Goal: Task Accomplishment & Management: Manage account settings

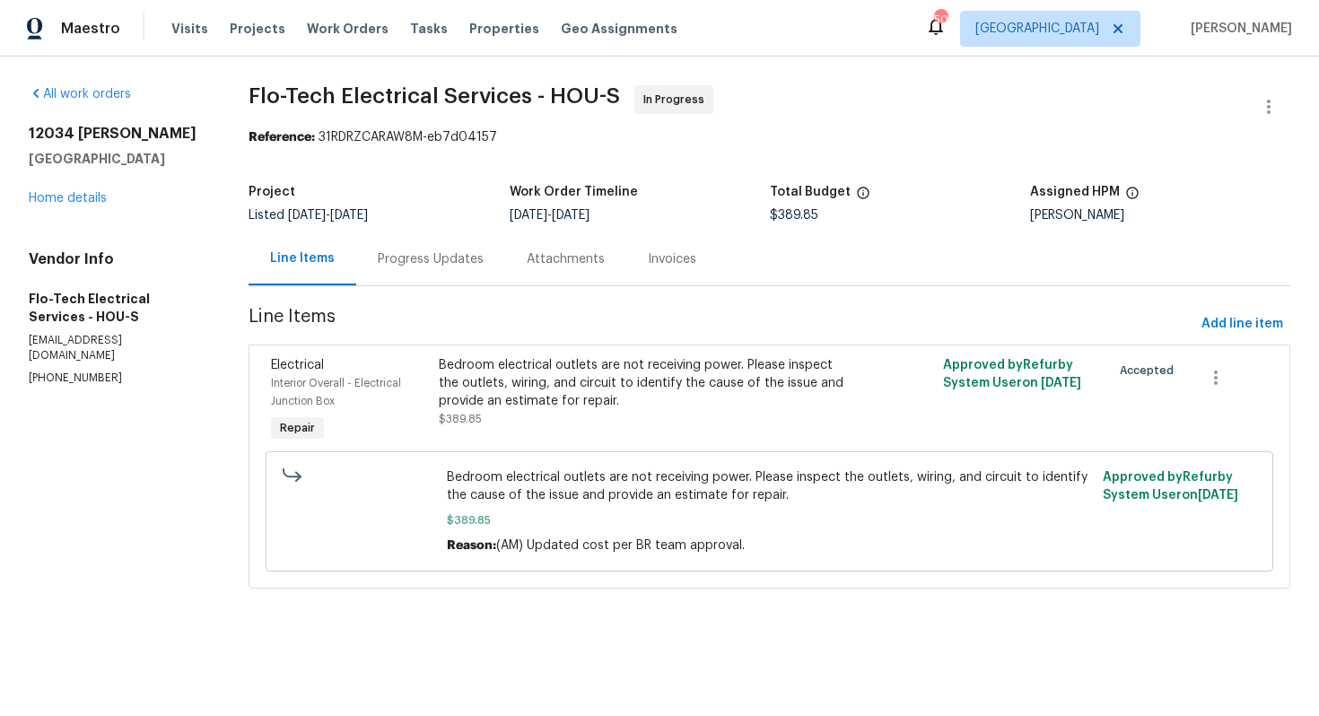
click at [440, 267] on div "Progress Updates" at bounding box center [431, 259] width 106 height 18
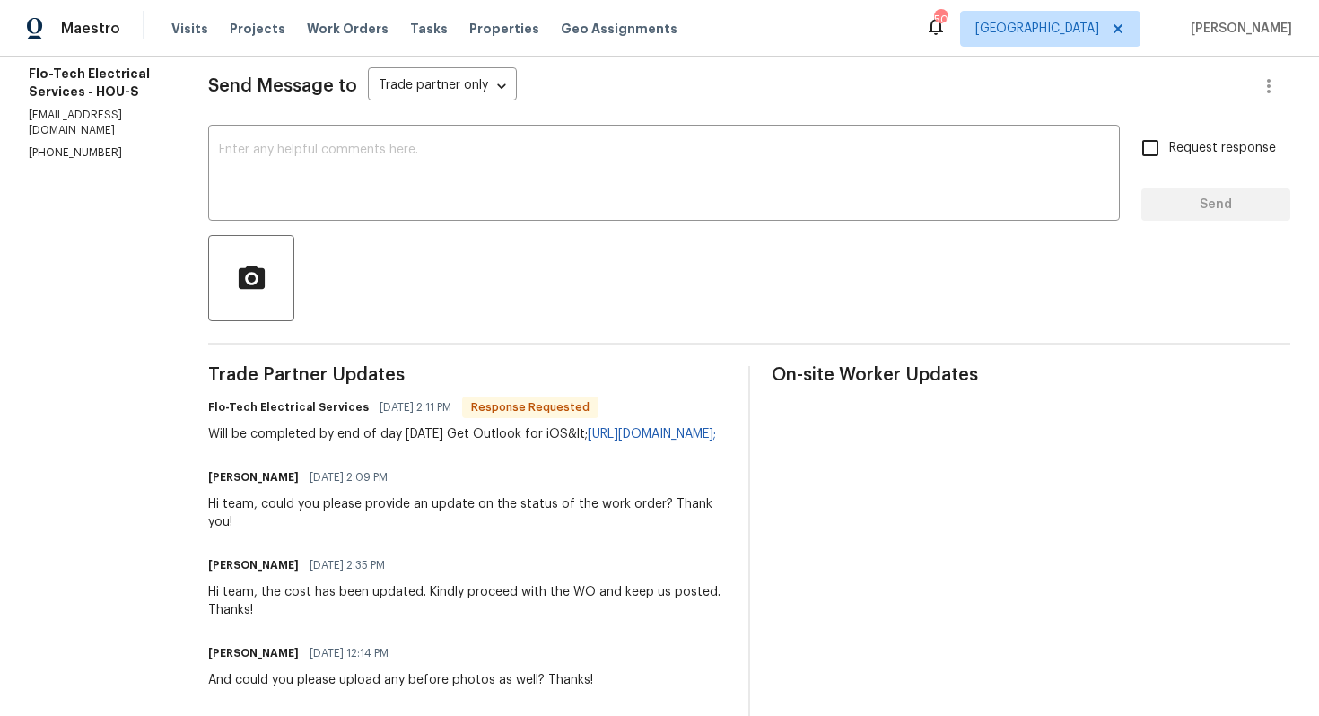
scroll to position [246, 0]
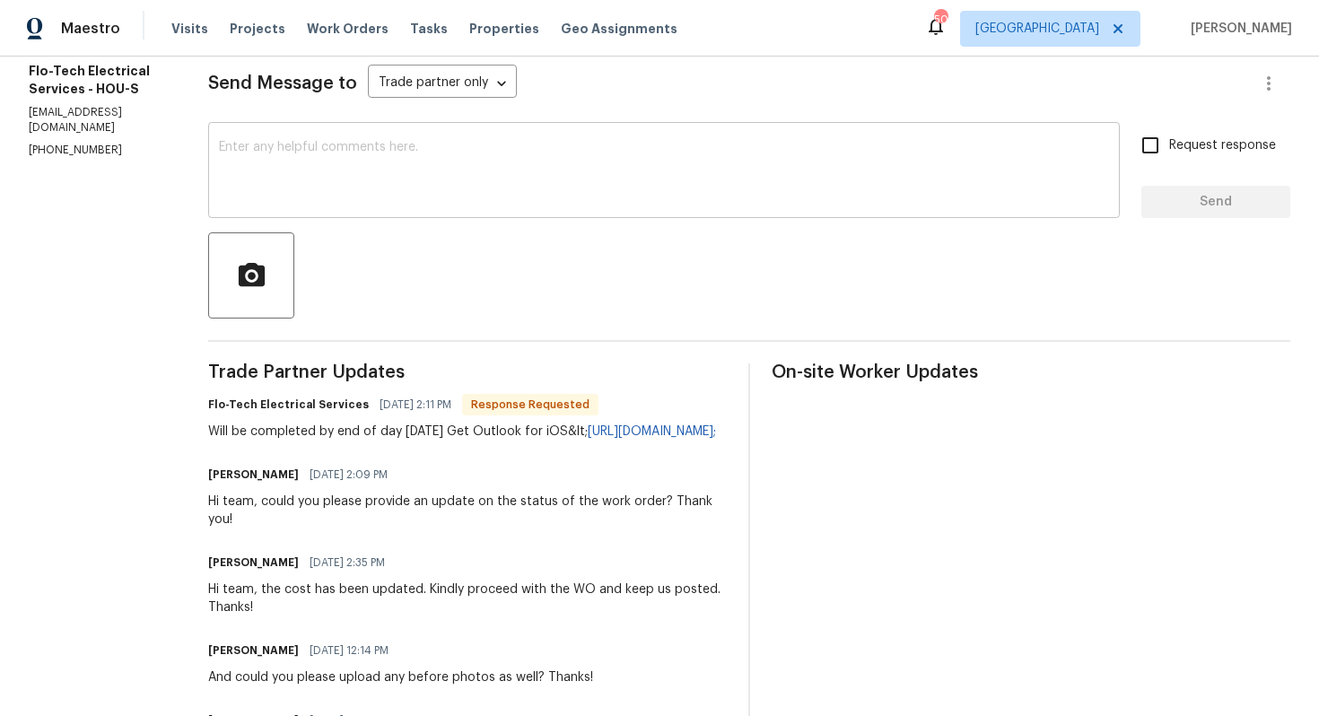
click at [410, 190] on textarea at bounding box center [664, 172] width 890 height 63
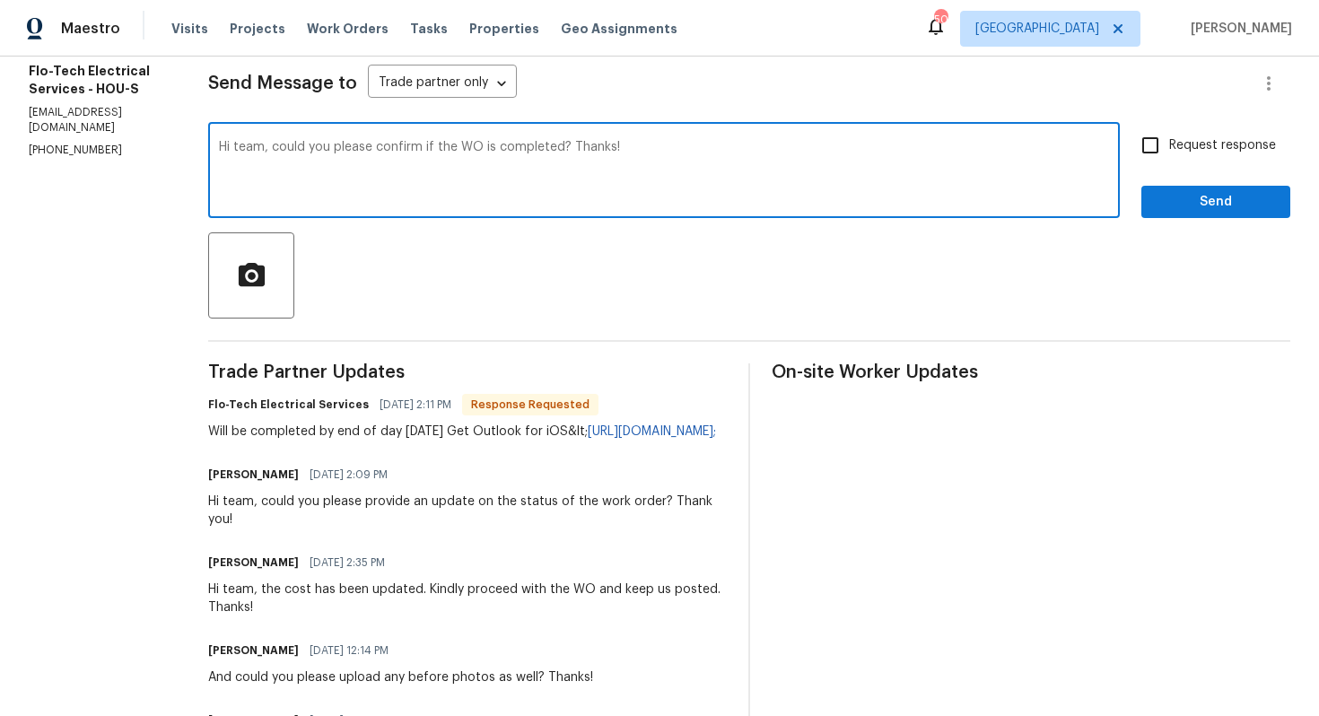
click at [659, 150] on textarea "Hi team, could you please confirm if the WO is completed? Thanks!" at bounding box center [664, 172] width 890 height 63
type textarea "Hi team, could you please confirm if the WO is completed? Thanks!"
click at [1140, 141] on input "Request response" at bounding box center [1150, 146] width 38 height 38
checkbox input "true"
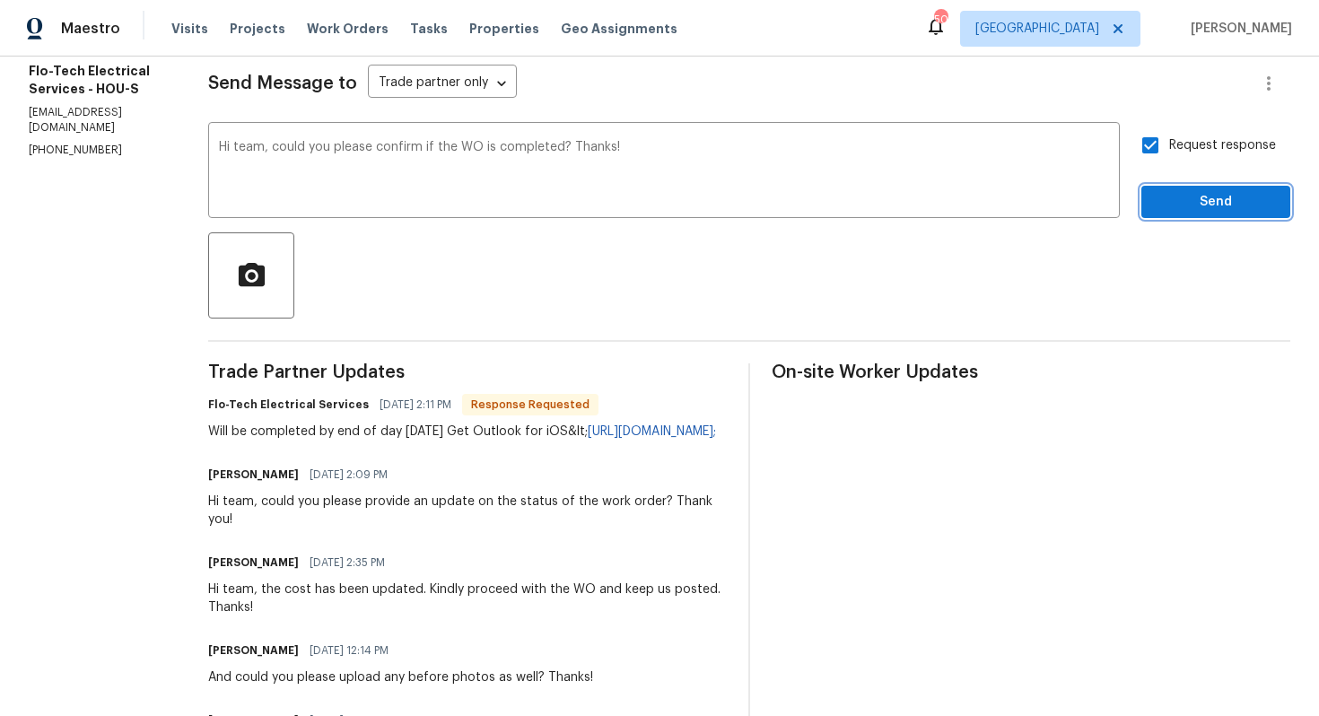
click at [1166, 204] on span "Send" at bounding box center [1216, 202] width 120 height 22
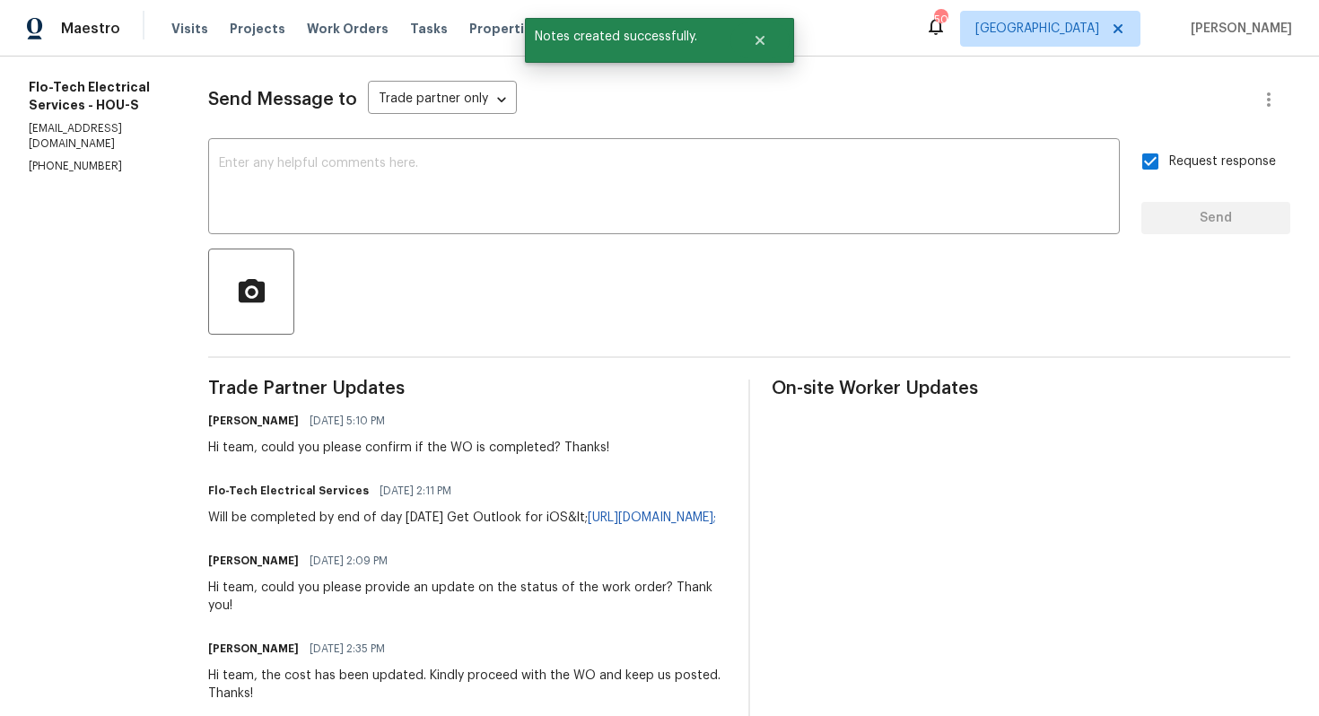
scroll to position [238, 0]
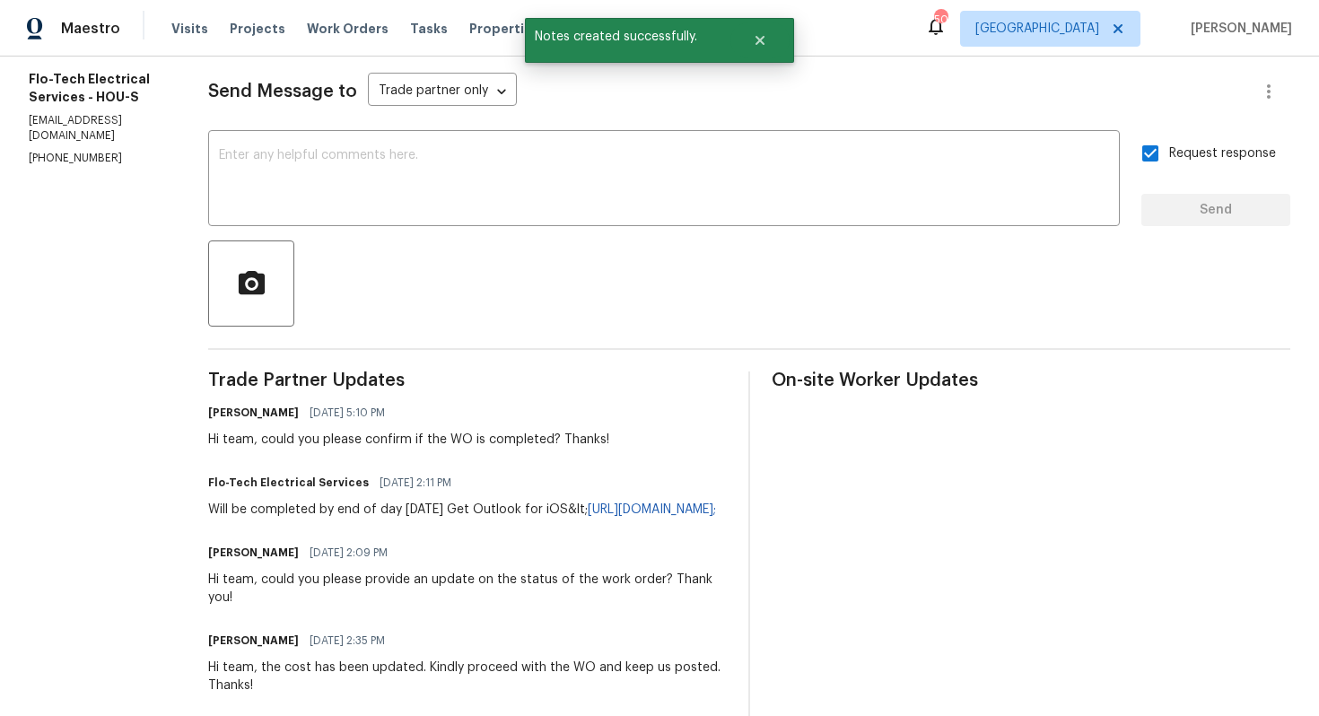
drag, startPoint x: 205, startPoint y: 510, endPoint x: 644, endPoint y: 519, distance: 438.9
click at [644, 519] on div "All work orders 12034 Diane Ln Houston, TX 77067 Home details Vendor Info Flo-T…" at bounding box center [659, 651] width 1319 height 1665
click at [644, 519] on div "Will be completed by end of day tomorrow Get Outlook for iOS&lt; https://aka.ms…" at bounding box center [462, 510] width 508 height 18
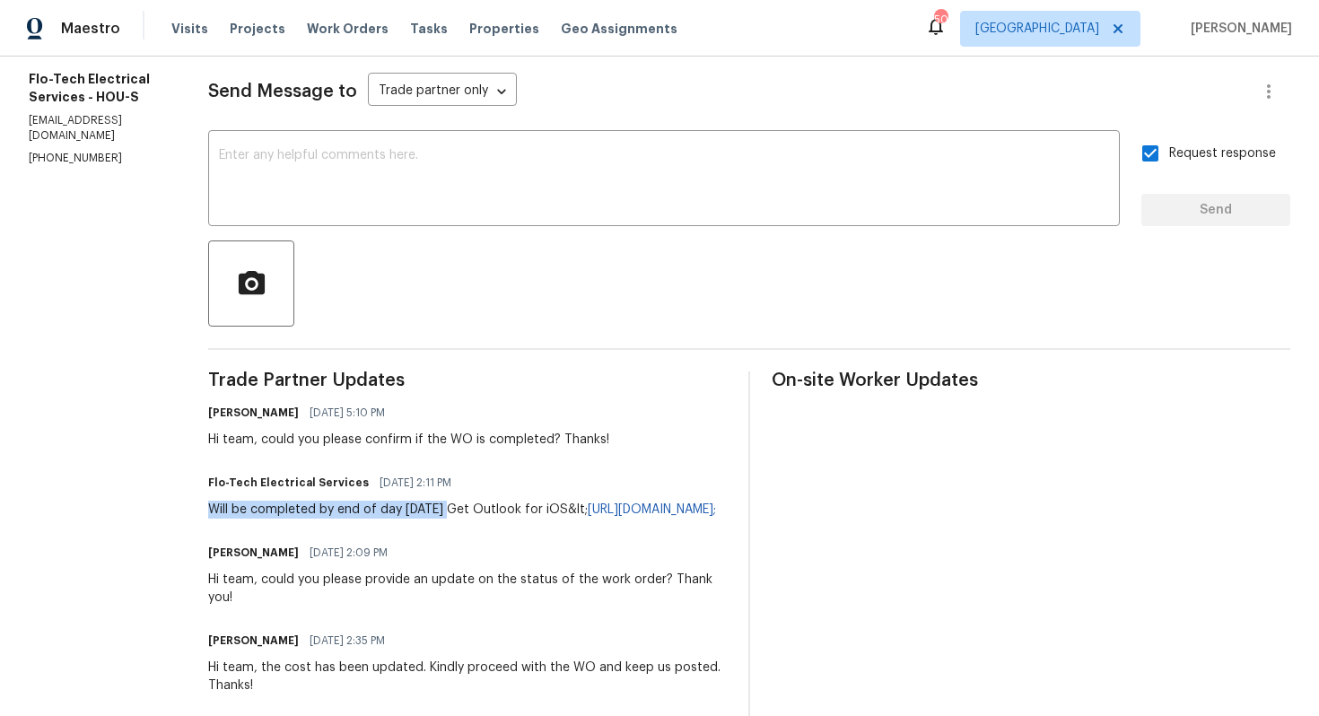
drag, startPoint x: 212, startPoint y: 506, endPoint x: 468, endPoint y: 512, distance: 256.7
click at [468, 512] on div "Will be completed by end of day tomorrow Get Outlook for iOS&lt; https://aka.ms…" at bounding box center [462, 510] width 508 height 18
copy div "Will be completed by end of day tomorrow"
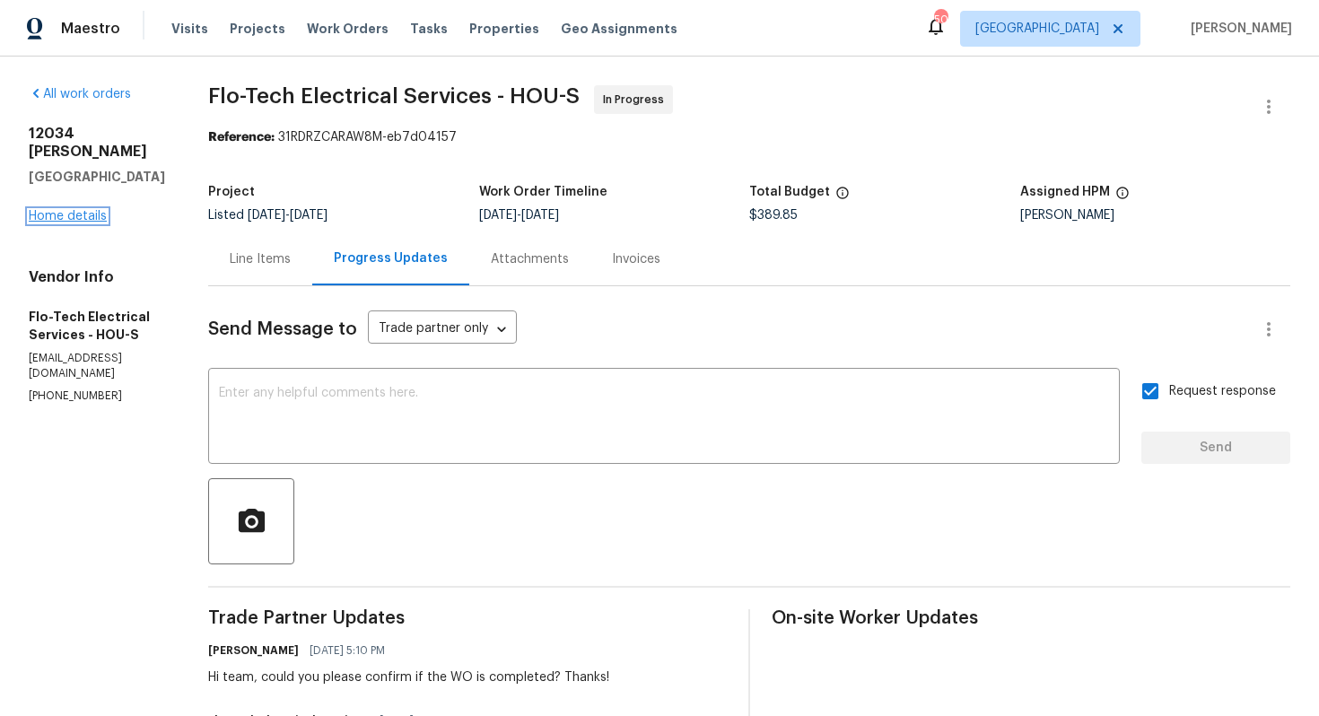
click at [45, 210] on link "Home details" at bounding box center [68, 216] width 78 height 13
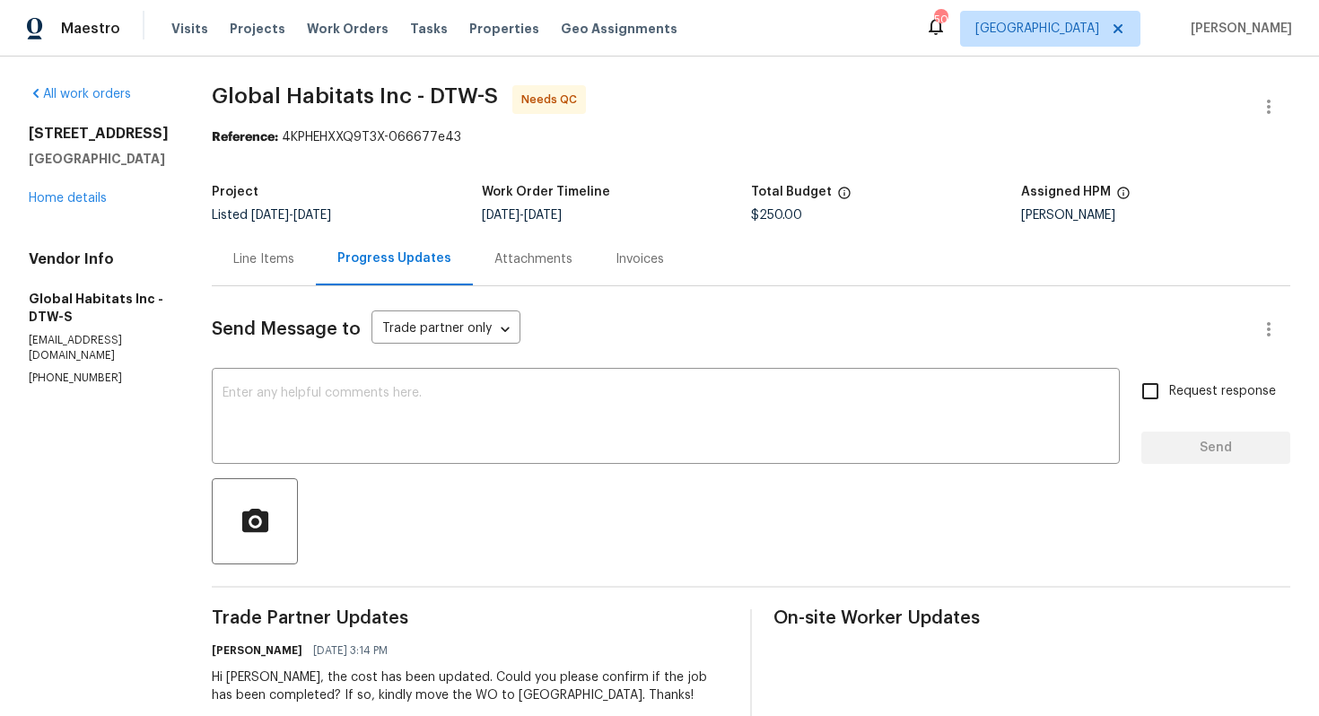
click at [258, 260] on div "Line Items" at bounding box center [263, 259] width 61 height 18
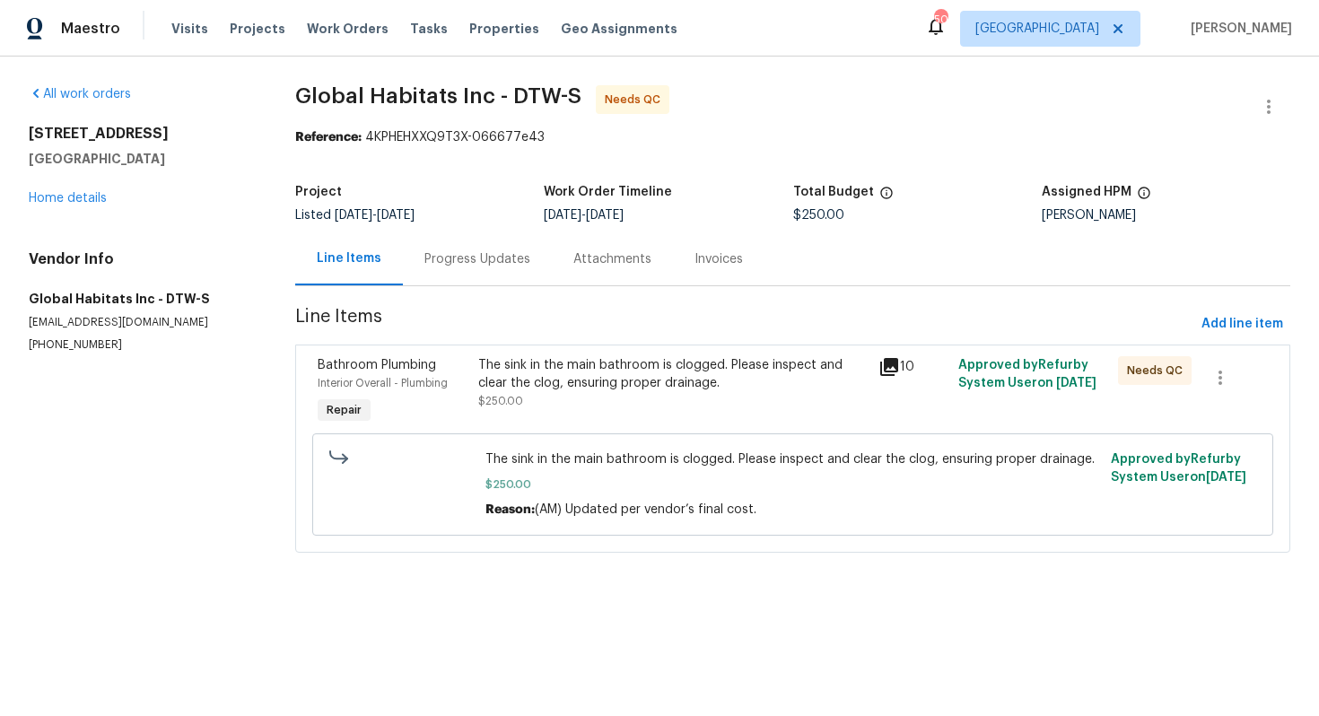
click at [557, 385] on div "The sink in the main bathroom is clogged. Please inspect and clear the clog, en…" at bounding box center [672, 374] width 389 height 36
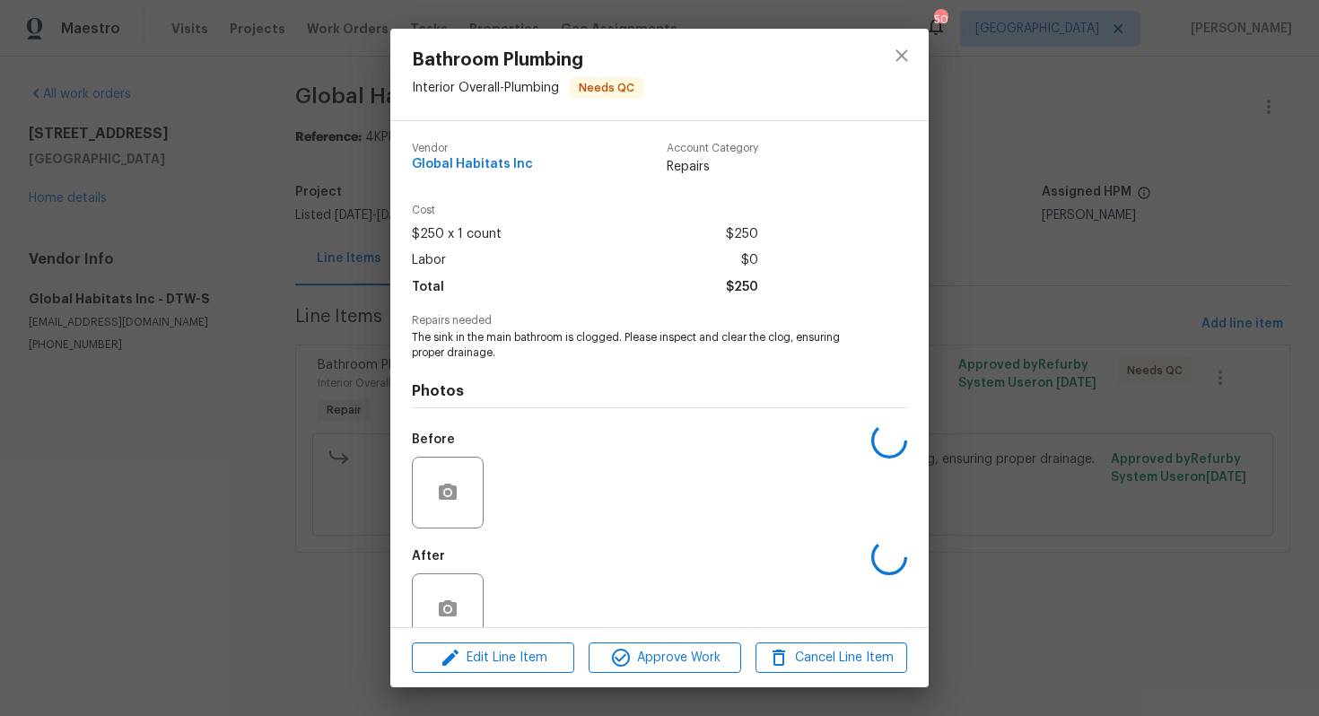
scroll to position [36, 0]
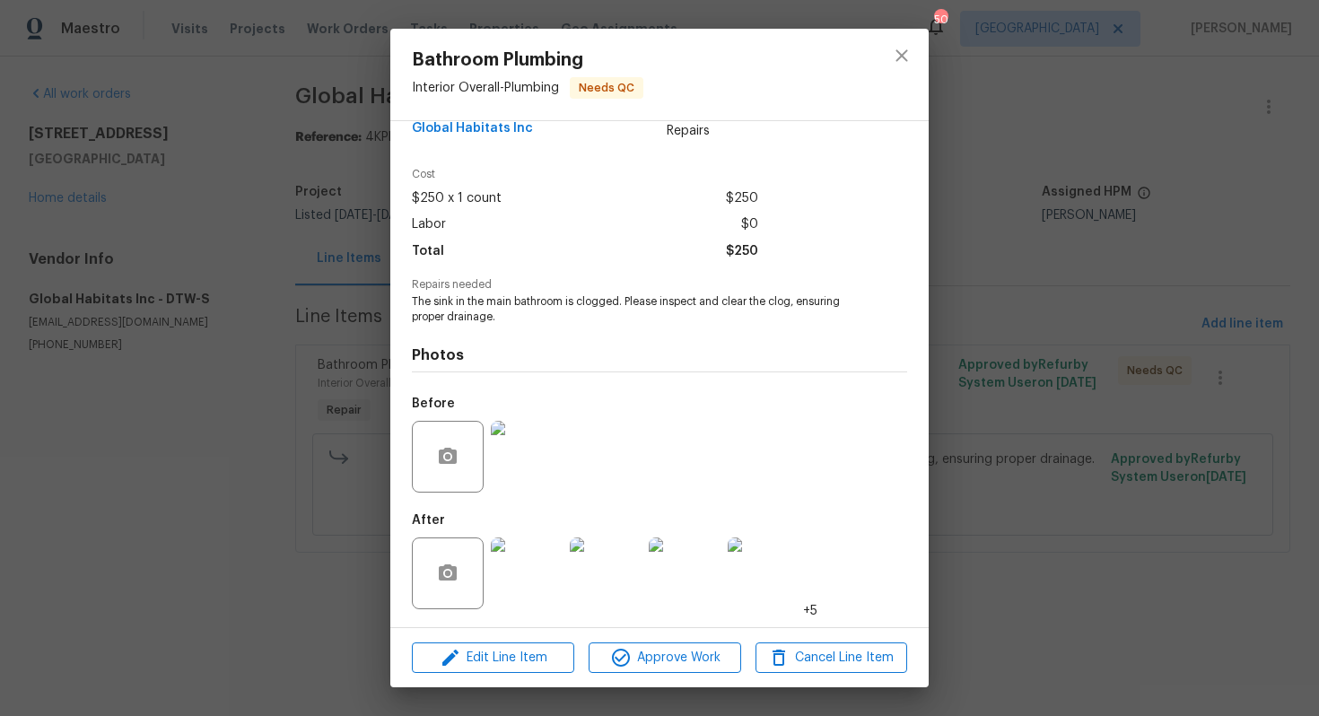
click at [510, 470] on img at bounding box center [527, 457] width 72 height 72
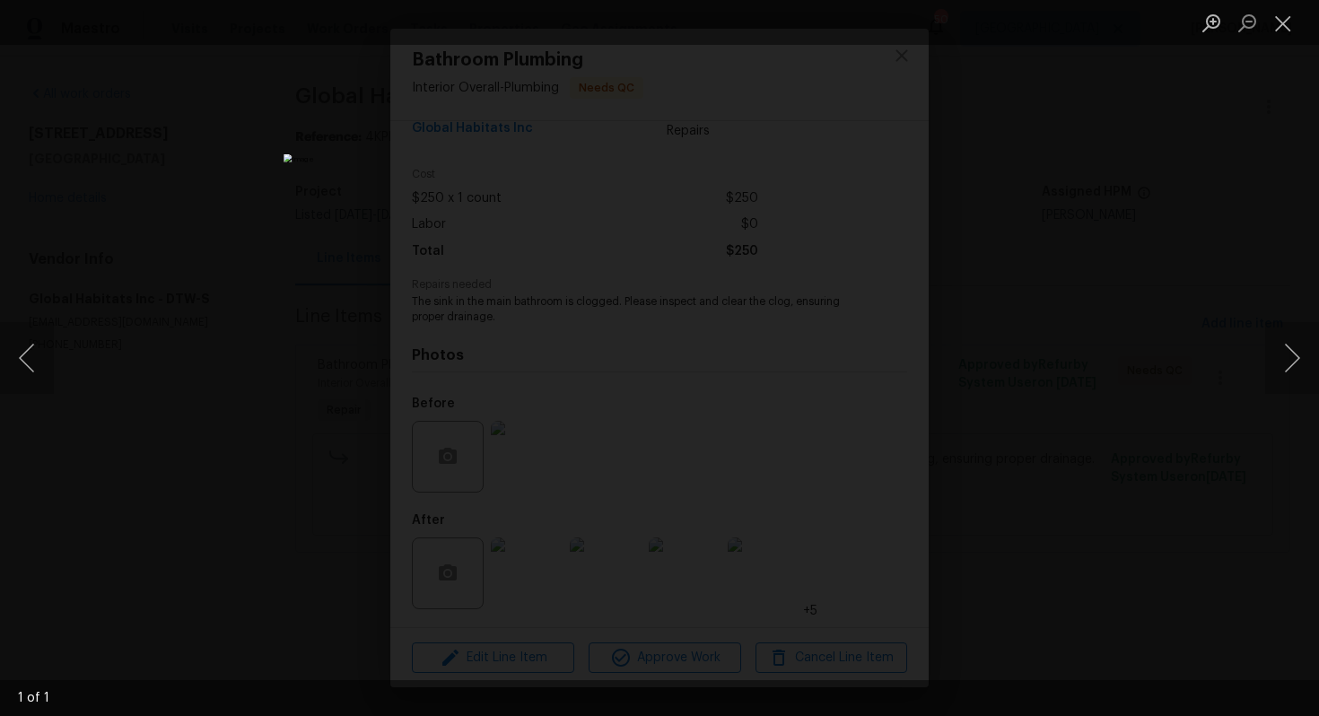
click at [994, 342] on div "Lightbox" at bounding box center [659, 358] width 1319 height 716
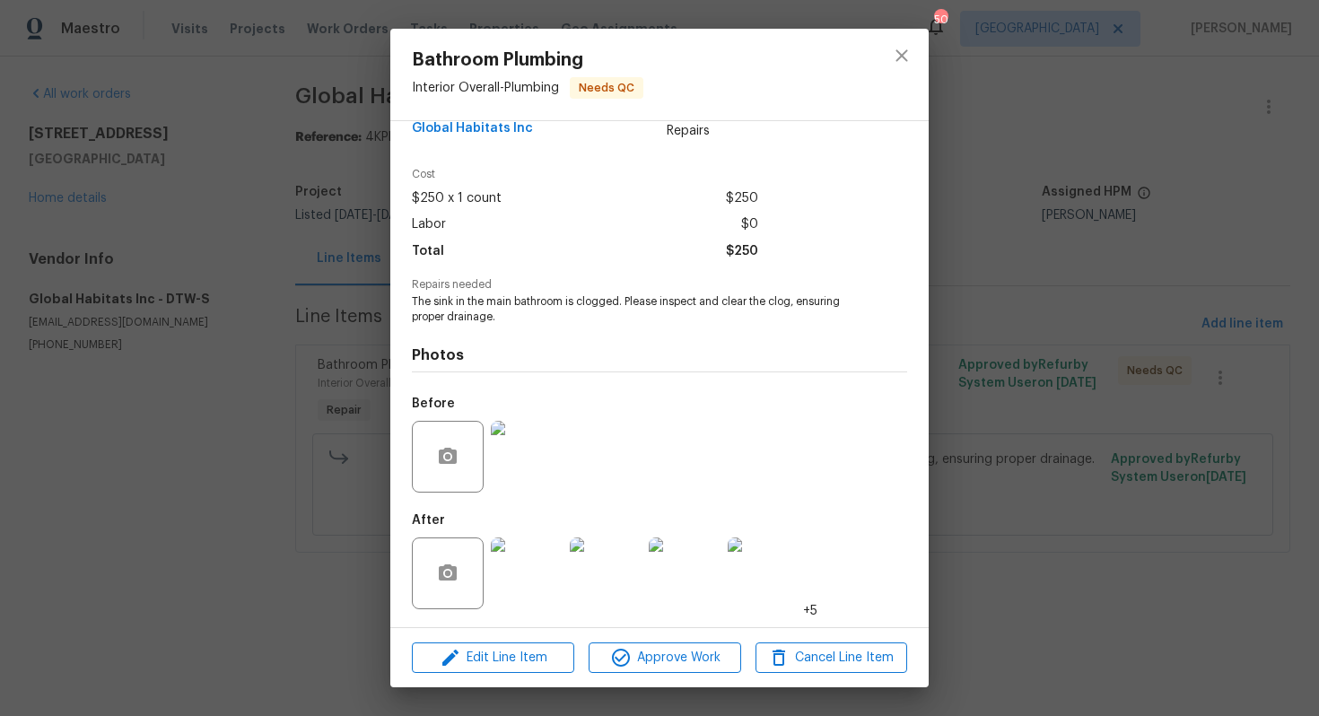
click at [529, 579] on img at bounding box center [527, 573] width 72 height 72
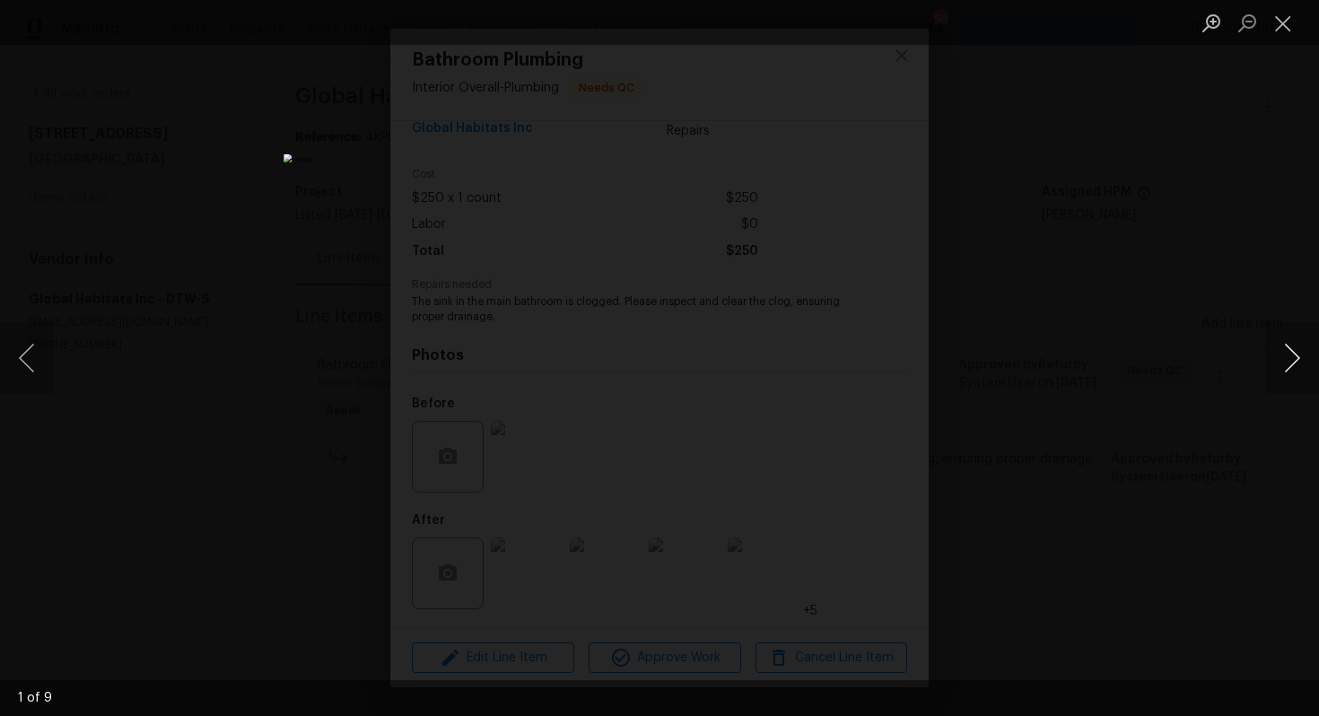
click at [1290, 364] on button "Next image" at bounding box center [1292, 358] width 54 height 72
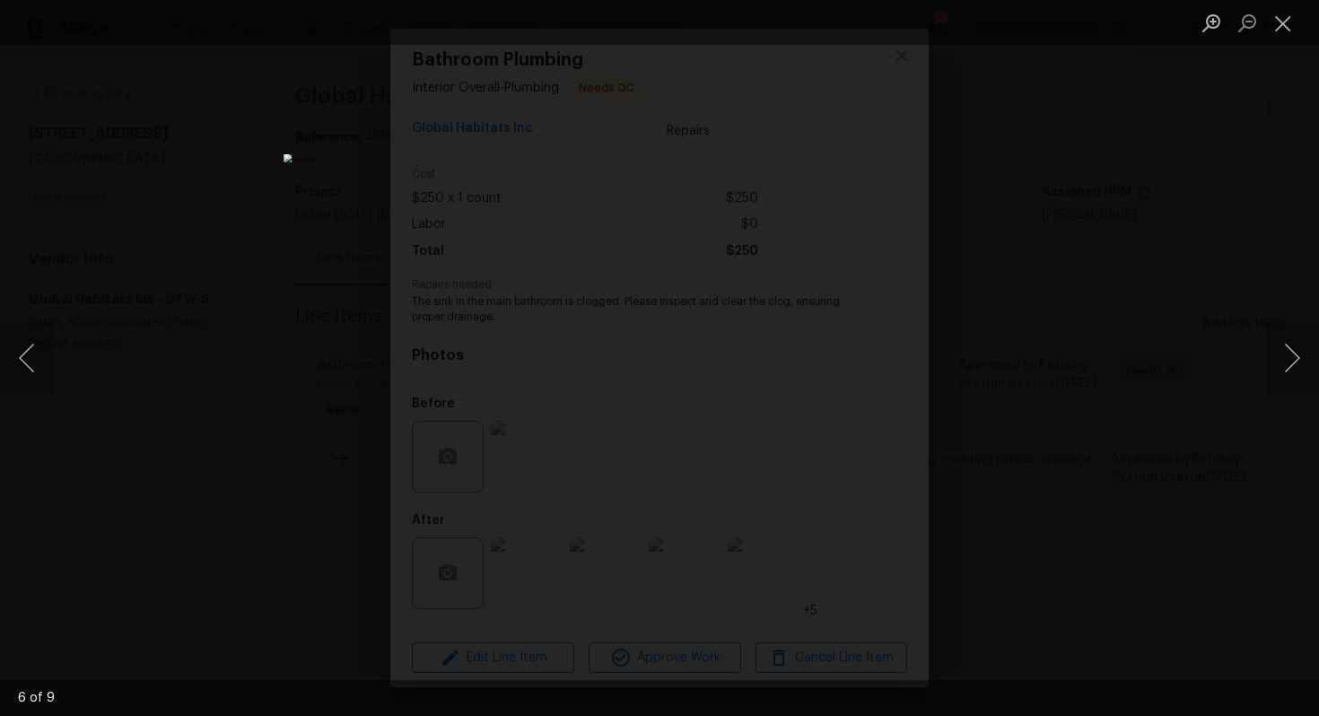
click at [1120, 349] on div "Lightbox" at bounding box center [659, 358] width 1319 height 716
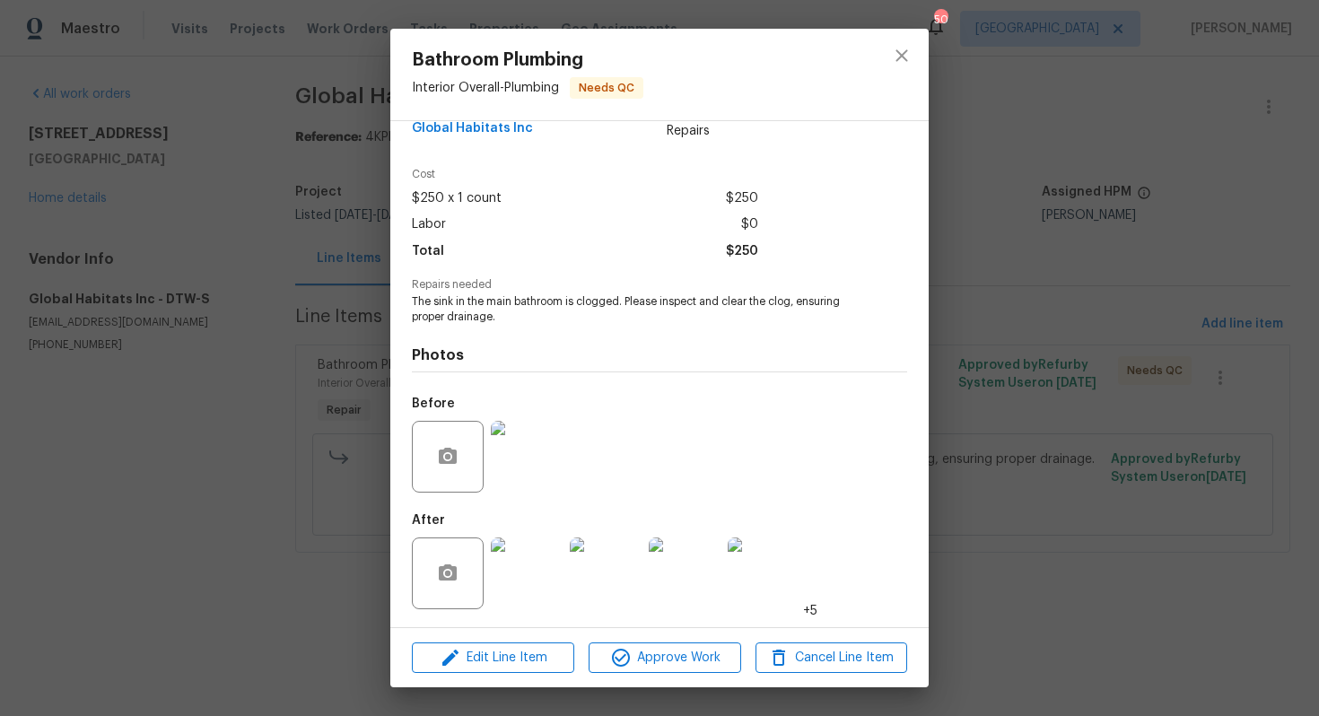
click at [762, 587] on img at bounding box center [764, 573] width 72 height 72
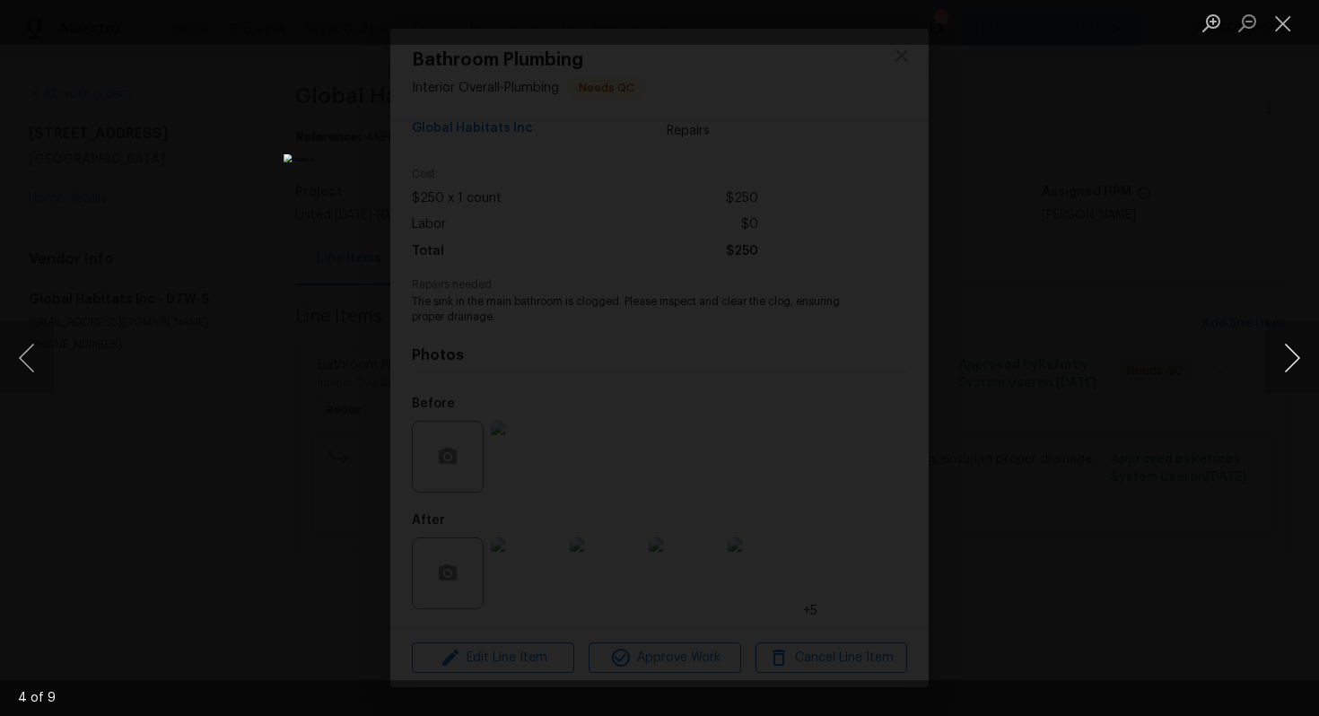
click at [1281, 350] on button "Next image" at bounding box center [1292, 358] width 54 height 72
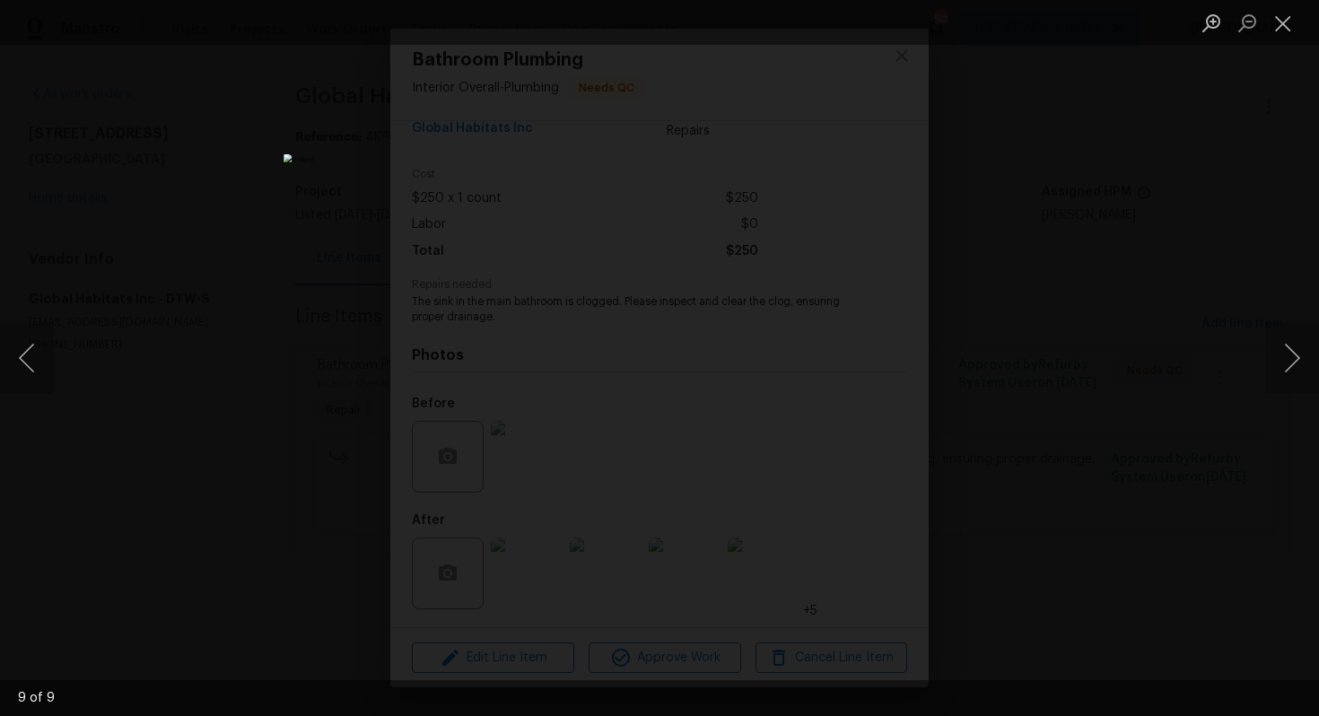
click at [1195, 346] on div "Lightbox" at bounding box center [659, 358] width 1319 height 716
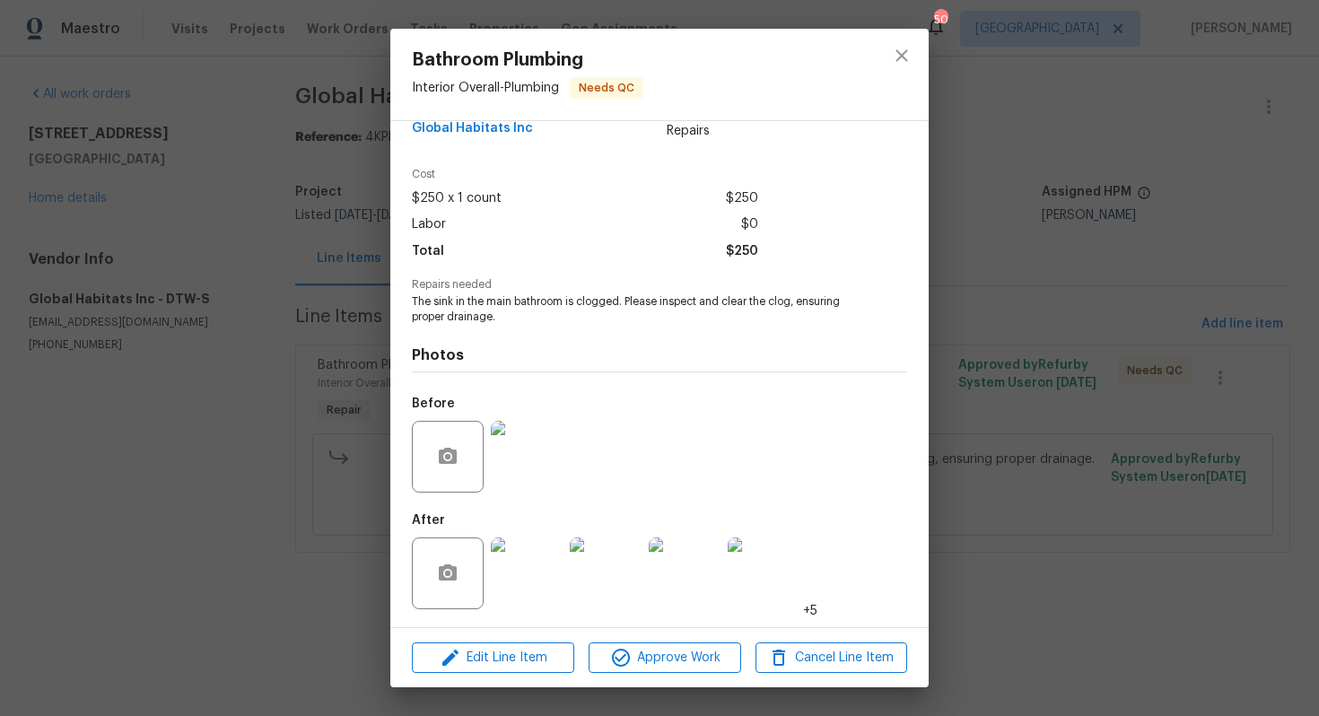
click at [1097, 328] on div "Bathroom Plumbing Interior Overall - Plumbing Needs QC Vendor Global Habitats I…" at bounding box center [659, 358] width 1319 height 716
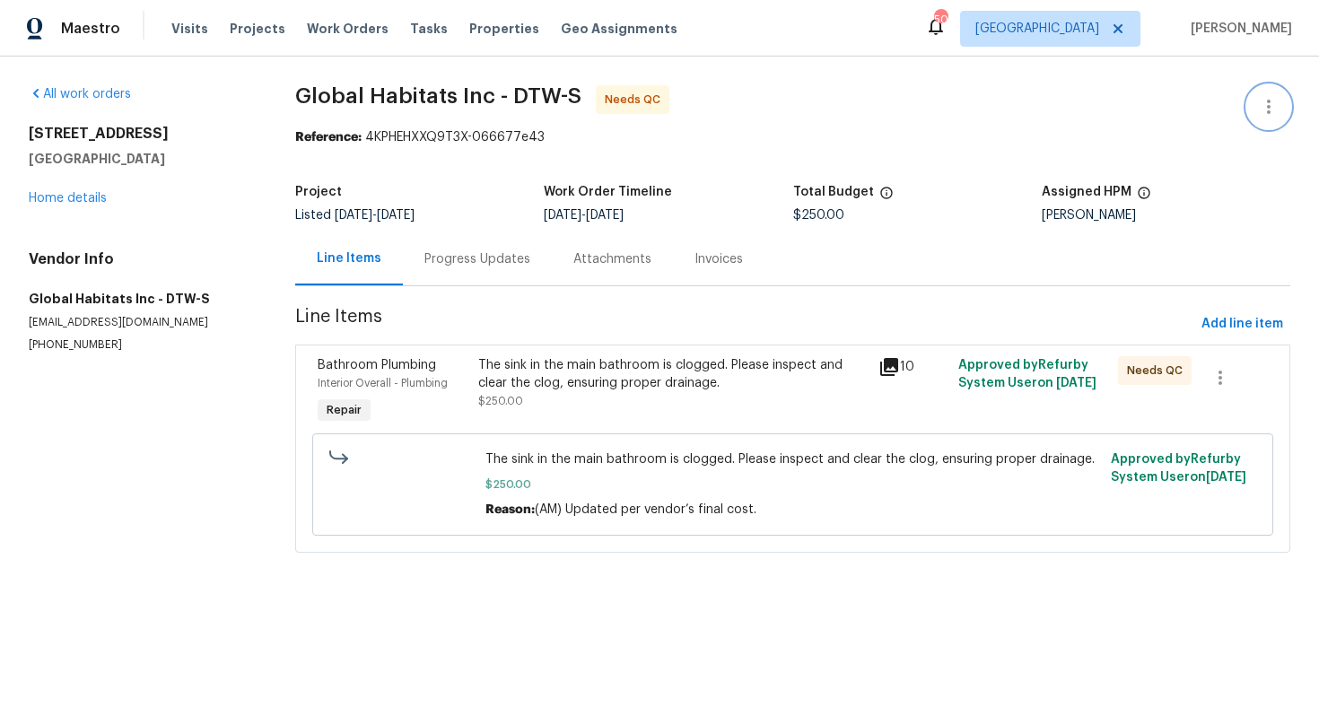
click at [1276, 107] on icon "button" at bounding box center [1269, 107] width 22 height 22
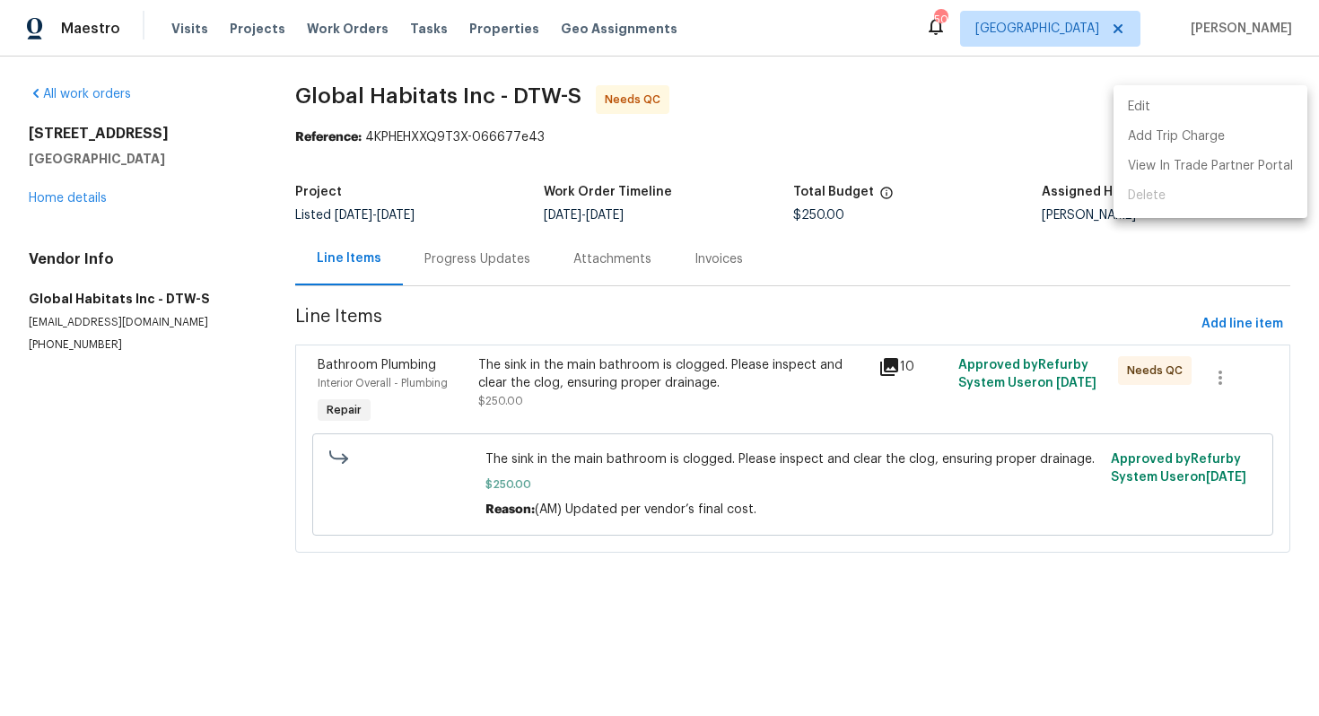
click at [1142, 118] on li "Edit" at bounding box center [1210, 107] width 194 height 30
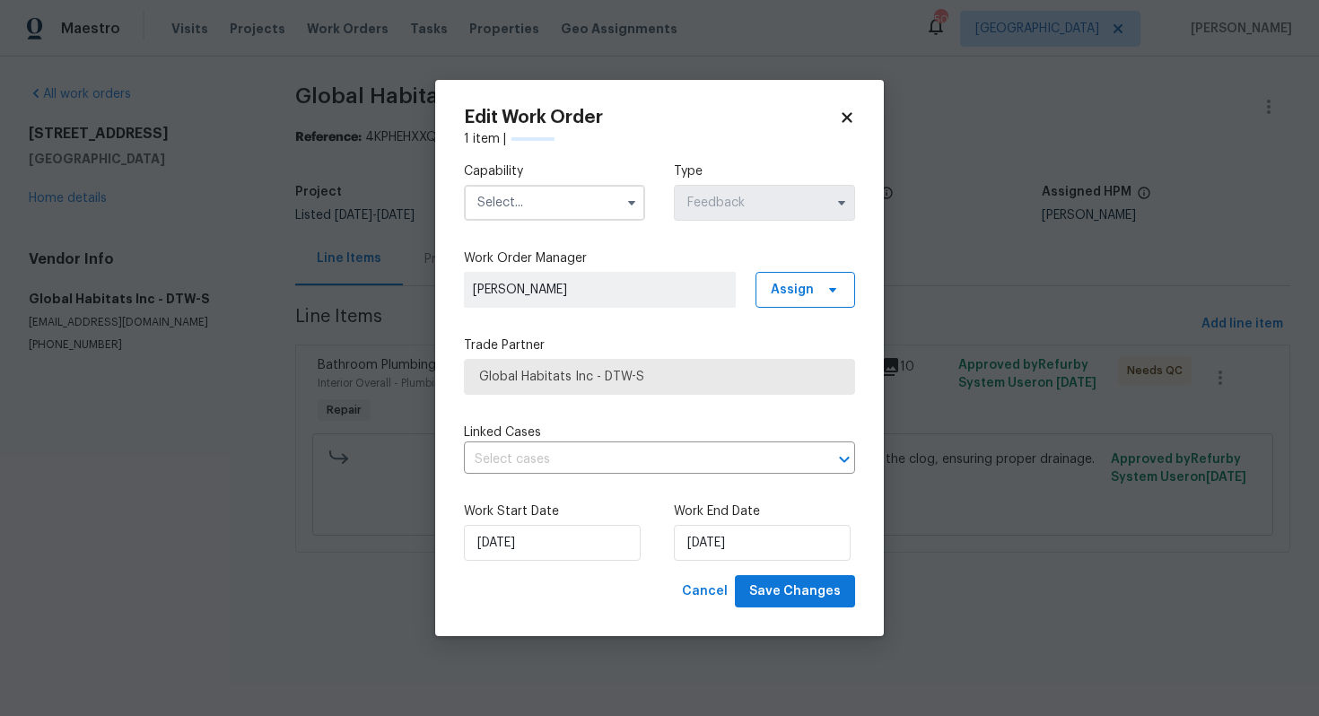
click at [589, 199] on input "text" at bounding box center [554, 203] width 181 height 36
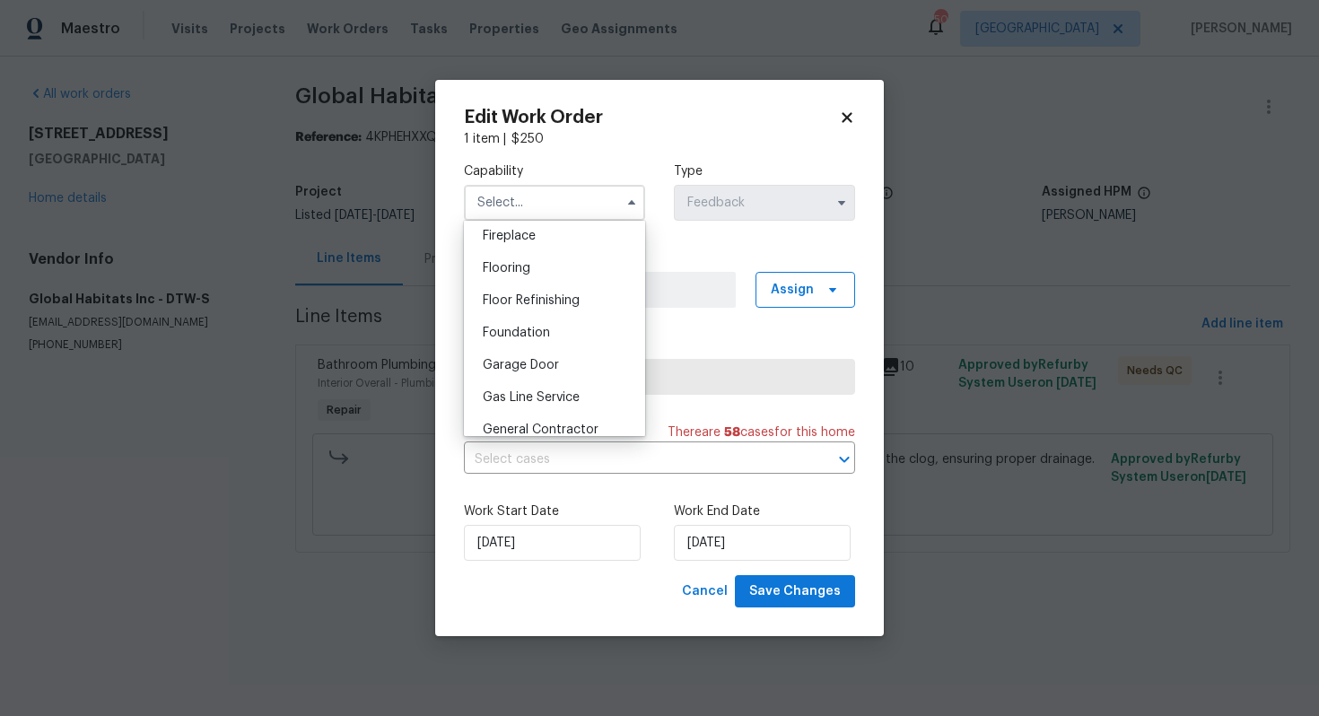
scroll to position [848, 0]
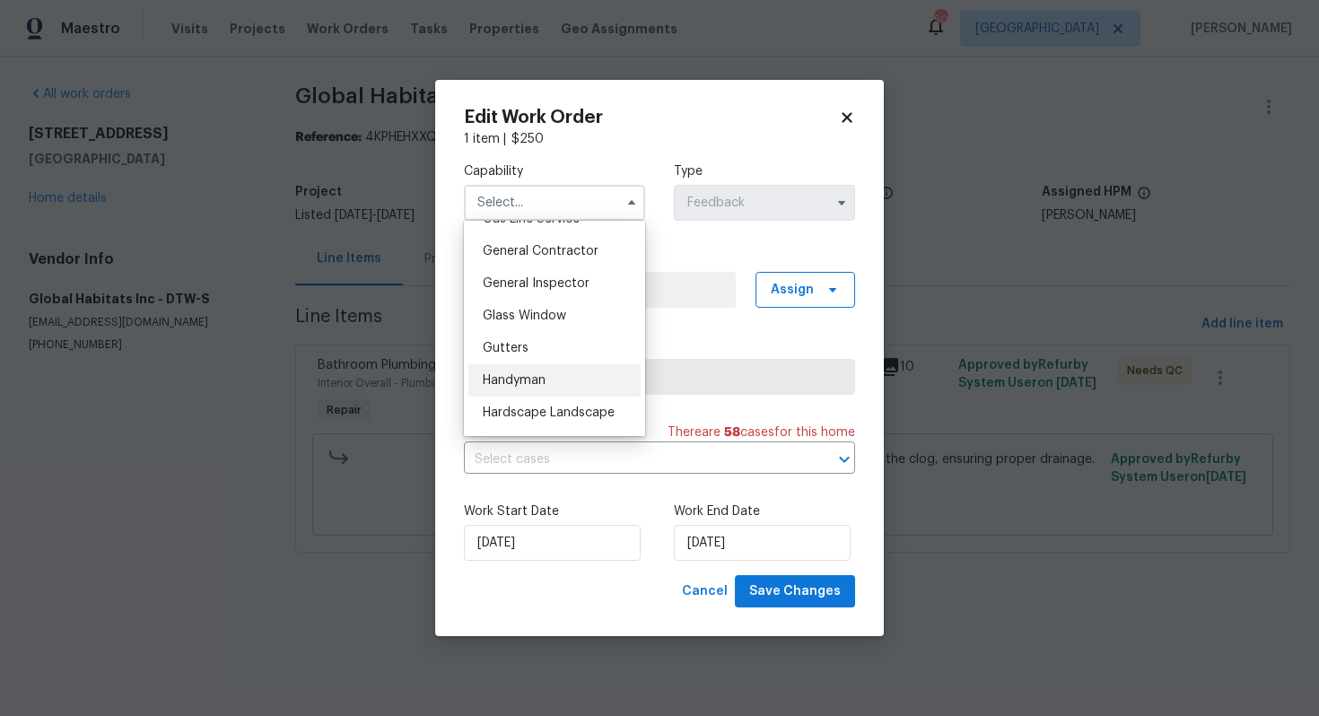
click at [534, 385] on span "Handyman" at bounding box center [514, 380] width 63 height 13
type input "Handyman"
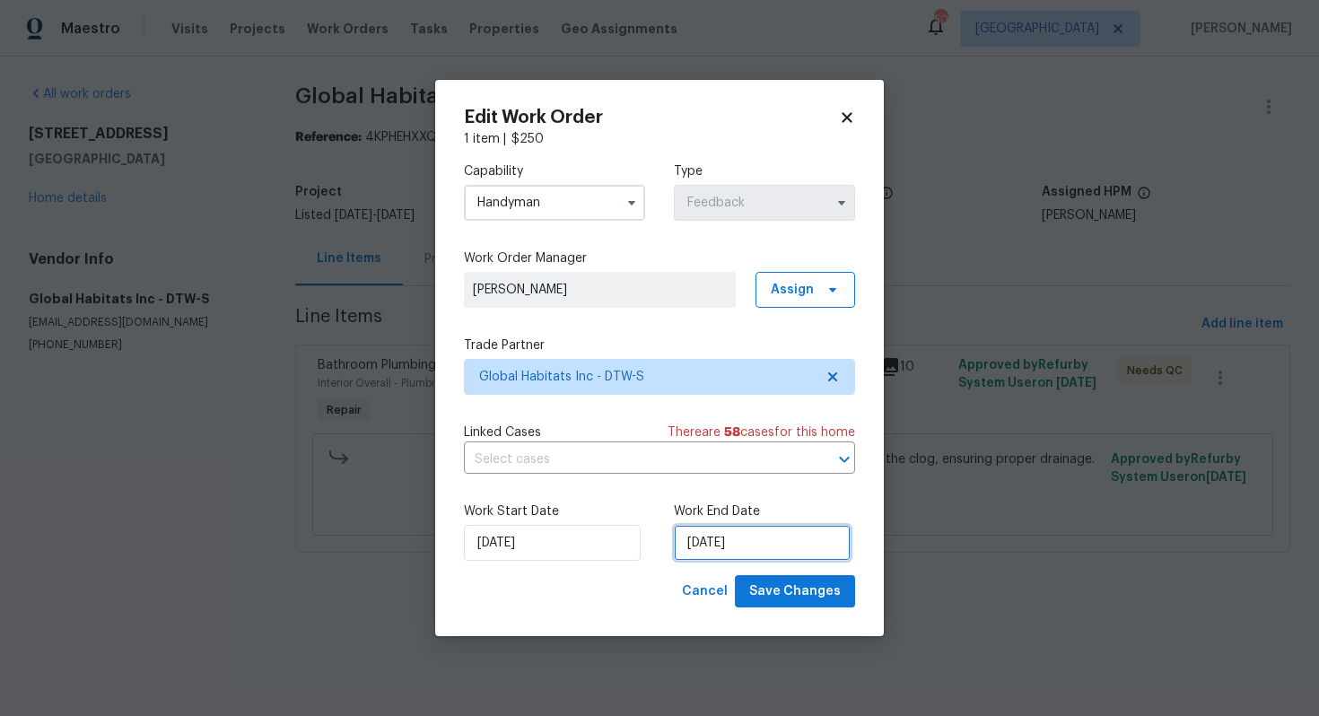
click at [747, 547] on input "25/08/2025" at bounding box center [762, 543] width 177 height 36
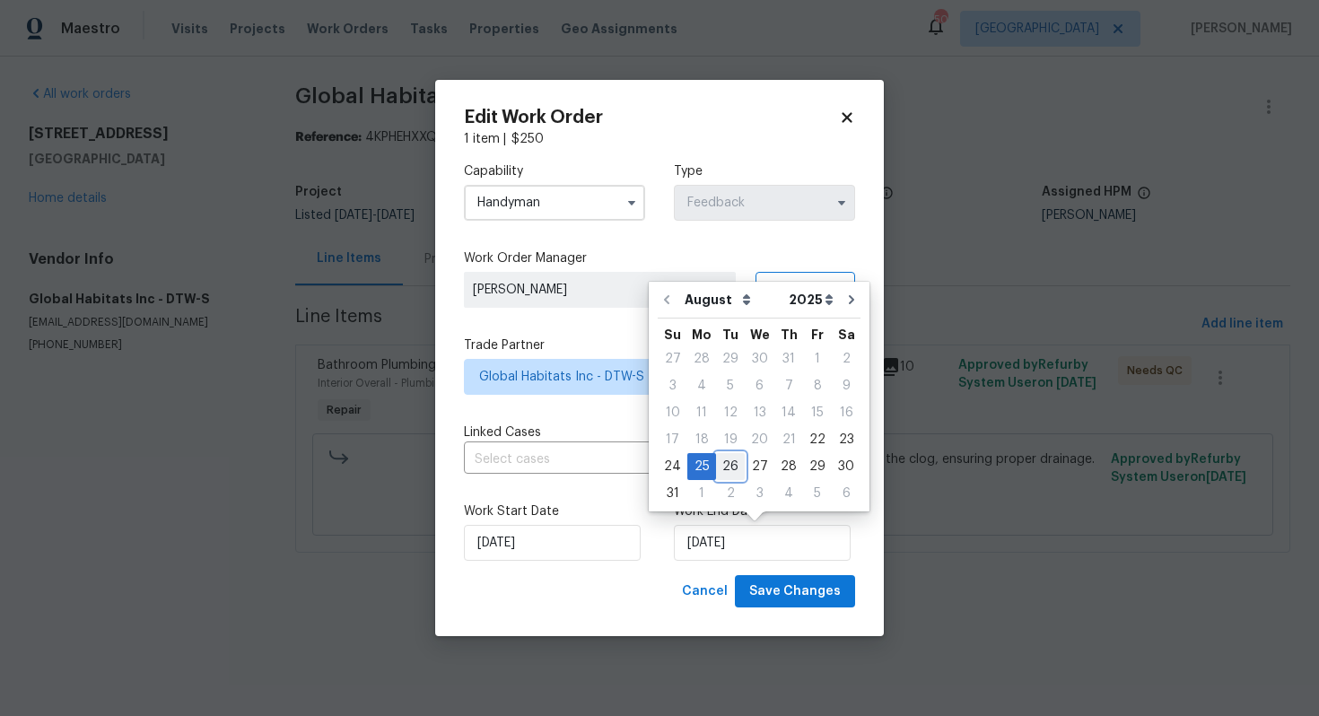
click at [724, 463] on div "26" at bounding box center [730, 466] width 29 height 25
type input "26/08/2025"
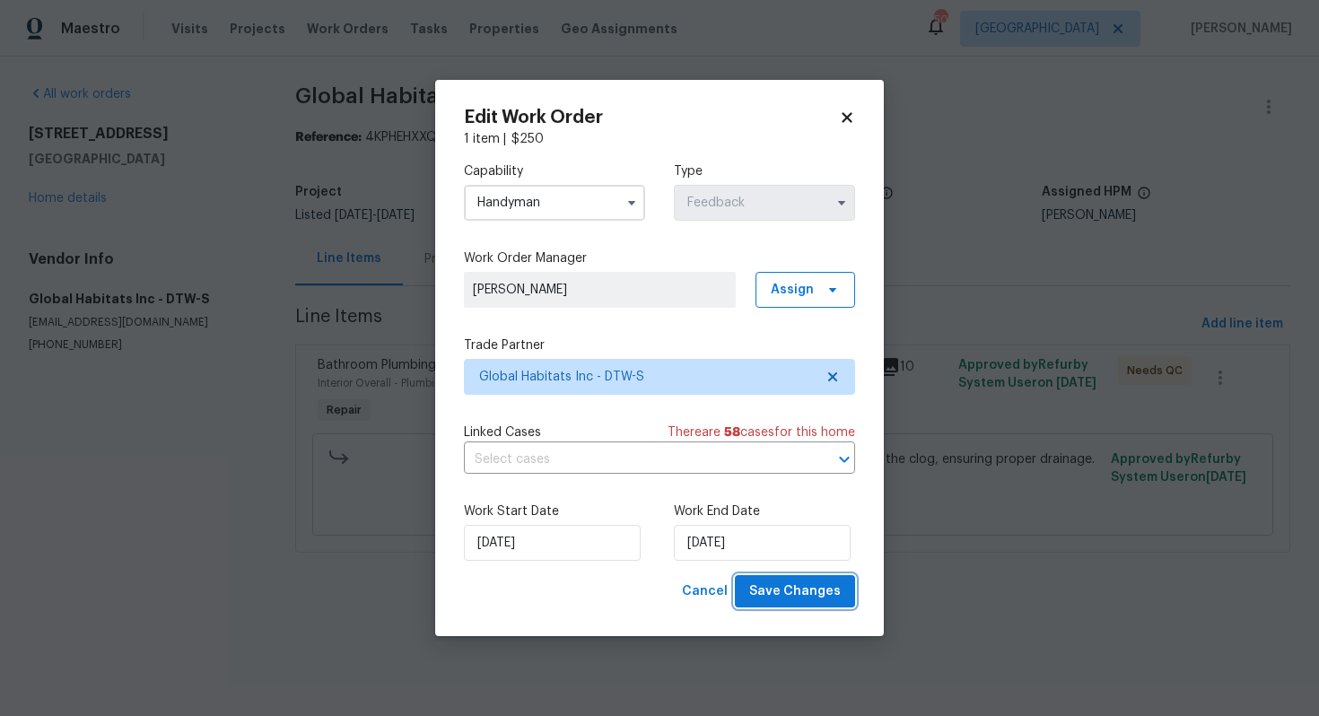
click at [787, 590] on span "Save Changes" at bounding box center [795, 592] width 92 height 22
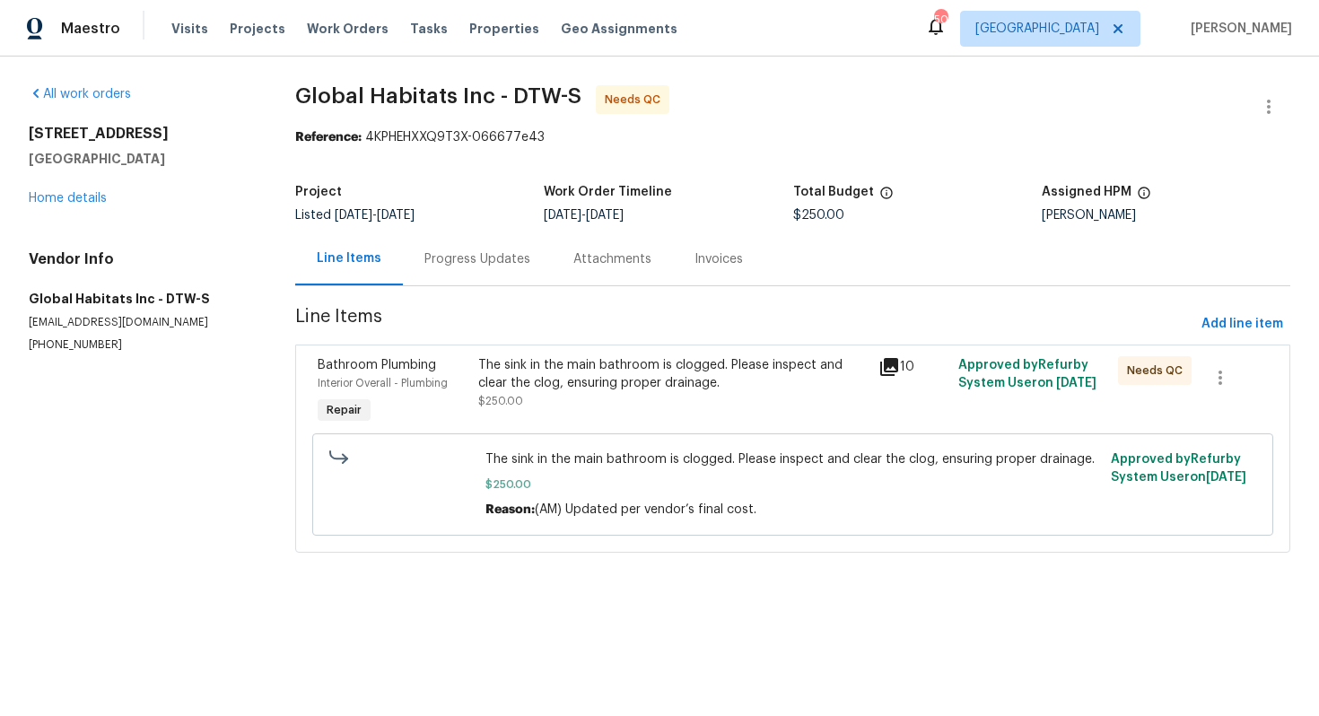
click at [435, 273] on div "Progress Updates" at bounding box center [477, 258] width 149 height 53
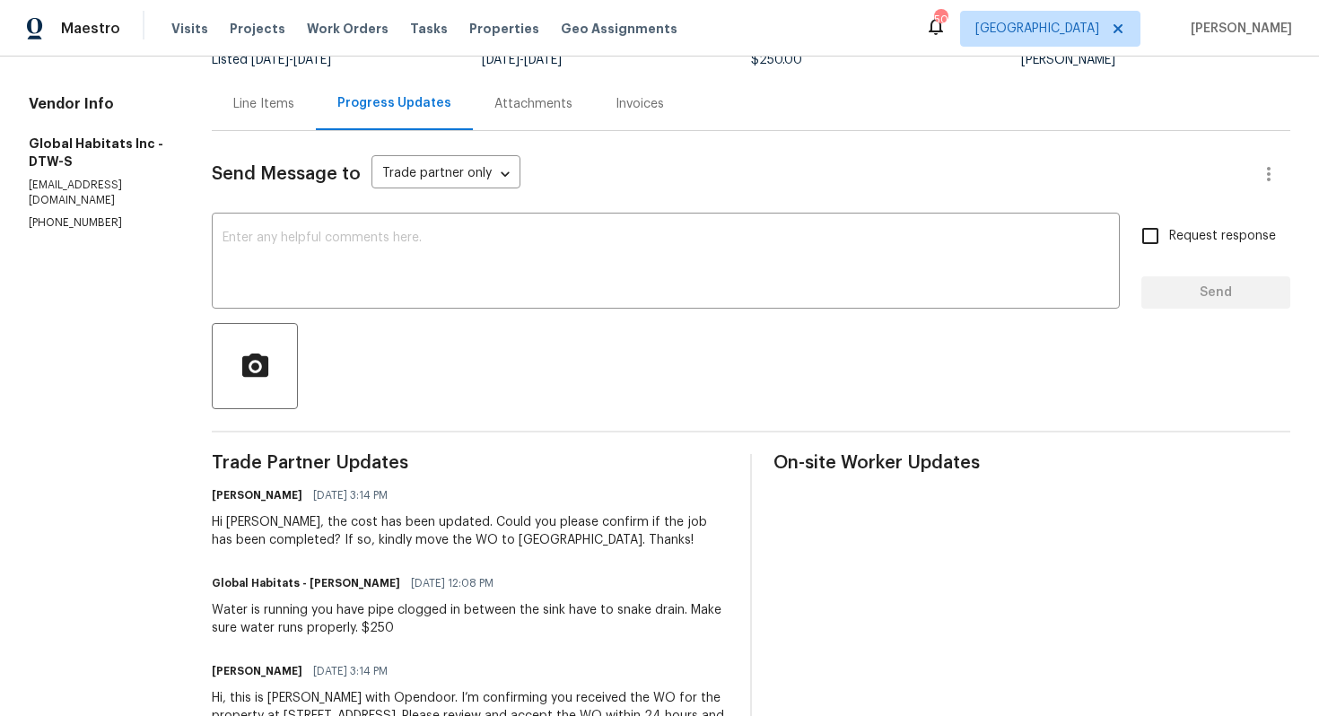
scroll to position [156, 0]
click at [229, 524] on div "Hi [PERSON_NAME], the cost has been updated. Could you please confirm if the jo…" at bounding box center [470, 530] width 517 height 36
copy div "John"
click at [494, 274] on textarea at bounding box center [666, 262] width 886 height 63
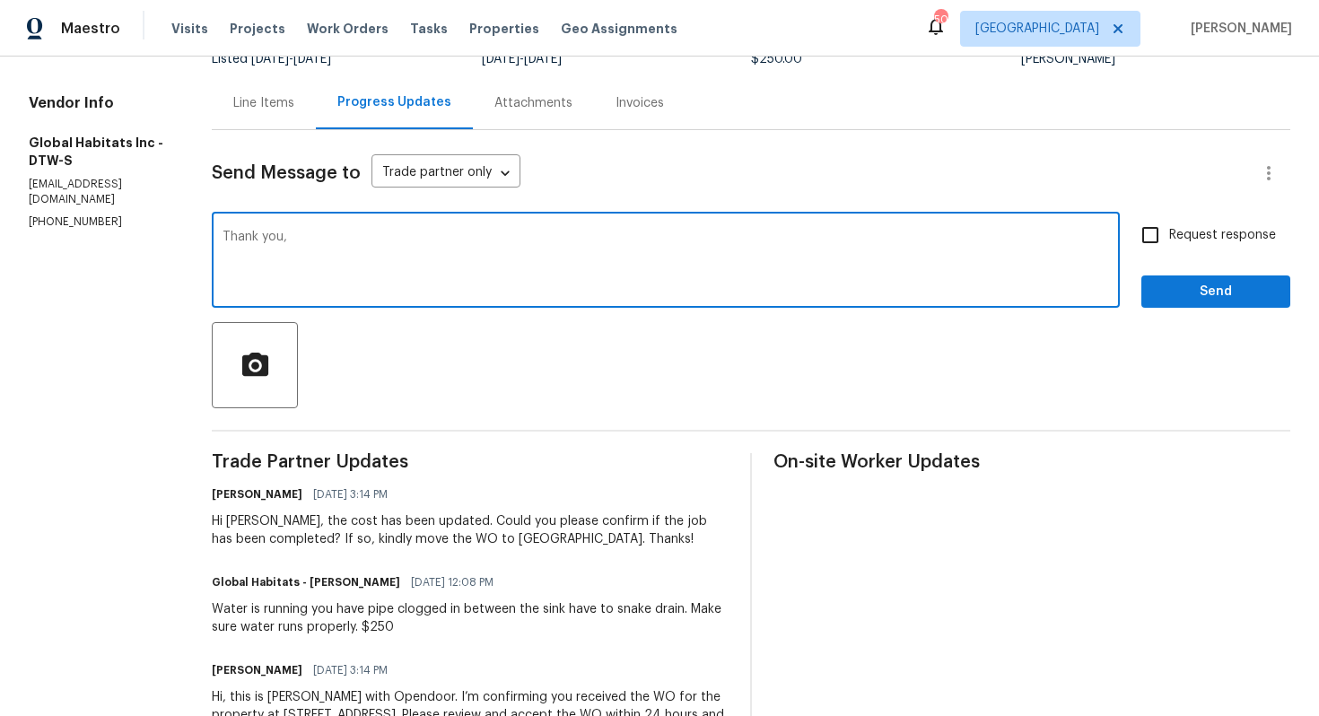
paste textarea "John"
type textarea "Thank you, John. WO is approved. Thanks!"
click at [1196, 290] on span "Send" at bounding box center [1216, 292] width 120 height 22
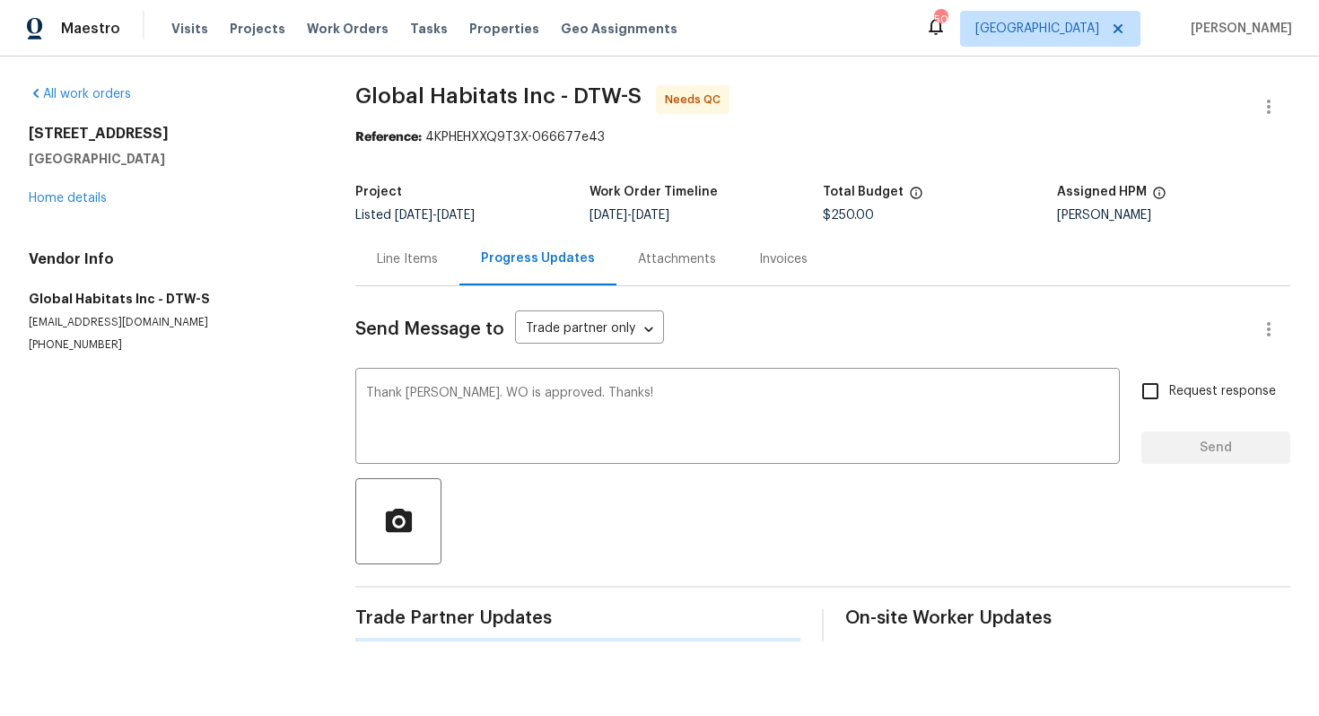
scroll to position [0, 0]
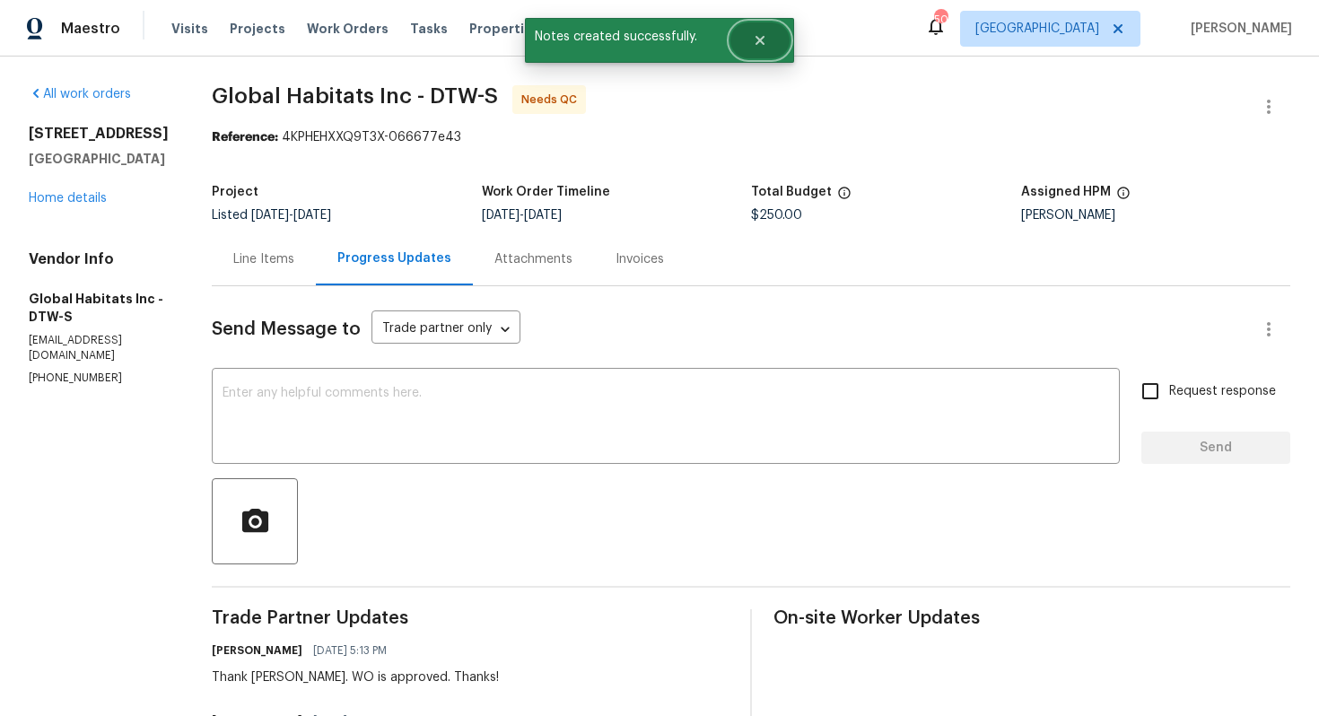
click at [756, 43] on icon "Close" at bounding box center [759, 40] width 9 height 9
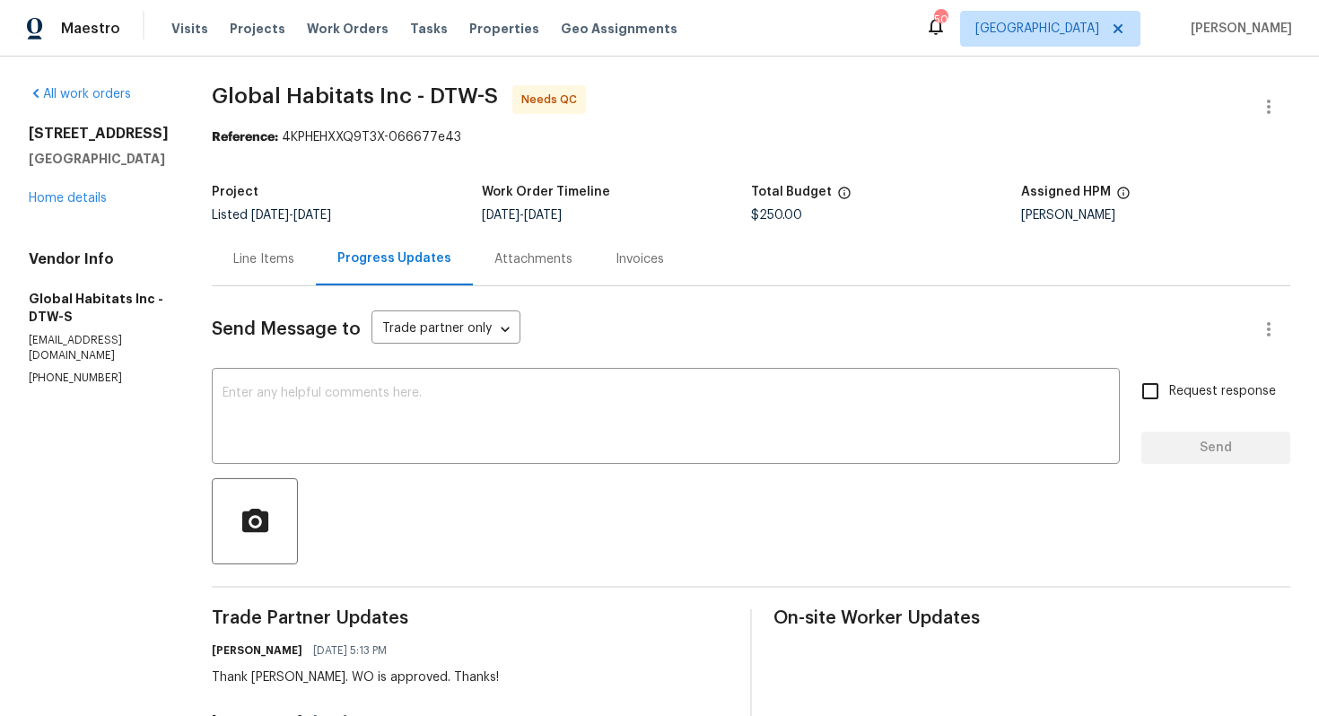
click at [265, 251] on div "Line Items" at bounding box center [263, 259] width 61 height 18
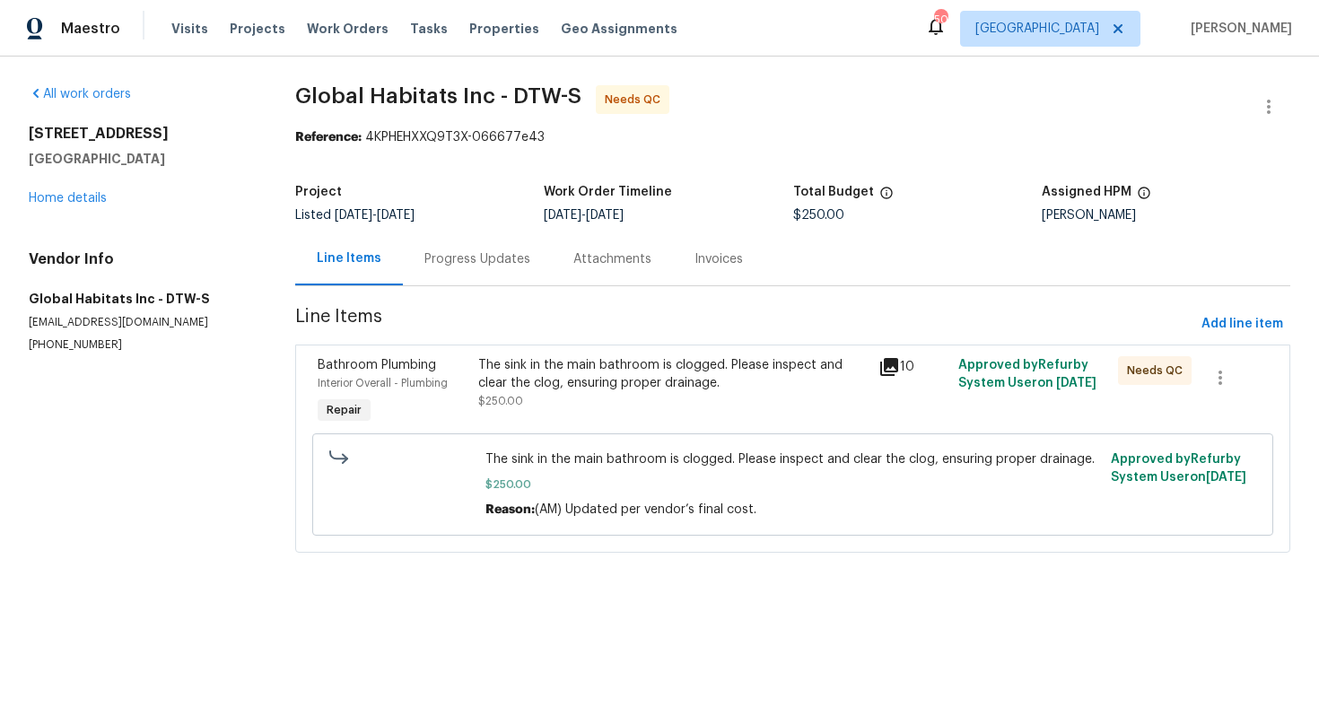
click at [560, 374] on div "The sink in the main bathroom is clogged. Please inspect and clear the clog, en…" at bounding box center [672, 374] width 389 height 36
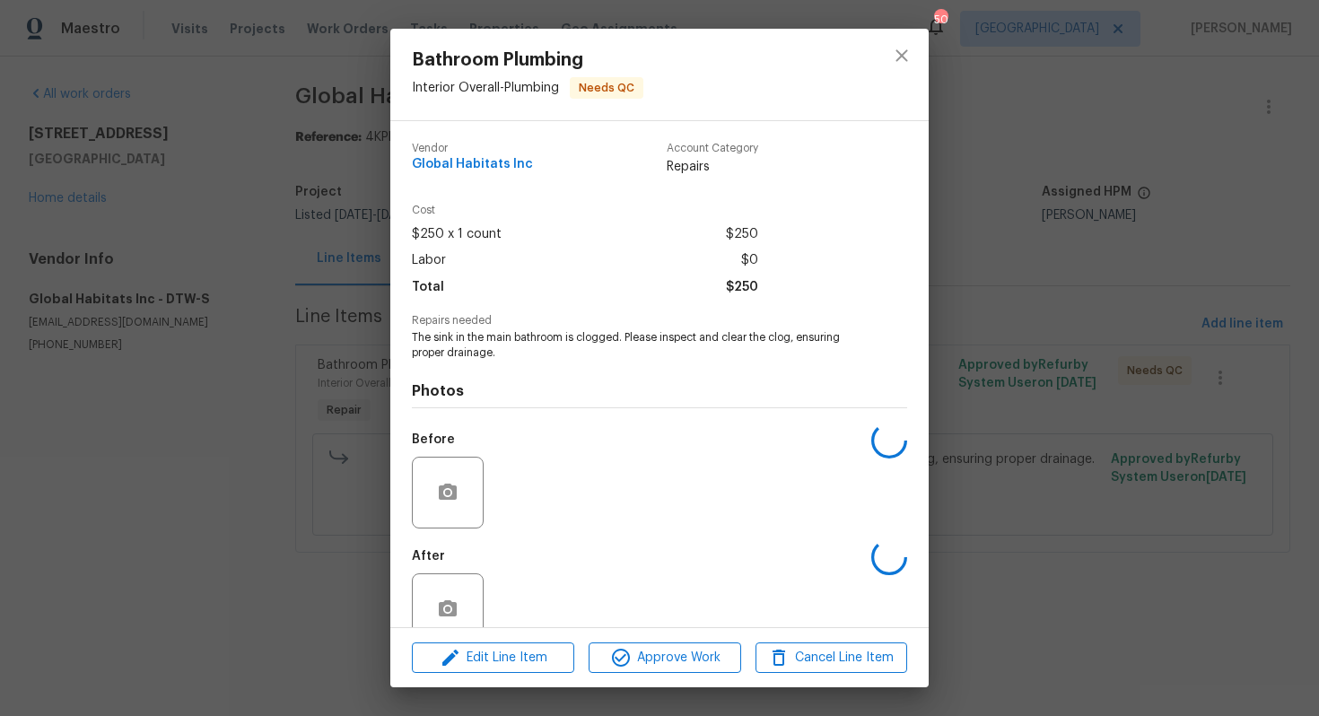
scroll to position [36, 0]
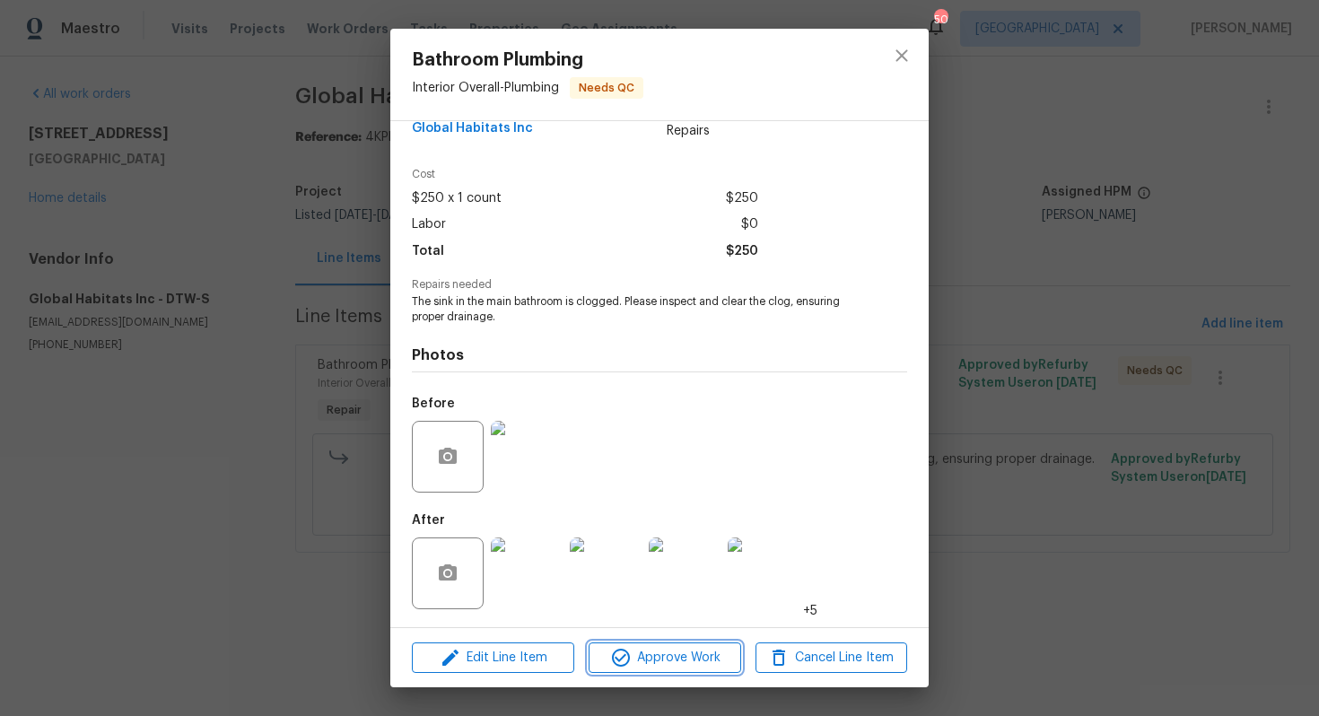
click at [666, 662] on span "Approve Work" at bounding box center [664, 658] width 141 height 22
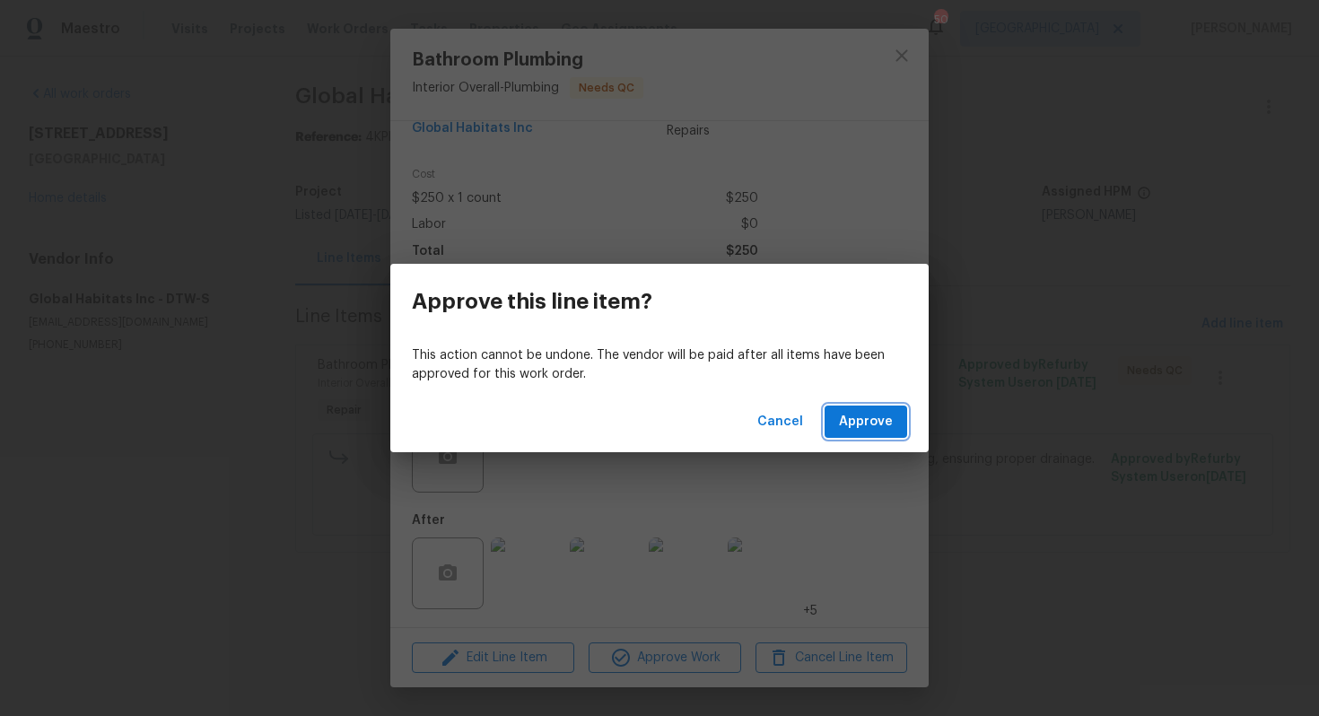
click at [860, 424] on span "Approve" at bounding box center [866, 422] width 54 height 22
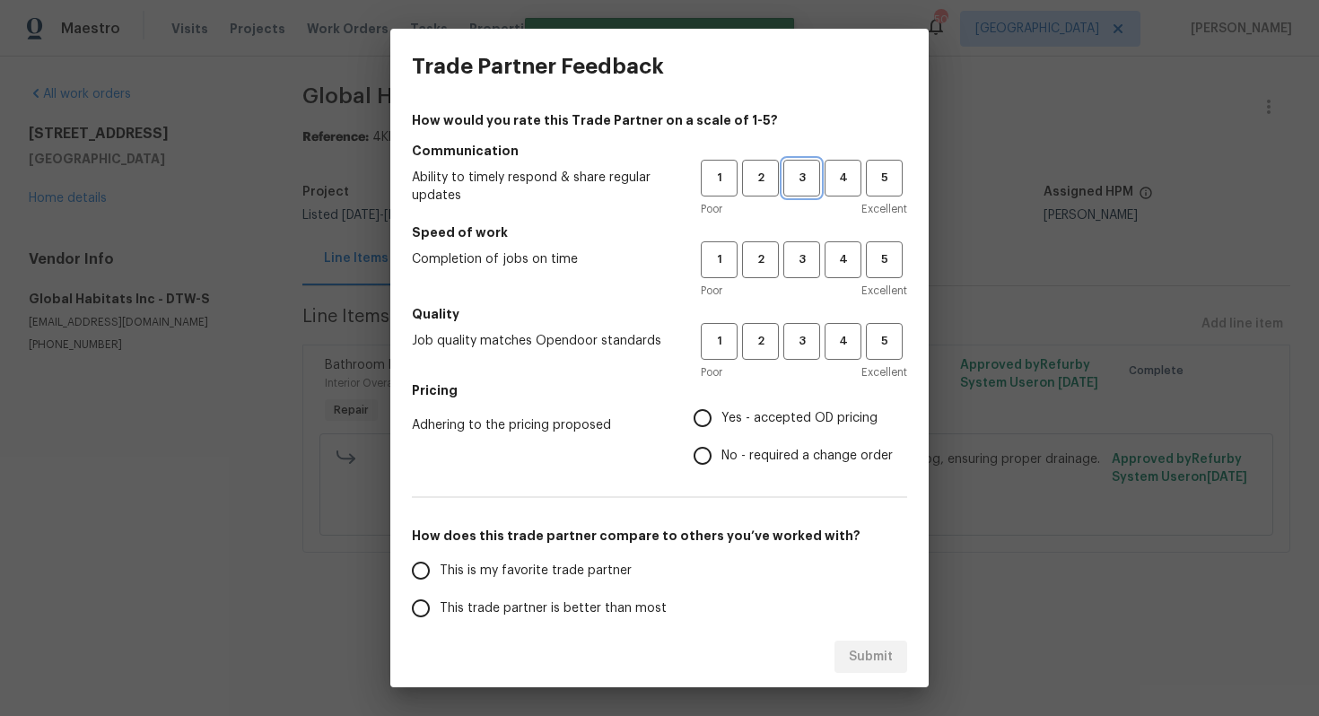
click at [806, 176] on span "3" at bounding box center [801, 178] width 33 height 21
click at [799, 258] on span "3" at bounding box center [801, 259] width 33 height 21
click at [781, 357] on div "1 2 3 4 5" at bounding box center [804, 341] width 206 height 37
click at [798, 350] on span "3" at bounding box center [801, 341] width 33 height 21
click at [703, 415] on input "Yes - accepted OD pricing" at bounding box center [703, 418] width 38 height 38
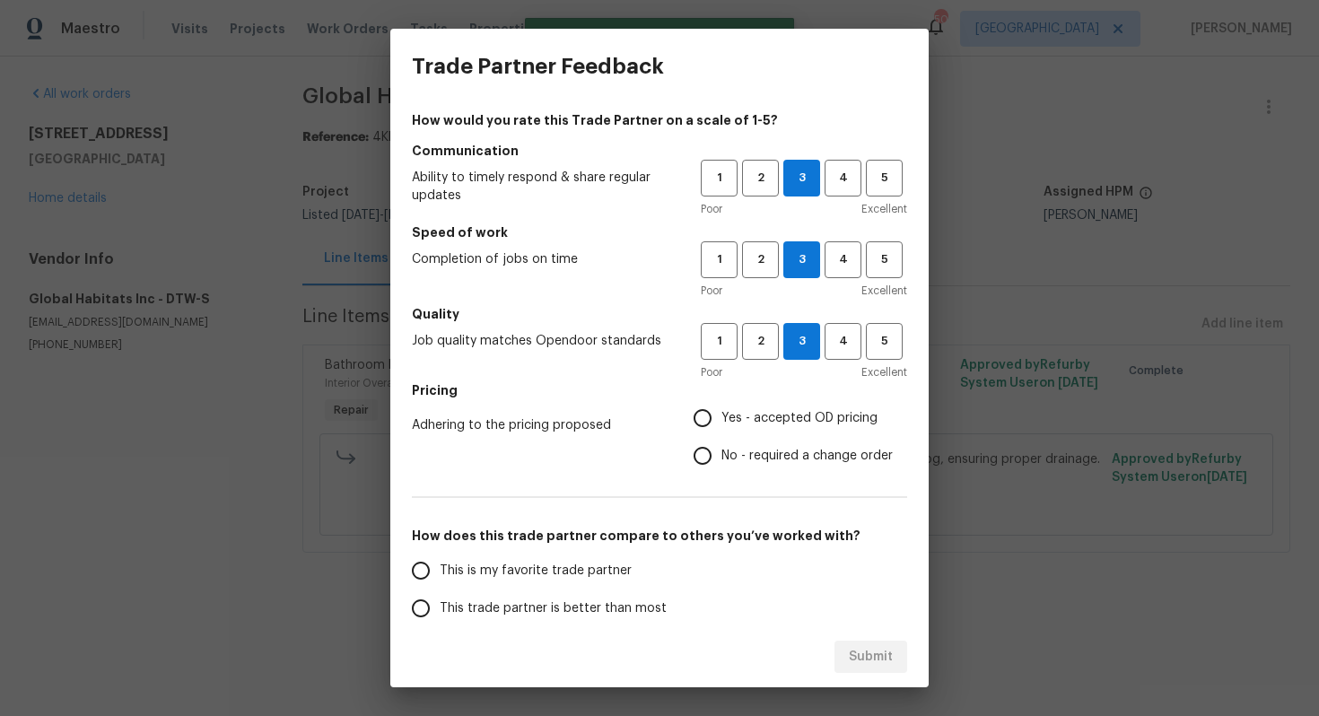
radio input "true"
click at [699, 473] on input "No - required a change order" at bounding box center [703, 456] width 38 height 38
radio input "true"
click at [529, 603] on span "This trade partner is better than most" at bounding box center [553, 608] width 227 height 19
click at [440, 603] on input "This trade partner is better than most" at bounding box center [421, 608] width 38 height 38
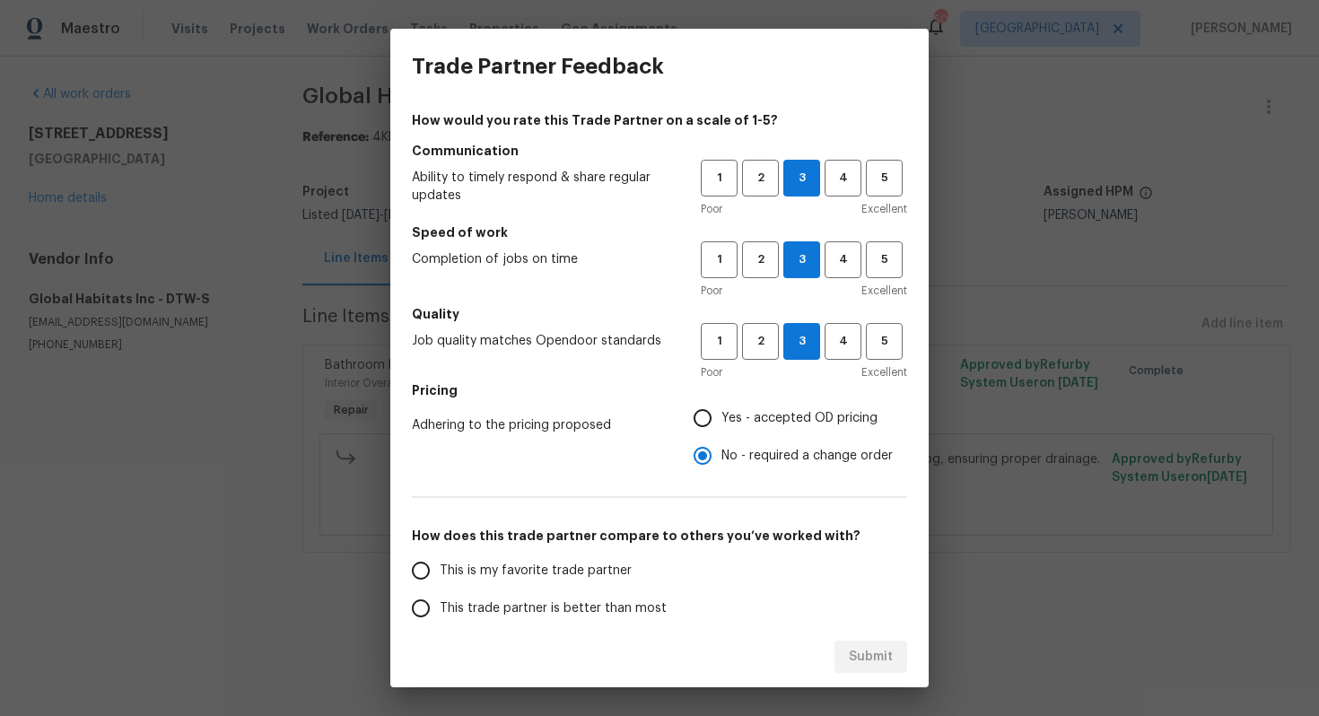
scroll to position [1, 0]
click at [870, 653] on span "Submit" at bounding box center [871, 657] width 44 height 22
radio input "true"
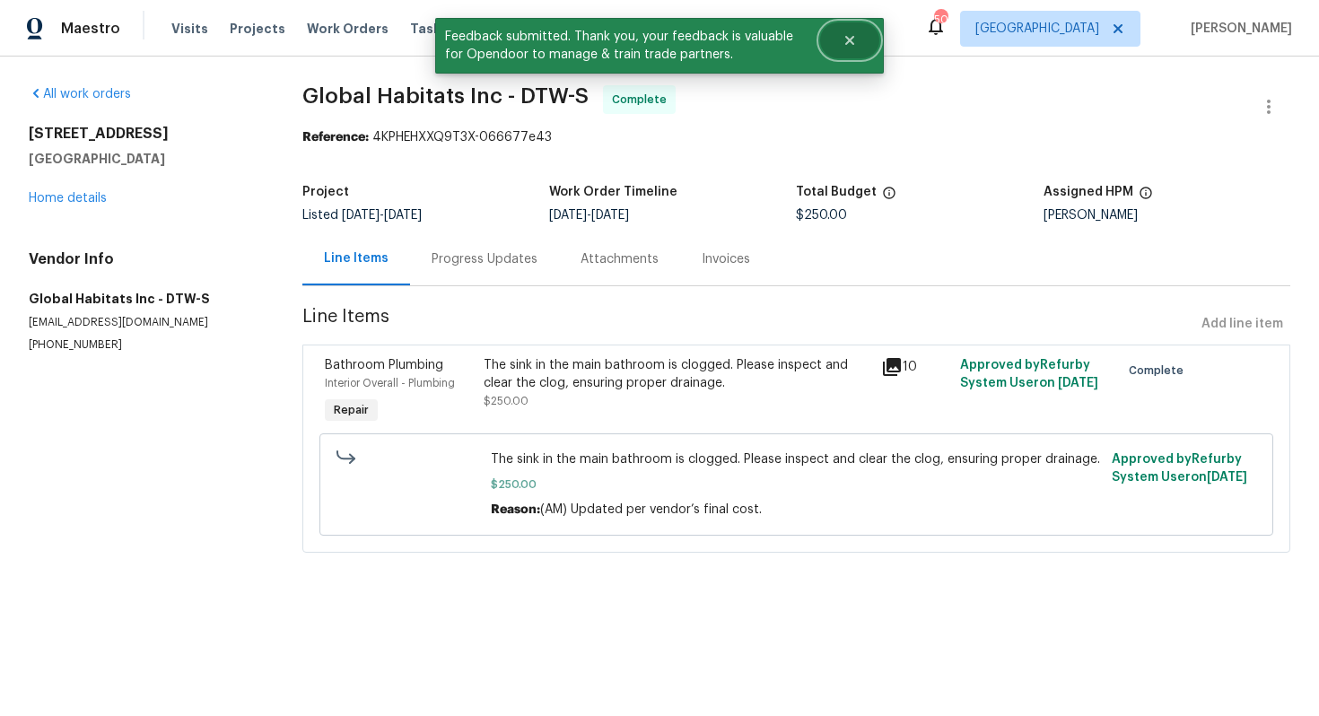
click at [843, 50] on button "Close" at bounding box center [849, 40] width 59 height 36
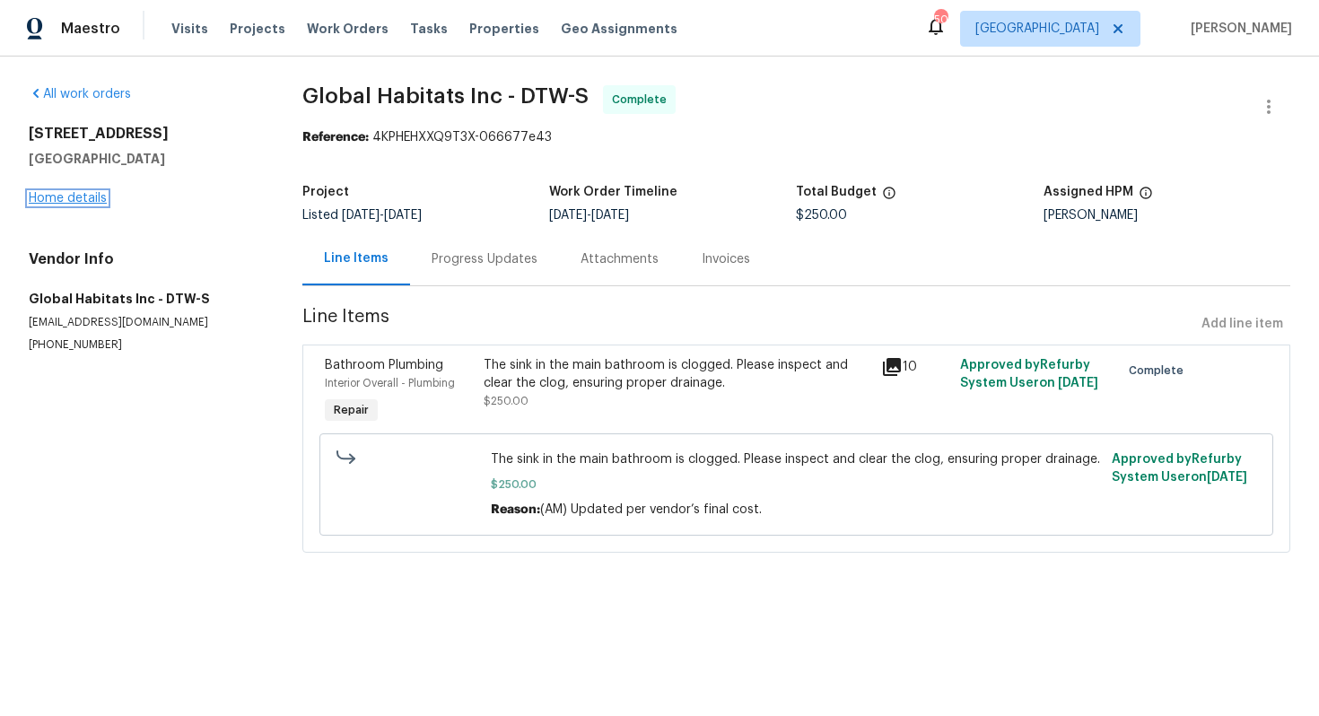
click at [57, 196] on link "Home details" at bounding box center [68, 198] width 78 height 13
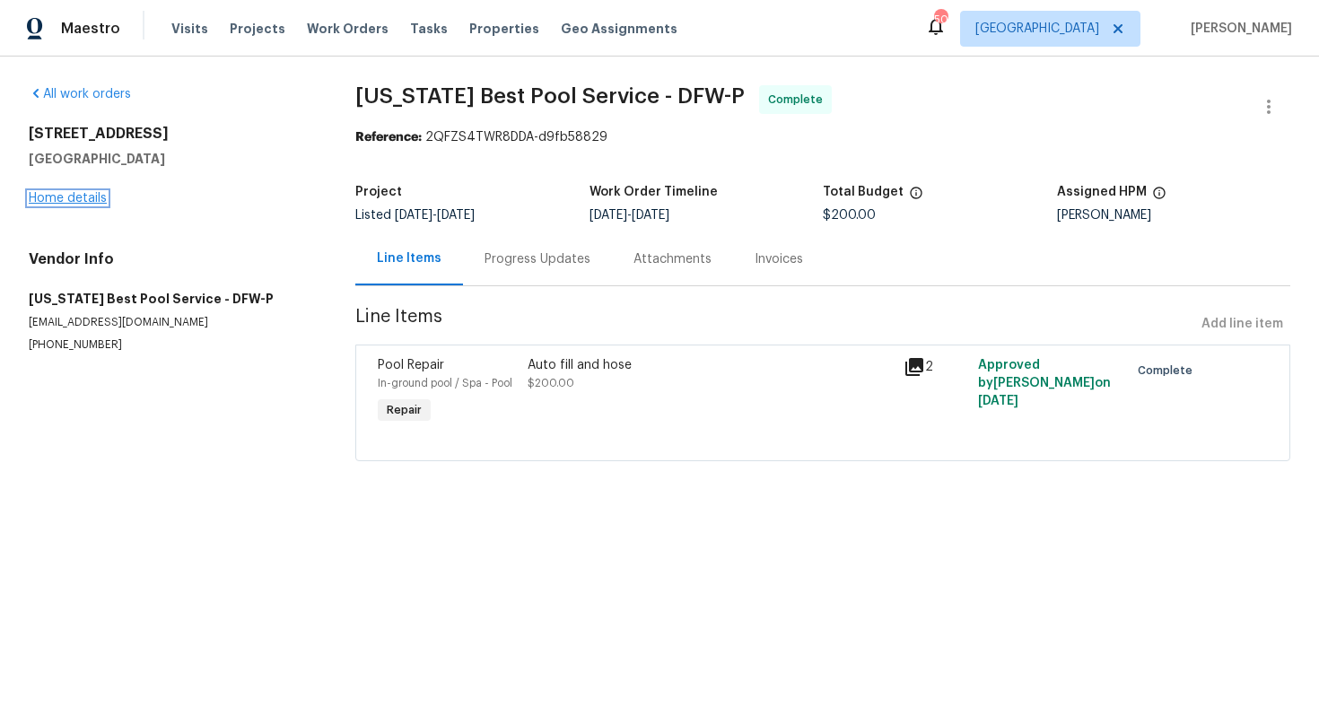
click at [65, 204] on link "Home details" at bounding box center [68, 198] width 78 height 13
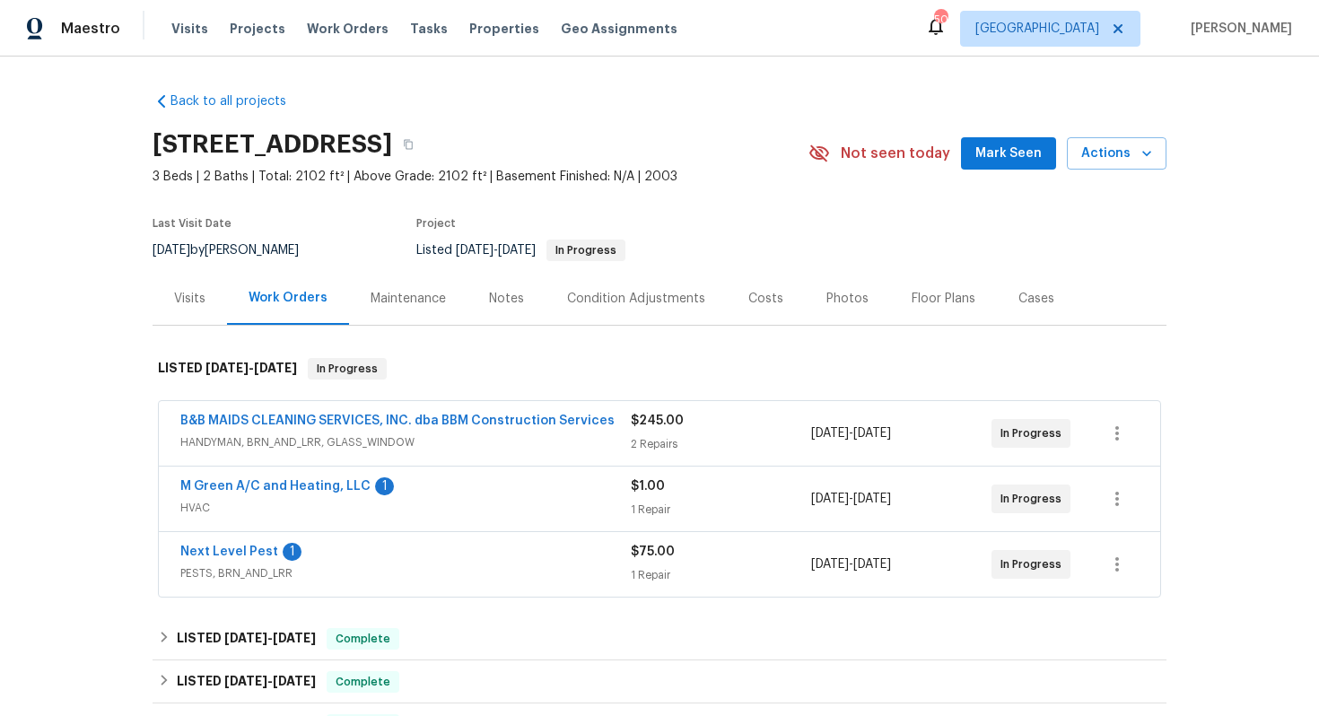
scroll to position [179, 0]
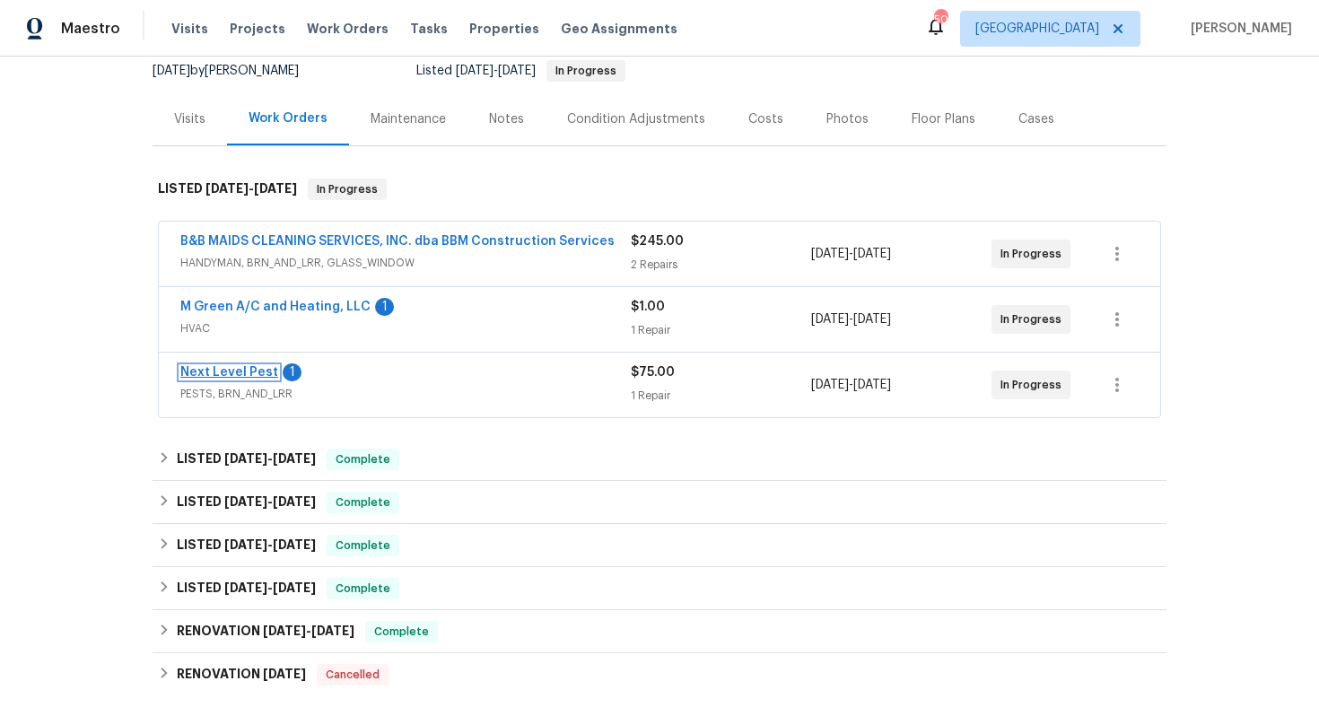
click at [252, 373] on link "Next Level Pest" at bounding box center [229, 372] width 98 height 13
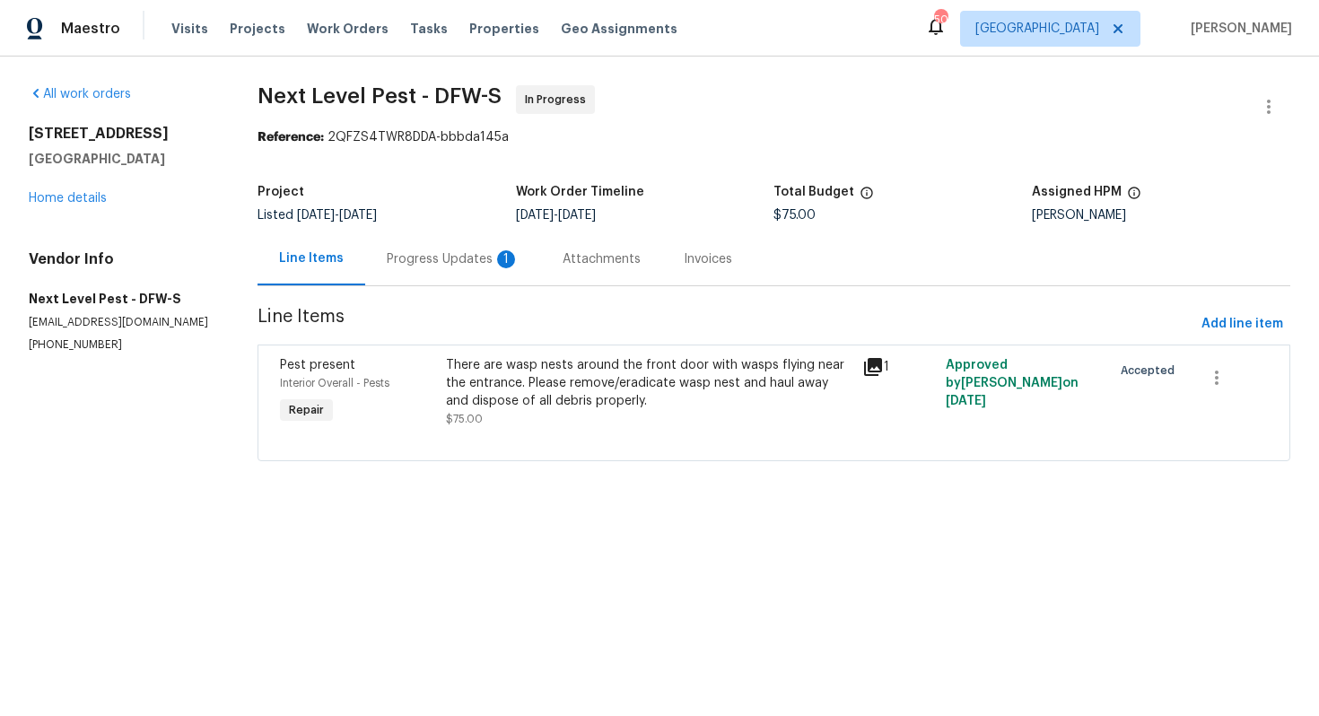
click at [440, 258] on div "Progress Updates 1" at bounding box center [453, 259] width 133 height 18
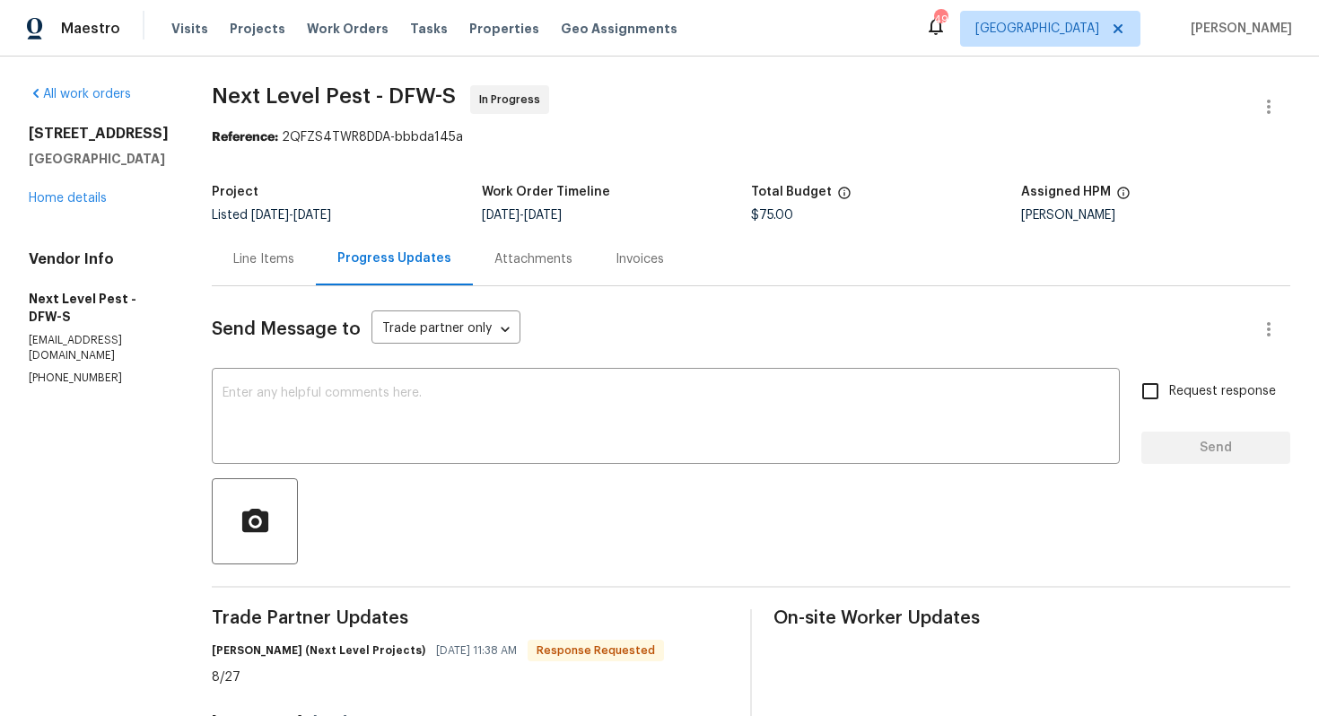
scroll to position [144, 0]
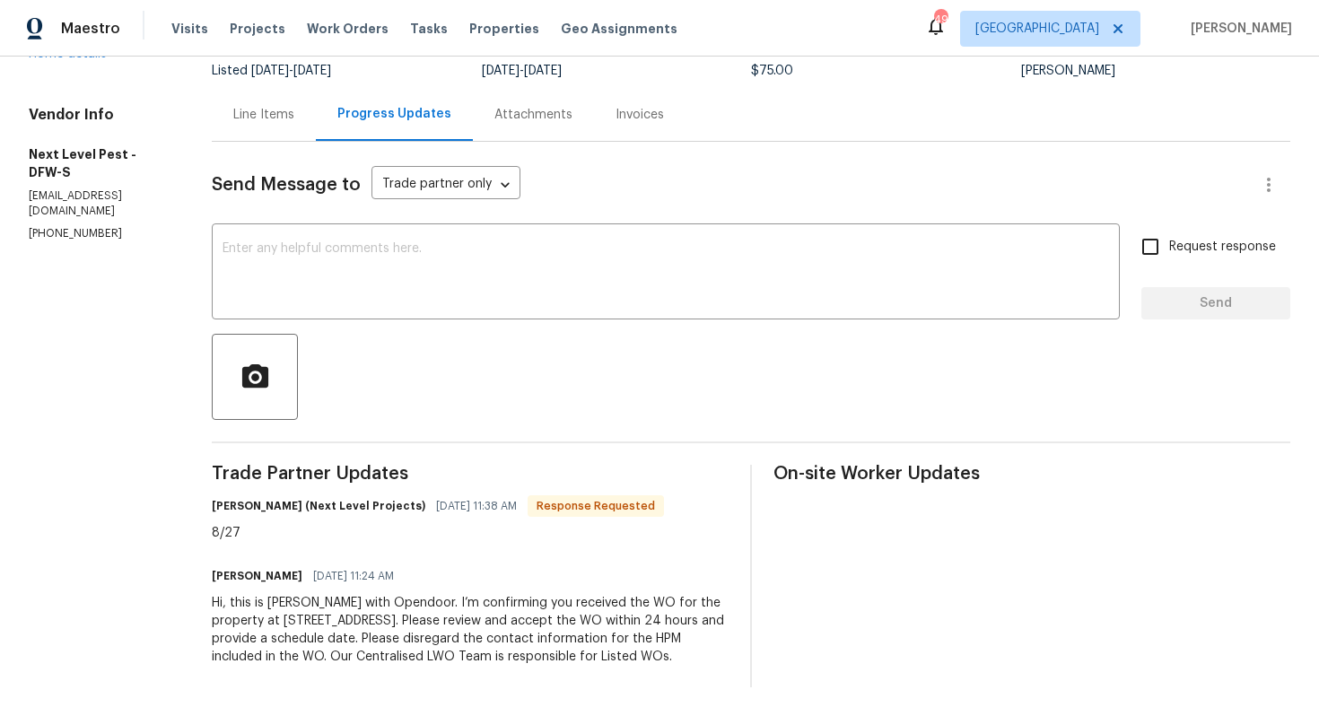
click at [230, 508] on h6 "Brandon Usrey (Next Level Projects)" at bounding box center [319, 506] width 214 height 18
copy h6 "Brandon"
click at [468, 250] on textarea at bounding box center [666, 273] width 886 height 63
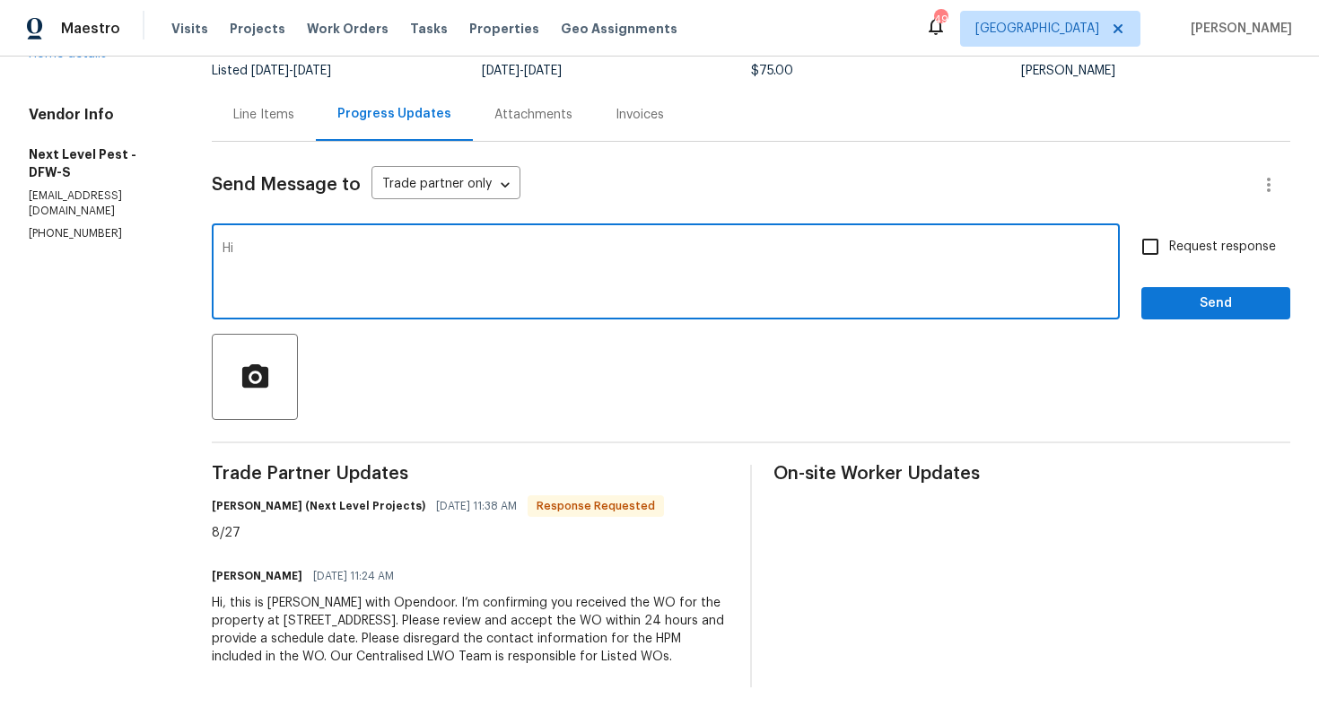
paste textarea "Brandon"
type textarea "Hi Brandon, thank you for the confirmation. Kindly keep me posted. Thanks!"
click at [1161, 249] on input "Request response" at bounding box center [1150, 247] width 38 height 38
checkbox input "true"
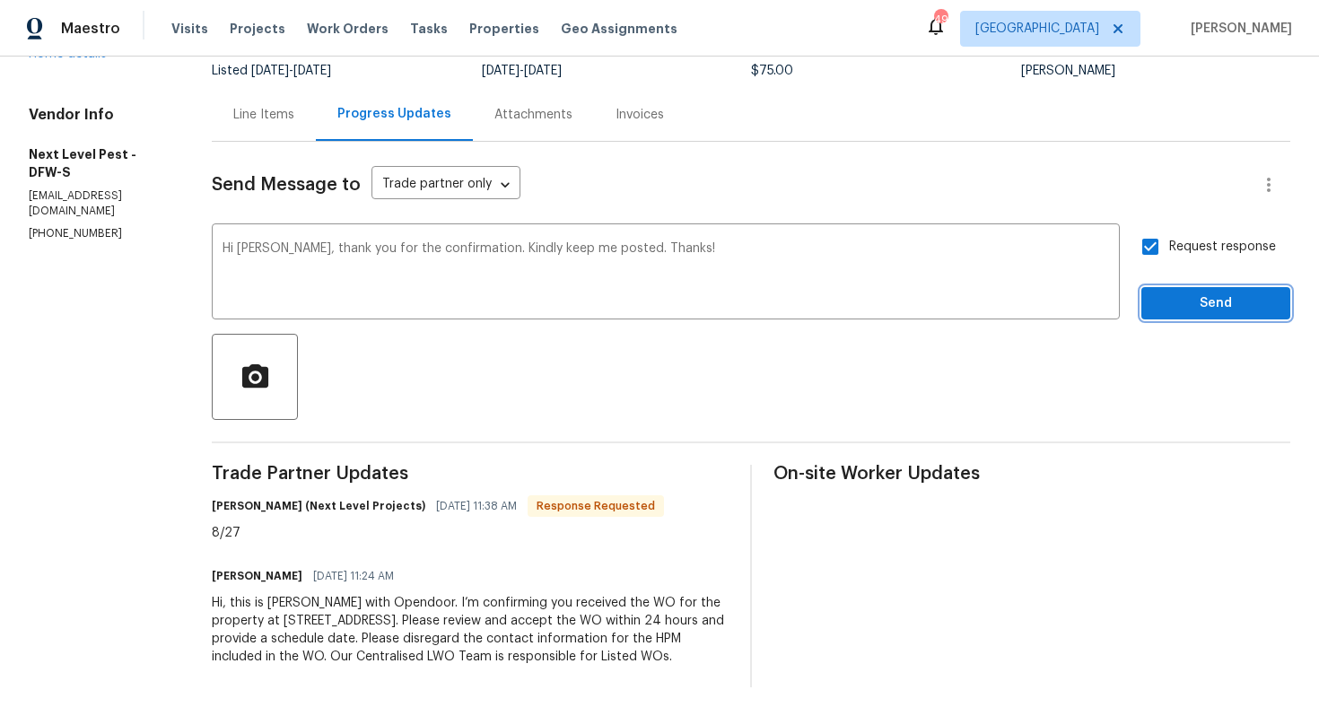
click at [1188, 315] on button "Send" at bounding box center [1215, 303] width 149 height 33
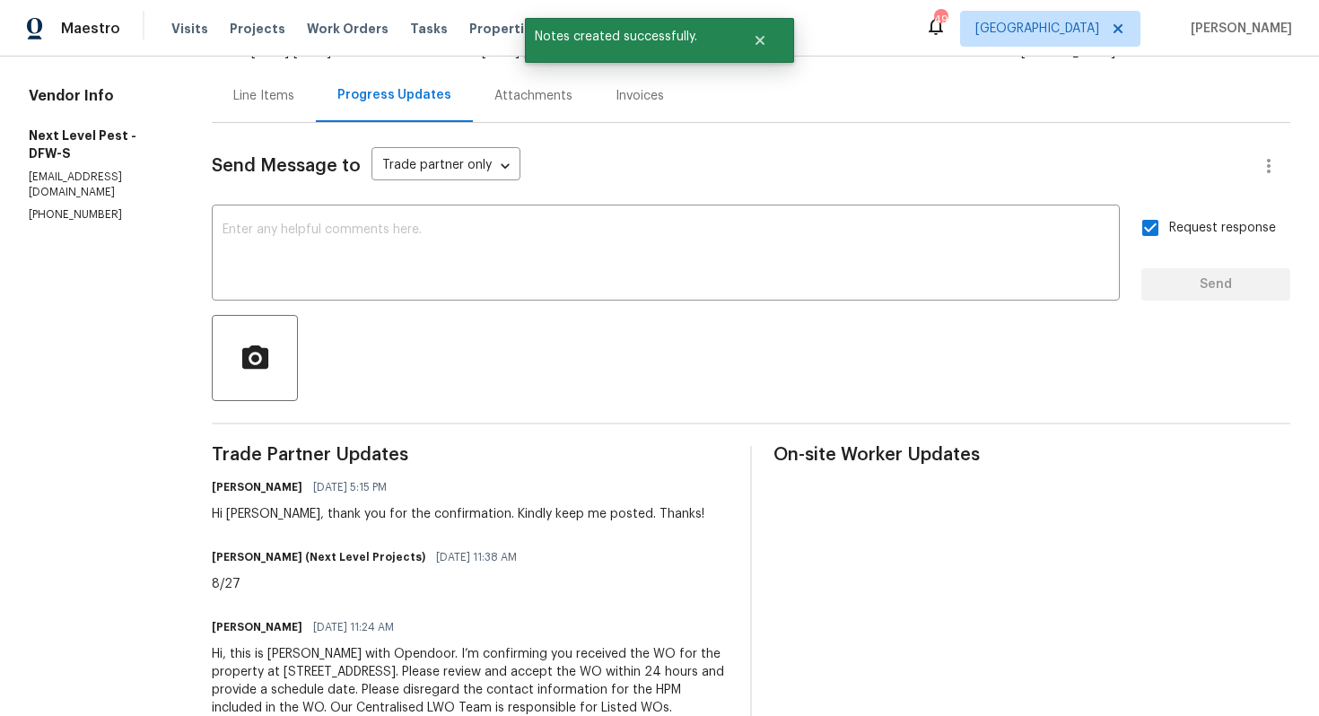
scroll to position [214, 0]
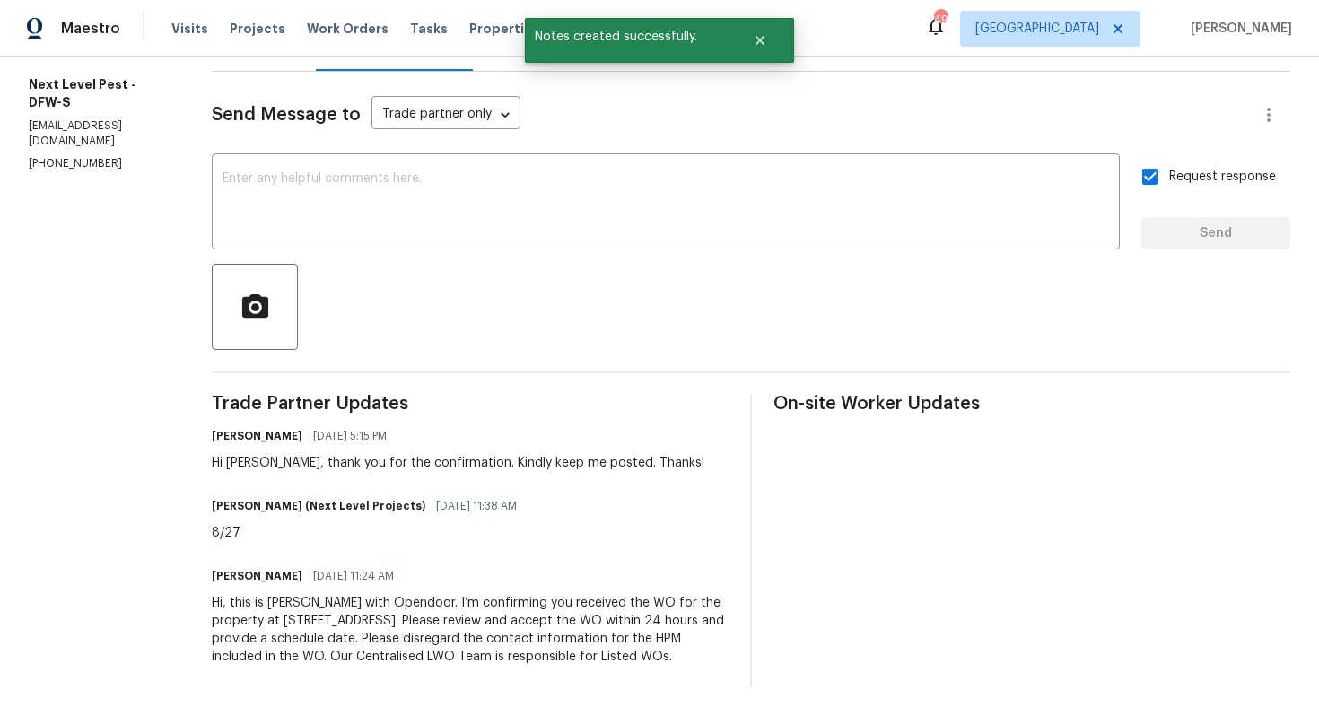
click at [218, 531] on div "8/27" at bounding box center [370, 533] width 316 height 18
click at [219, 528] on div "8/27" at bounding box center [370, 533] width 316 height 18
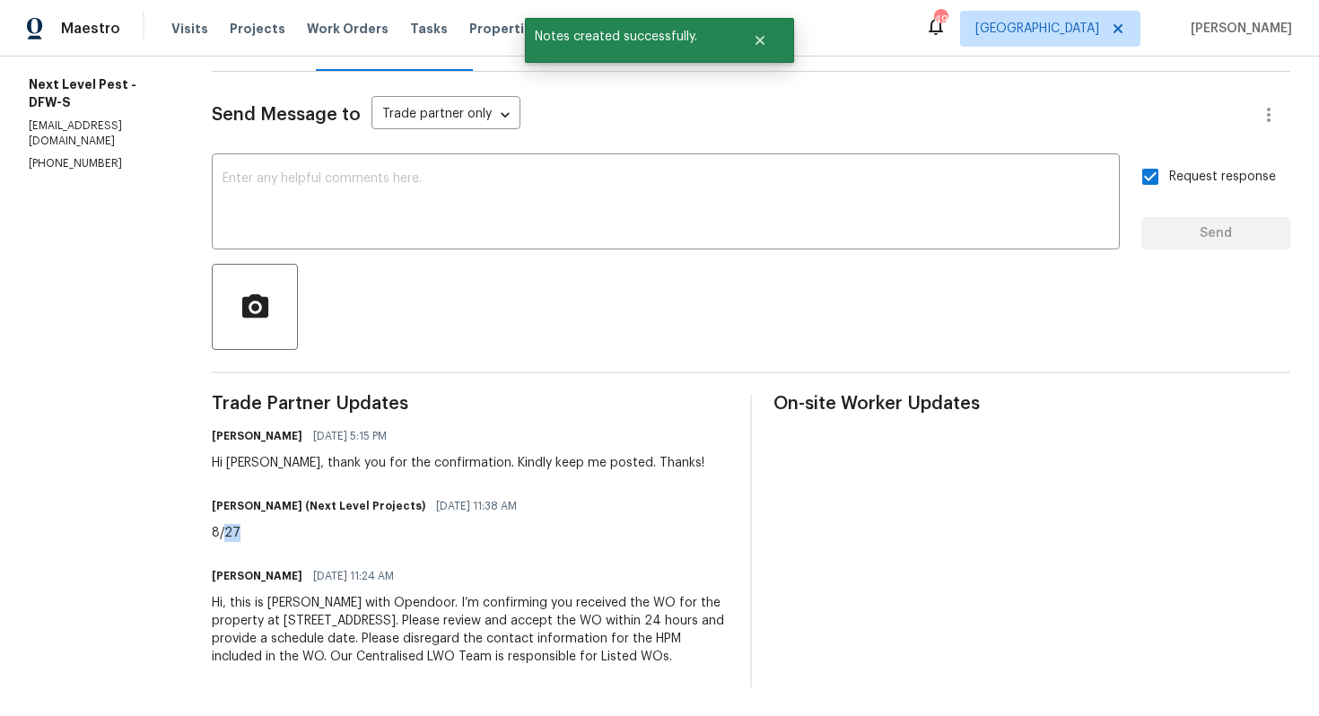
click at [219, 528] on div "8/27" at bounding box center [370, 533] width 316 height 18
copy div "8/27"
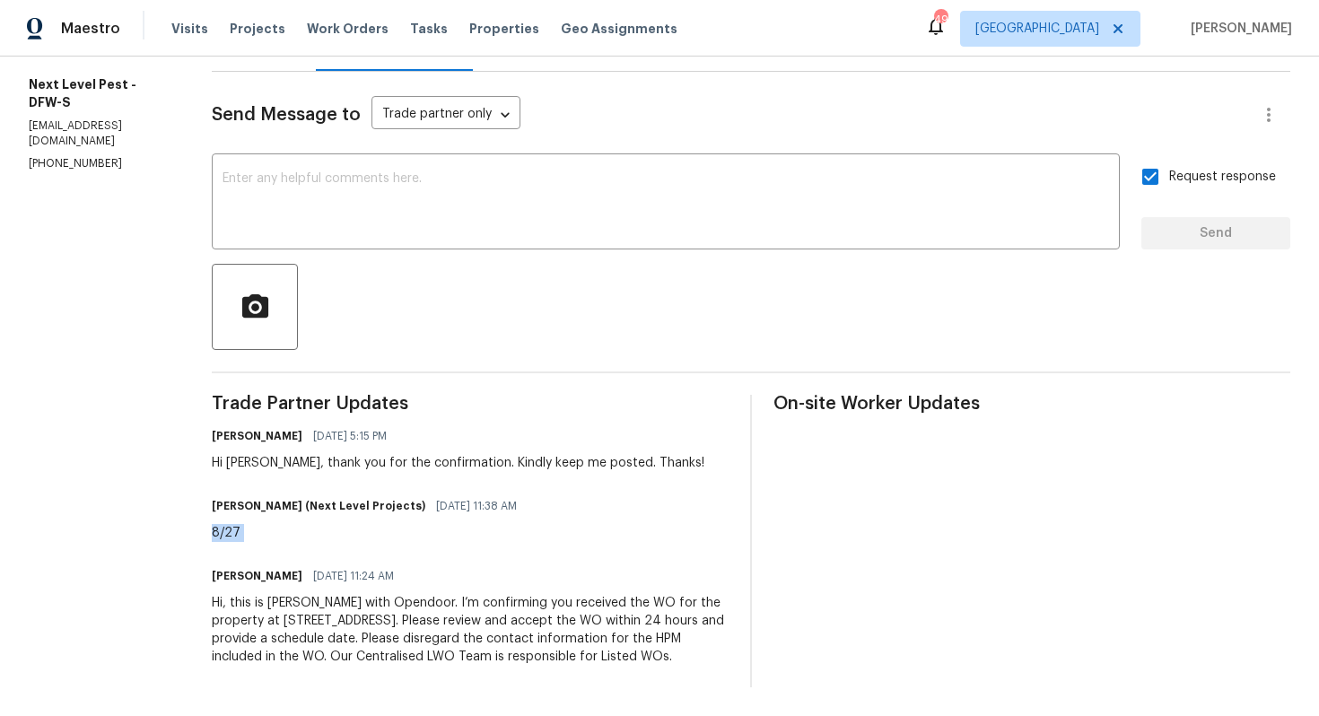
scroll to position [0, 0]
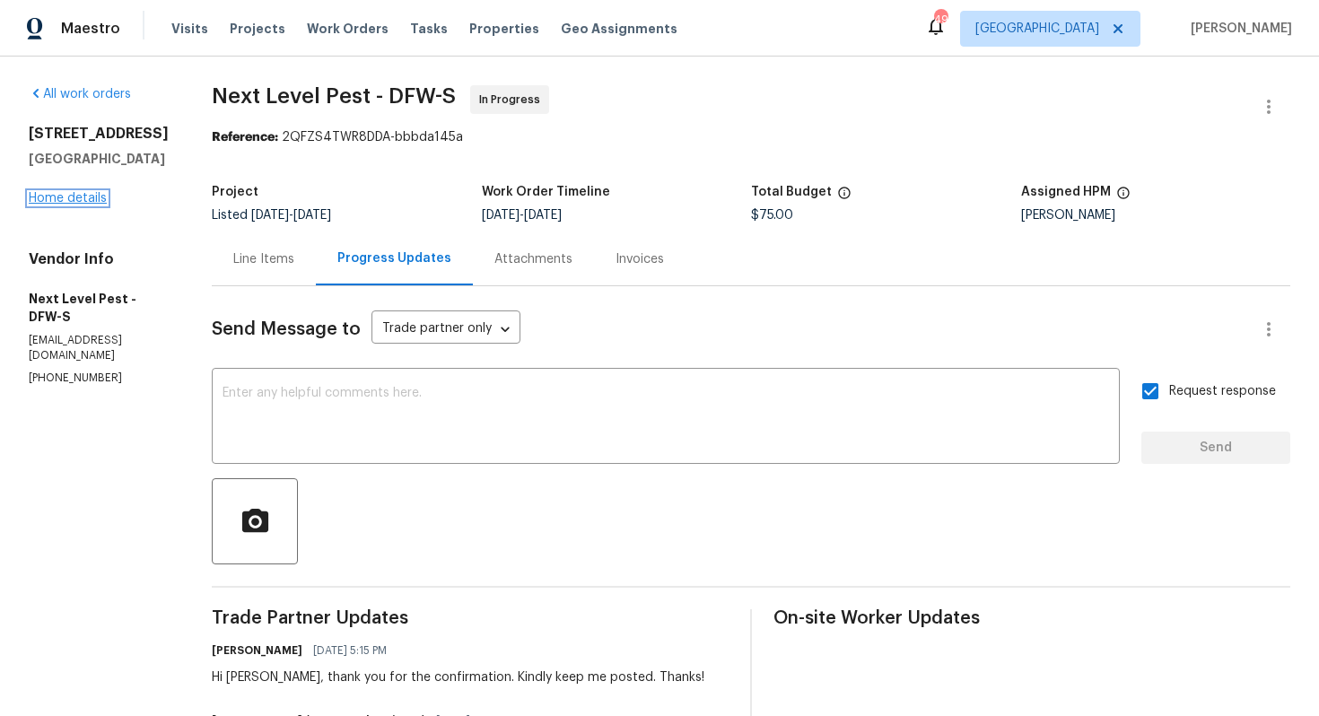
click at [84, 203] on link "Home details" at bounding box center [68, 198] width 78 height 13
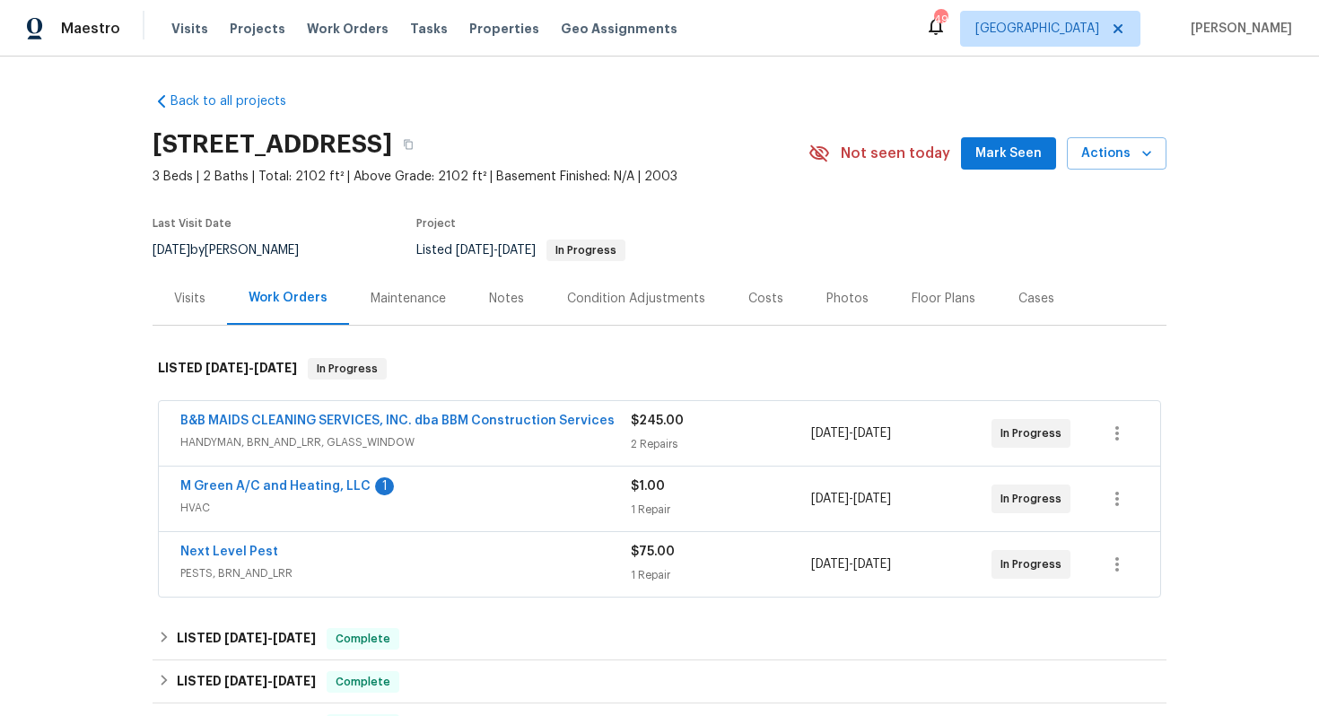
click at [587, 438] on span "HANDYMAN, BRN_AND_LRR, GLASS_WINDOW" at bounding box center [405, 442] width 450 height 18
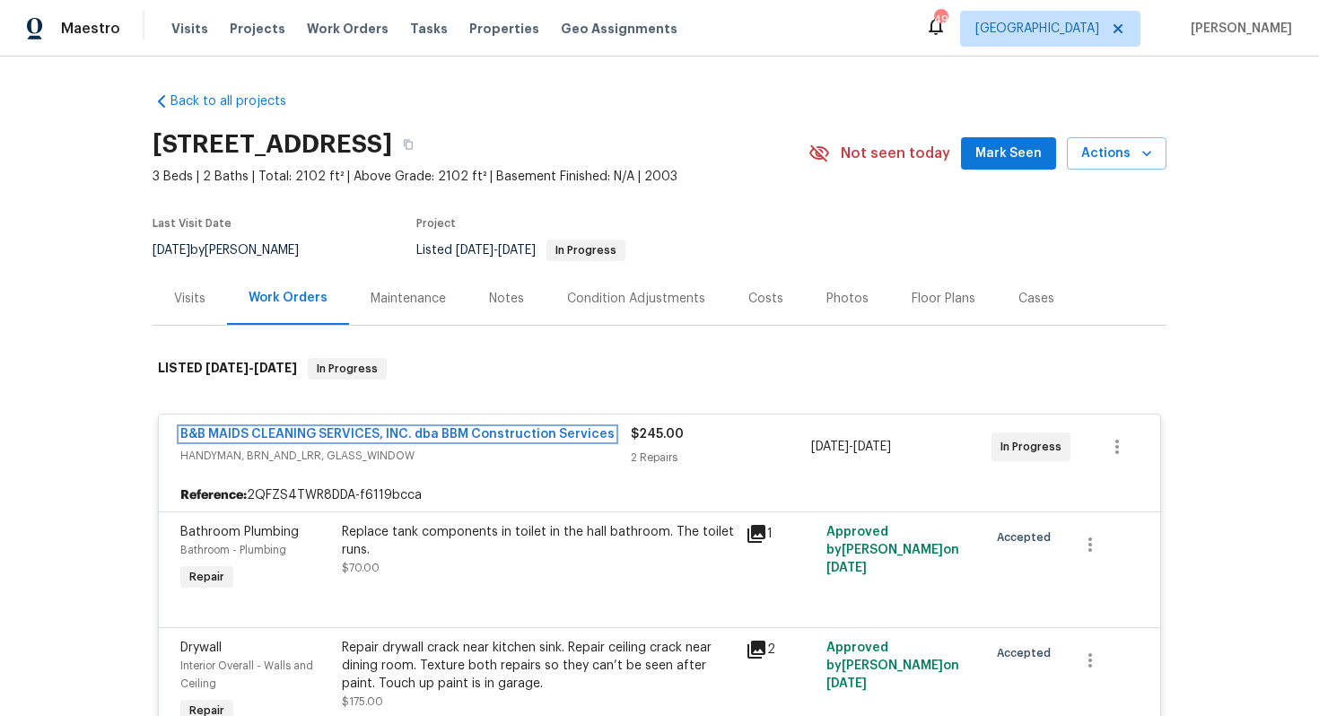
click at [587, 438] on link "B&B MAIDS CLEANING SERVICES, INC. dba BBM Construction Services" at bounding box center [397, 434] width 434 height 13
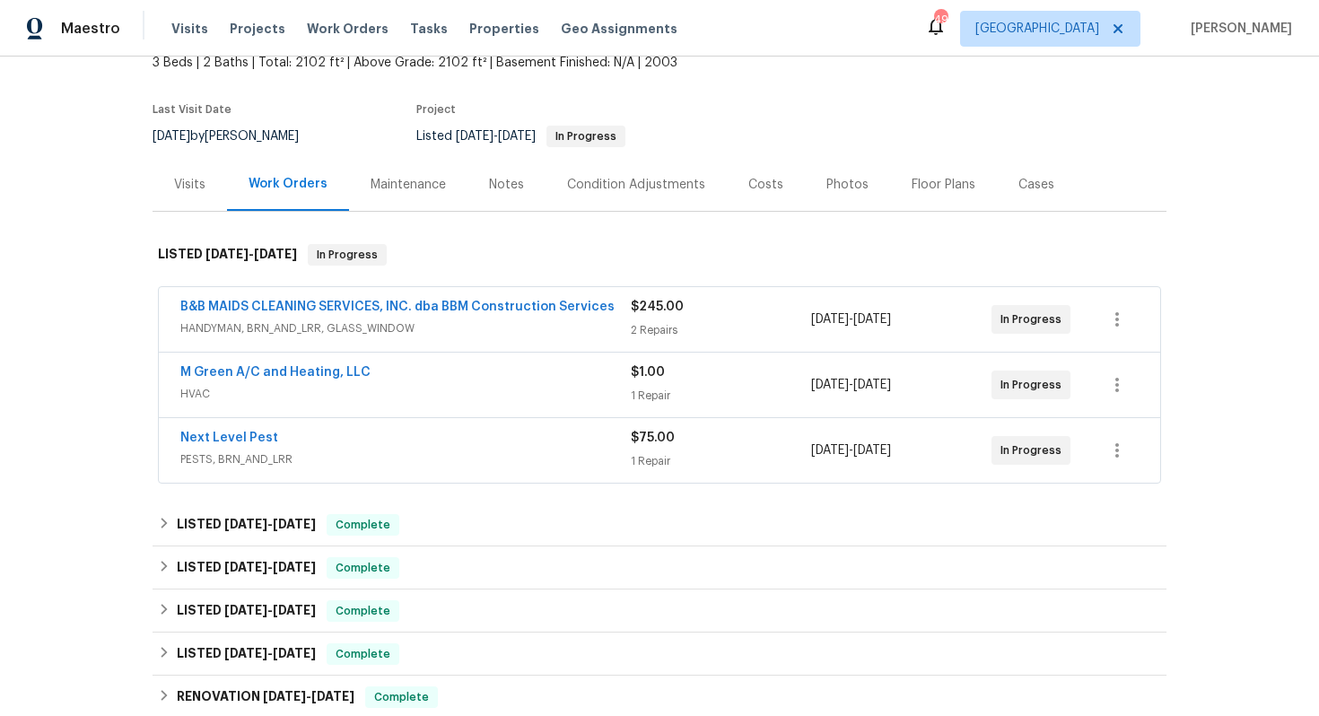
scroll to position [138, 0]
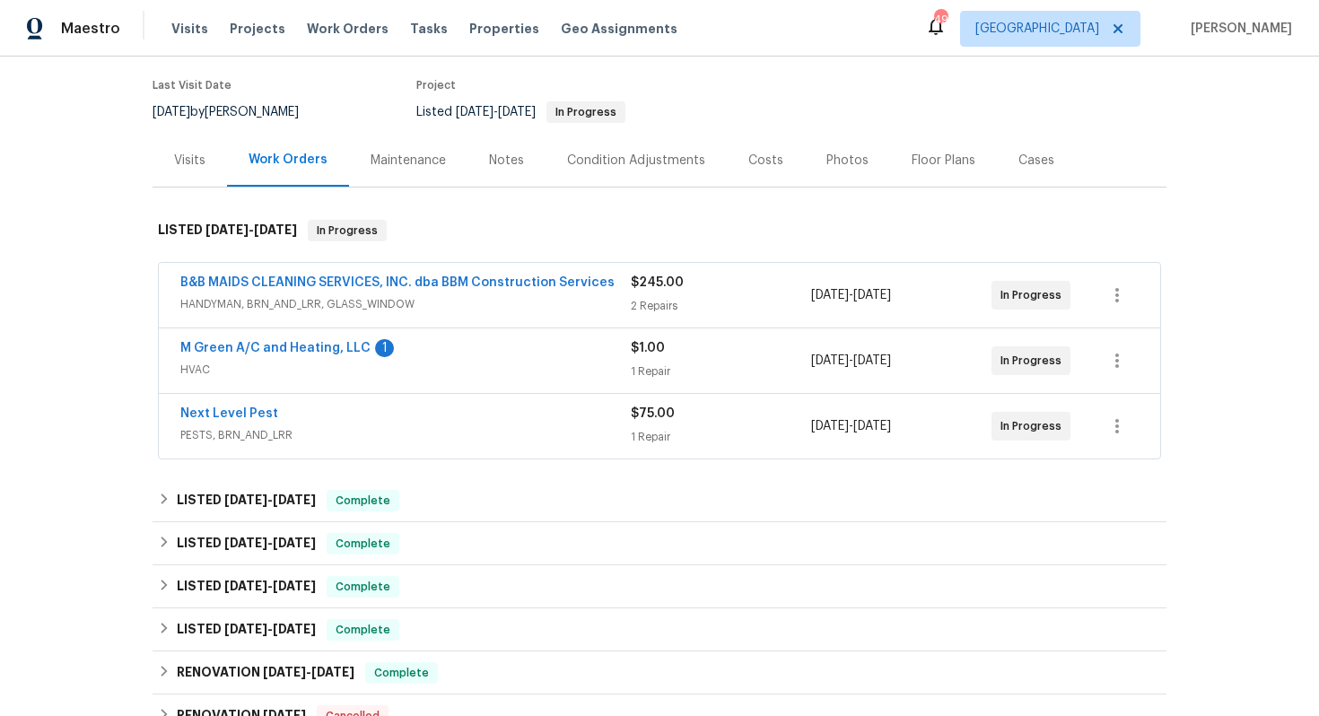
click at [454, 351] on div "M Green A/C and Heating, LLC 1" at bounding box center [405, 350] width 450 height 22
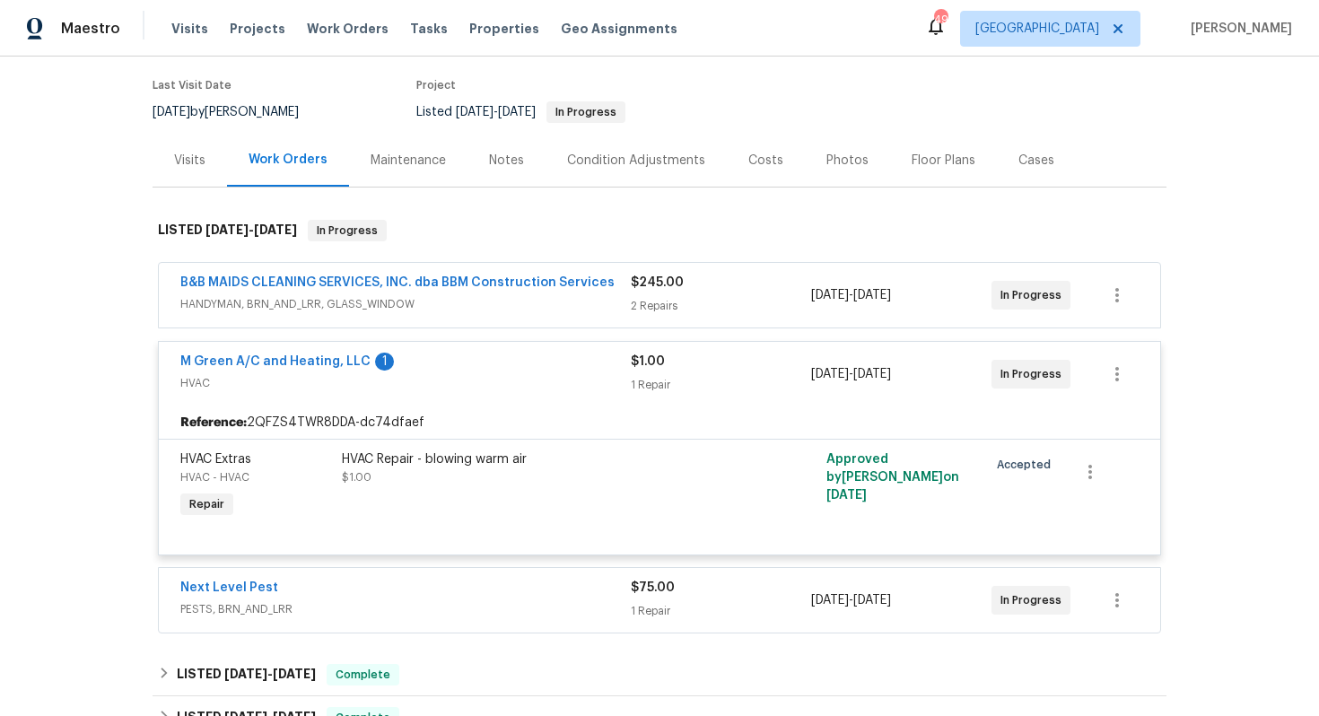
click at [454, 351] on div "M Green A/C and Heating, LLC 1 HVAC $1.00 1 Repair [DATE] - [DATE] In Progress" at bounding box center [659, 374] width 1001 height 65
click at [443, 367] on div "M Green A/C and Heating, LLC 1" at bounding box center [405, 364] width 450 height 22
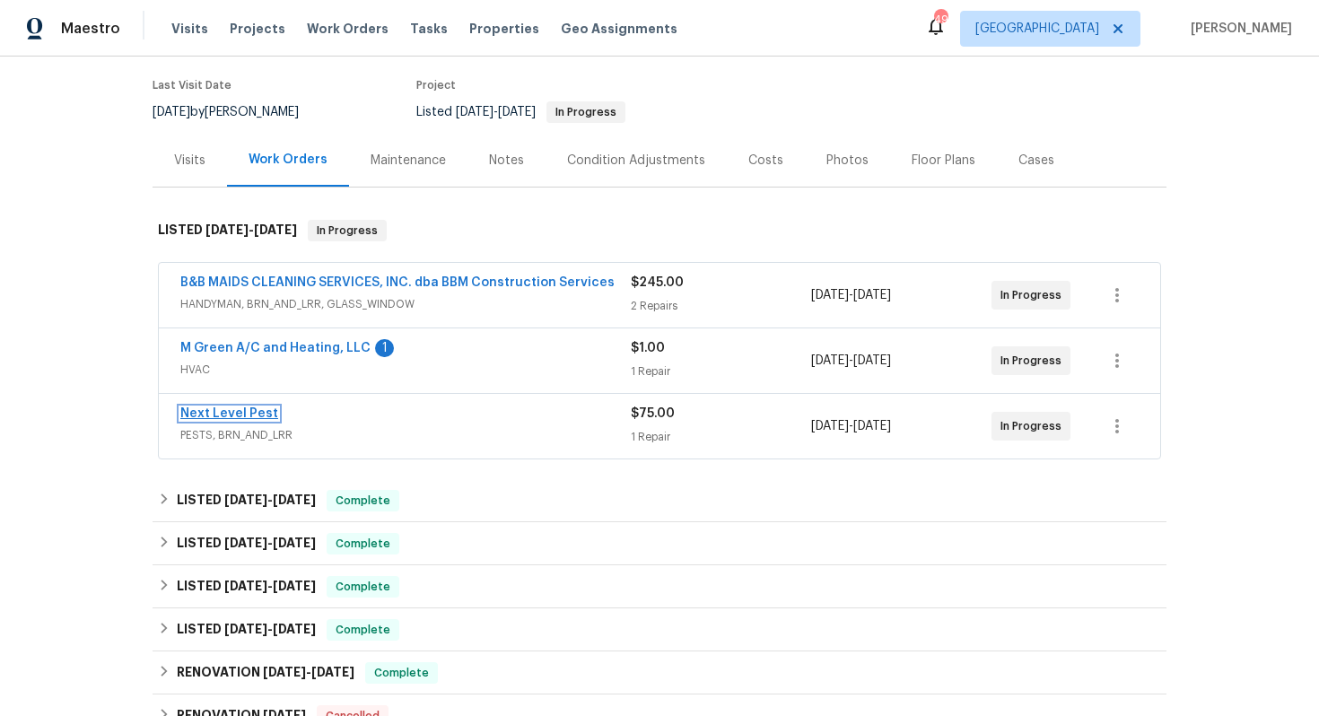
click at [242, 415] on link "Next Level Pest" at bounding box center [229, 413] width 98 height 13
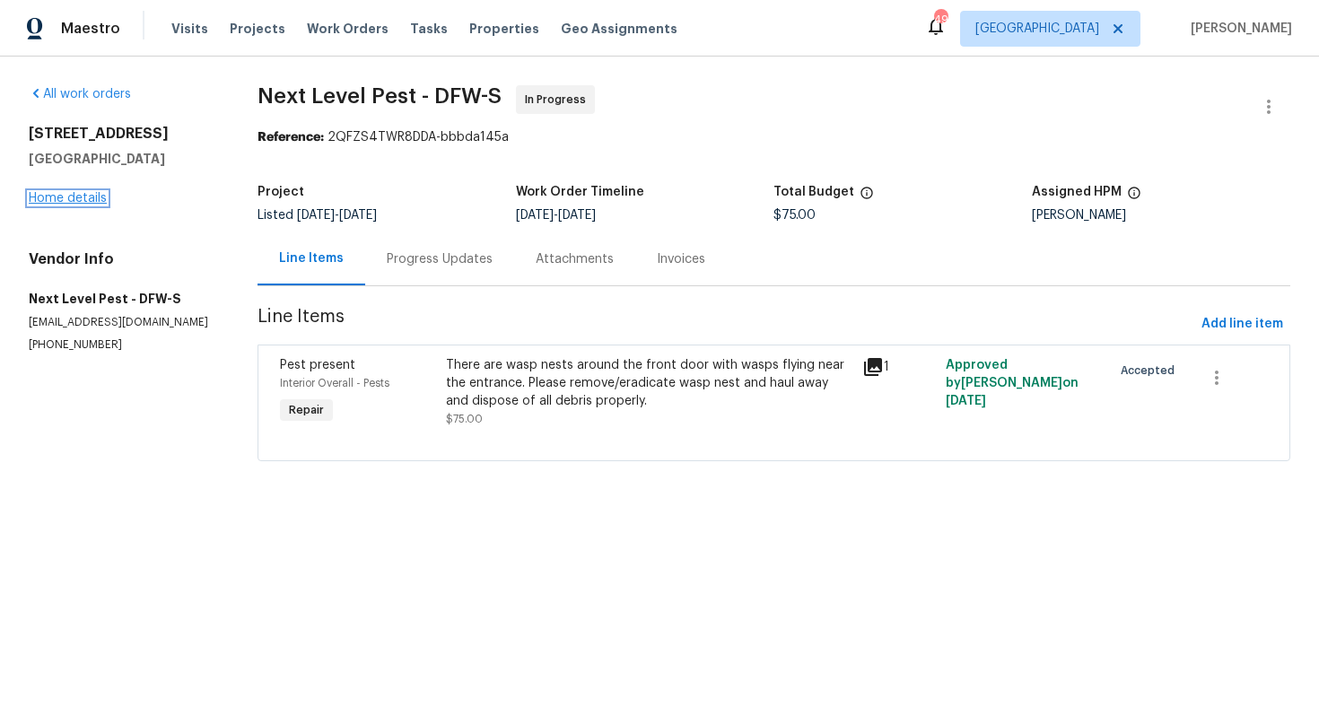
click at [48, 196] on link "Home details" at bounding box center [68, 198] width 78 height 13
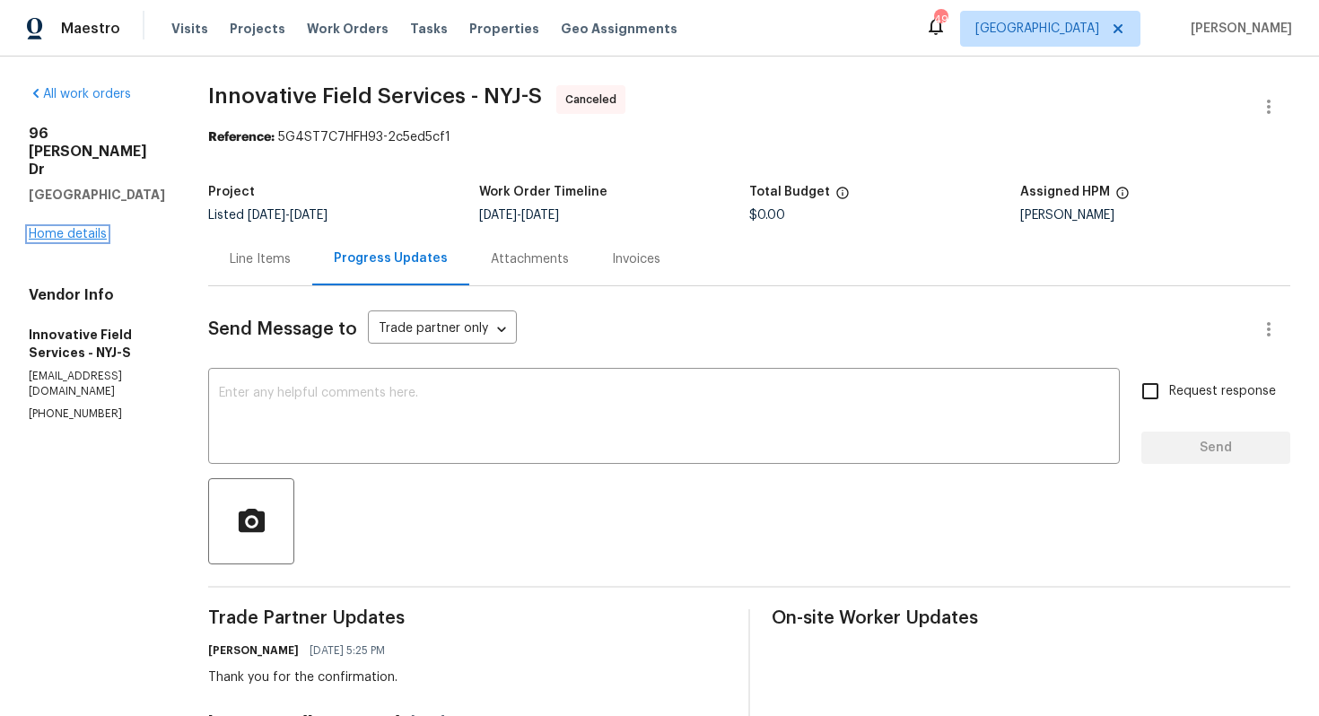
click at [78, 228] on link "Home details" at bounding box center [68, 234] width 78 height 13
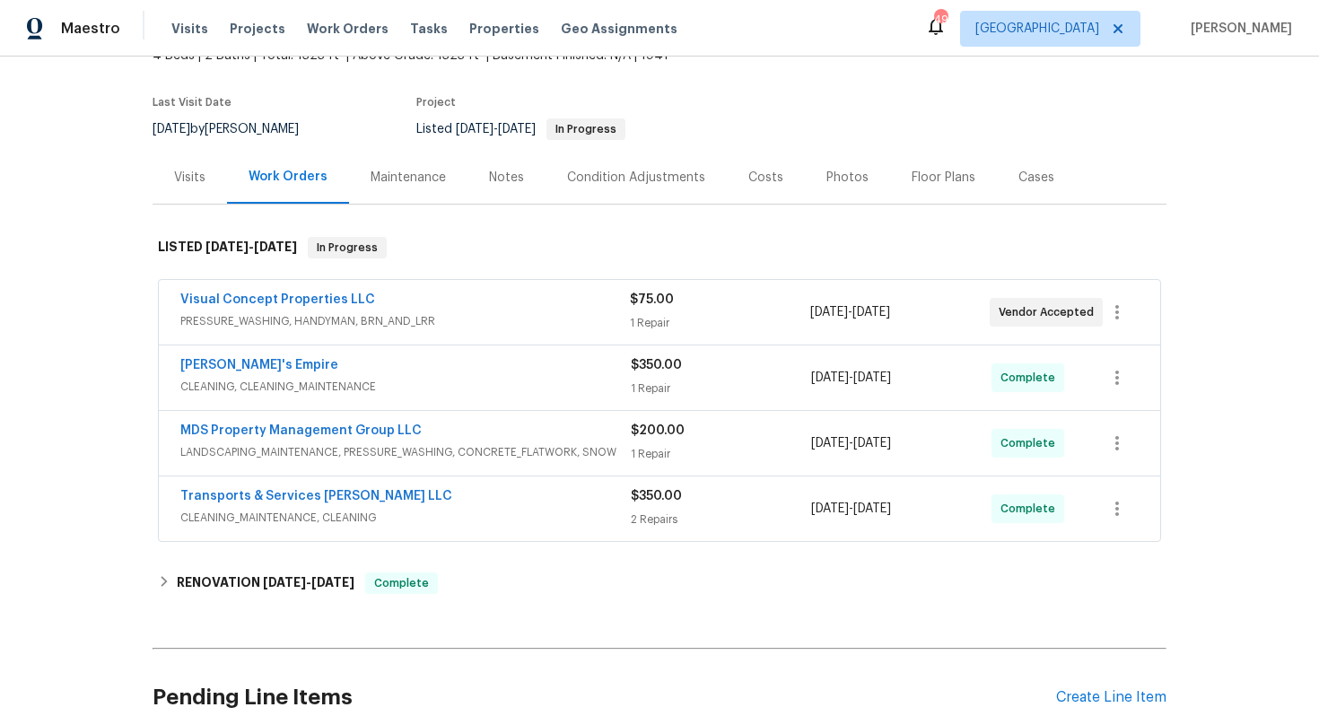
scroll to position [191, 0]
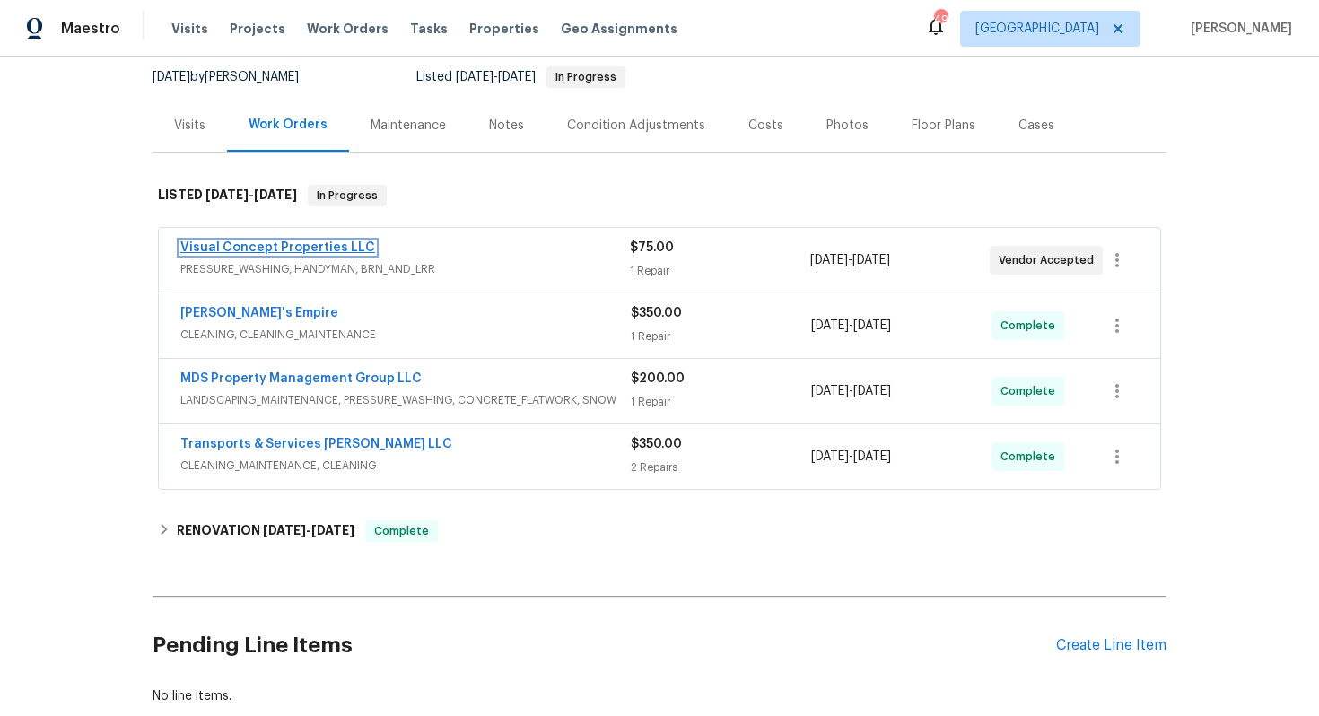
click at [247, 241] on link "Visual Concept Properties LLC" at bounding box center [277, 247] width 195 height 13
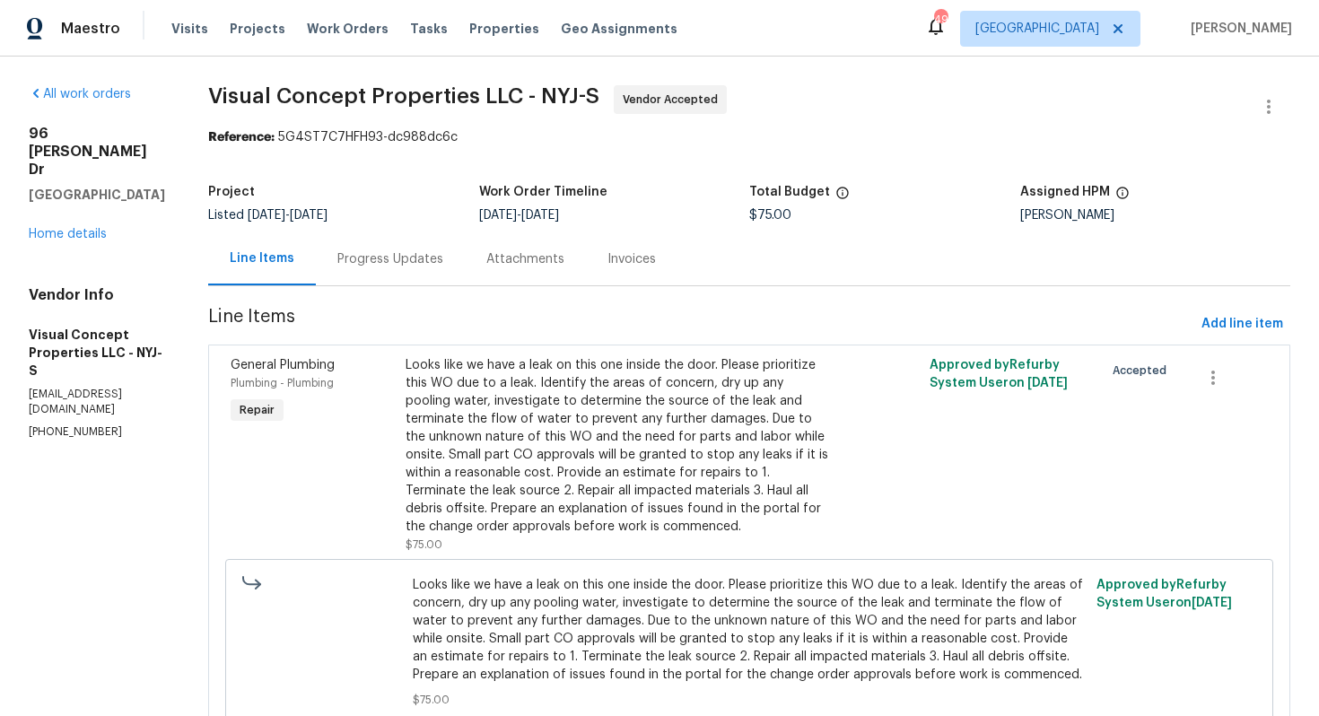
click at [410, 267] on div "Progress Updates" at bounding box center [390, 259] width 106 height 18
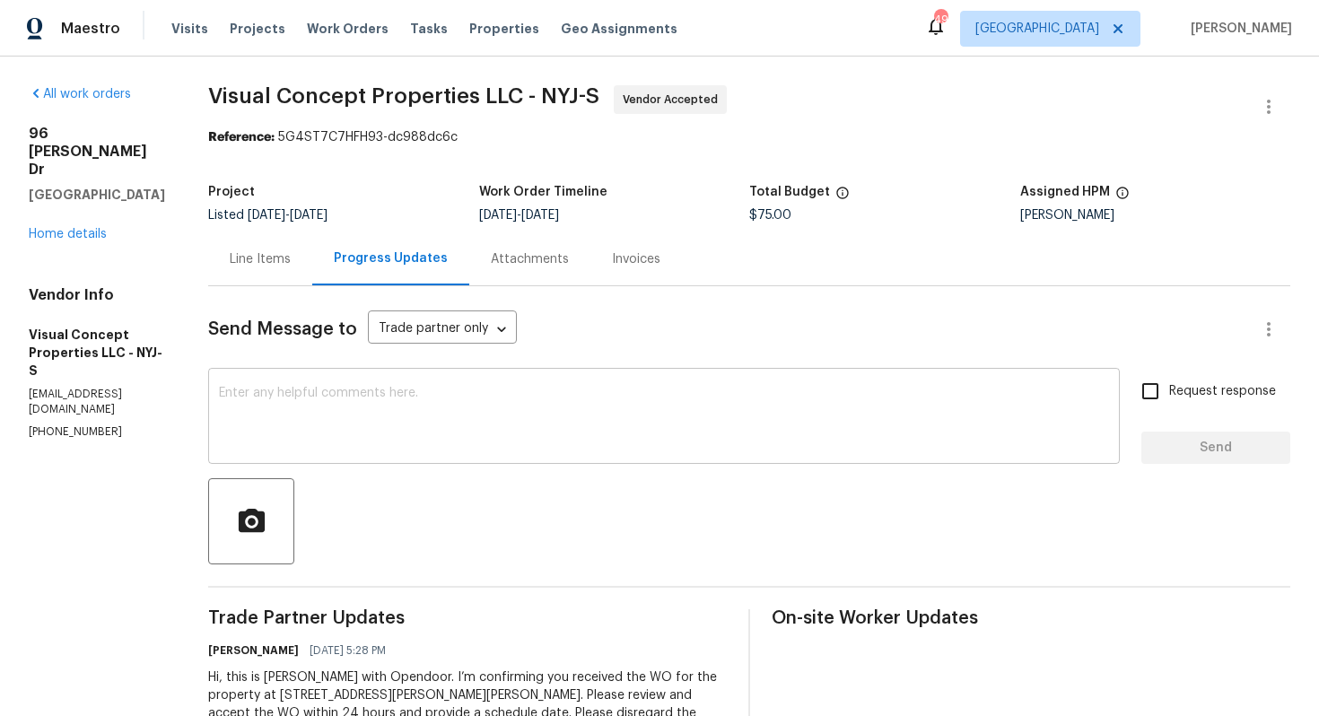
click at [486, 453] on div "x ​" at bounding box center [664, 418] width 912 height 92
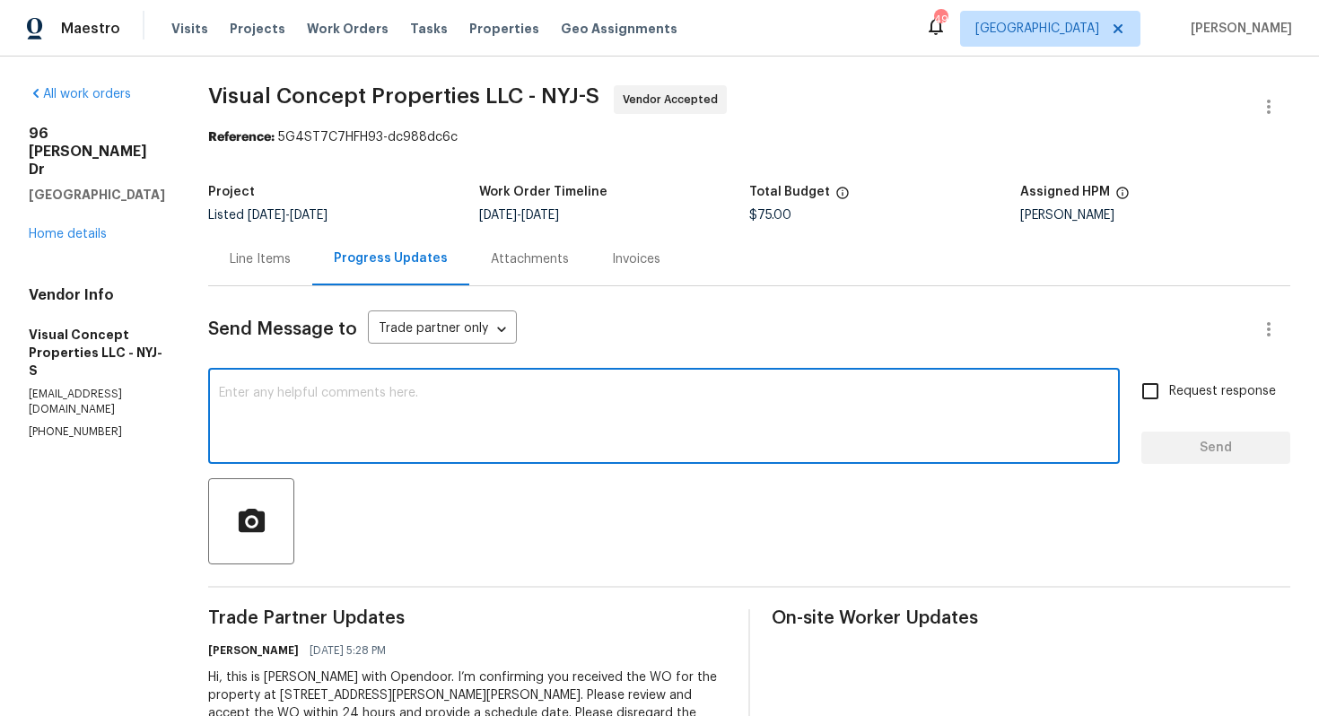
scroll to position [74, 0]
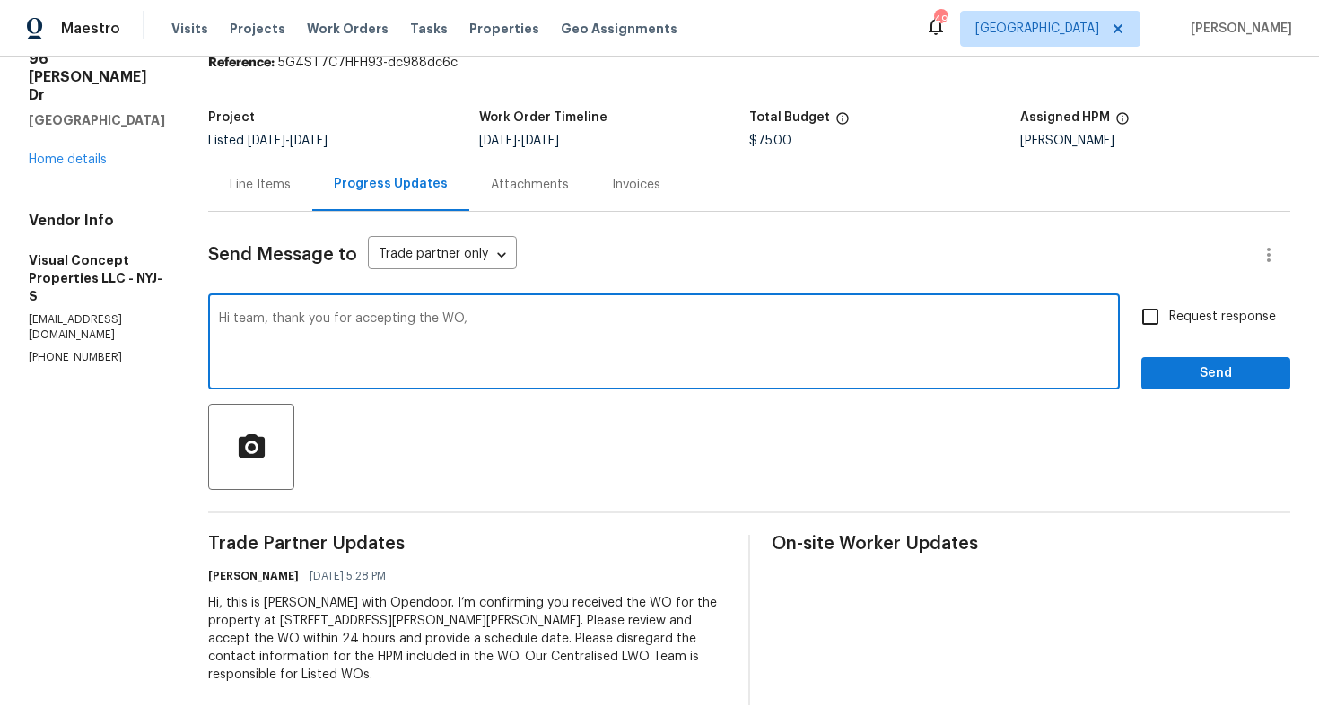
paste textarea "it would be really helpful if we could get a scheduled date for this. Thanks!"
type textarea "Hi team, thank you for accepting the WO, it would be really helpful if we could…"
click at [1172, 319] on span "Request response" at bounding box center [1222, 317] width 107 height 19
click at [1169, 319] on input "Request response" at bounding box center [1150, 317] width 38 height 38
checkbox input "true"
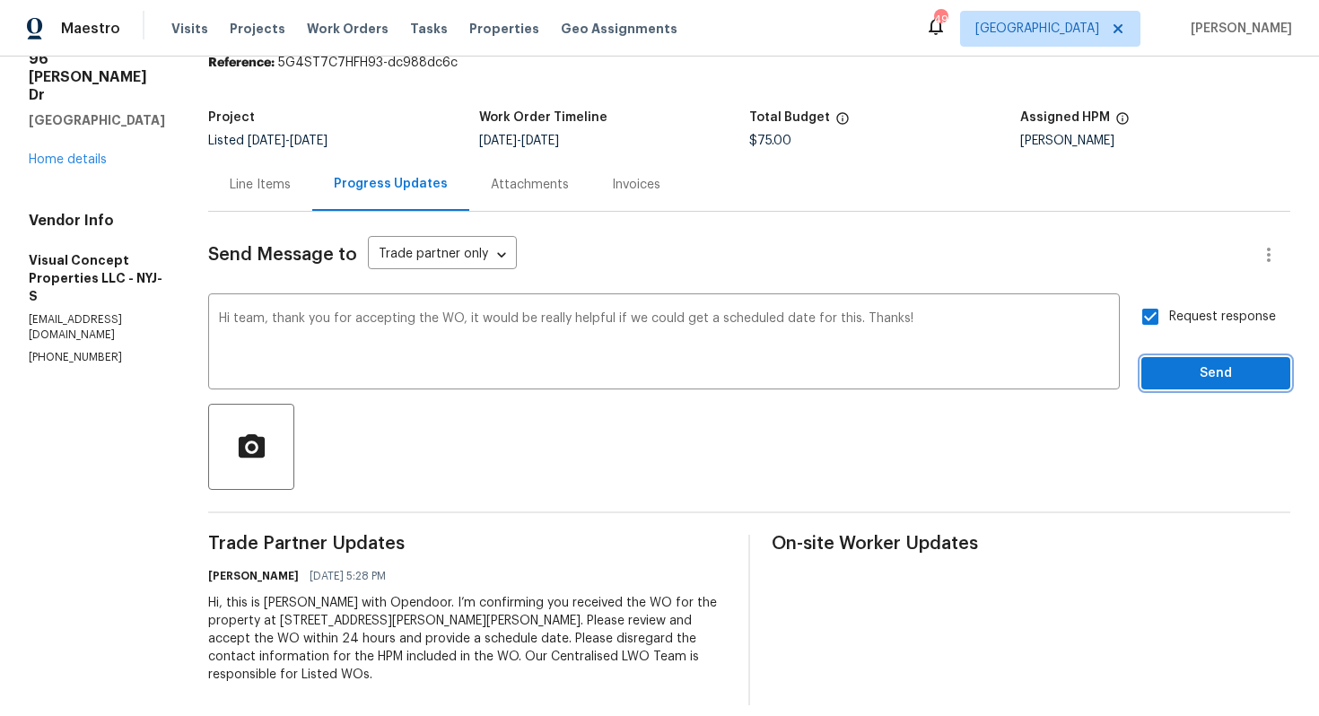
click at [1174, 359] on button "Send" at bounding box center [1215, 373] width 149 height 33
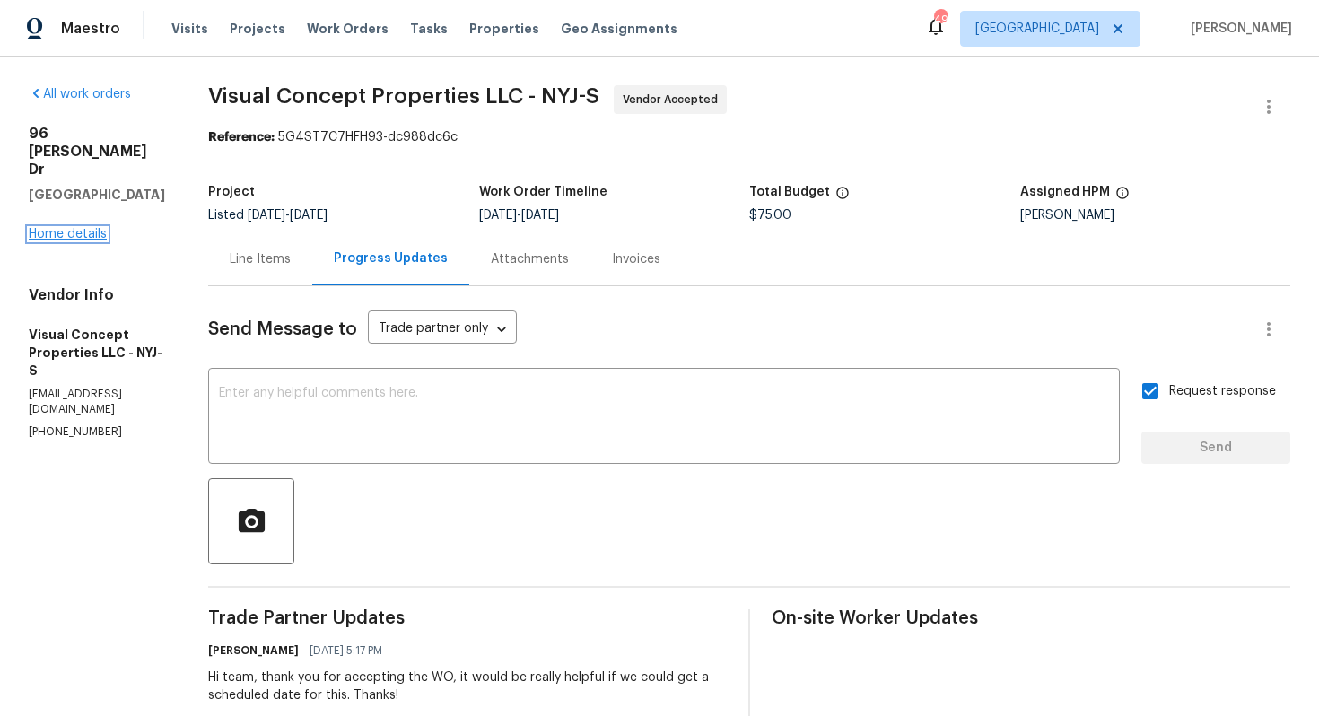
click at [74, 228] on link "Home details" at bounding box center [68, 234] width 78 height 13
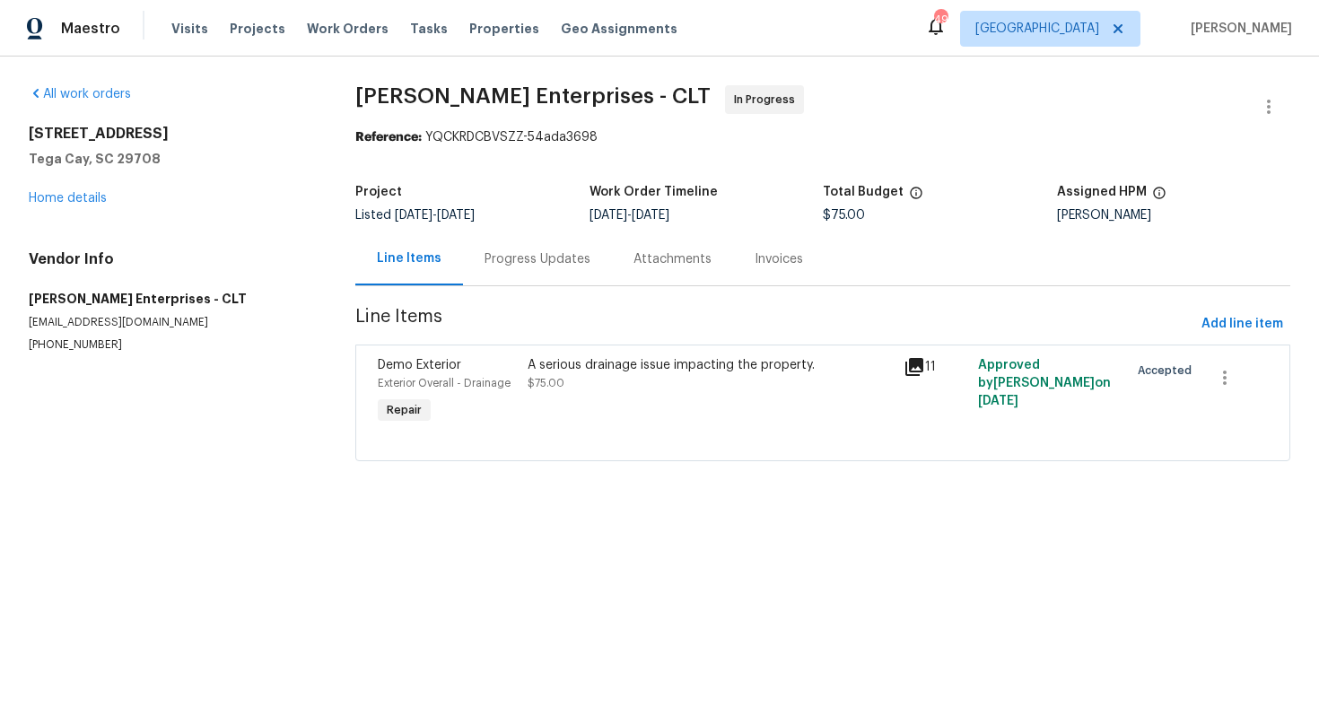
click at [535, 253] on div "Progress Updates" at bounding box center [538, 259] width 106 height 18
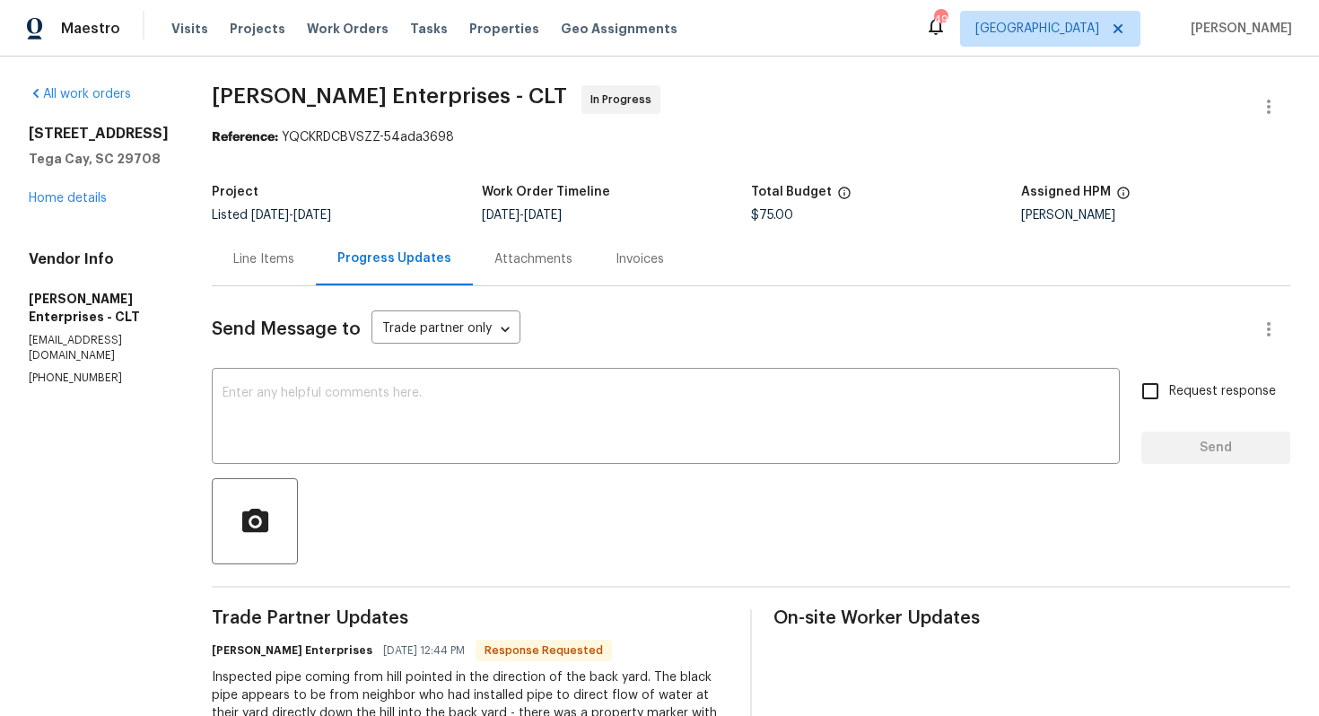
click at [250, 277] on div "Line Items" at bounding box center [264, 258] width 104 height 53
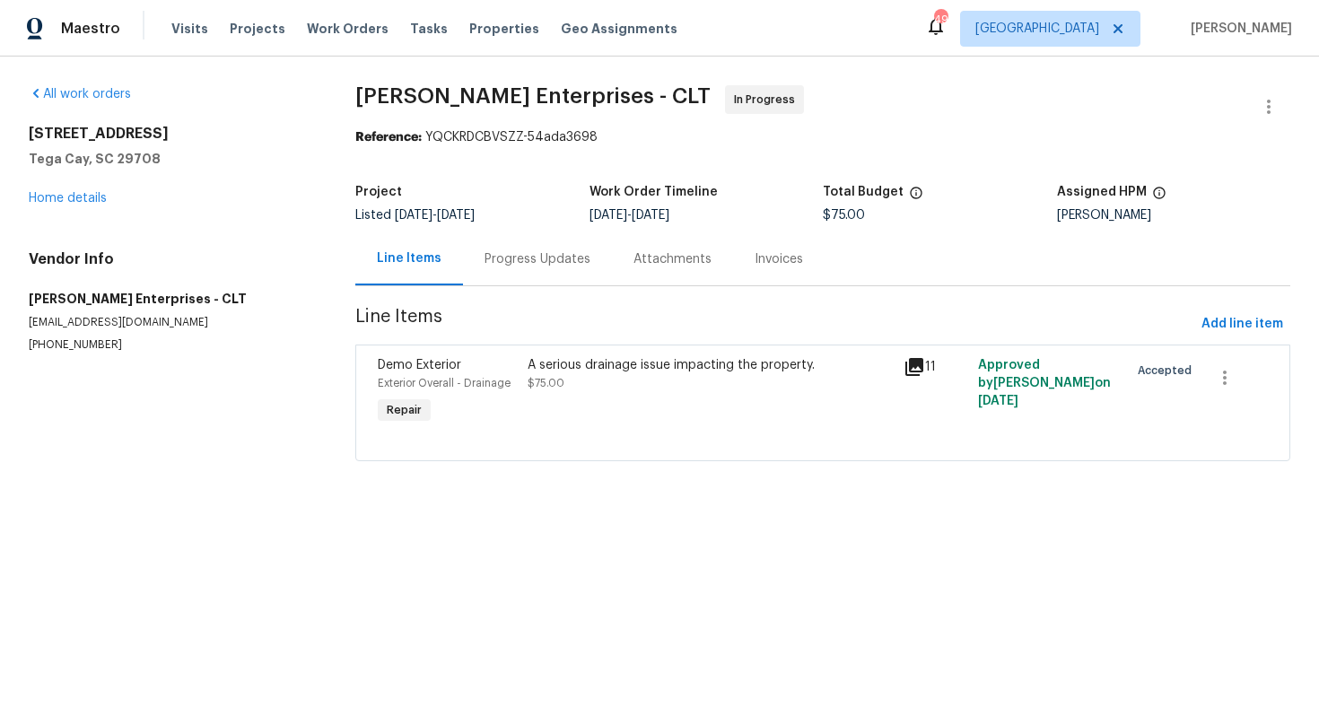
click at [544, 385] on span "$75.00" at bounding box center [546, 383] width 37 height 11
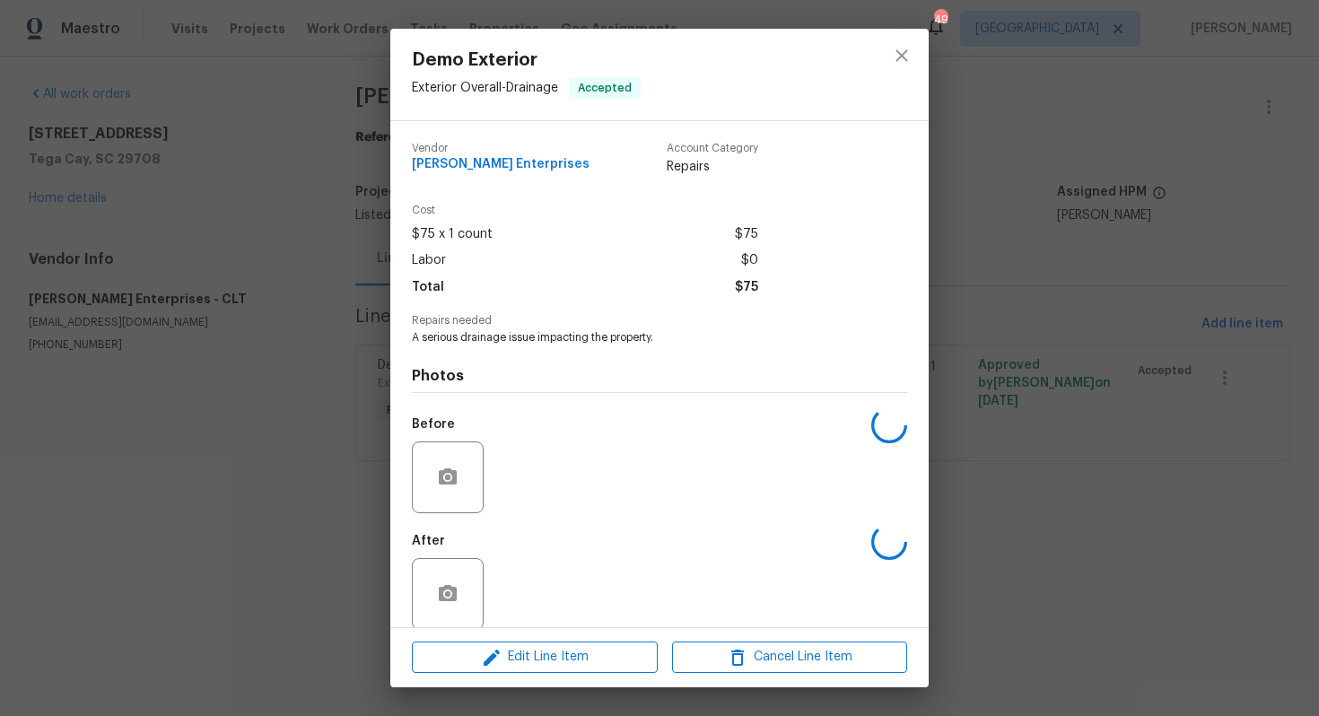
scroll to position [21, 0]
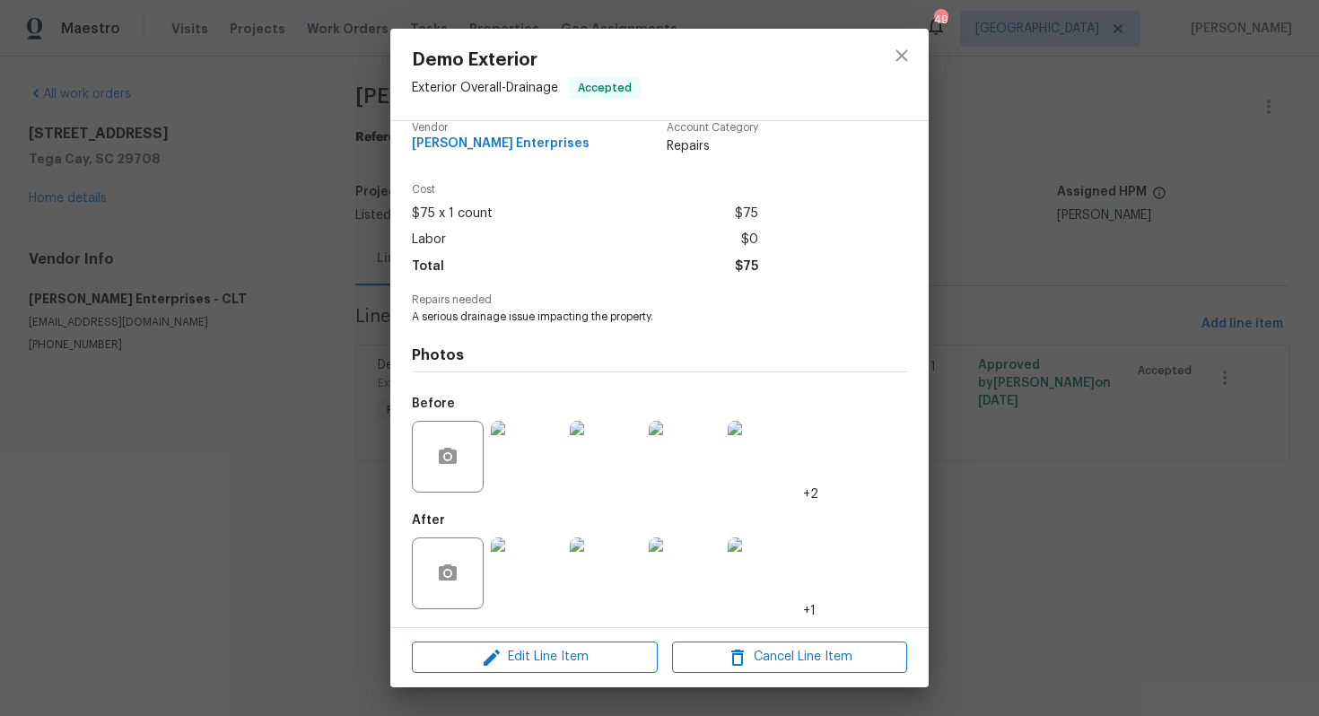
click at [539, 573] on img at bounding box center [527, 573] width 72 height 72
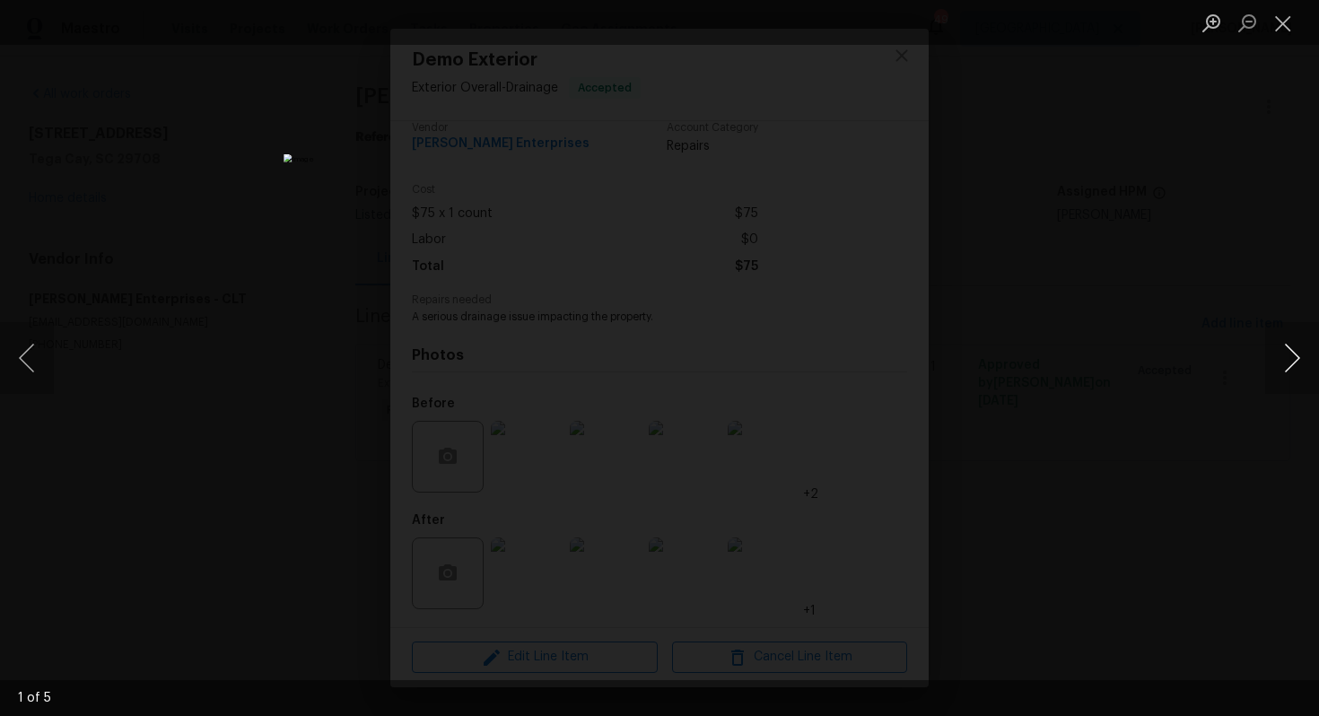
click at [1283, 354] on button "Next image" at bounding box center [1292, 358] width 54 height 72
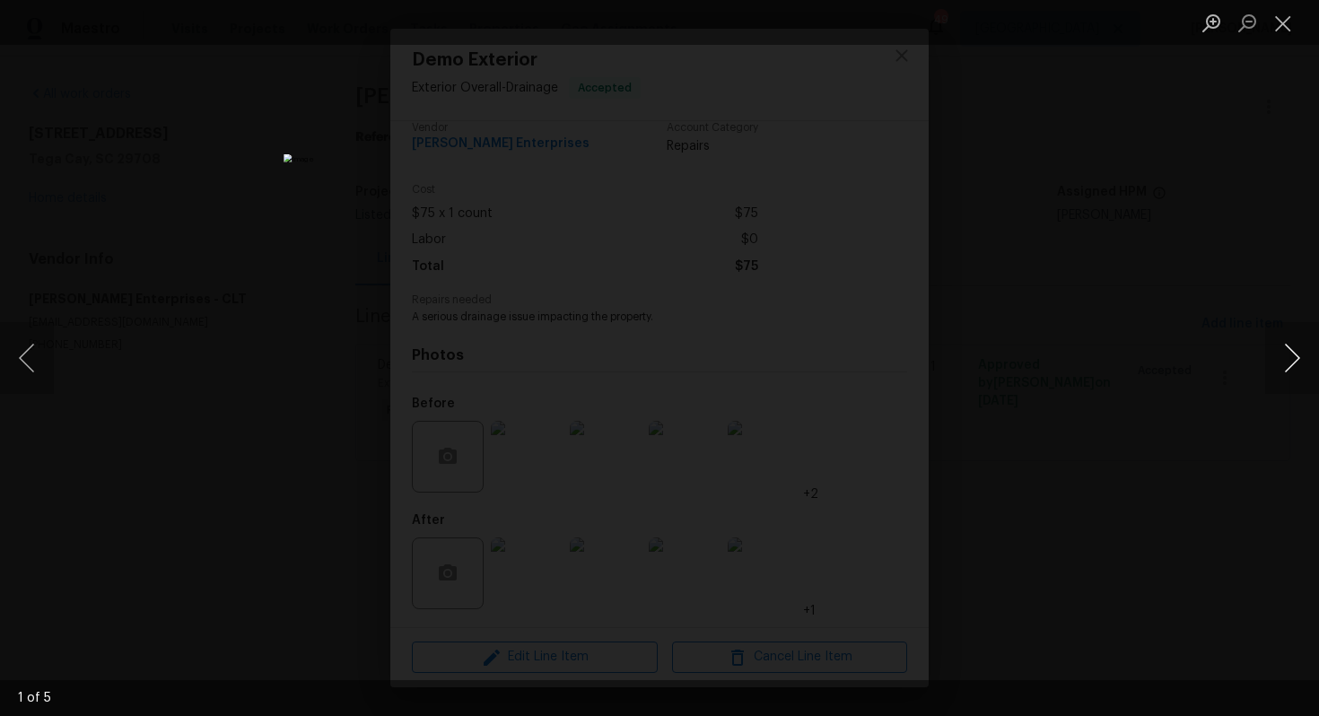
click at [1283, 354] on button "Next image" at bounding box center [1292, 358] width 54 height 72
click at [1136, 404] on div "Lightbox" at bounding box center [659, 358] width 1319 height 716
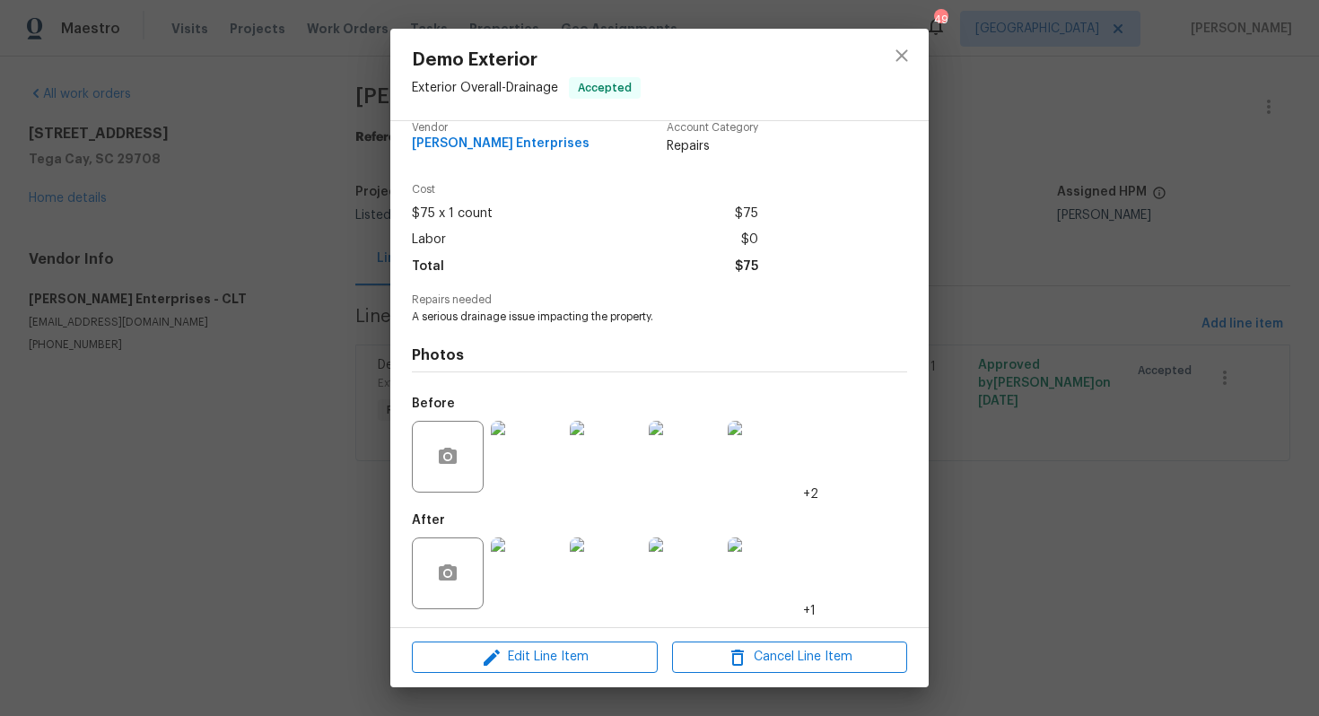
click at [1136, 404] on div "Demo Exterior Exterior Overall - Drainage Accepted Vendor Nordman Enterprises A…" at bounding box center [659, 358] width 1319 height 716
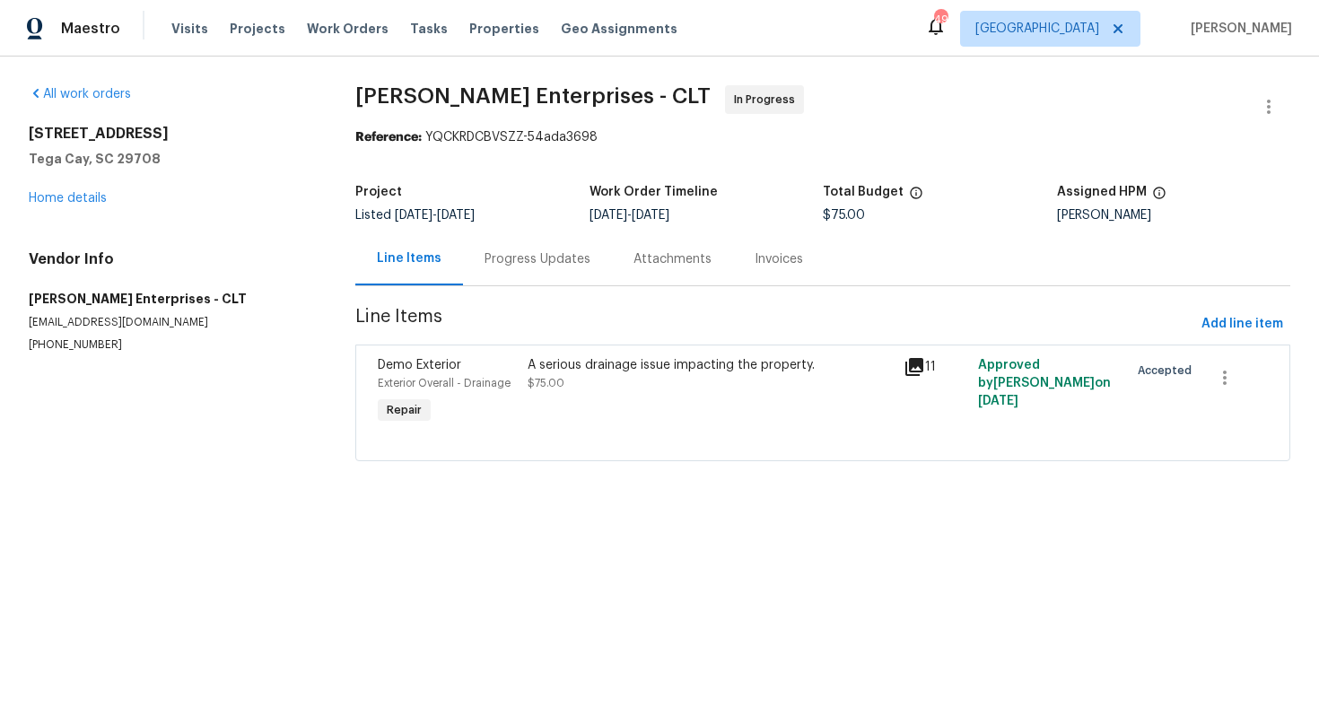
click at [538, 249] on div "Progress Updates" at bounding box center [537, 258] width 149 height 53
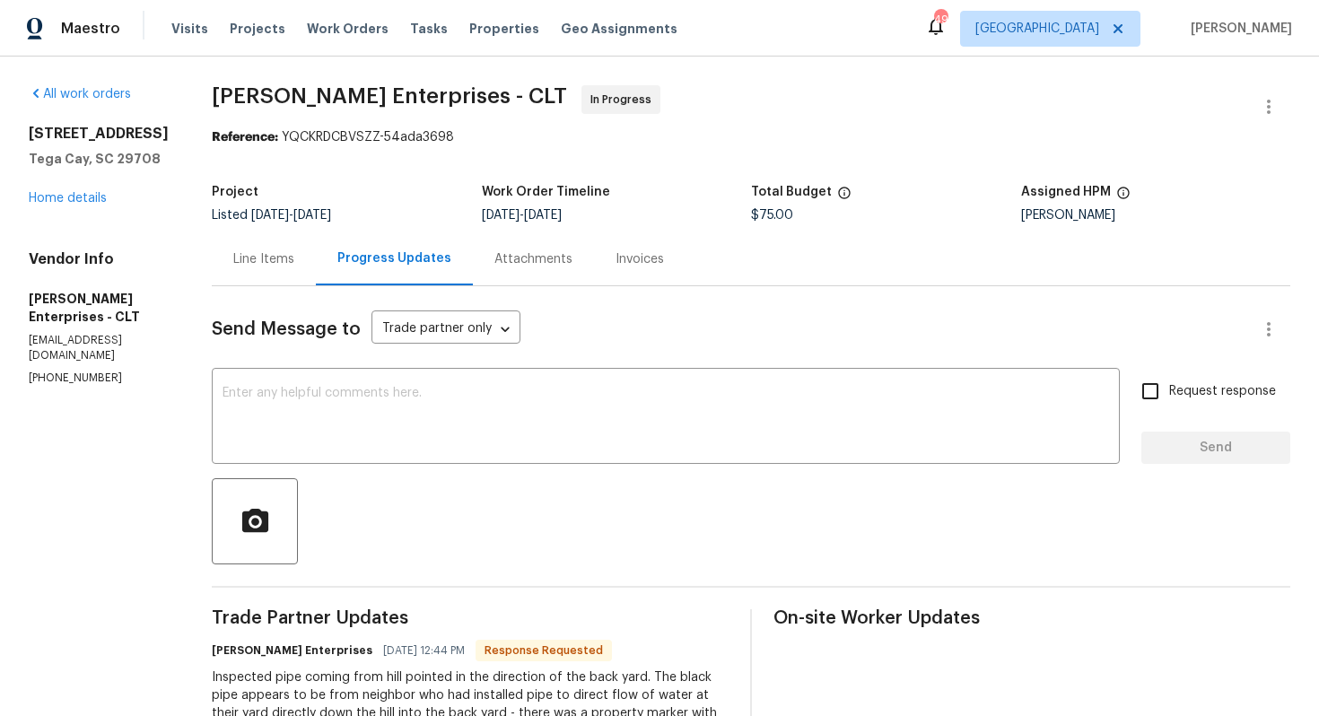
click at [233, 265] on div "Line Items" at bounding box center [263, 259] width 61 height 18
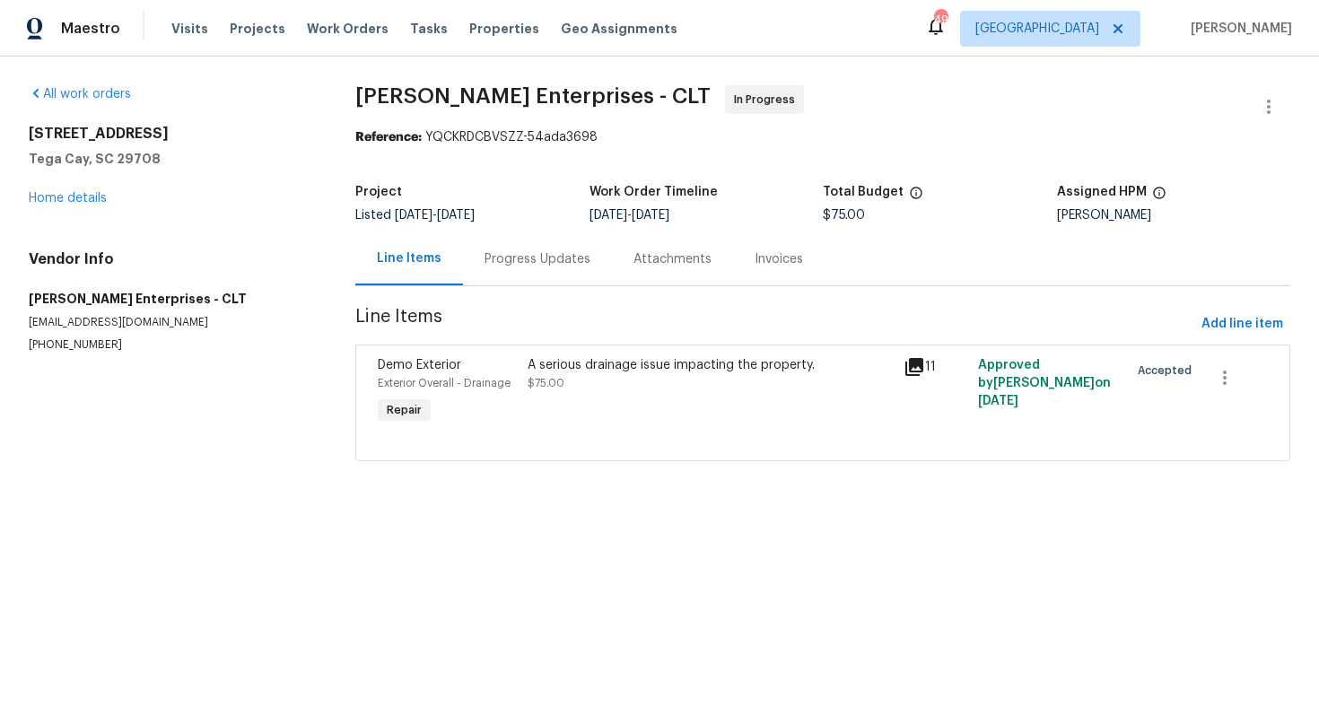
click at [557, 384] on span "$75.00" at bounding box center [546, 383] width 37 height 11
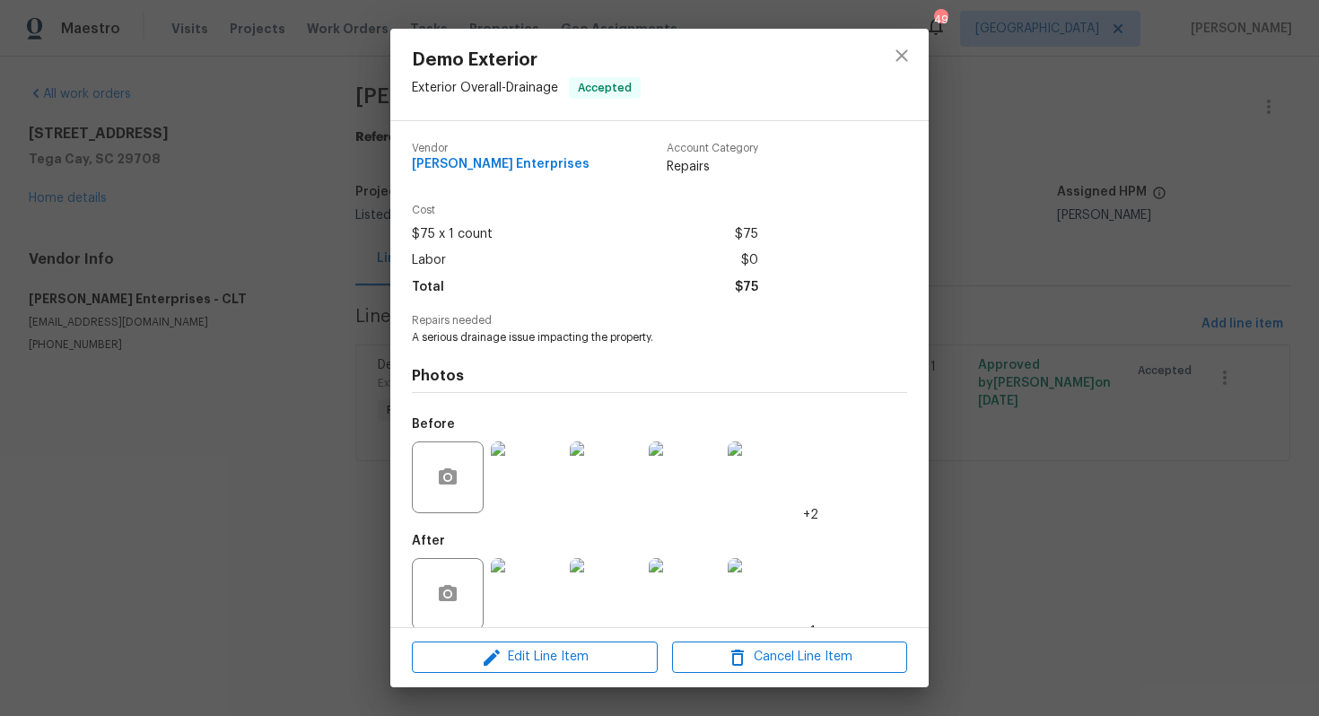
scroll to position [21, 0]
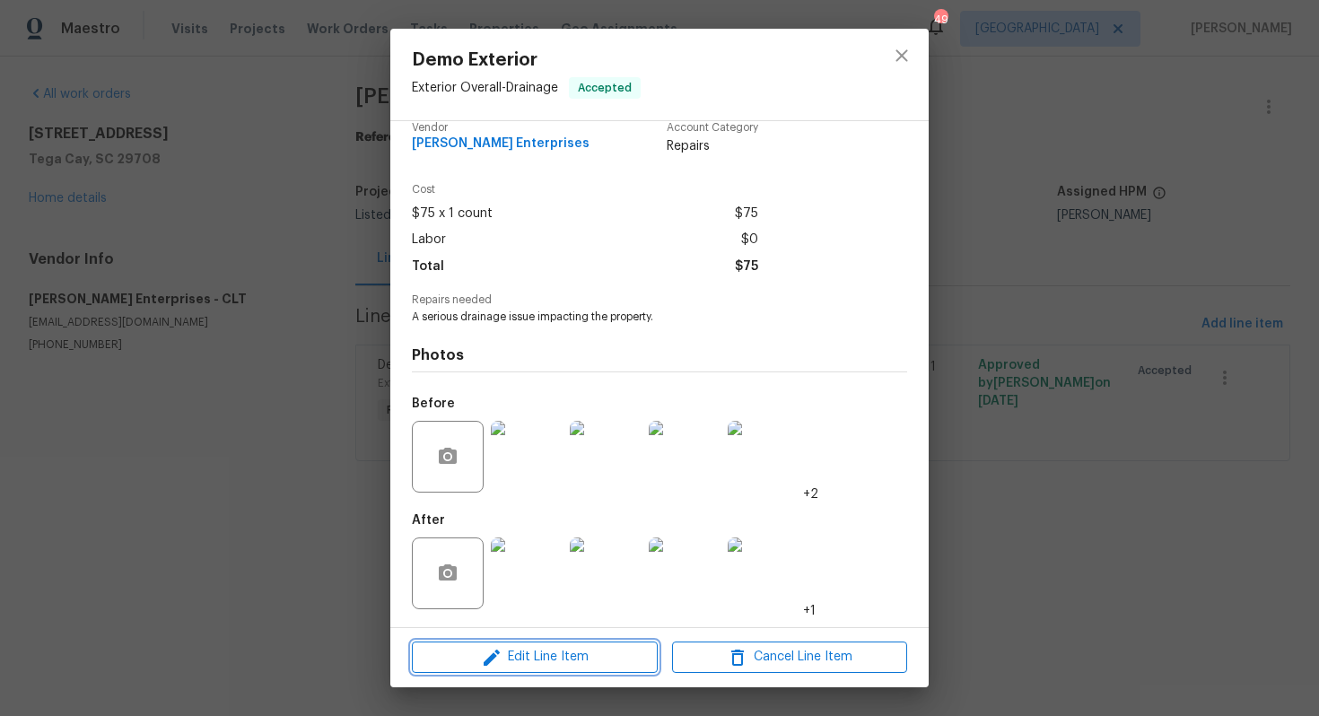
click at [497, 651] on icon "button" at bounding box center [492, 658] width 16 height 16
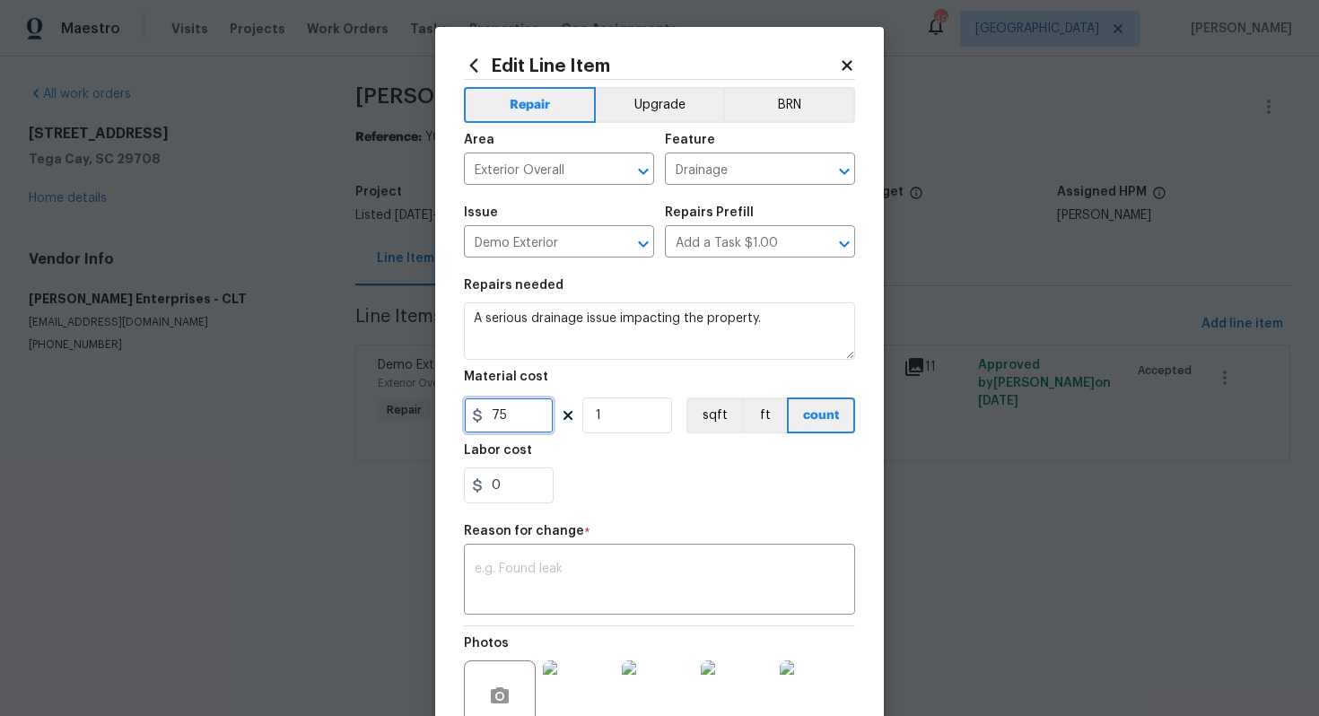
click at [522, 426] on input "75" at bounding box center [509, 415] width 90 height 36
type input "150"
click at [689, 580] on textarea at bounding box center [660, 582] width 370 height 38
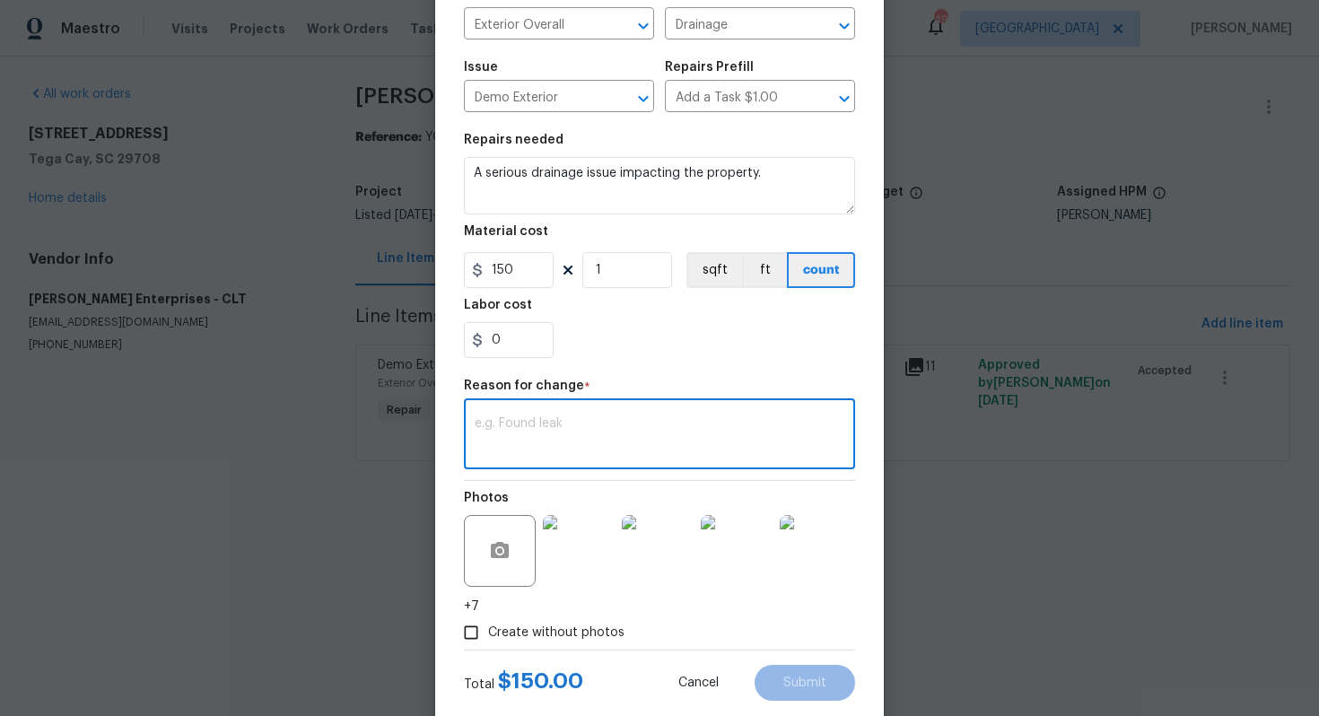
scroll to position [187, 0]
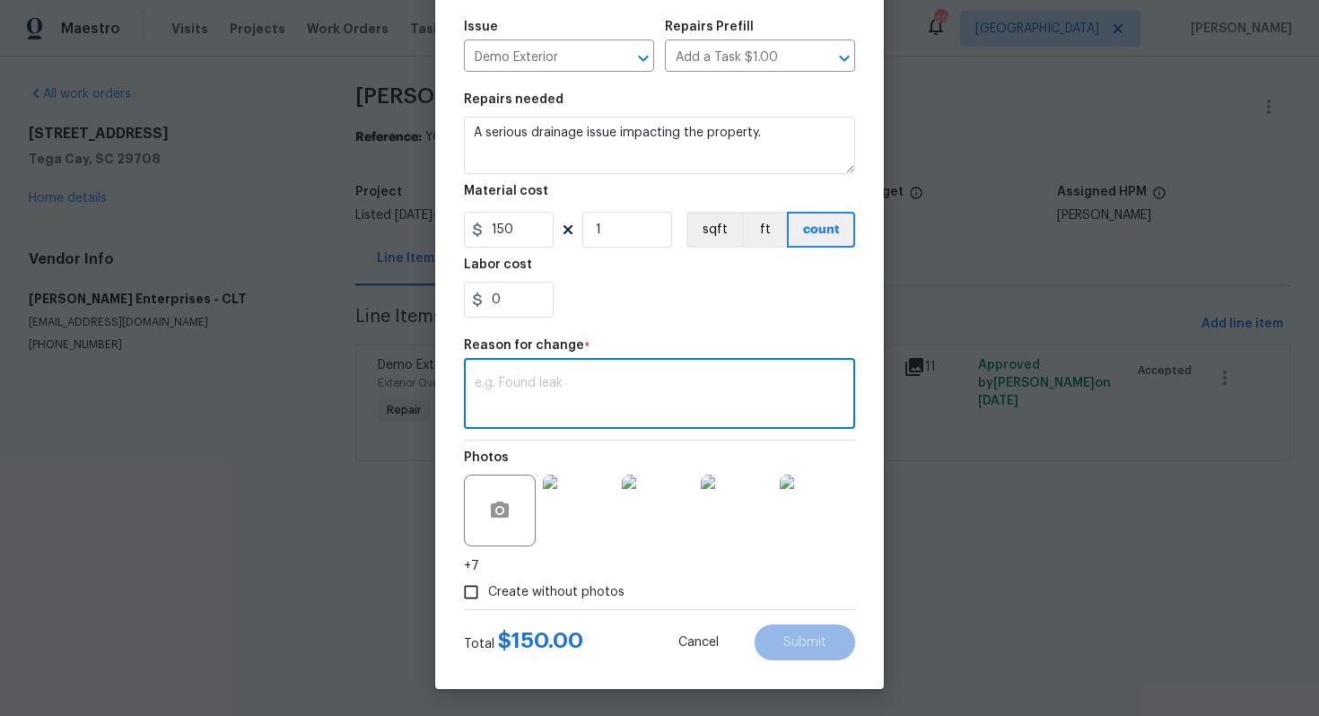
click at [602, 406] on textarea at bounding box center [660, 396] width 370 height 38
paste textarea "(AM) Updated per vendor’s final cost."
type textarea "(AM) Updated per vendor’s final cost."
click at [800, 627] on button "Submit" at bounding box center [805, 642] width 100 height 36
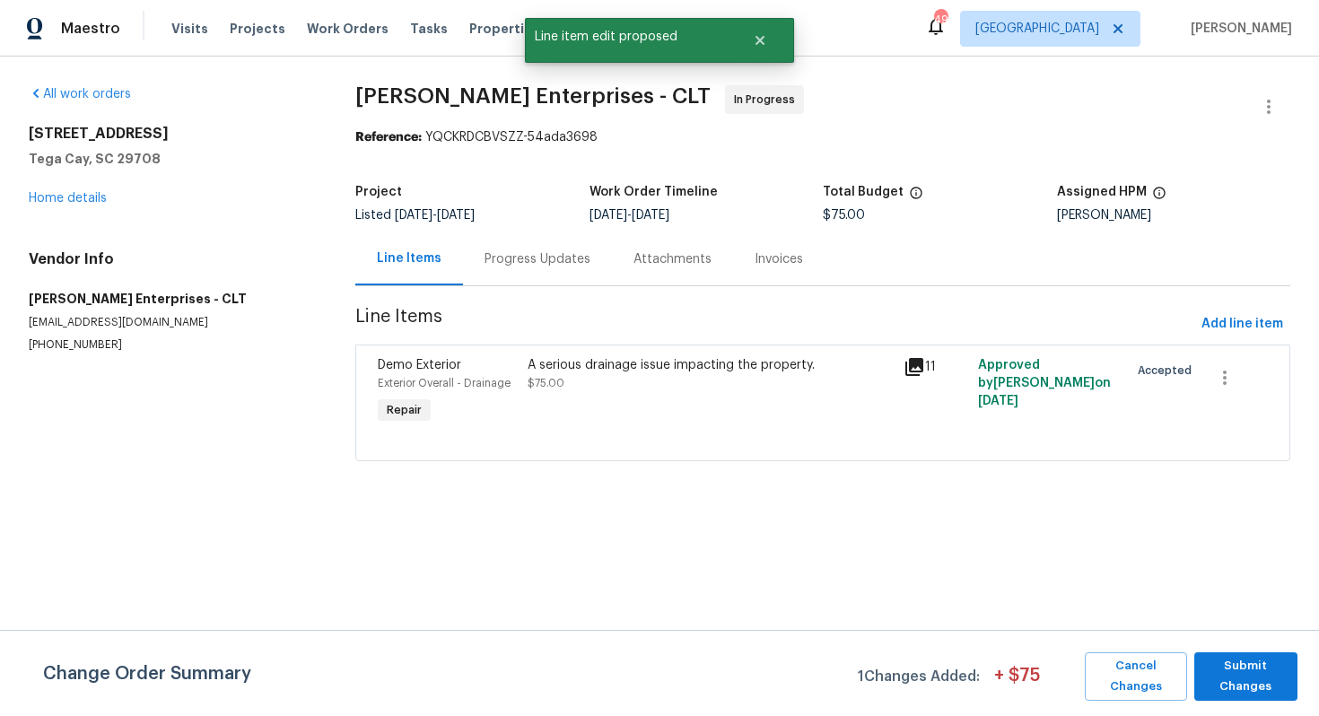
scroll to position [0, 0]
click at [1233, 669] on span "Submit Changes" at bounding box center [1245, 676] width 85 height 41
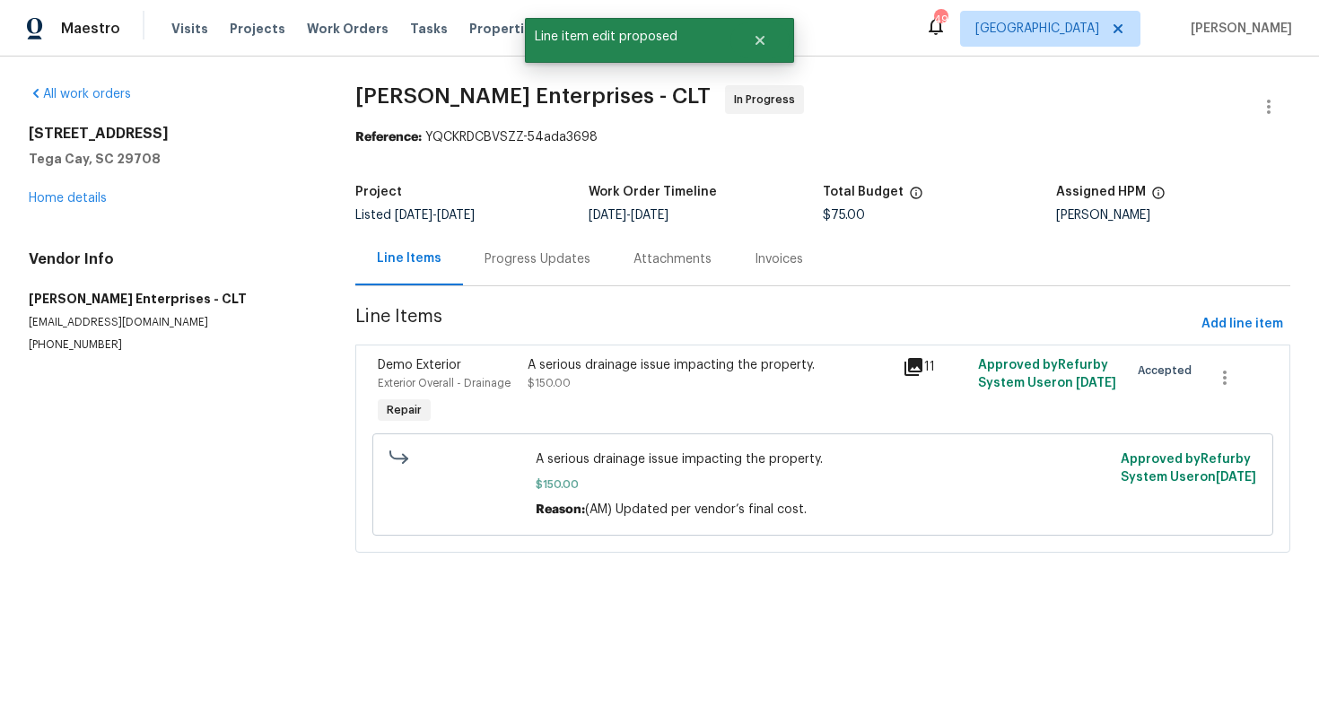
click at [524, 249] on div "Progress Updates" at bounding box center [537, 258] width 149 height 53
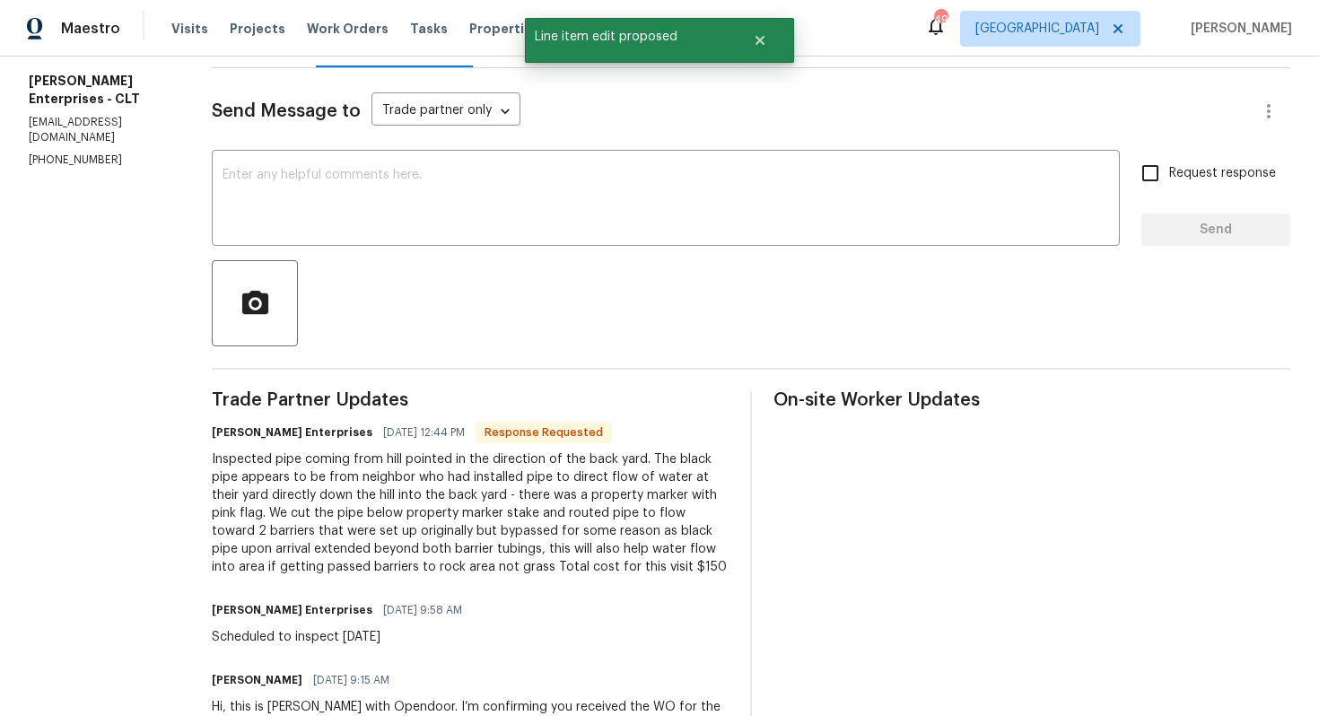
scroll to position [217, 0]
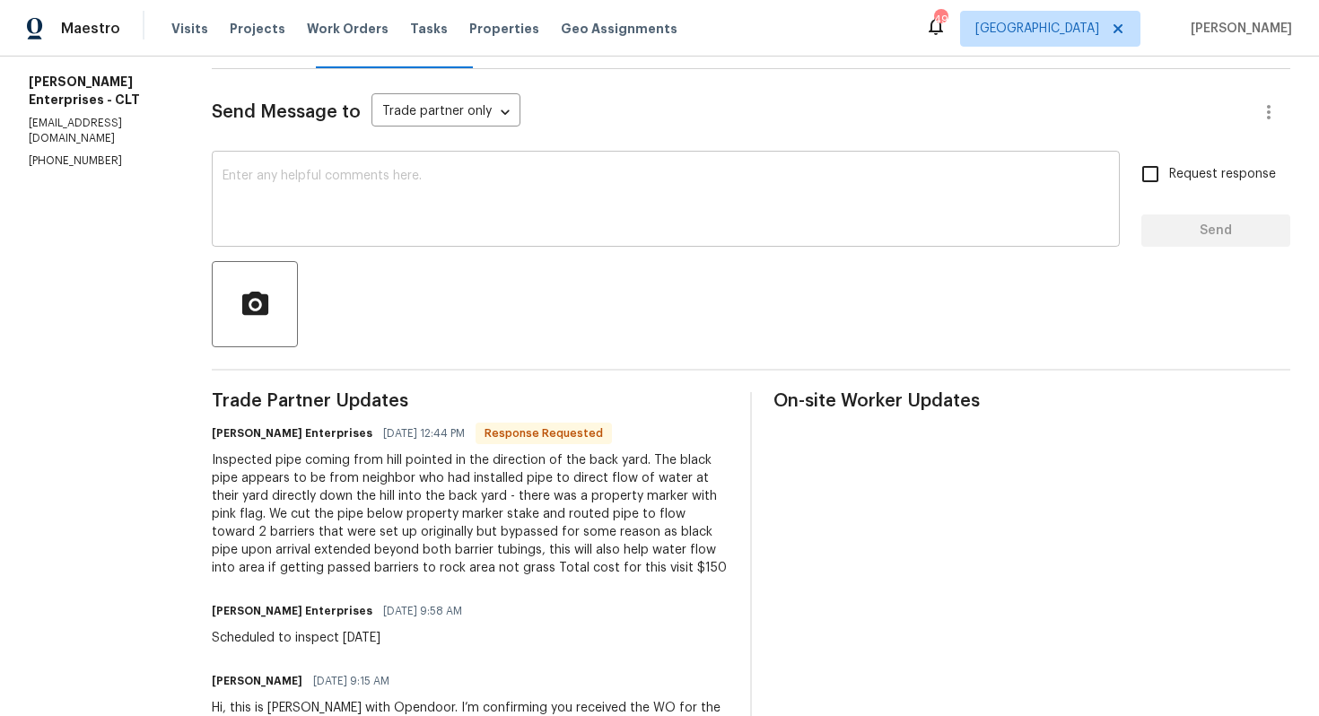
click at [391, 218] on textarea at bounding box center [666, 201] width 886 height 63
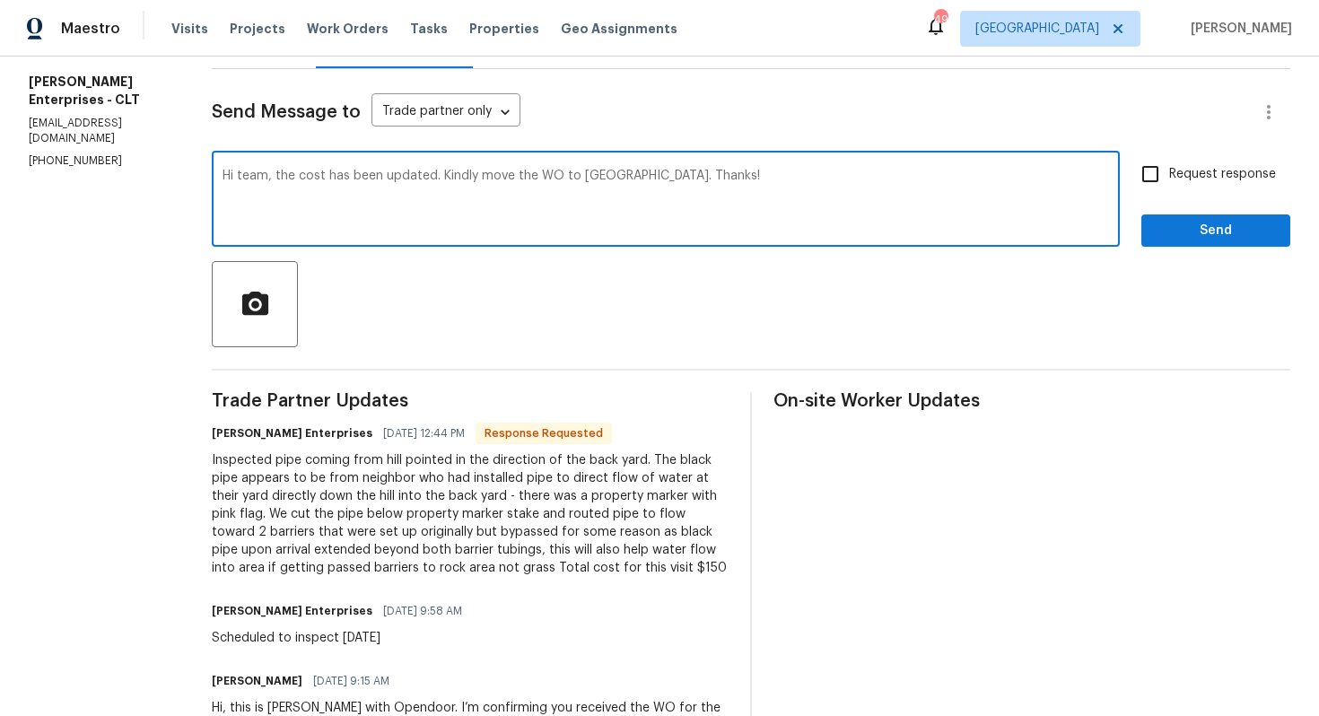
type textarea "Hi team, the cost has been updated. Kindly move the WO to QC. Thanks!"
click at [1159, 192] on input "Request response" at bounding box center [1150, 174] width 38 height 38
checkbox input "true"
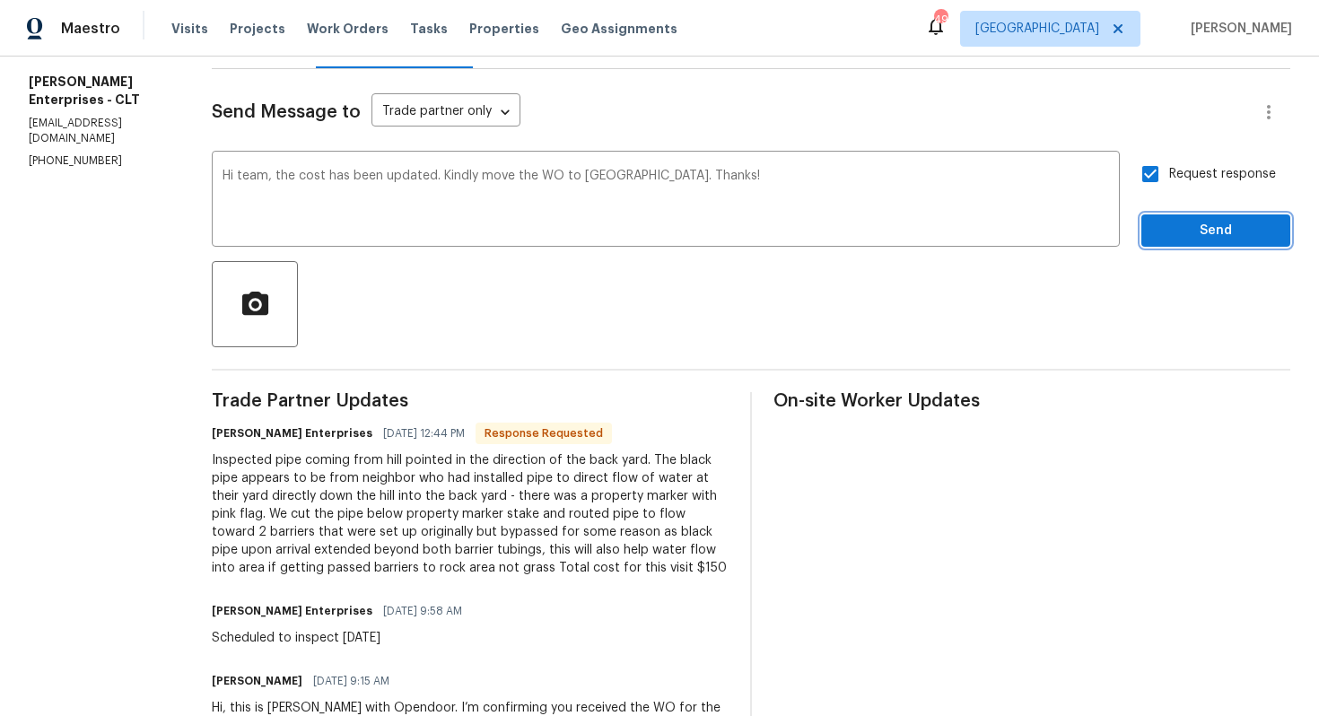
click at [1163, 225] on span "Send" at bounding box center [1216, 231] width 120 height 22
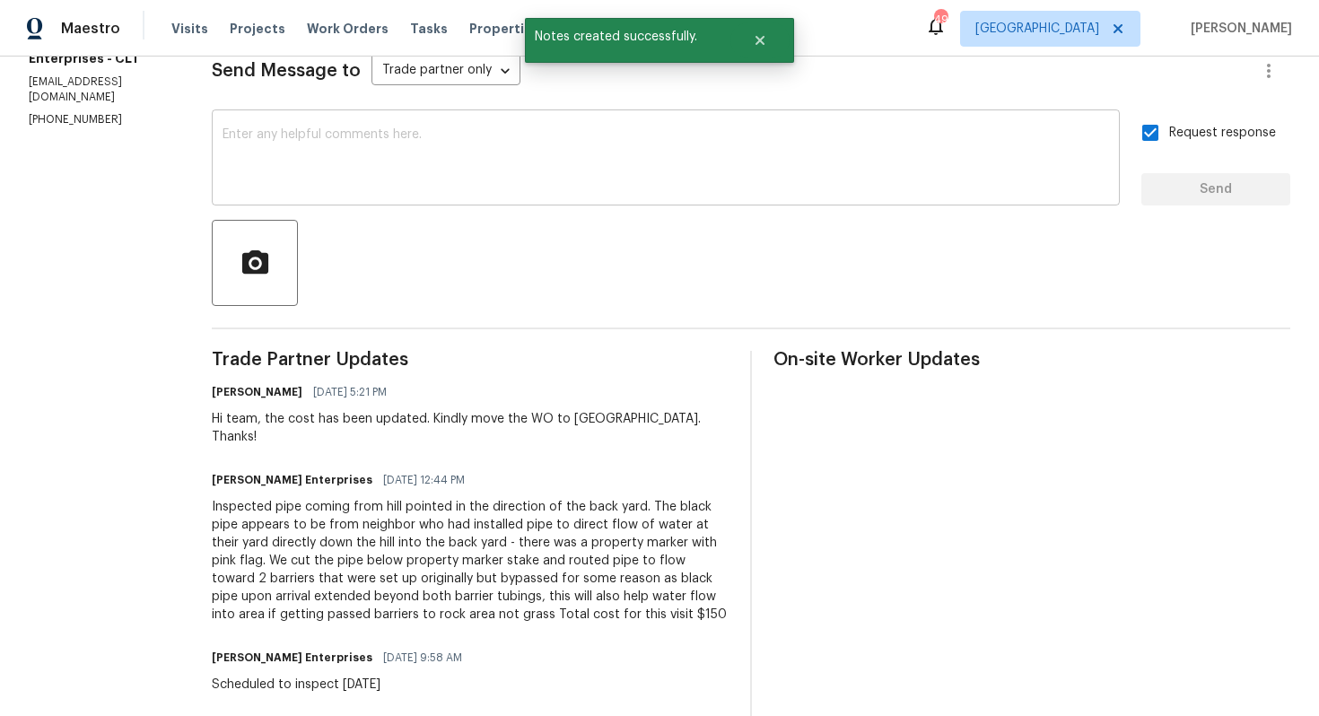
scroll to position [260, 0]
click at [429, 543] on div "Inspected pipe coming from hill pointed in the direction of the back yard. The …" at bounding box center [470, 559] width 517 height 126
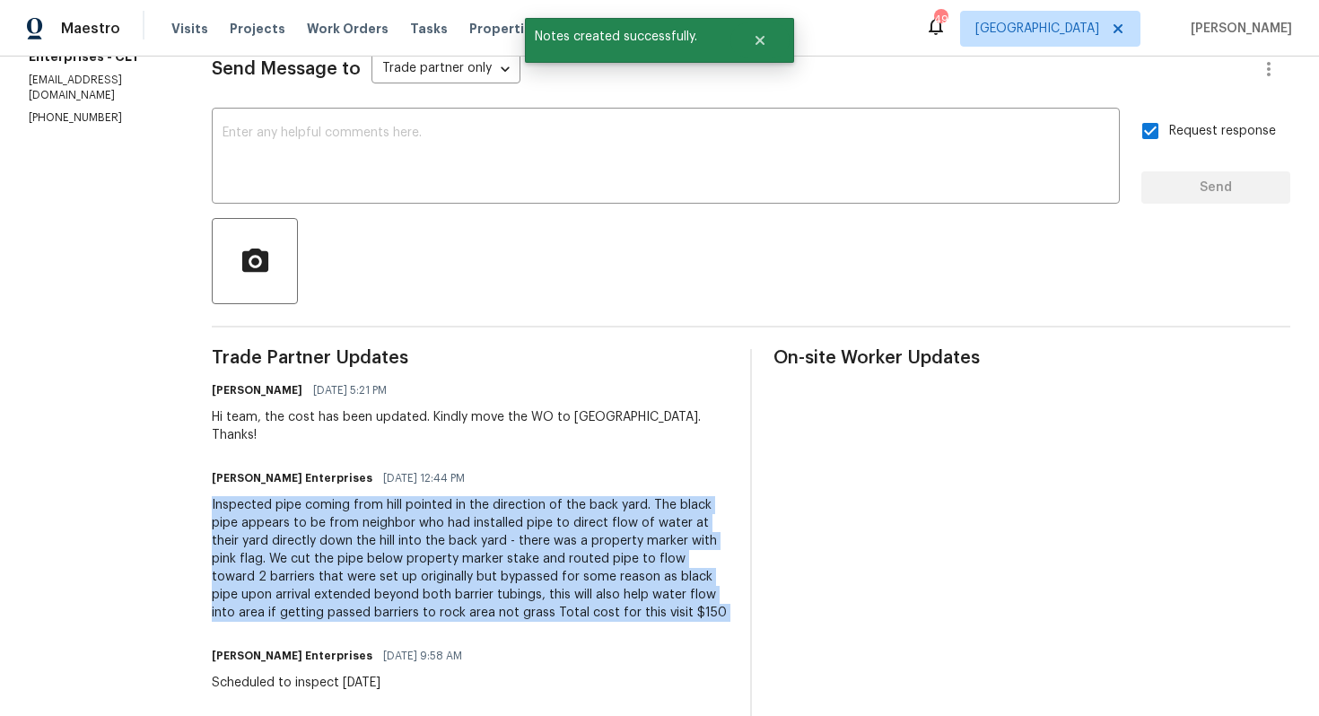
copy div "Inspected pipe coming from hill pointed in the direction of the back yard. The …"
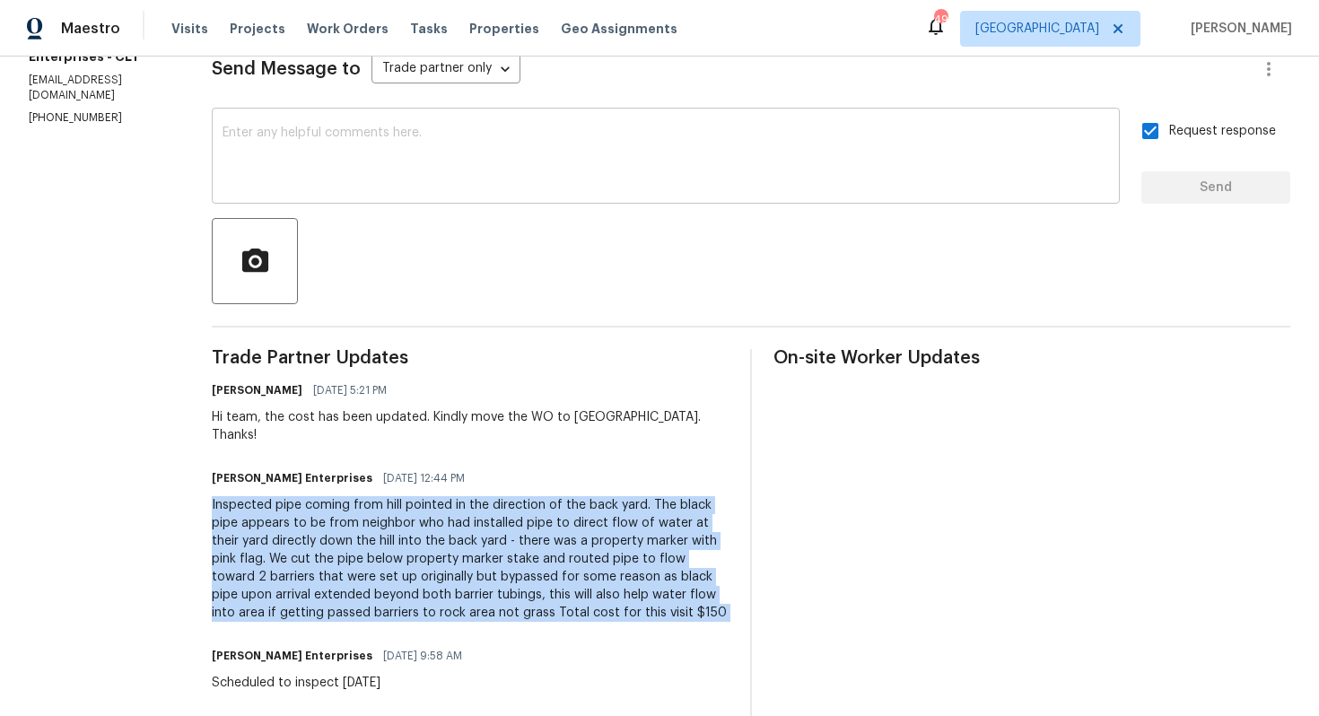
scroll to position [0, 0]
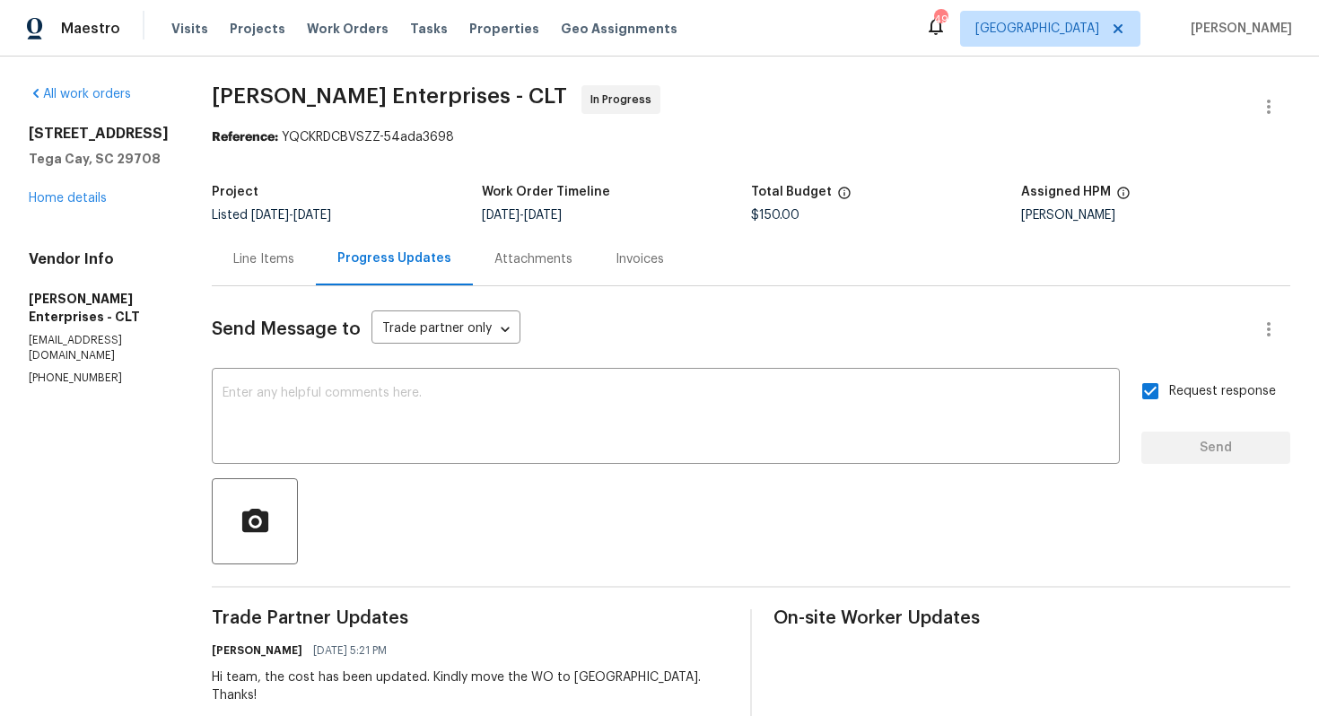
click at [65, 227] on div "All work orders 705 Old Cove Rd Tega Cay, SC 29708 Home details Vendor Info Nor…" at bounding box center [99, 235] width 140 height 301
click at [88, 207] on div "705 Old Cove Rd Tega Cay, SC 29708 Home details" at bounding box center [99, 166] width 140 height 83
click at [71, 205] on link "Home details" at bounding box center [68, 198] width 78 height 13
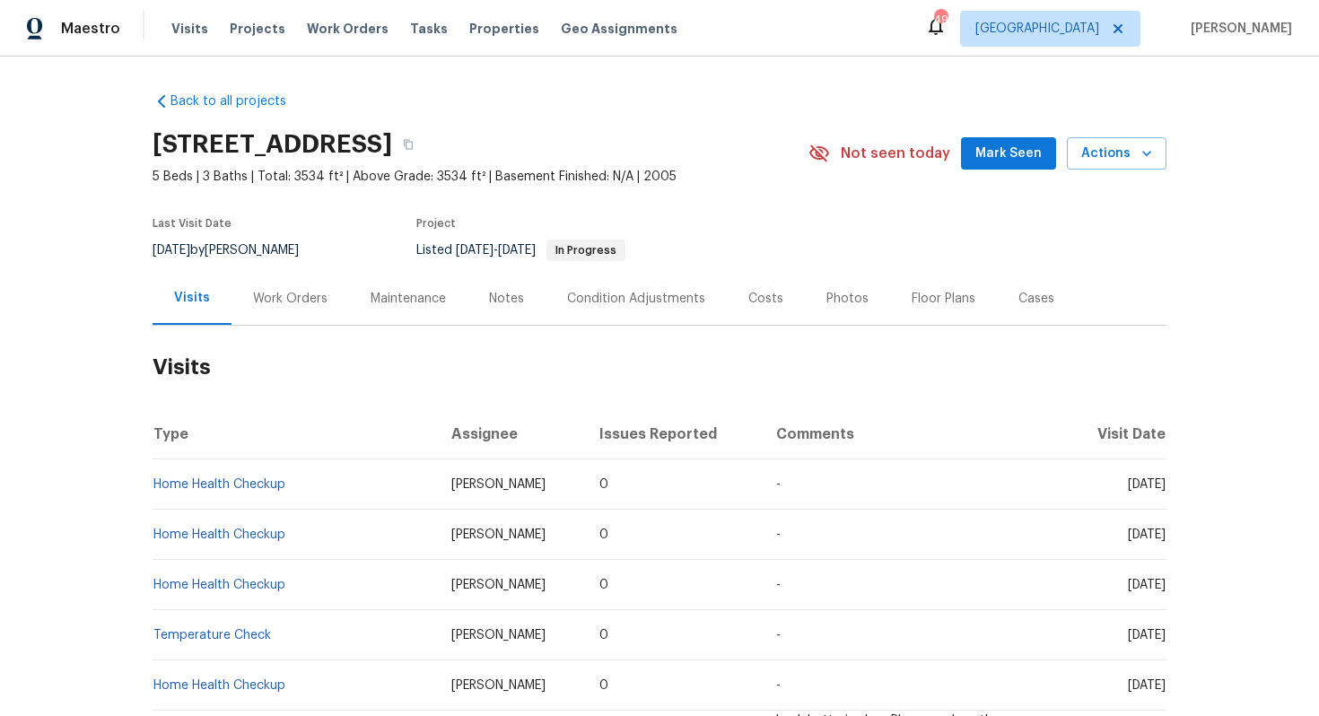
click at [294, 310] on div "Work Orders" at bounding box center [290, 298] width 118 height 53
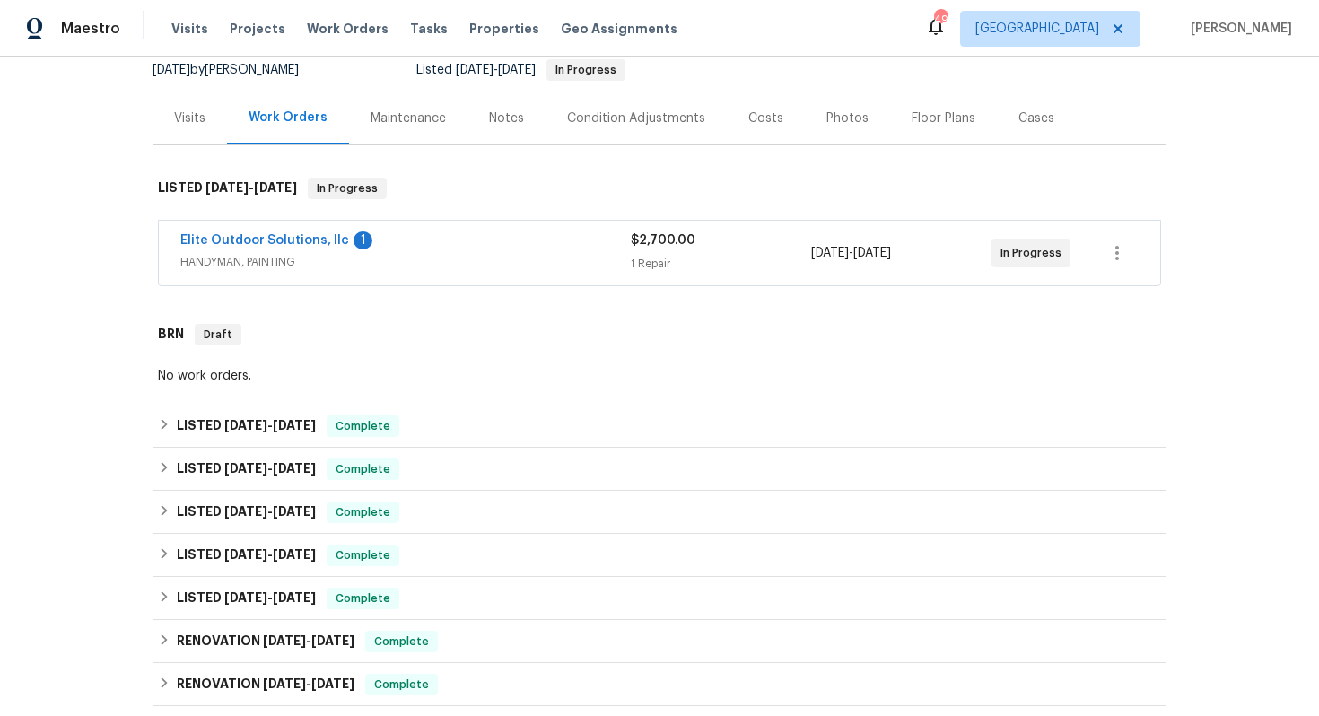
scroll to position [184, 0]
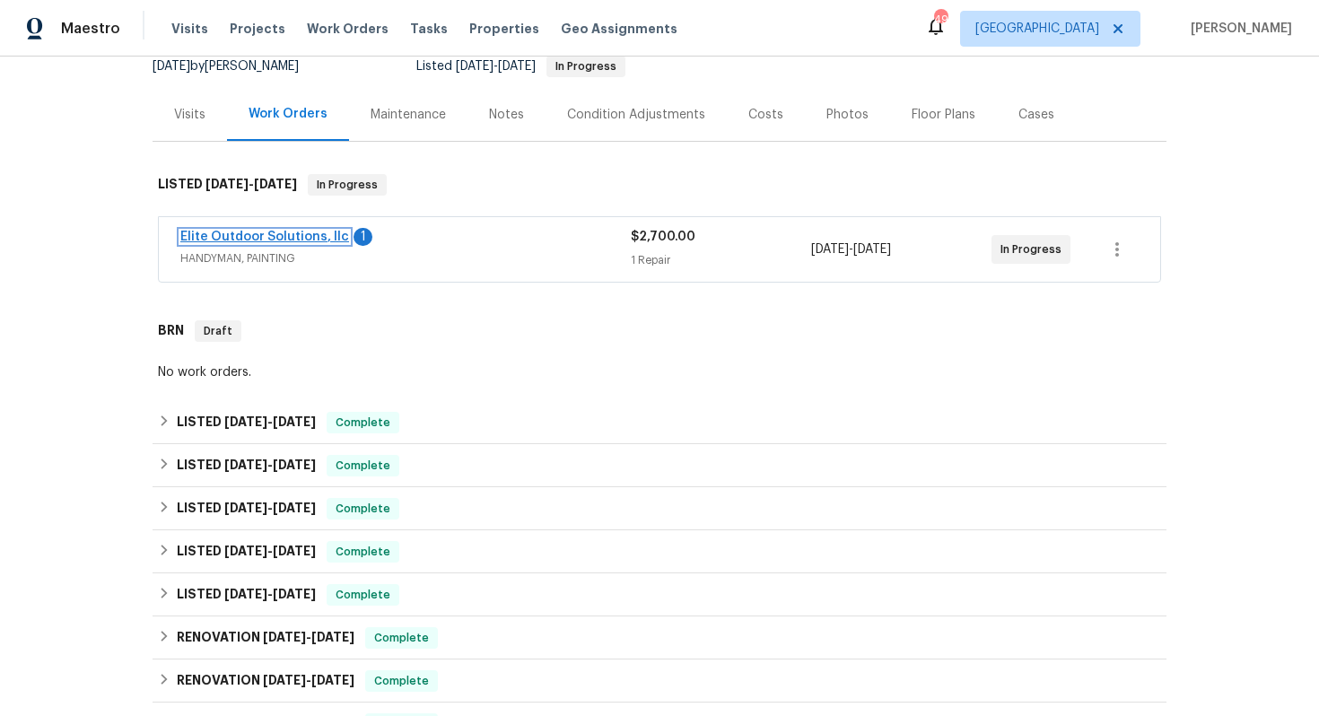
click at [270, 234] on link "Elite Outdoor Solutions, llc" at bounding box center [264, 237] width 169 height 13
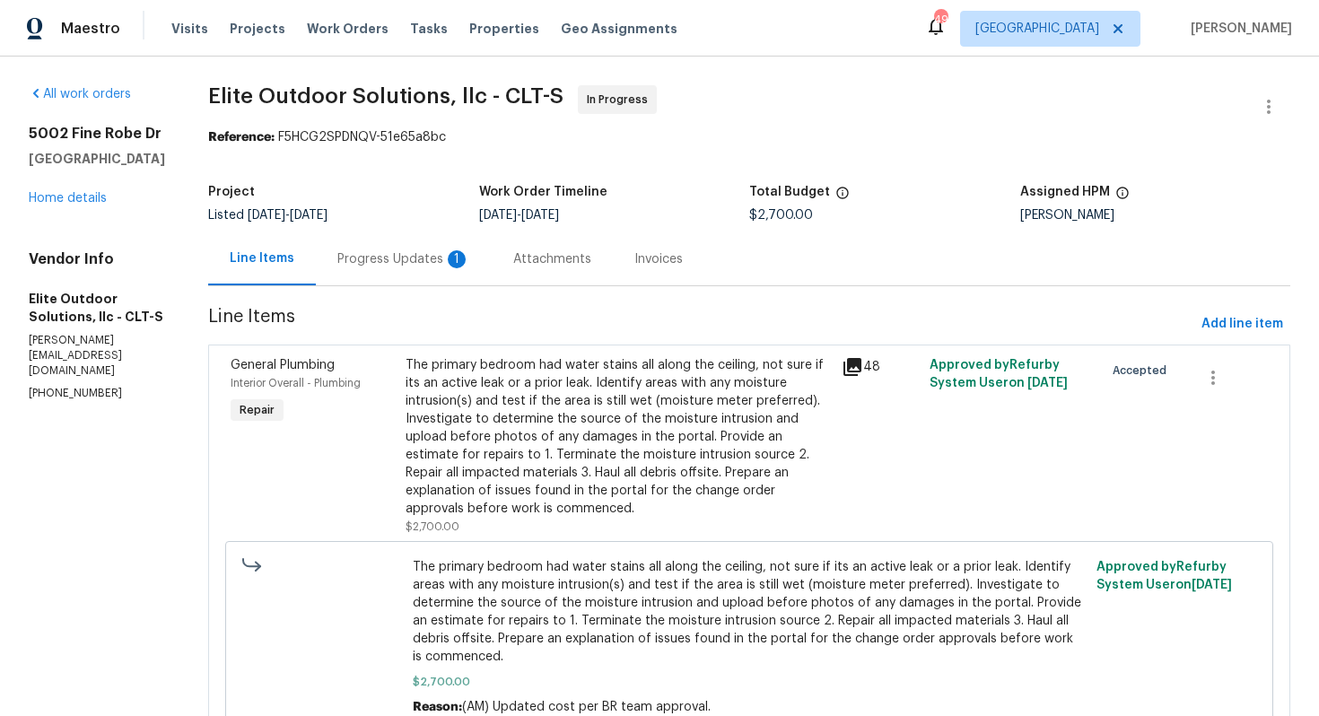
click at [360, 258] on div "Progress Updates 1" at bounding box center [403, 259] width 133 height 18
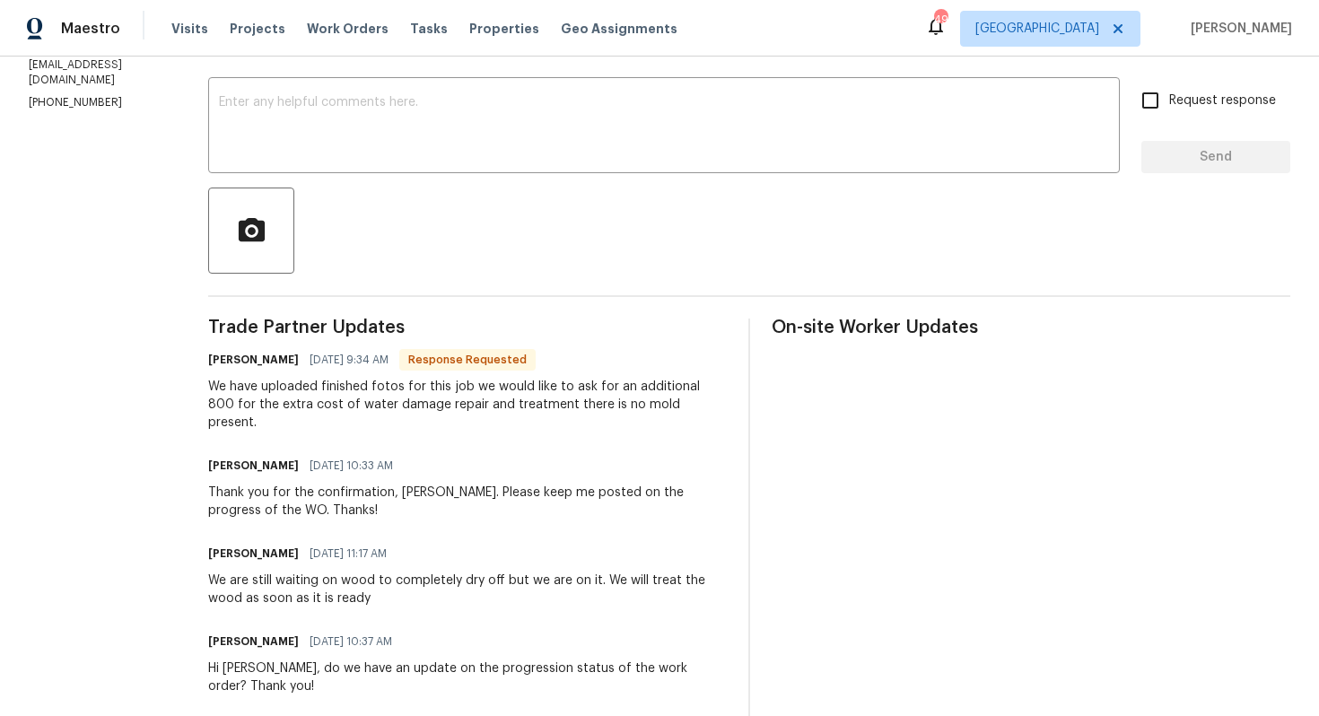
scroll to position [294, 0]
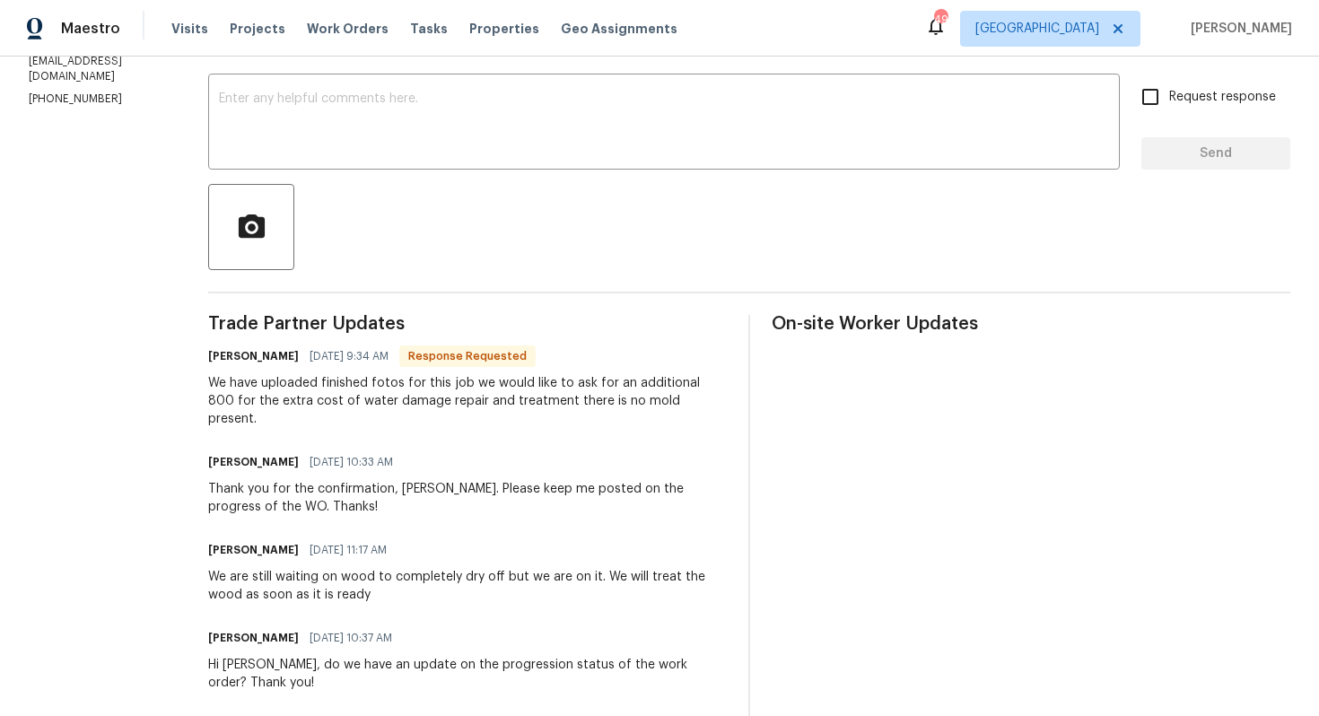
click at [208, 359] on h6 "Walter Arriola" at bounding box center [253, 356] width 91 height 18
copy h6 "Walter"
click at [424, 133] on textarea at bounding box center [664, 123] width 890 height 63
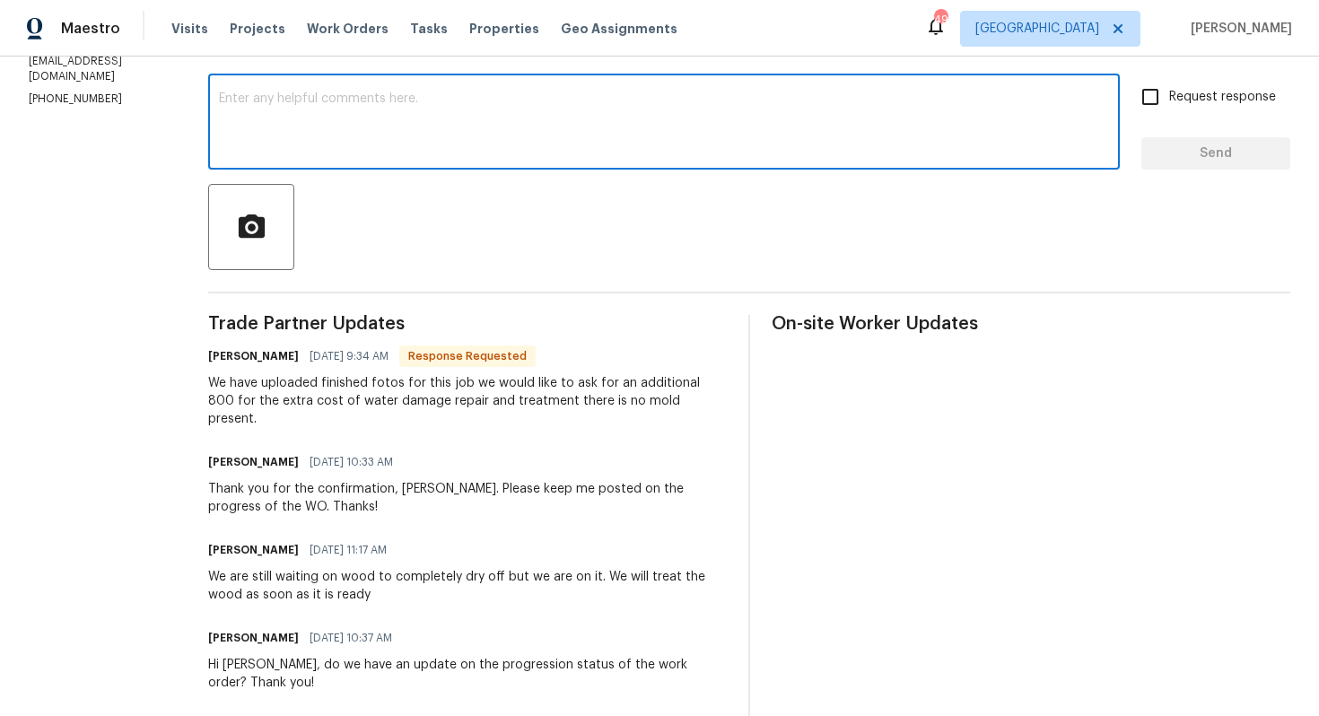
type textarea "h"
paste textarea "Walter"
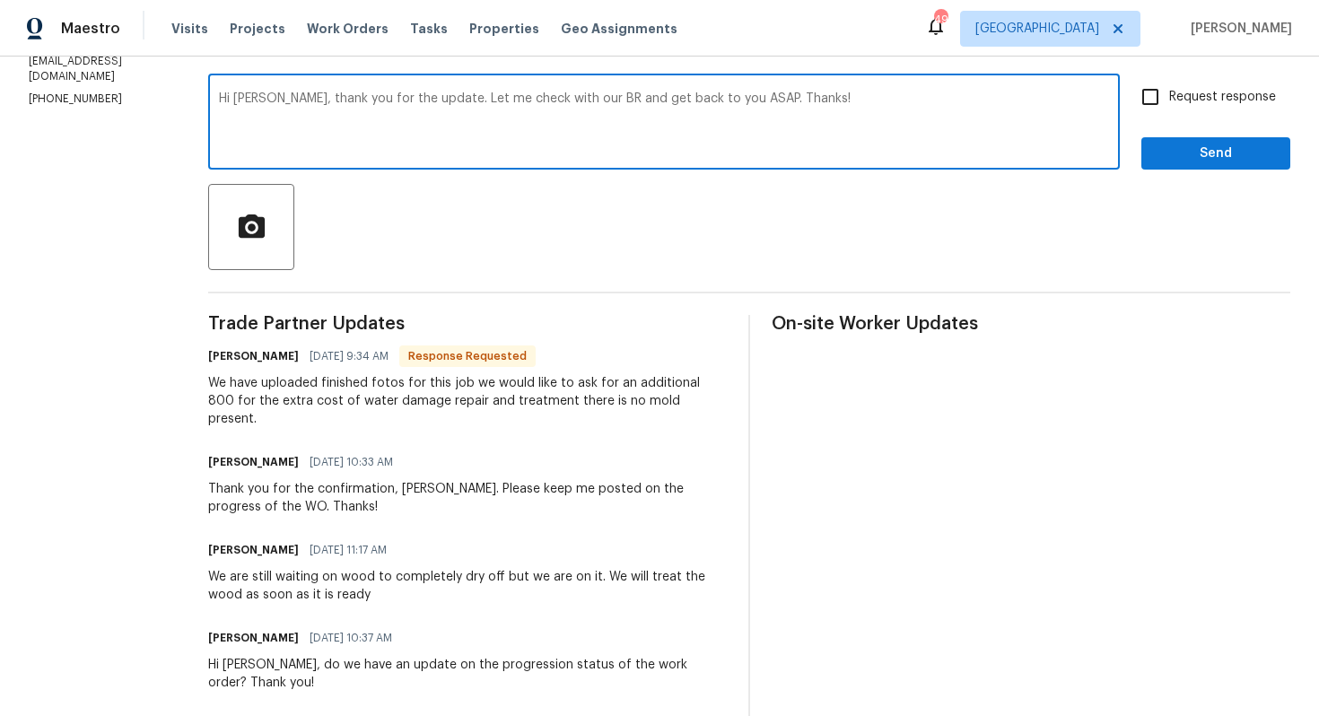
type textarea "Hi Walter, thank you for the update. Let me check with our BR and get back to y…"
click at [1208, 155] on span "Send" at bounding box center [1216, 154] width 120 height 22
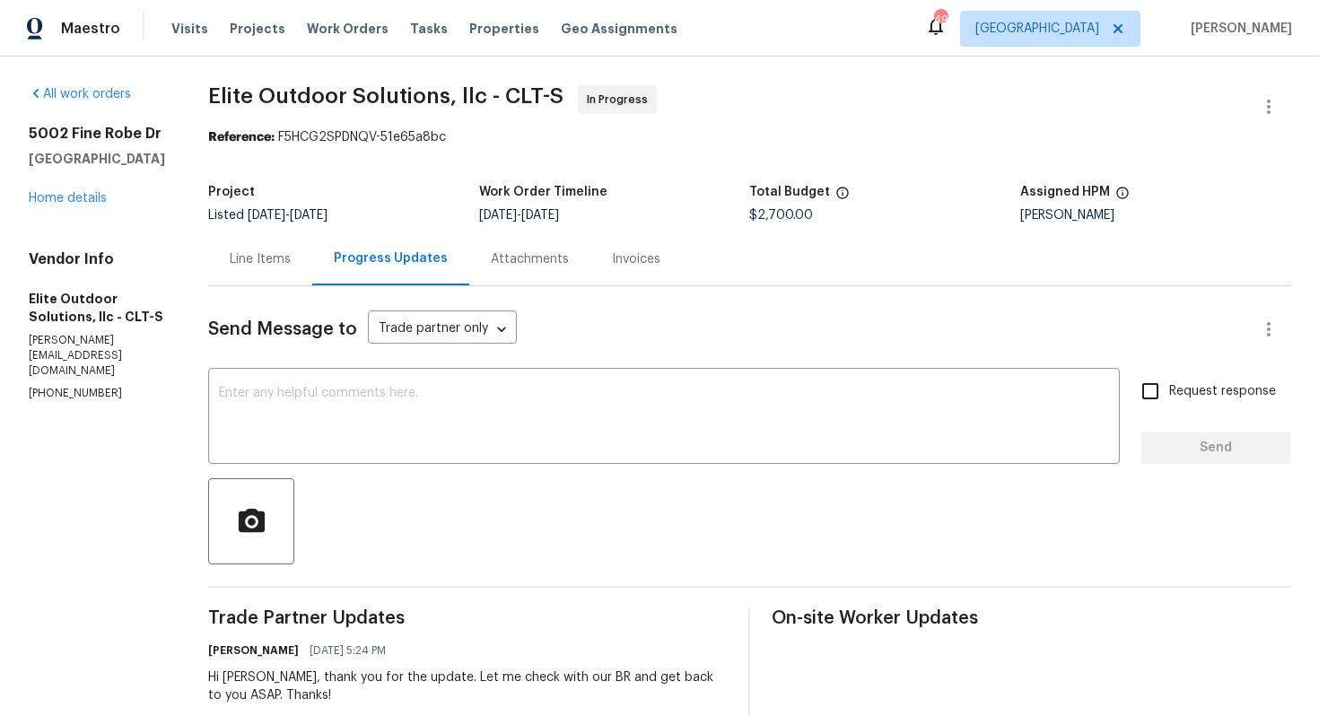
click at [230, 260] on div "Line Items" at bounding box center [260, 259] width 61 height 18
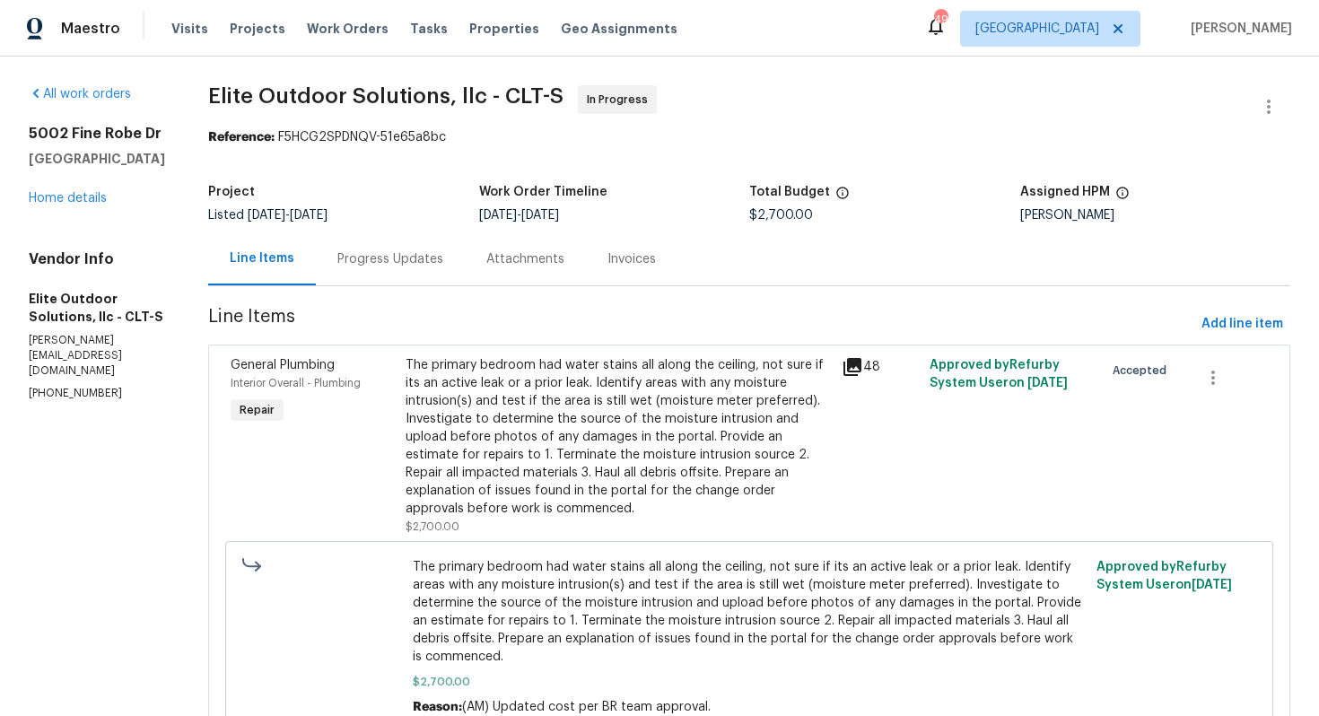
click at [362, 251] on div "Progress Updates" at bounding box center [390, 259] width 106 height 18
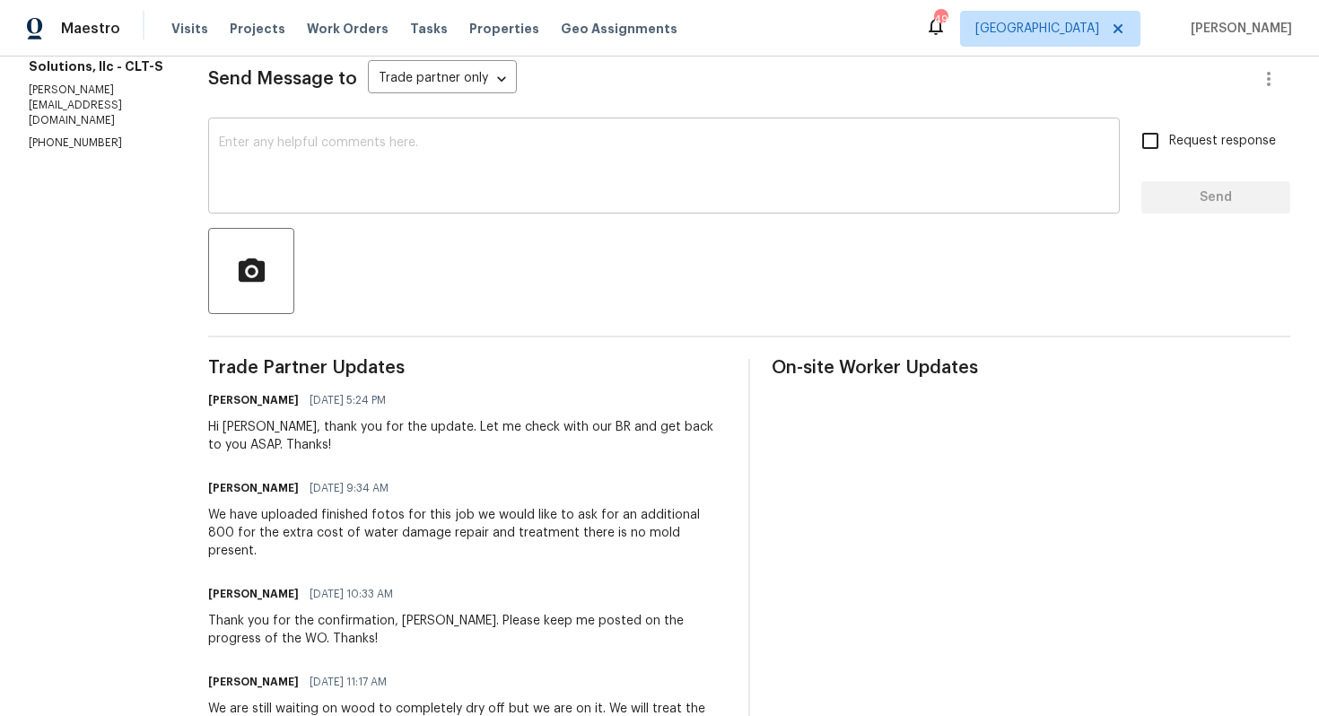
scroll to position [251, 0]
click at [309, 520] on div "We have uploaded finished fotos for this job we would like to ask for an additi…" at bounding box center [467, 532] width 519 height 54
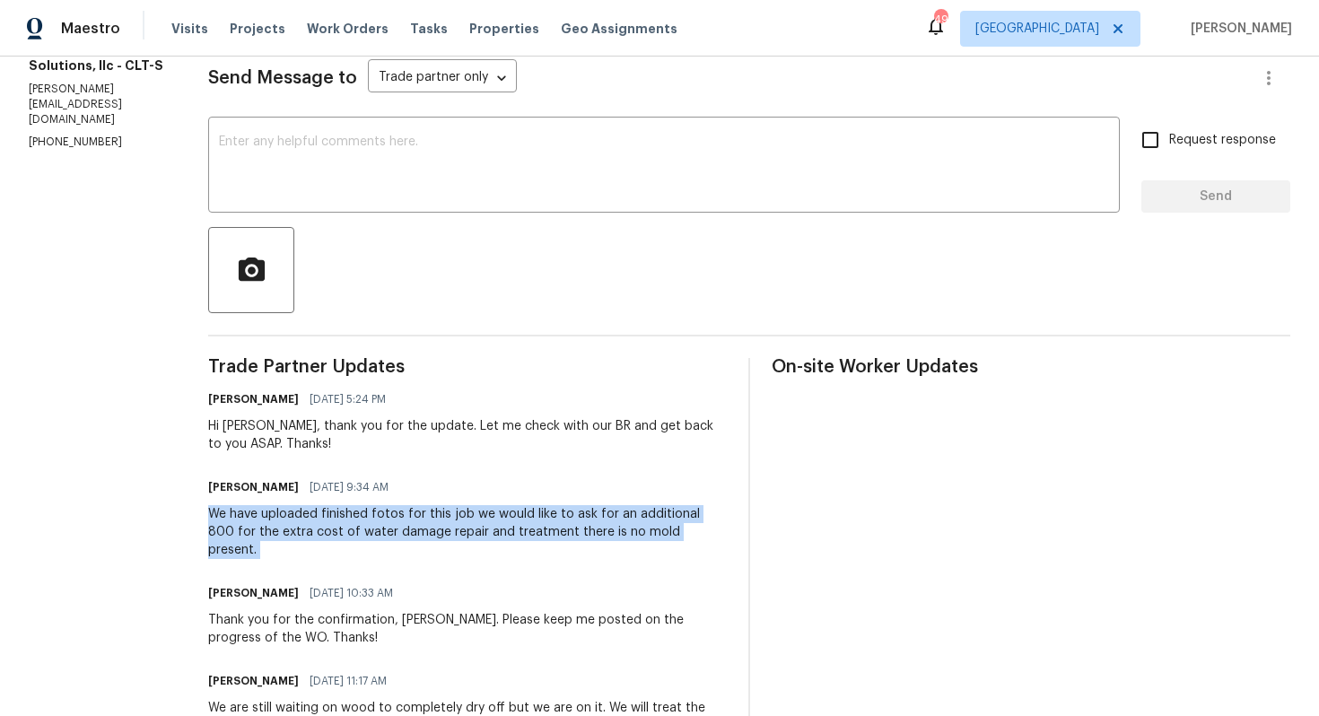
copy div "We have uploaded finished fotos for this job we would like to ask for an additi…"
click at [441, 530] on div "We have uploaded finished fotos for this job we would like to ask for an additi…" at bounding box center [467, 532] width 519 height 54
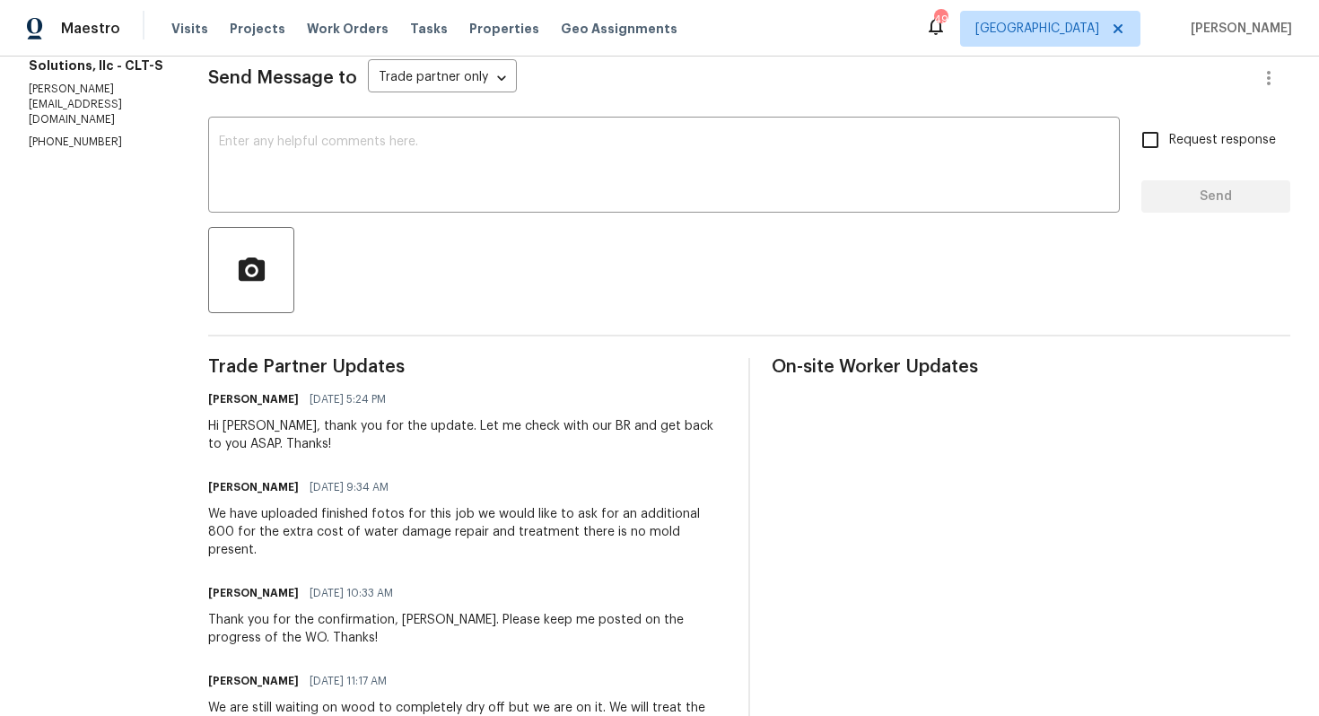
click at [382, 519] on div "We have uploaded finished fotos for this job we would like to ask for an additi…" at bounding box center [467, 532] width 519 height 54
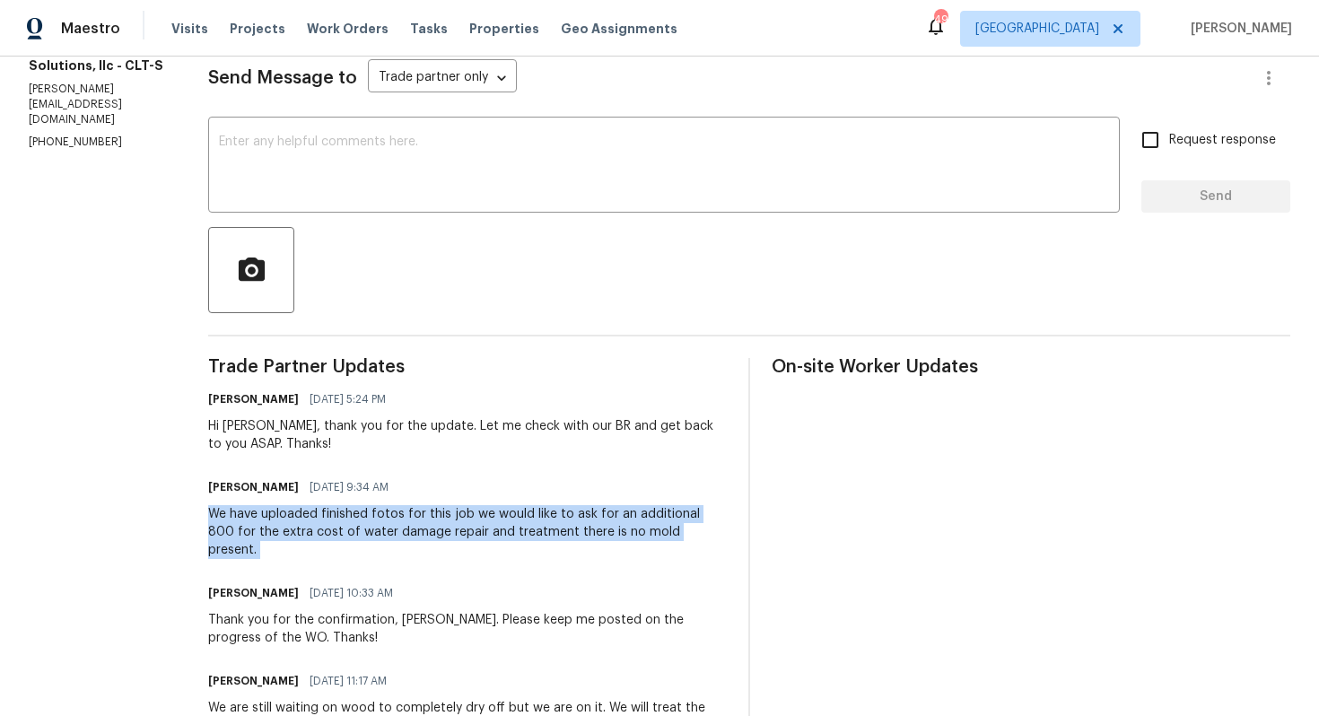
copy div "We have uploaded finished fotos for this job we would like to ask for an additi…"
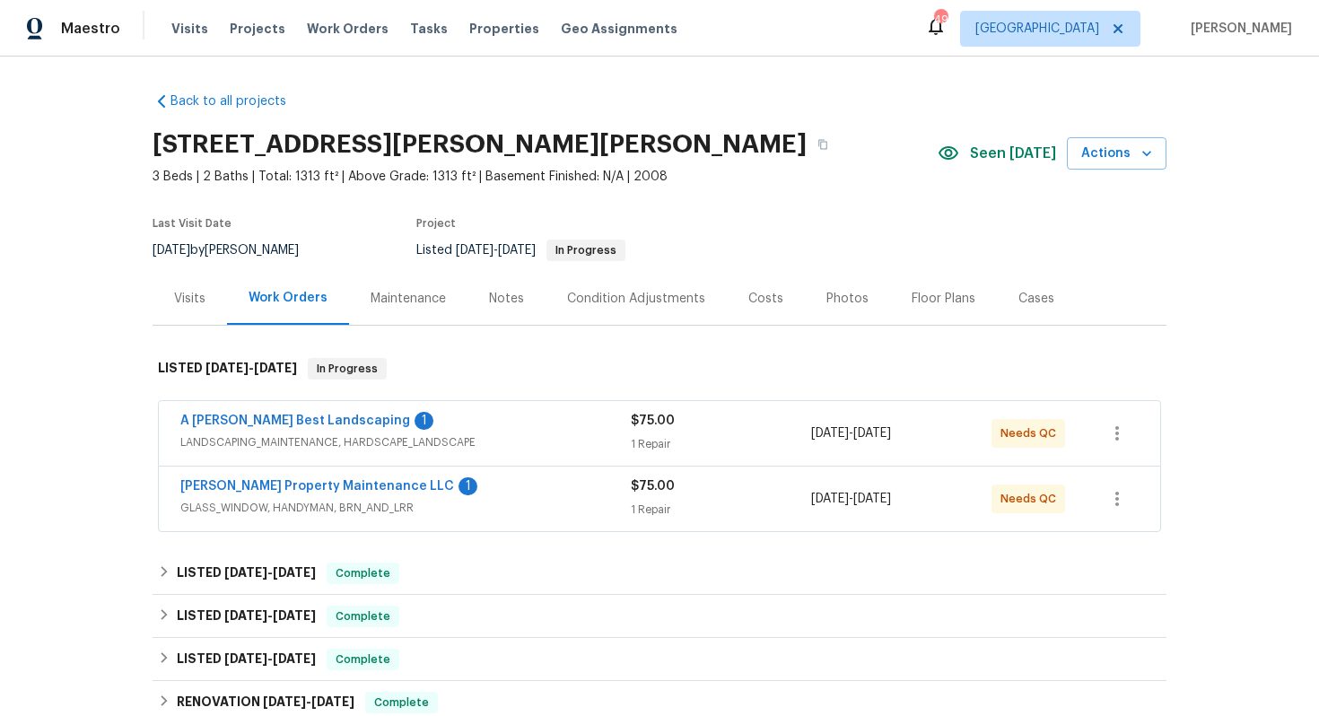
click at [426, 485] on div "[PERSON_NAME] Property Maintenance LLC 1" at bounding box center [405, 488] width 450 height 22
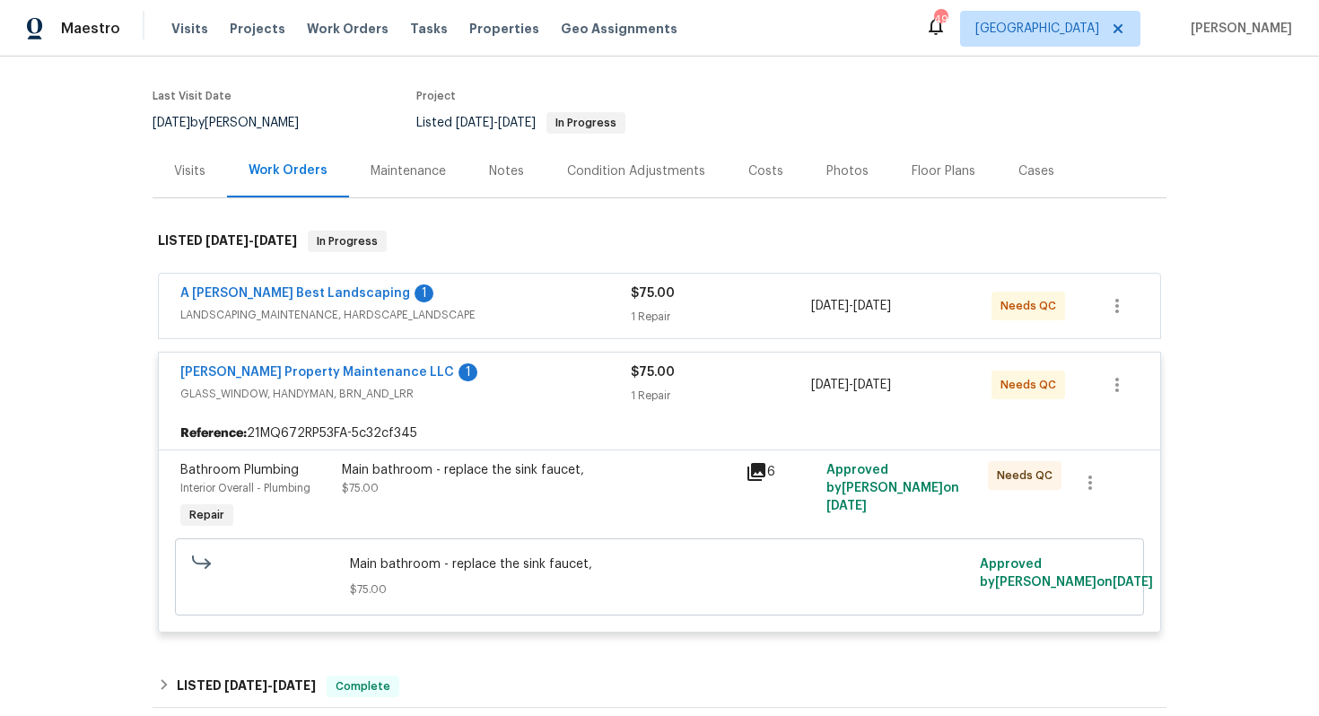
scroll to position [128, 0]
click at [470, 373] on div "[PERSON_NAME] Property Maintenance LLC 1" at bounding box center [405, 373] width 450 height 22
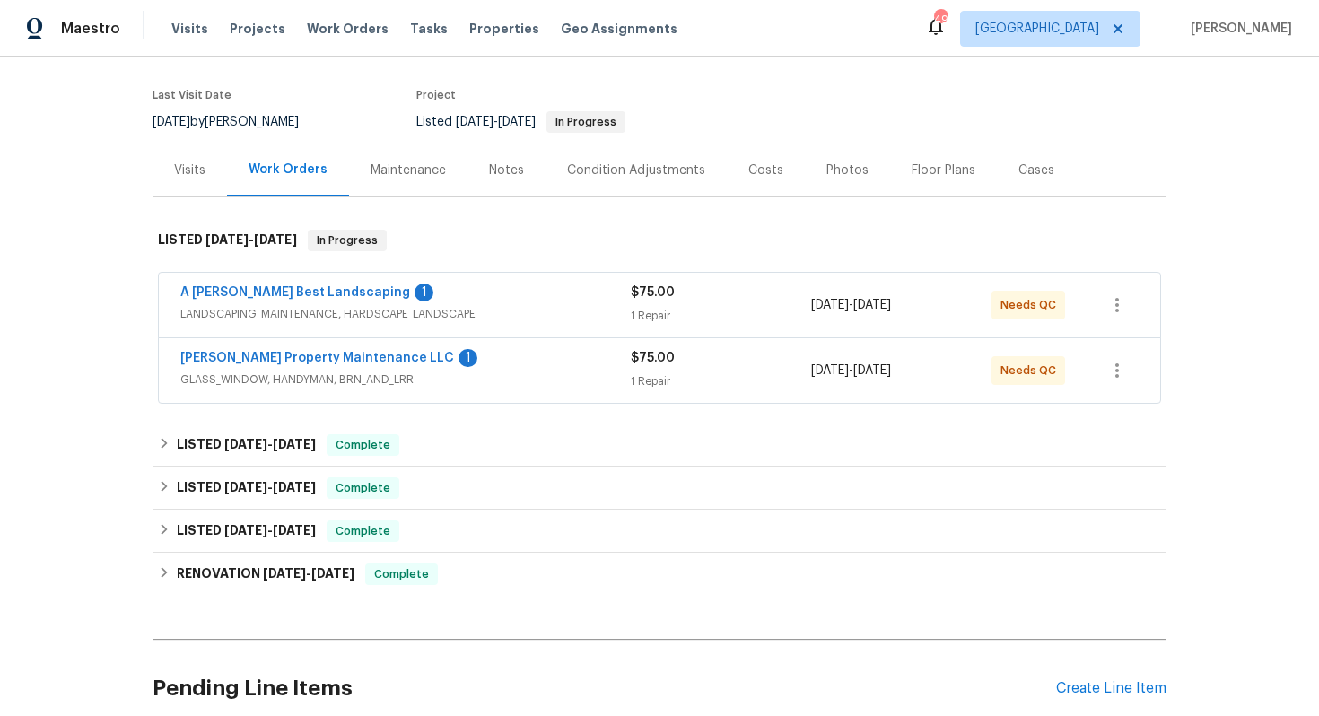
click at [491, 290] on div "A [PERSON_NAME] Best Landscaping 1" at bounding box center [405, 295] width 450 height 22
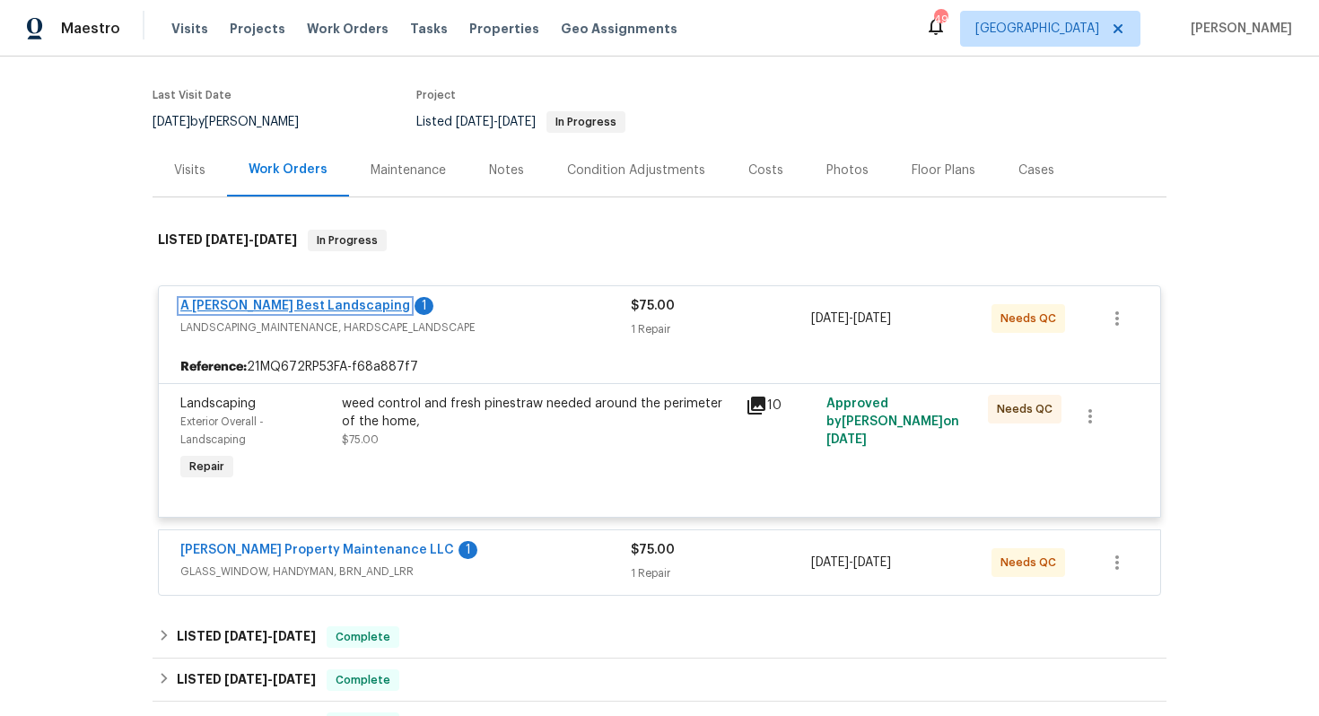
click at [317, 309] on link "A [PERSON_NAME] Best Landscaping" at bounding box center [295, 306] width 230 height 13
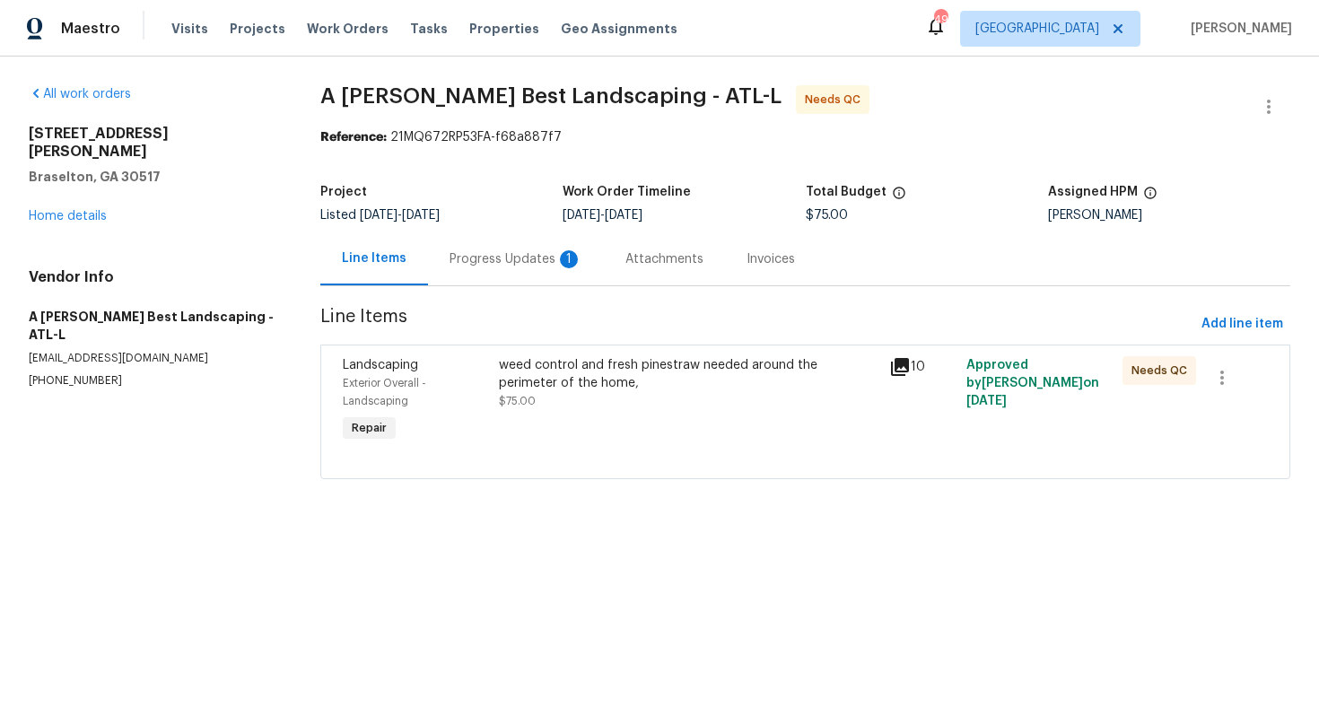
click at [663, 405] on div "weed control and fresh pinestraw needed around the perimeter of the home, $75.00" at bounding box center [688, 383] width 379 height 54
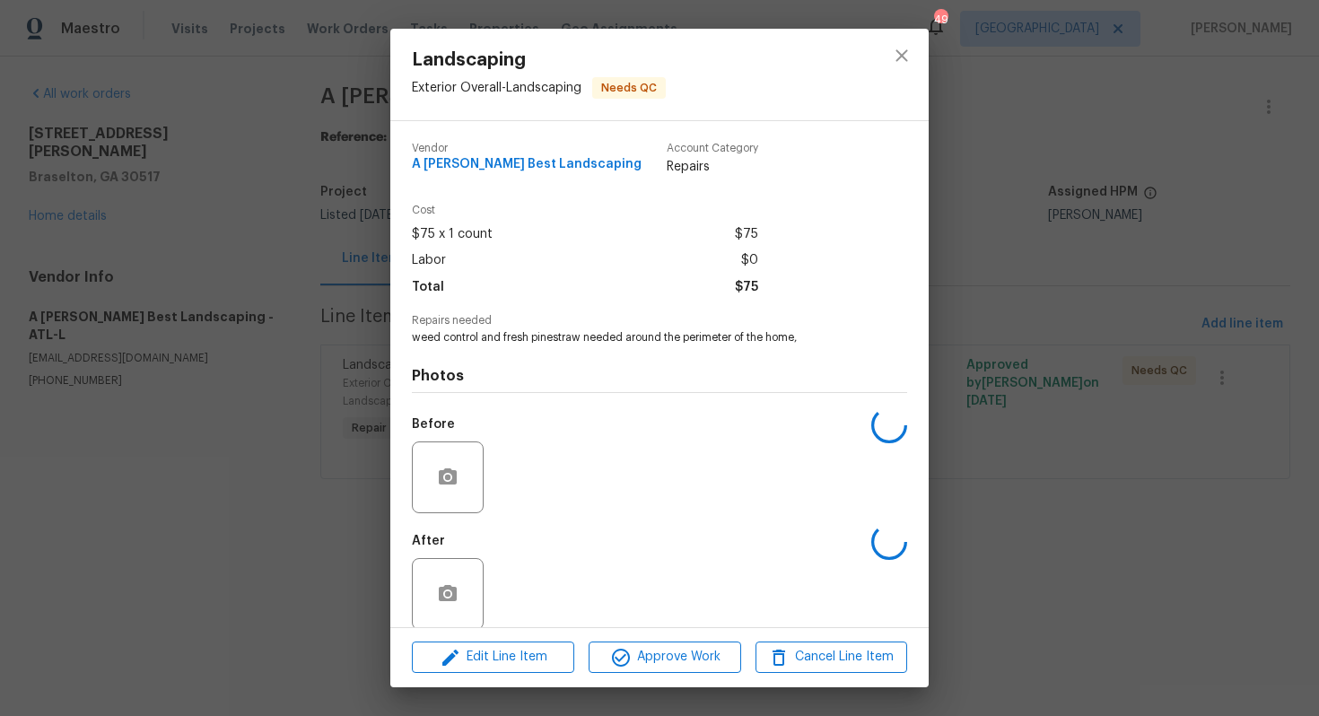
scroll to position [21, 0]
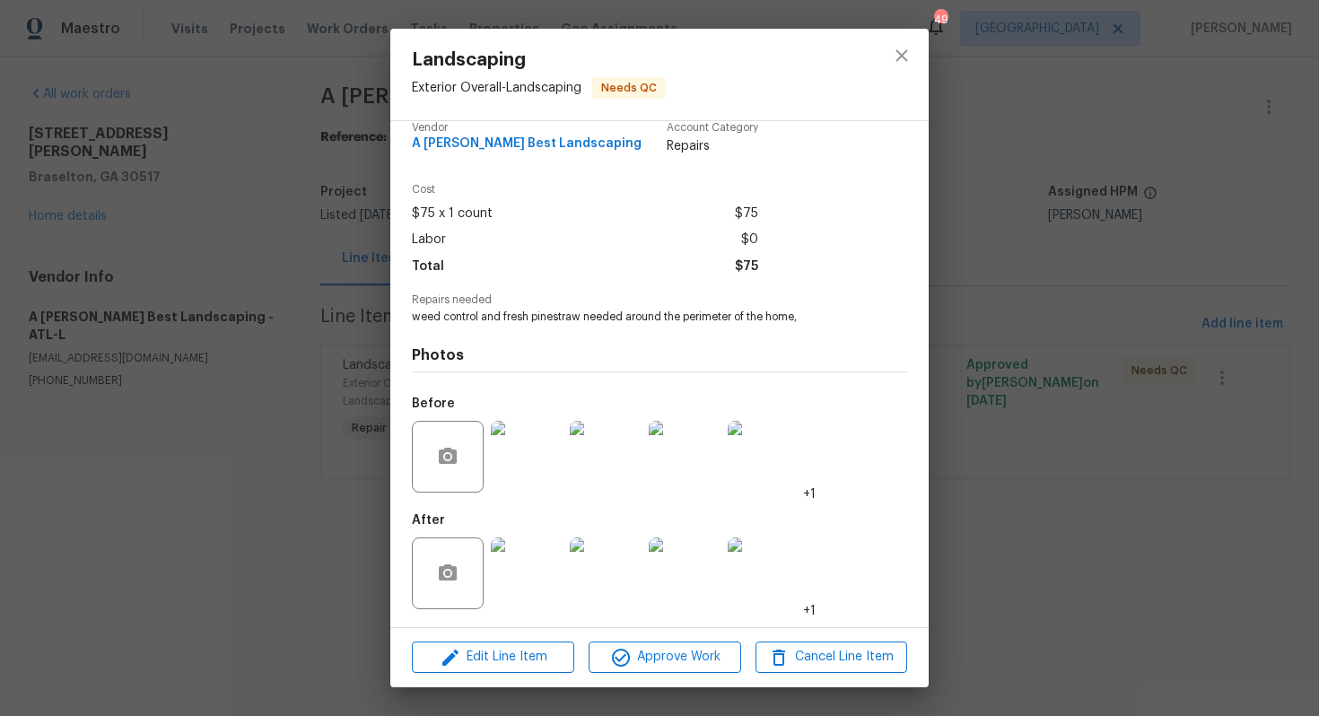
click at [533, 457] on img at bounding box center [527, 457] width 72 height 72
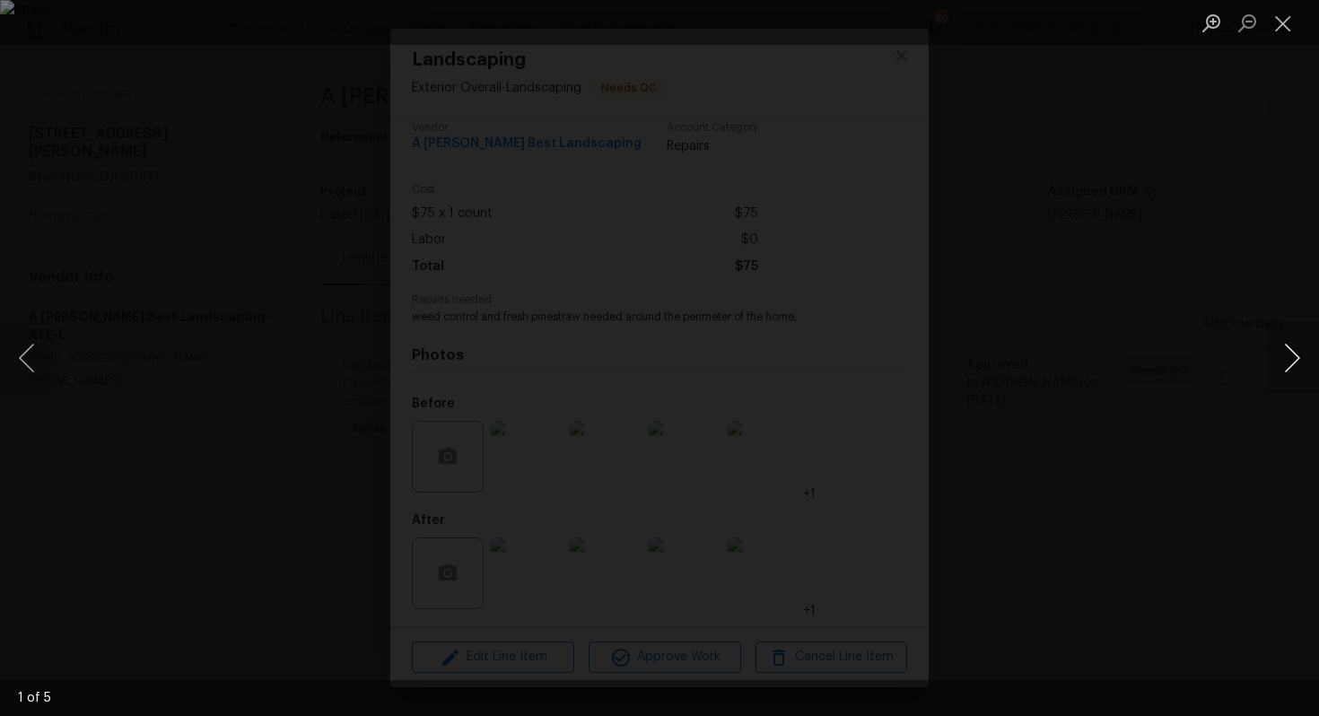
click at [1288, 357] on button "Next image" at bounding box center [1292, 358] width 54 height 72
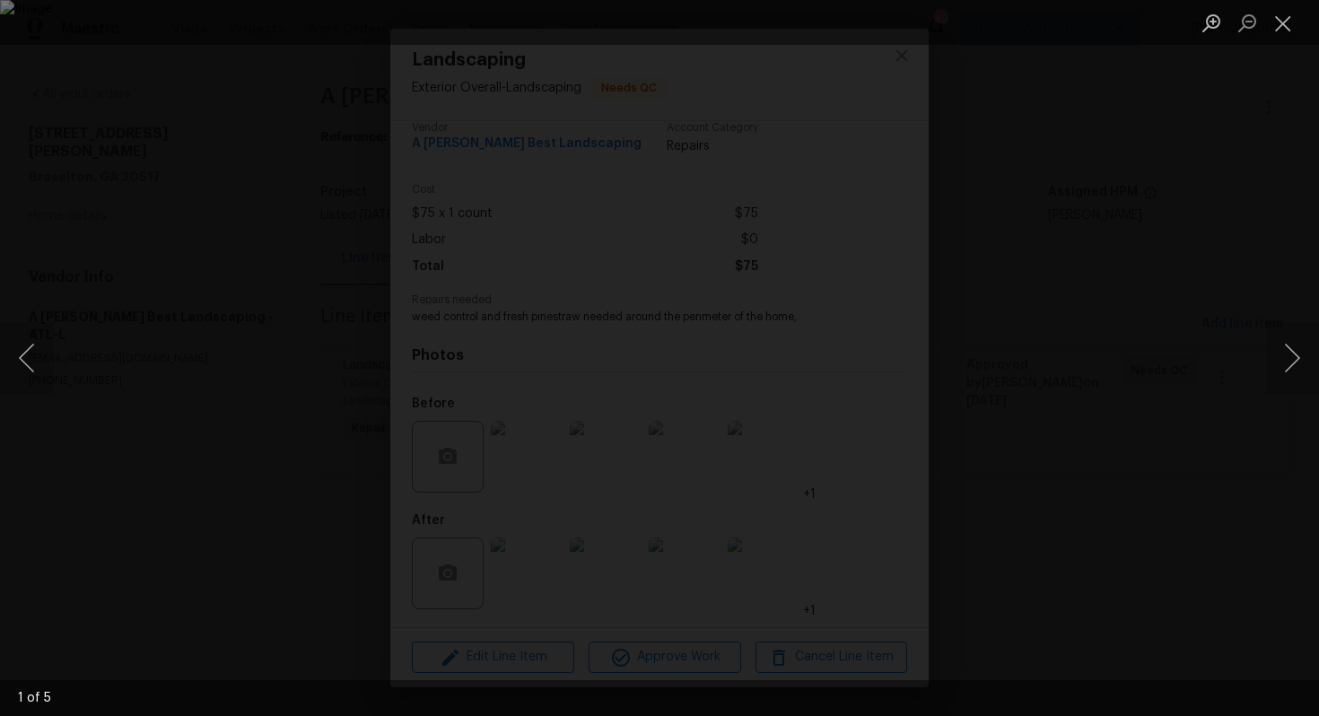
click at [1212, 378] on div "Lightbox" at bounding box center [659, 358] width 1319 height 716
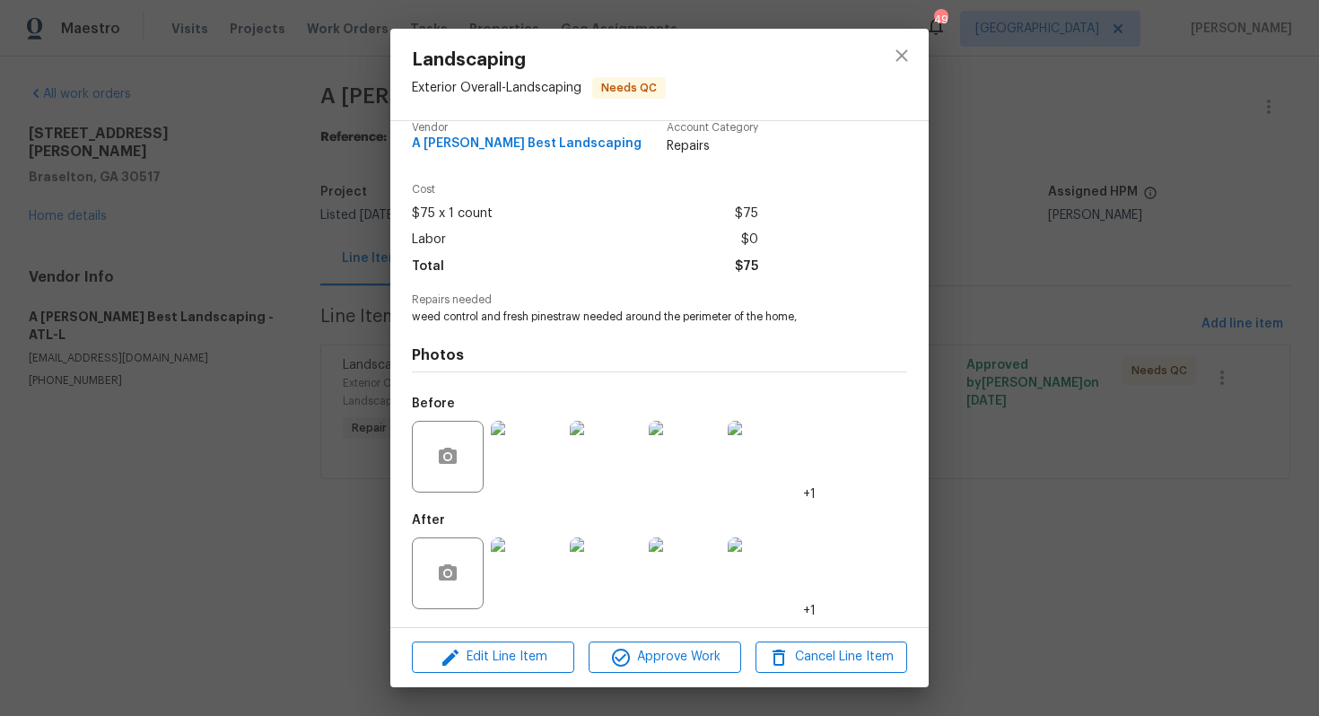
click at [524, 596] on img at bounding box center [527, 573] width 72 height 72
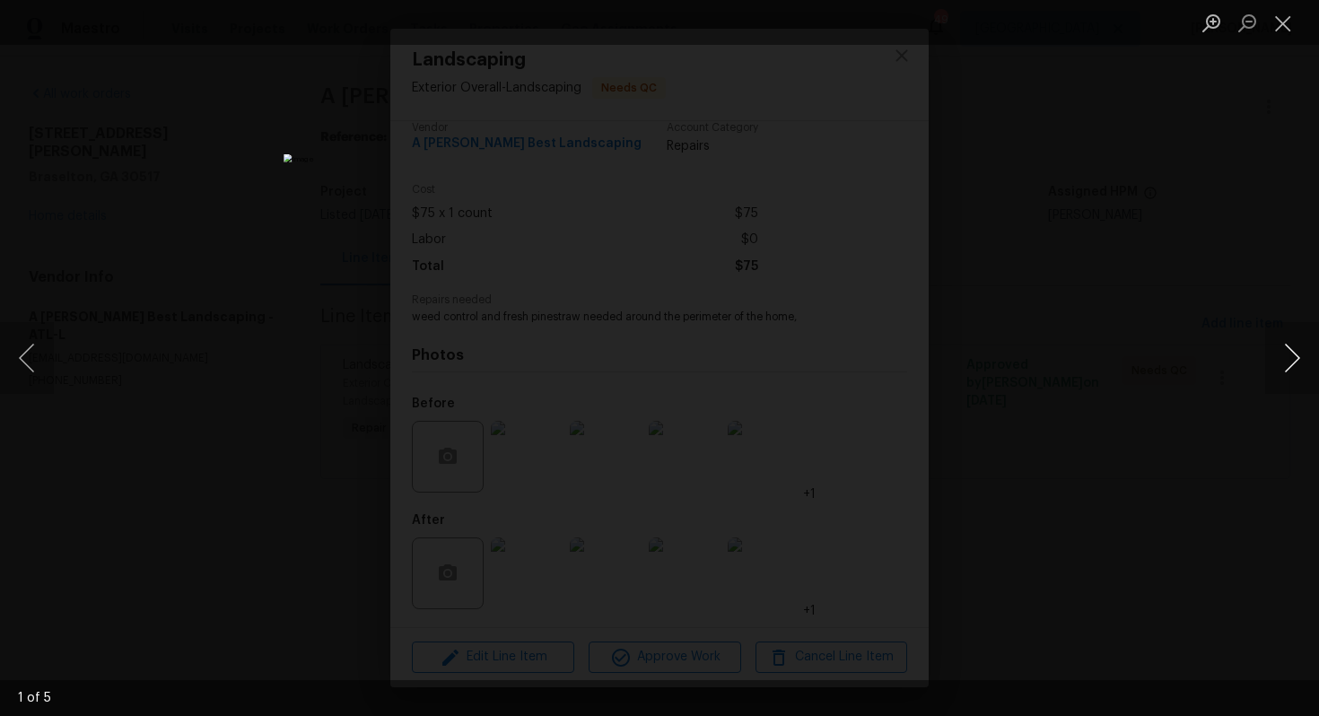
click at [1292, 364] on button "Next image" at bounding box center [1292, 358] width 54 height 72
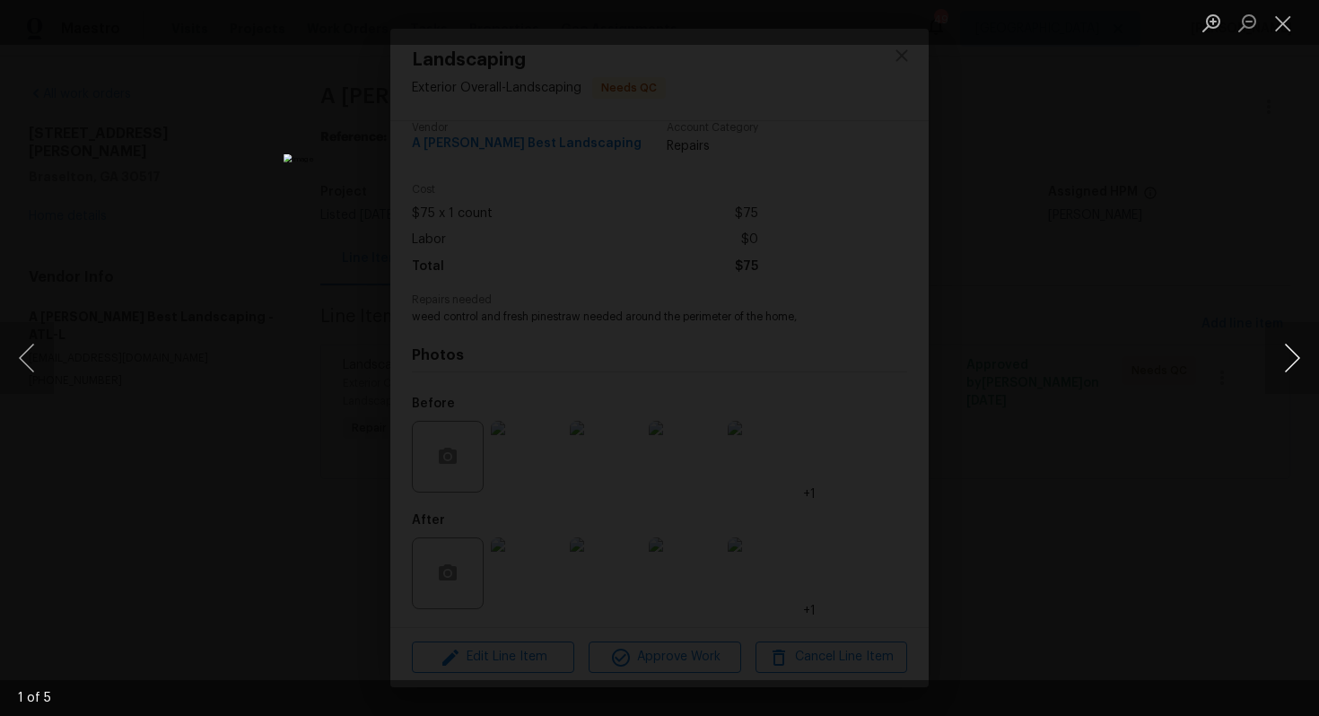
click at [1292, 364] on button "Next image" at bounding box center [1292, 358] width 54 height 72
click at [1173, 418] on div "Lightbox" at bounding box center [659, 358] width 1319 height 716
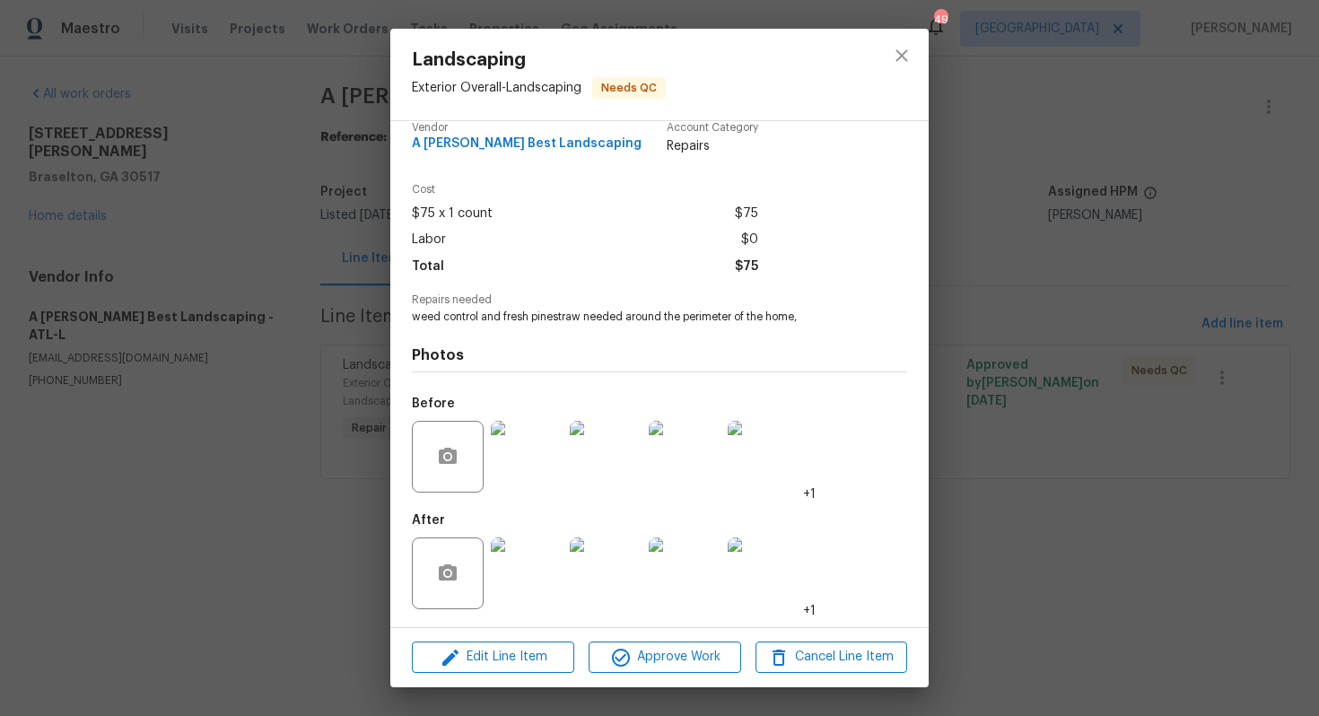
click at [1078, 458] on div "Landscaping Exterior Overall - Landscaping Needs QC Vendor A Lopez Best Landsca…" at bounding box center [659, 358] width 1319 height 716
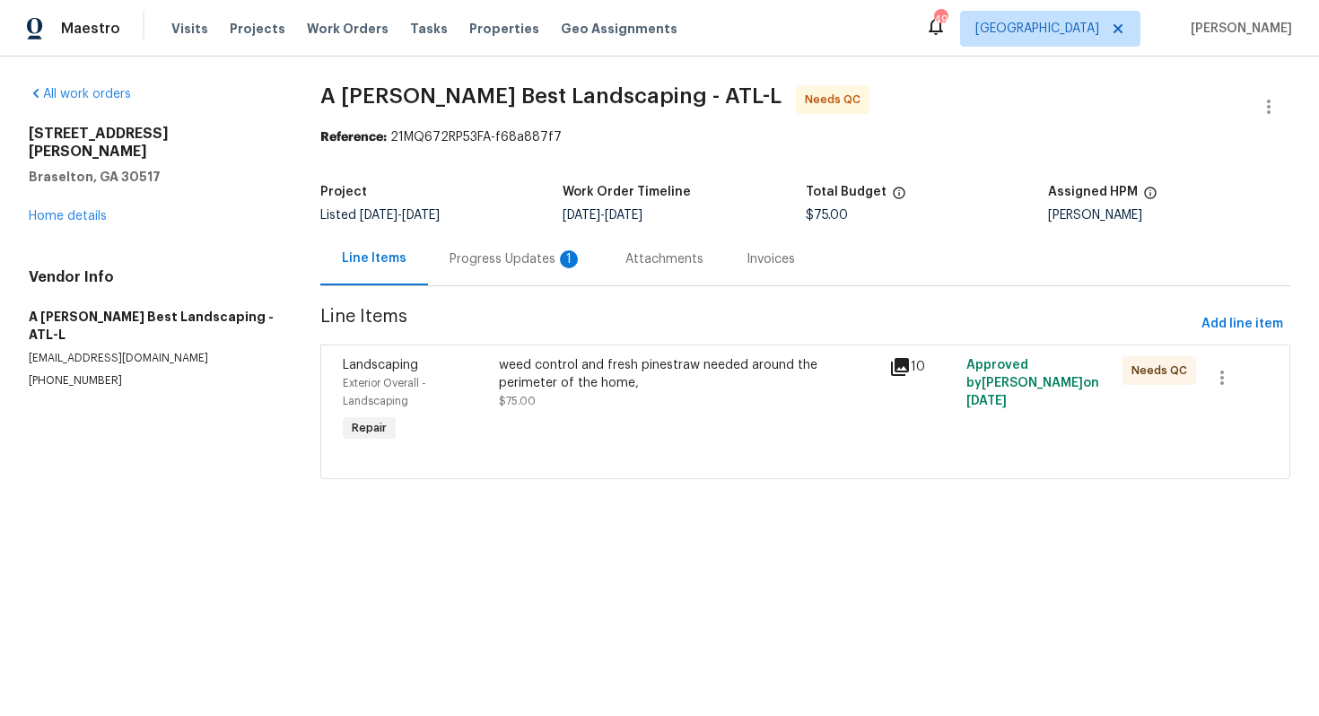
click at [493, 284] on div "Progress Updates 1" at bounding box center [516, 258] width 176 height 53
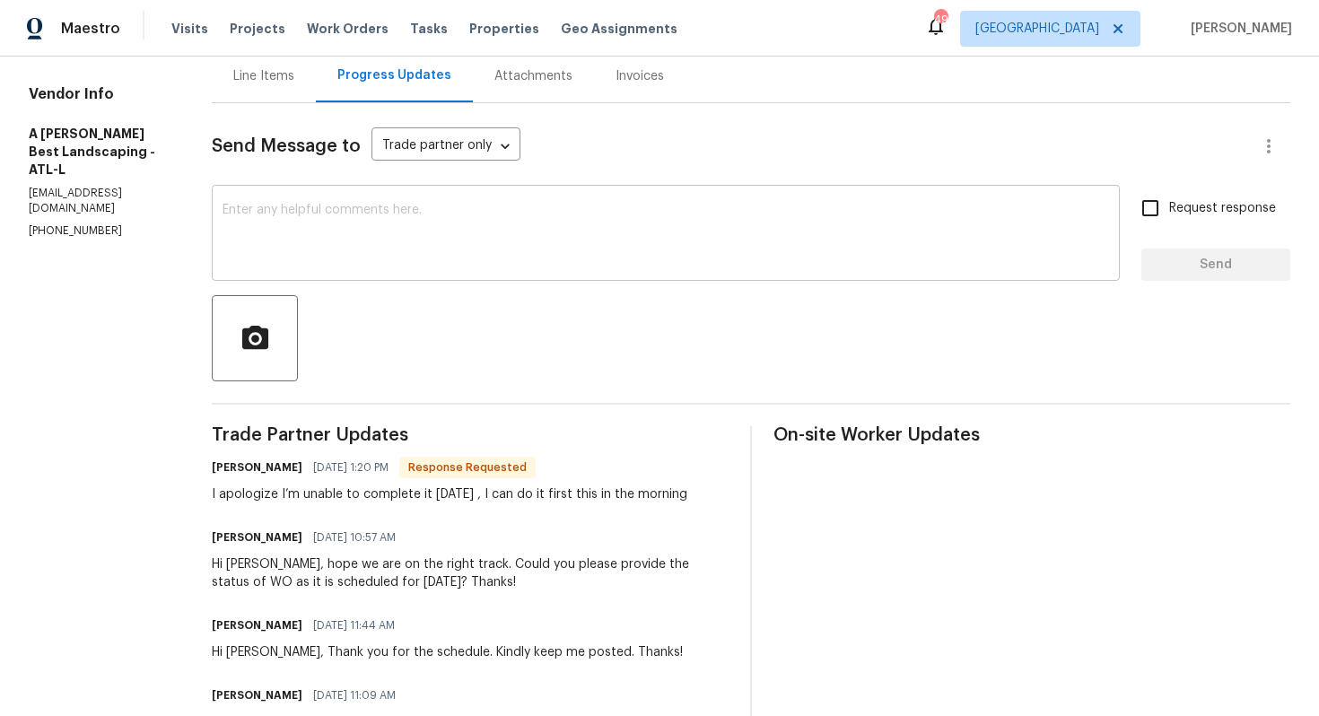
scroll to position [127, 0]
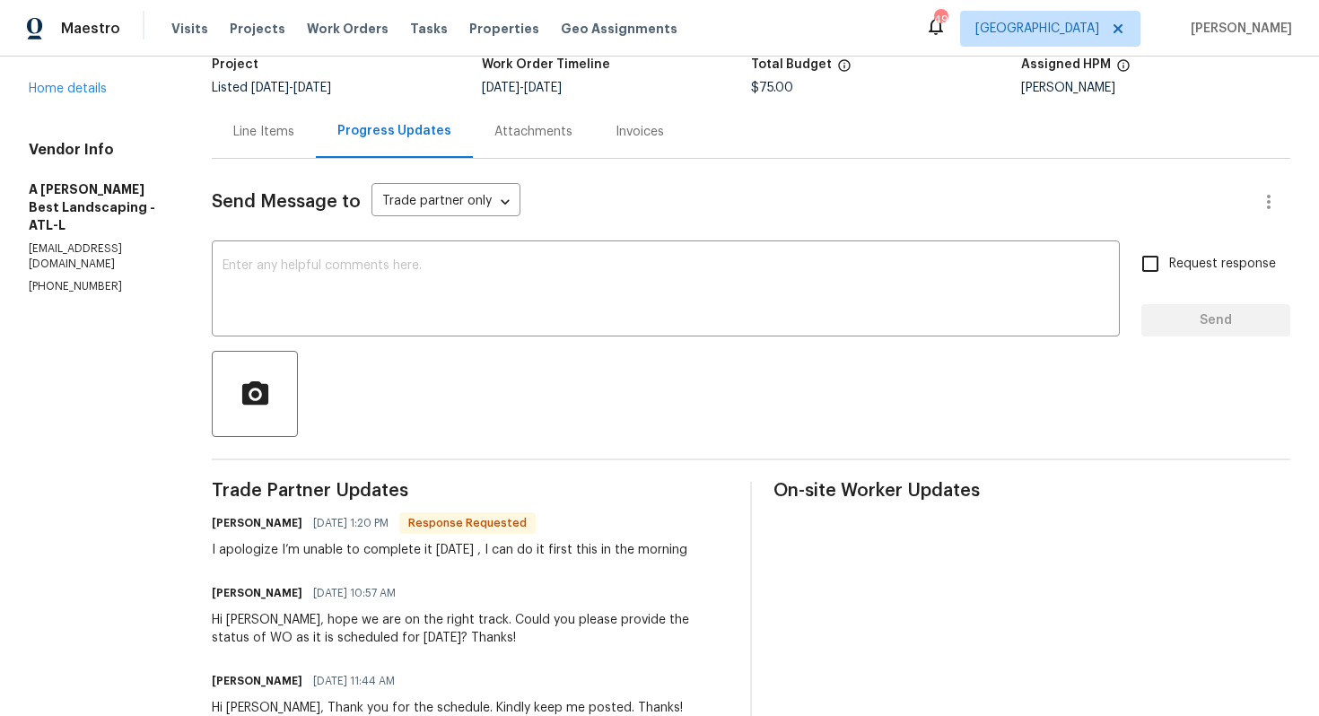
click at [266, 521] on h6 "[PERSON_NAME]" at bounding box center [257, 523] width 91 height 18
copy h6 "Carlos"
click at [462, 287] on textarea at bounding box center [666, 290] width 886 height 63
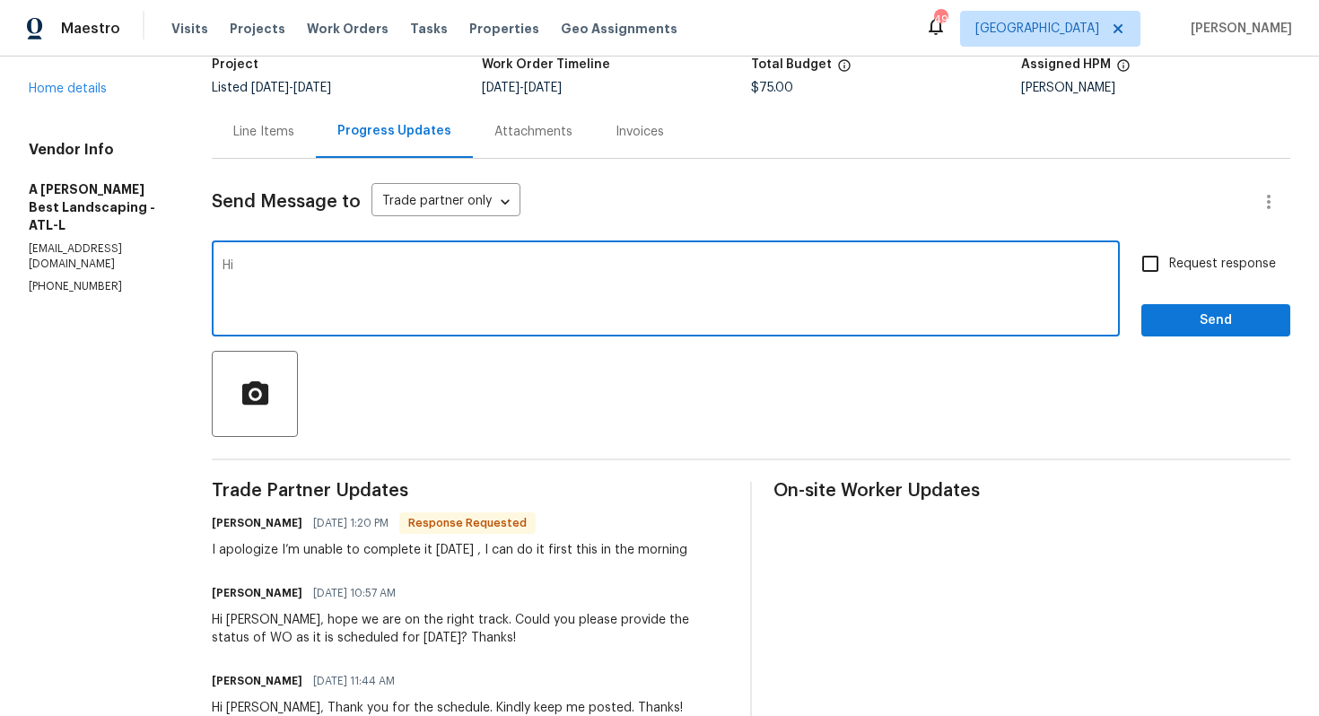
paste textarea "Carlos"
type textarea "Hi [PERSON_NAME], thank you for completing the job. WO is approved. Thanks!"
click at [1193, 319] on span "Send" at bounding box center [1216, 321] width 120 height 22
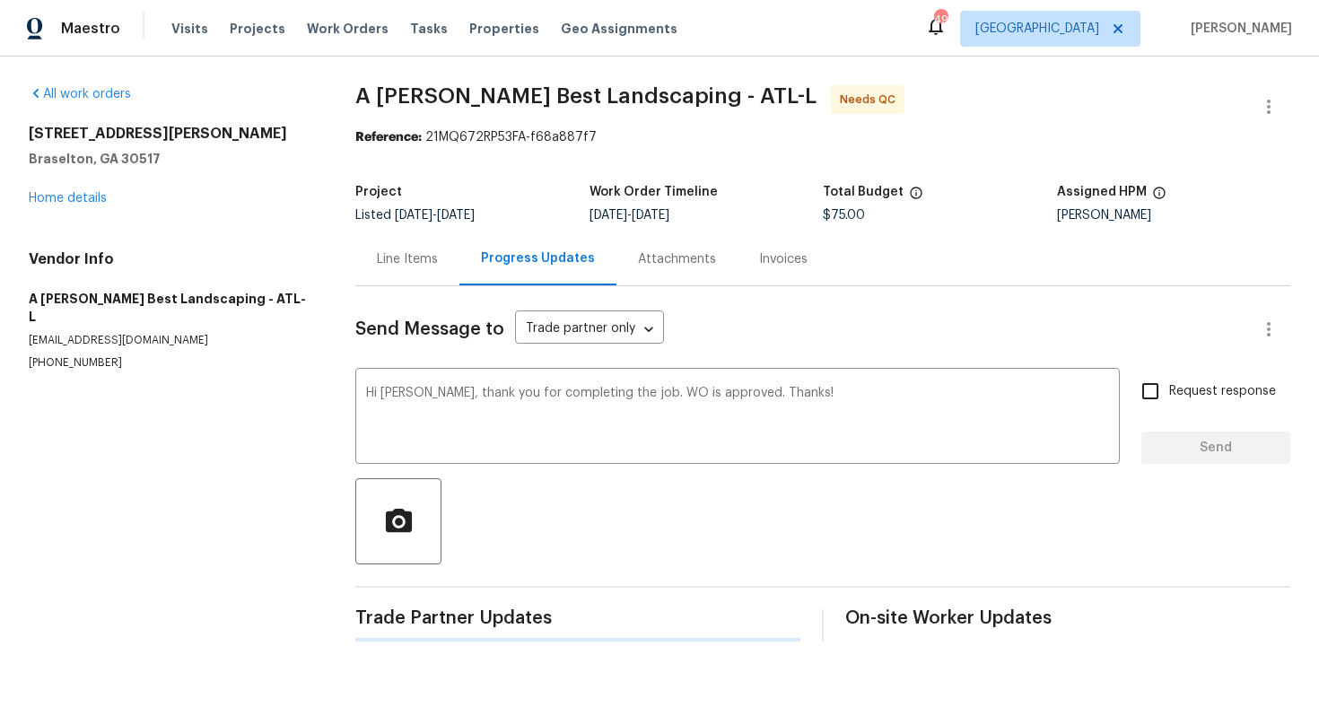
scroll to position [0, 0]
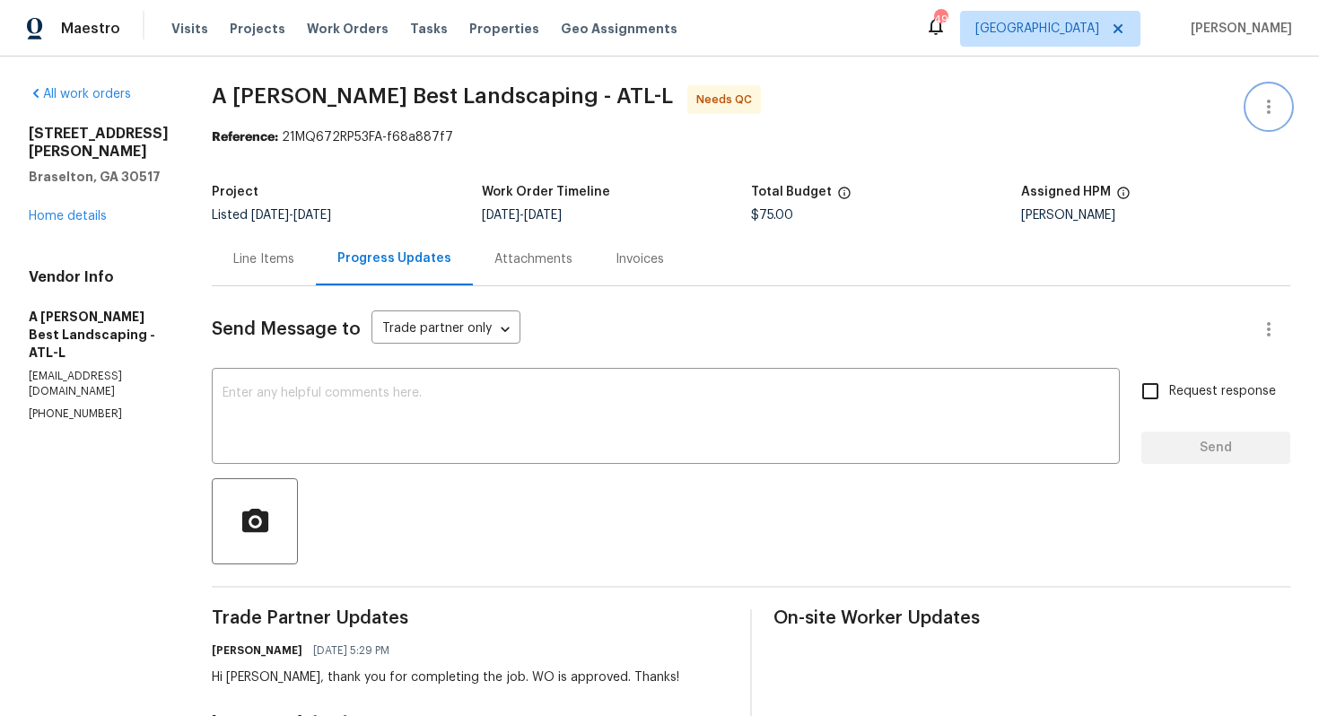
click at [1279, 101] on button "button" at bounding box center [1268, 106] width 43 height 43
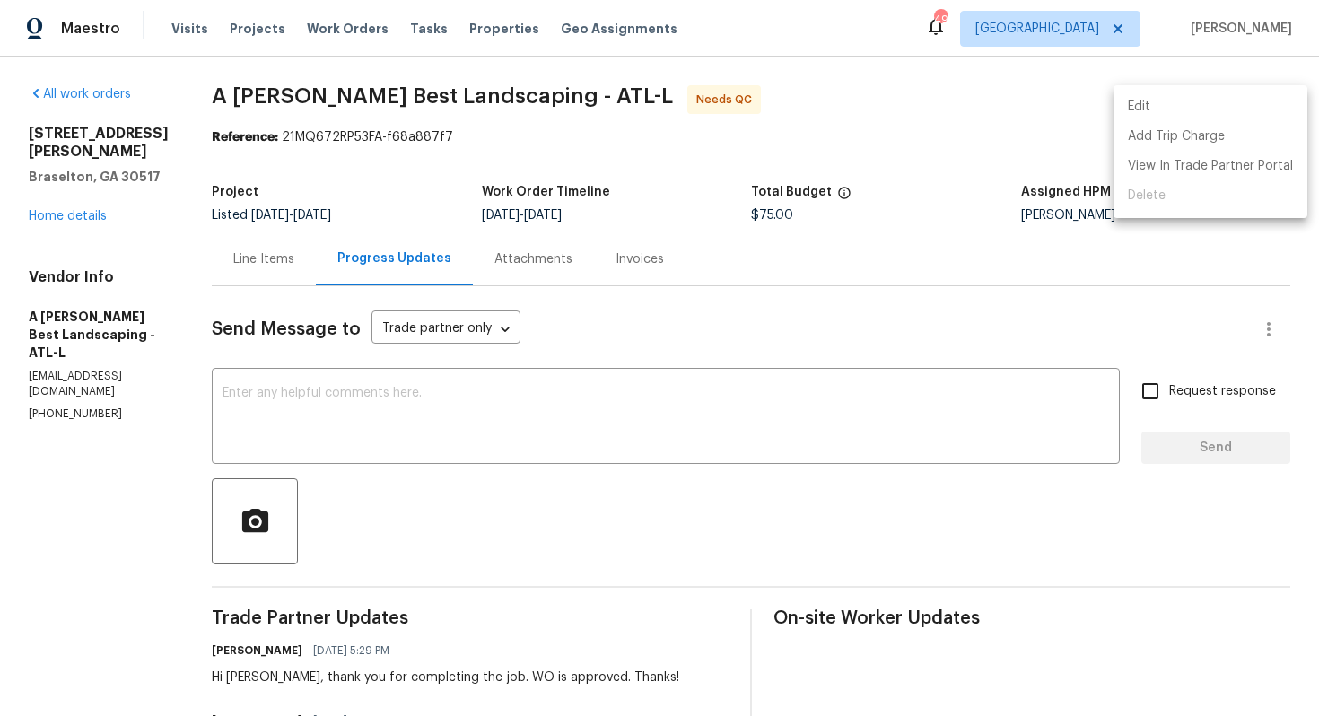
click at [1144, 112] on li "Edit" at bounding box center [1210, 107] width 194 height 30
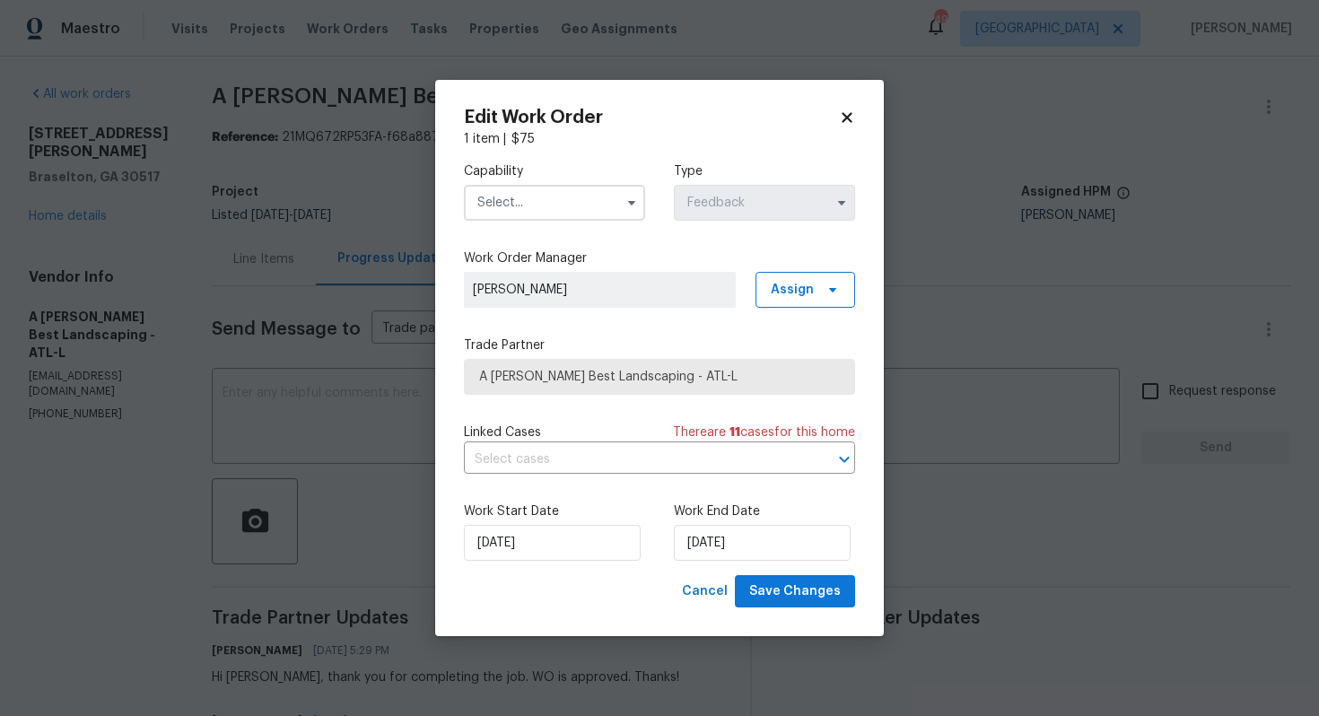
click at [567, 216] on input "text" at bounding box center [554, 203] width 181 height 36
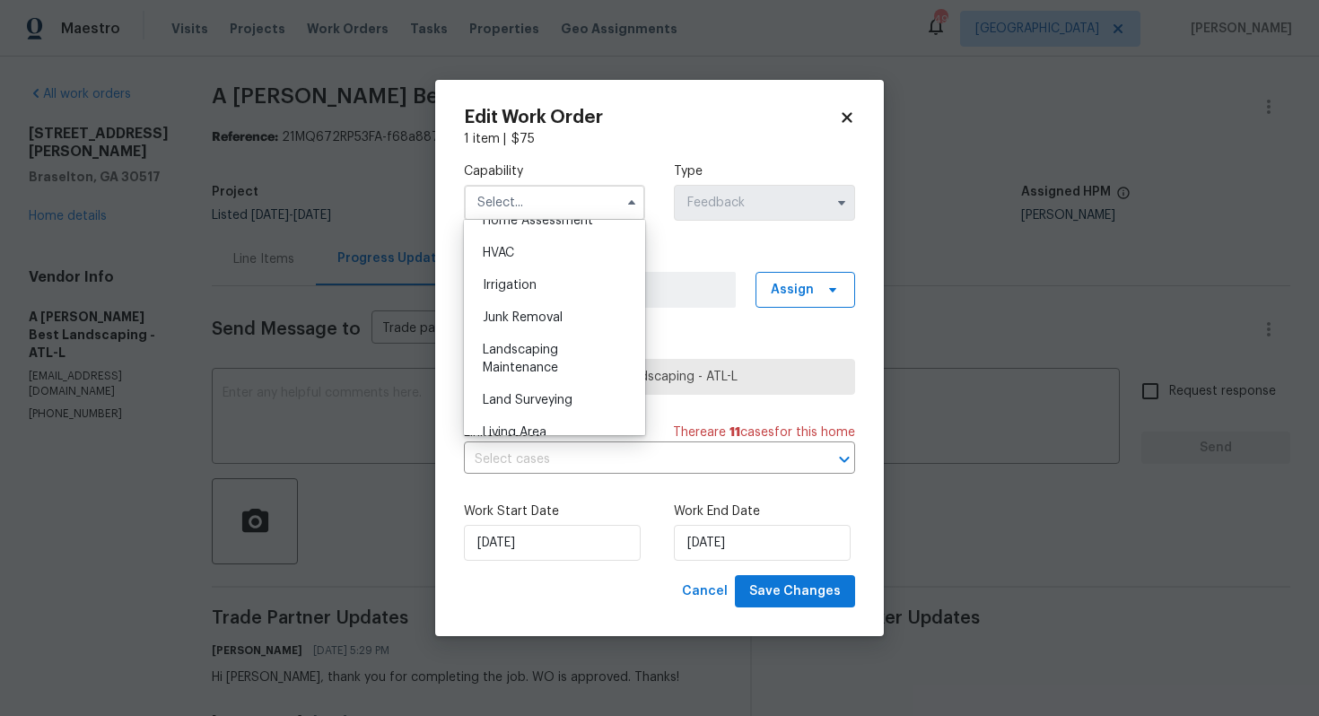
scroll to position [1083, 0]
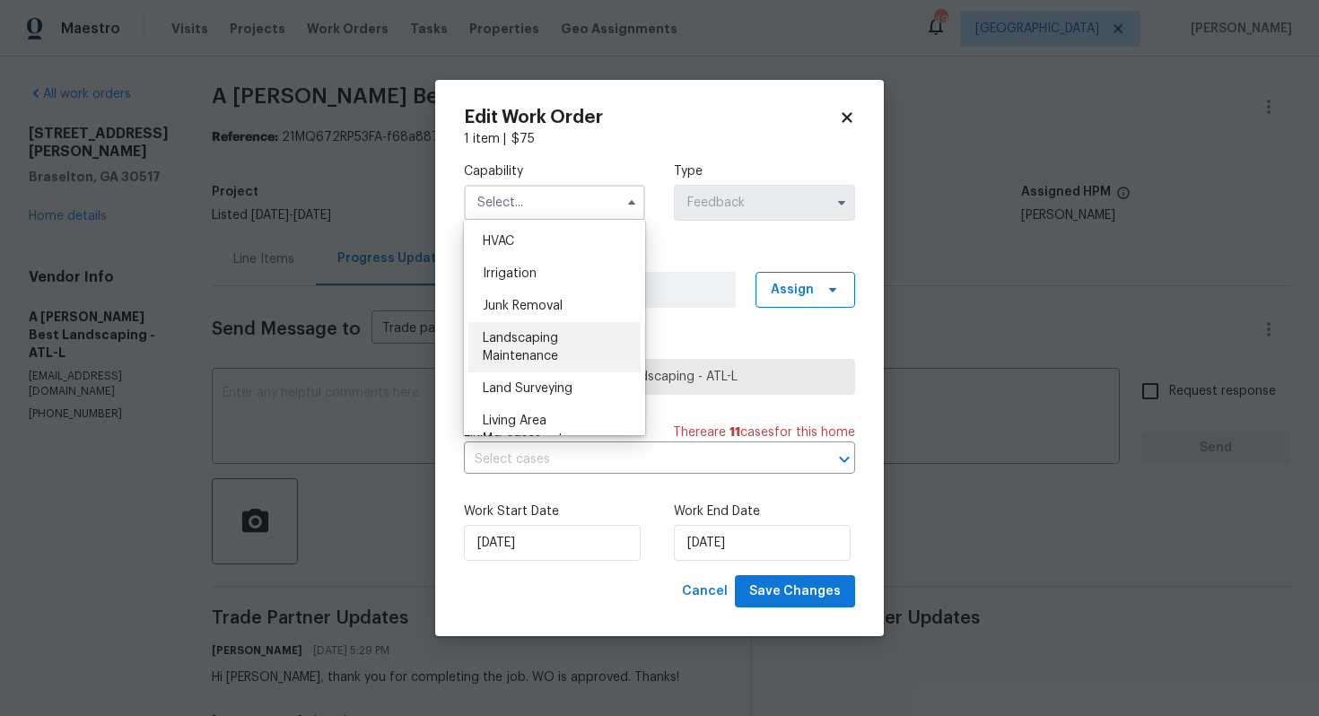
click at [520, 338] on span "Landscaping Maintenance" at bounding box center [520, 347] width 75 height 31
type input "Landscaping Maintenance"
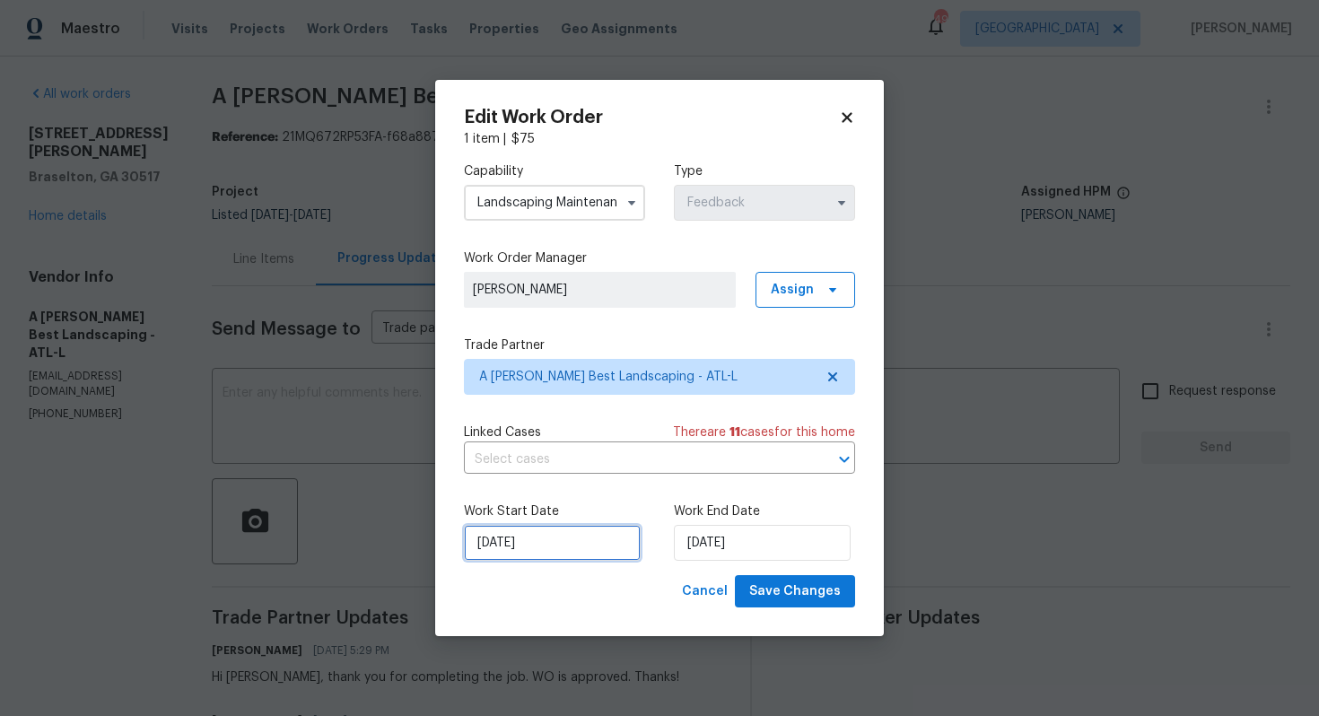
click at [562, 543] on input "[DATE]" at bounding box center [552, 543] width 177 height 36
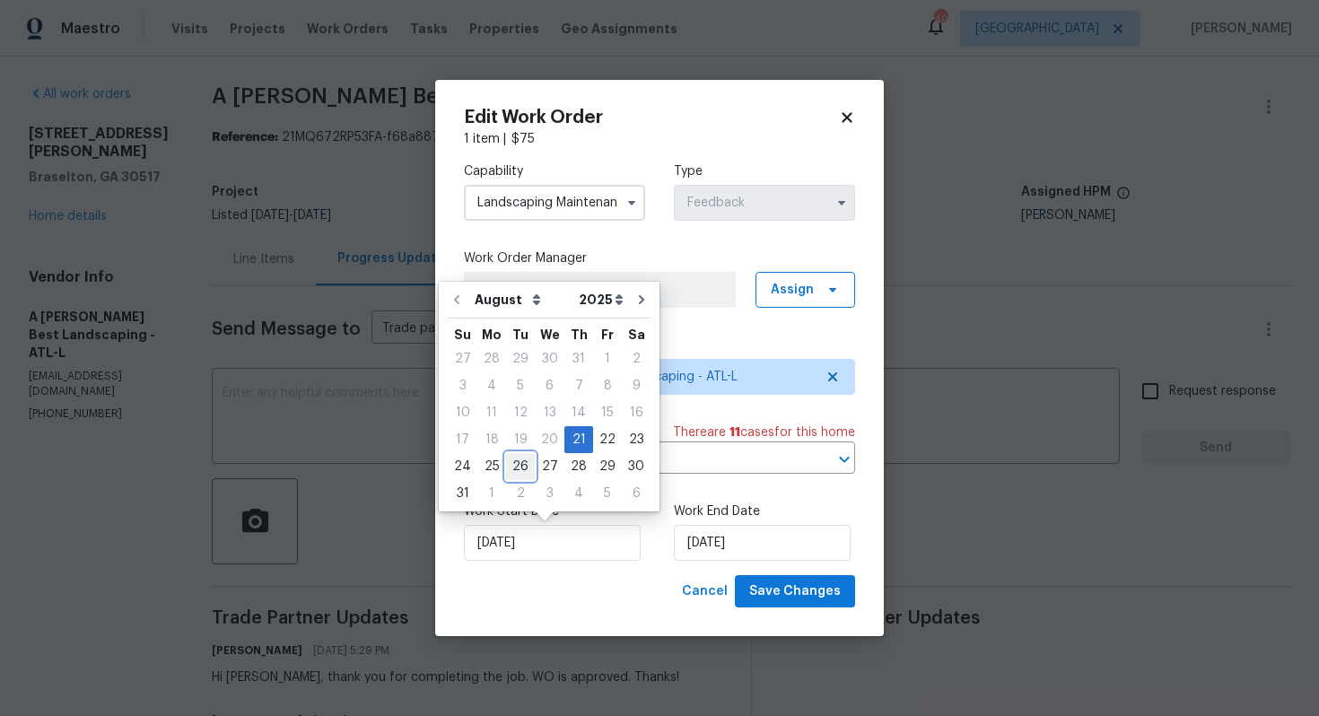
click at [523, 467] on div "26" at bounding box center [520, 466] width 29 height 25
type input "[DATE]"
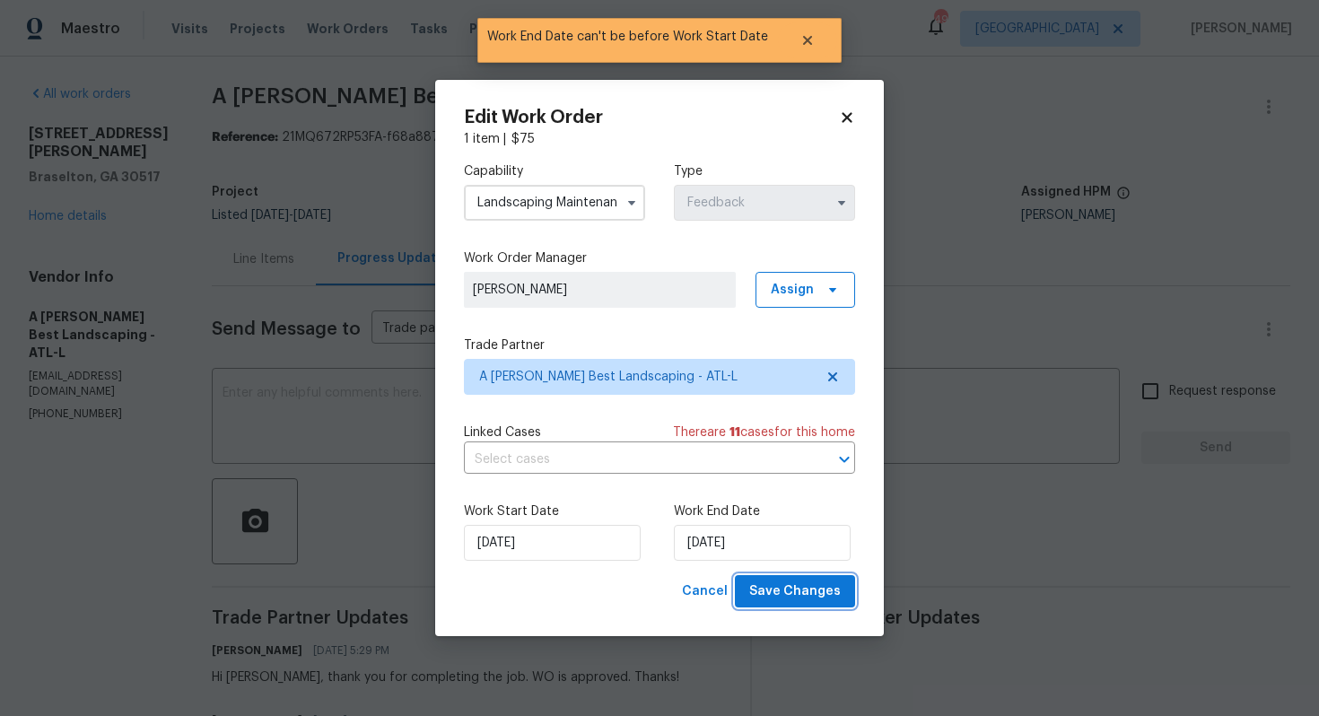
click at [790, 592] on span "Save Changes" at bounding box center [795, 592] width 92 height 22
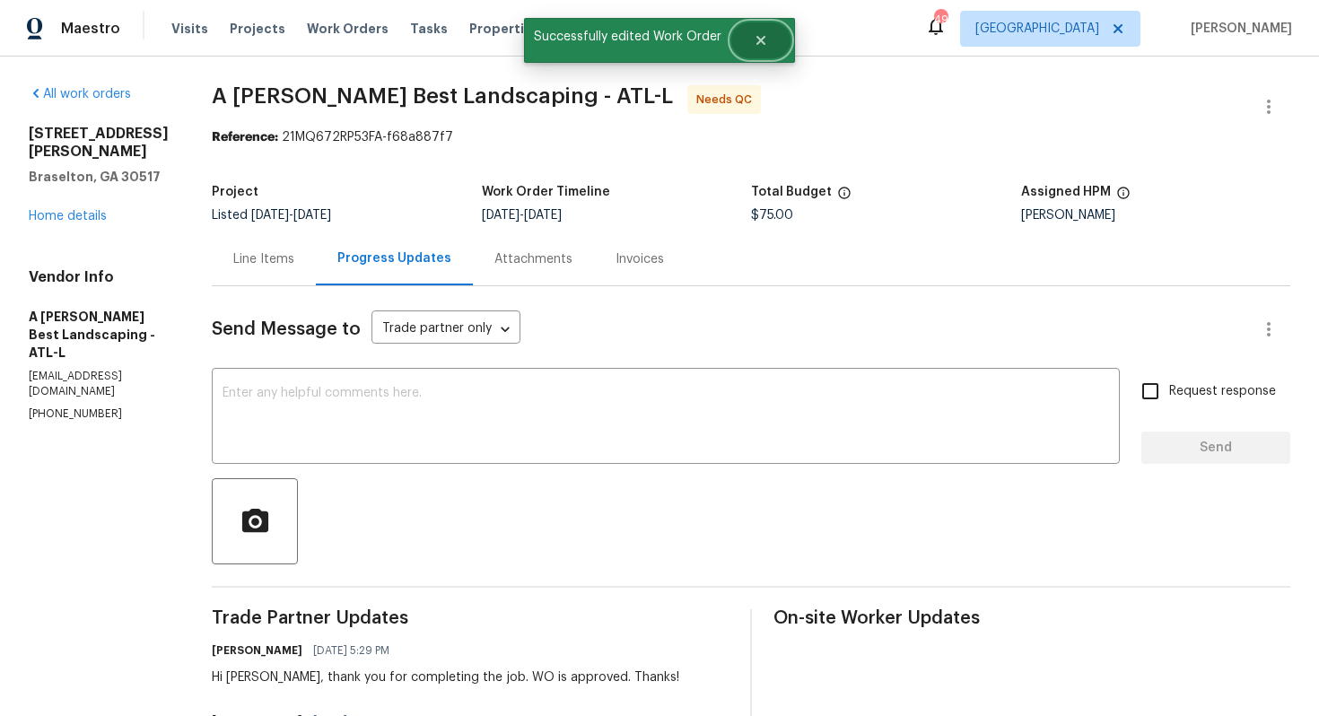
click at [770, 39] on button "Close" at bounding box center [760, 40] width 59 height 36
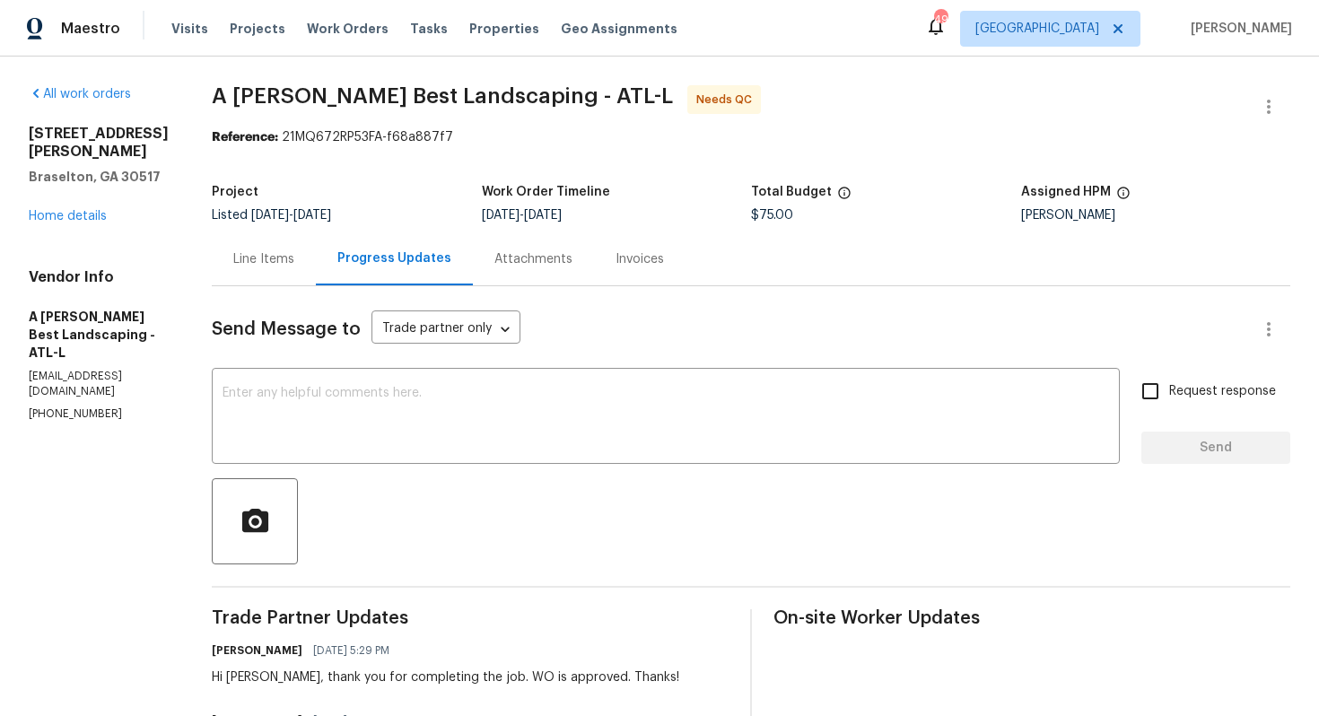
click at [294, 266] on div "Line Items" at bounding box center [263, 259] width 61 height 18
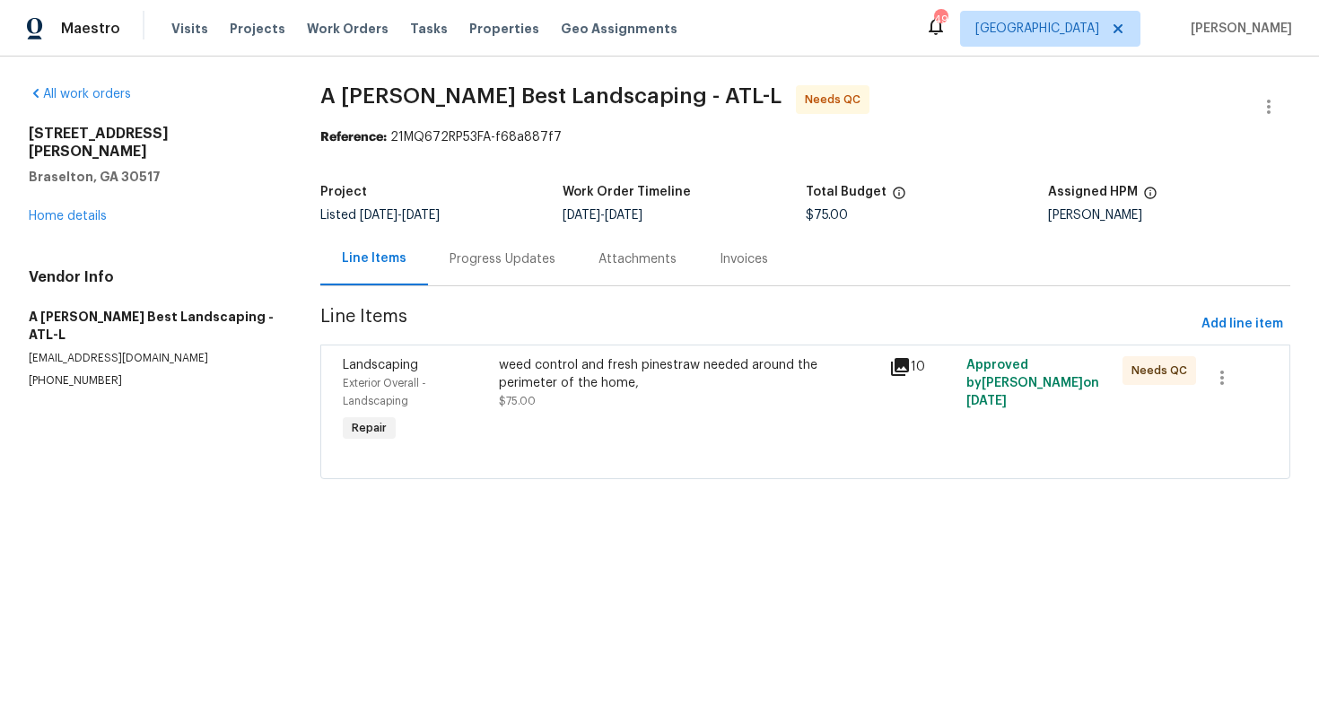
click at [583, 395] on div "weed control and fresh pinestraw needed around the perimeter of the home, $75.00" at bounding box center [688, 383] width 379 height 54
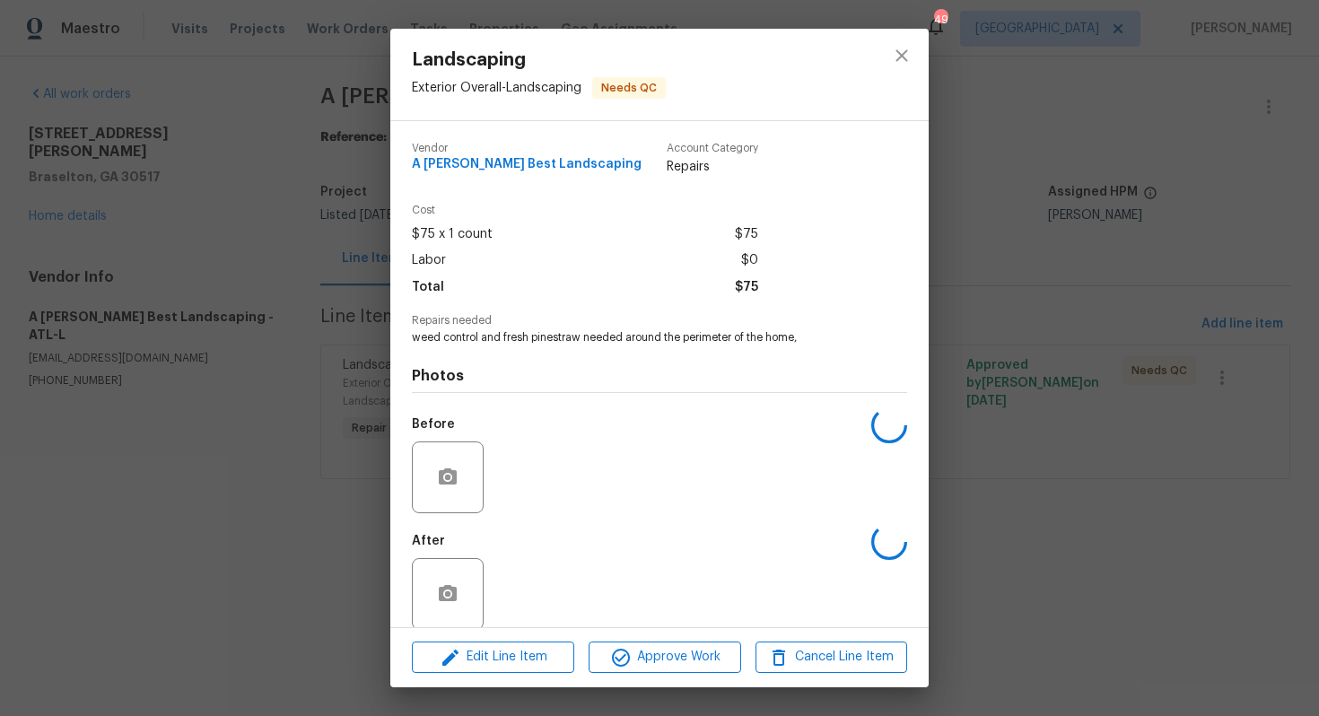
scroll to position [21, 0]
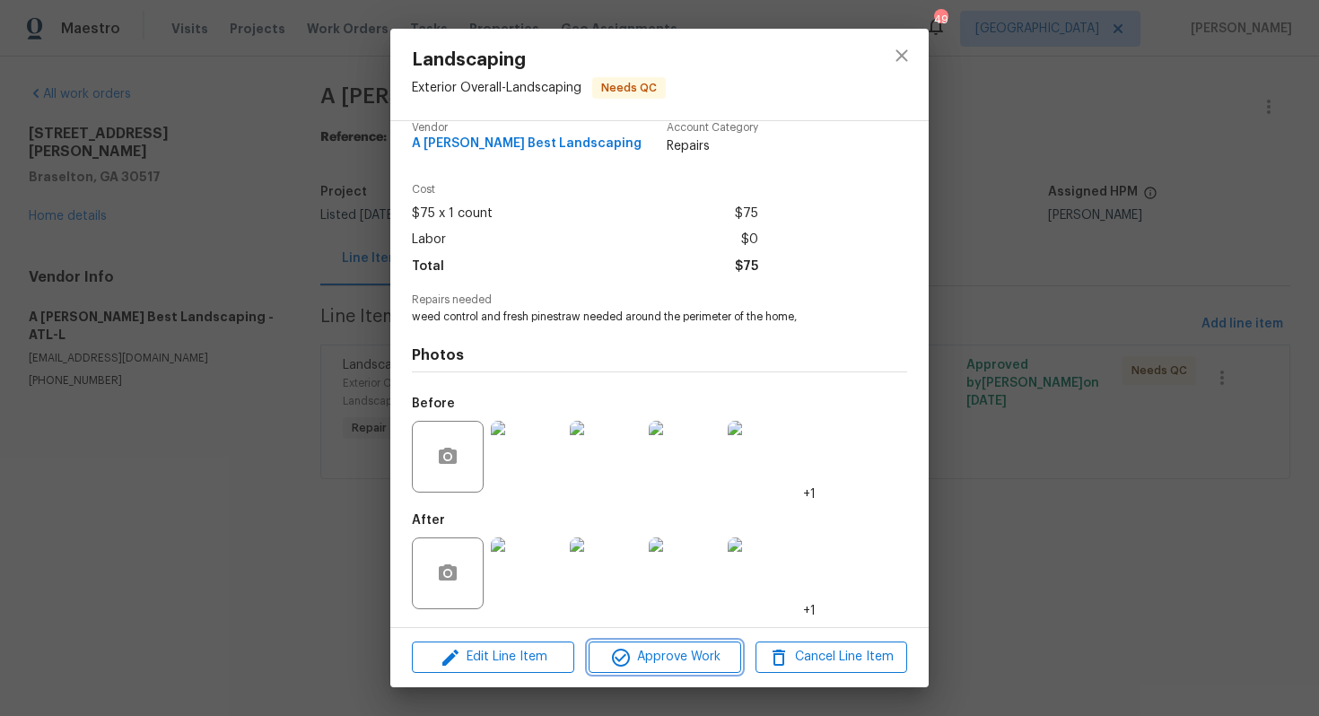
click at [639, 659] on span "Approve Work" at bounding box center [664, 657] width 141 height 22
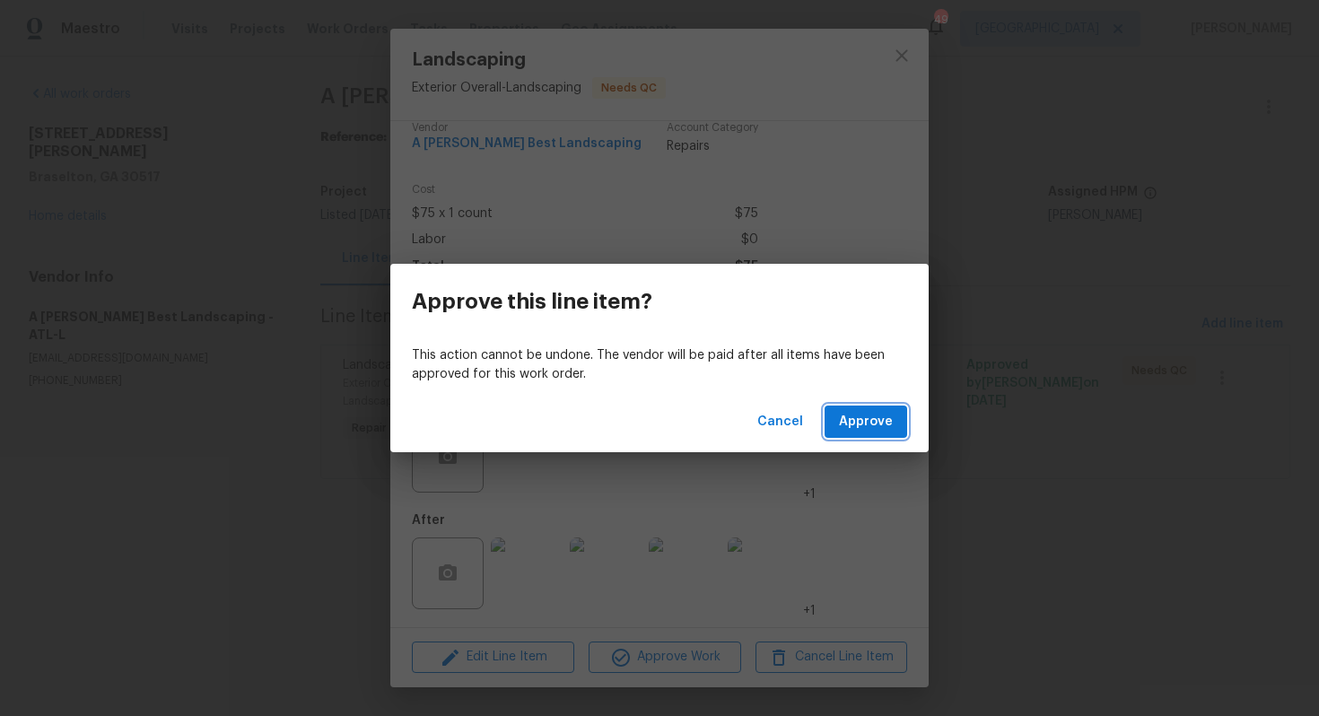
click at [879, 413] on span "Approve" at bounding box center [866, 422] width 54 height 22
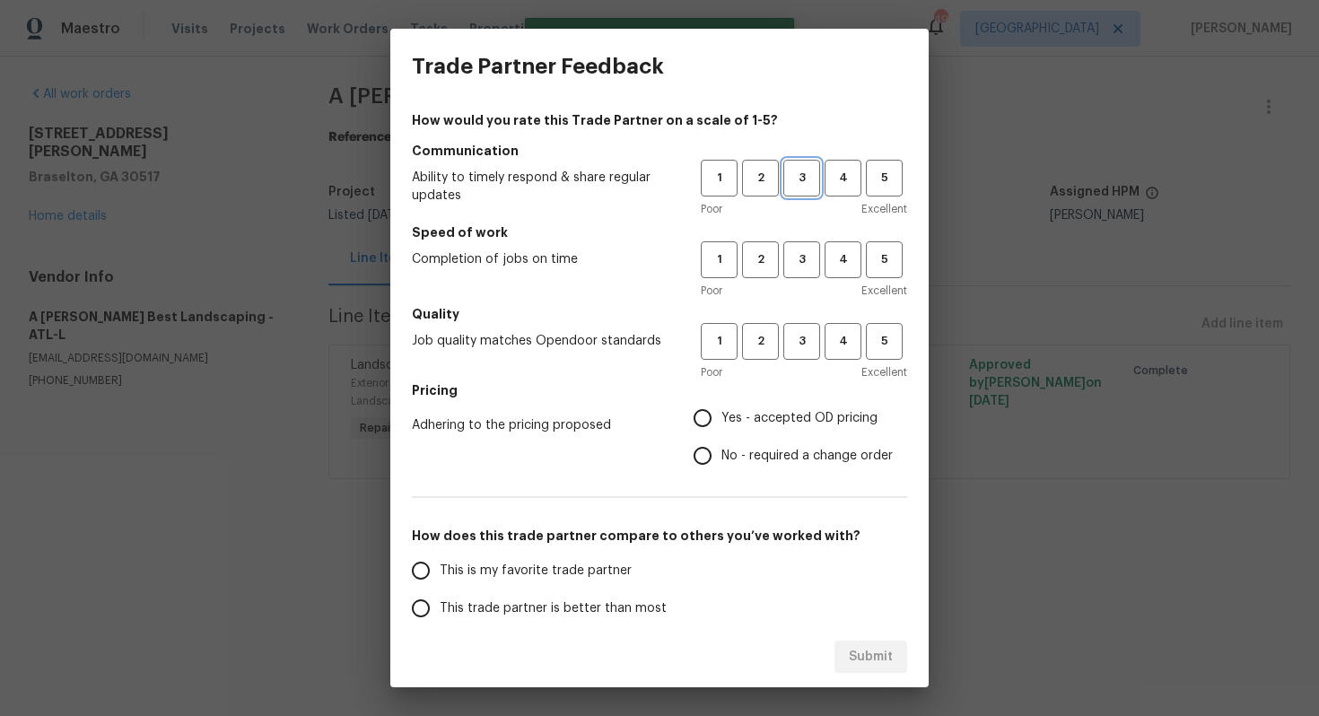
click at [807, 192] on button "3" at bounding box center [801, 178] width 37 height 37
click at [804, 242] on button "3" at bounding box center [801, 259] width 37 height 37
click at [802, 324] on button "3" at bounding box center [801, 341] width 37 height 37
click at [705, 424] on input "Yes - accepted OD pricing" at bounding box center [703, 418] width 38 height 38
radio input "true"
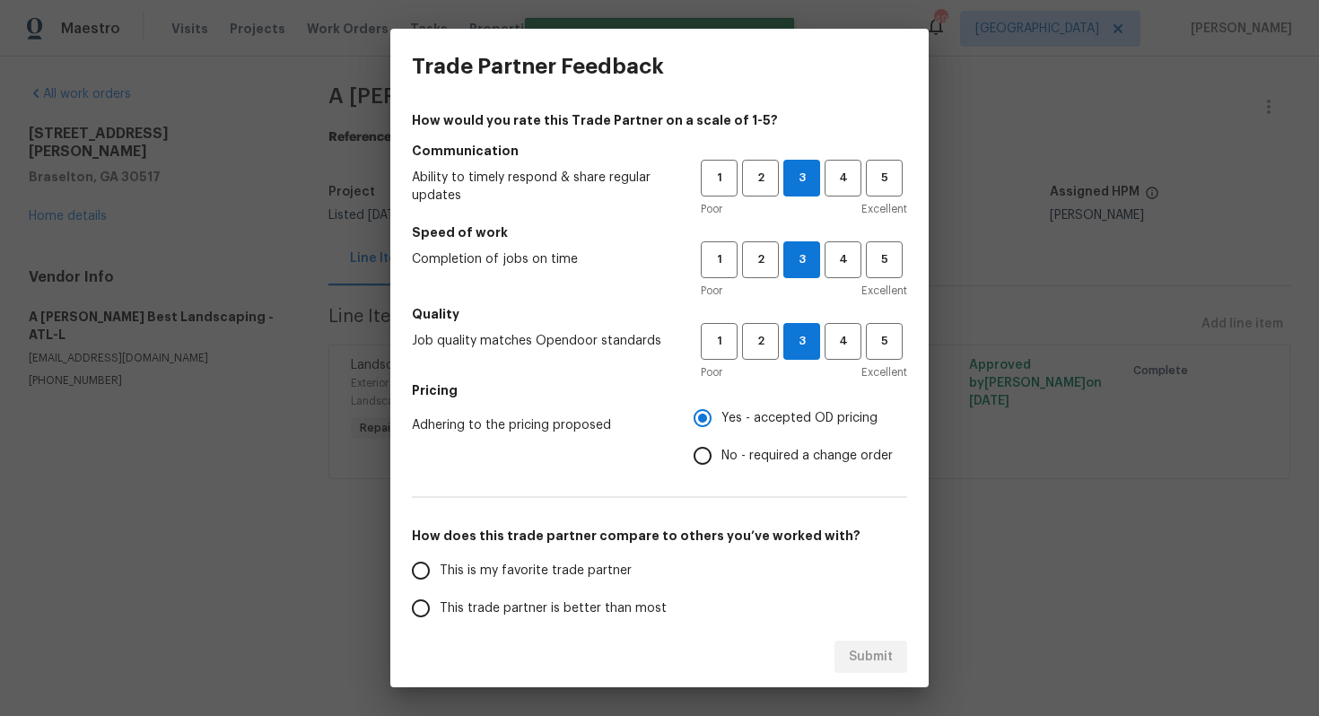
click at [559, 607] on span "This trade partner is better than most" at bounding box center [553, 608] width 227 height 19
click at [440, 607] on input "This trade partner is better than most" at bounding box center [421, 608] width 38 height 38
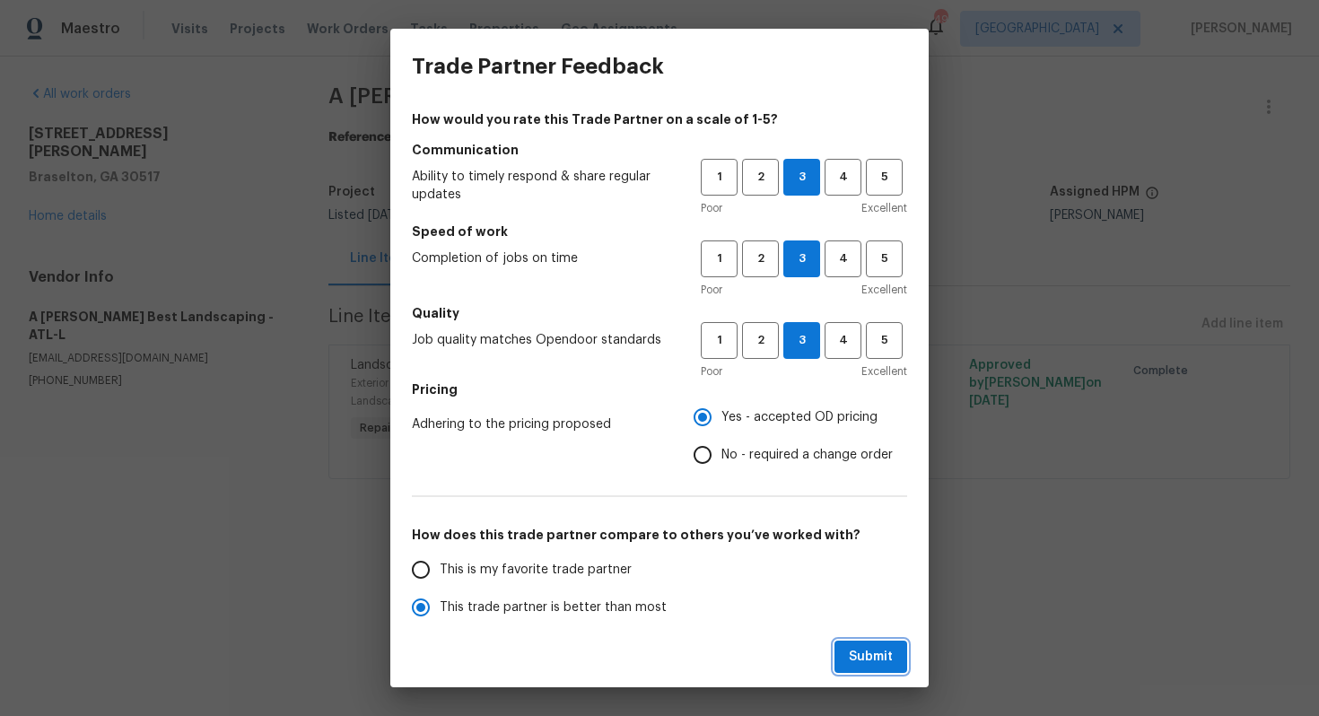
click at [878, 653] on span "Submit" at bounding box center [871, 657] width 44 height 22
radio input "true"
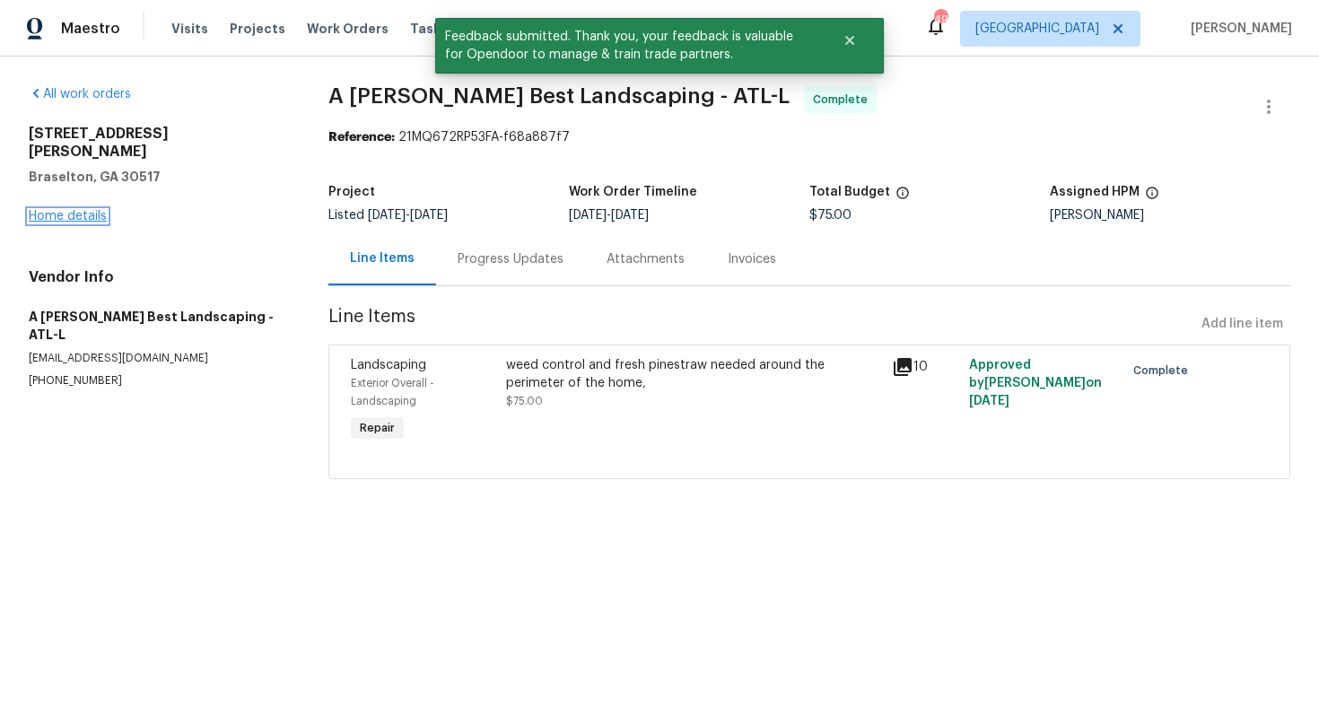
click at [89, 210] on link "Home details" at bounding box center [68, 216] width 78 height 13
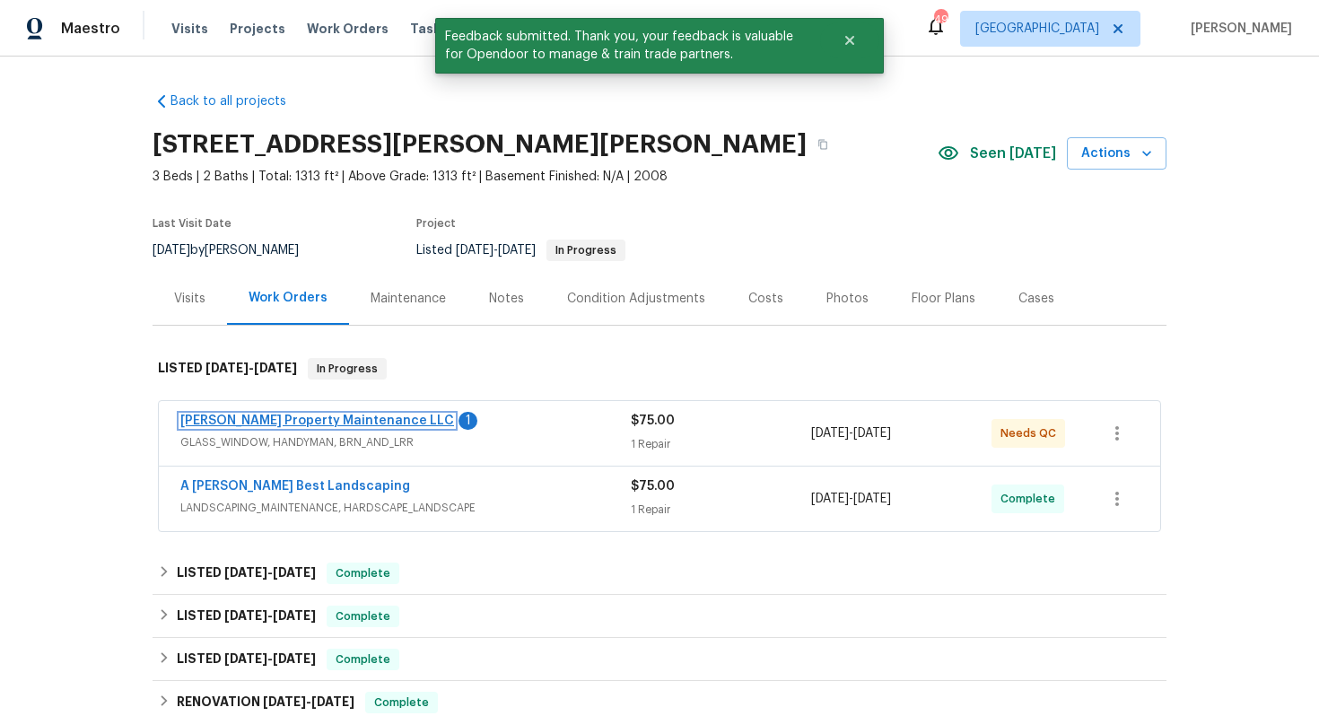
click at [319, 422] on link "[PERSON_NAME] Property Maintenance LLC" at bounding box center [317, 421] width 274 height 13
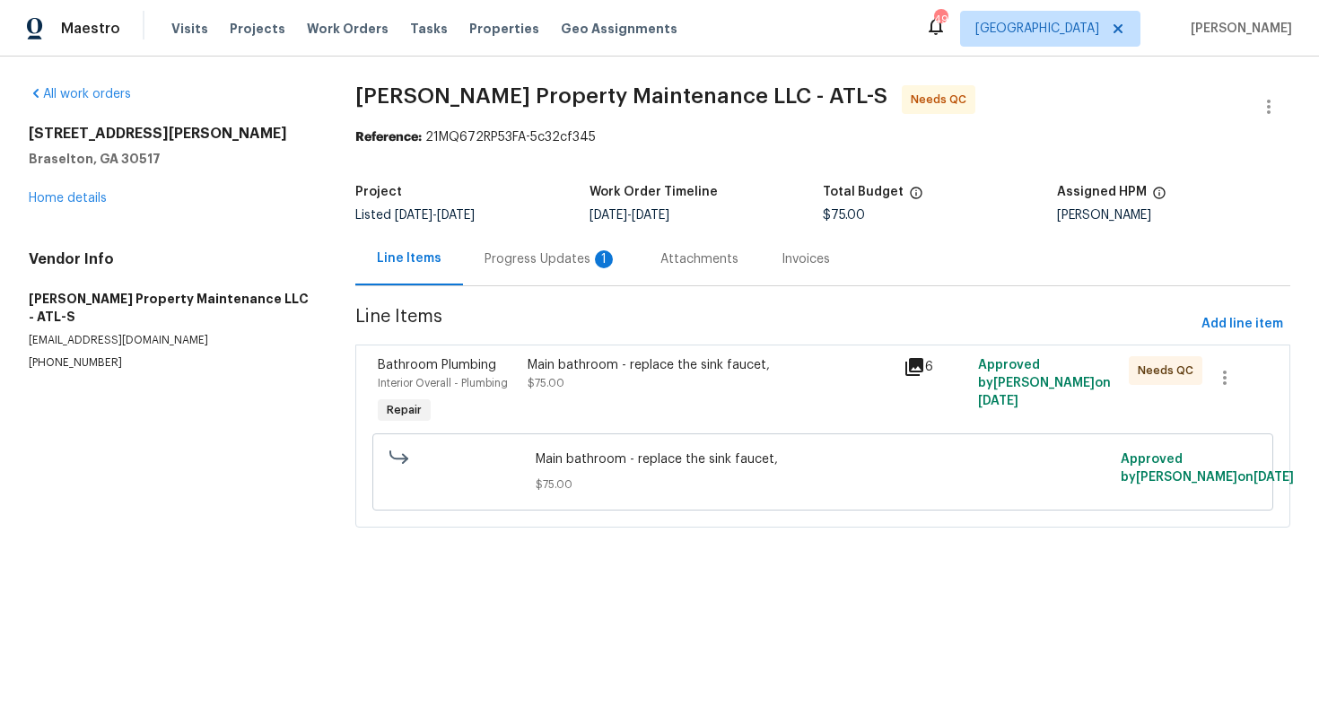
click at [638, 385] on div "Main bathroom - replace the sink faucet, $75.00" at bounding box center [710, 374] width 364 height 36
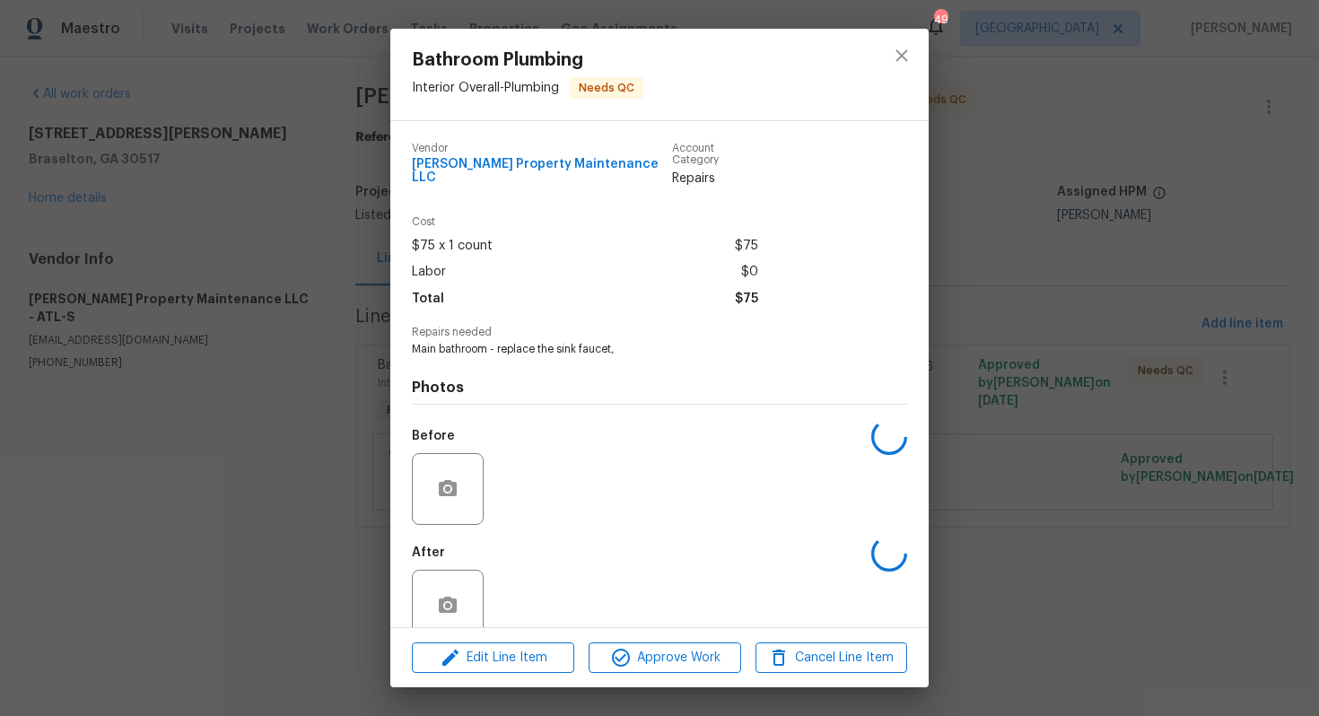
scroll to position [21, 0]
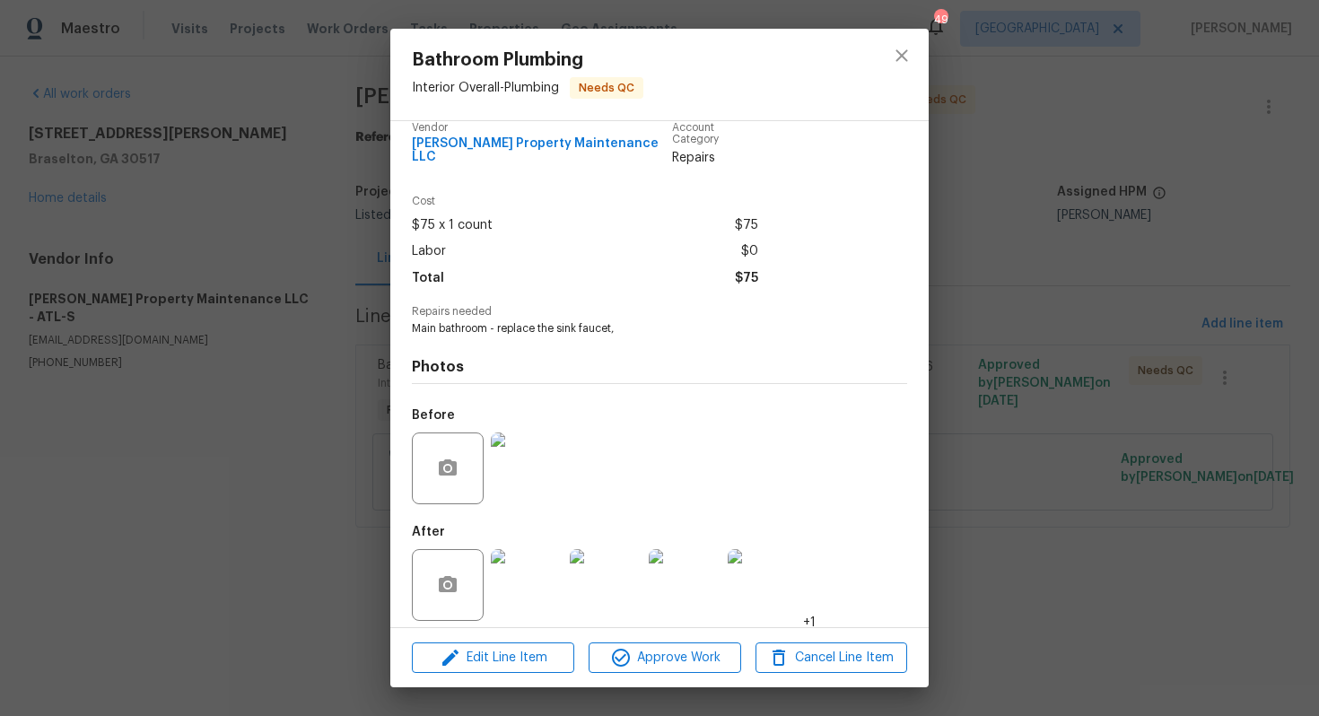
click at [519, 465] on img at bounding box center [527, 468] width 72 height 72
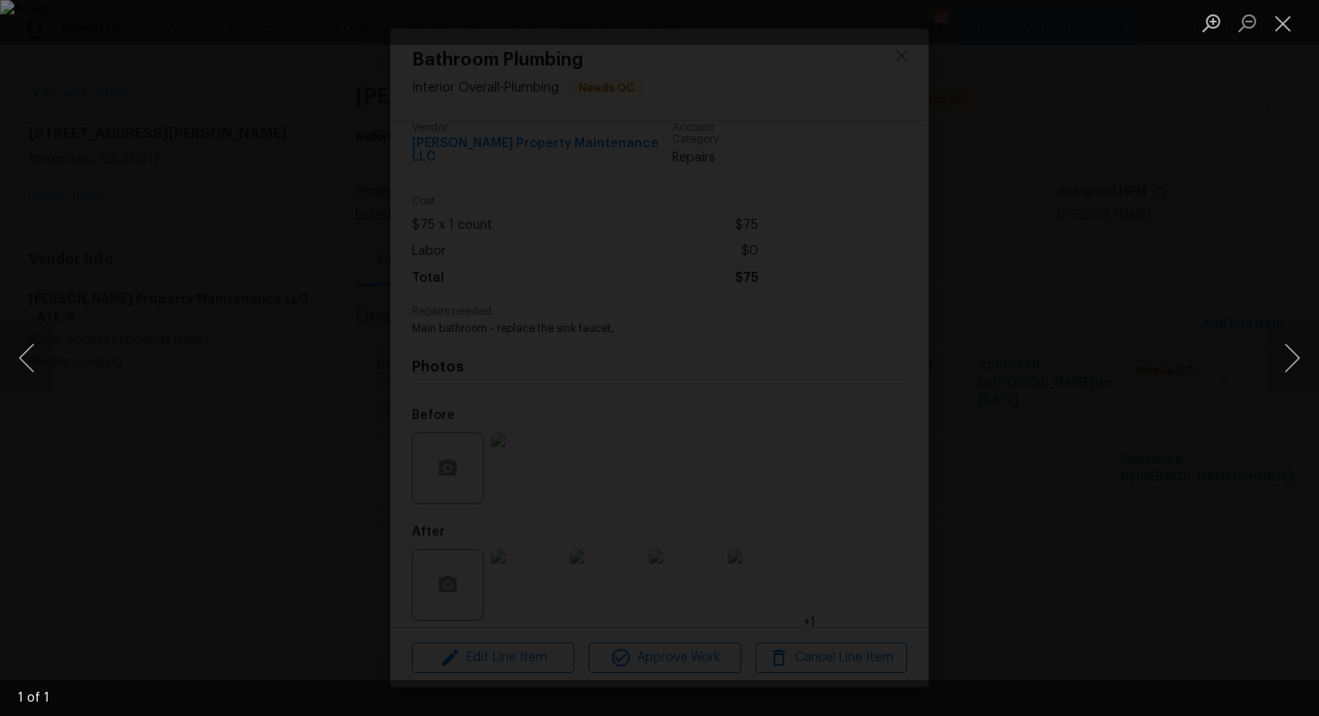
click at [1137, 240] on div "Lightbox" at bounding box center [659, 358] width 1319 height 716
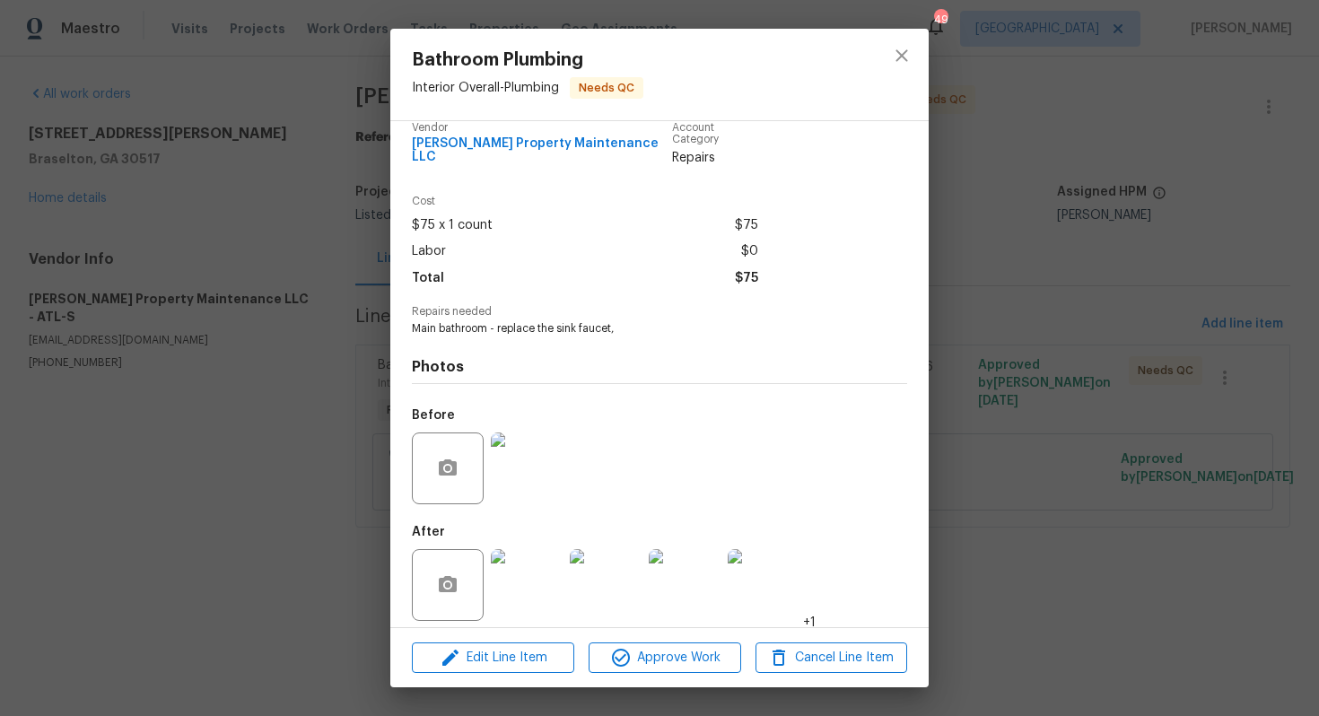
click at [509, 579] on img at bounding box center [527, 585] width 72 height 72
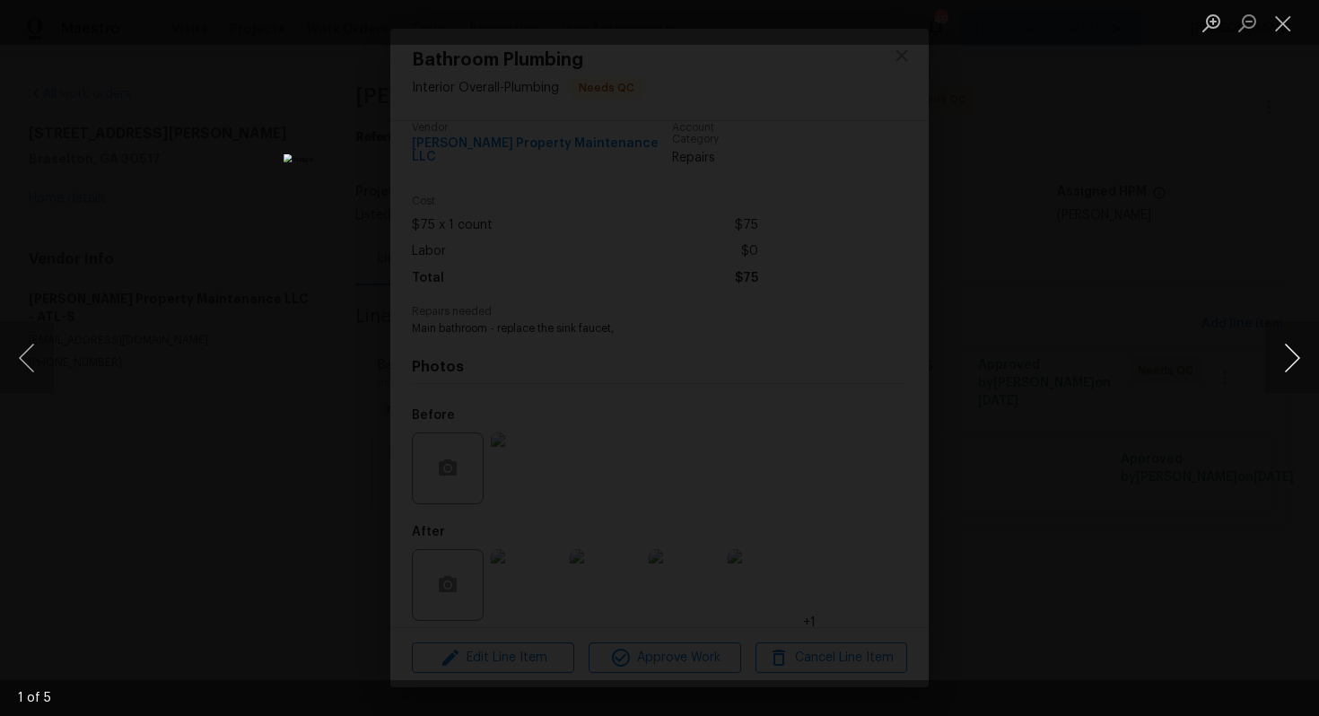
click at [1283, 362] on button "Next image" at bounding box center [1292, 358] width 54 height 72
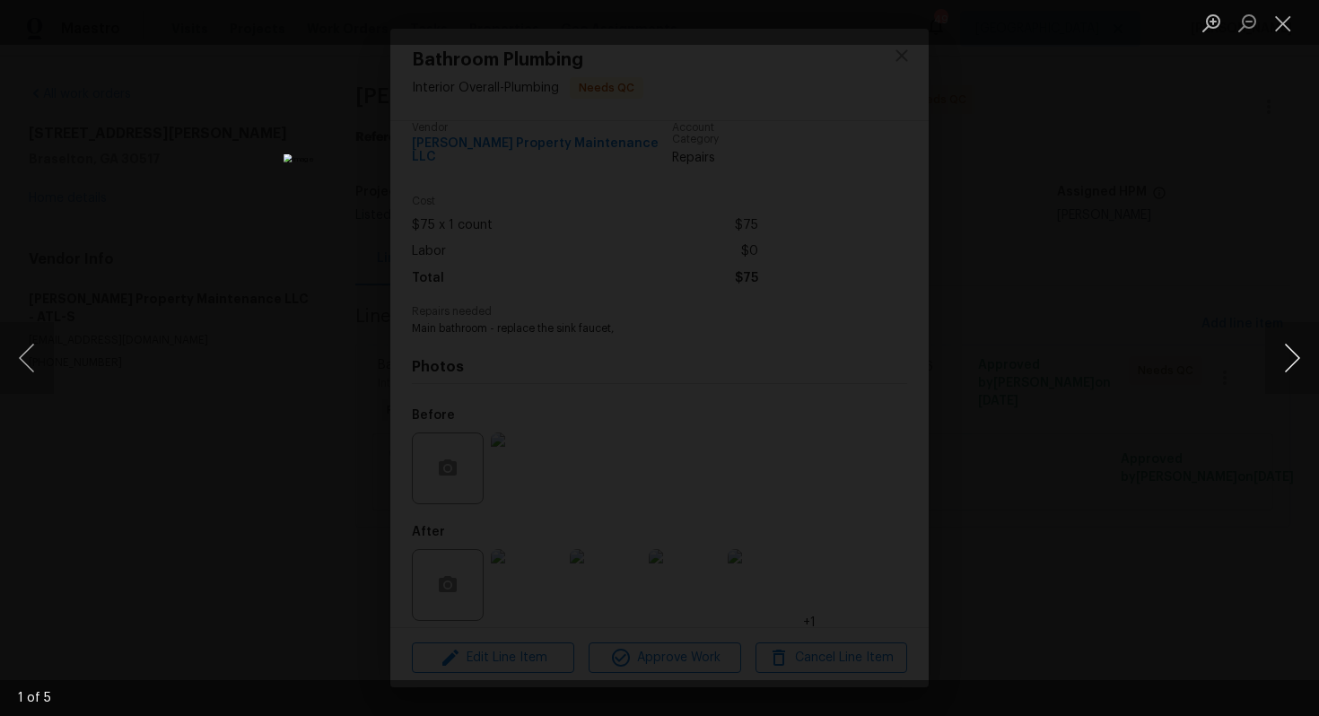
click at [1283, 362] on button "Next image" at bounding box center [1292, 358] width 54 height 72
click at [1147, 335] on div "Lightbox" at bounding box center [659, 358] width 1319 height 716
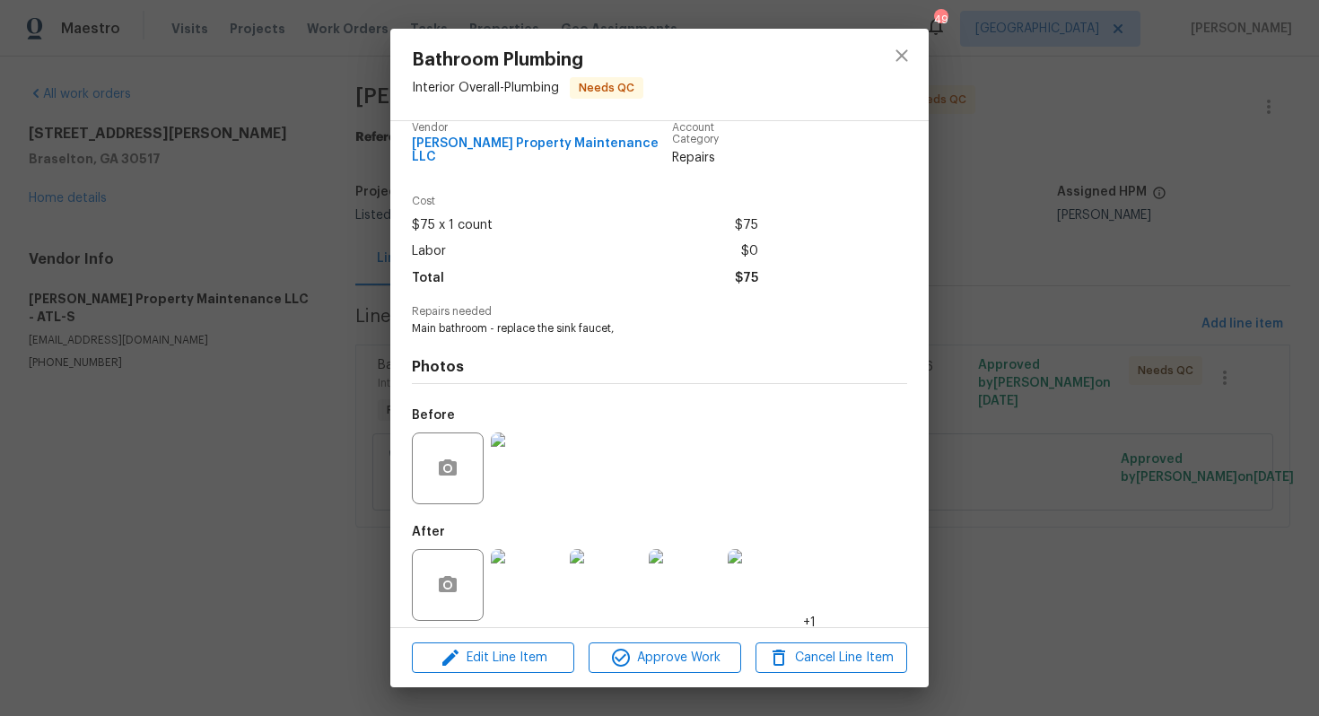
click at [1060, 317] on div "Bathroom Plumbing Interior Overall - Plumbing Needs QC Vendor Glen Property Mai…" at bounding box center [659, 358] width 1319 height 716
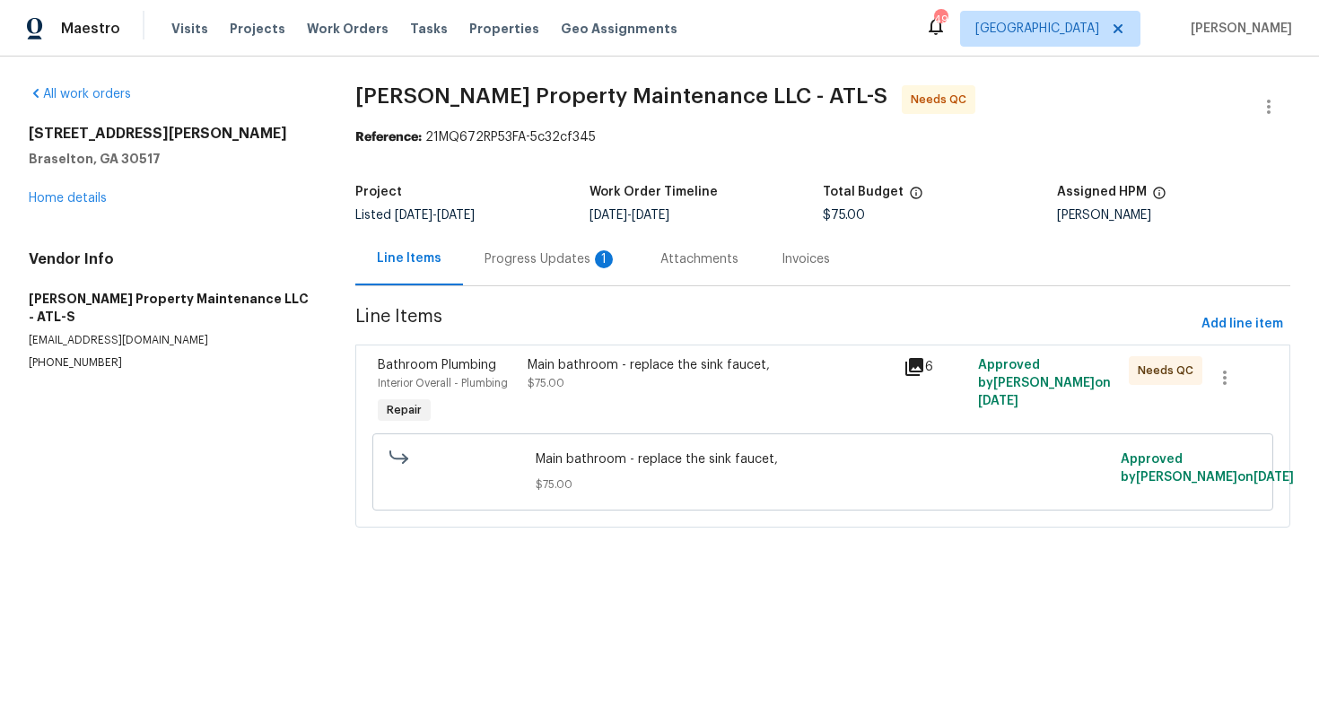
click at [523, 272] on div "Progress Updates 1" at bounding box center [551, 258] width 176 height 53
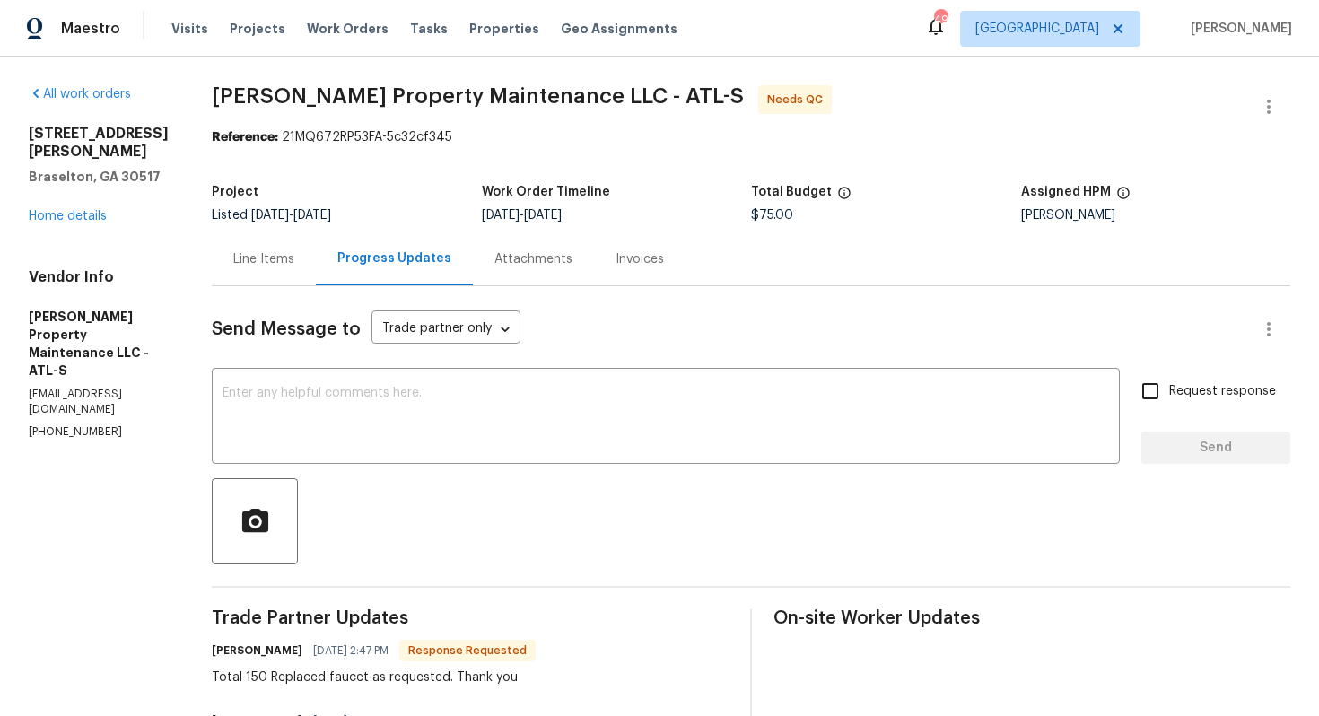
click at [262, 263] on div "Line Items" at bounding box center [263, 259] width 61 height 18
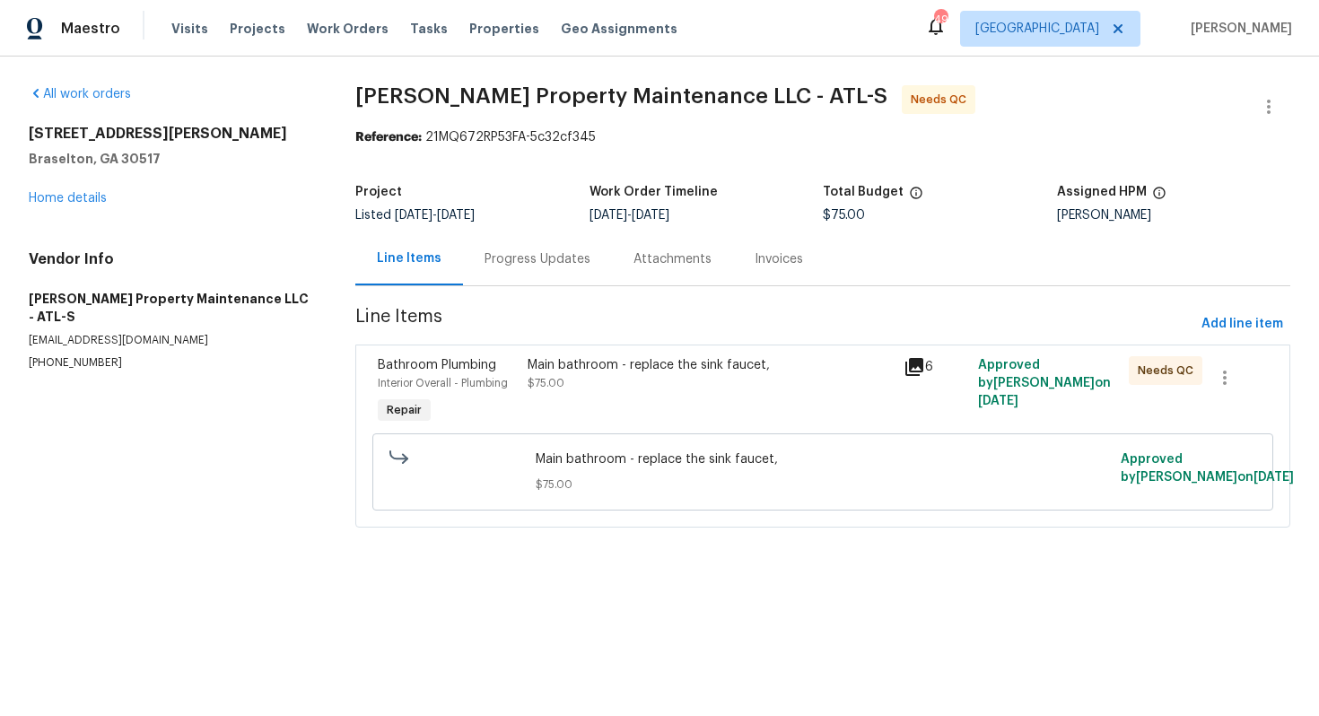
click at [556, 377] on div "Main bathroom - replace the sink faucet, $75.00" at bounding box center [710, 374] width 364 height 36
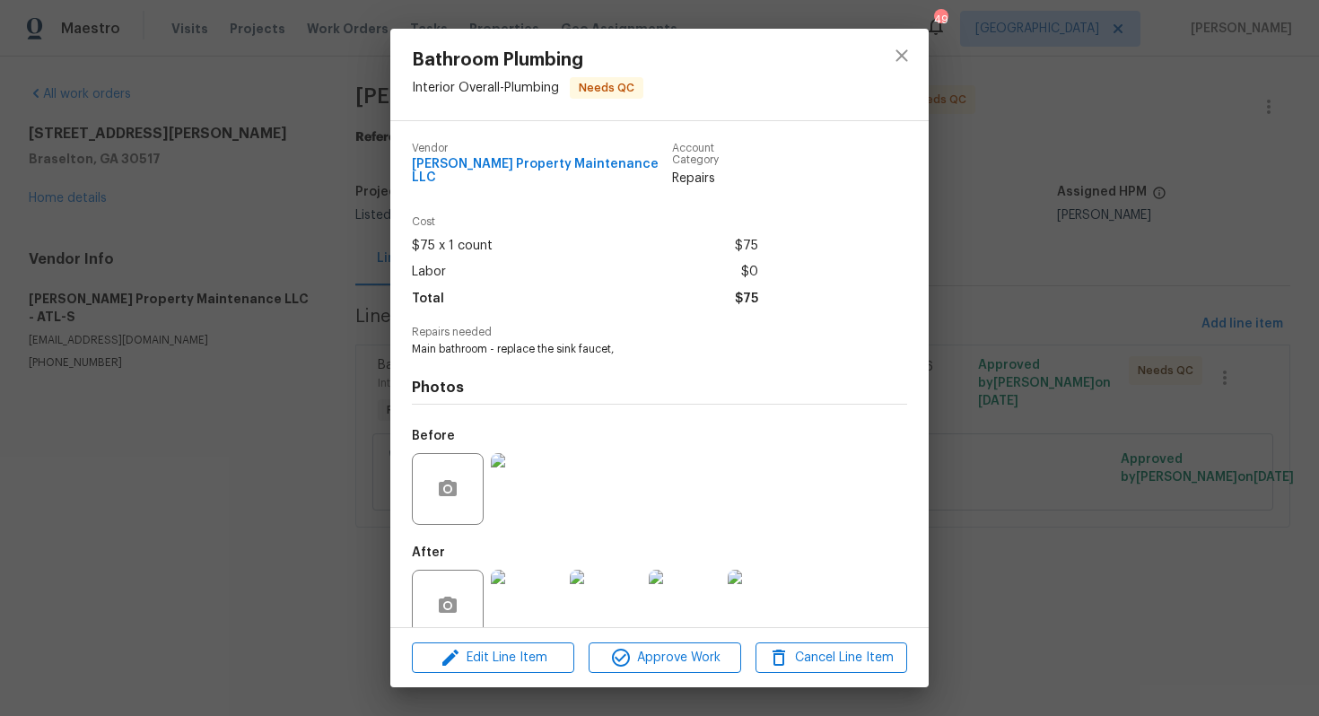
scroll to position [21, 0]
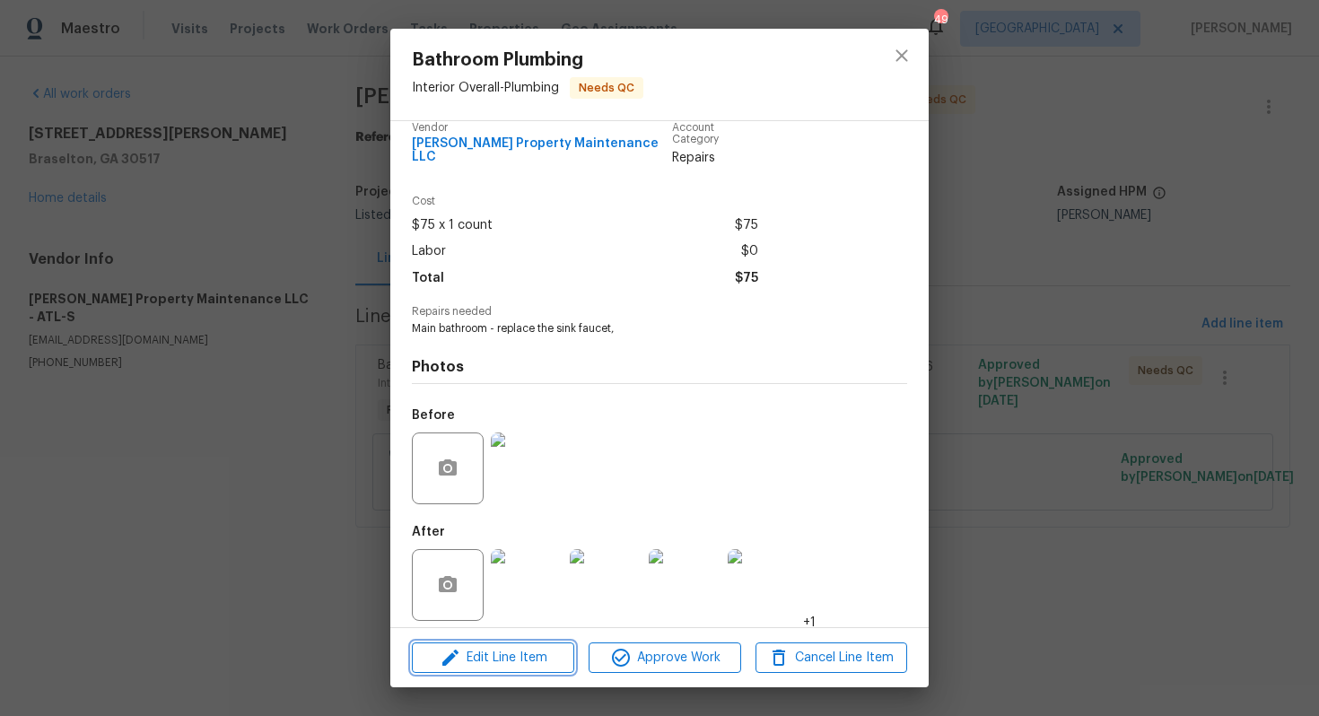
click at [494, 645] on button "Edit Line Item" at bounding box center [493, 657] width 162 height 31
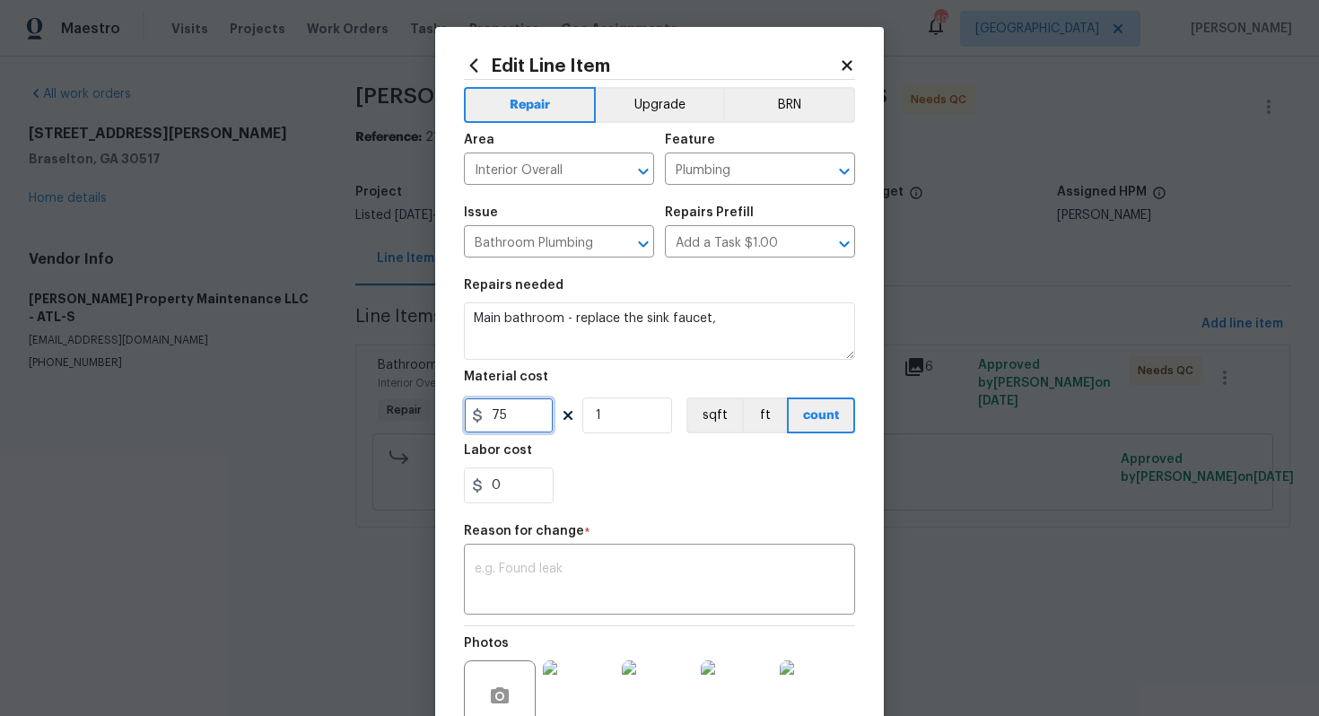
click at [528, 410] on input "75" at bounding box center [509, 415] width 90 height 36
type input "150"
click at [547, 572] on textarea at bounding box center [660, 582] width 370 height 38
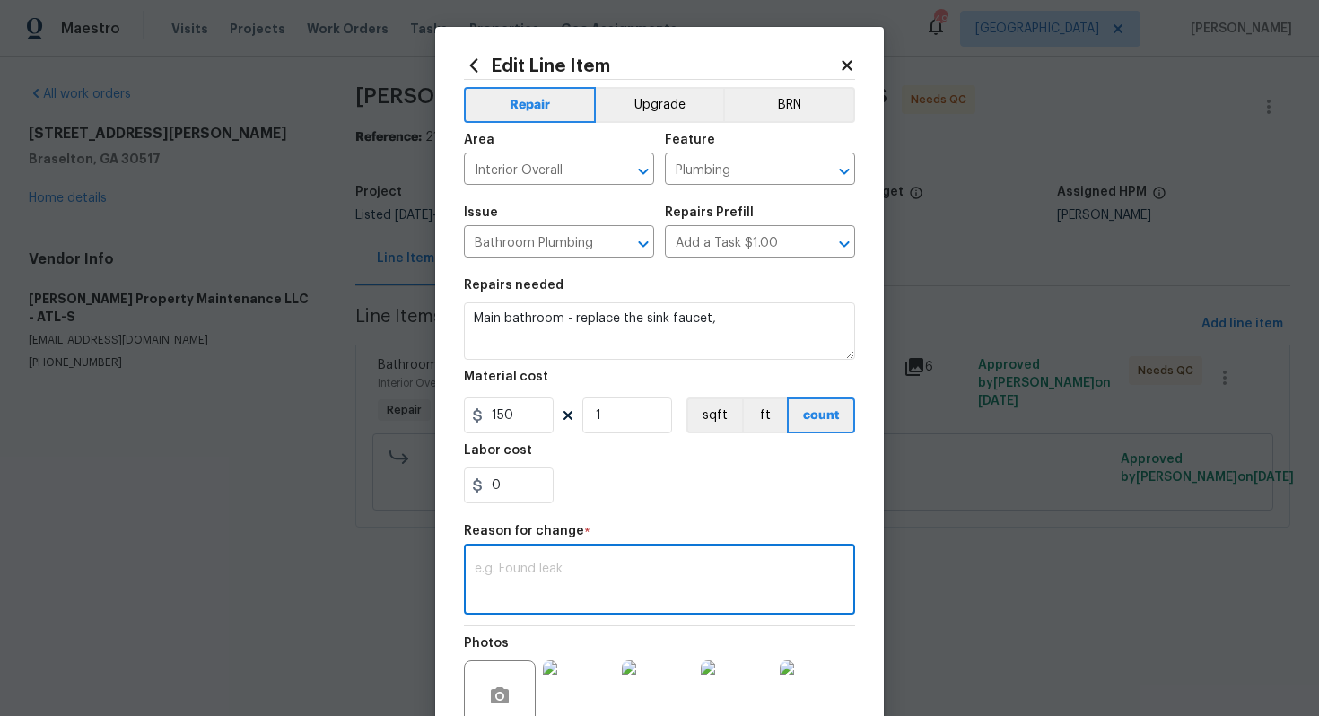
paste textarea "(AM) Updated per vendor’s final cost."
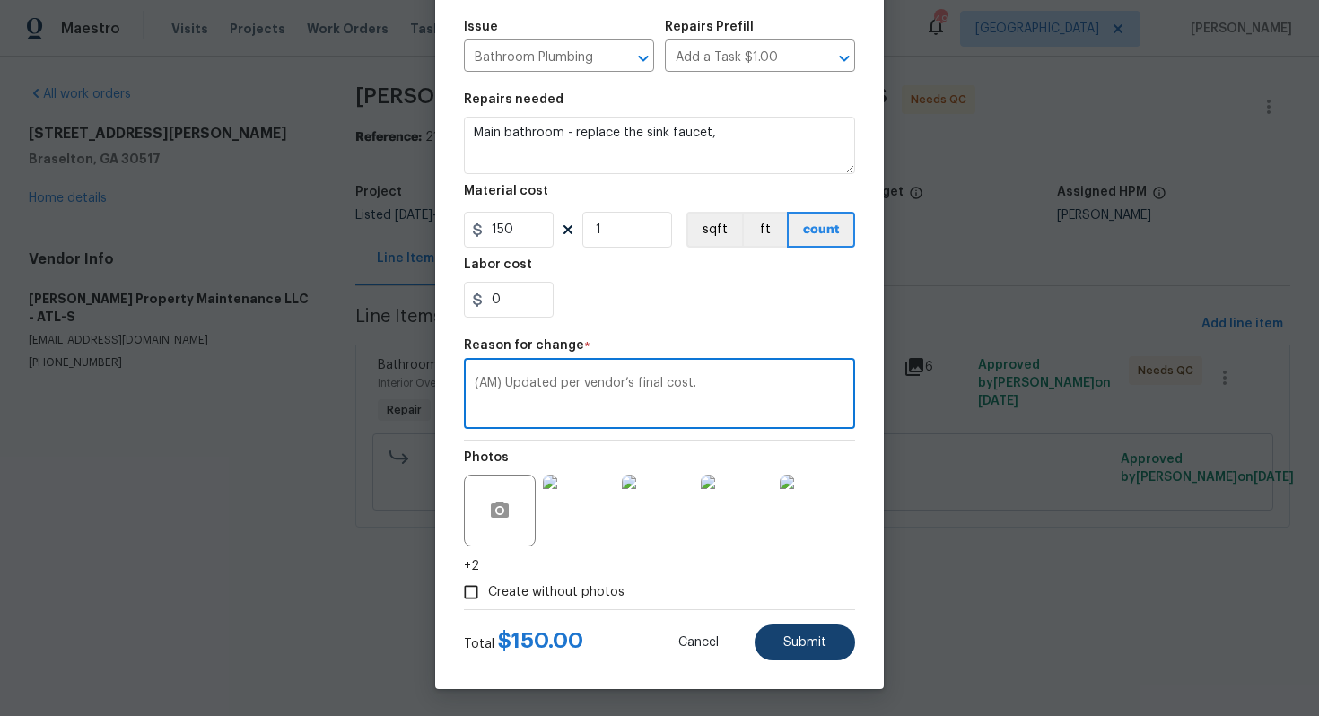
type textarea "(AM) Updated per vendor’s final cost."
click at [783, 640] on span "Submit" at bounding box center [804, 642] width 43 height 13
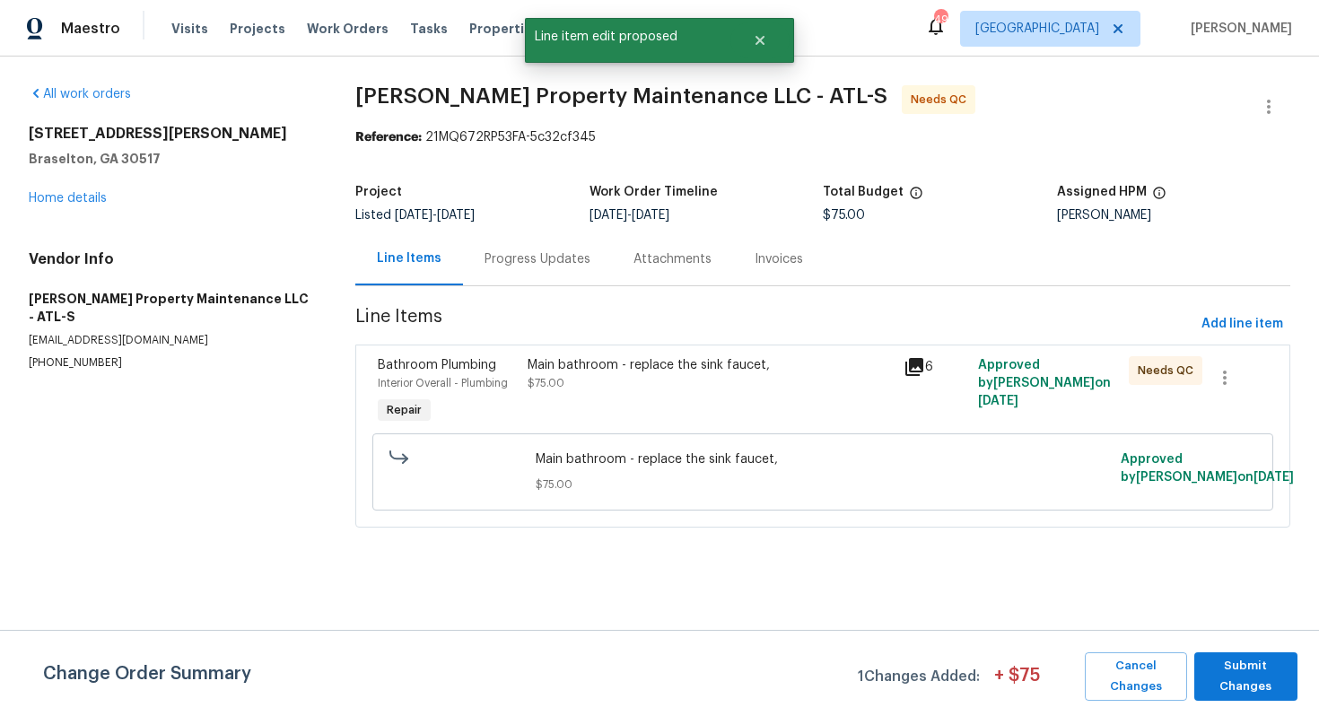
scroll to position [0, 0]
click at [1225, 693] on span "Submit Changes" at bounding box center [1245, 676] width 85 height 41
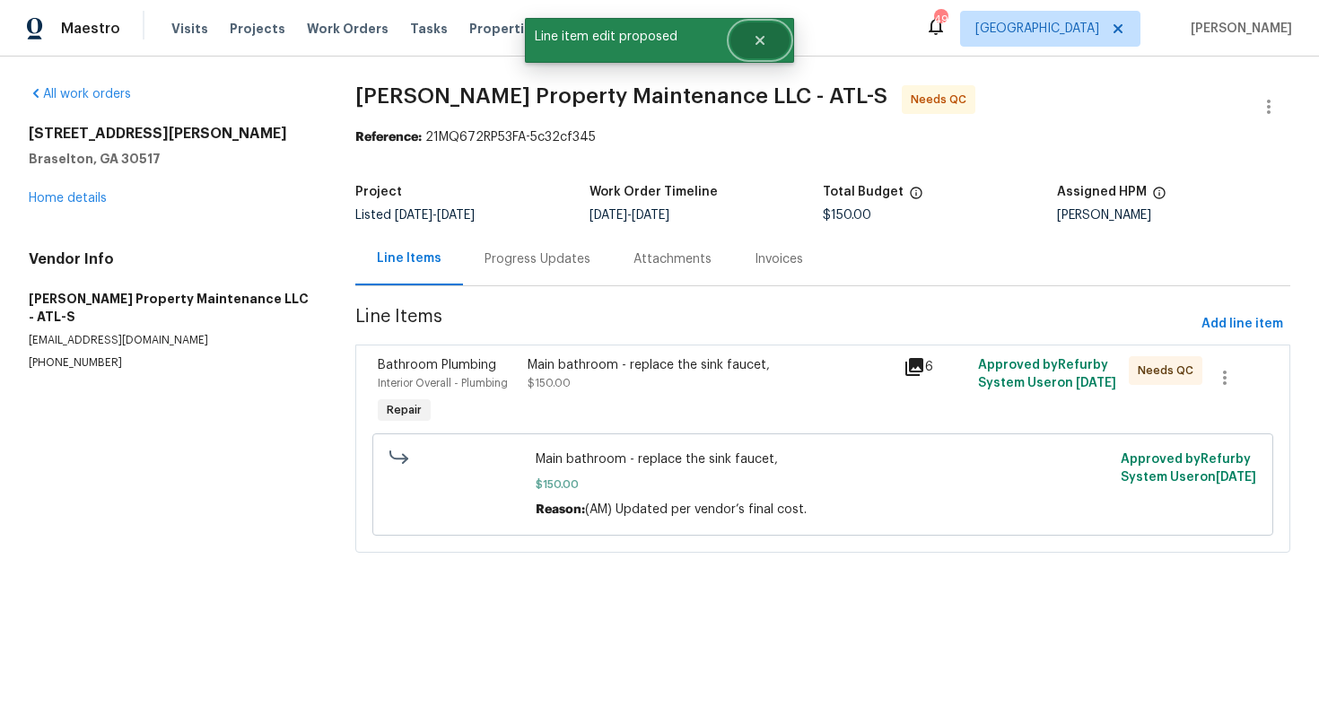
click at [763, 51] on button "Close" at bounding box center [759, 40] width 59 height 36
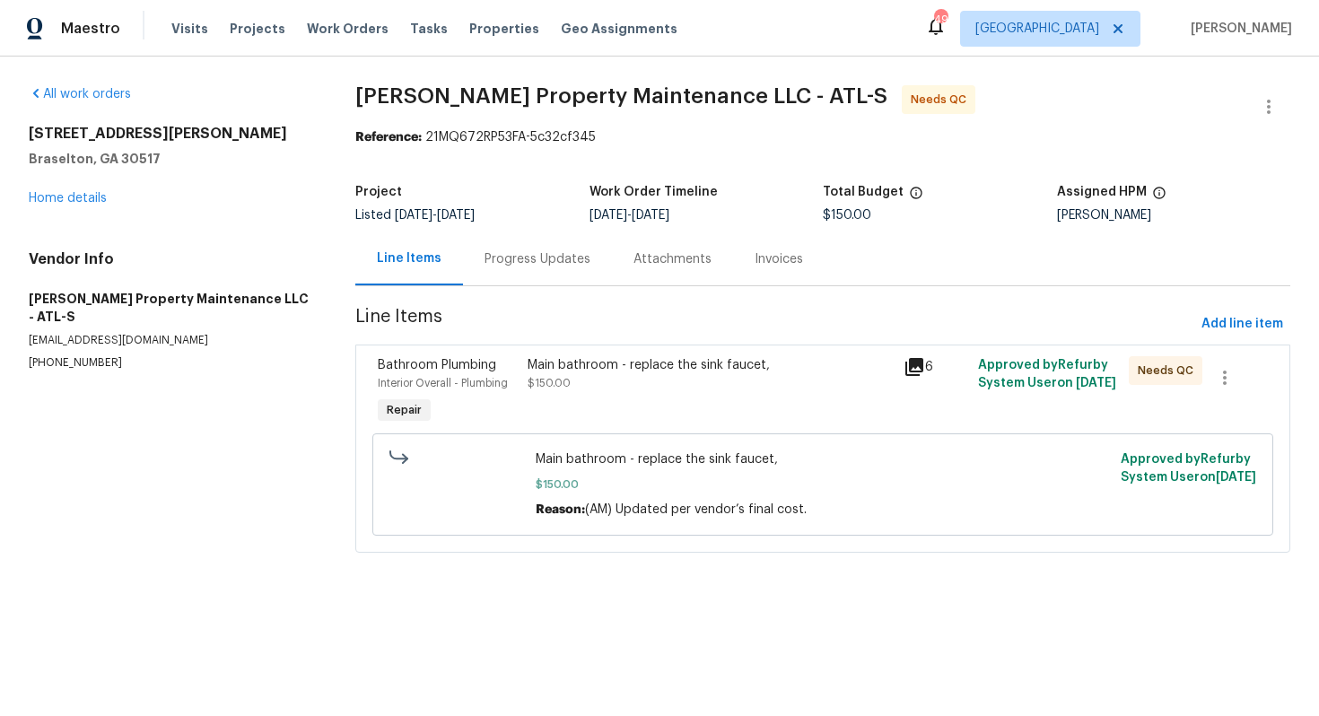
click at [490, 260] on div "Progress Updates" at bounding box center [538, 259] width 106 height 18
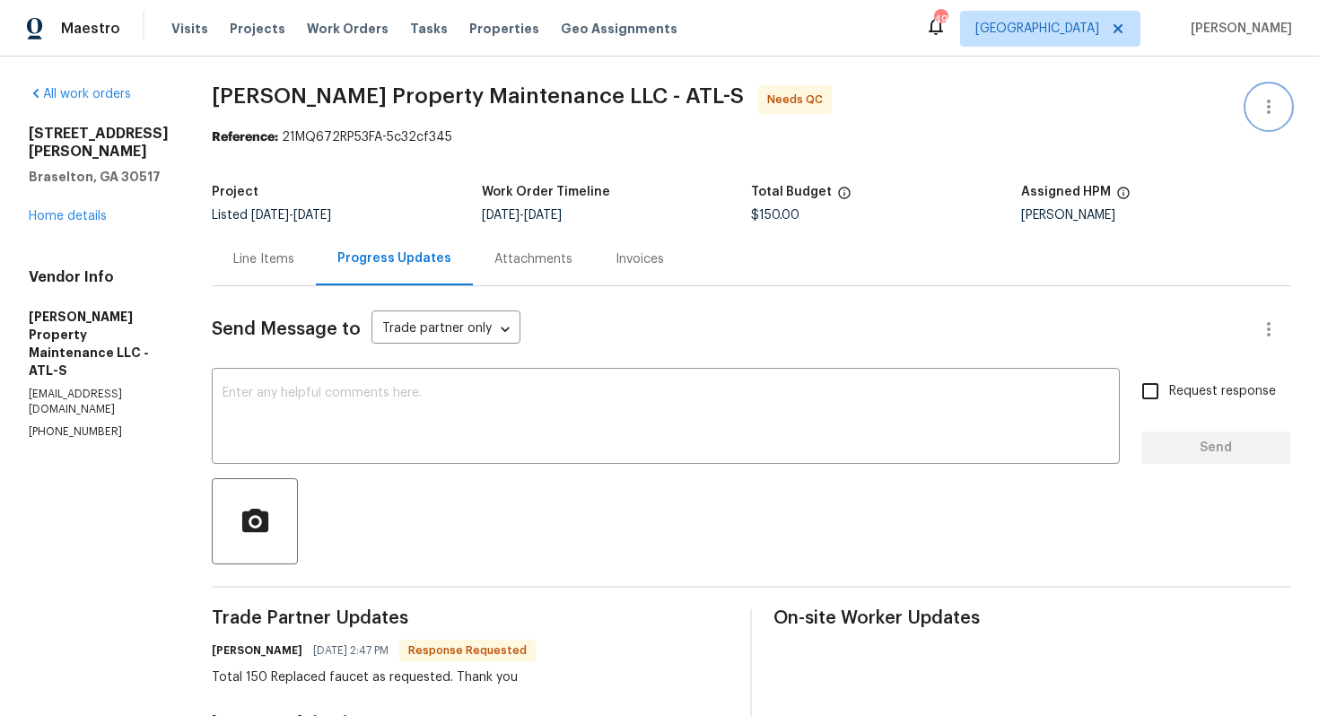
click at [1271, 109] on icon "button" at bounding box center [1269, 107] width 22 height 22
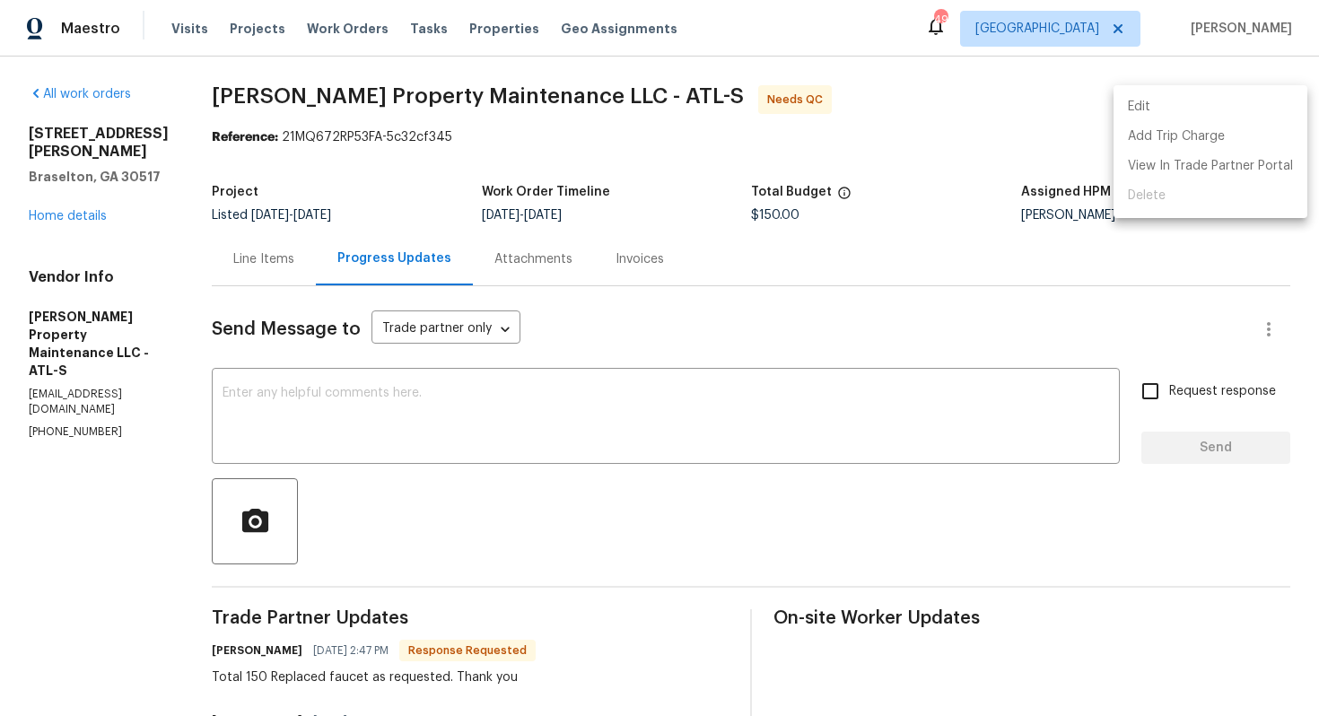
click at [1169, 114] on li "Edit" at bounding box center [1210, 107] width 194 height 30
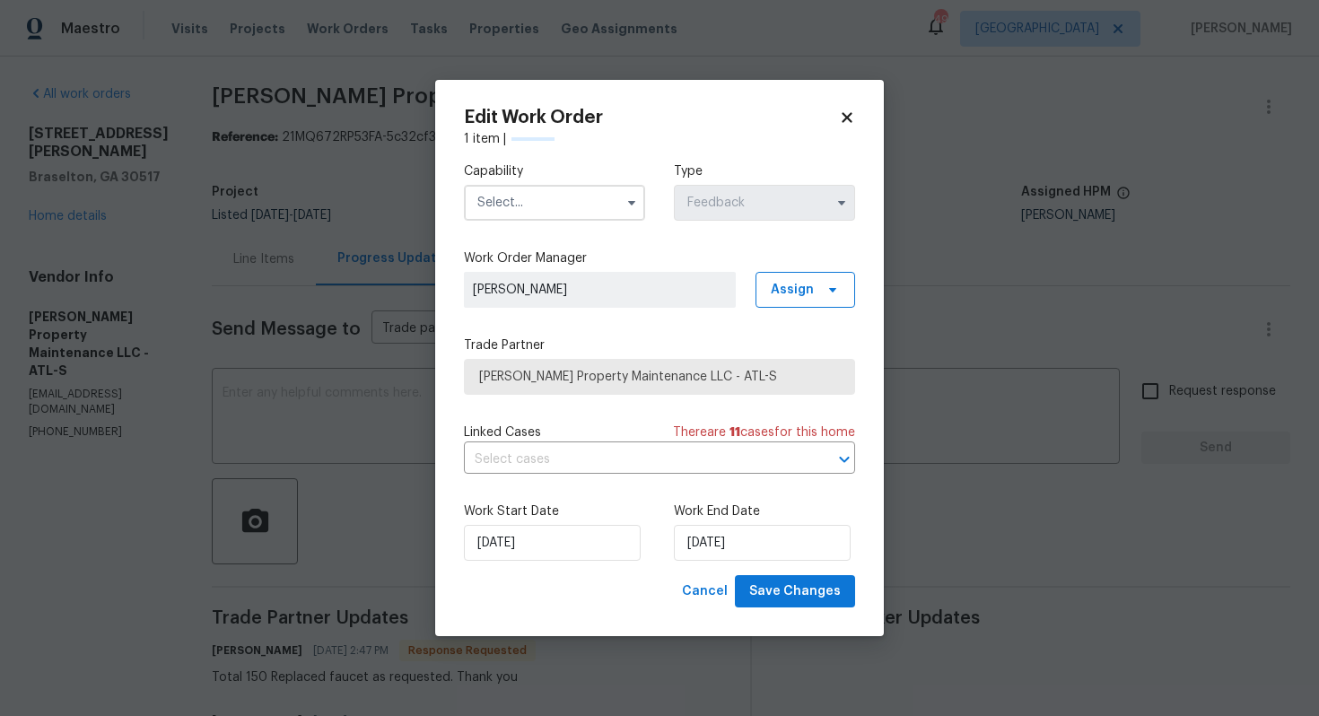
click at [583, 214] on input "text" at bounding box center [554, 203] width 181 height 36
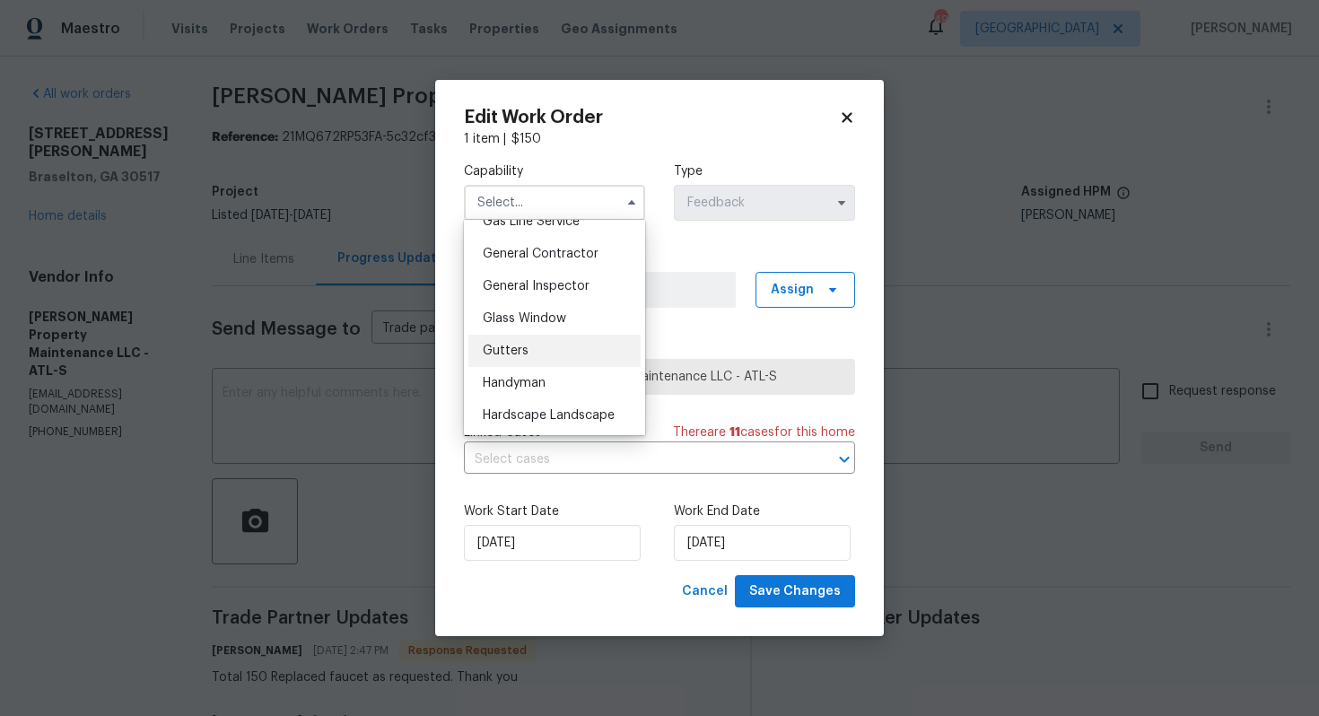
scroll to position [849, 0]
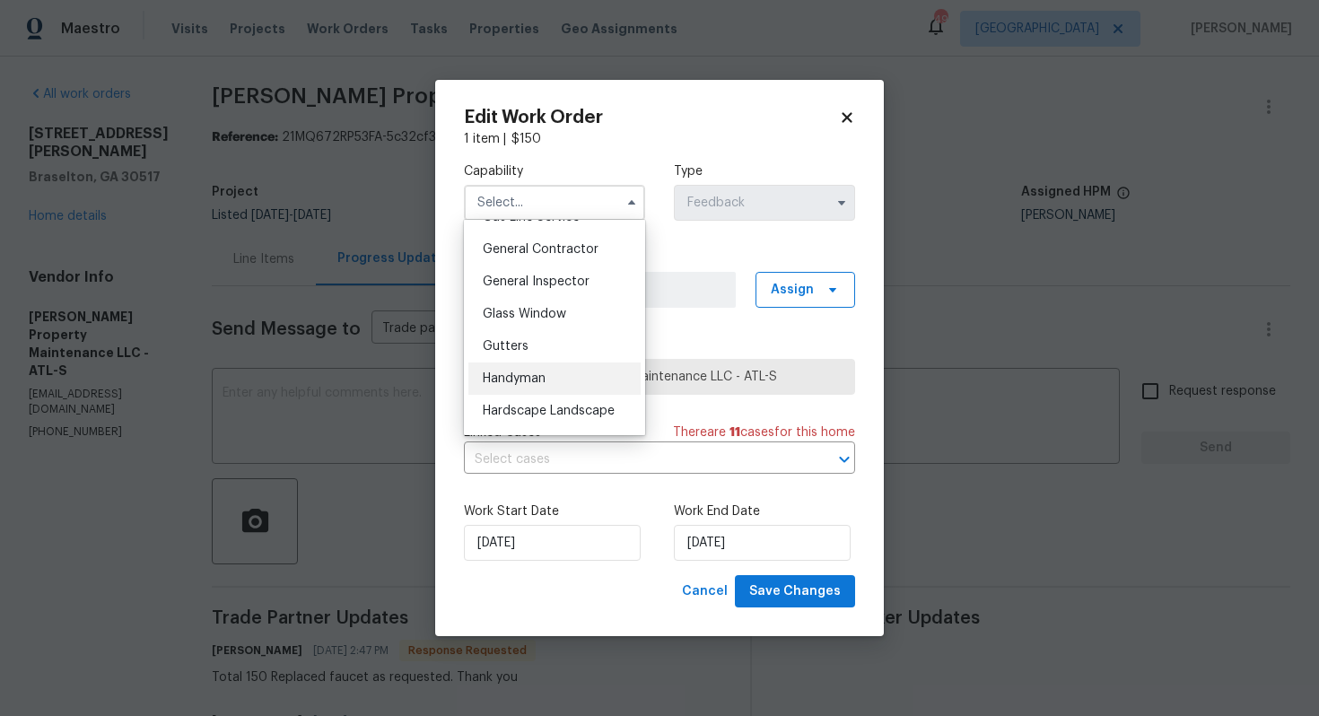
click at [539, 385] on div "Handyman" at bounding box center [554, 378] width 172 height 32
type input "Handyman"
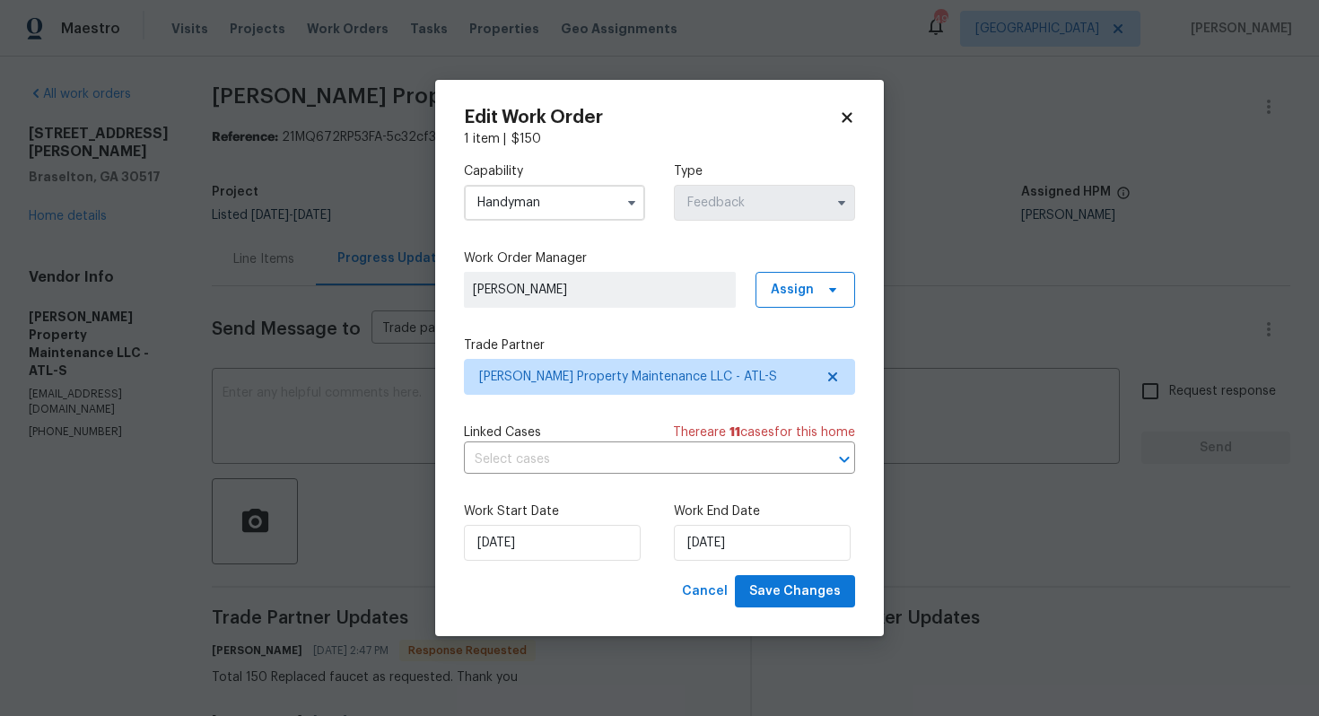
click at [560, 565] on div "Work Start Date 21/08/2025 Work End Date 25/08/2025" at bounding box center [659, 531] width 391 height 87
click at [581, 545] on input "21/08/2025" at bounding box center [552, 543] width 177 height 36
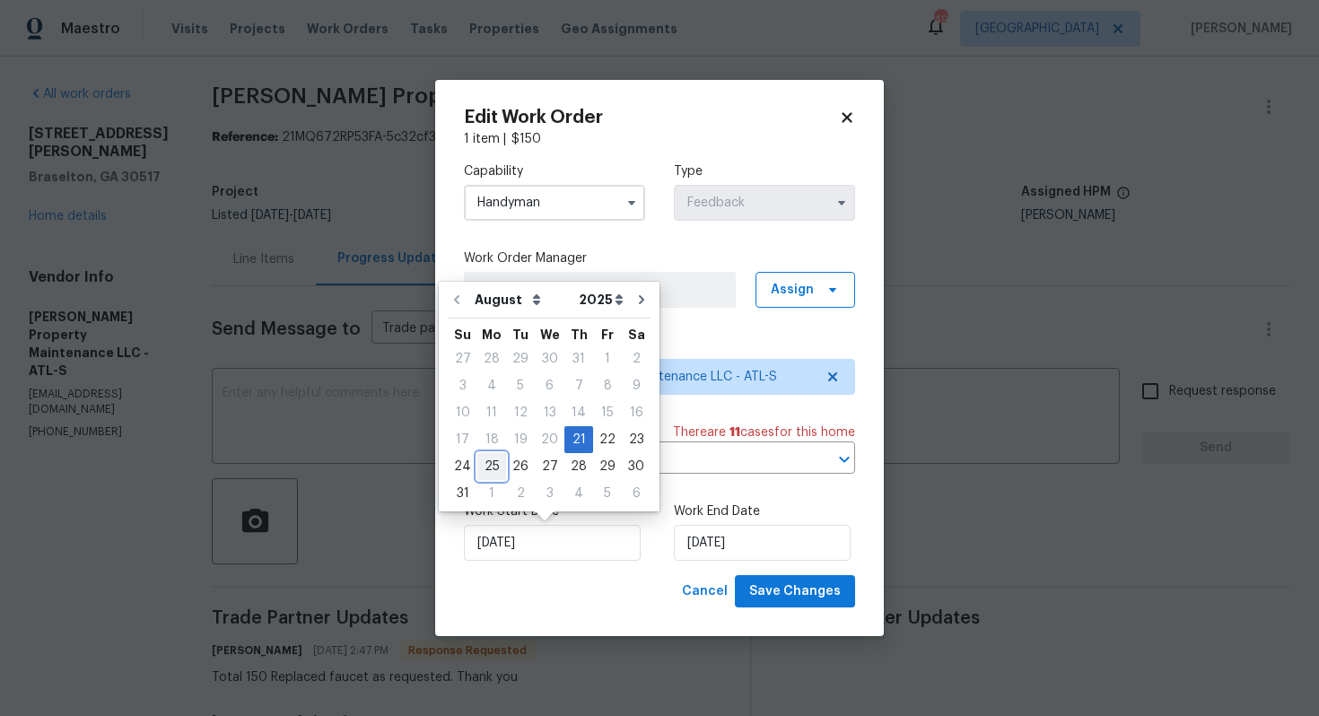
click at [496, 463] on div "25" at bounding box center [491, 466] width 29 height 25
type input "25/08/2025"
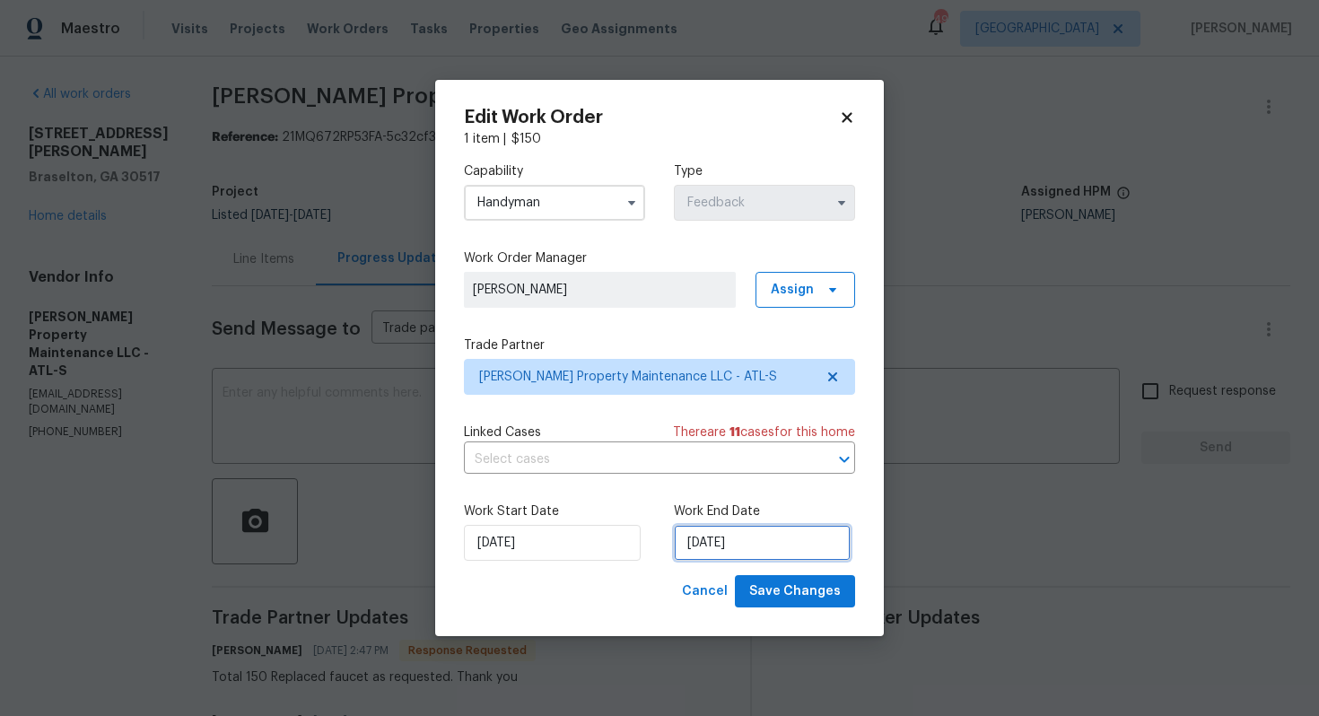
click at [742, 552] on input "25/08/2025" at bounding box center [762, 543] width 177 height 36
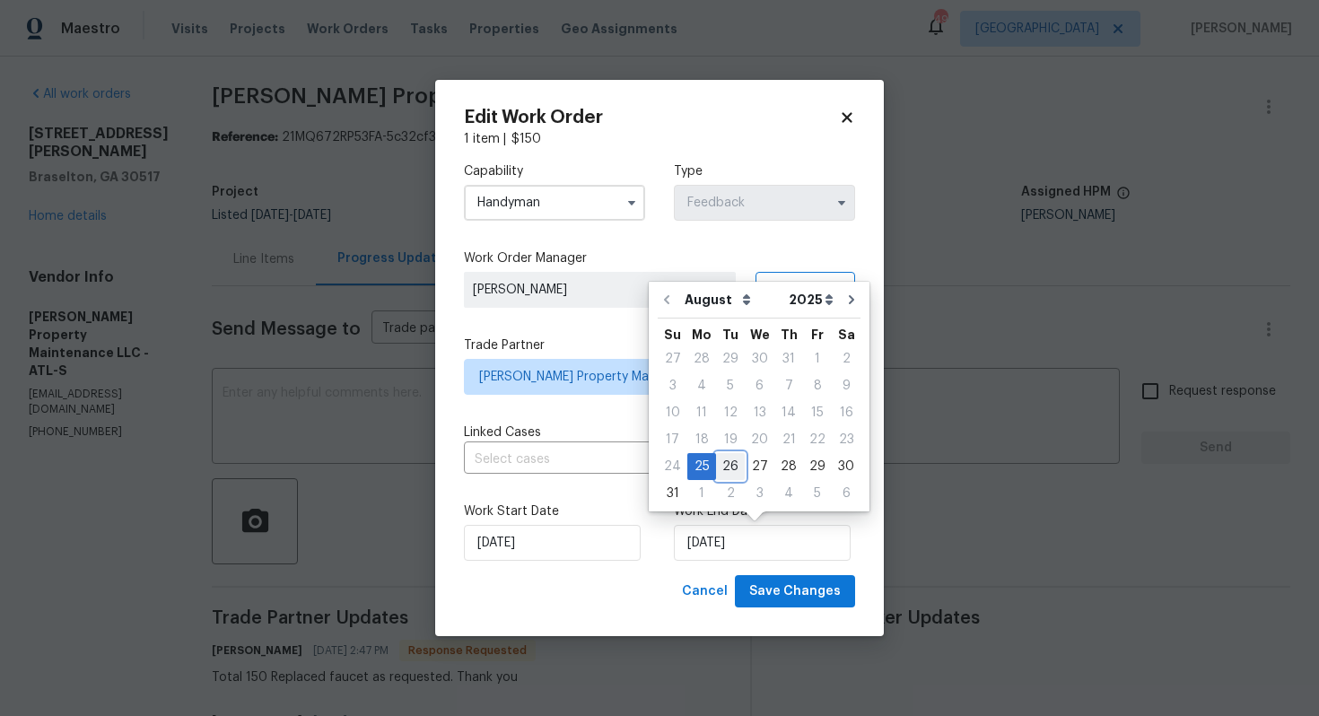
click at [728, 470] on div "26" at bounding box center [730, 466] width 29 height 25
type input "[DATE]"
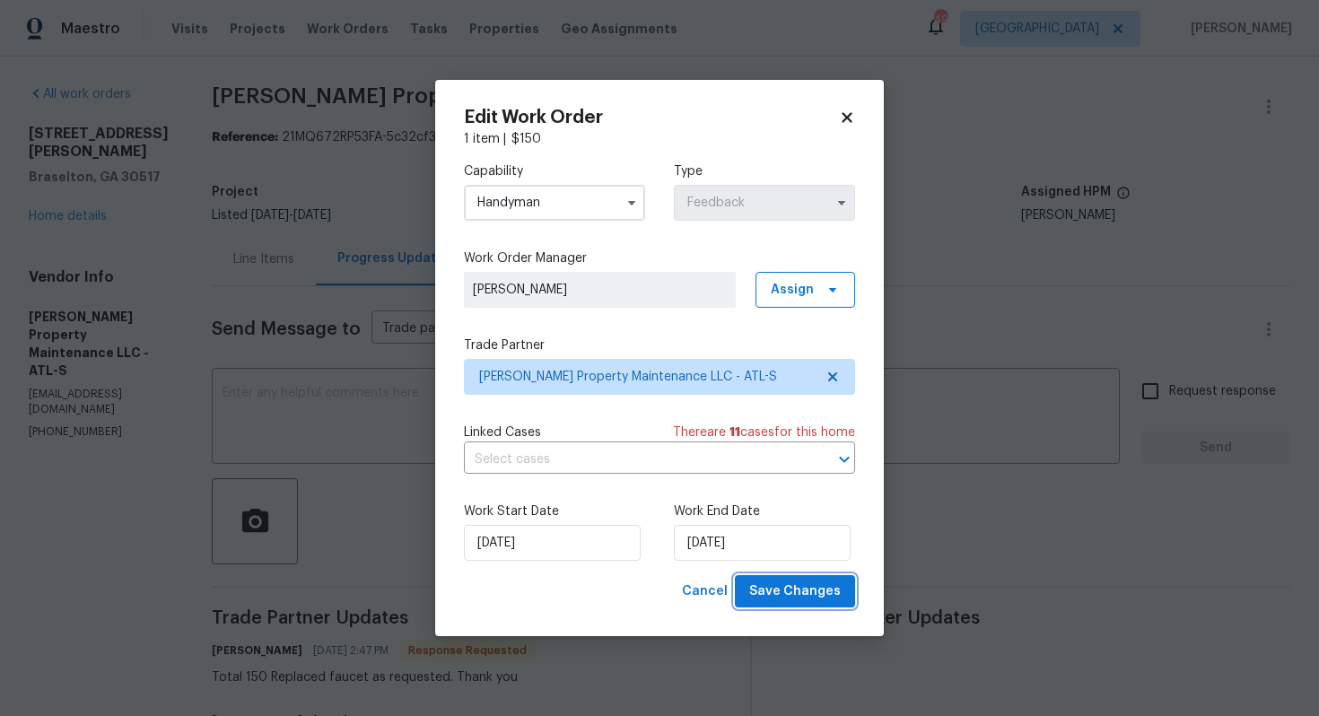
click at [796, 589] on span "Save Changes" at bounding box center [795, 592] width 92 height 22
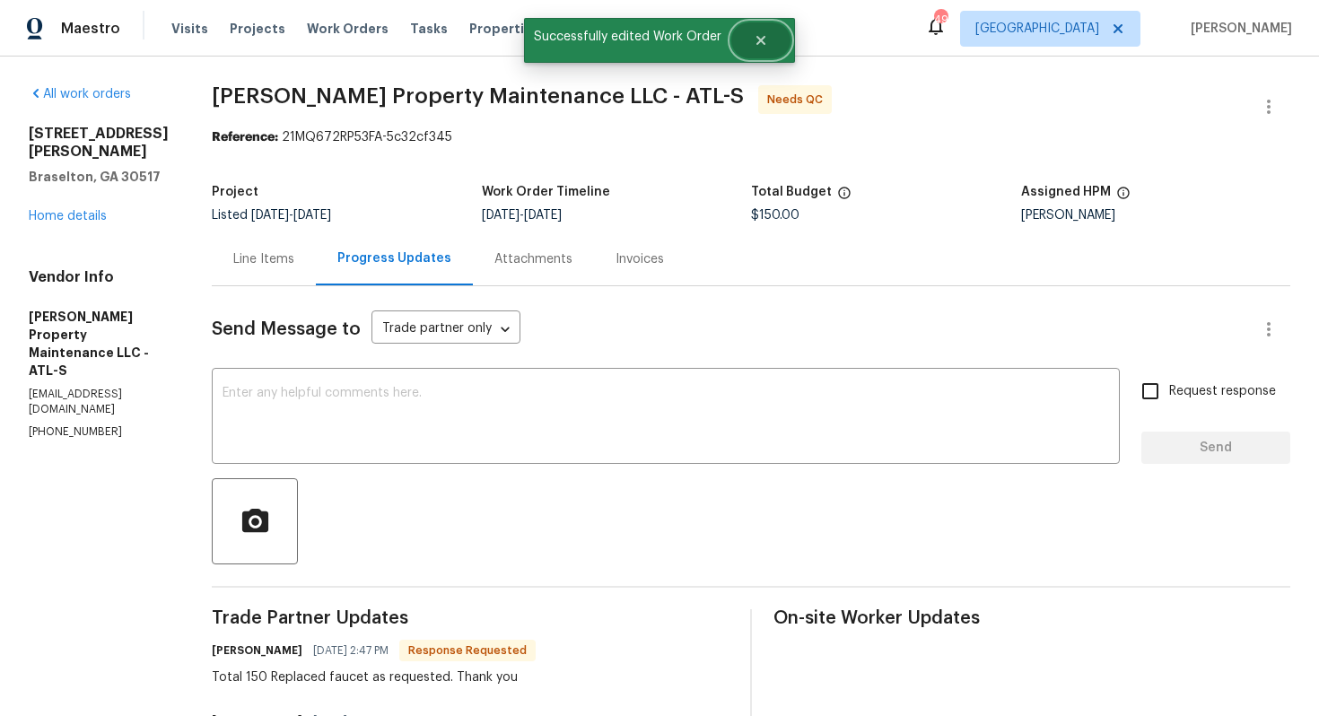
click at [764, 42] on icon "Close" at bounding box center [761, 40] width 14 height 14
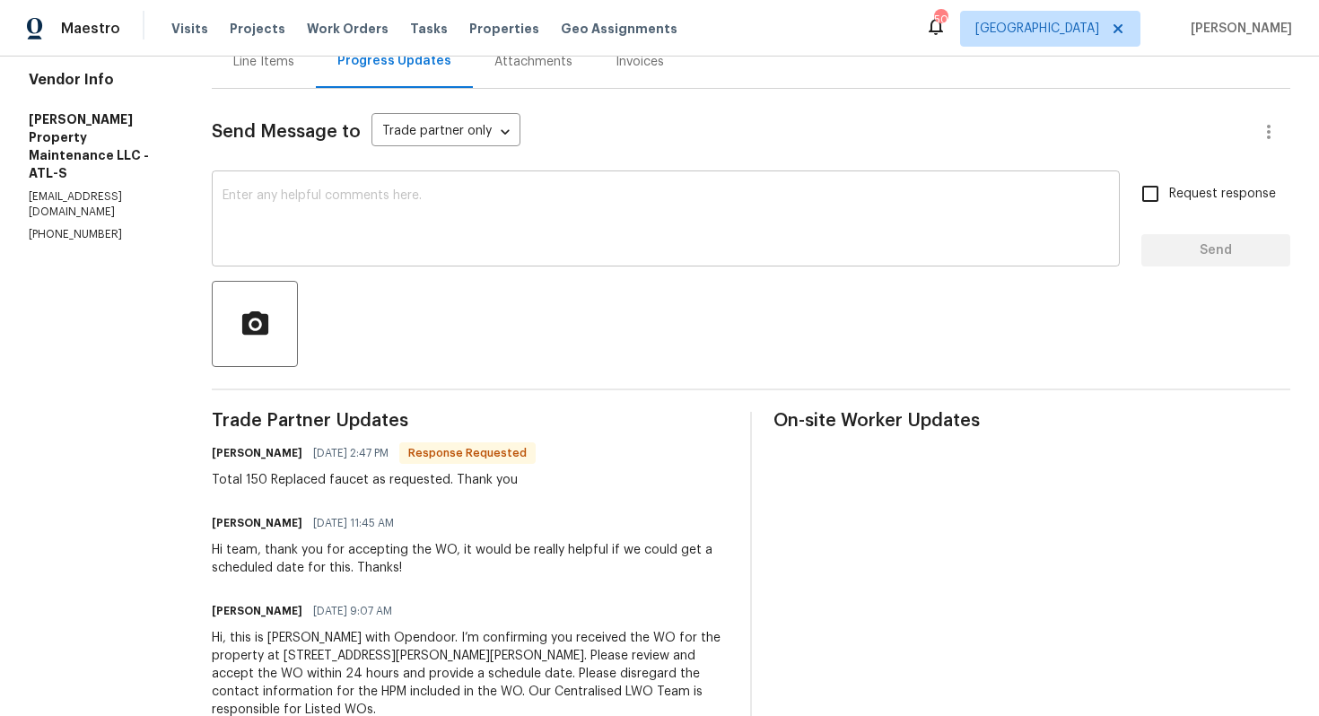
scroll to position [200, 0]
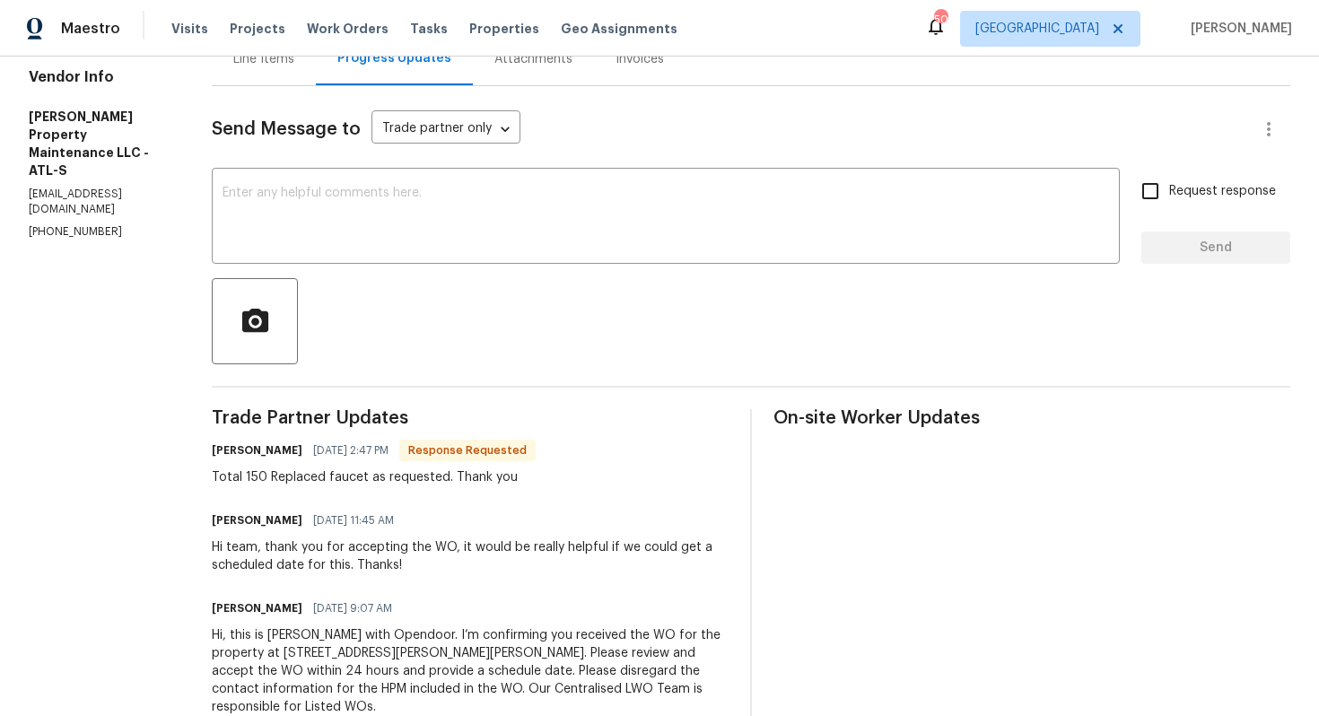
click at [231, 452] on h6 "[PERSON_NAME]" at bounding box center [257, 450] width 91 height 18
click at [231, 452] on h6 "Daniel glen" at bounding box center [257, 450] width 91 height 18
copy h6 "Daniel"
click at [411, 227] on textarea at bounding box center [666, 218] width 886 height 63
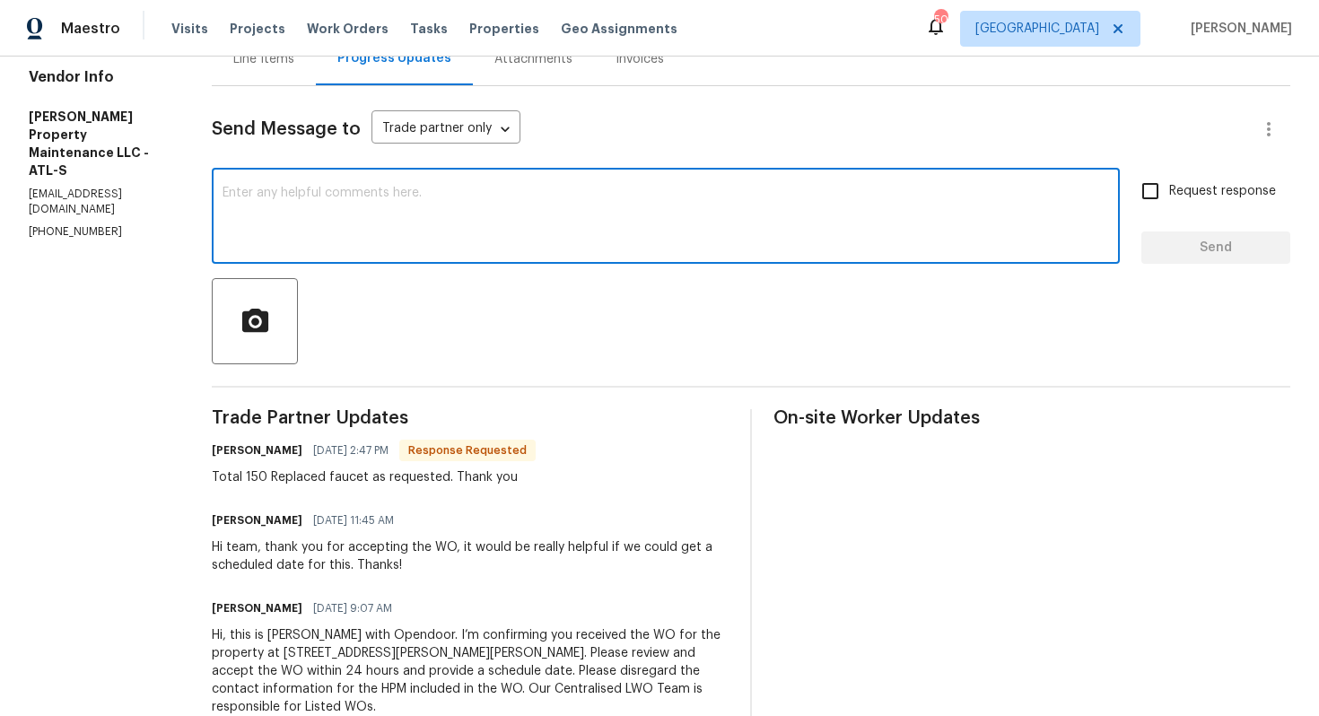
scroll to position [0, 0]
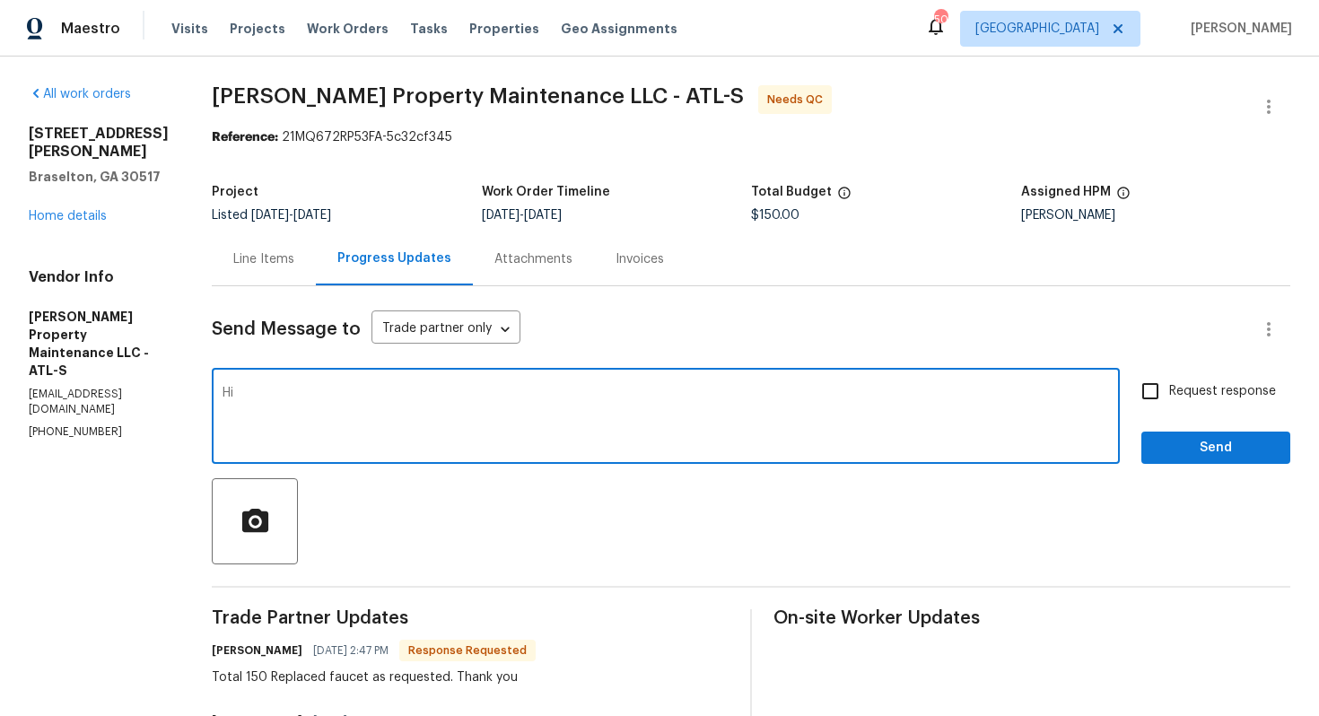
paste textarea "Daniel"
click at [712, 395] on textarea "Hi Daniel, thank you for completing the job. Cost has been updated and the WO i…" at bounding box center [666, 418] width 886 height 63
click at [921, 389] on textarea "Hi Daniel, thank you for completing the job. Cost has been updated and the WO i…" at bounding box center [666, 418] width 886 height 63
type textarea "Hi Daniel, thank you for completing the job. Cost has been updated and the WO i…"
click at [1206, 435] on button "Send" at bounding box center [1215, 448] width 149 height 33
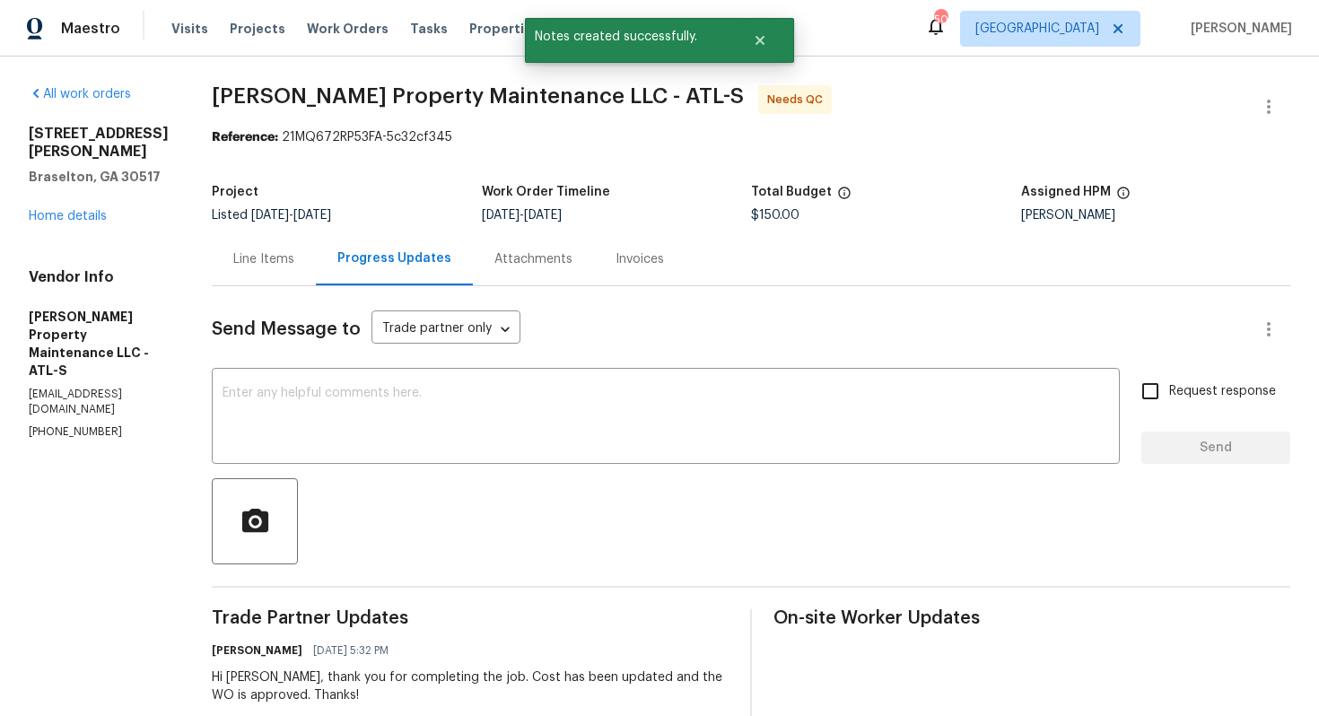
click at [269, 265] on div "Line Items" at bounding box center [263, 259] width 61 height 18
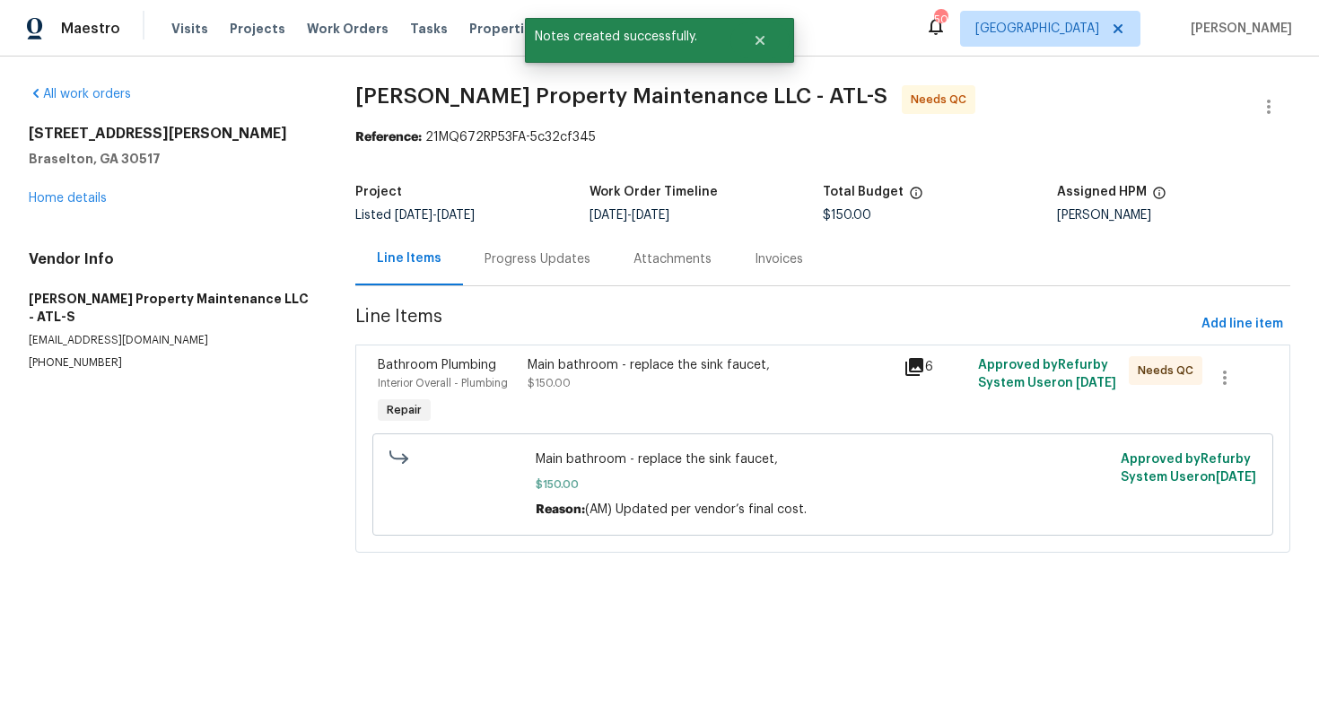
click at [622, 356] on div "Main bathroom - replace the sink faucet," at bounding box center [710, 365] width 364 height 18
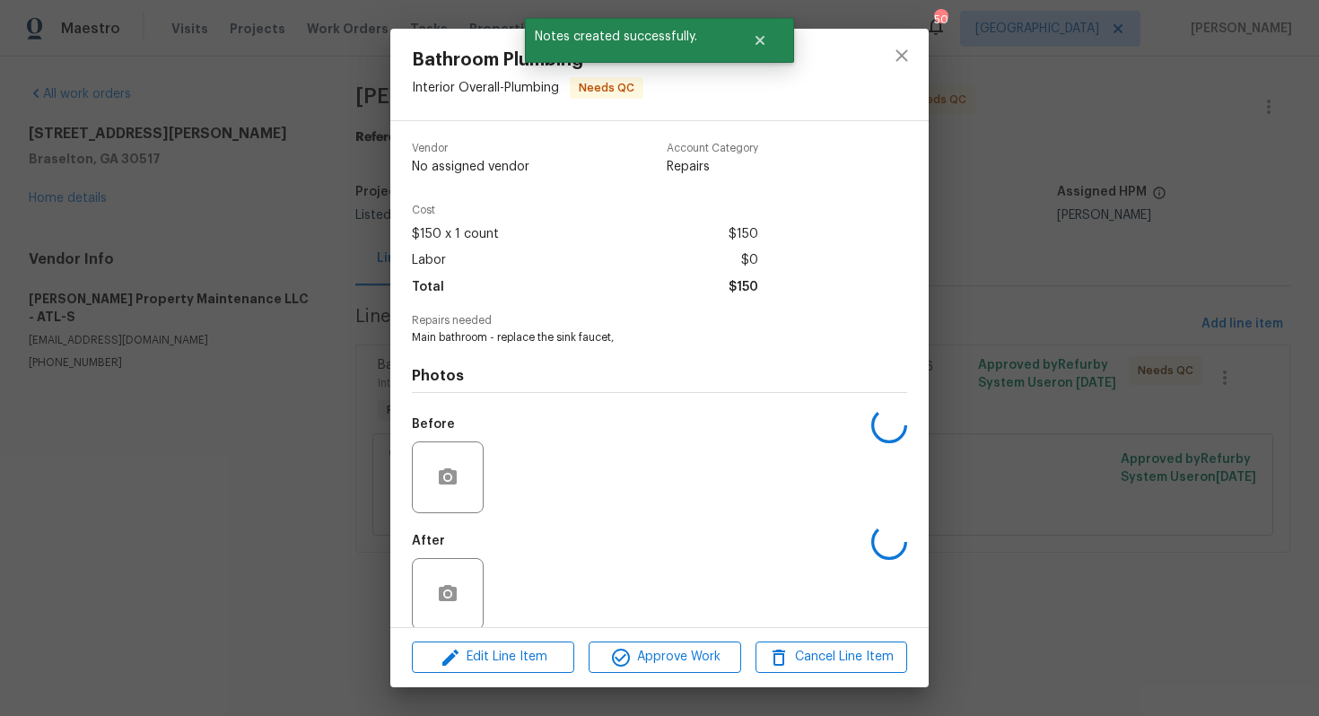
scroll to position [21, 0]
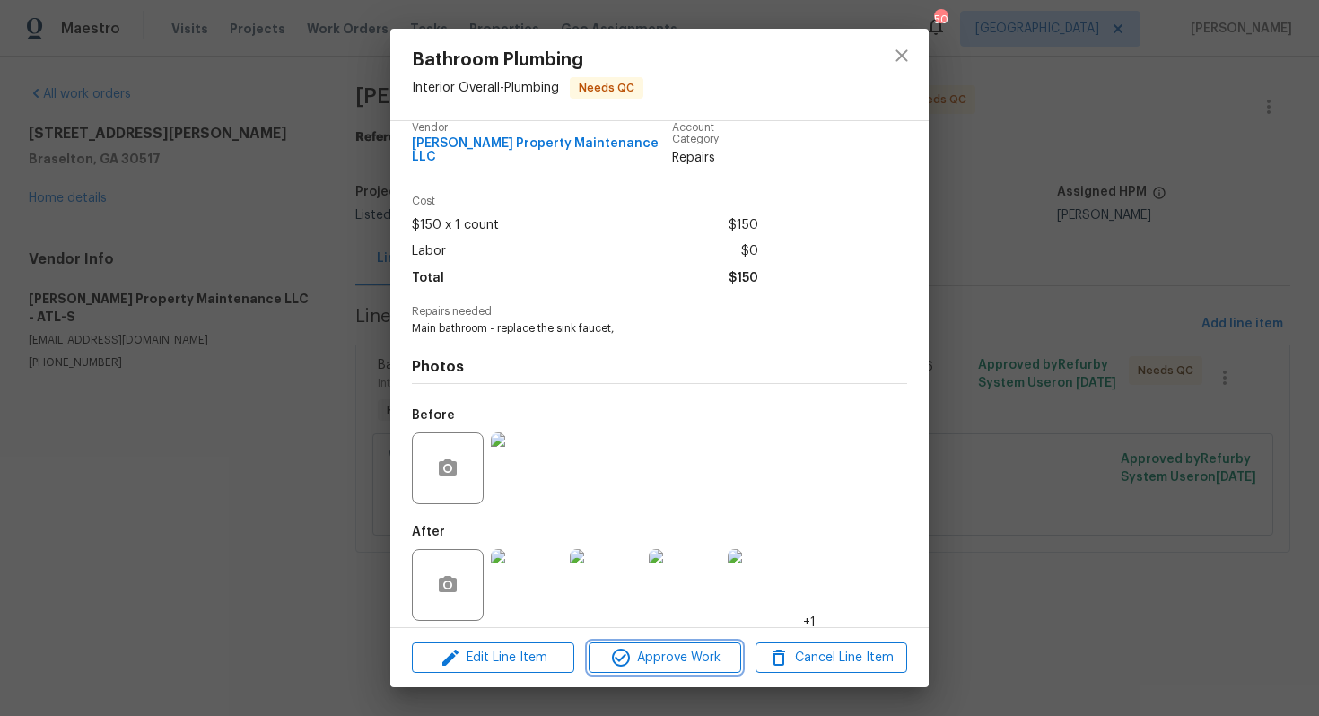
click at [638, 658] on span "Approve Work" at bounding box center [664, 658] width 141 height 22
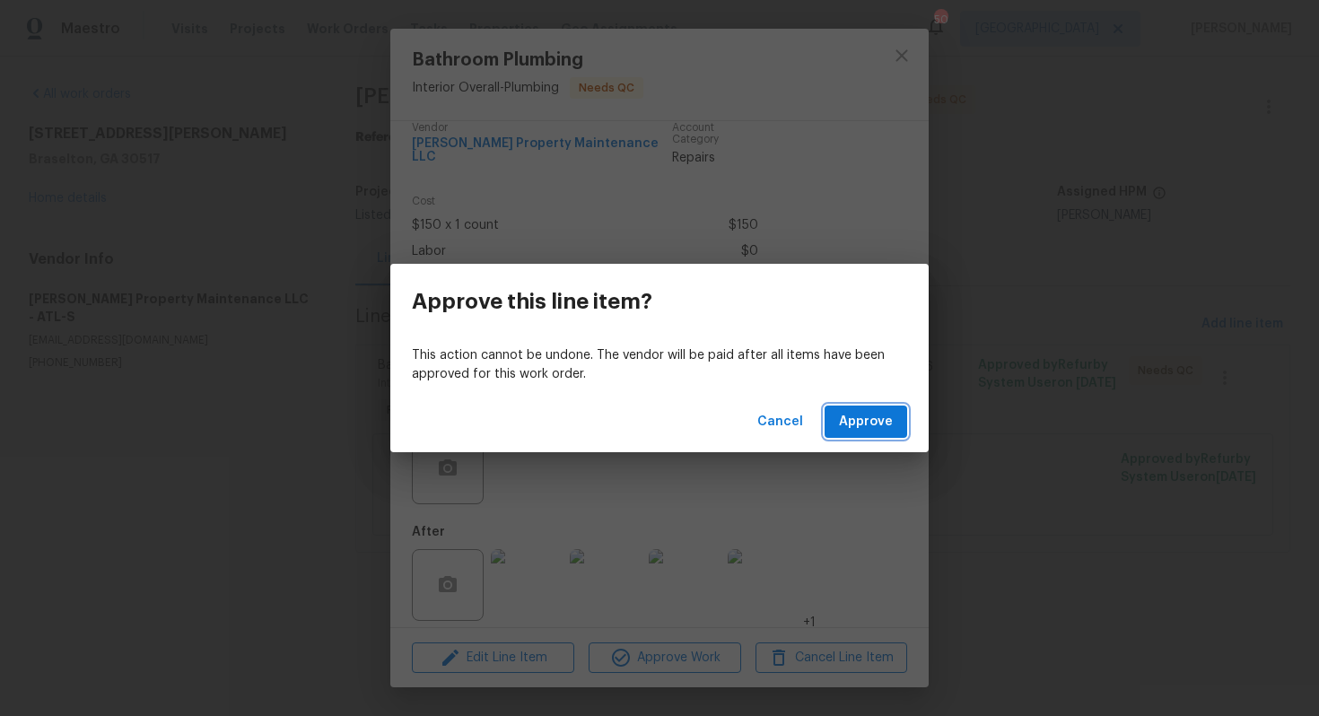
click at [860, 424] on span "Approve" at bounding box center [866, 422] width 54 height 22
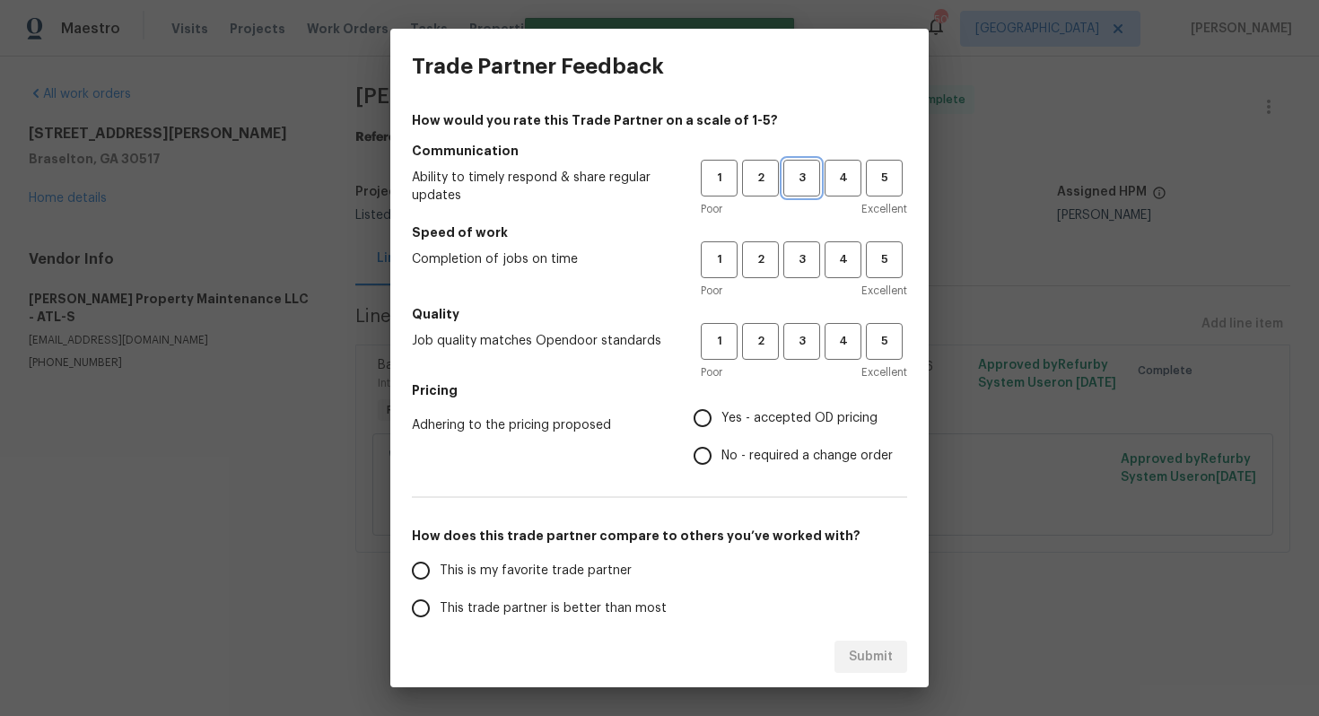
click at [801, 186] on span "3" at bounding box center [801, 178] width 33 height 21
click at [811, 252] on span "3" at bounding box center [801, 259] width 33 height 21
click at [802, 323] on button "3" at bounding box center [801, 341] width 37 height 37
click at [710, 454] on input "No - required a change order" at bounding box center [703, 456] width 38 height 38
radio input "true"
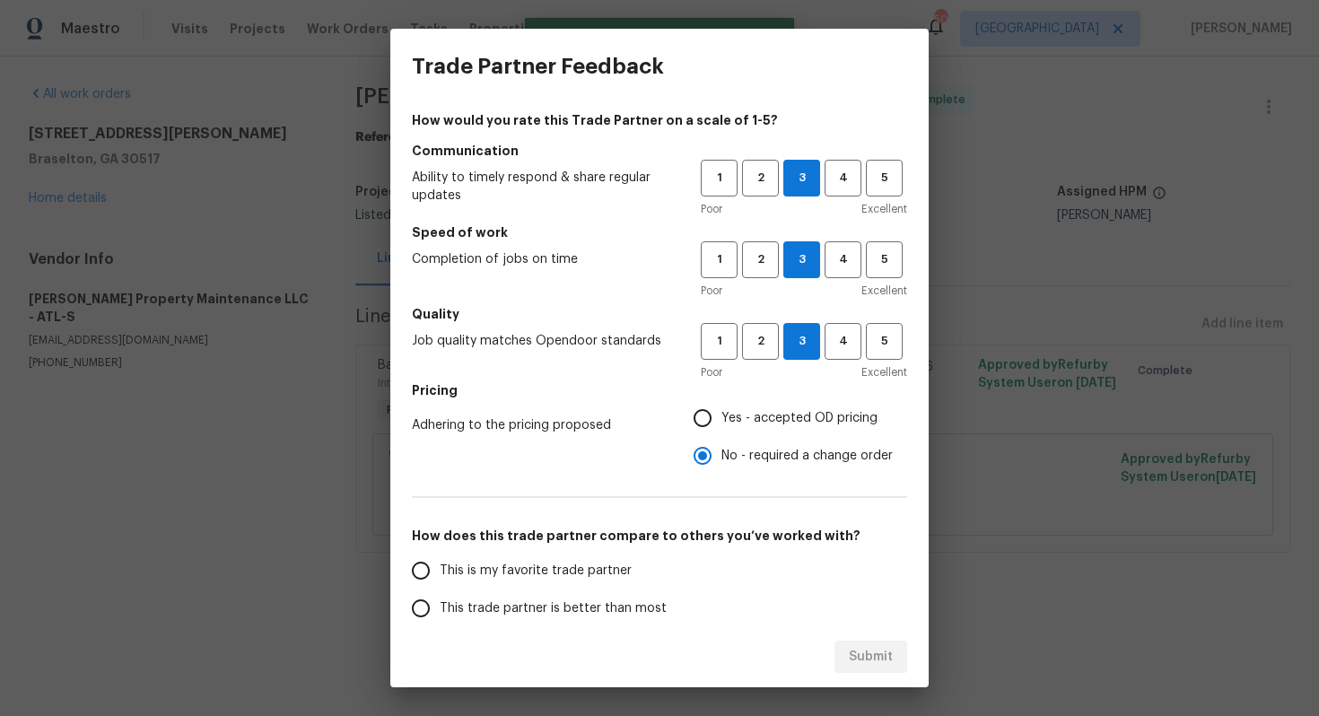
click at [550, 606] on span "This trade partner is better than most" at bounding box center [553, 608] width 227 height 19
click at [440, 606] on input "This trade partner is better than most" at bounding box center [421, 608] width 38 height 38
click at [880, 641] on button "Submit" at bounding box center [870, 657] width 73 height 33
radio input "true"
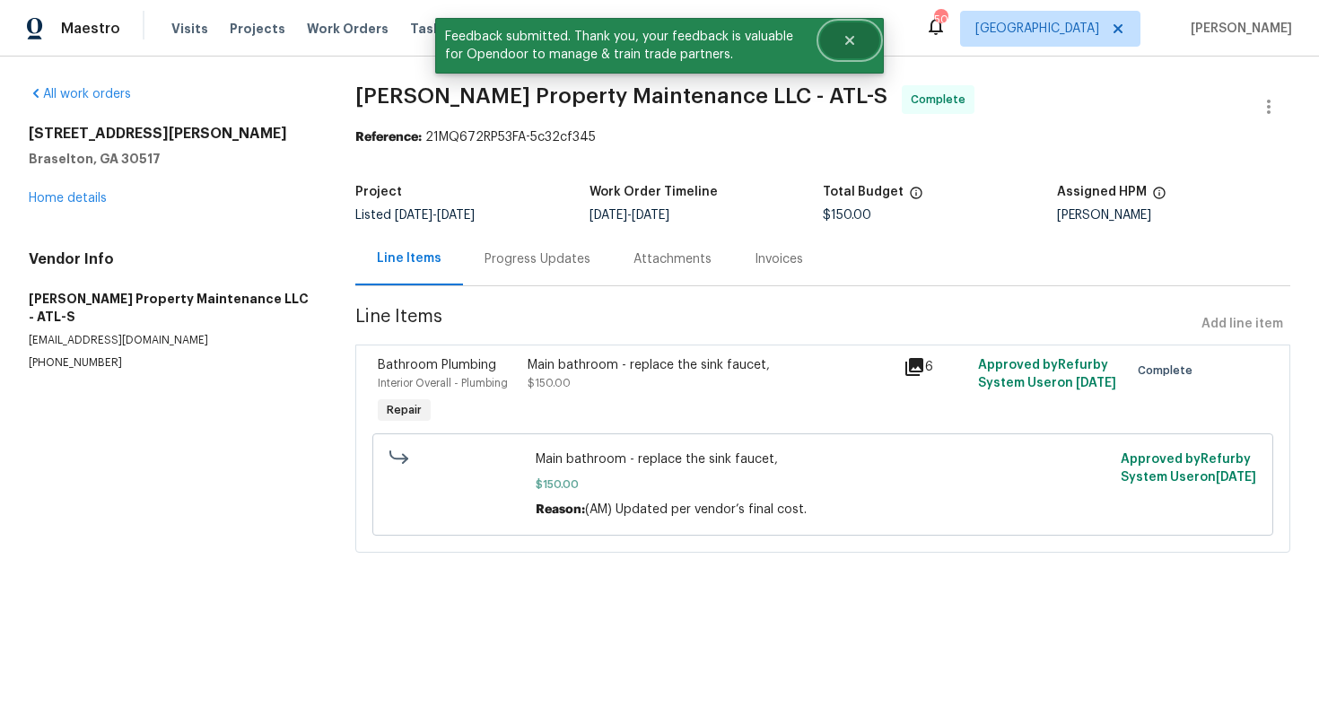
click at [853, 37] on icon "Close" at bounding box center [849, 40] width 9 height 9
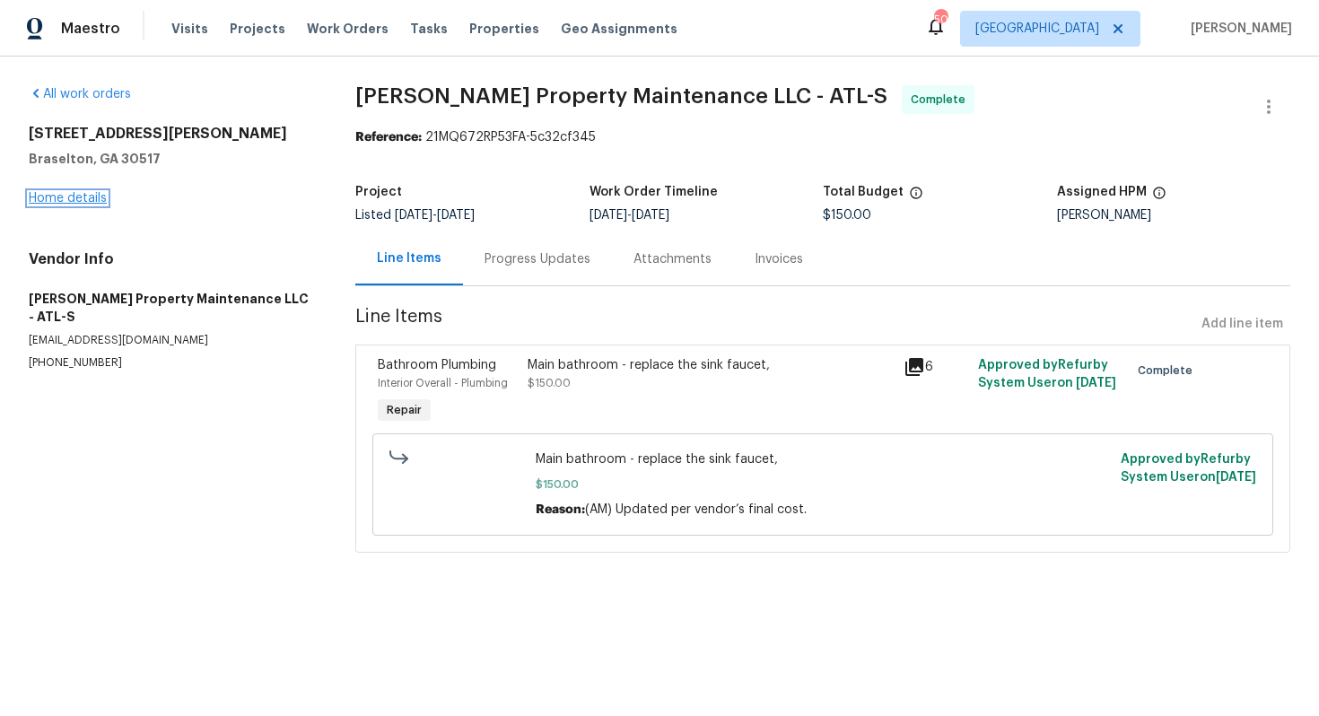
click at [45, 194] on link "Home details" at bounding box center [68, 198] width 78 height 13
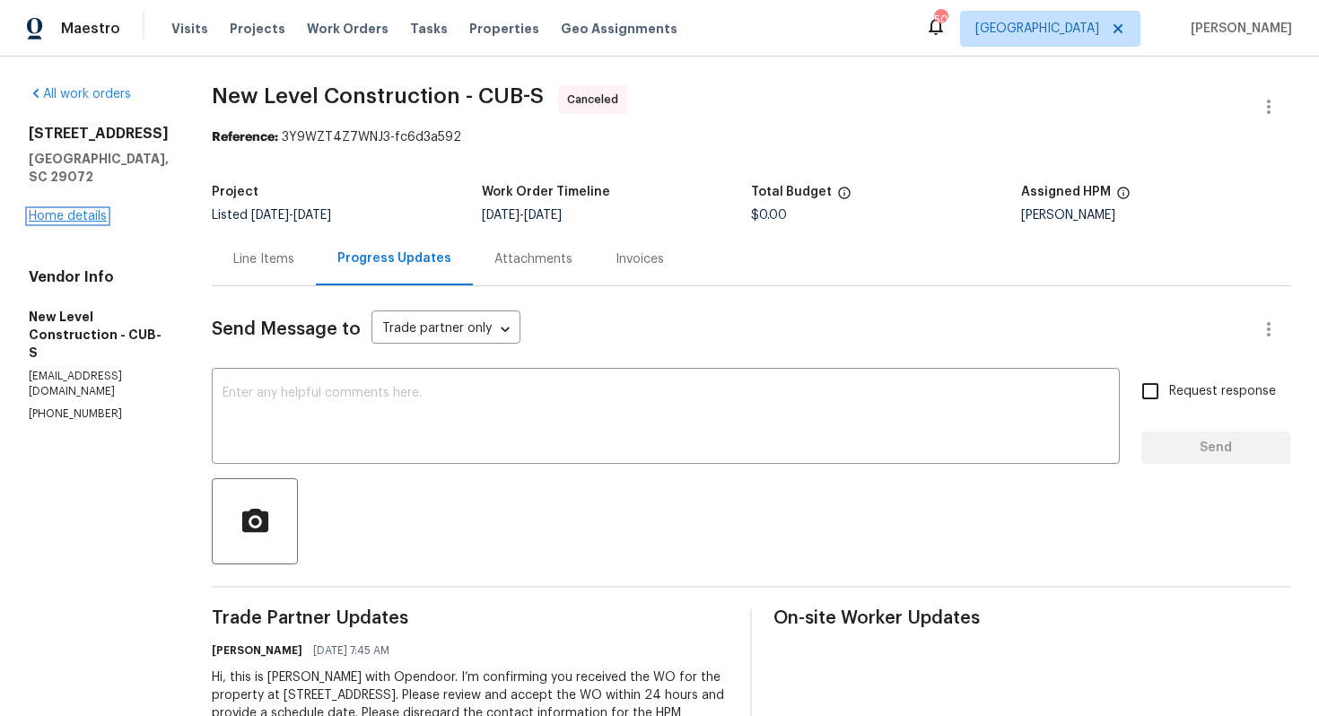
click at [83, 210] on link "Home details" at bounding box center [68, 216] width 78 height 13
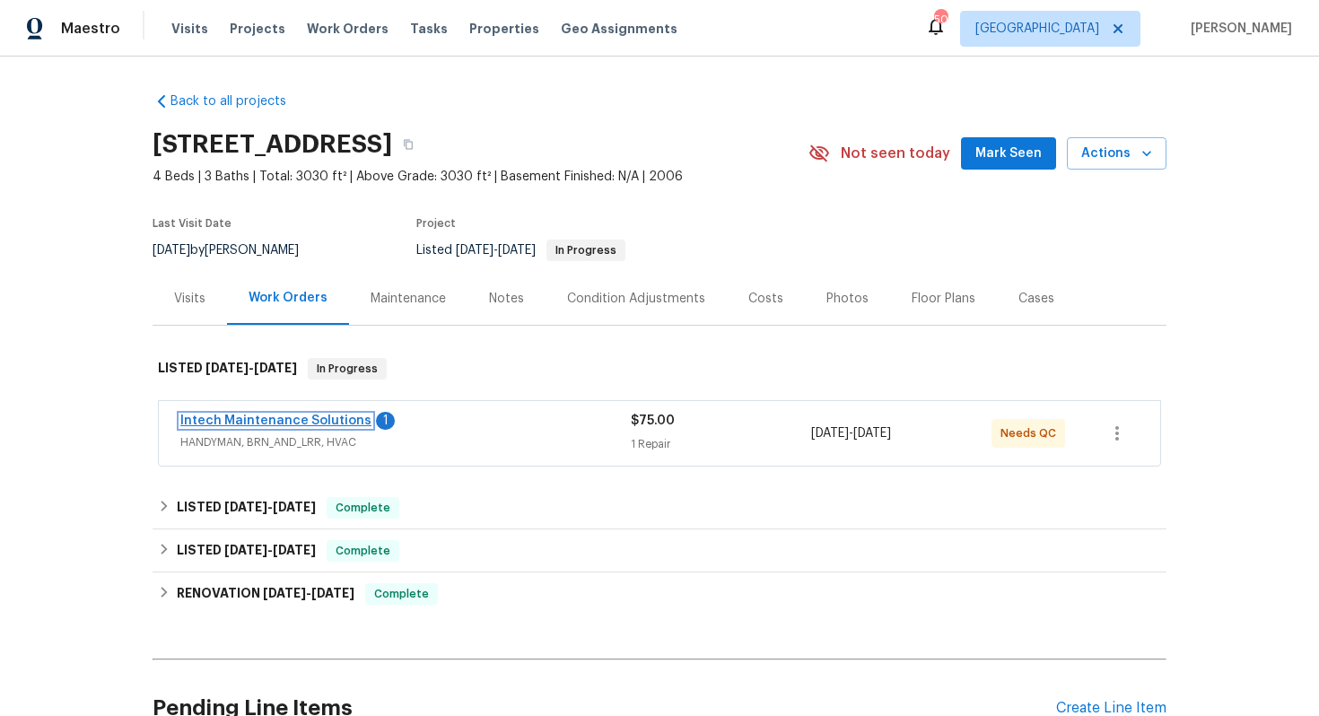
click at [254, 419] on link "Intech Maintenance Solutions" at bounding box center [275, 421] width 191 height 13
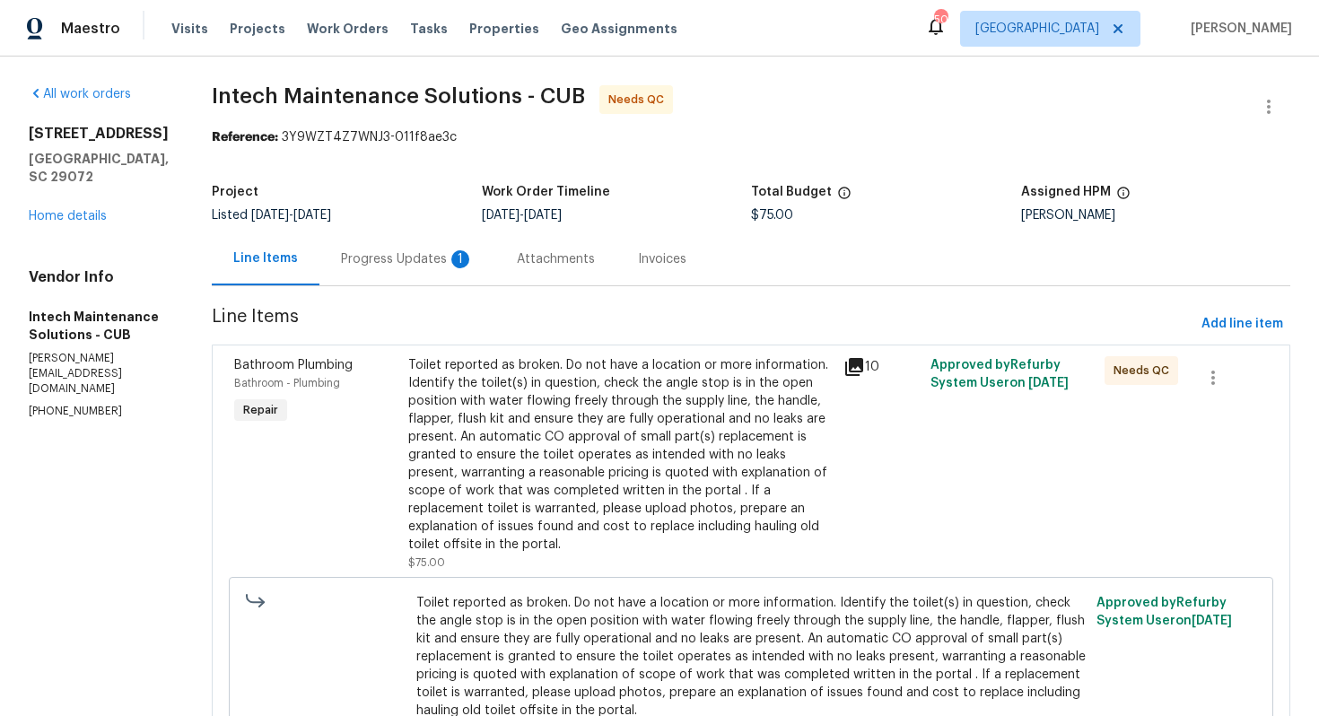
click at [341, 256] on div "Progress Updates 1" at bounding box center [407, 259] width 133 height 18
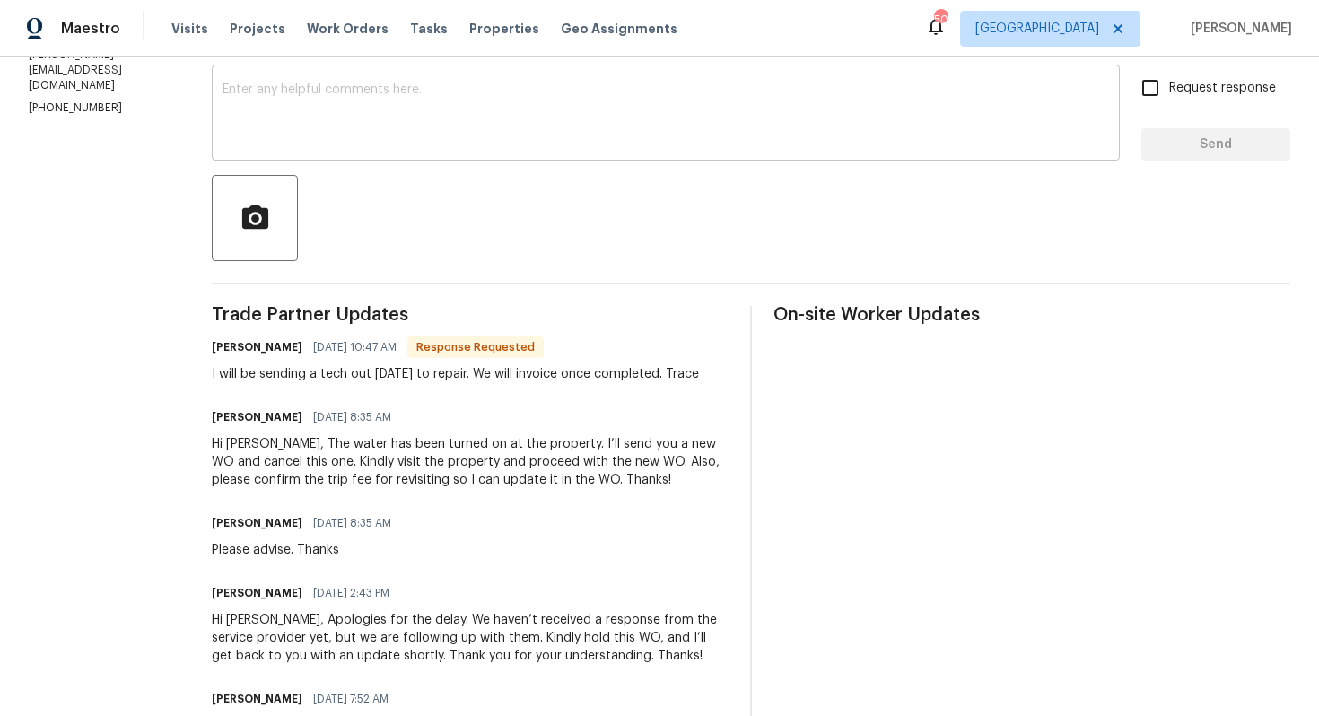
scroll to position [308, 0]
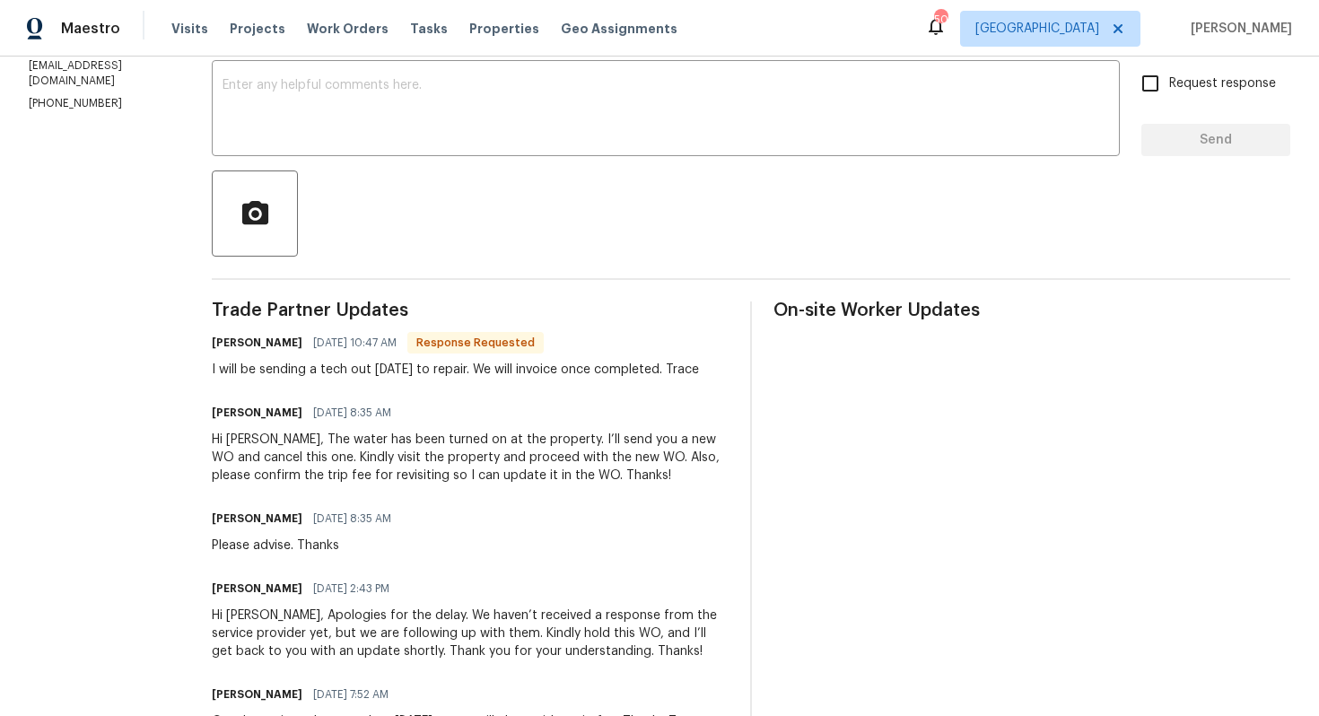
click at [220, 339] on h6 "[PERSON_NAME]" at bounding box center [257, 343] width 91 height 18
click at [220, 339] on h6 "Ellen" at bounding box center [257, 343] width 91 height 18
copy h6 "Ellen"
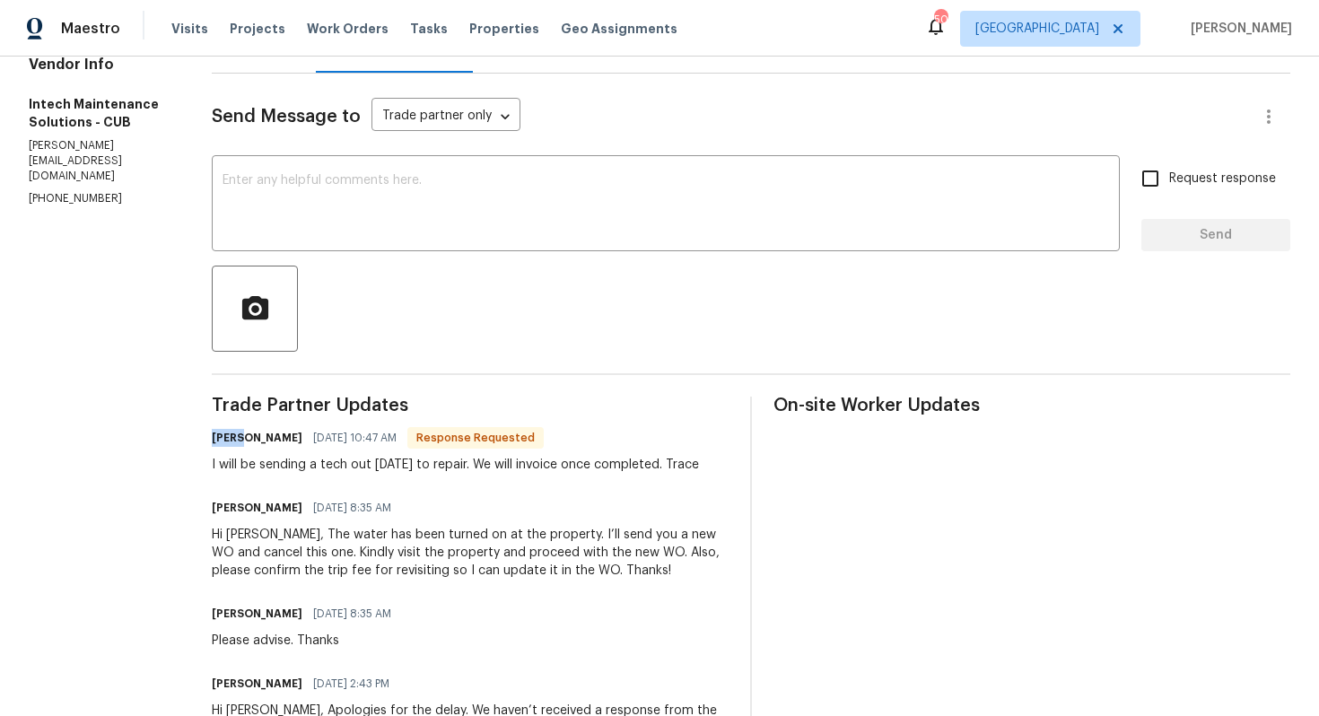
scroll to position [172, 0]
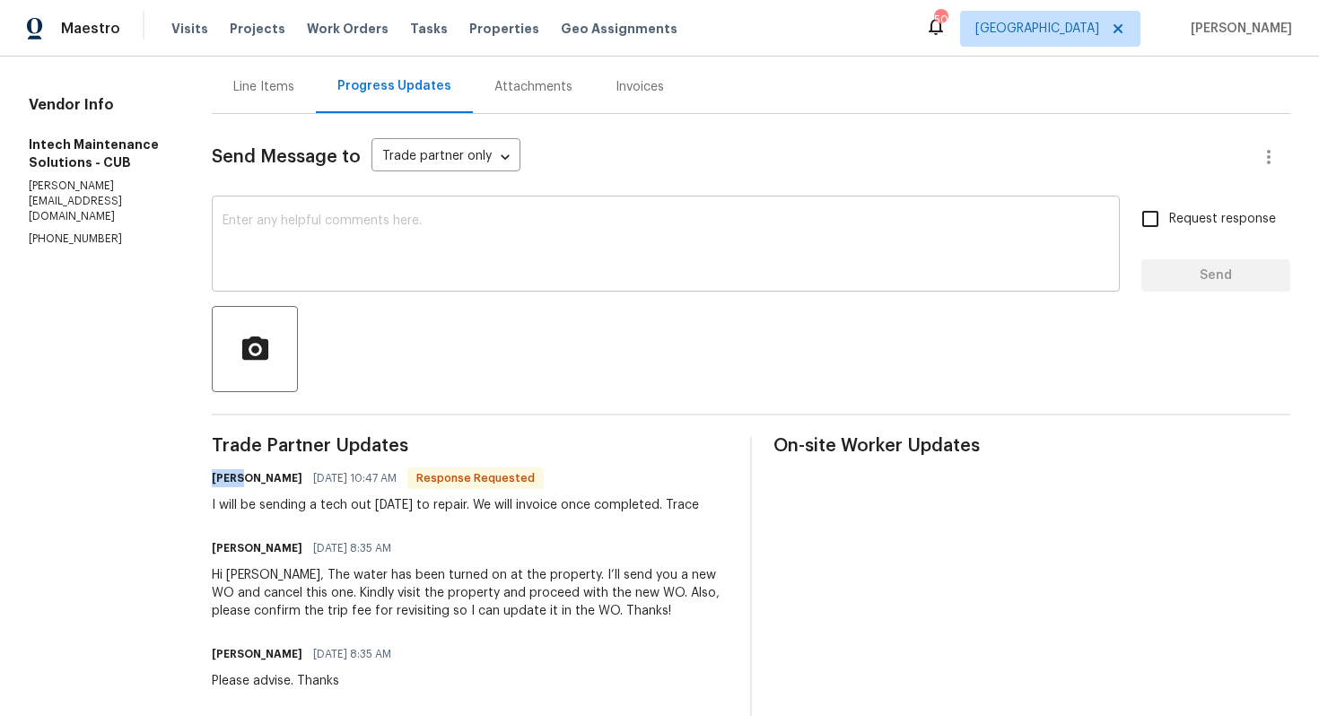
click at [376, 210] on div "x ​" at bounding box center [666, 246] width 908 height 92
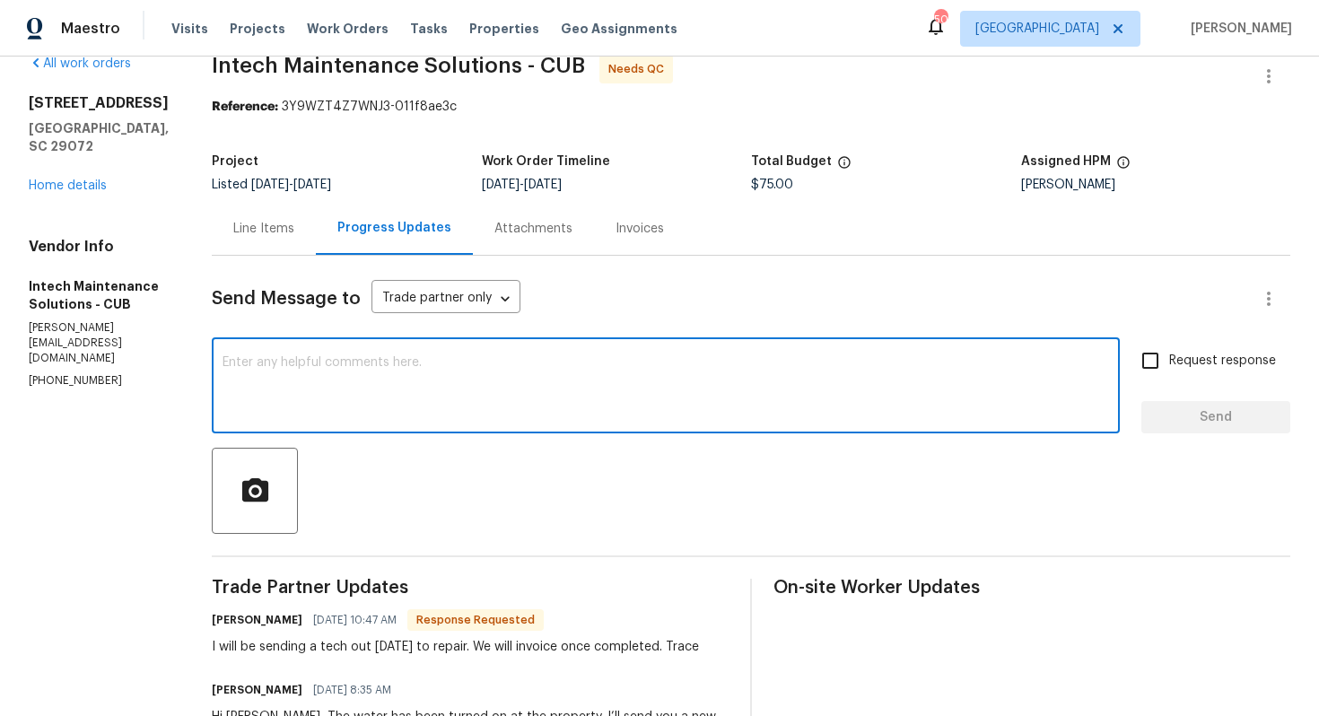
scroll to position [0, 0]
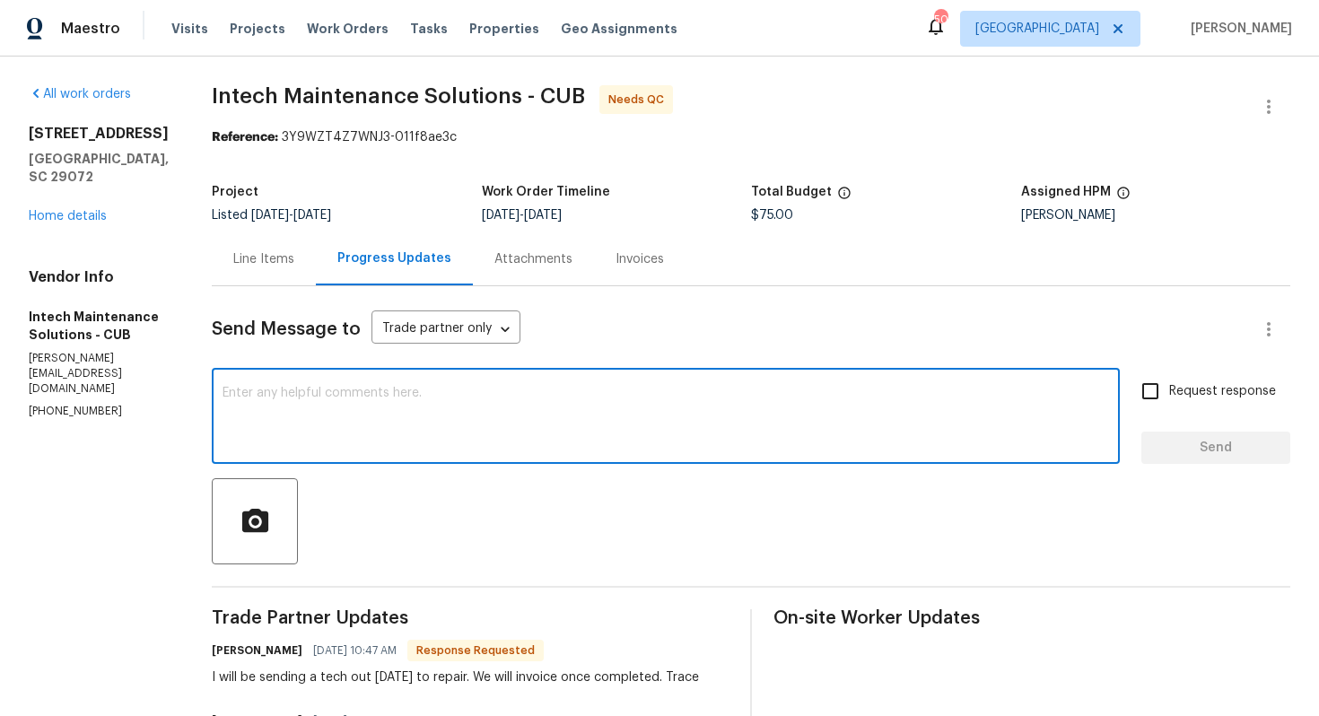
click at [353, 442] on textarea at bounding box center [666, 418] width 886 height 63
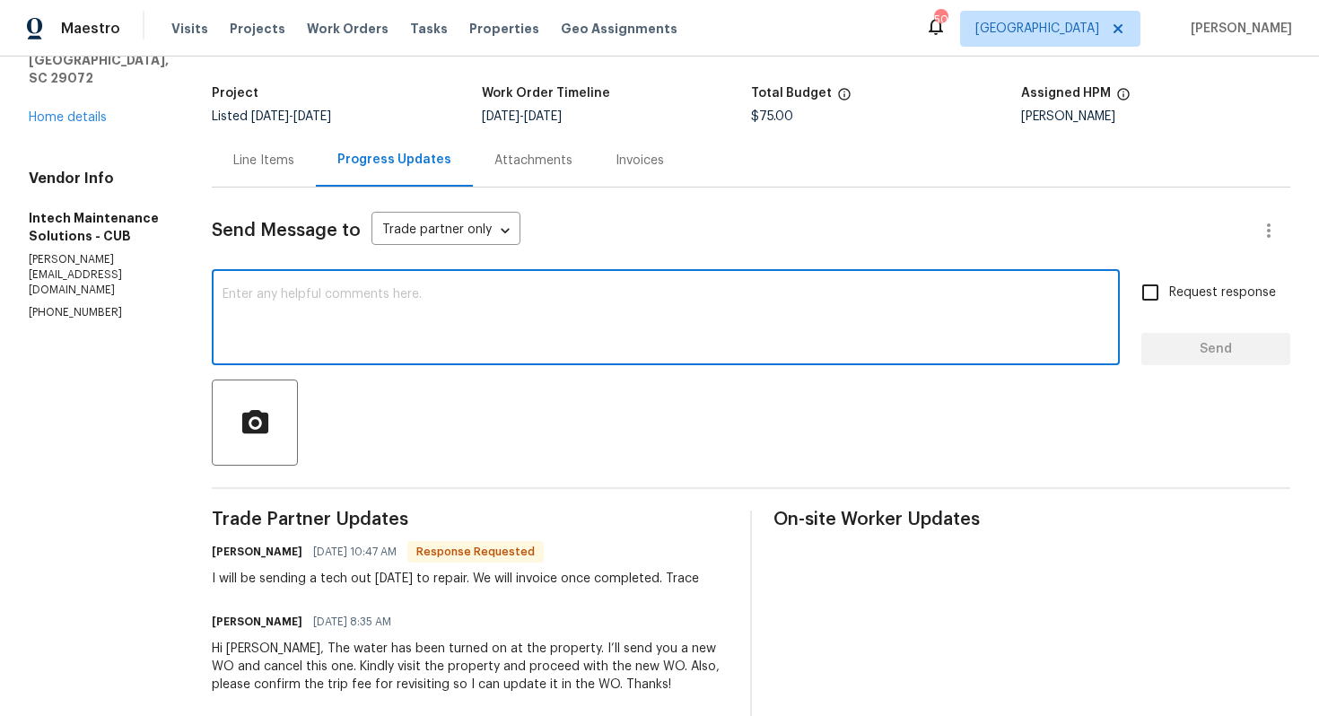
scroll to position [100, 0]
paste textarea "Ellen"
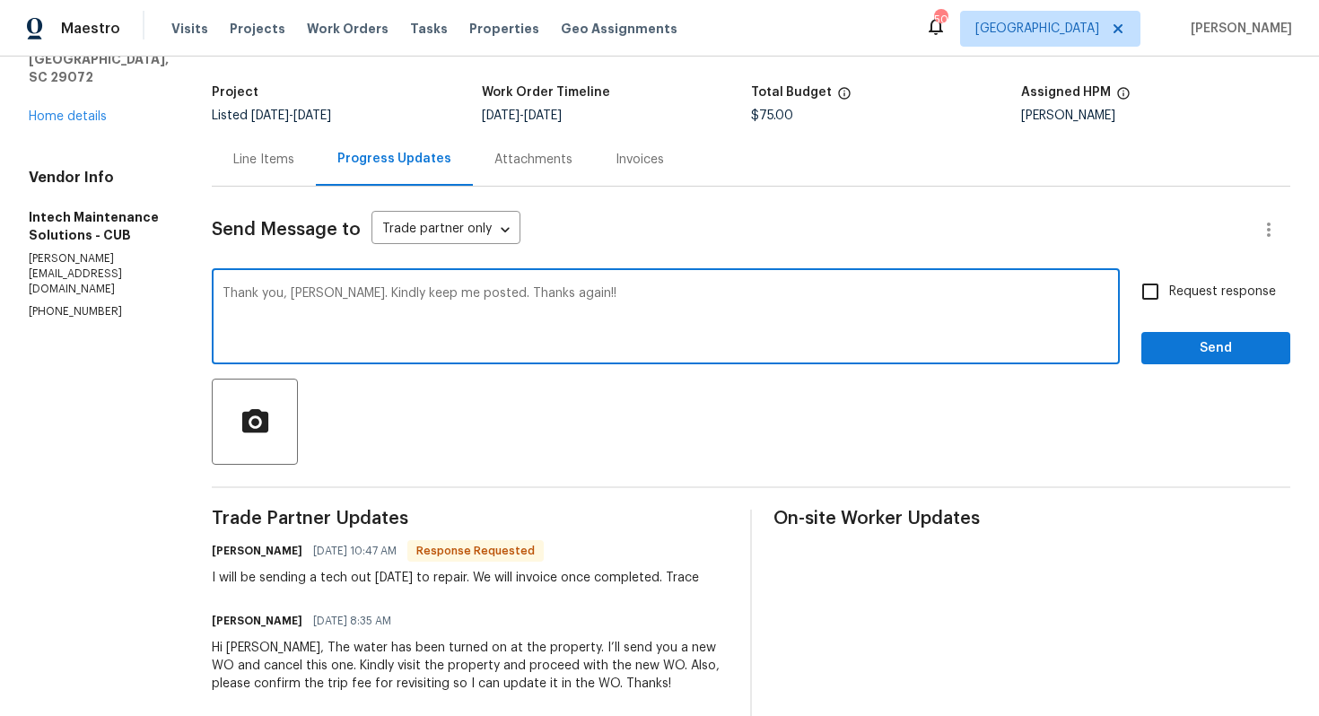
type textarea "Thank you, Ellen. Kindly keep me posted. Thanks again!!"
click at [1213, 345] on span "Send" at bounding box center [1216, 348] width 120 height 22
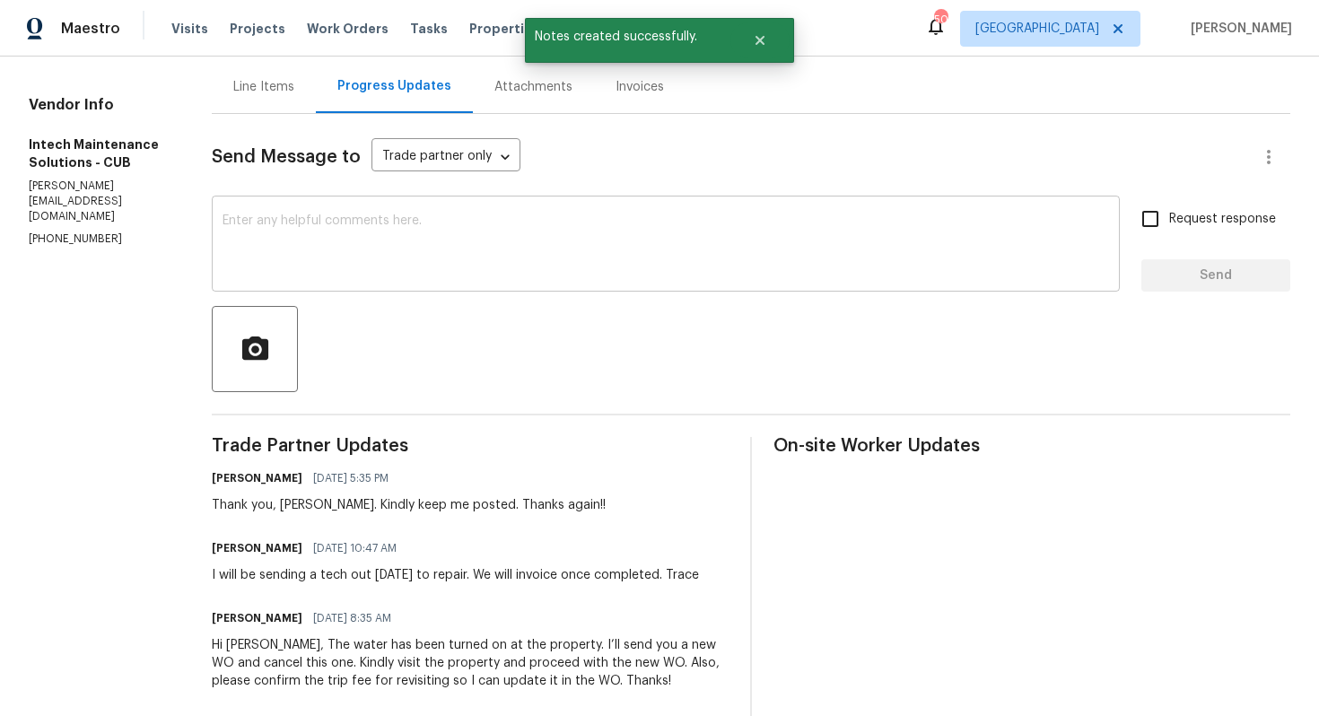
scroll to position [178, 0]
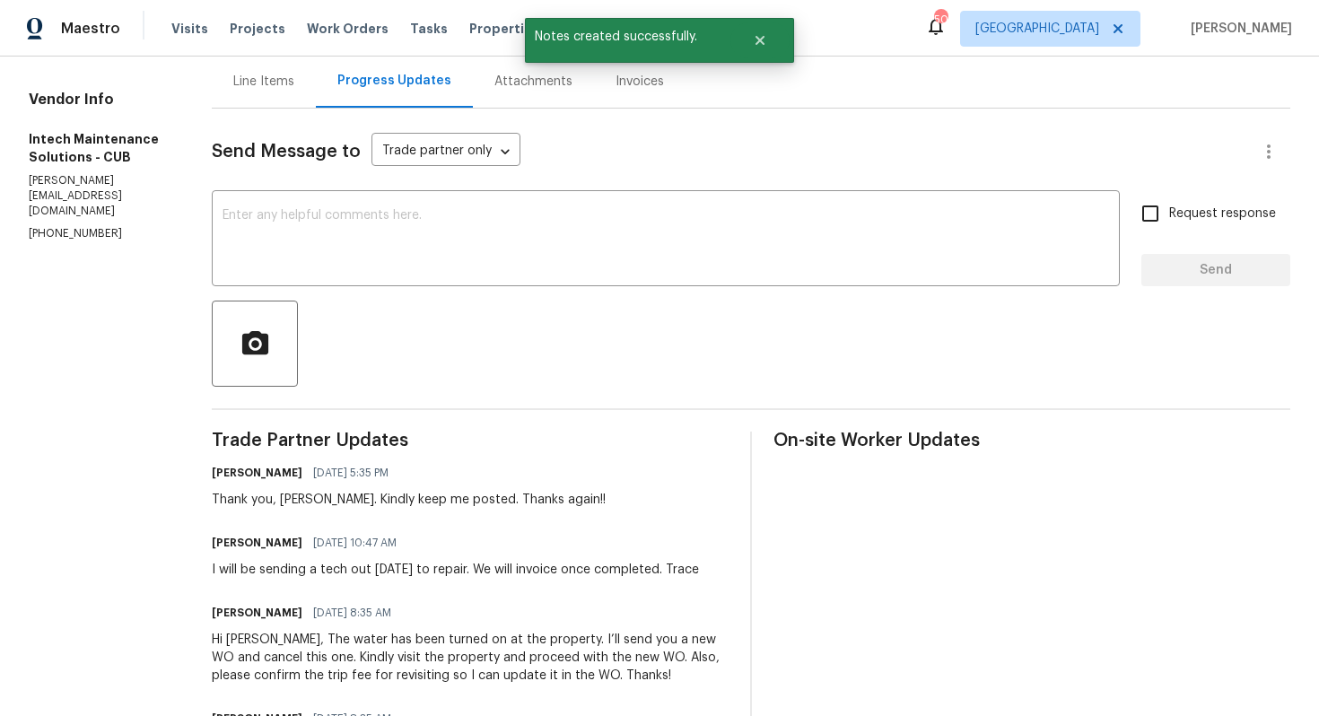
click at [294, 568] on div "I will be sending a tech out tomorrow to repair. We will invoice once completed…" at bounding box center [455, 570] width 487 height 18
click at [304, 569] on div "I will be sending a tech out tomorrow to repair. We will invoice once completed…" at bounding box center [455, 570] width 487 height 18
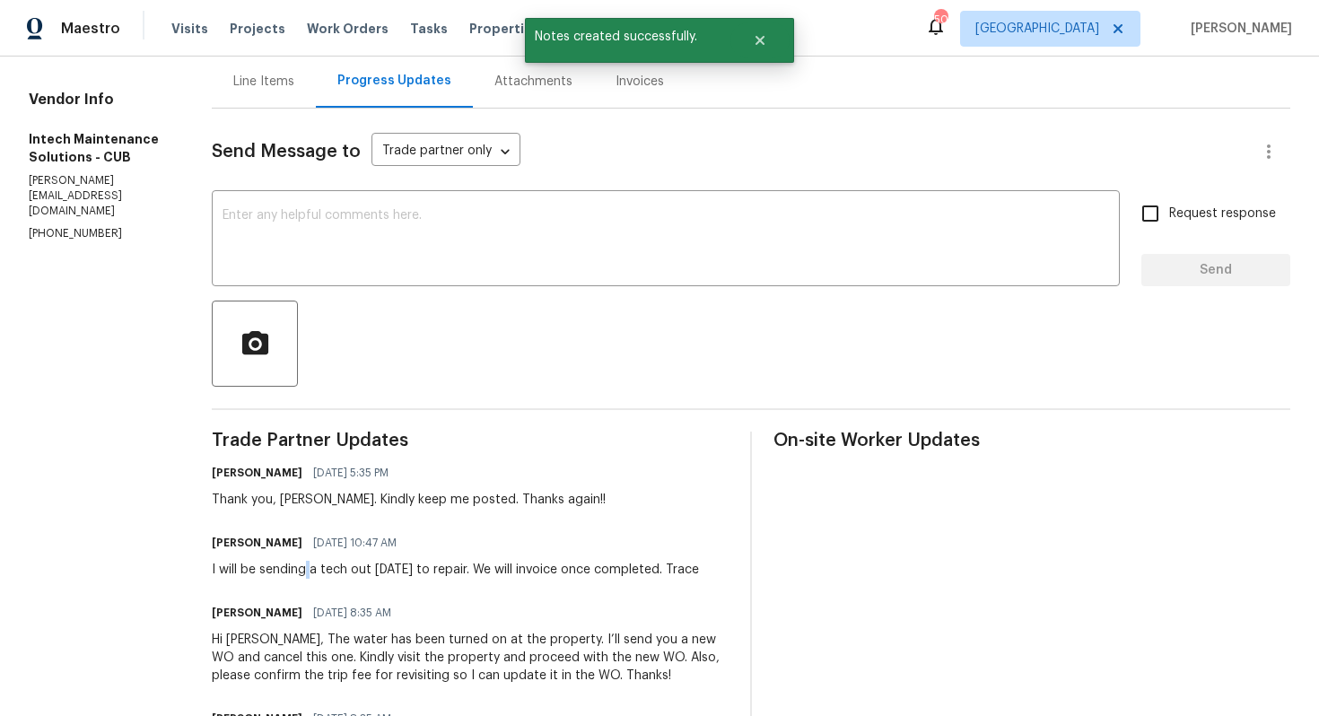
click at [304, 569] on div "I will be sending a tech out tomorrow to repair. We will invoice once completed…" at bounding box center [455, 570] width 487 height 18
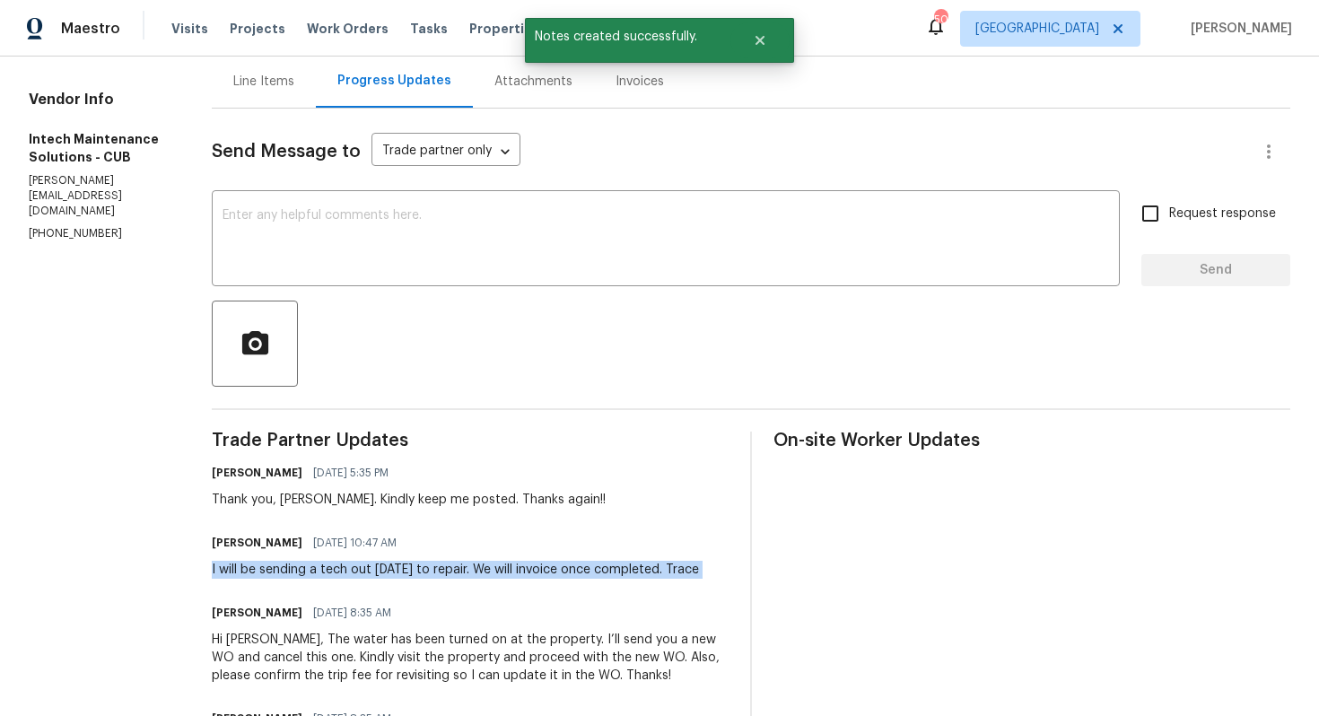
copy div "I will be sending a tech out tomorrow to repair. We will invoice once completed…"
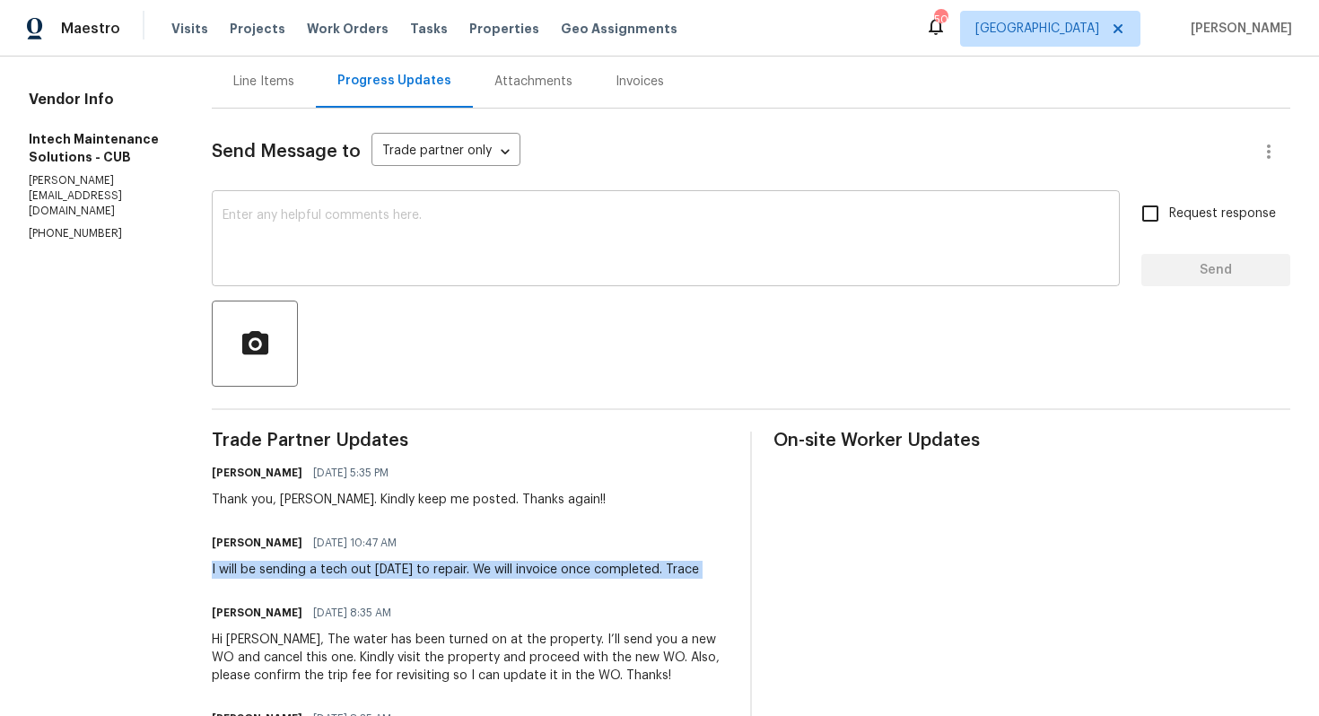
scroll to position [0, 0]
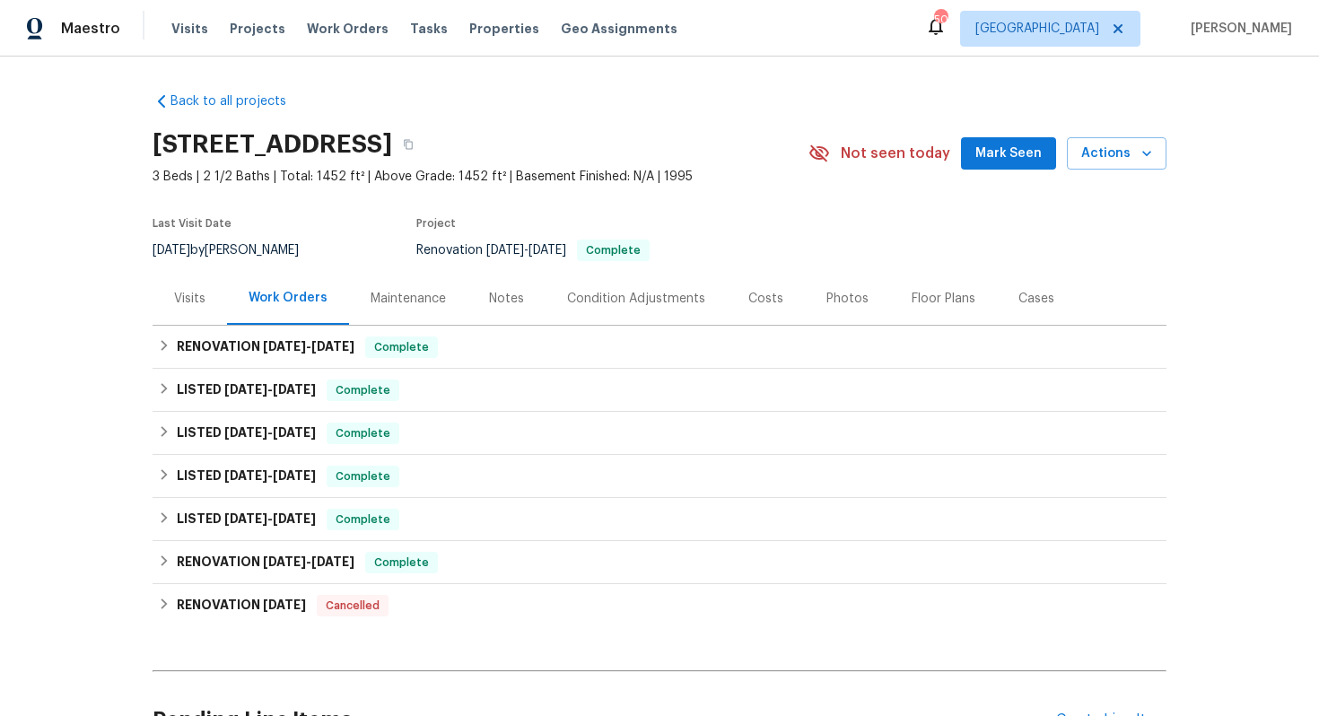
click at [184, 304] on div "Visits" at bounding box center [189, 299] width 31 height 18
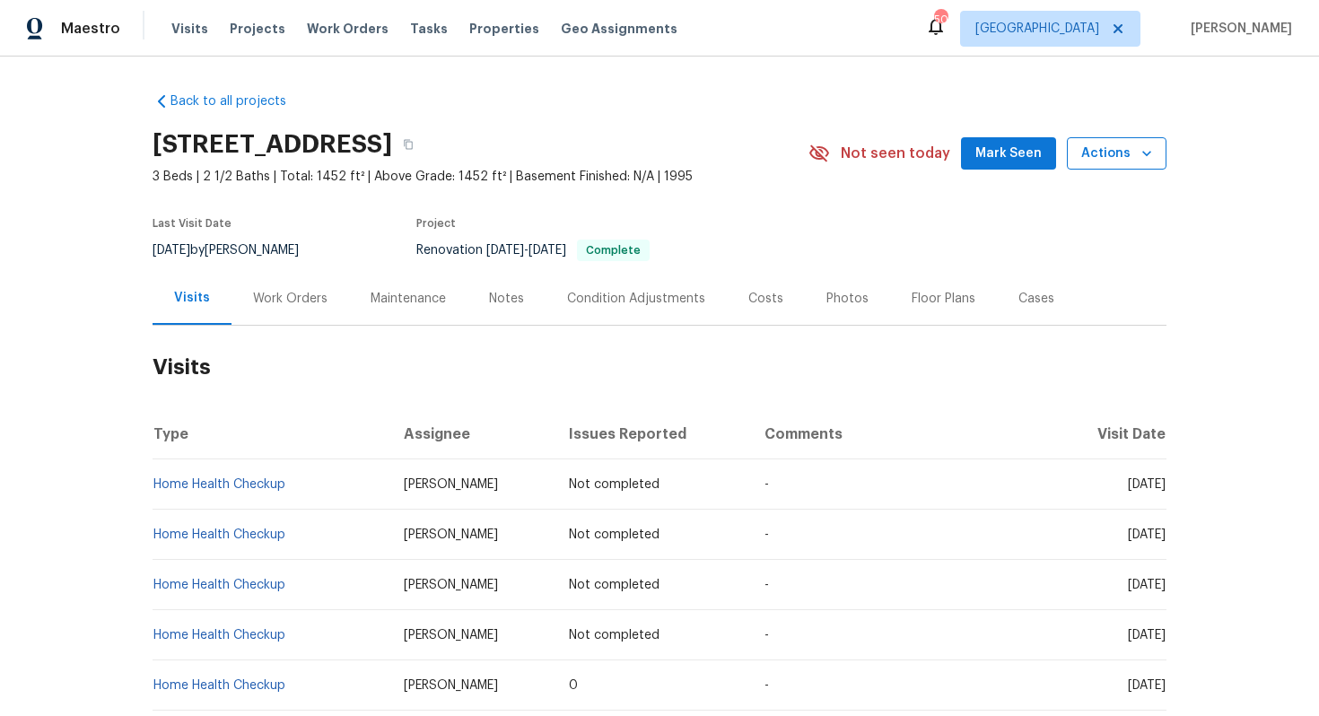
click at [1131, 142] on button "Actions" at bounding box center [1117, 153] width 100 height 33
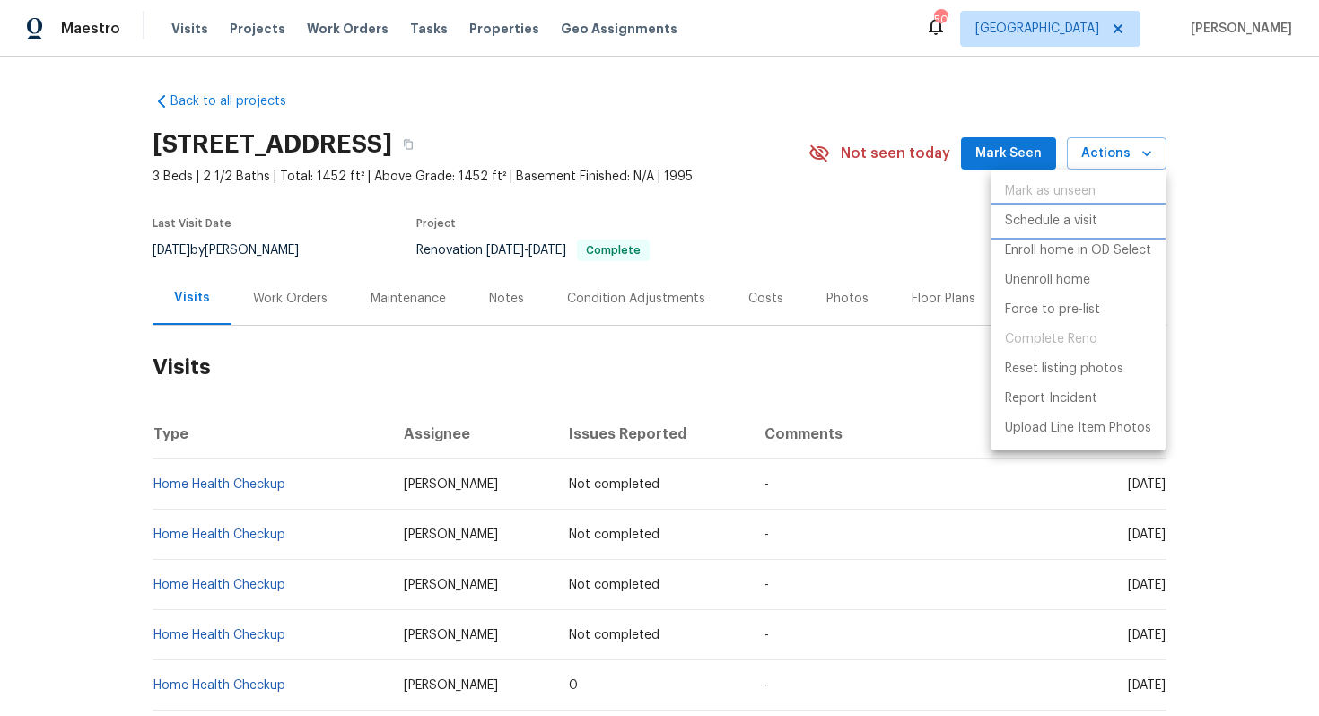
click at [1038, 221] on p "Schedule a visit" at bounding box center [1051, 221] width 92 height 19
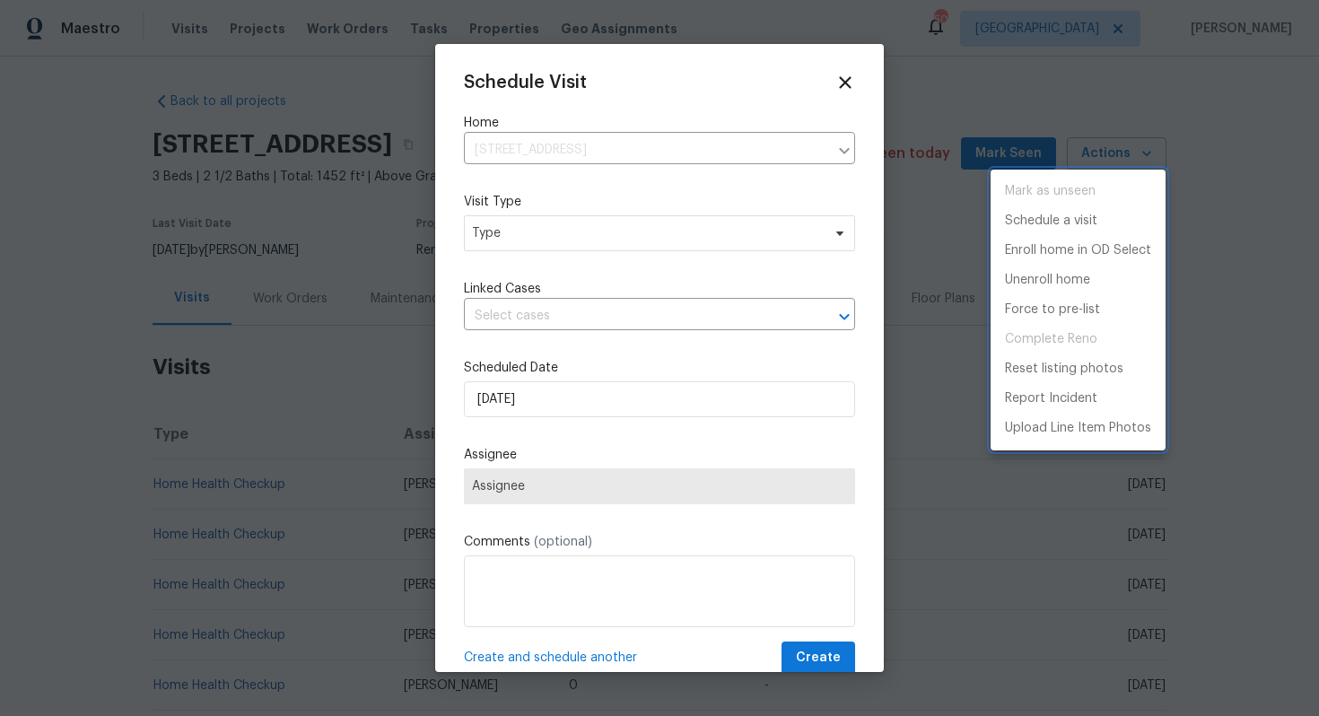
click at [533, 158] on div at bounding box center [659, 358] width 1319 height 716
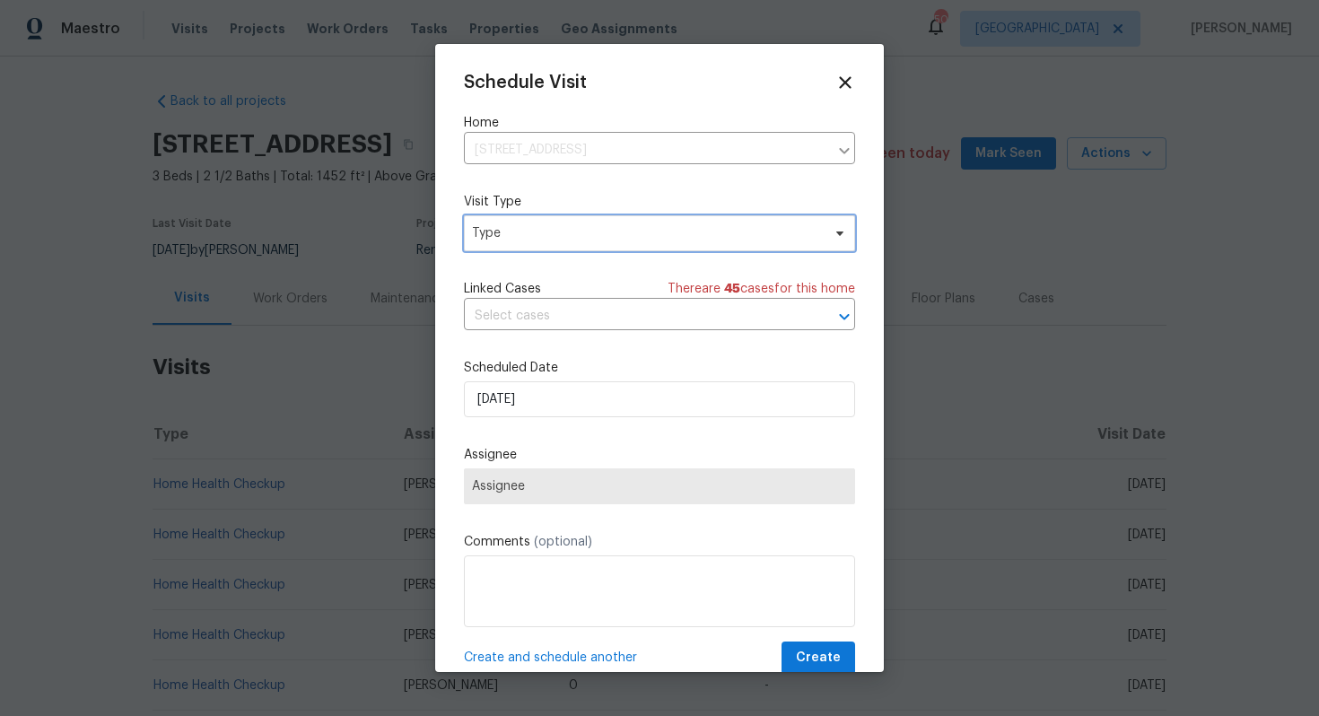
click at [505, 238] on span "Type" at bounding box center [646, 233] width 349 height 18
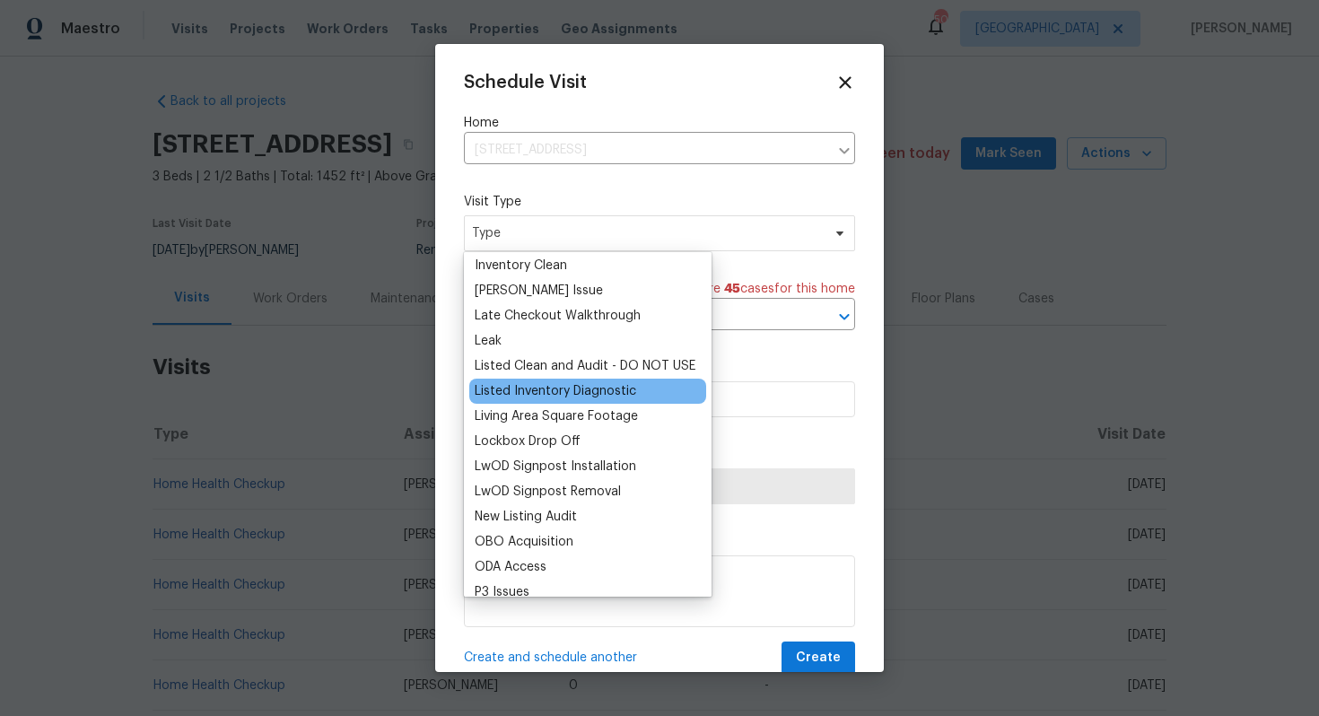
scroll to position [776, 0]
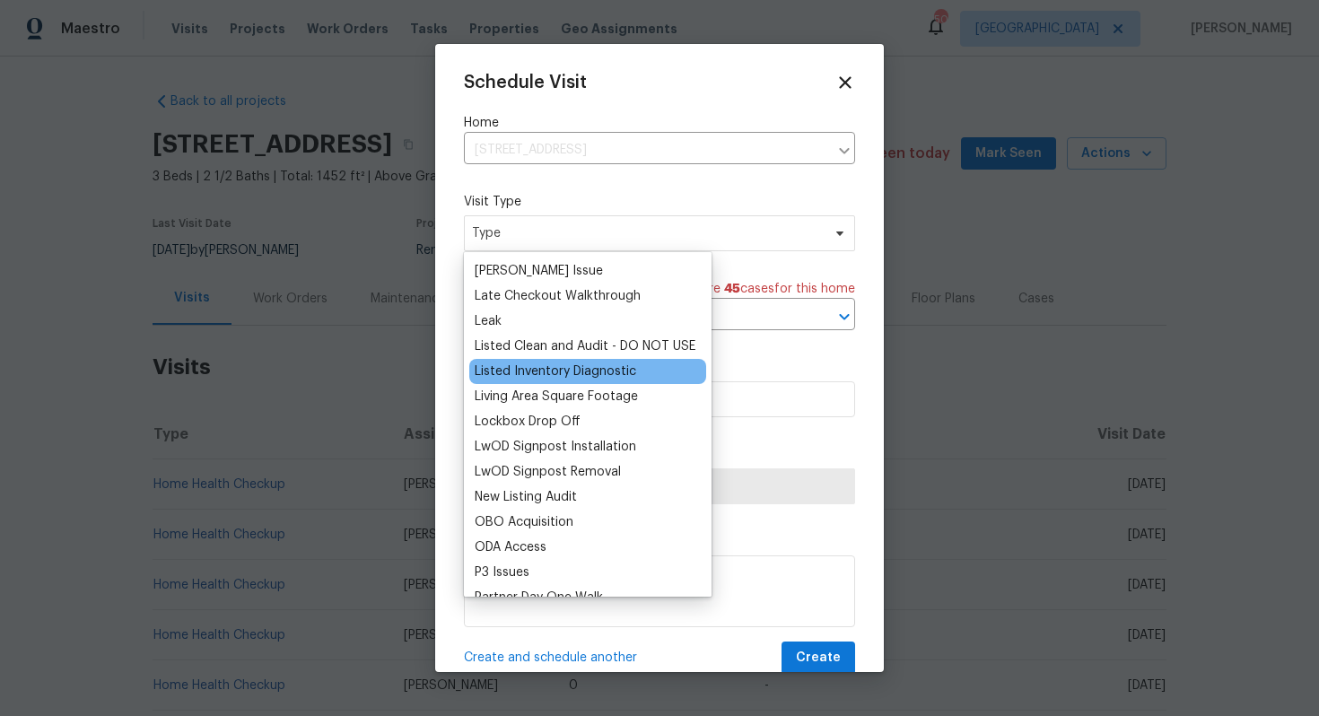
click at [536, 378] on div "Listed Inventory Diagnostic" at bounding box center [556, 371] width 162 height 18
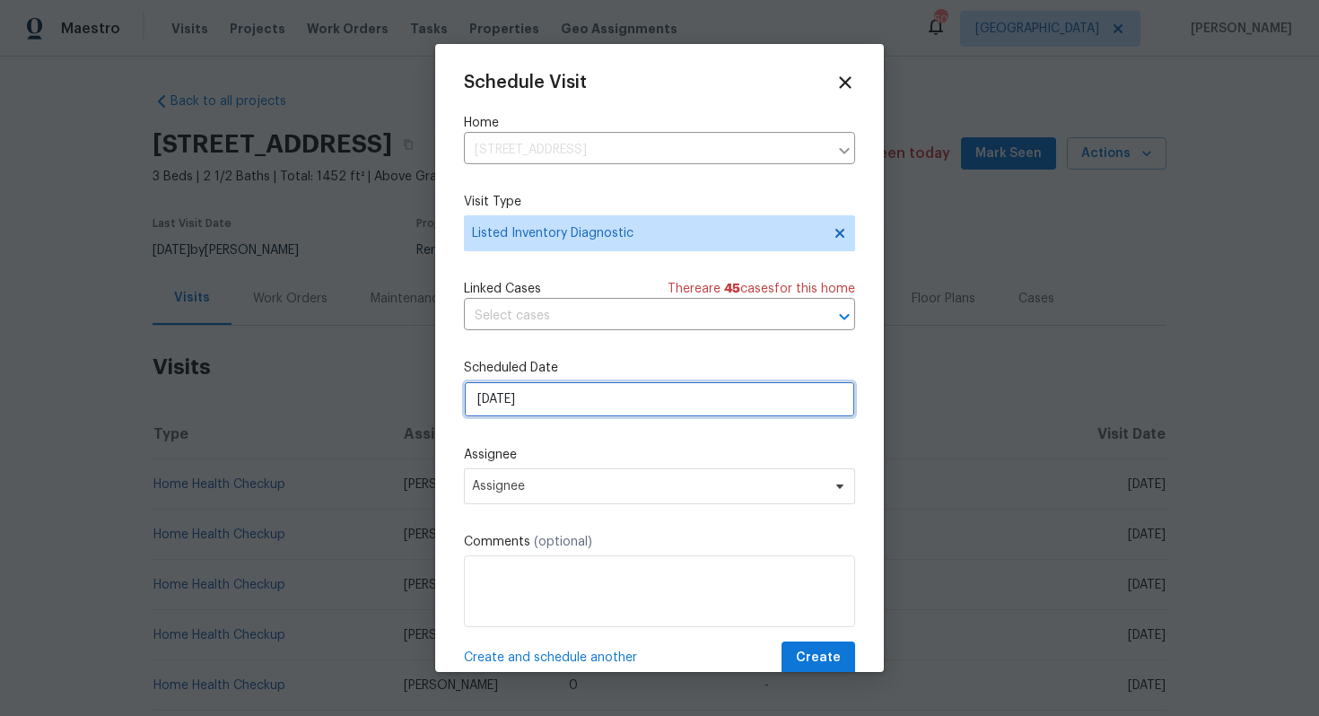
click at [560, 394] on input "[DATE]" at bounding box center [659, 399] width 391 height 36
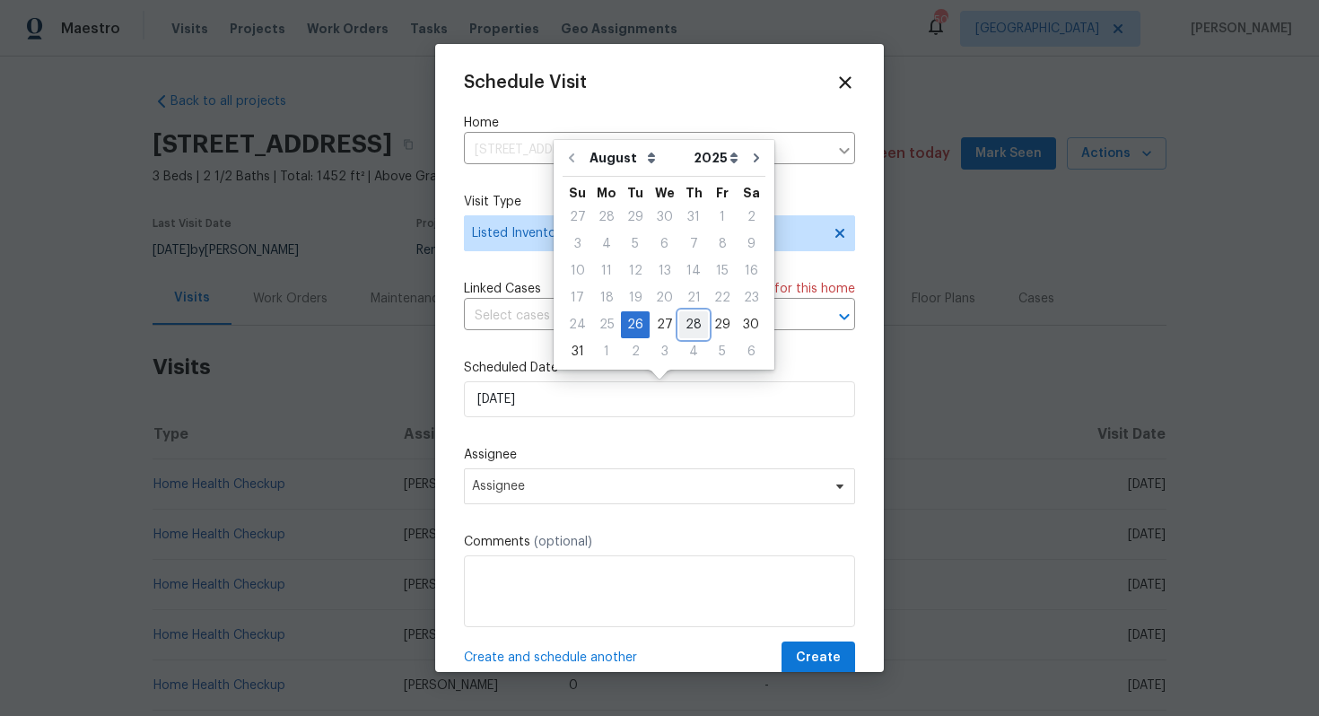
click at [689, 322] on div "28" at bounding box center [693, 324] width 29 height 25
type input "[DATE]"
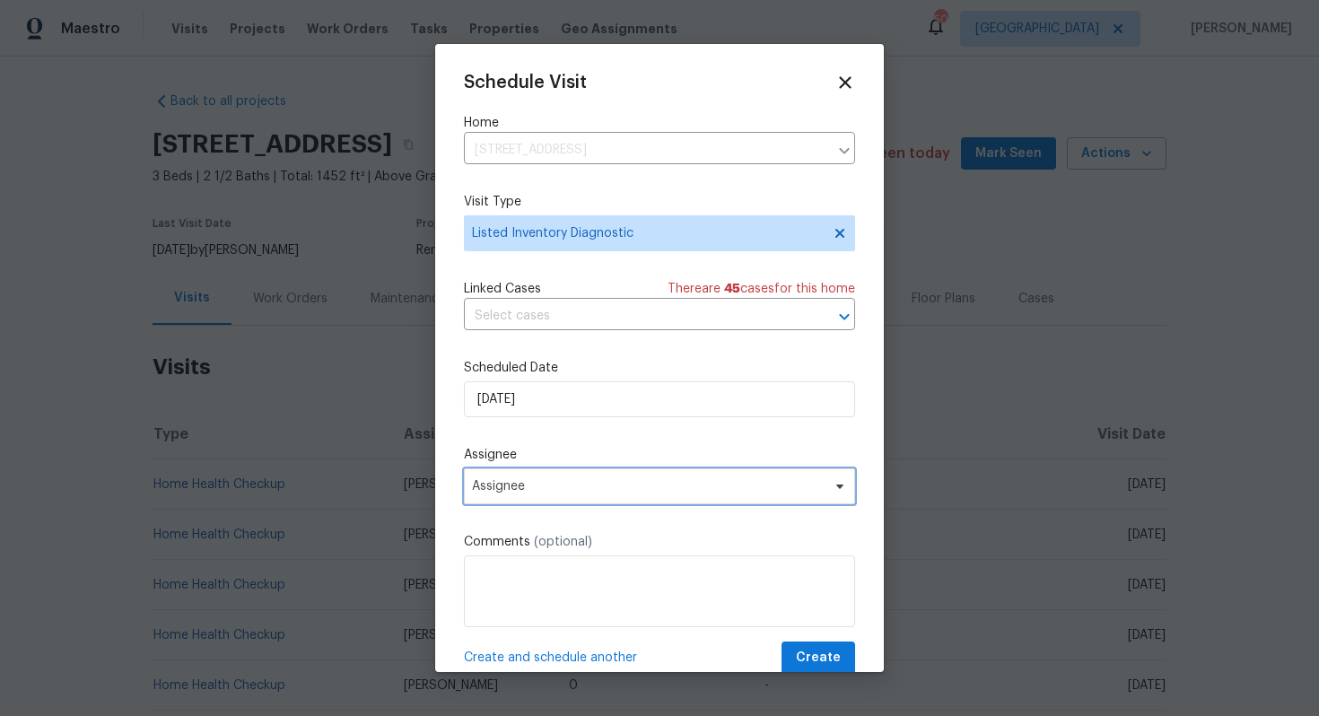
click at [627, 479] on span "Assignee" at bounding box center [659, 486] width 391 height 36
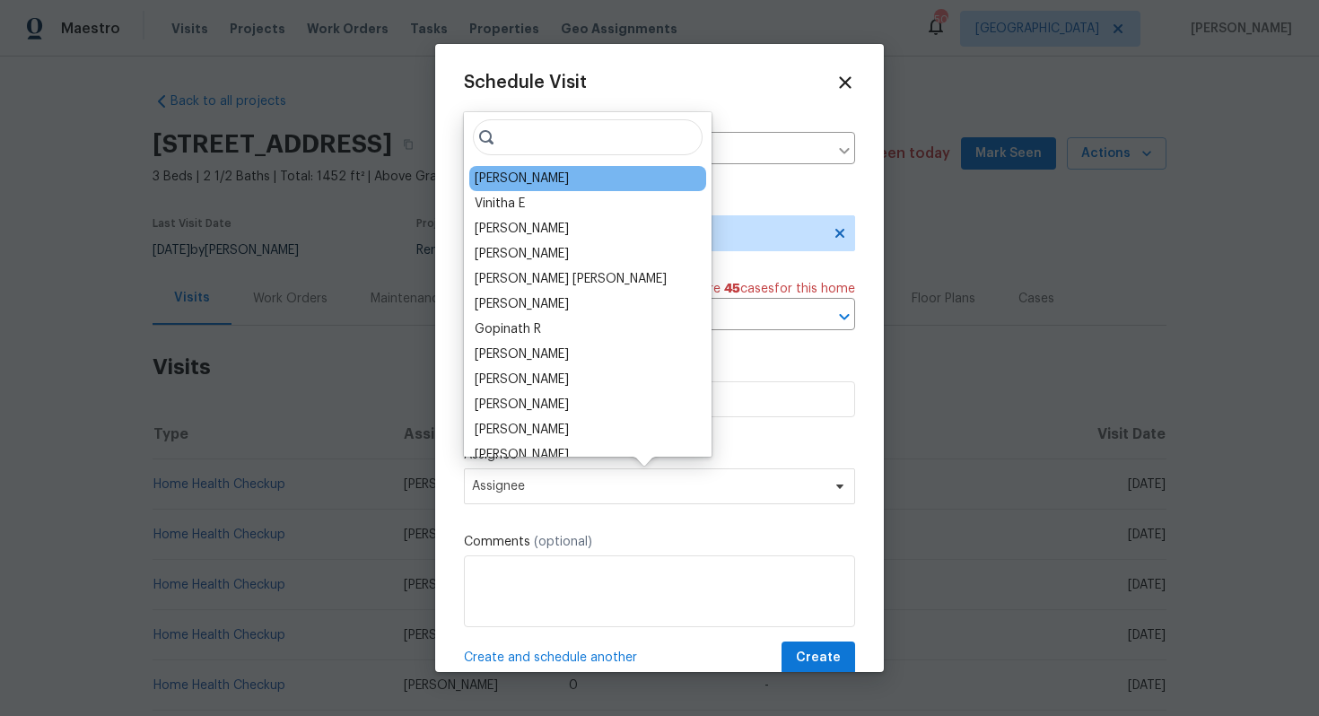
click at [519, 187] on div "[PERSON_NAME]" at bounding box center [522, 179] width 94 height 18
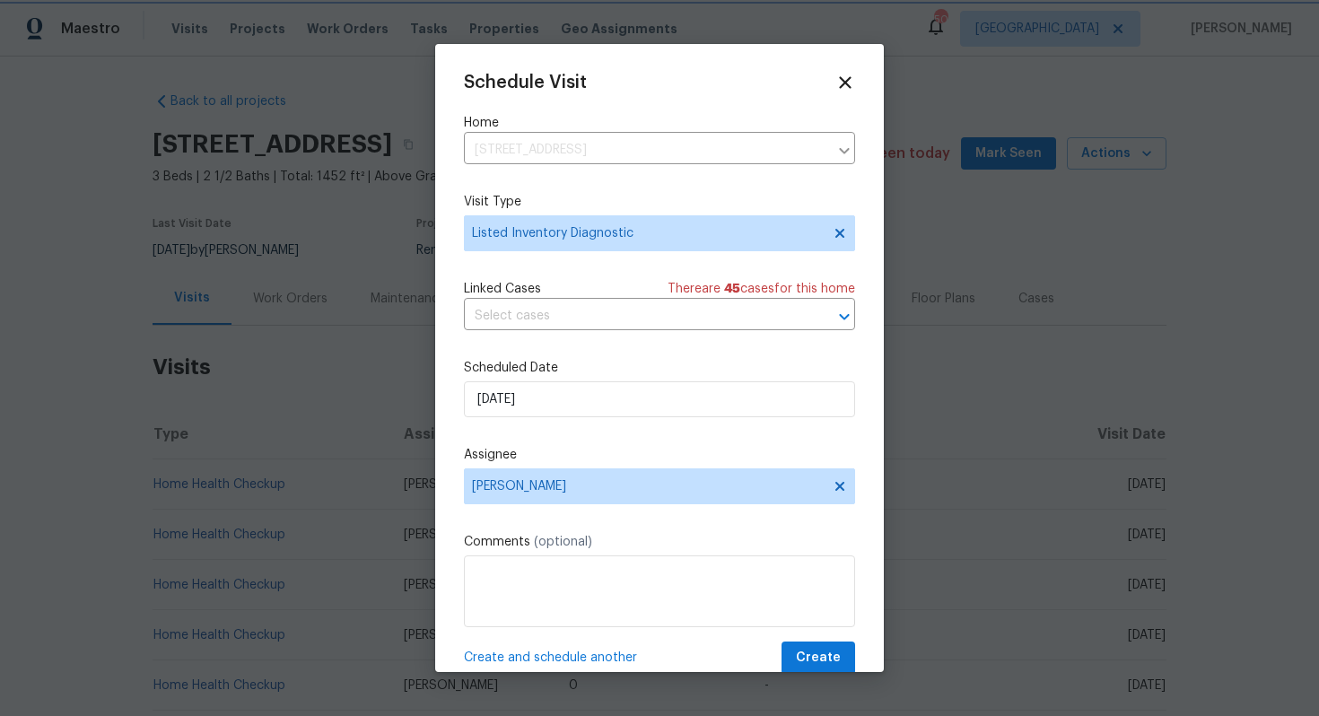
scroll to position [32, 0]
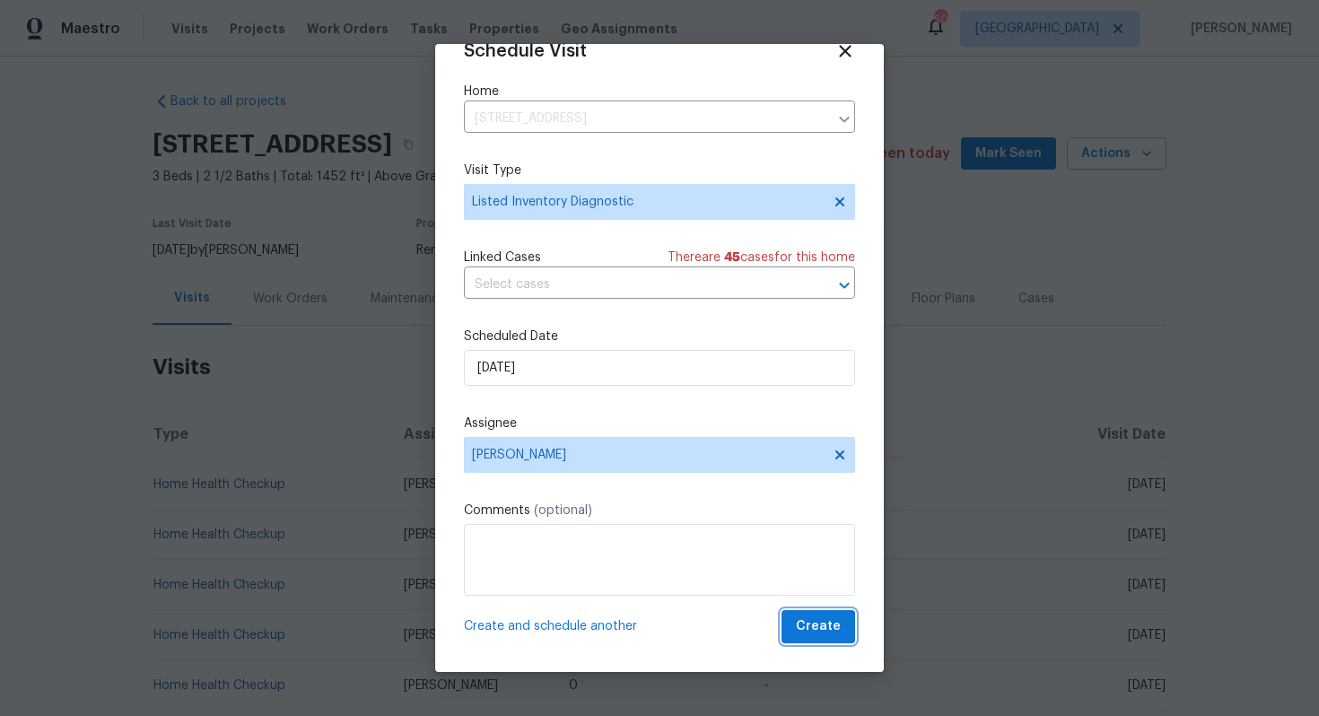
click at [805, 630] on span "Create" at bounding box center [818, 627] width 45 height 22
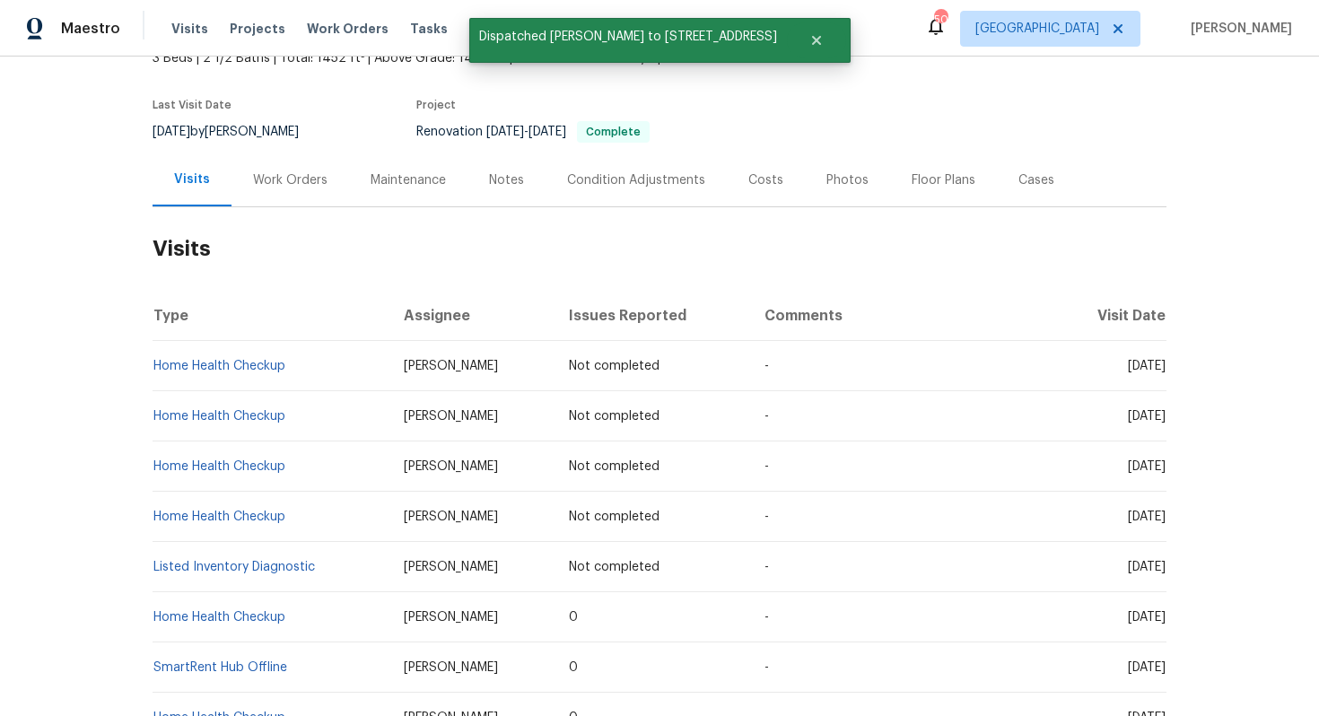
scroll to position [121, 0]
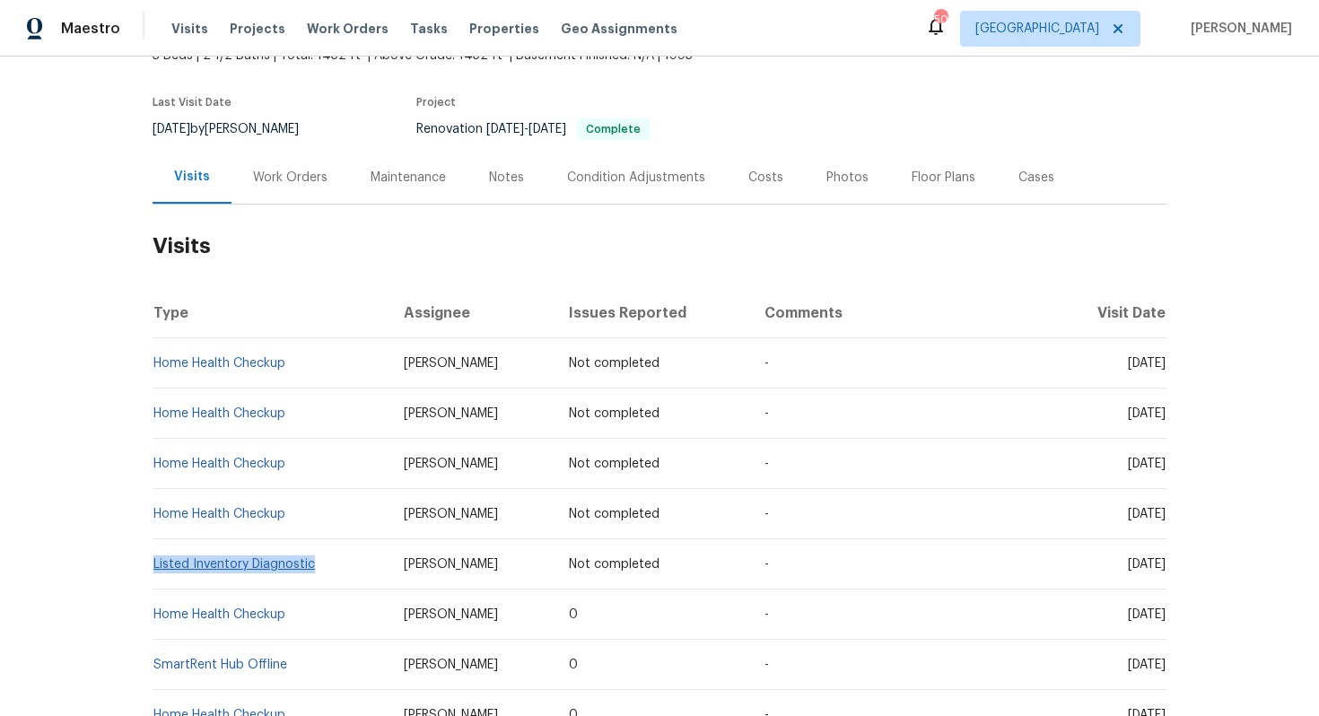
drag, startPoint x: 314, startPoint y: 566, endPoint x: 153, endPoint y: 567, distance: 160.6
click at [153, 567] on td "Listed Inventory Diagnostic" at bounding box center [271, 564] width 237 height 50
copy link "Listed Inventory Diagnostic"
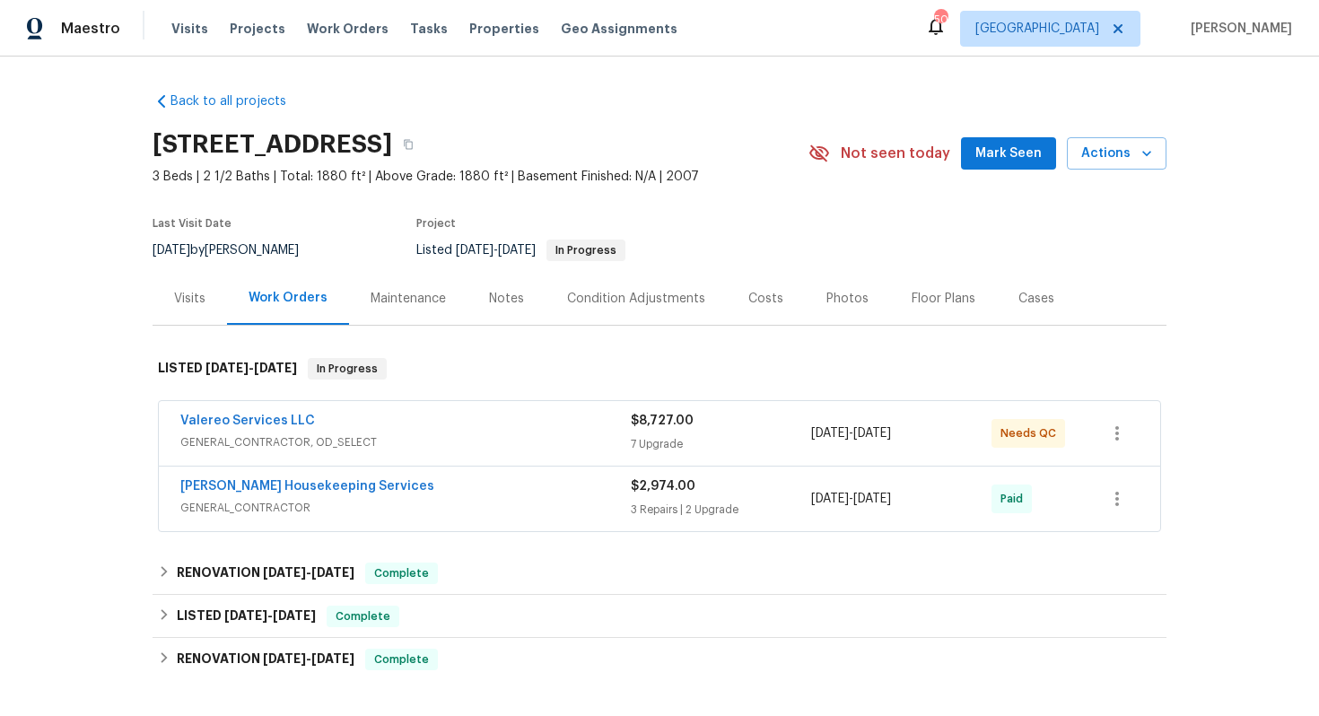
click at [174, 302] on div "Visits" at bounding box center [189, 299] width 31 height 18
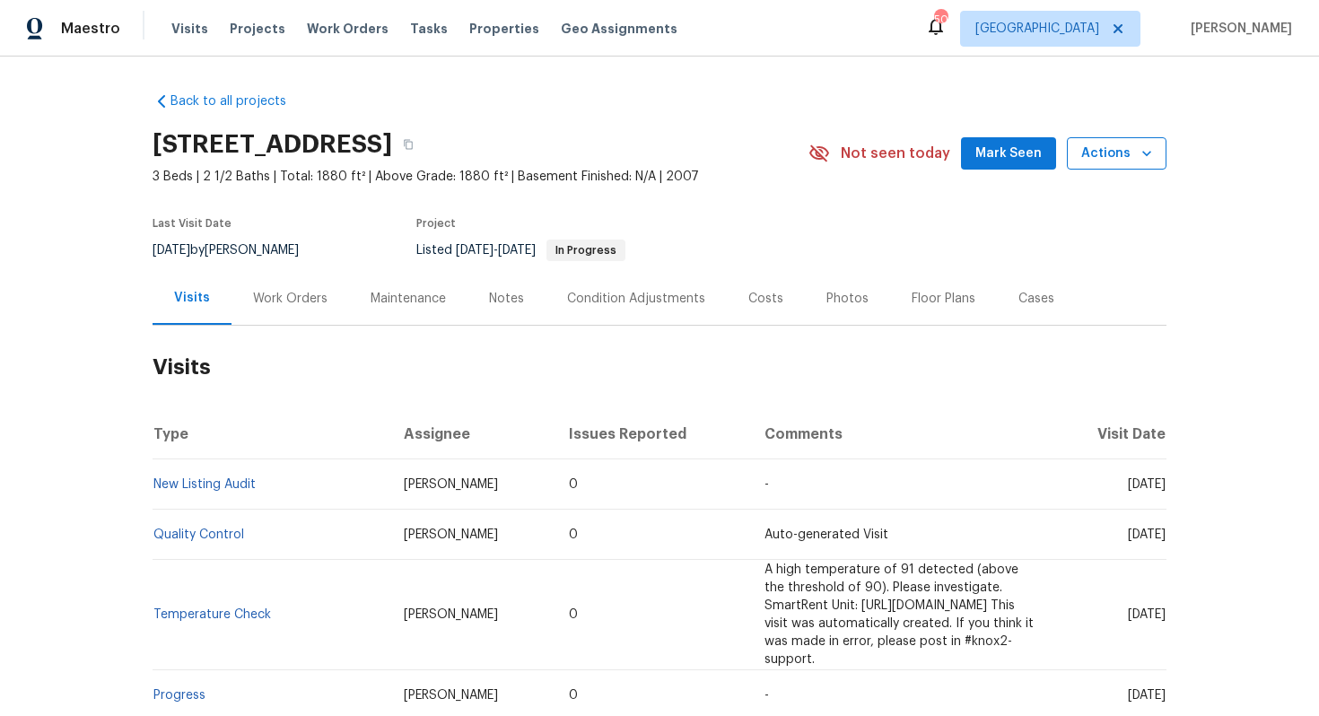
click at [1119, 154] on span "Actions" at bounding box center [1116, 154] width 71 height 22
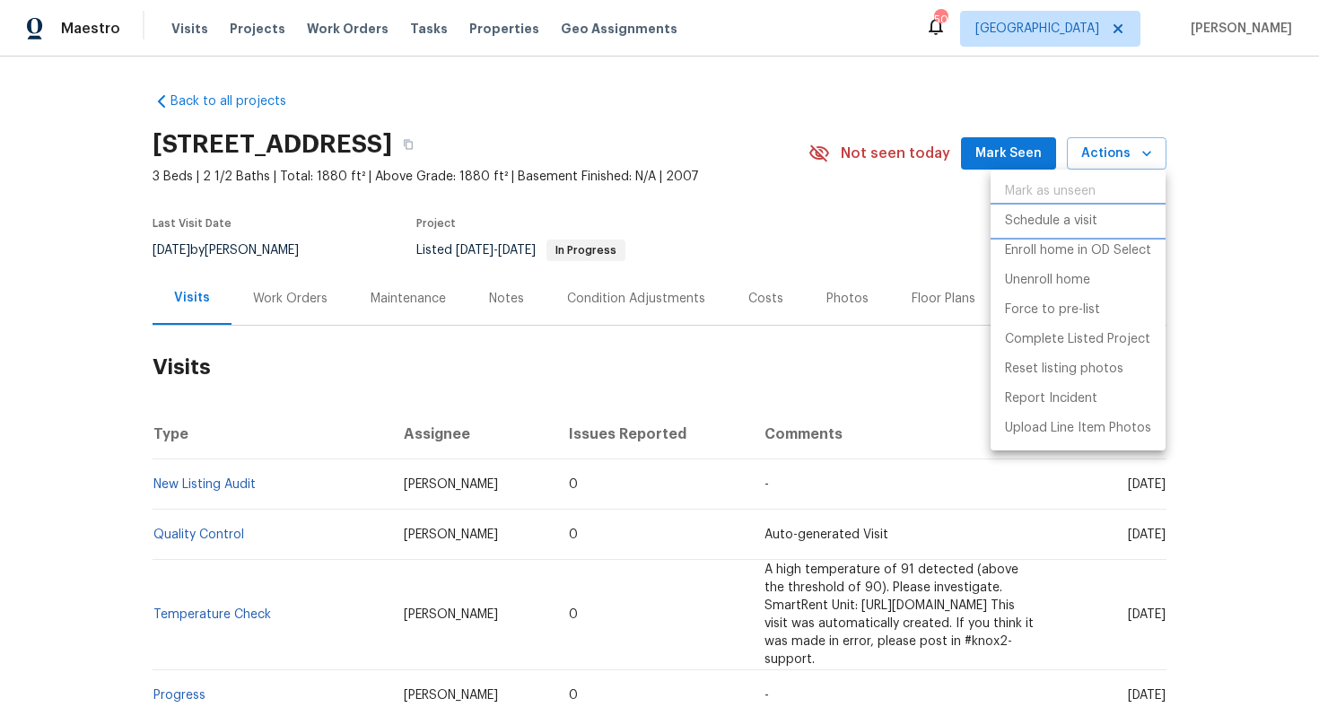
click at [1028, 223] on p "Schedule a visit" at bounding box center [1051, 221] width 92 height 19
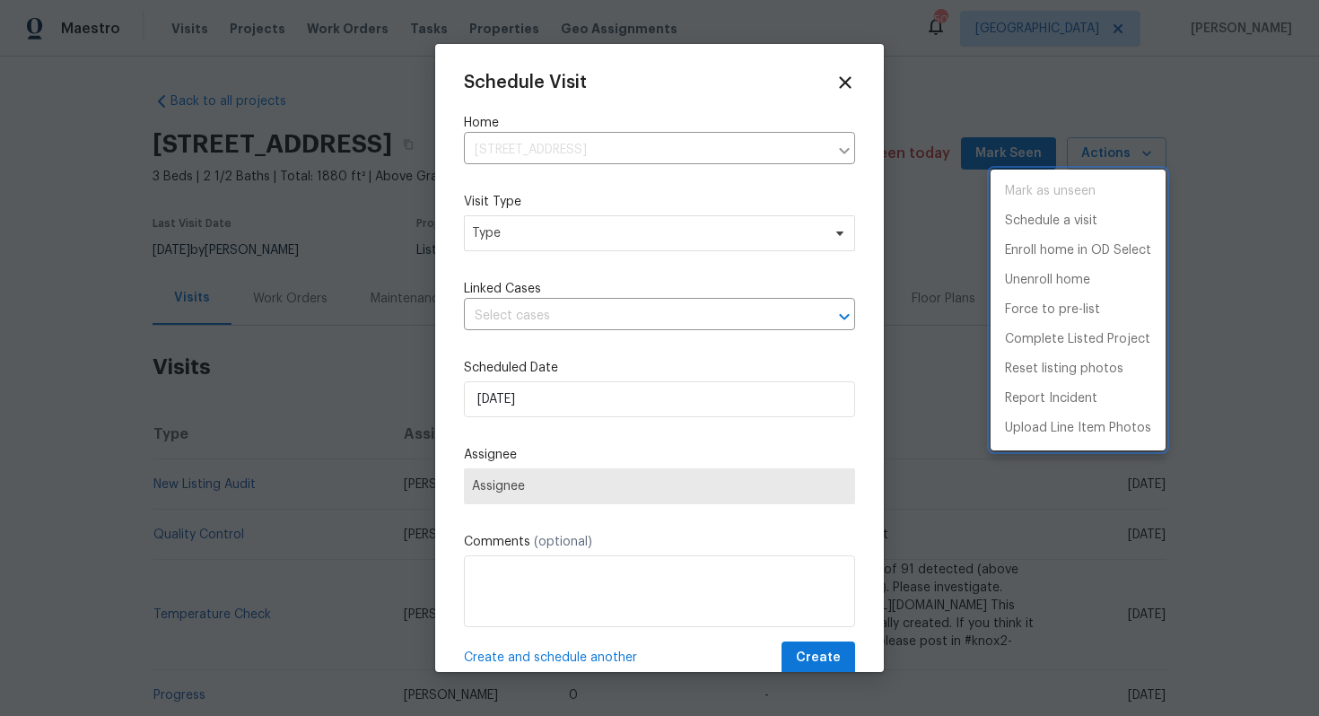
click at [540, 221] on div at bounding box center [659, 358] width 1319 height 716
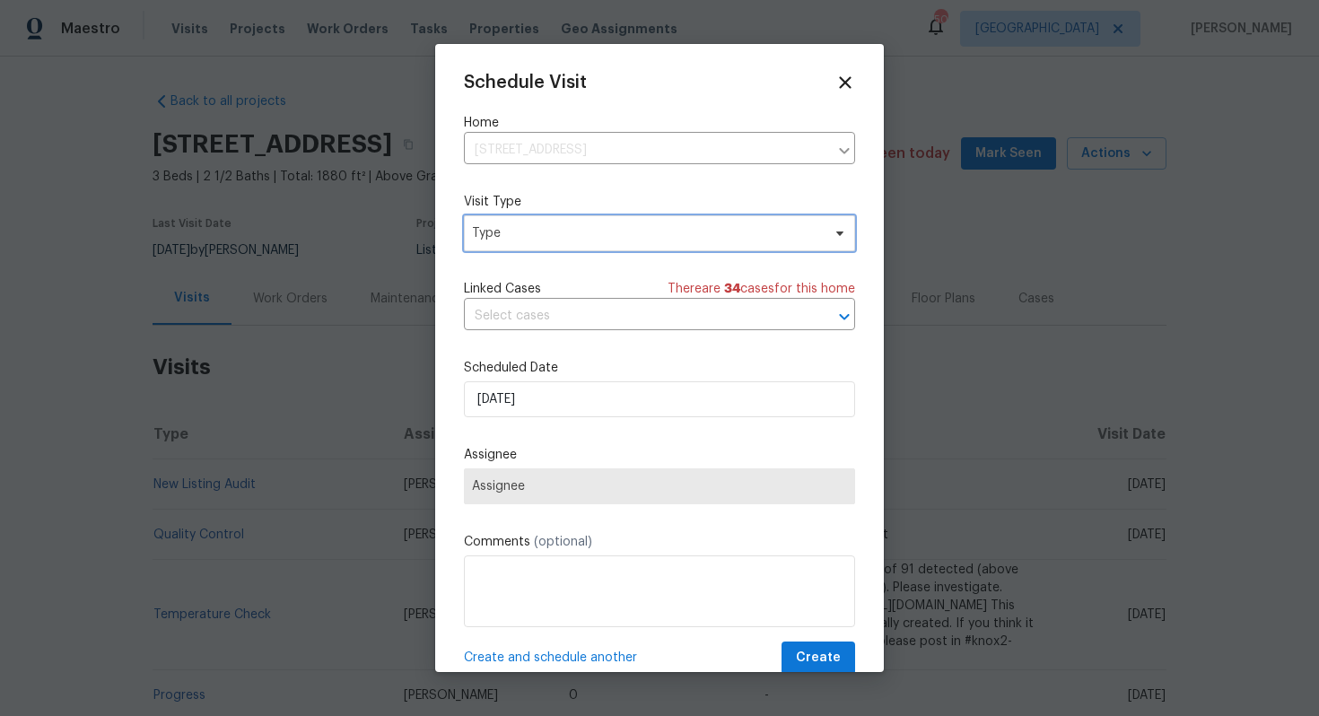
click at [522, 225] on span "Type" at bounding box center [646, 233] width 349 height 18
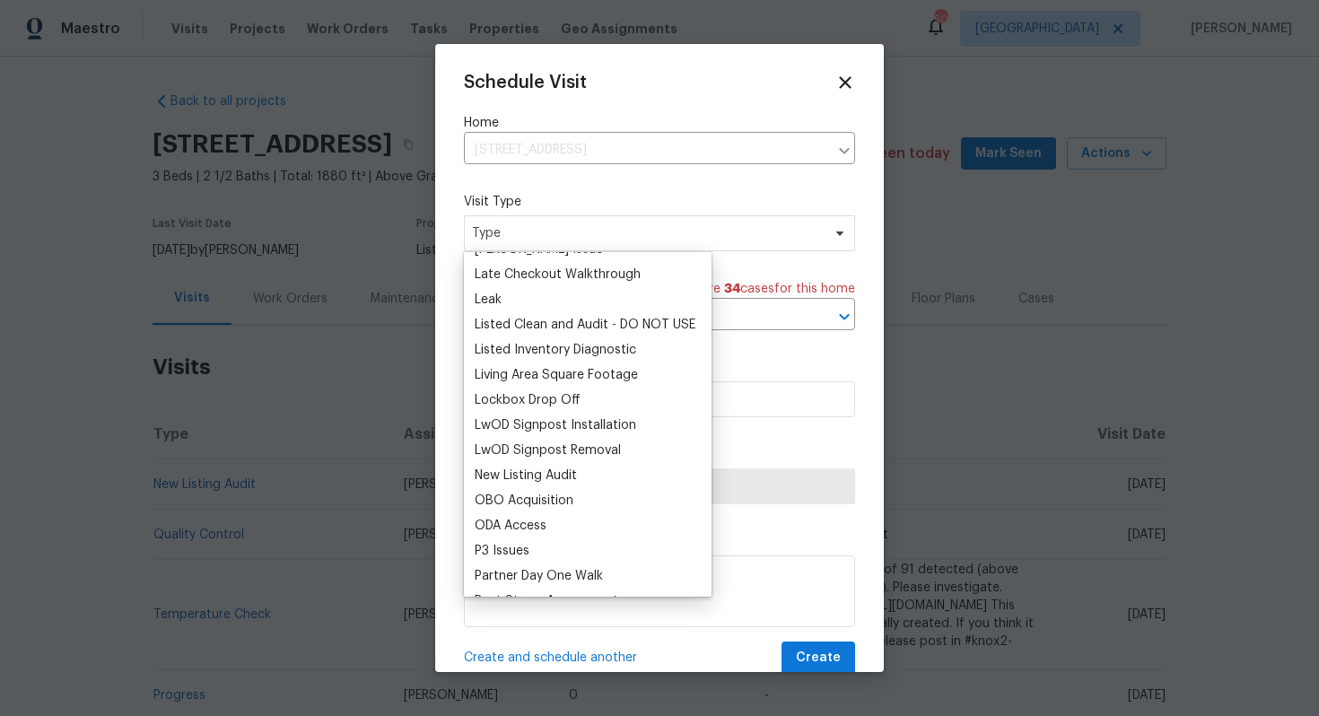
scroll to position [819, 0]
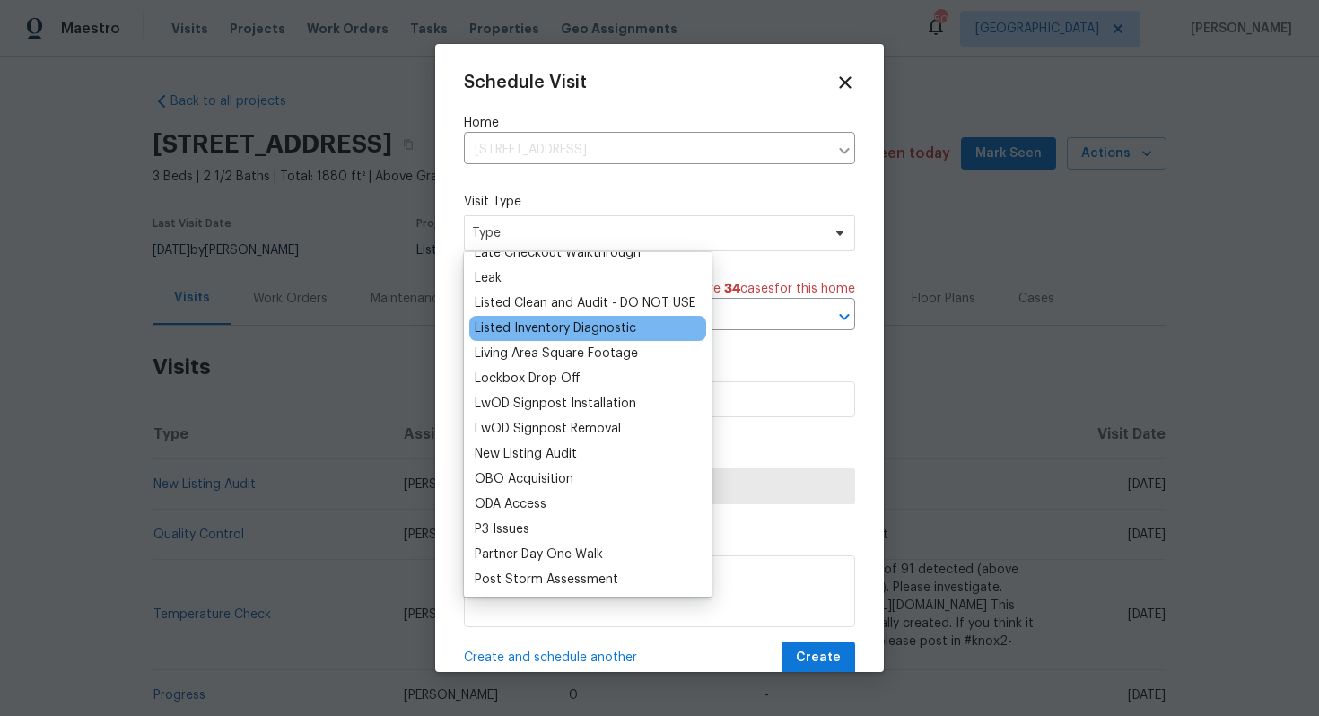
click at [540, 325] on div "Listed Inventory Diagnostic" at bounding box center [556, 328] width 162 height 18
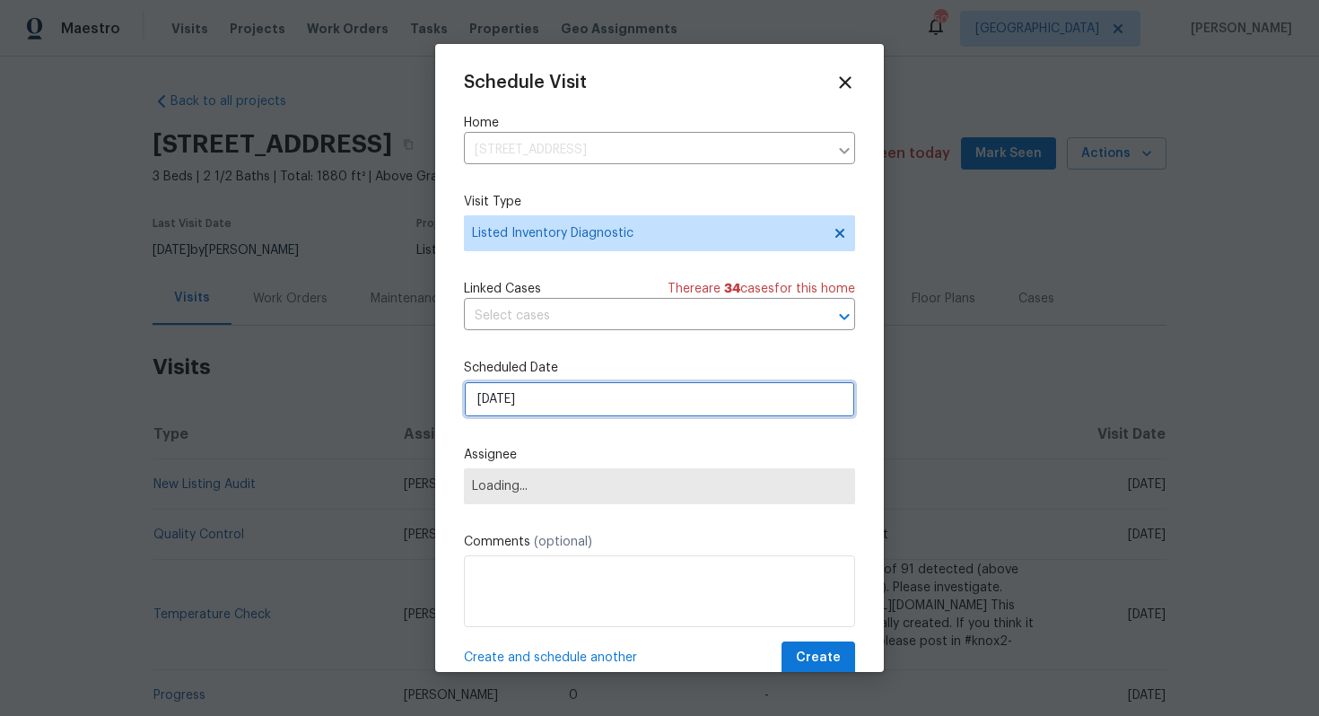
click at [563, 407] on input "[DATE]" at bounding box center [659, 399] width 391 height 36
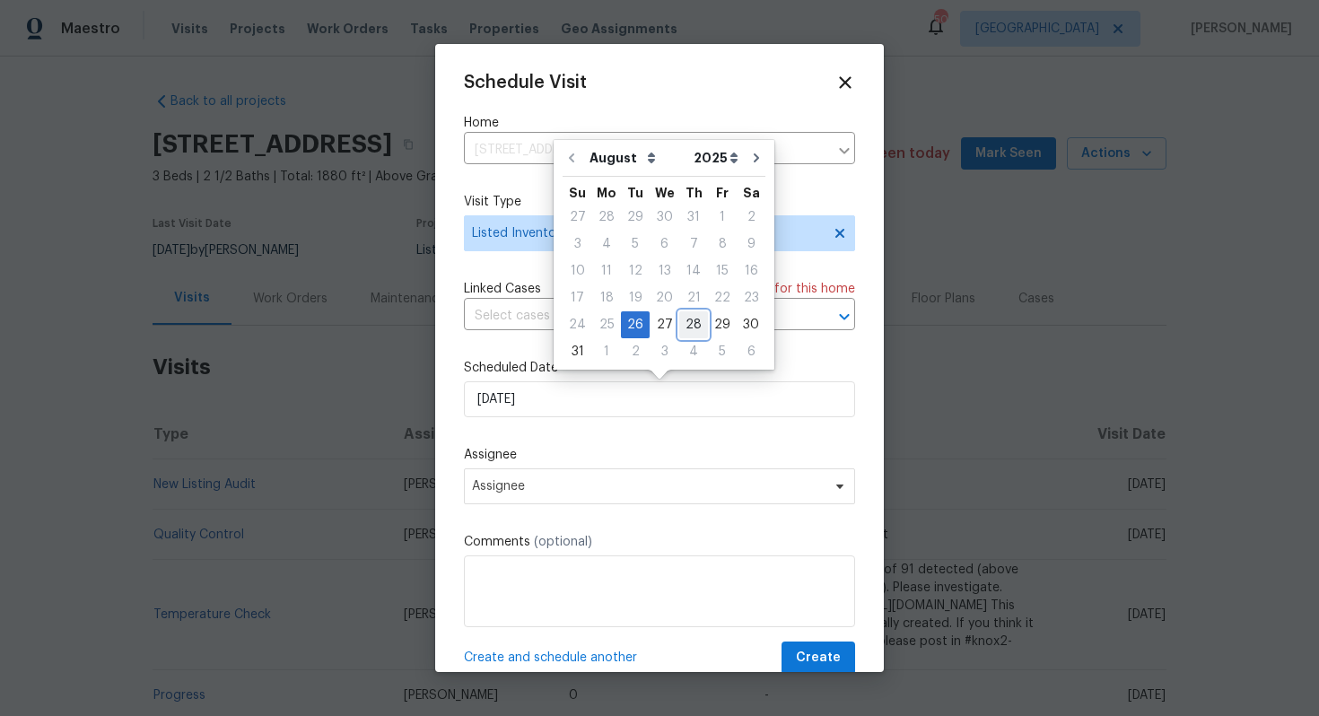
click at [694, 326] on div "28" at bounding box center [693, 324] width 29 height 25
type input "[DATE]"
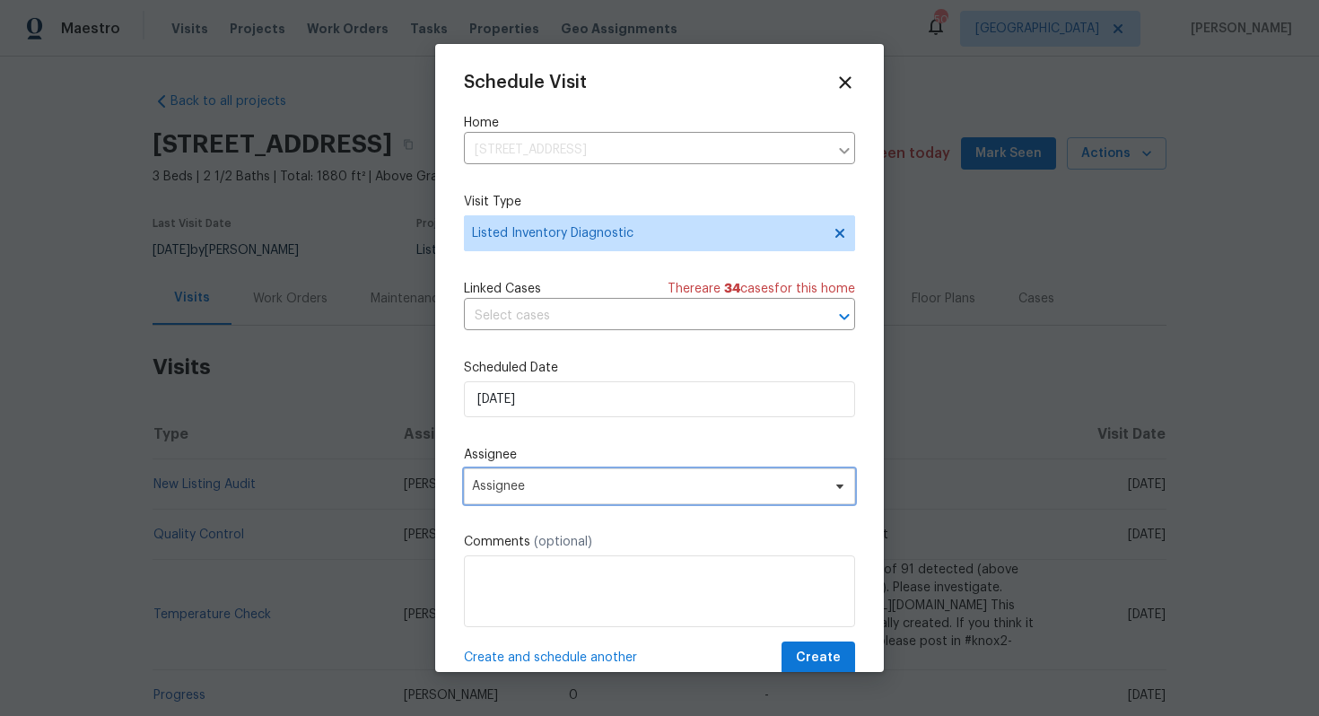
click at [606, 490] on span "Assignee" at bounding box center [648, 486] width 352 height 14
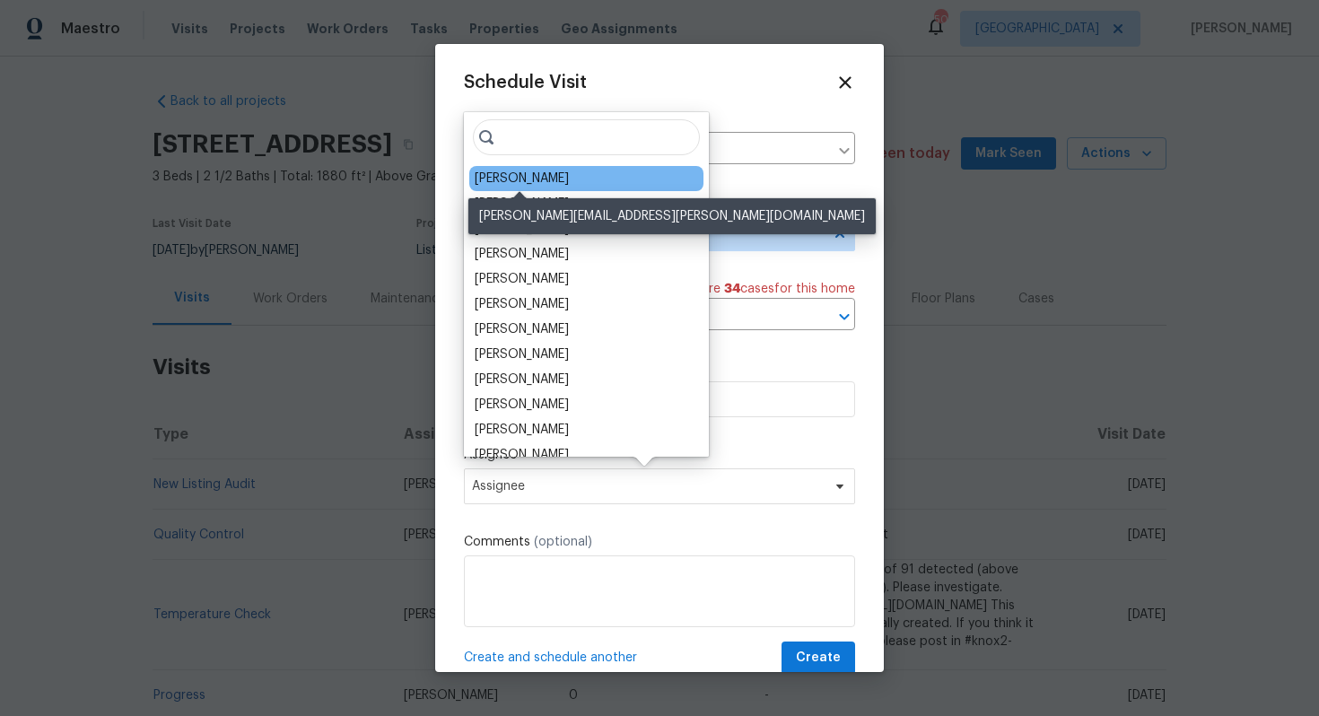
click at [514, 180] on div "Sheila Cooksey" at bounding box center [522, 179] width 94 height 18
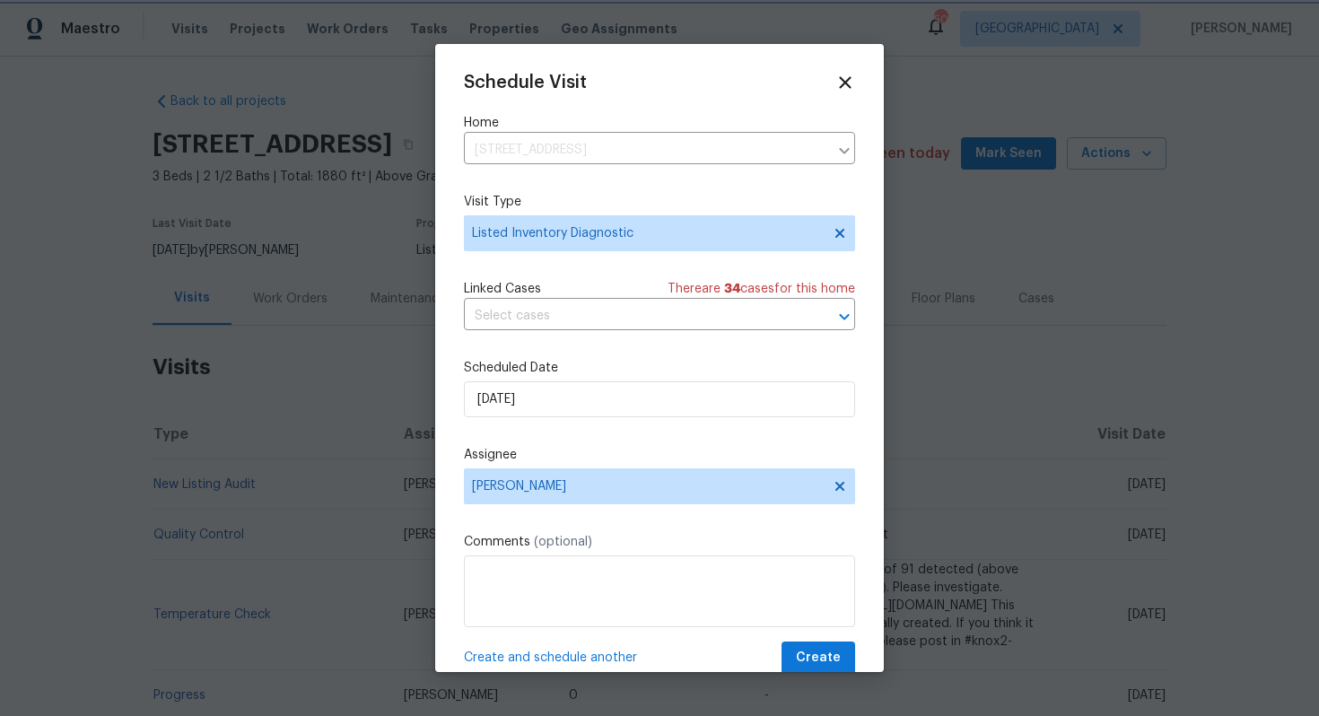
scroll to position [32, 0]
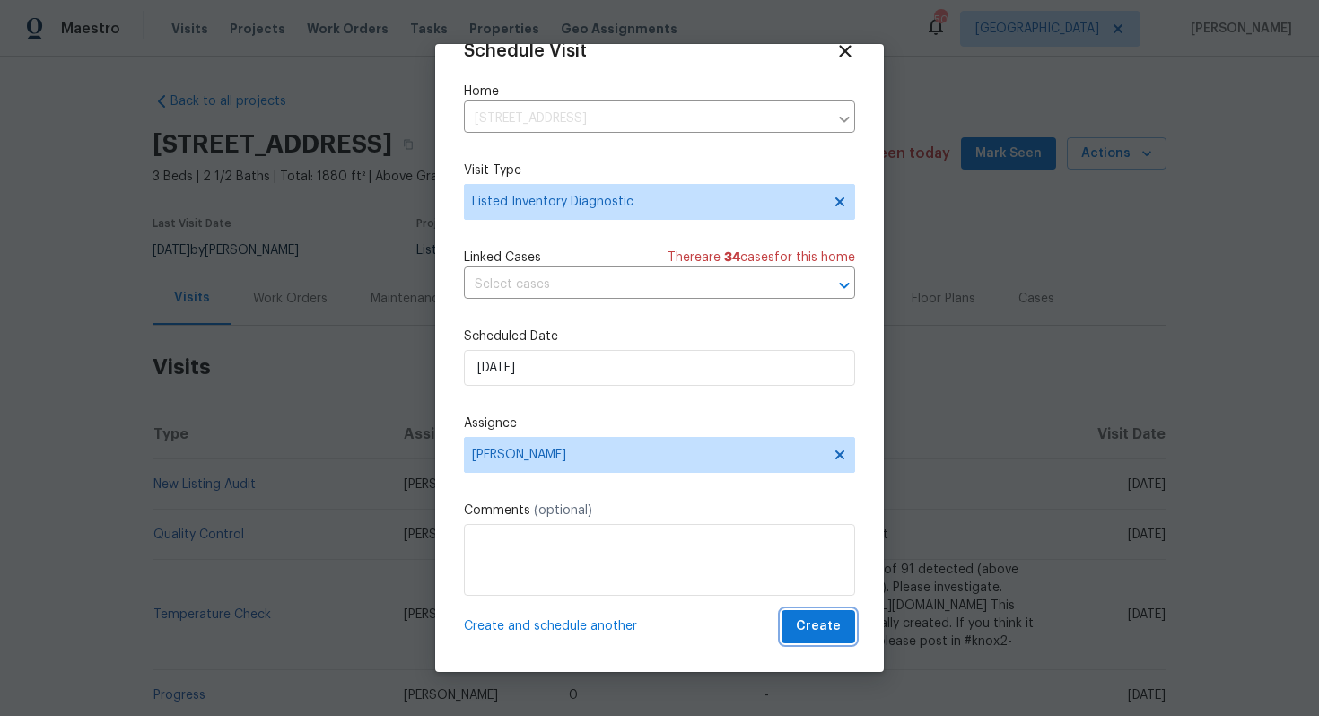
click at [823, 624] on span "Create" at bounding box center [818, 627] width 45 height 22
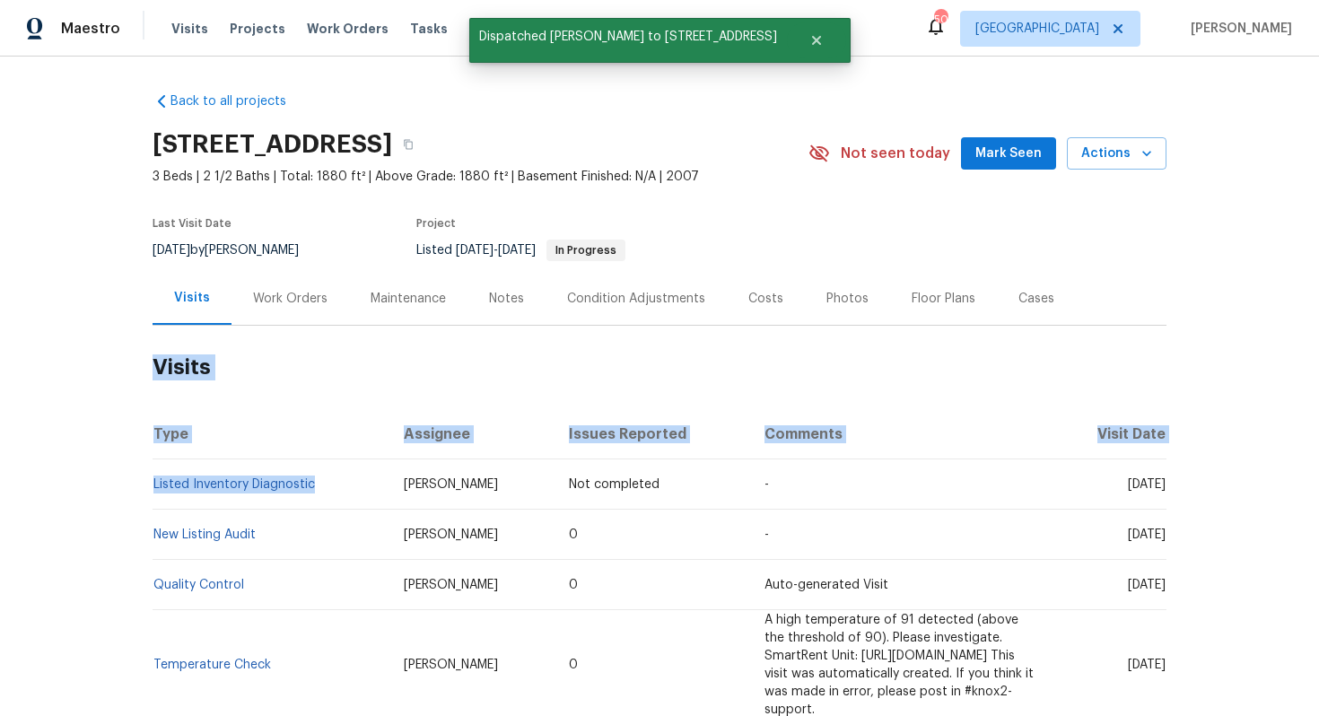
drag, startPoint x: 314, startPoint y: 487, endPoint x: 152, endPoint y: 485, distance: 162.4
click at [152, 485] on div "Back to all projects 4124 Scales St, Austin, TX 78723 3 Beds | 2 1/2 Baths | To…" at bounding box center [659, 386] width 1319 height 659
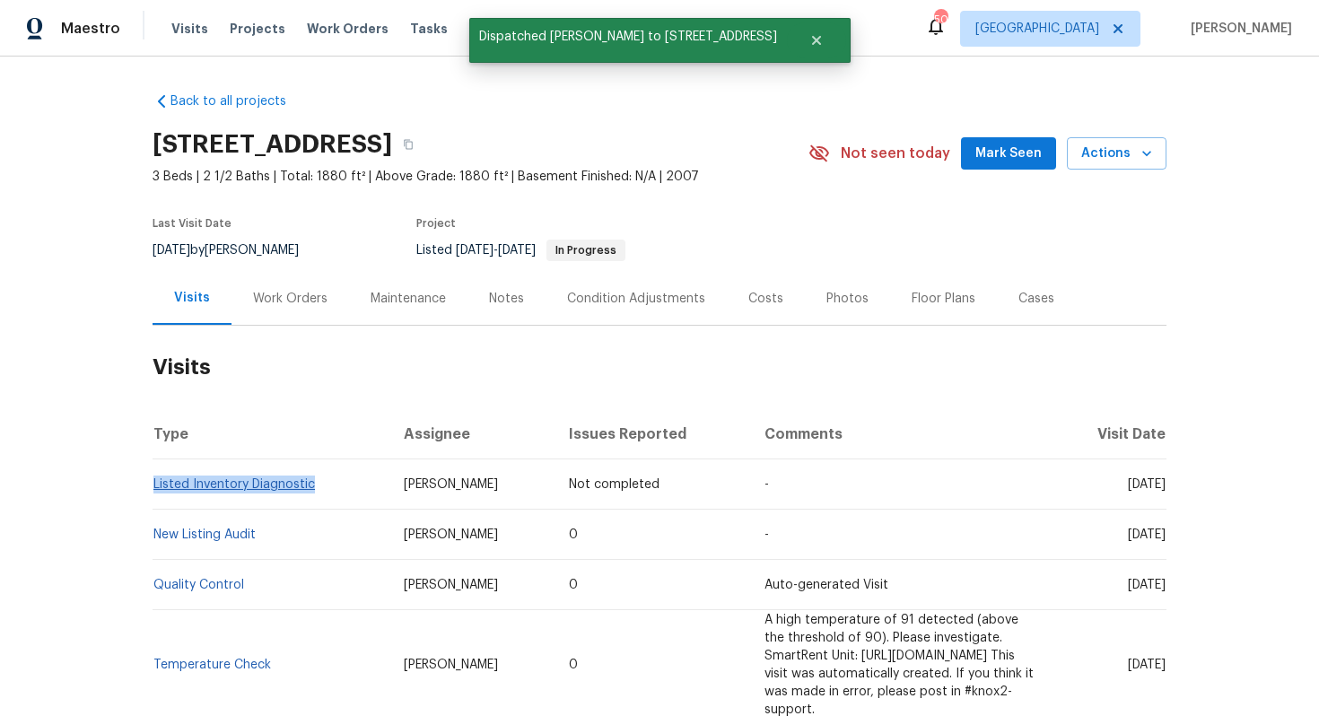
drag, startPoint x: 318, startPoint y: 480, endPoint x: 156, endPoint y: 479, distance: 161.5
click at [156, 479] on td "Listed Inventory Diagnostic" at bounding box center [271, 484] width 237 height 50
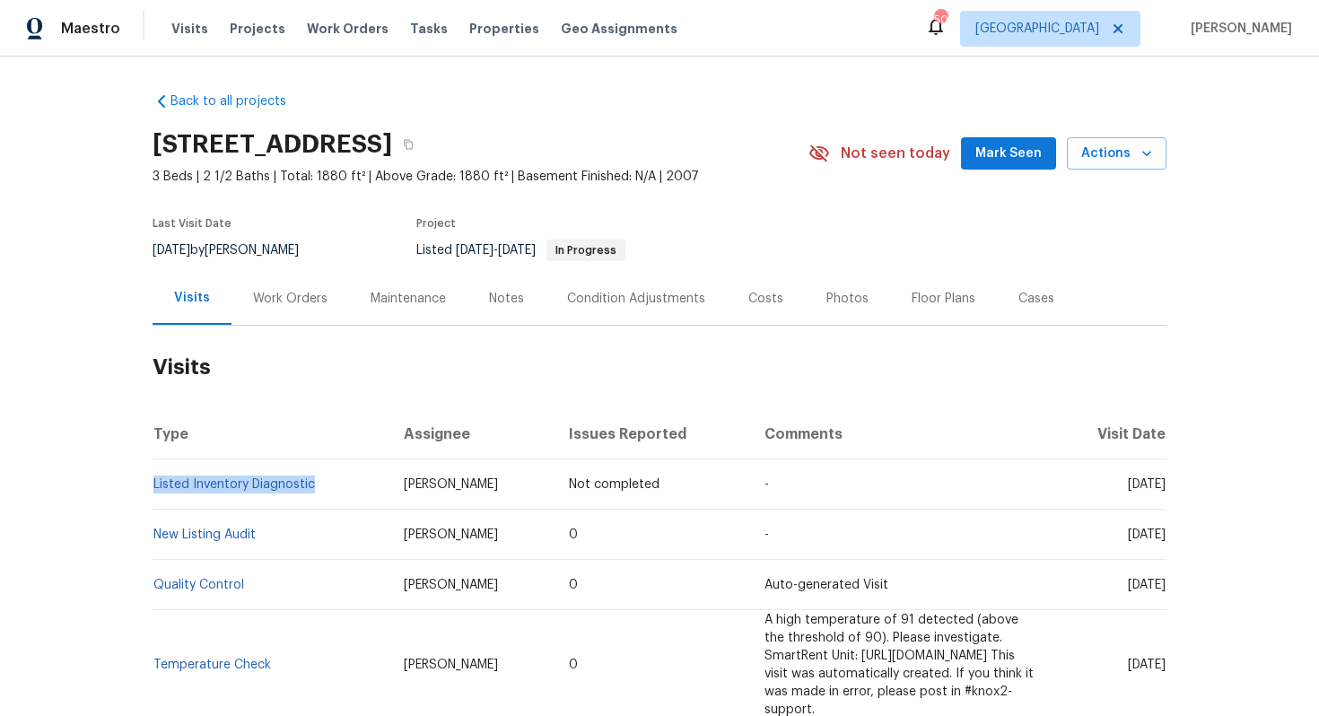
copy link "Listed Inventory Diagnostic"
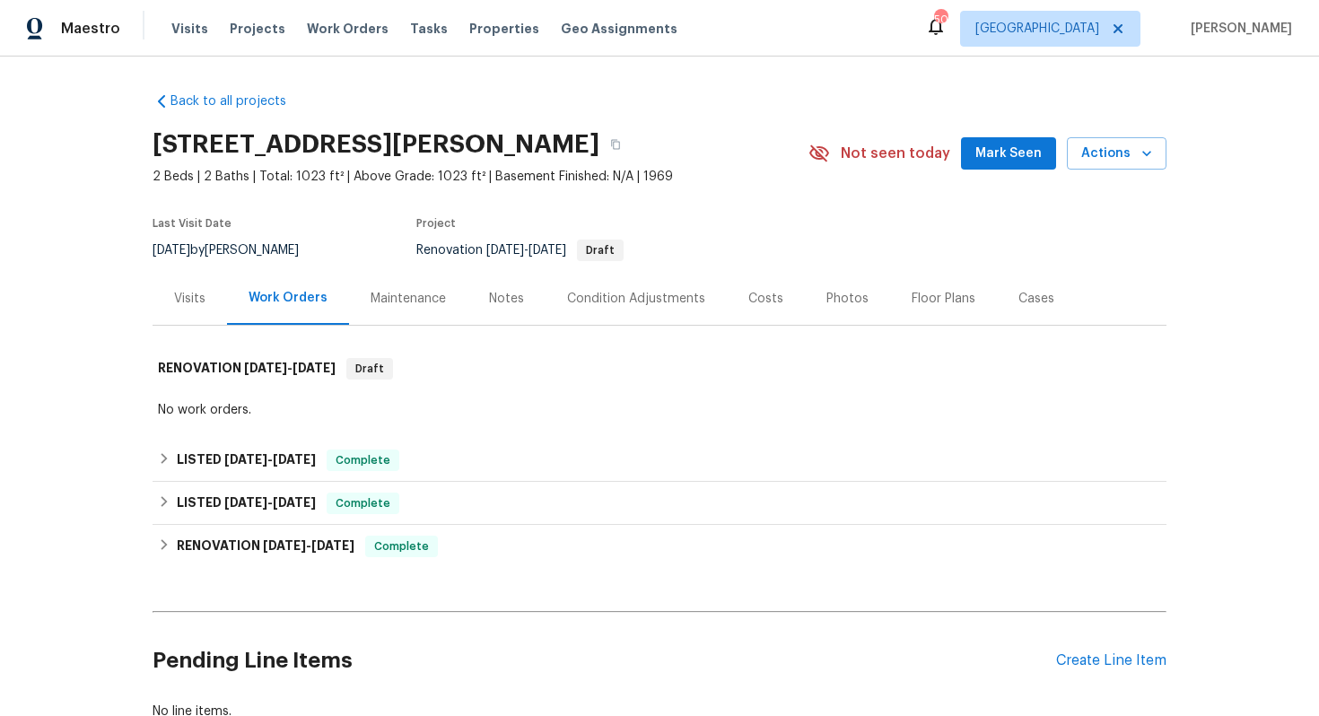
click at [186, 308] on div "Visits" at bounding box center [189, 299] width 31 height 18
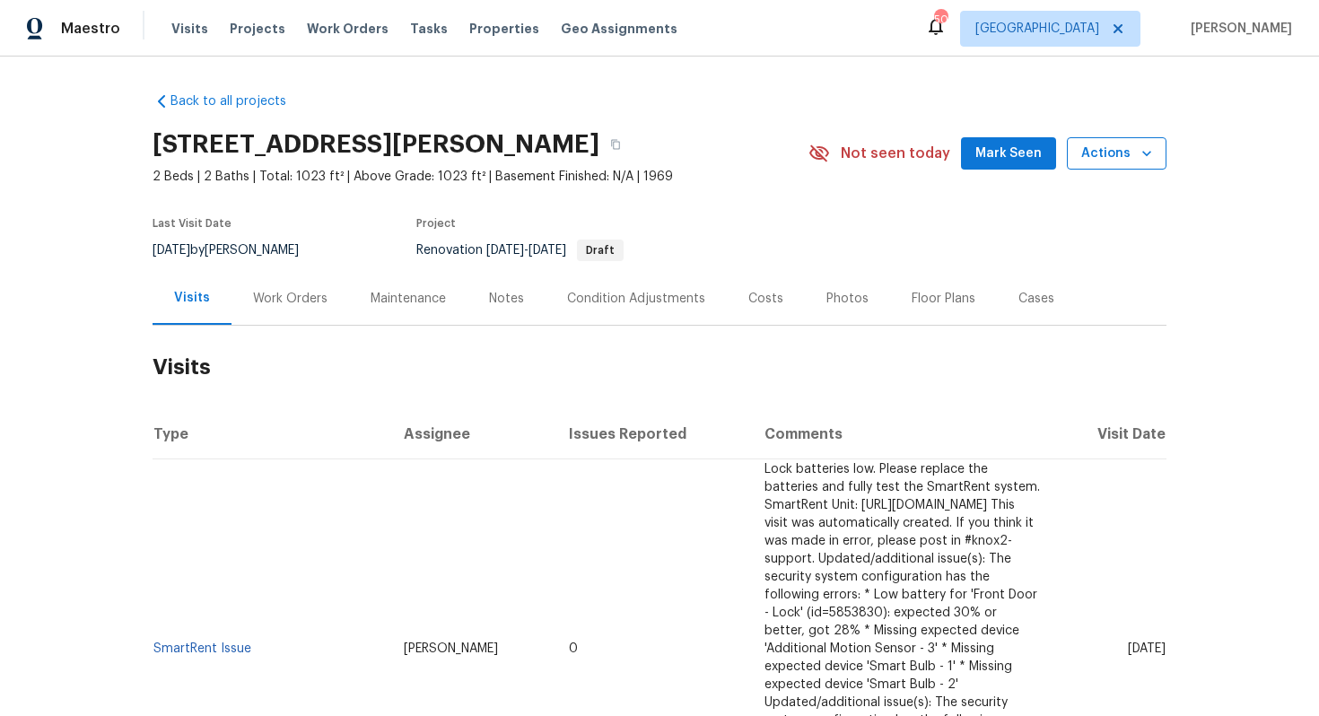
click at [1101, 170] on button "Actions" at bounding box center [1117, 153] width 100 height 33
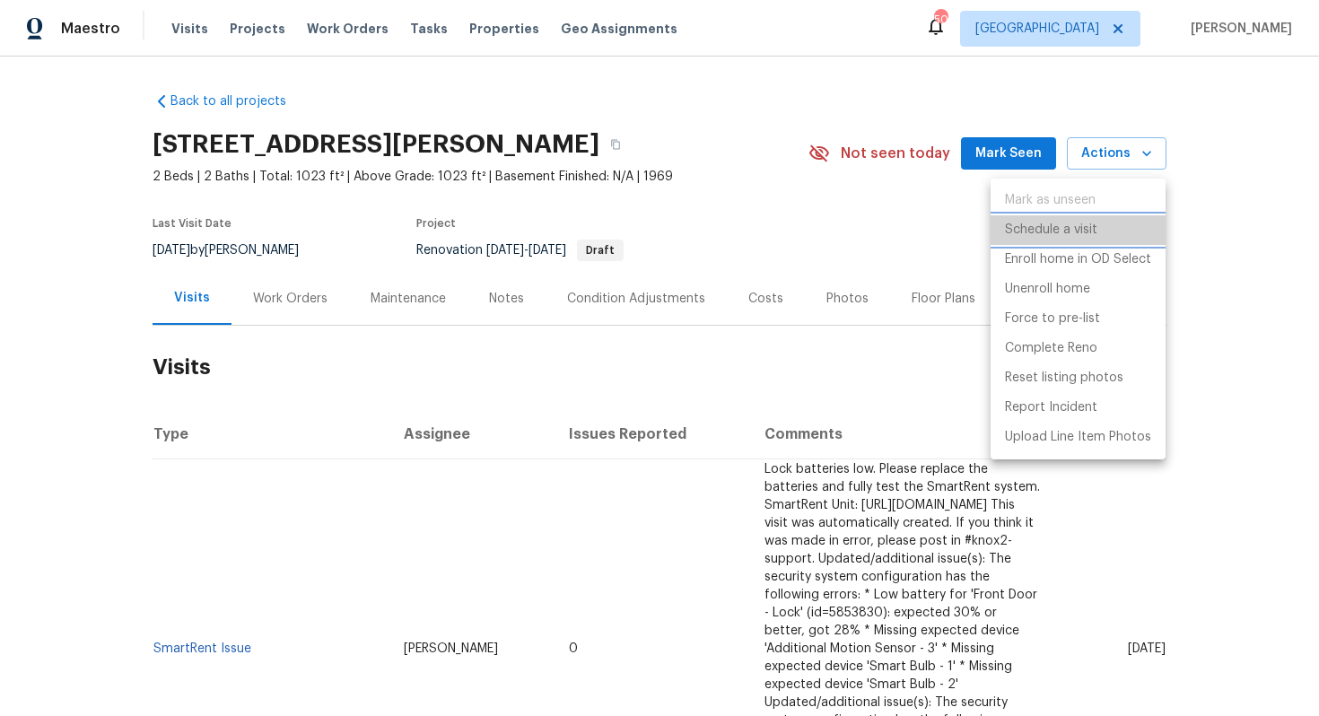
click at [1029, 223] on p "Schedule a visit" at bounding box center [1051, 230] width 92 height 19
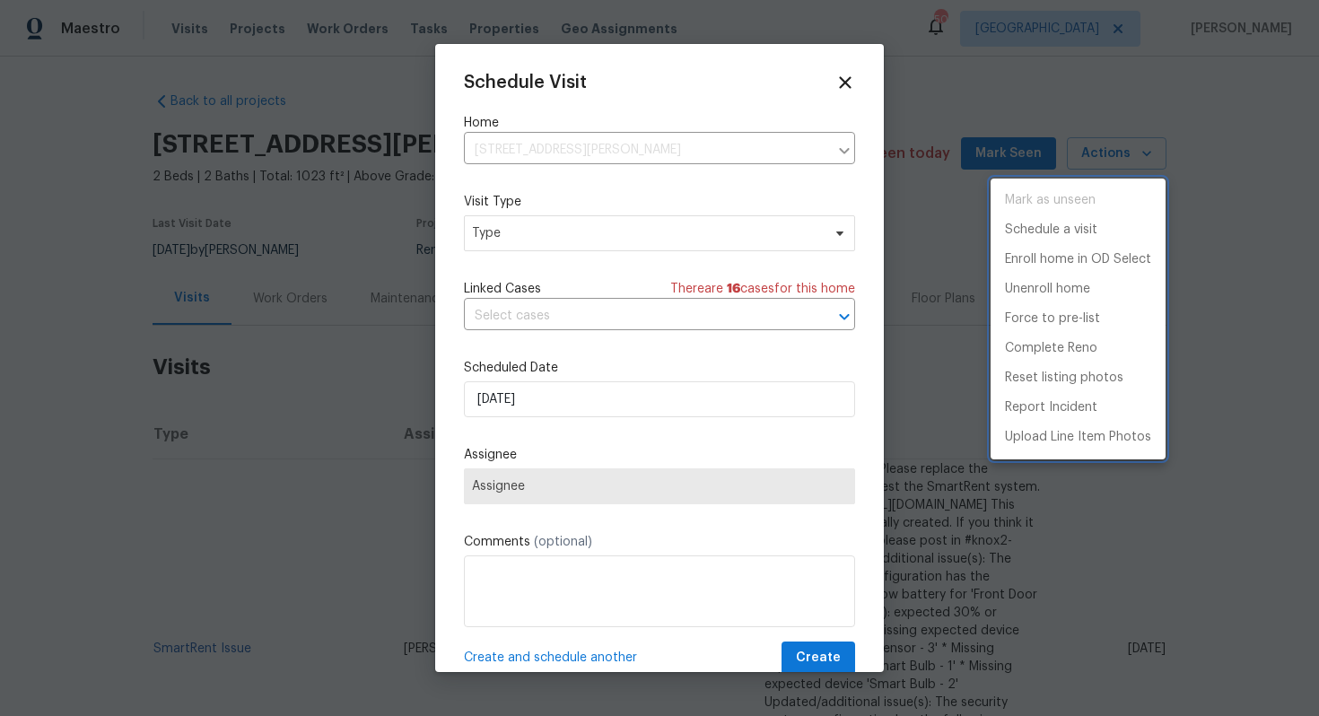
click at [523, 239] on div at bounding box center [659, 358] width 1319 height 716
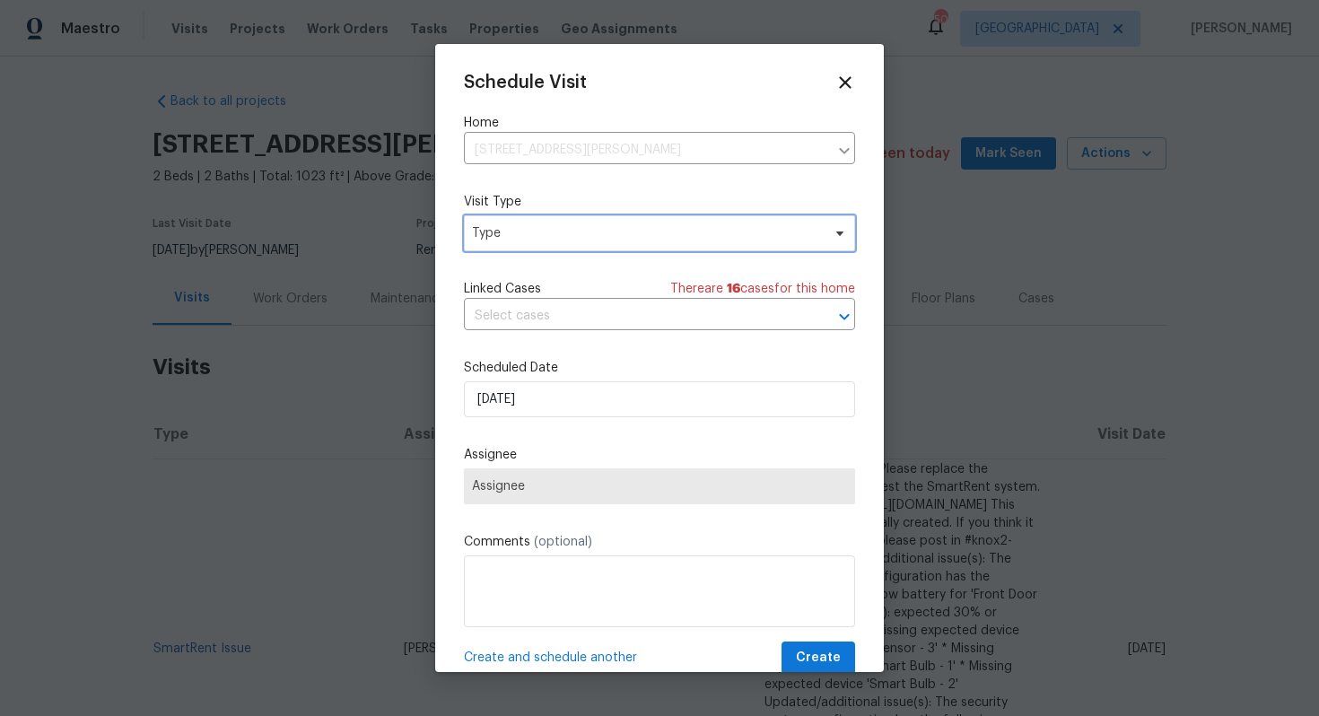
click at [500, 236] on span "Type" at bounding box center [646, 233] width 349 height 18
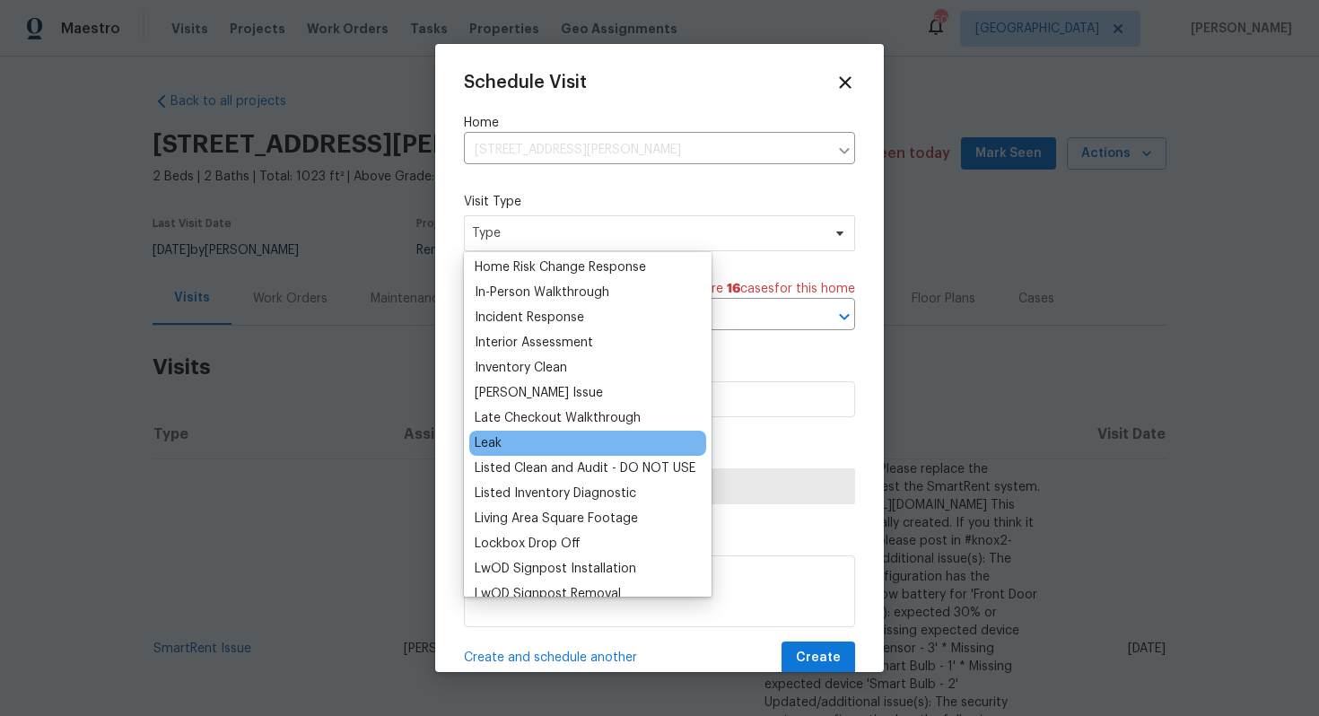
scroll to position [673, 0]
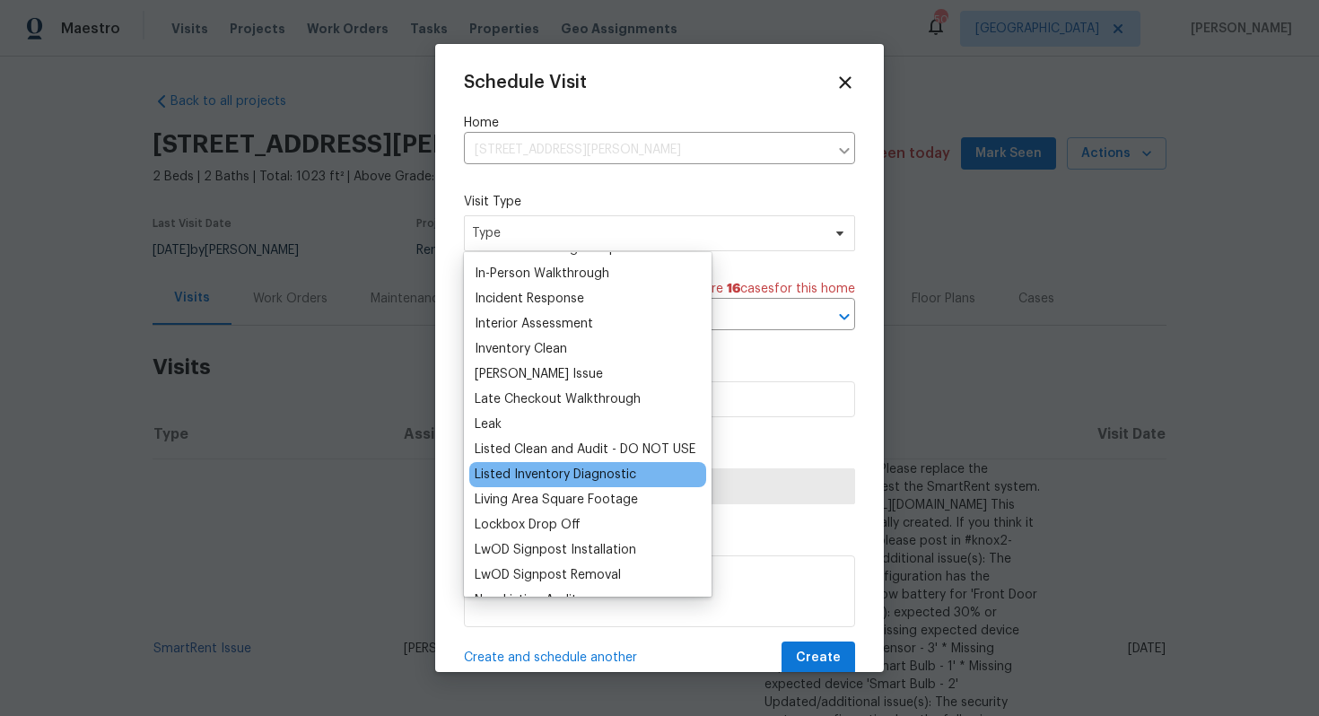
click at [527, 476] on div "Listed Inventory Diagnostic" at bounding box center [556, 475] width 162 height 18
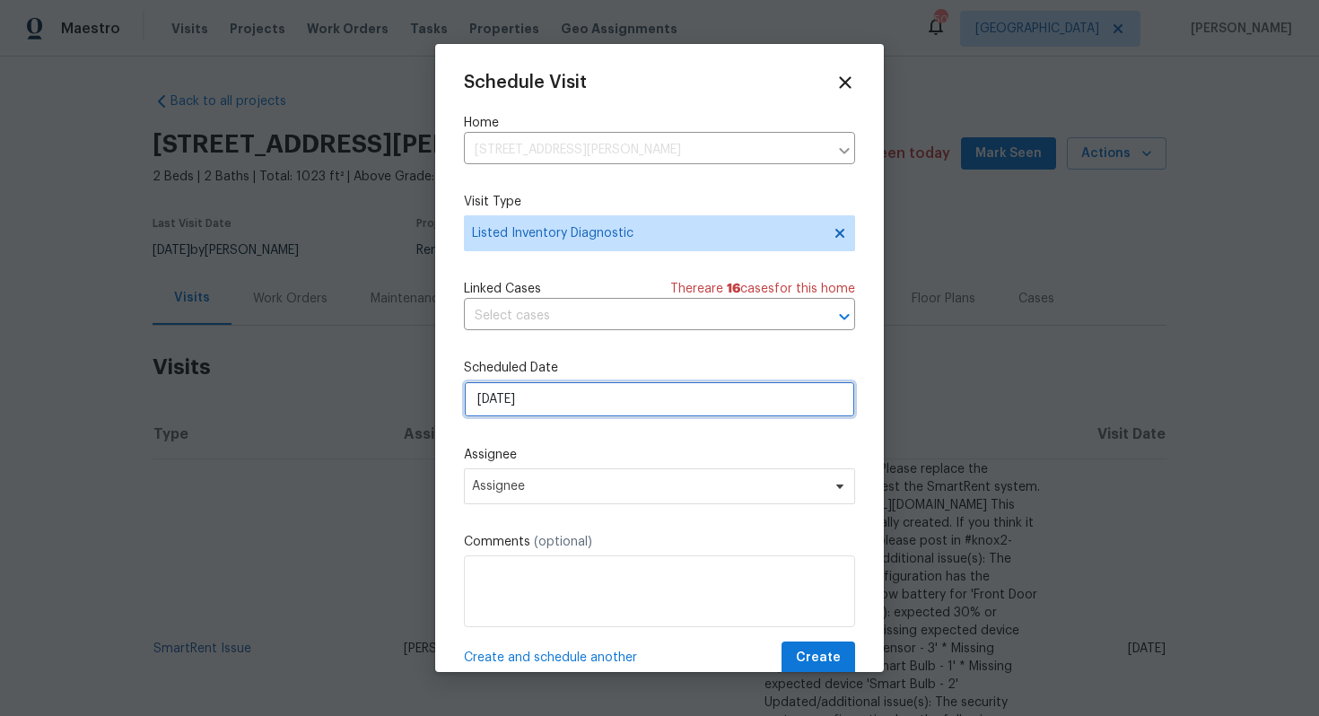
click at [570, 399] on input "[DATE]" at bounding box center [659, 399] width 391 height 36
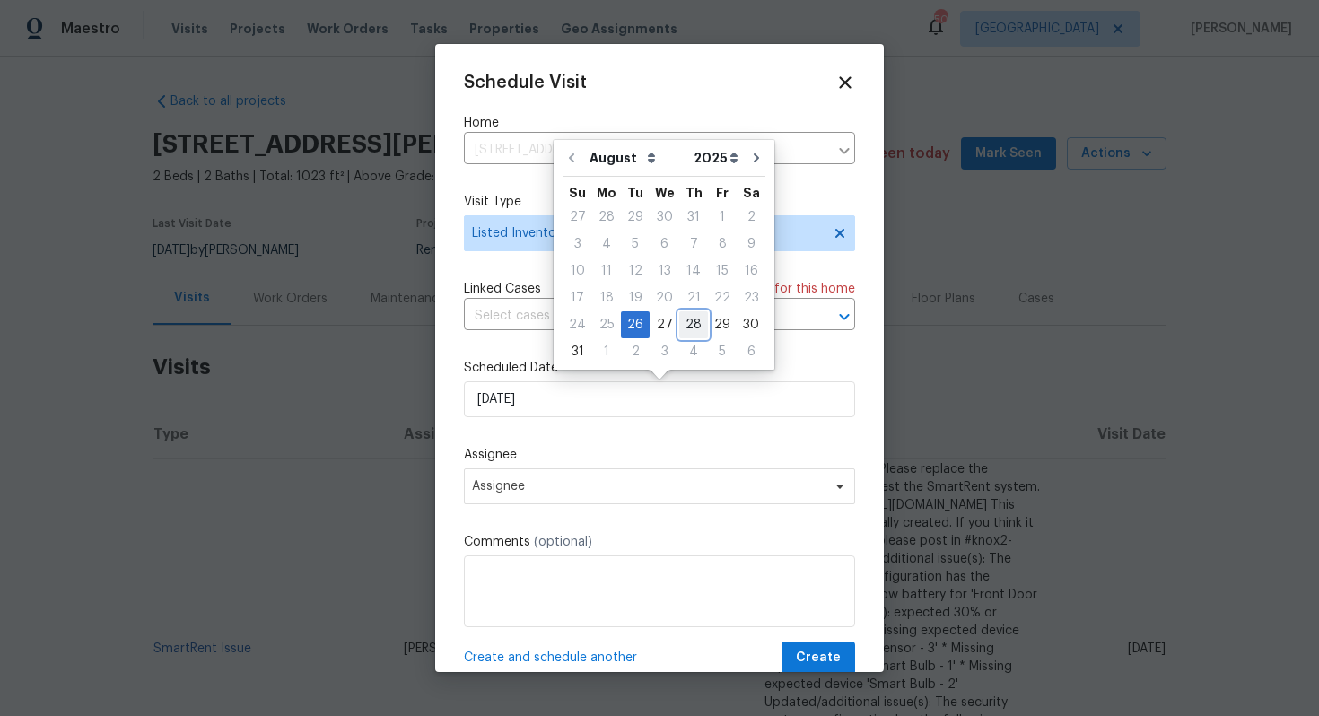
click at [694, 321] on div "28" at bounding box center [693, 324] width 29 height 25
type input "[DATE]"
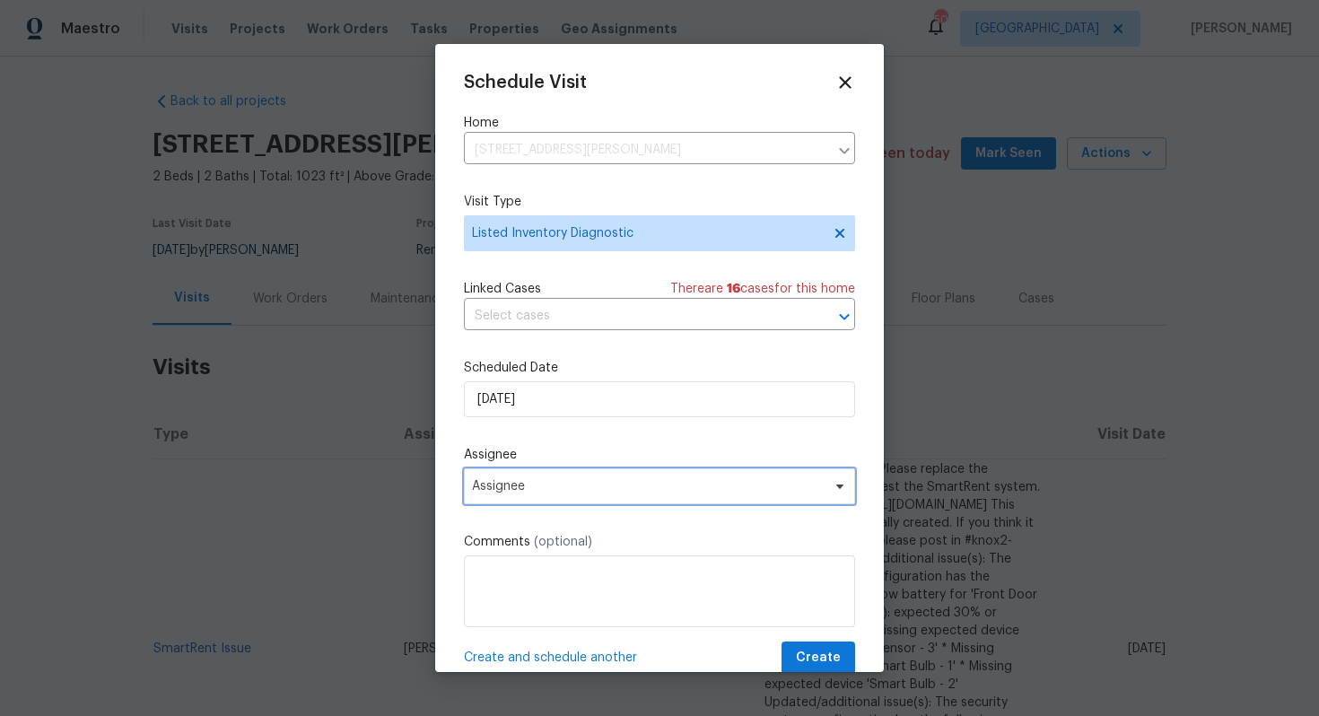
click at [598, 493] on span "Assignee" at bounding box center [648, 486] width 352 height 14
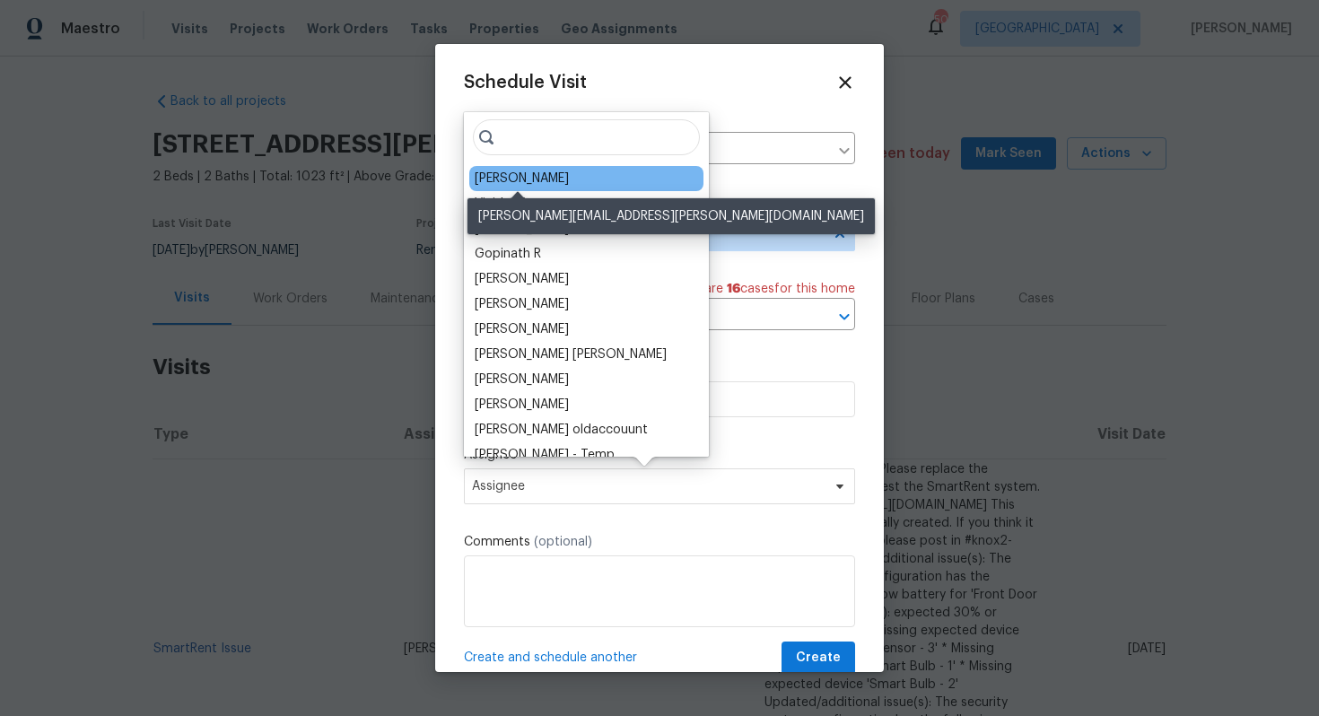
click at [518, 182] on div "[PERSON_NAME]" at bounding box center [522, 179] width 94 height 18
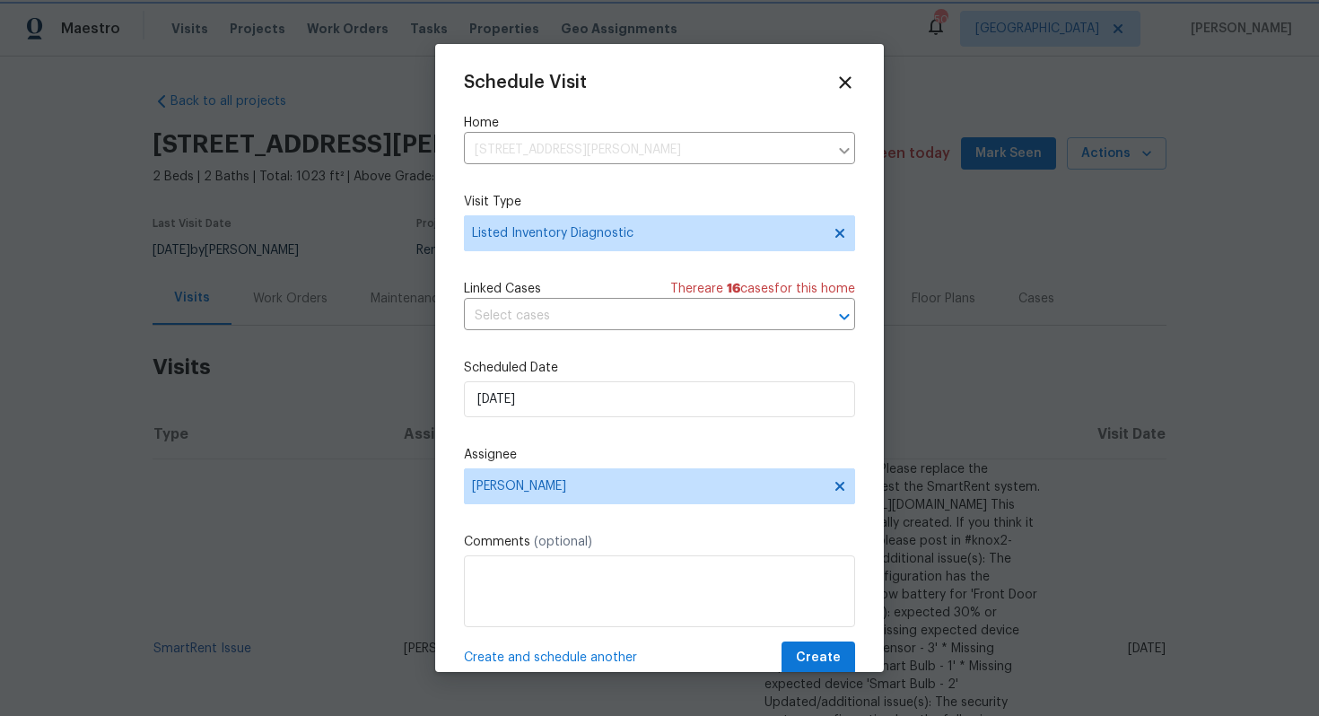
scroll to position [32, 0]
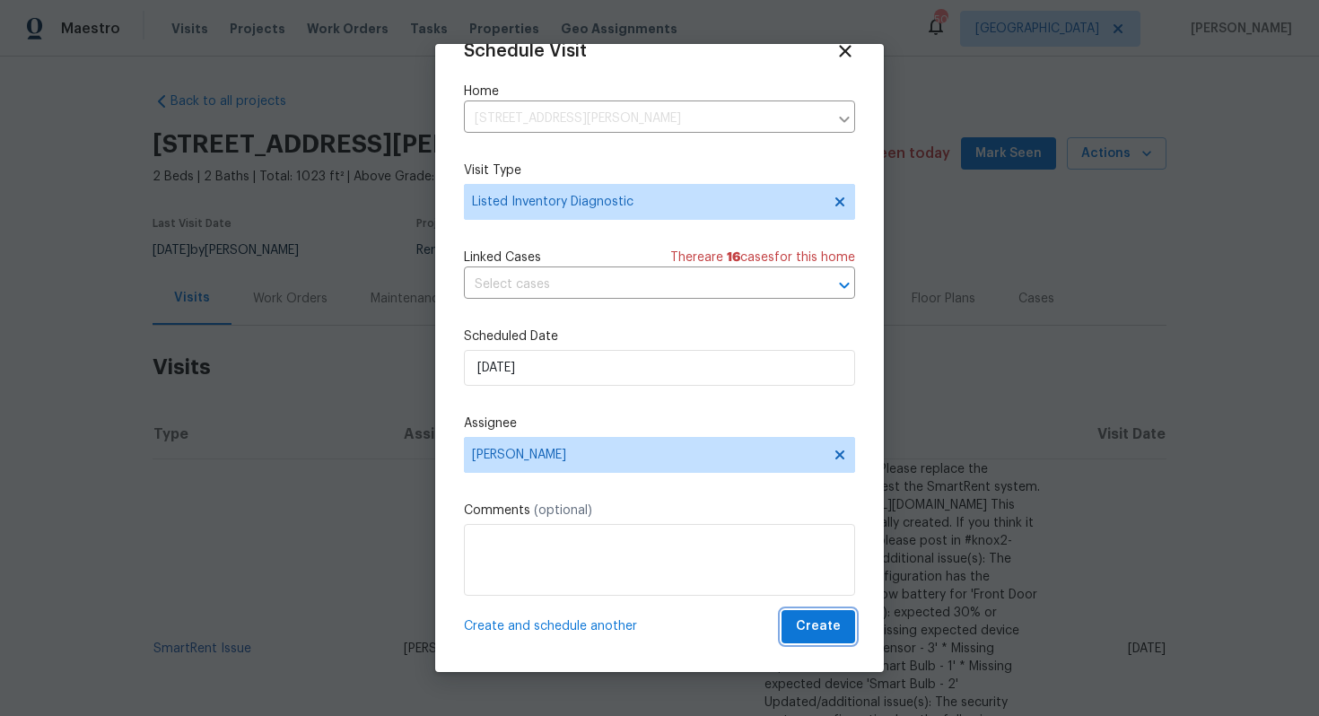
click at [805, 632] on span "Create" at bounding box center [818, 627] width 45 height 22
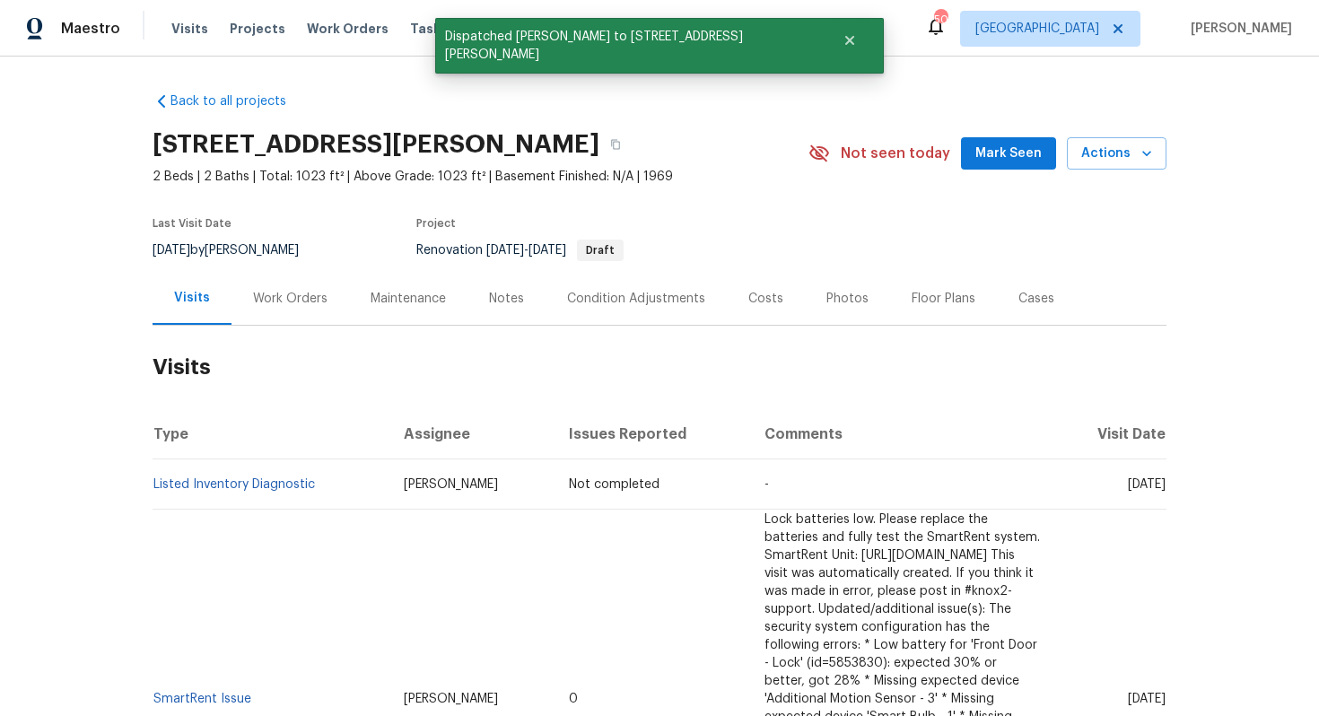
click at [332, 494] on td "Listed Inventory Diagnostic" at bounding box center [271, 484] width 237 height 50
drag, startPoint x: 314, startPoint y: 503, endPoint x: 154, endPoint y: 501, distance: 159.7
click at [154, 501] on td "Listed Inventory Diagnostic" at bounding box center [271, 484] width 237 height 50
copy link "Listed Inventory Diagnostic"
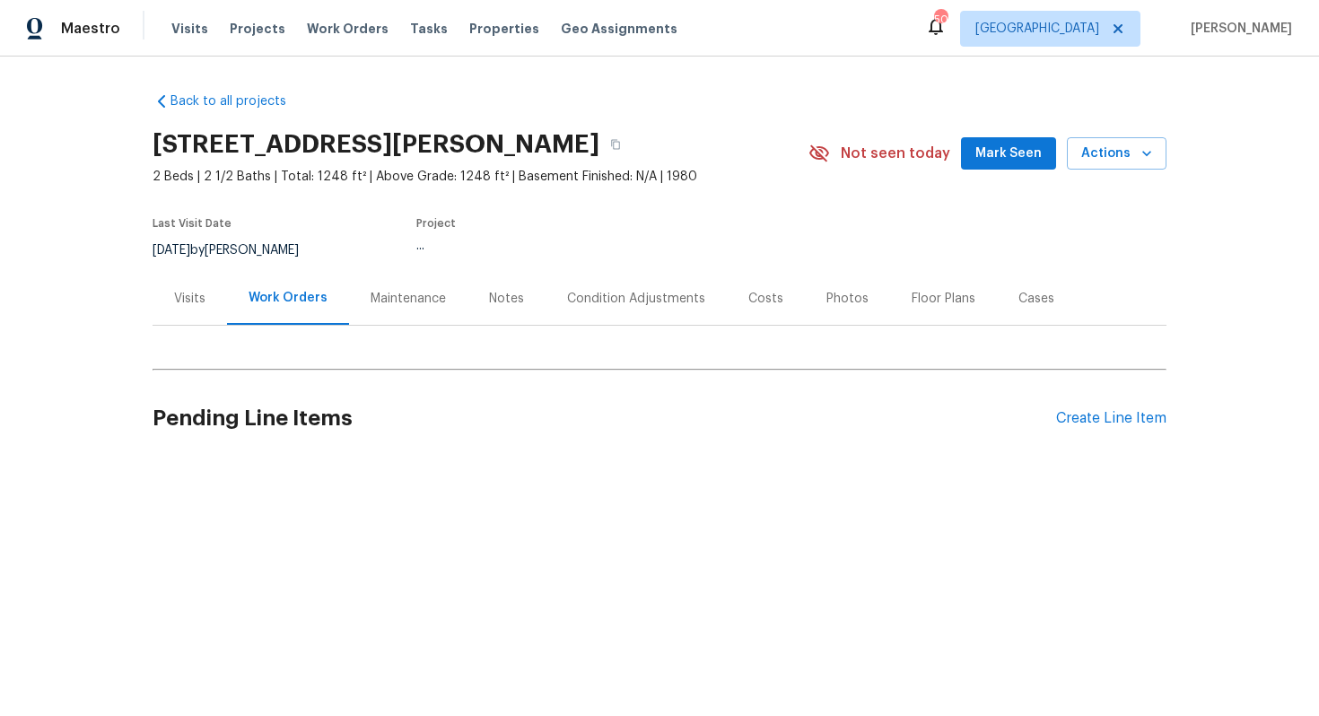
click at [194, 301] on div "Visits" at bounding box center [189, 299] width 31 height 18
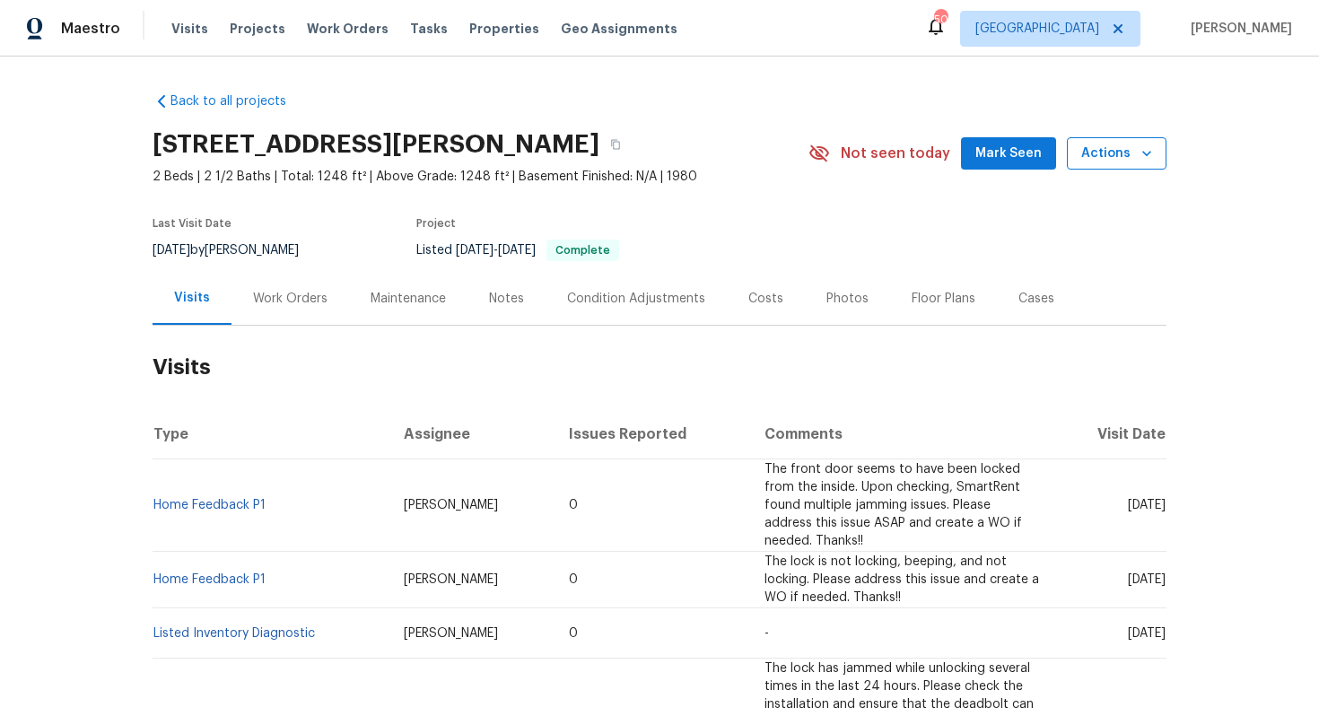
click at [1124, 160] on span "Actions" at bounding box center [1116, 154] width 71 height 22
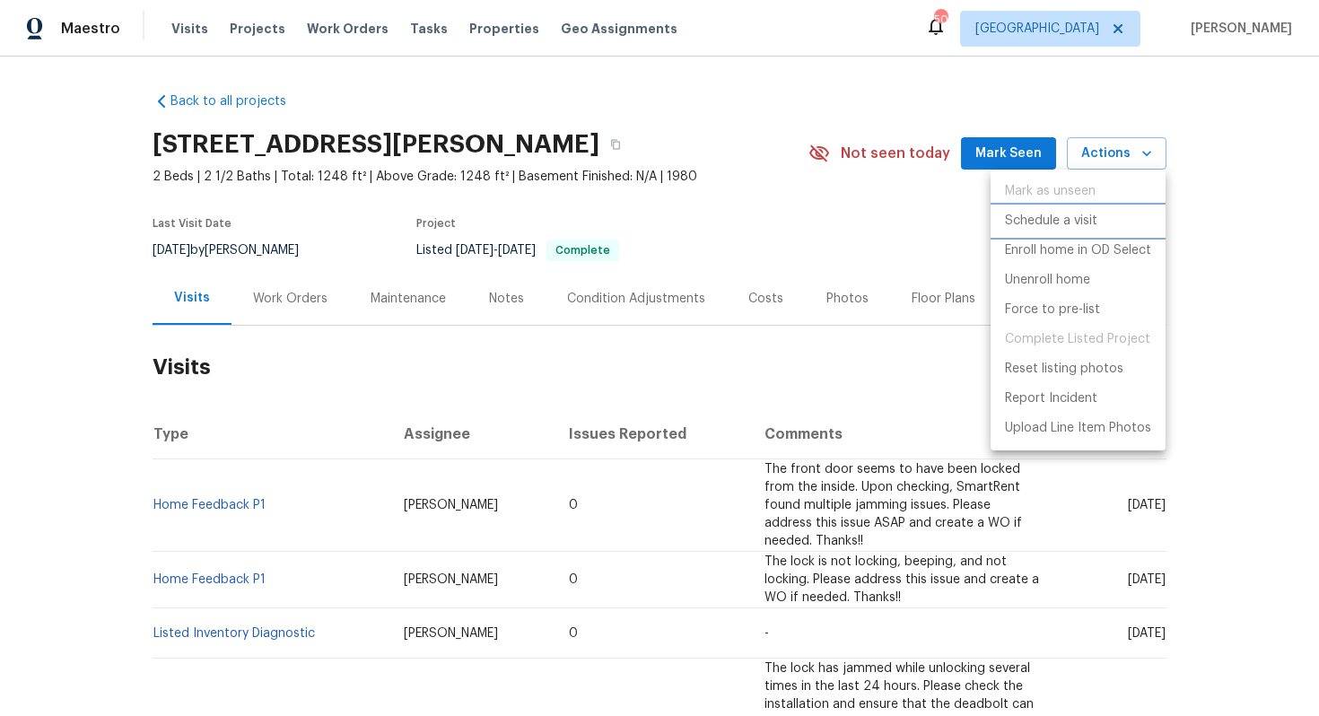
click at [1035, 223] on p "Schedule a visit" at bounding box center [1051, 221] width 92 height 19
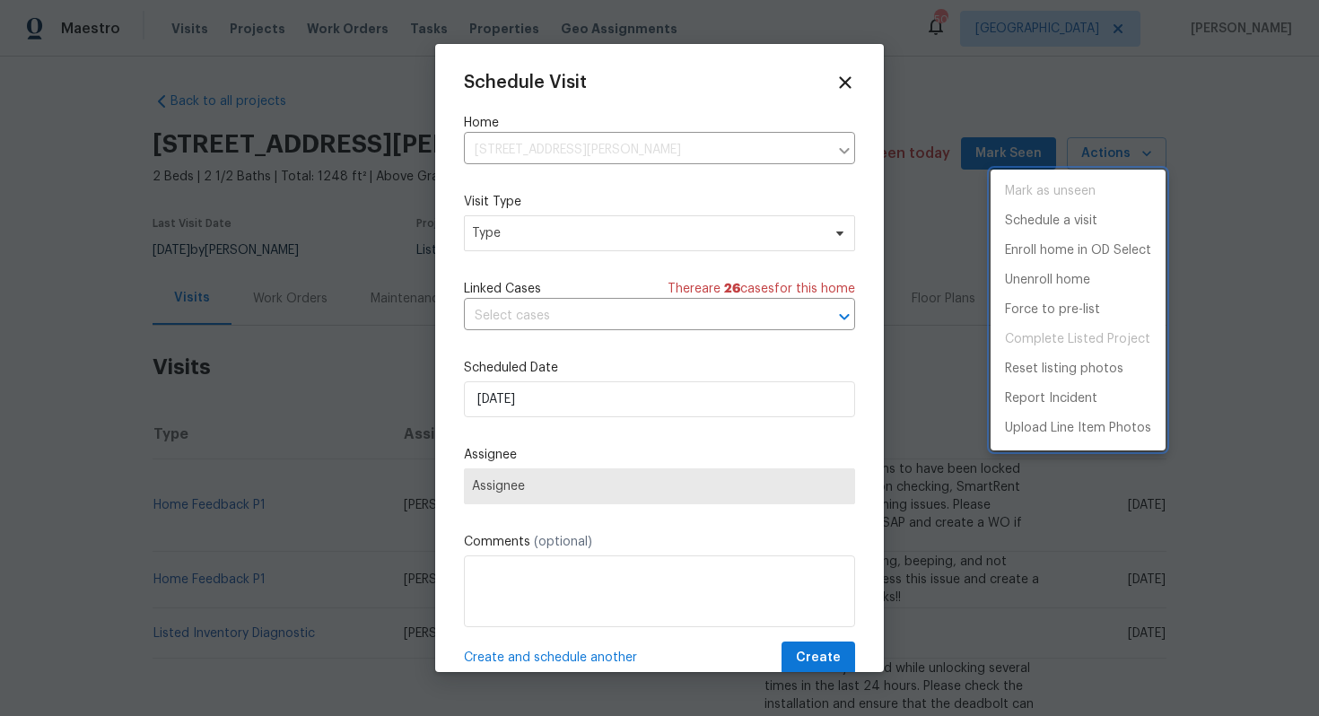
click at [511, 230] on div at bounding box center [659, 358] width 1319 height 716
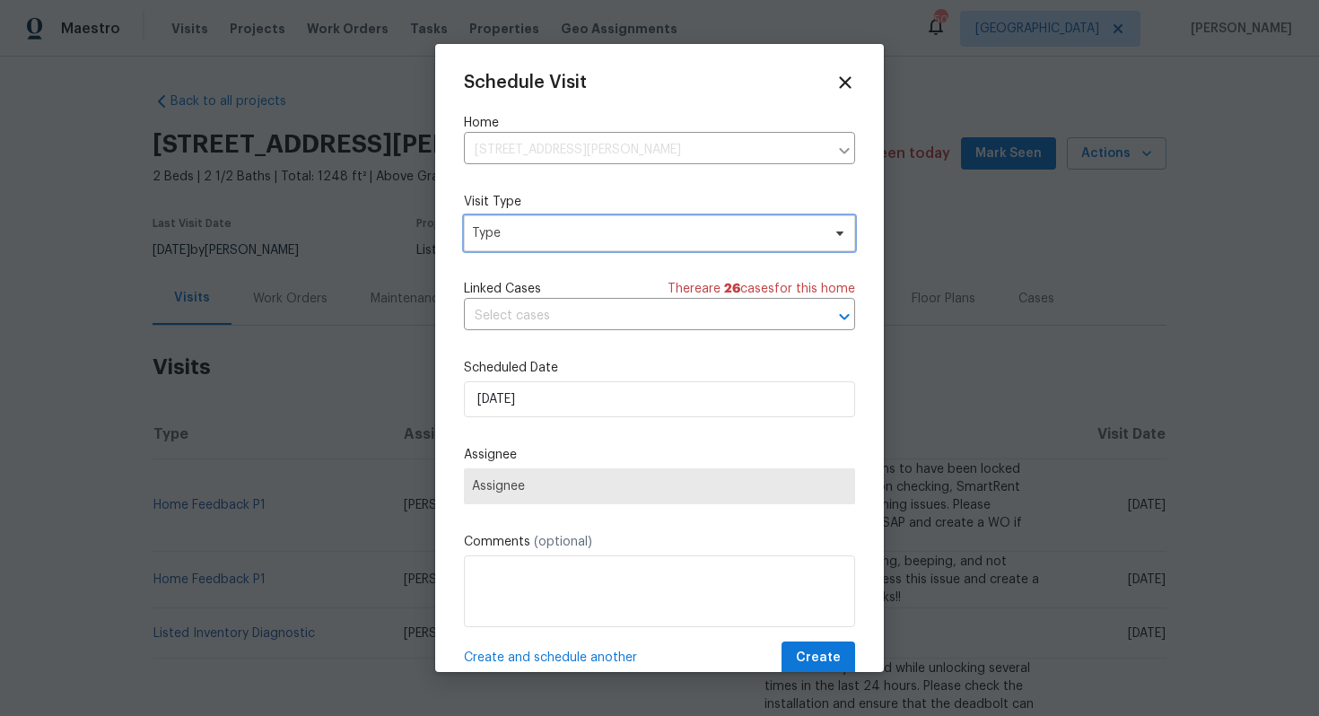
click at [493, 231] on span "Type" at bounding box center [646, 233] width 349 height 18
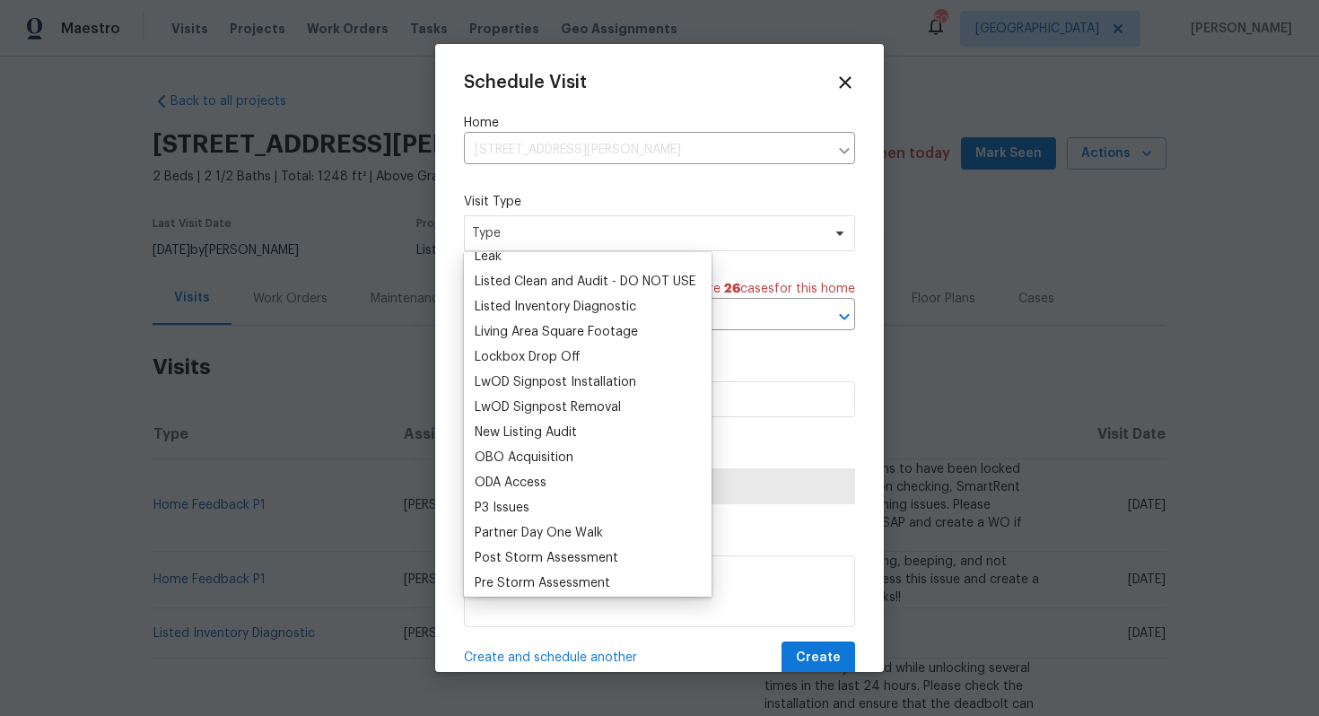
scroll to position [843, 0]
click at [530, 302] on div "Listed Inventory Diagnostic" at bounding box center [556, 304] width 162 height 18
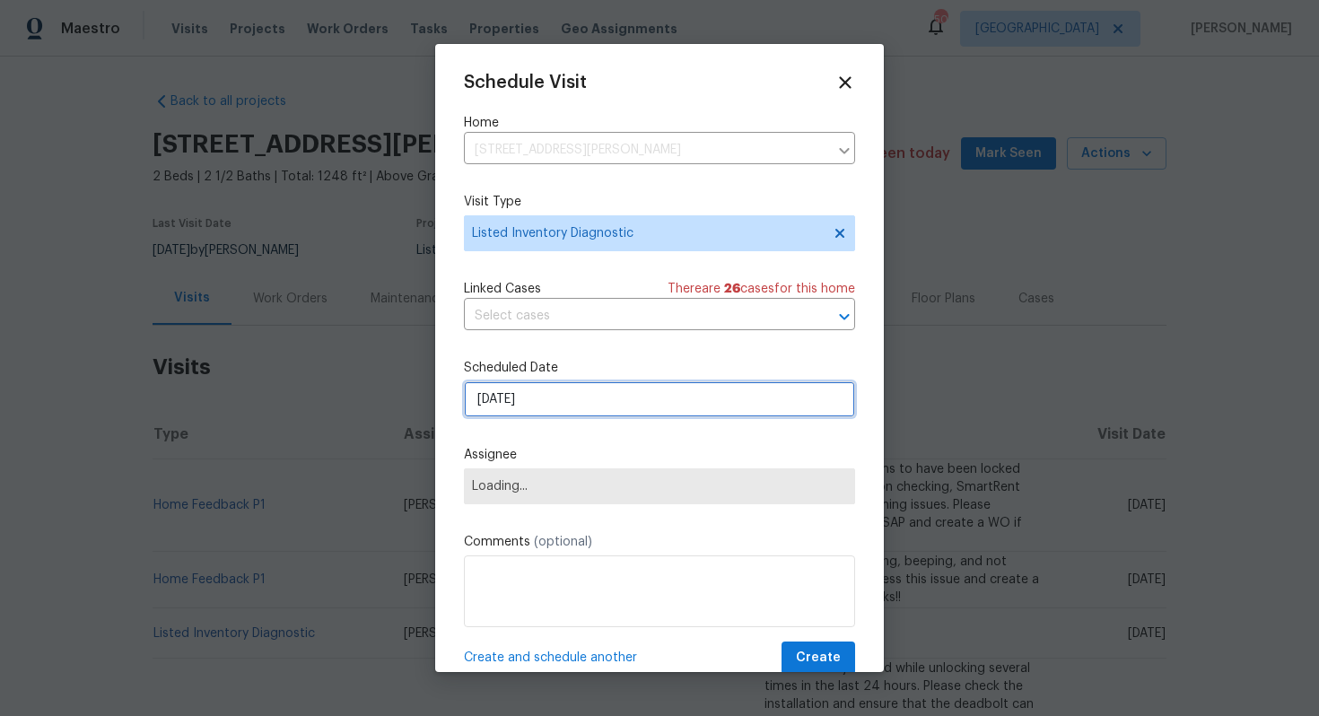
click at [532, 397] on input "[DATE]" at bounding box center [659, 399] width 391 height 36
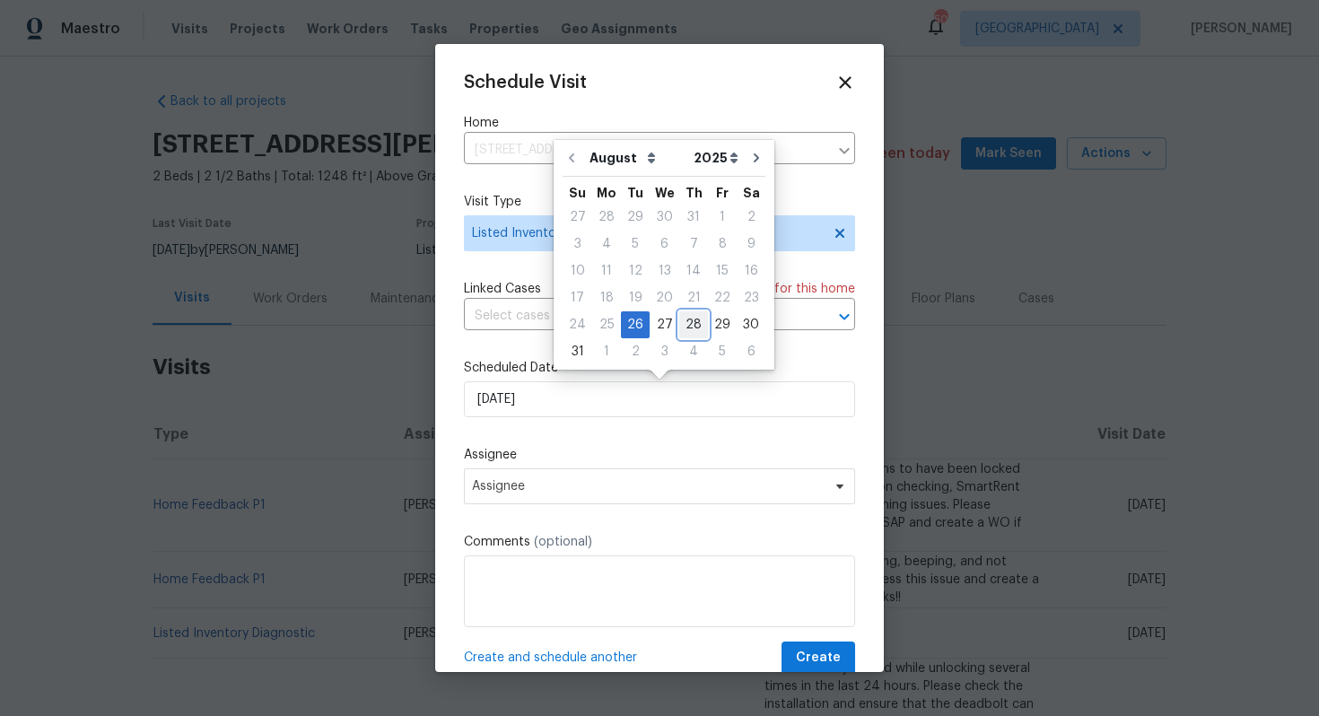
click at [695, 325] on div "28" at bounding box center [693, 324] width 29 height 25
type input "[DATE]"
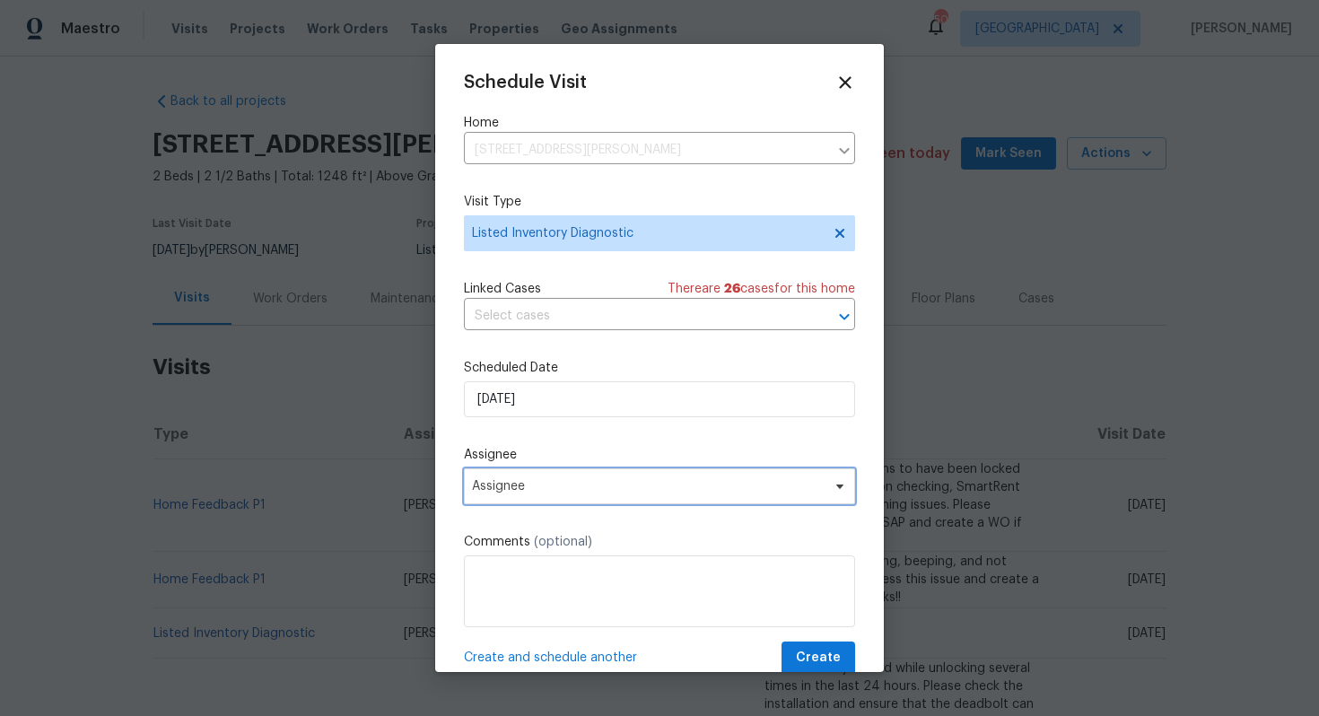
click at [577, 476] on span "Assignee" at bounding box center [659, 486] width 391 height 36
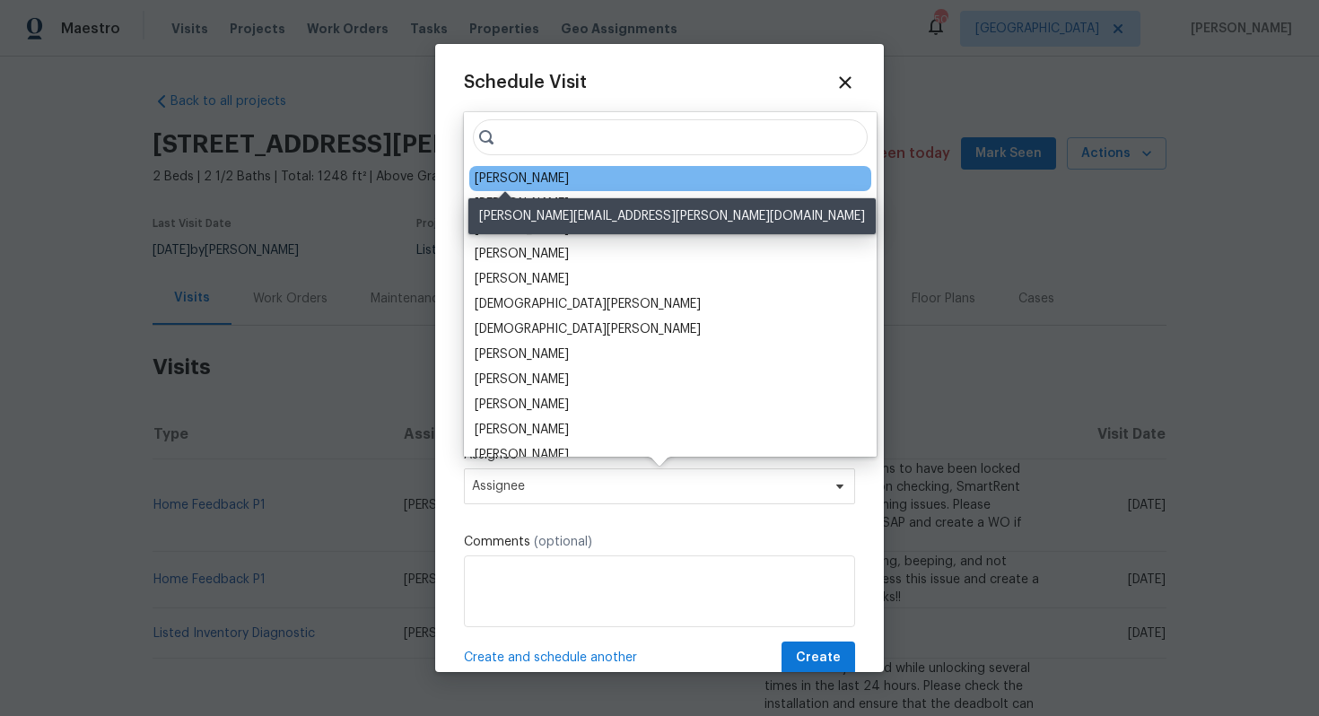
click at [502, 183] on div "[PERSON_NAME]" at bounding box center [522, 179] width 94 height 18
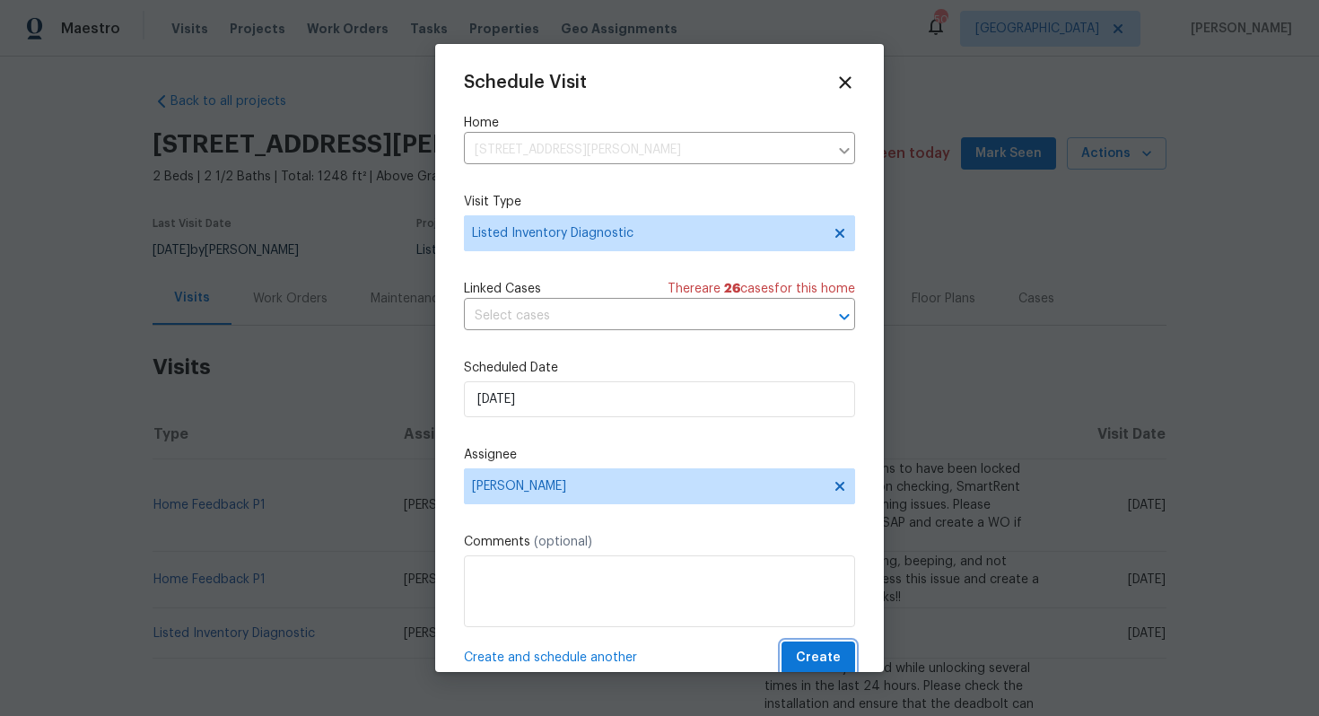
click at [818, 651] on span "Create" at bounding box center [818, 658] width 45 height 22
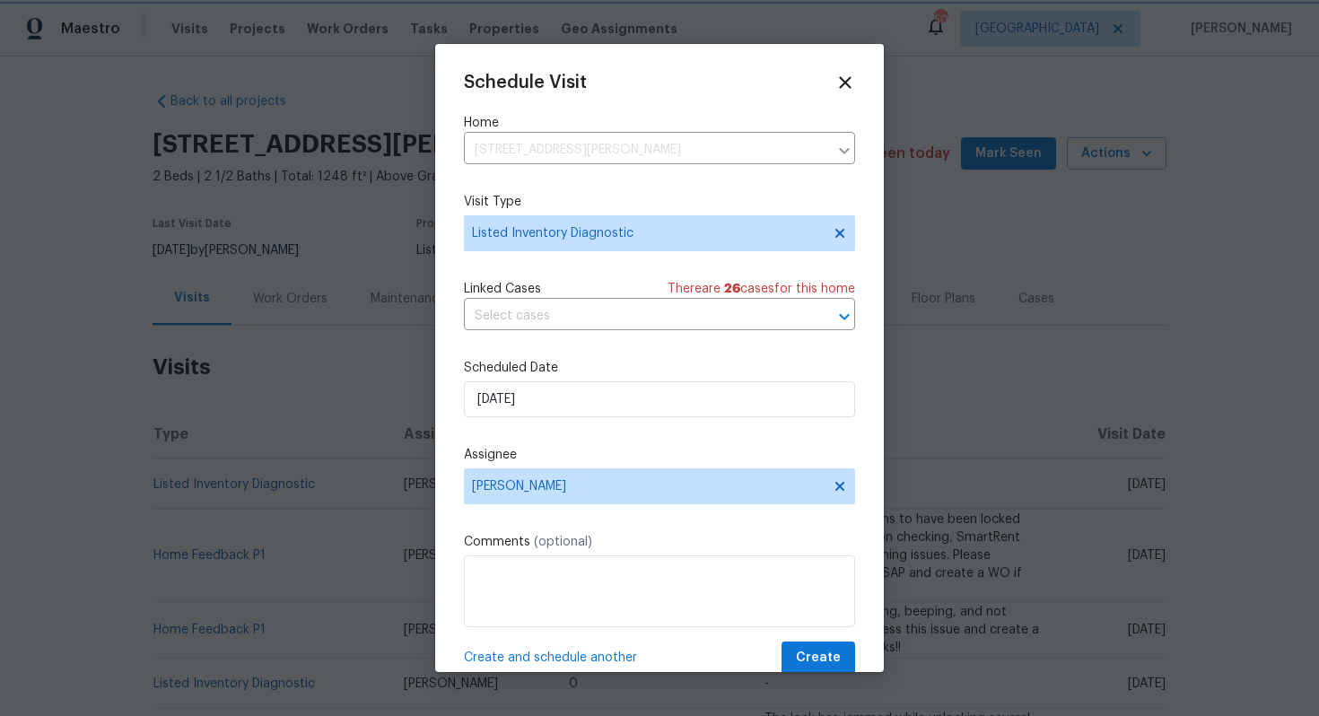
click at [308, 397] on div at bounding box center [659, 358] width 1319 height 716
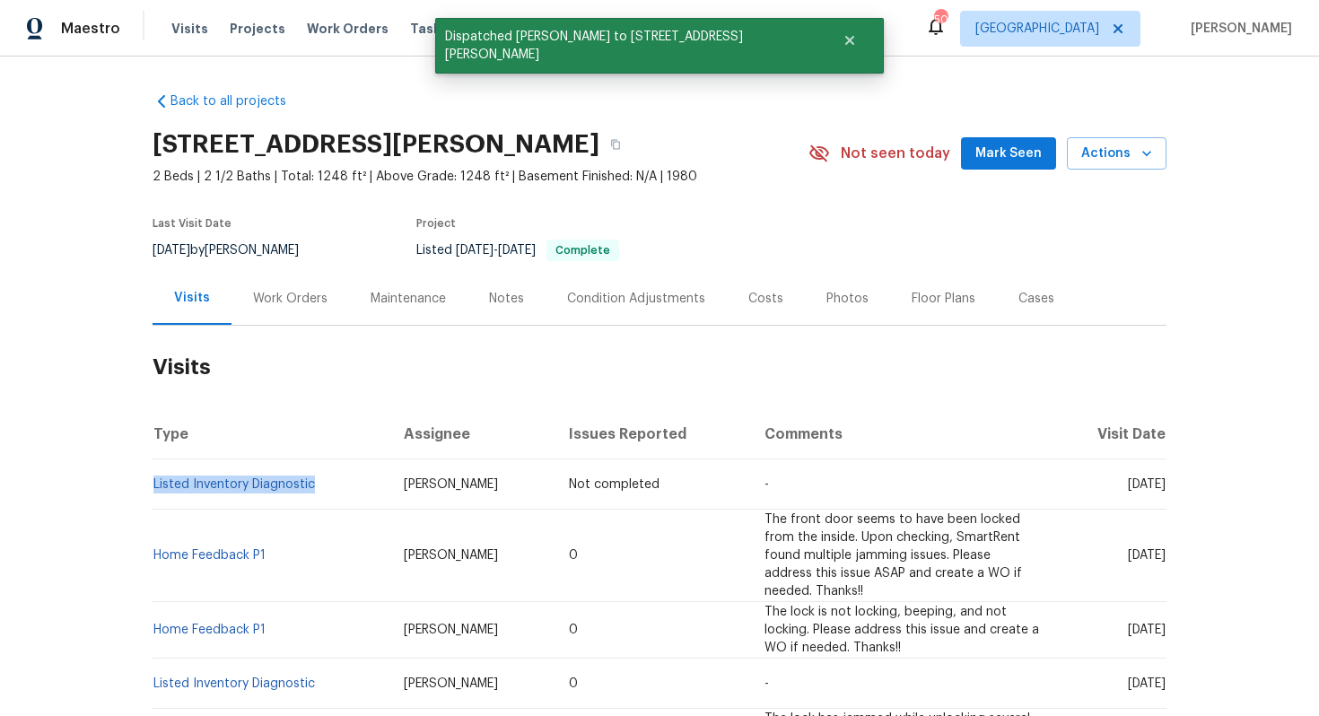
drag, startPoint x: 319, startPoint y: 486, endPoint x: 153, endPoint y: 481, distance: 166.1
click at [153, 481] on td "Listed Inventory Diagnostic" at bounding box center [271, 484] width 237 height 50
copy link "Listed Inventory Diagnostic"
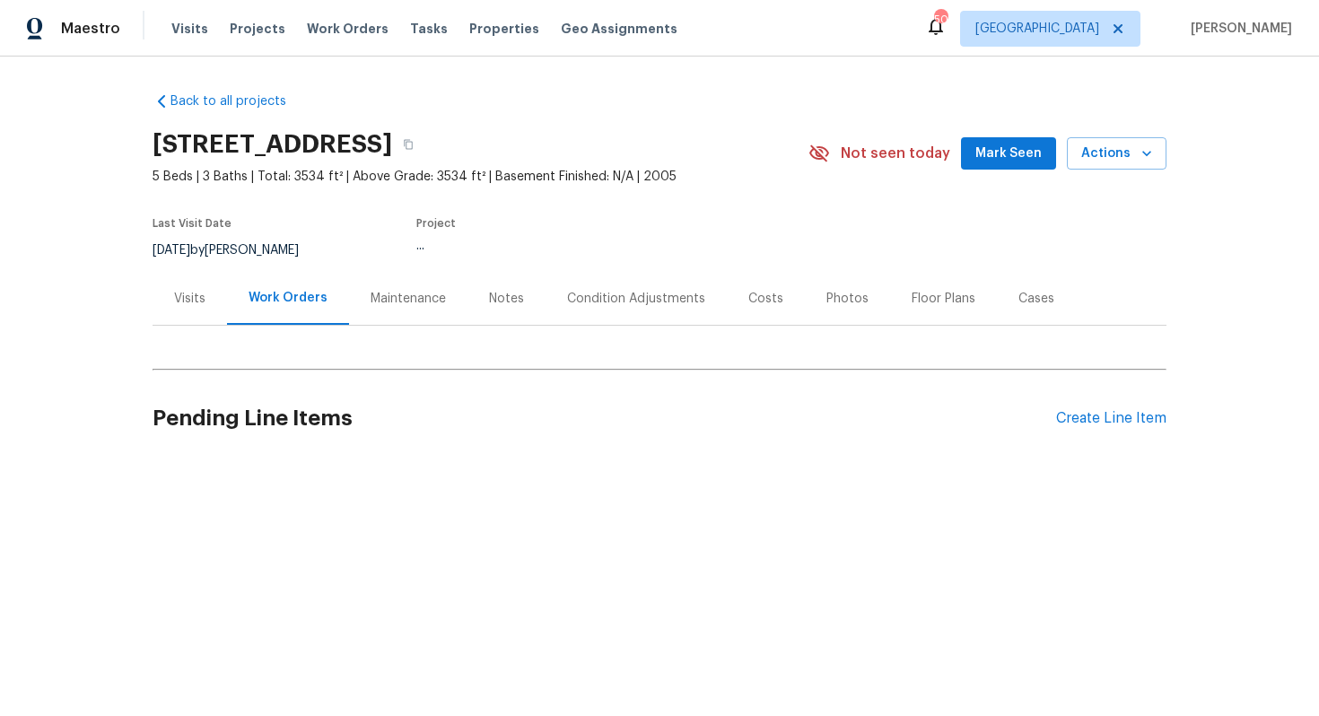
click at [188, 305] on div "Visits" at bounding box center [189, 299] width 31 height 18
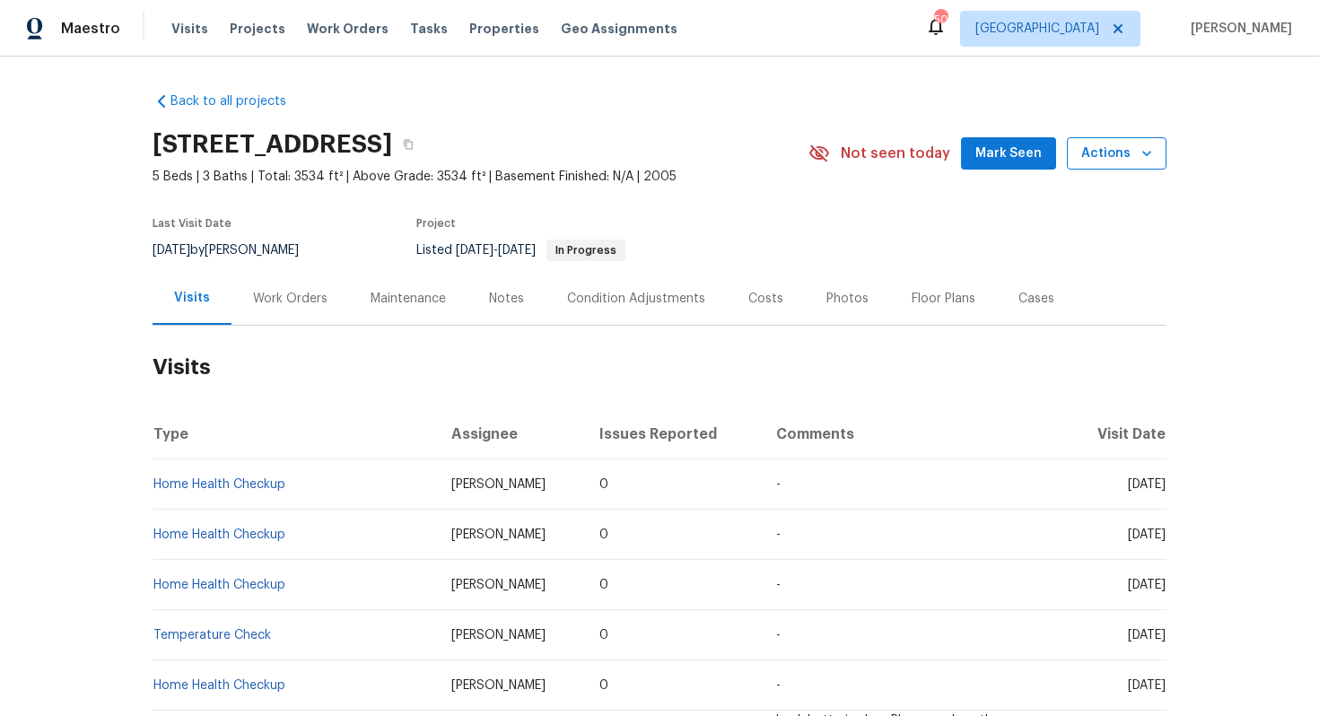
click at [1124, 157] on span "Actions" at bounding box center [1116, 154] width 71 height 22
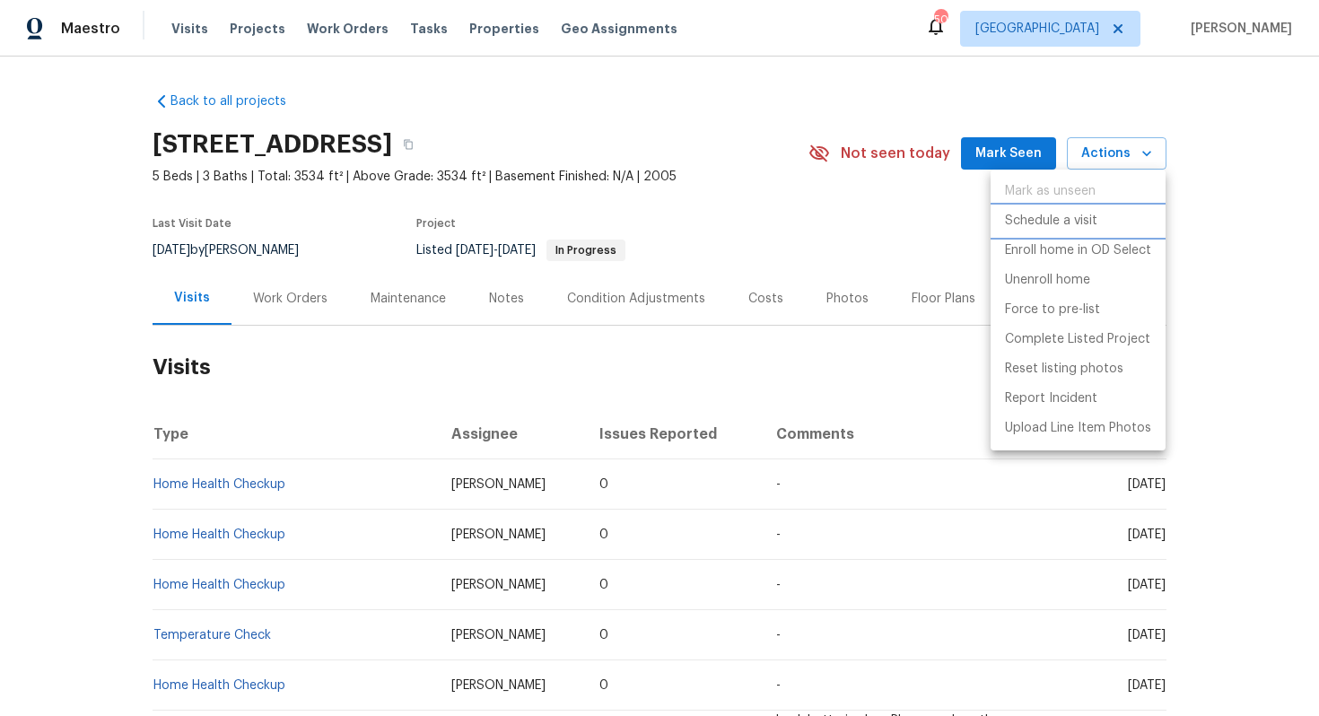
click at [1026, 218] on p "Schedule a visit" at bounding box center [1051, 221] width 92 height 19
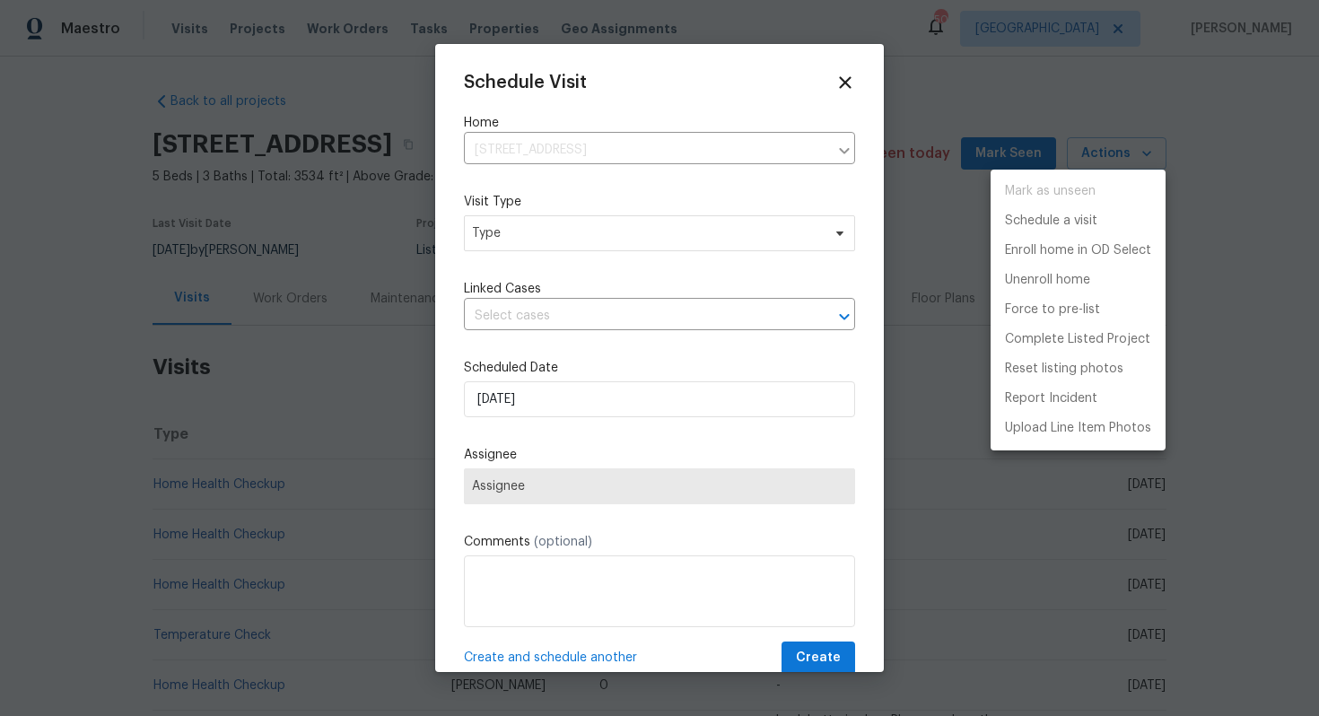
click at [495, 251] on div at bounding box center [659, 358] width 1319 height 716
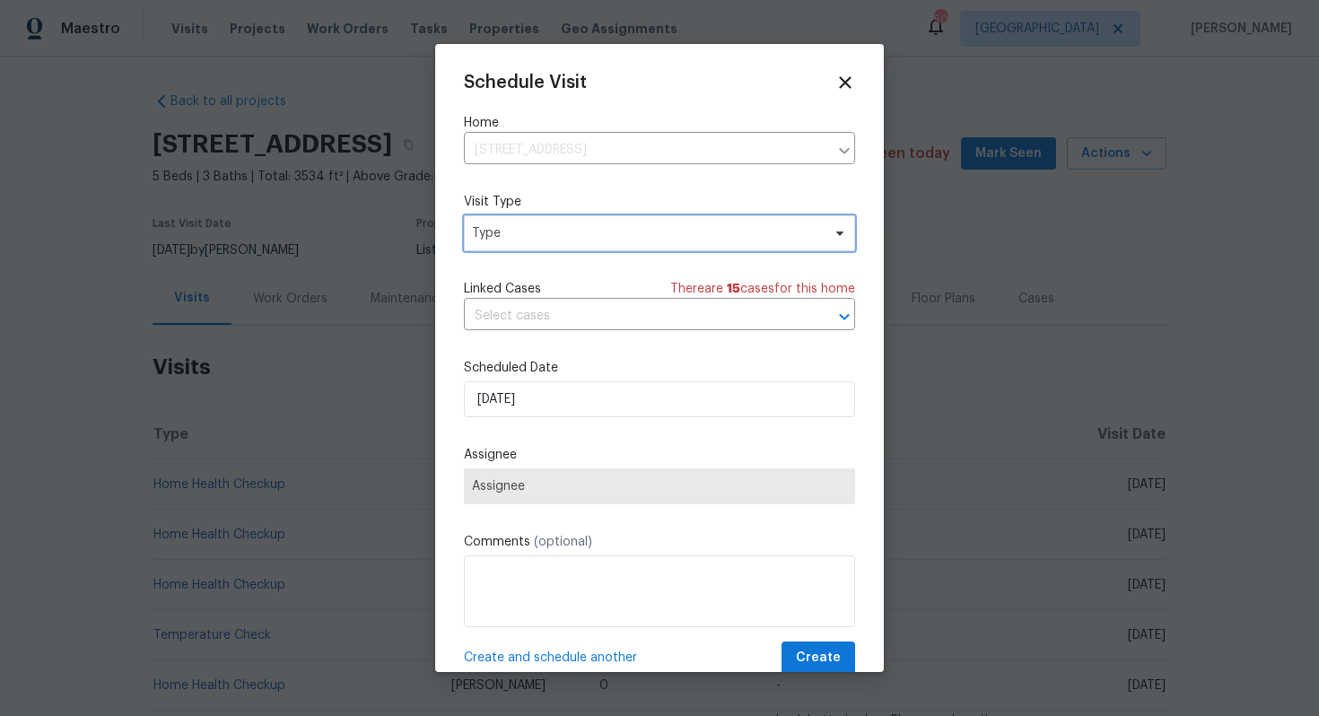
click at [493, 230] on span "Type" at bounding box center [646, 233] width 349 height 18
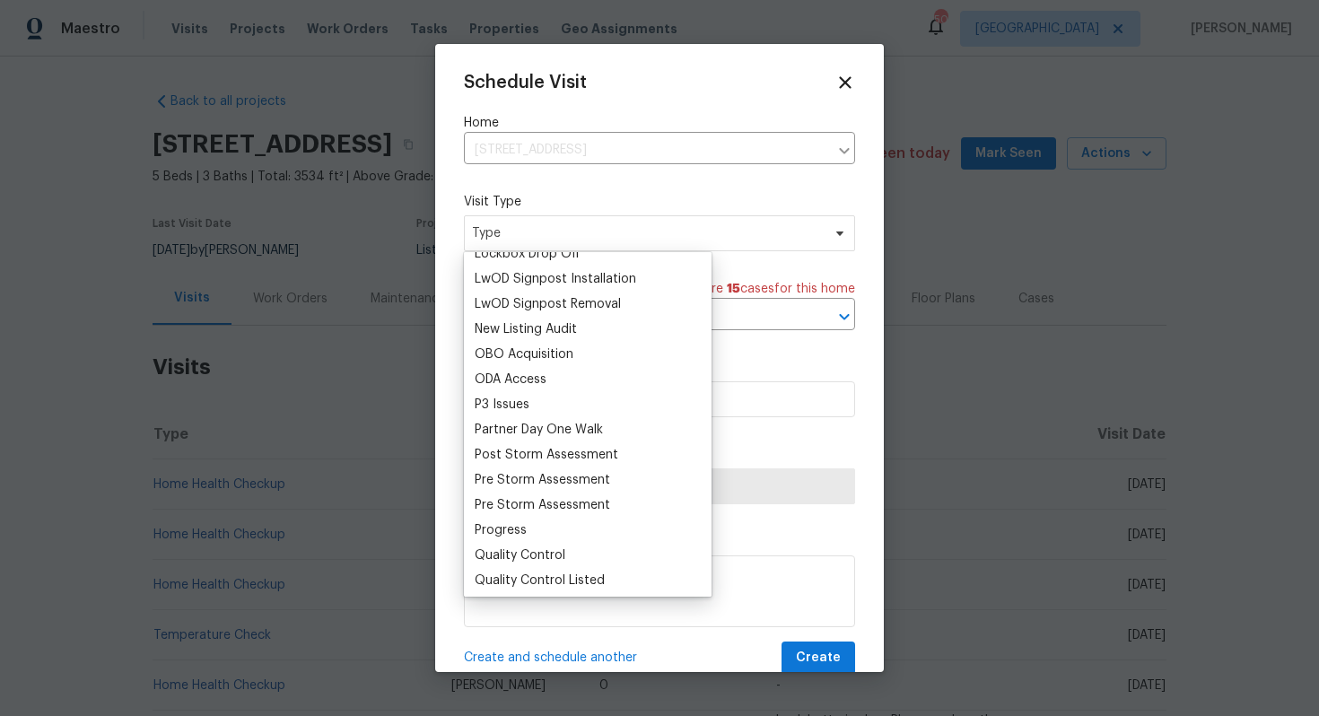
scroll to position [804, 0]
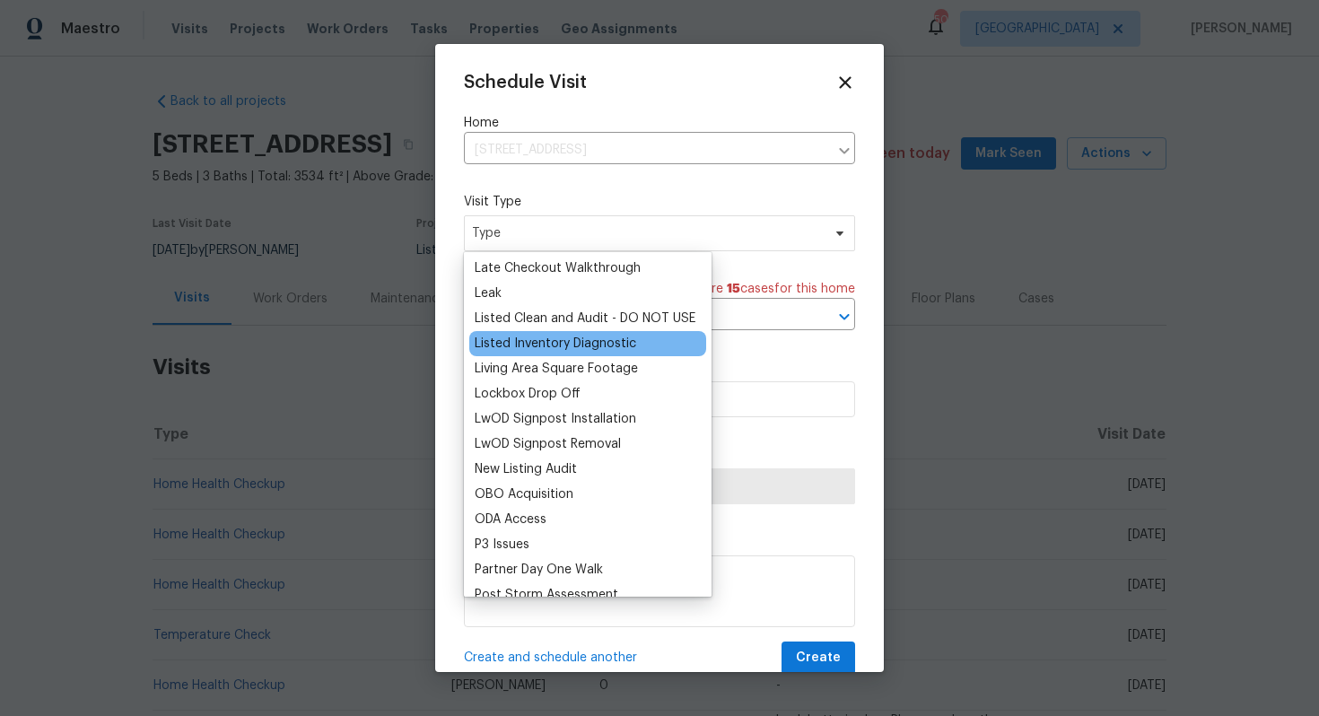
click at [527, 342] on div "Listed Inventory Diagnostic" at bounding box center [556, 344] width 162 height 18
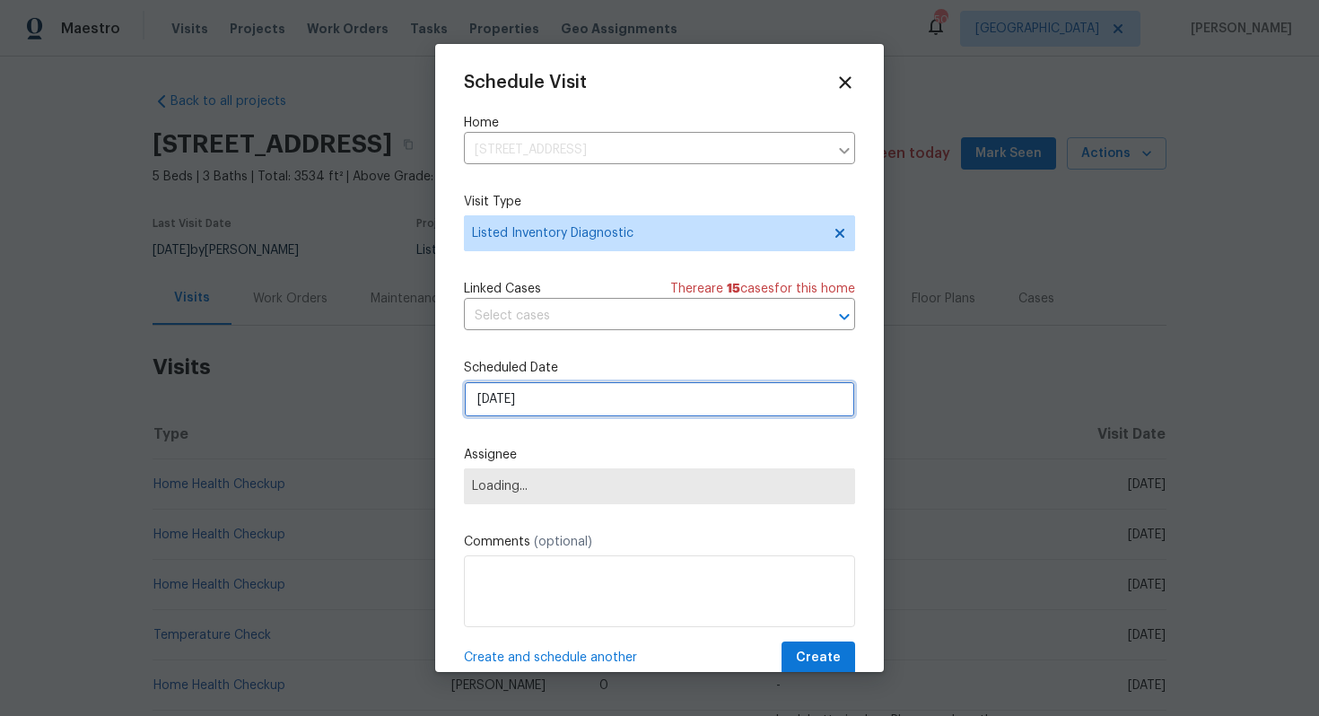
click at [563, 396] on input "[DATE]" at bounding box center [659, 399] width 391 height 36
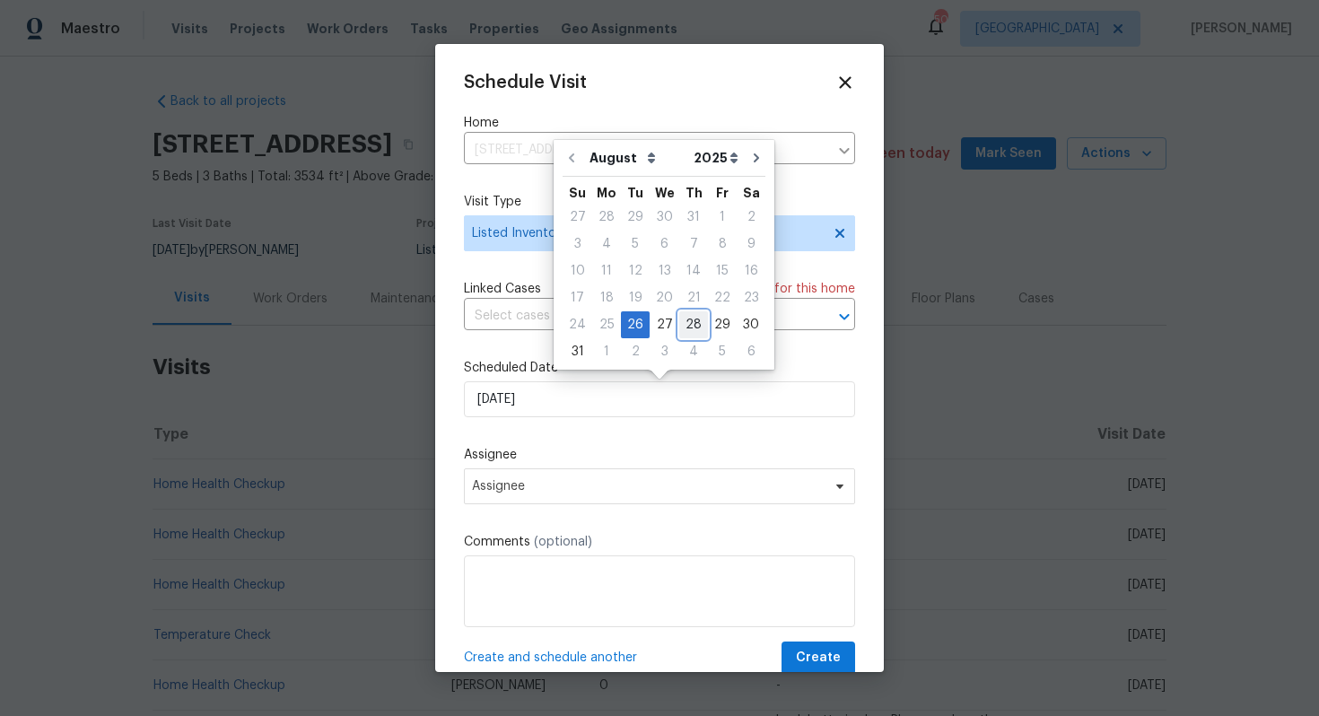
click at [689, 327] on div "28" at bounding box center [693, 324] width 29 height 25
type input "[DATE]"
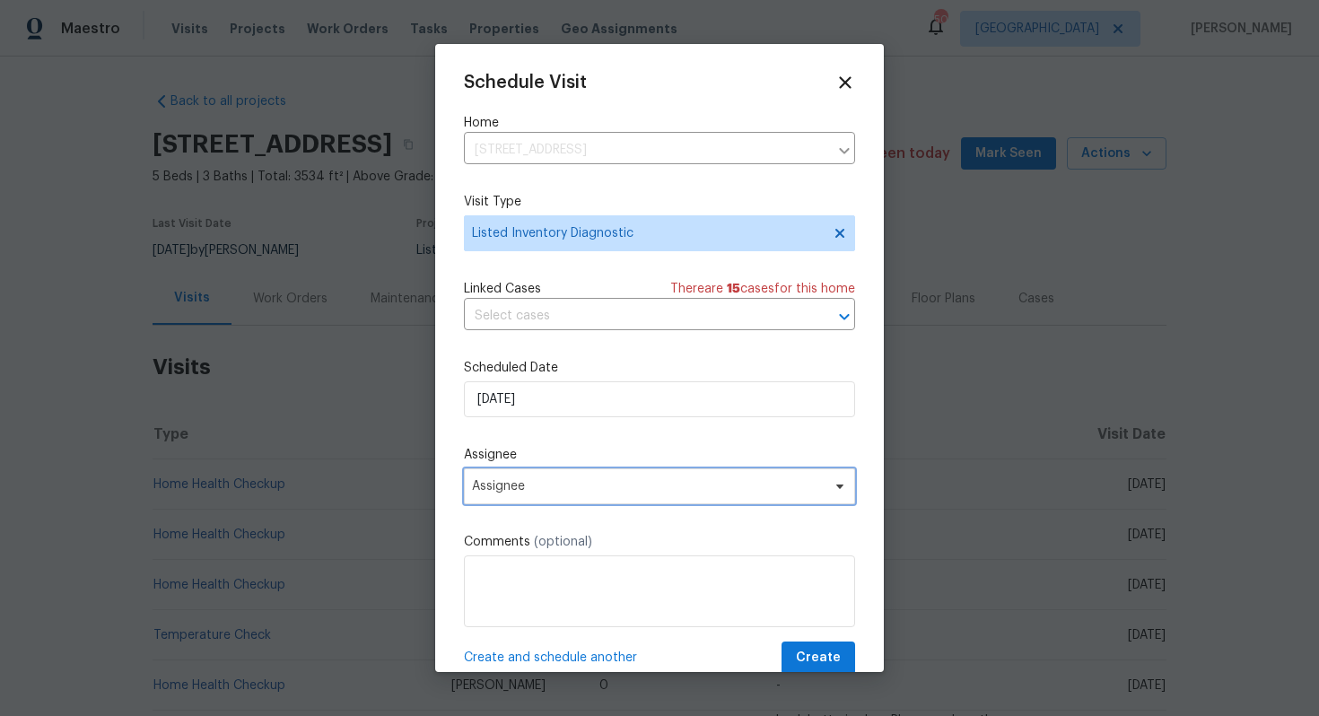
click at [598, 493] on span "Assignee" at bounding box center [648, 486] width 352 height 14
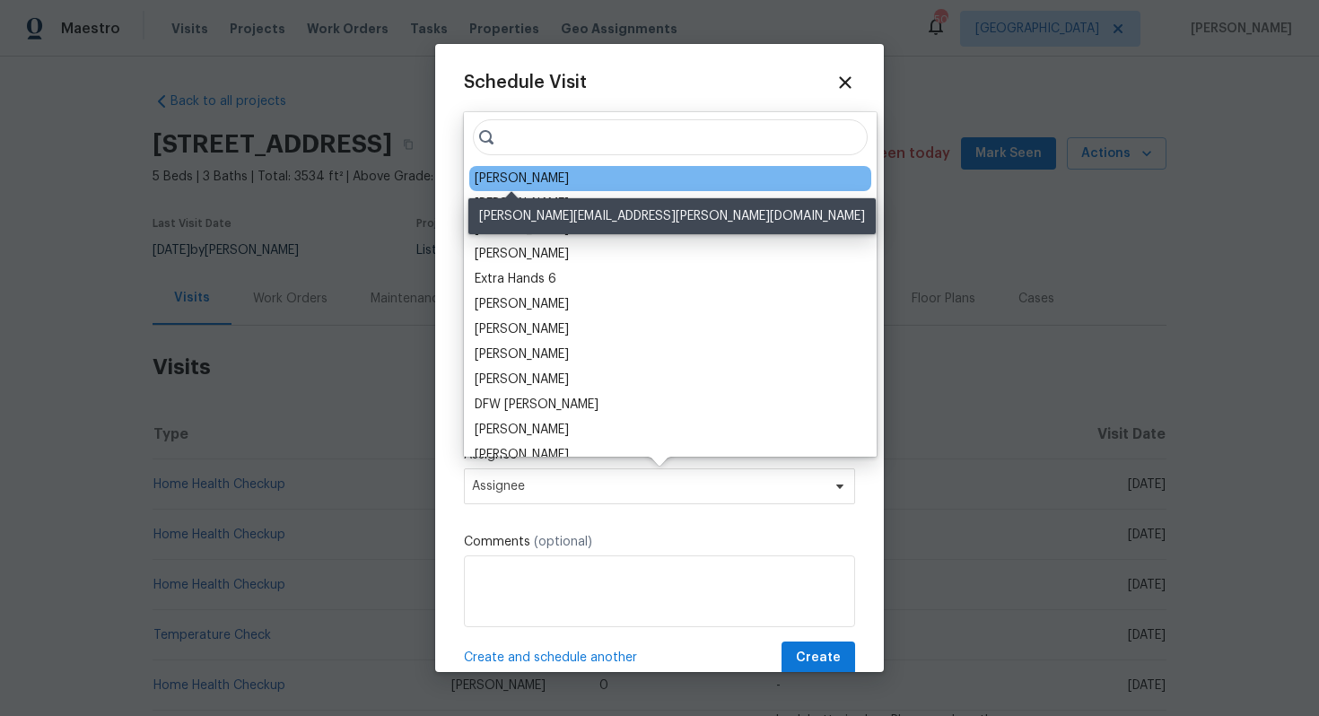
click at [498, 179] on div "[PERSON_NAME]" at bounding box center [522, 179] width 94 height 18
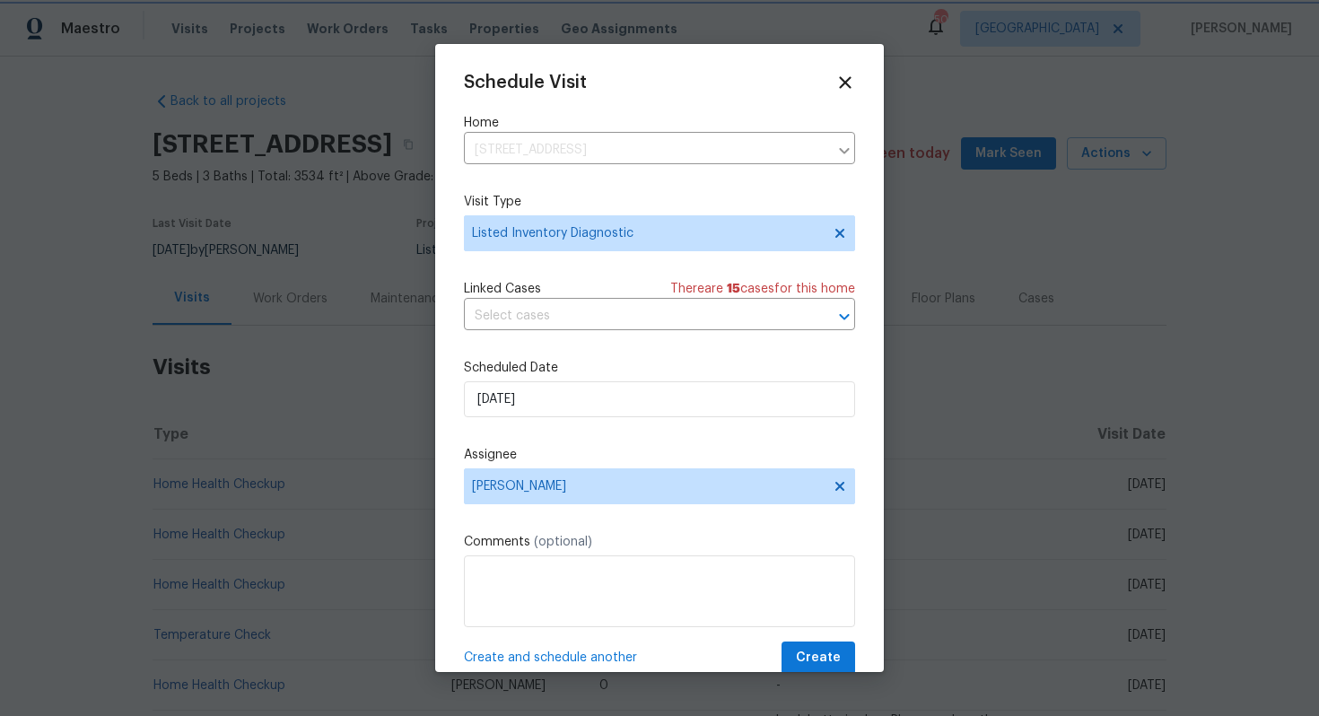
scroll to position [32, 0]
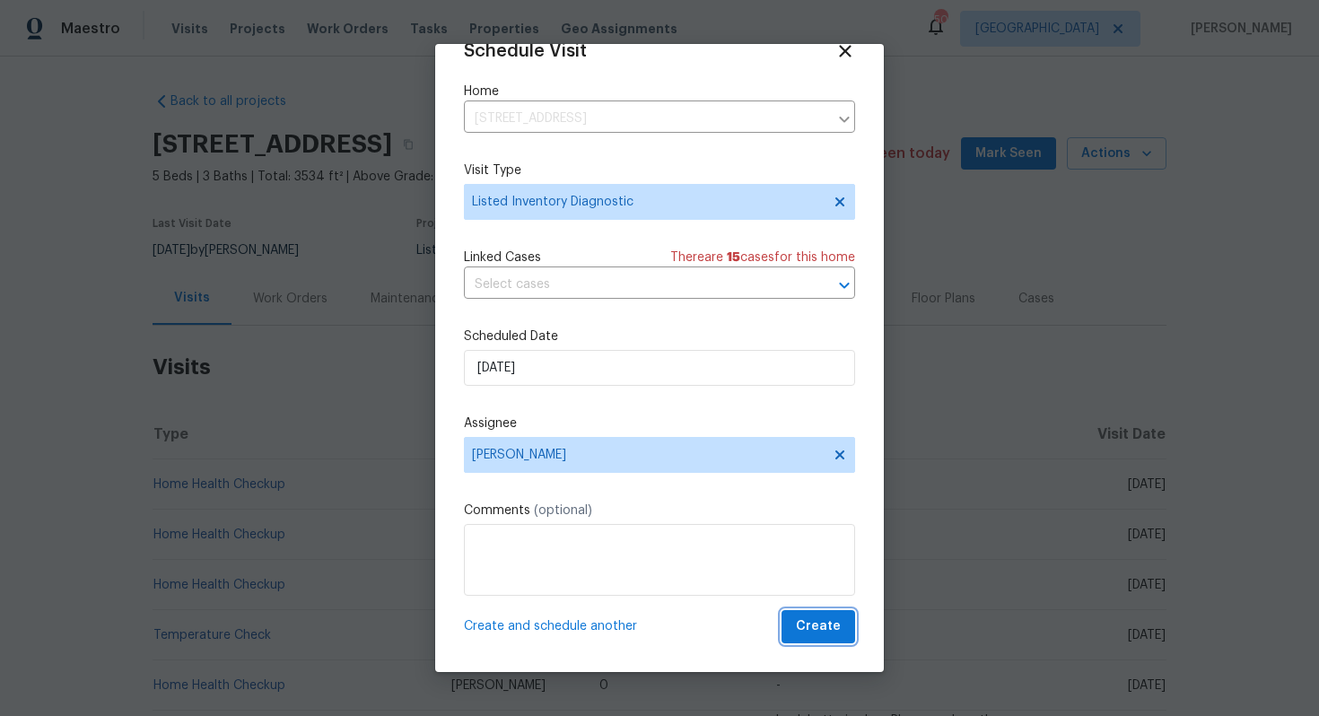
click at [828, 632] on span "Create" at bounding box center [818, 627] width 45 height 22
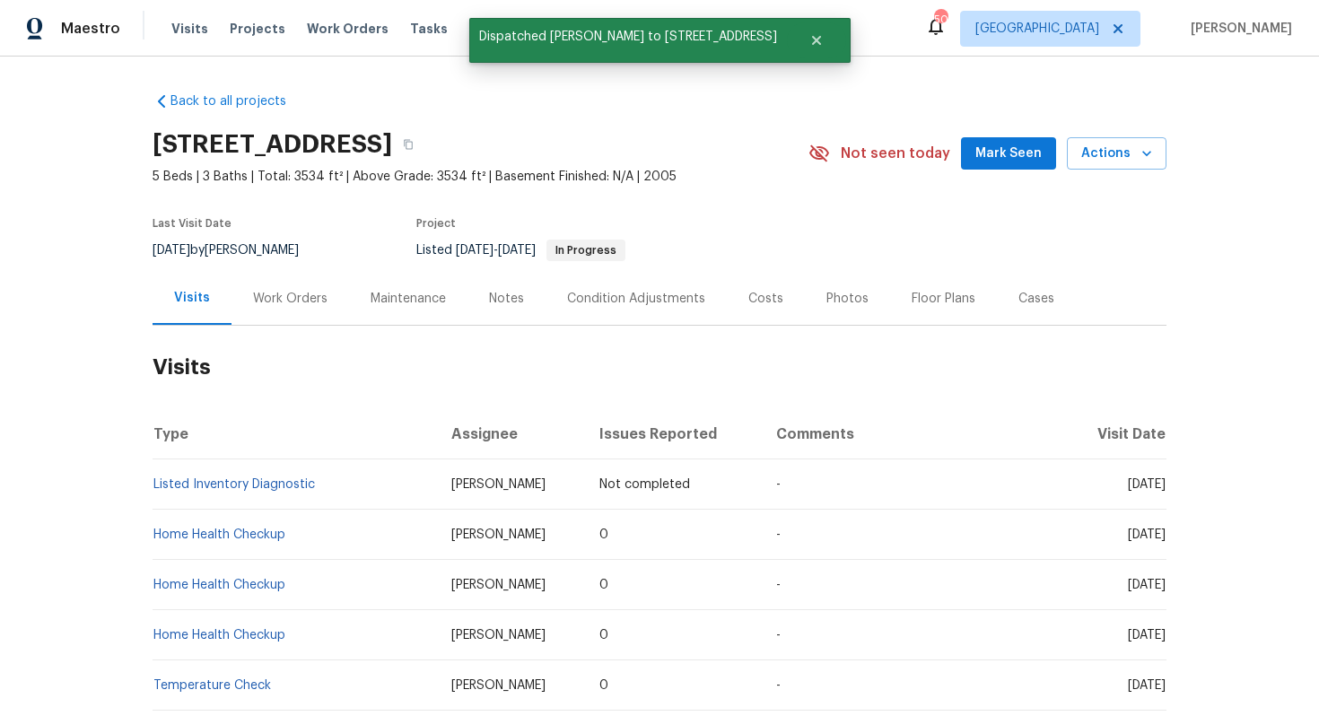
click at [325, 414] on th "Type" at bounding box center [295, 434] width 284 height 50
drag, startPoint x: 319, startPoint y: 502, endPoint x: 155, endPoint y: 499, distance: 163.3
click at [155, 499] on td "Listed Inventory Diagnostic" at bounding box center [295, 484] width 284 height 50
copy link "Listed Inventory Diagnostic"
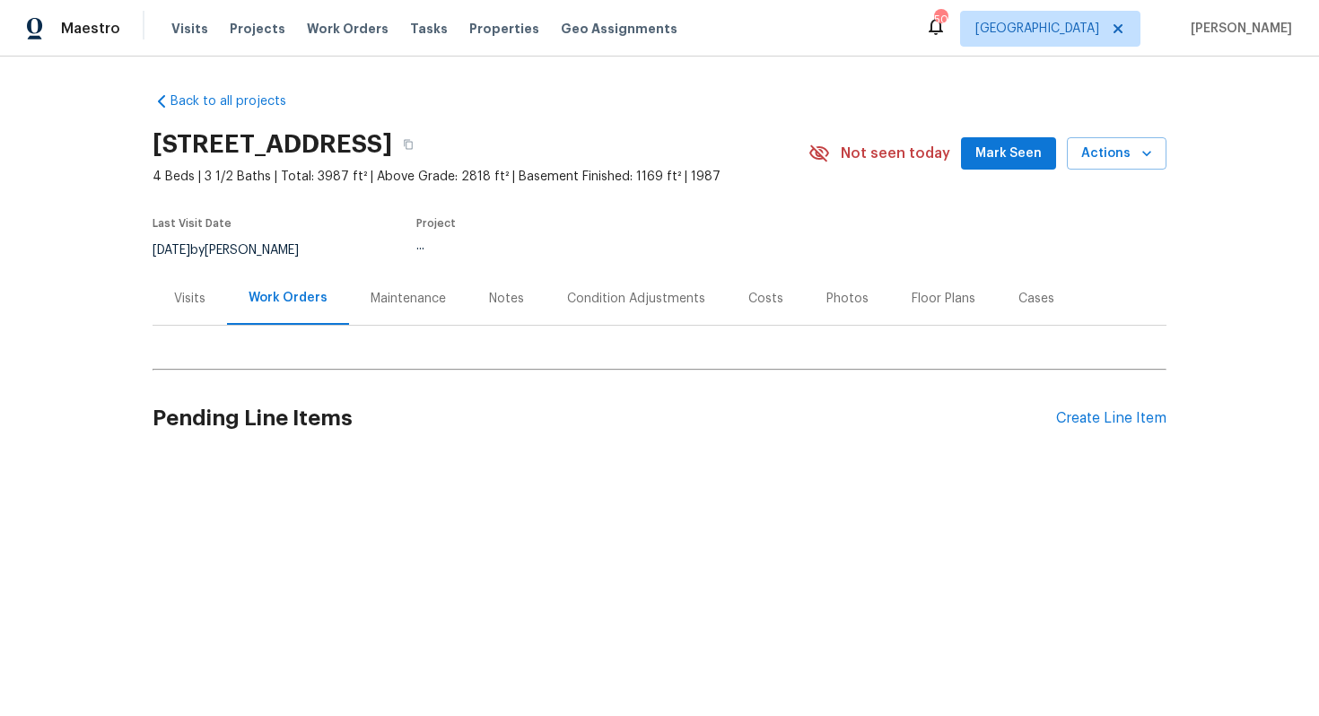
click at [193, 300] on div "Visits" at bounding box center [189, 299] width 31 height 18
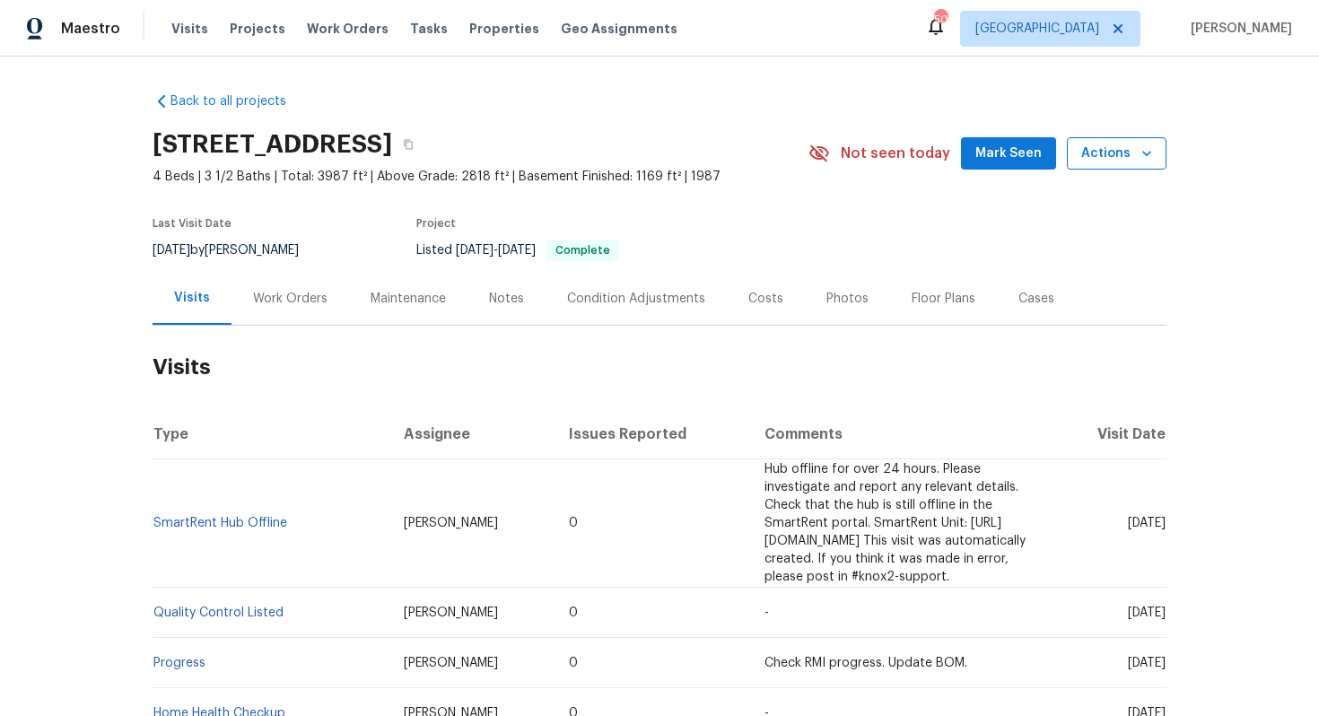
click at [1117, 145] on span "Actions" at bounding box center [1116, 154] width 71 height 22
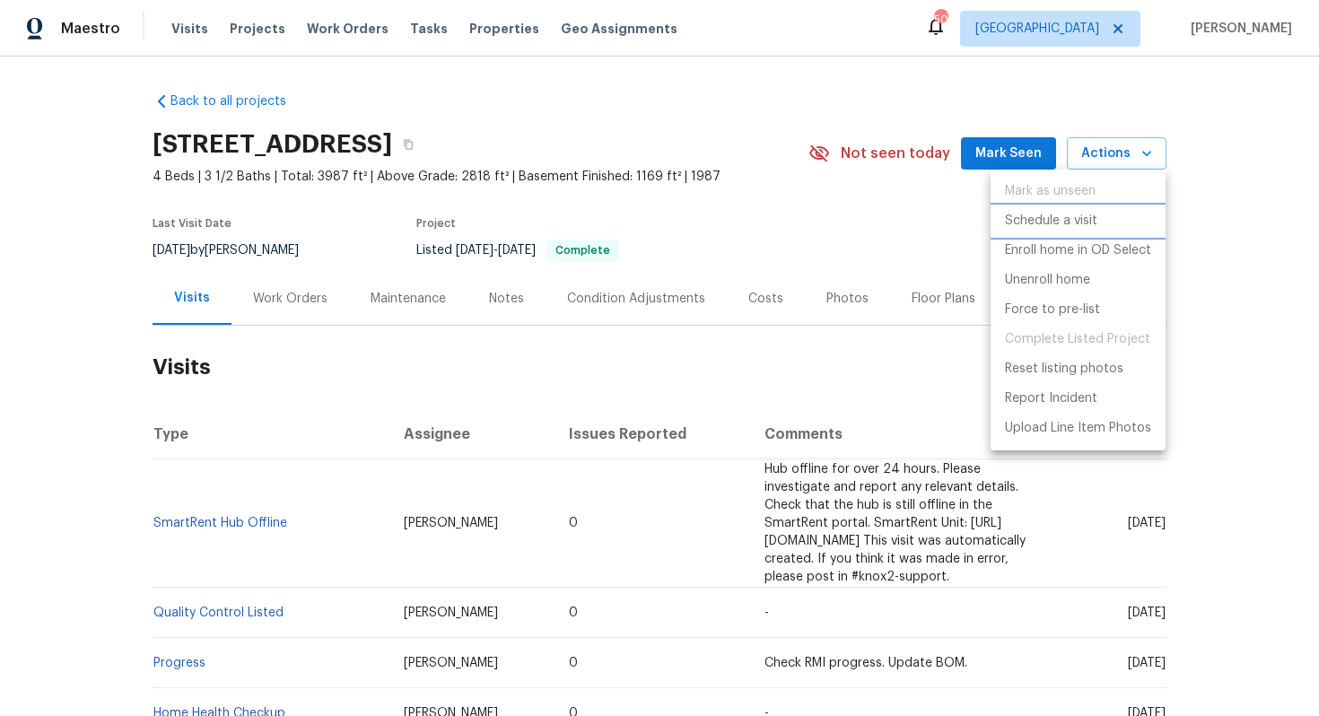
click at [1013, 212] on p "Schedule a visit" at bounding box center [1051, 221] width 92 height 19
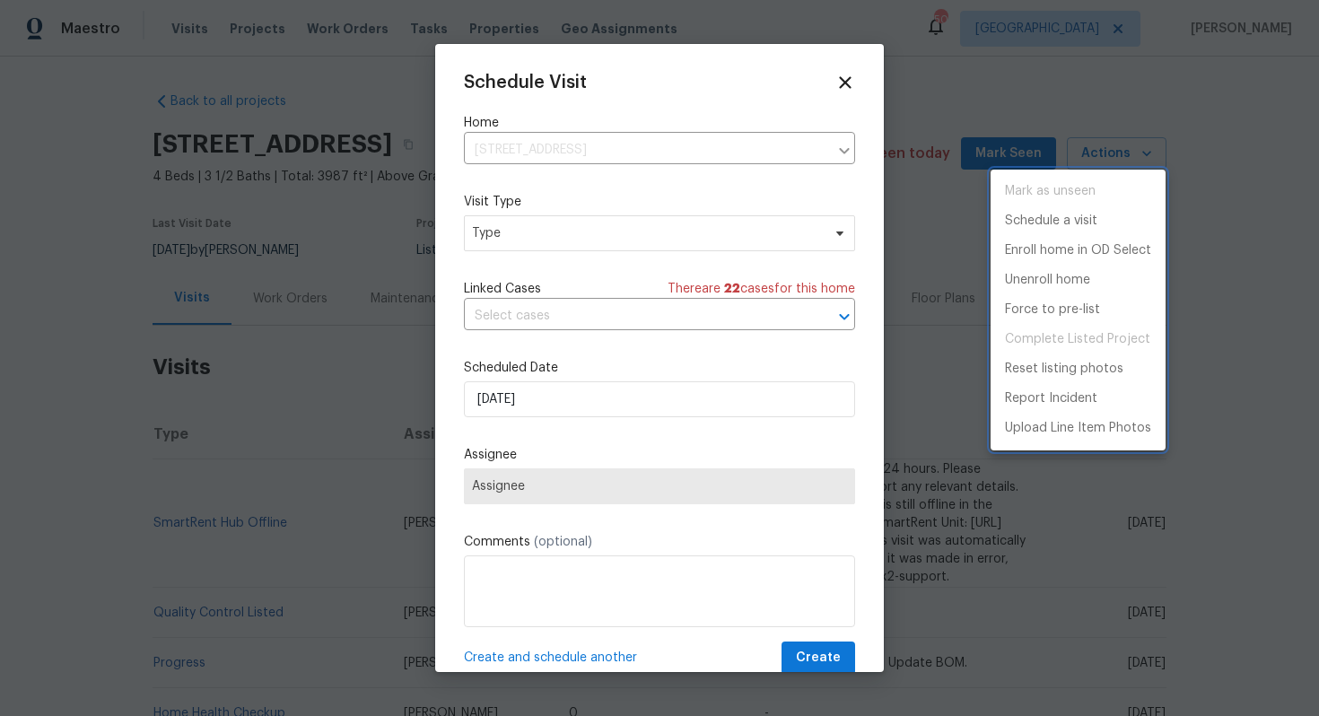
click at [512, 239] on div at bounding box center [659, 358] width 1319 height 716
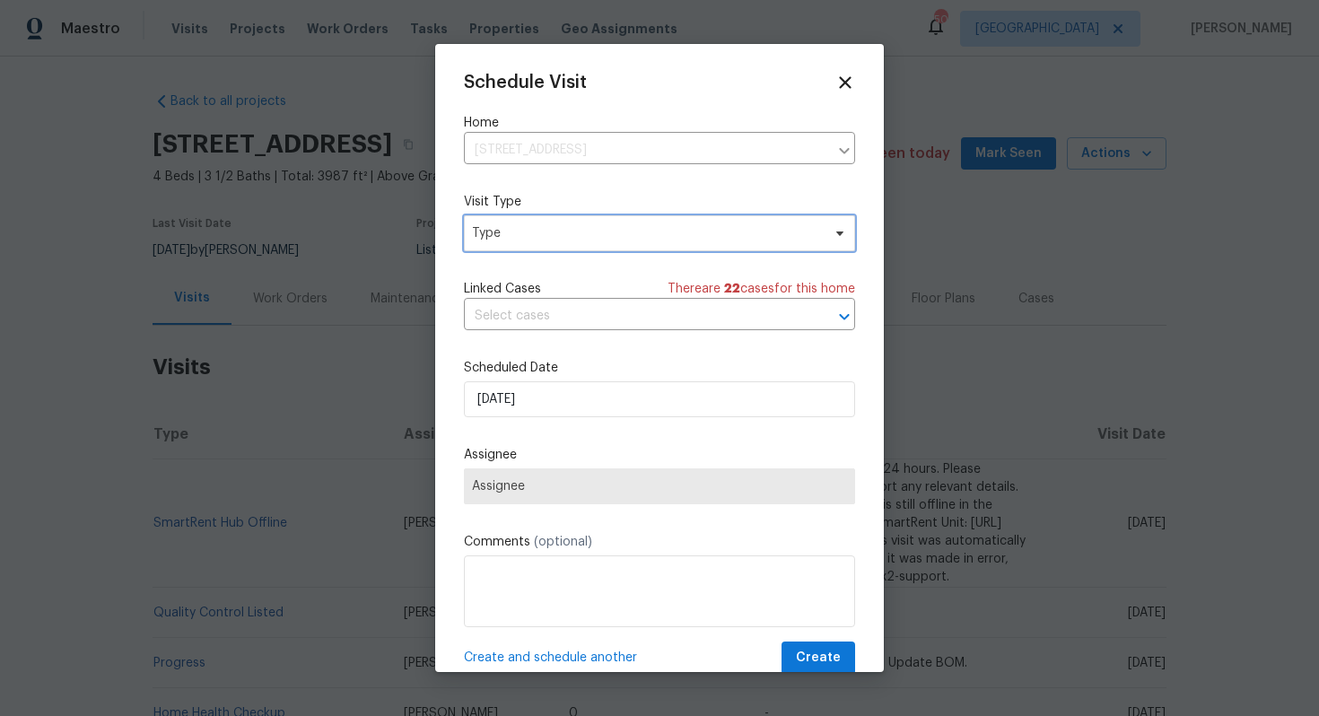
click at [485, 239] on span "Type" at bounding box center [646, 233] width 349 height 18
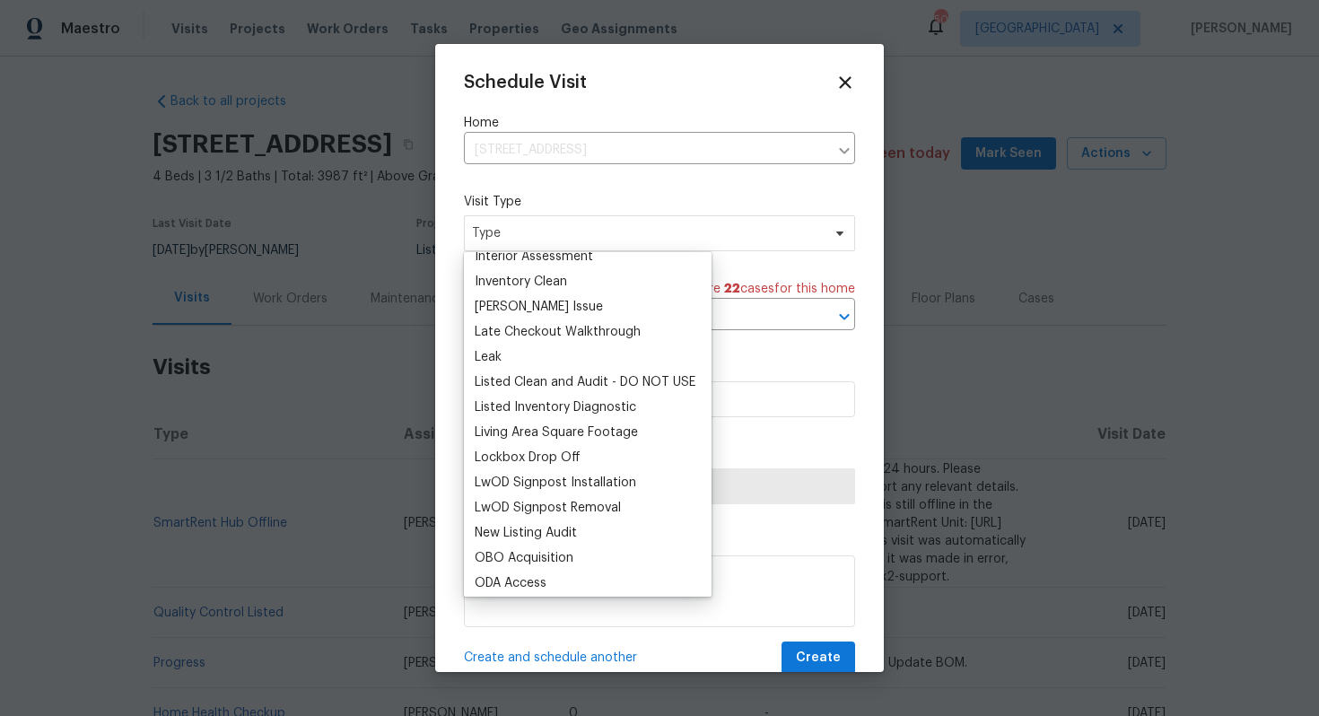
scroll to position [745, 0]
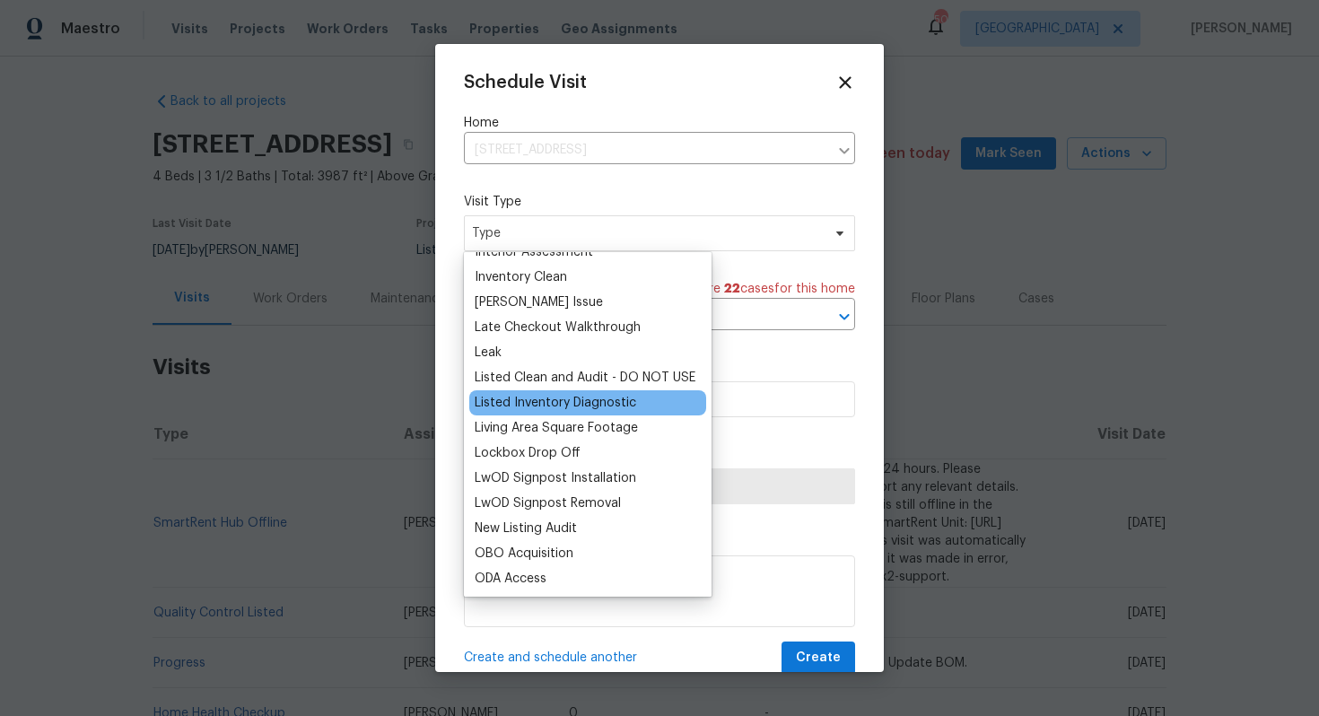
click at [530, 397] on div "Listed Inventory Diagnostic" at bounding box center [556, 403] width 162 height 18
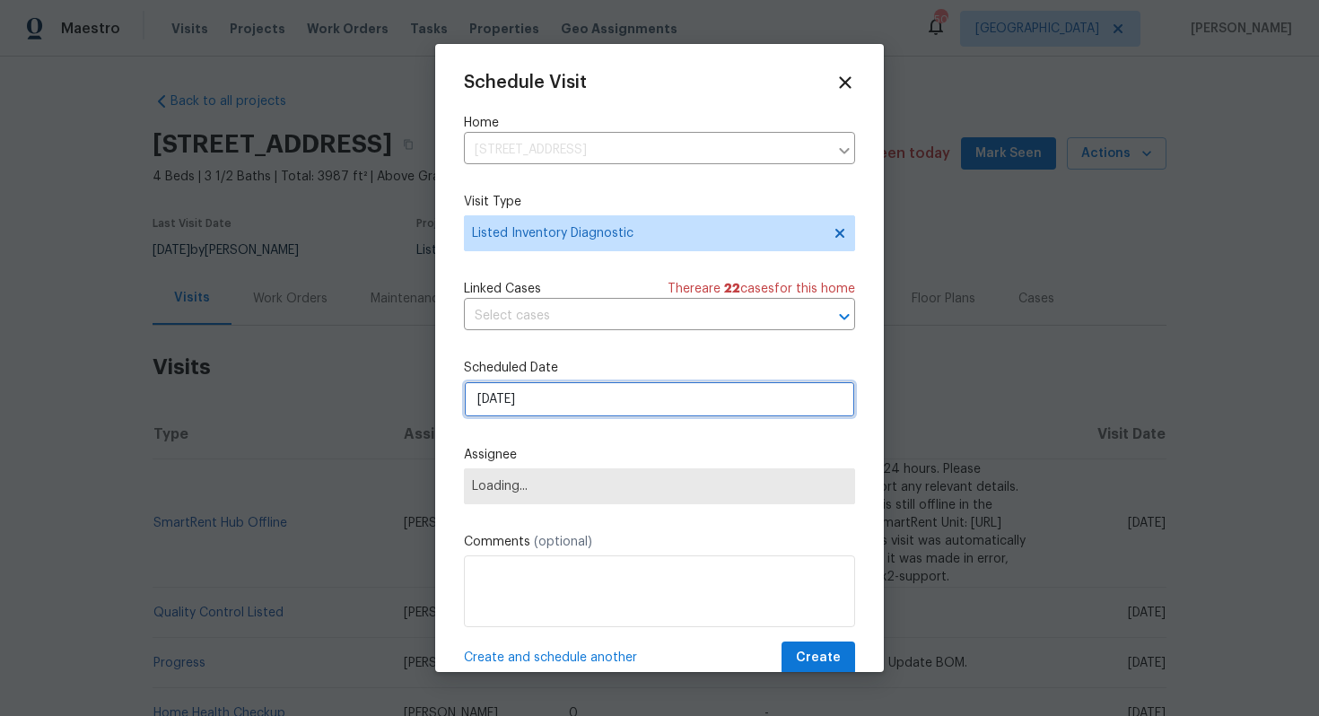
click at [554, 402] on input "[DATE]" at bounding box center [659, 399] width 391 height 36
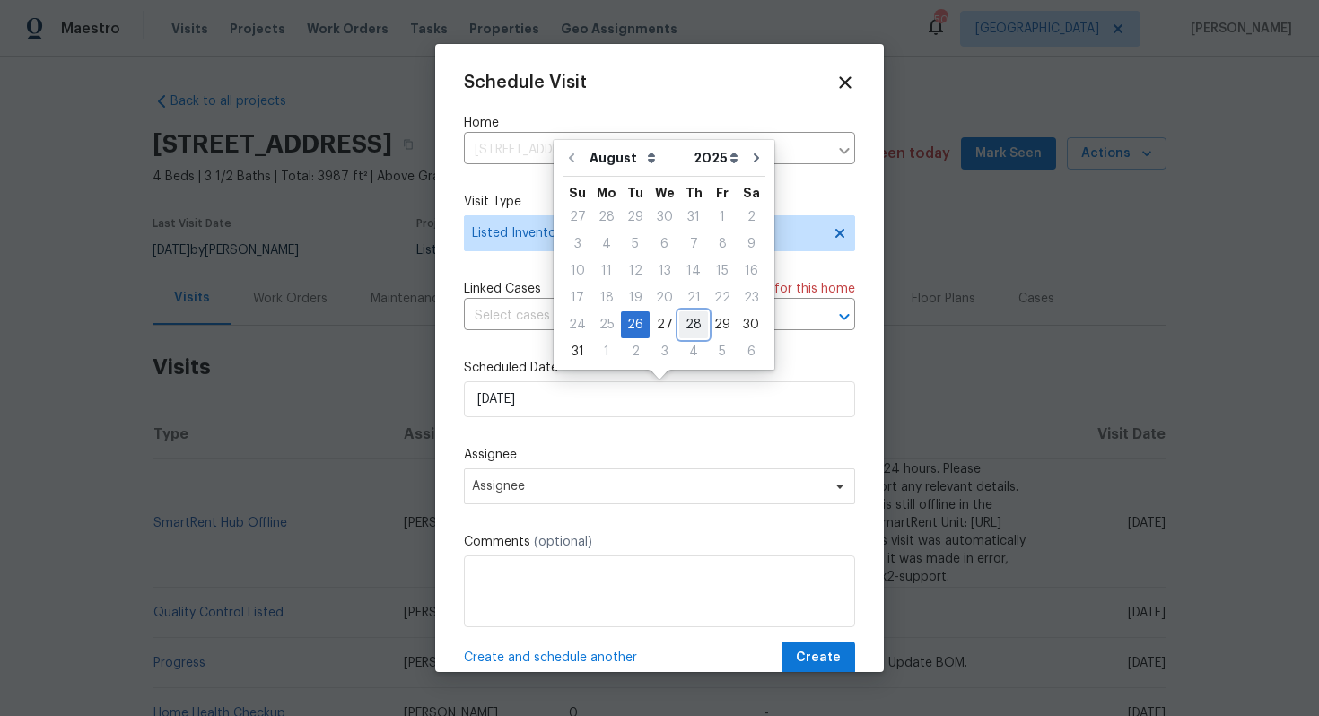
click at [694, 329] on div "28" at bounding box center [693, 324] width 29 height 25
type input "[DATE]"
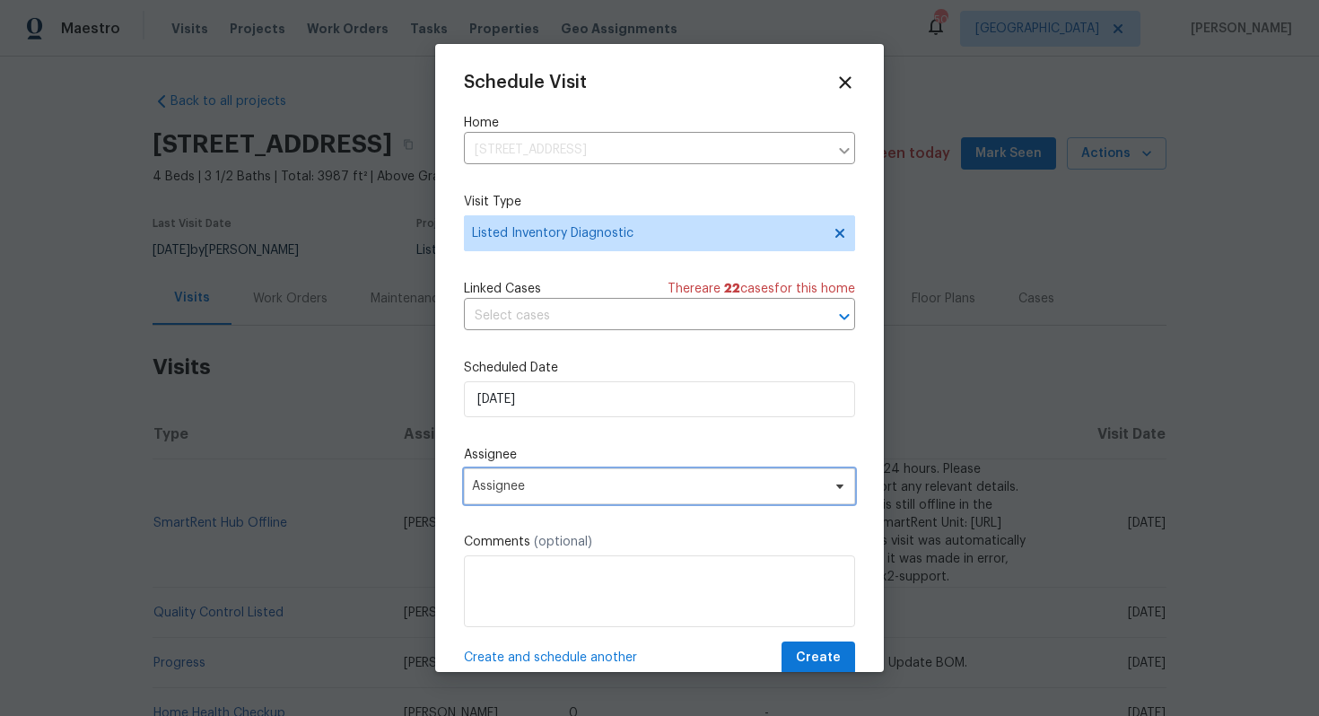
click at [665, 493] on span "Assignee" at bounding box center [648, 486] width 352 height 14
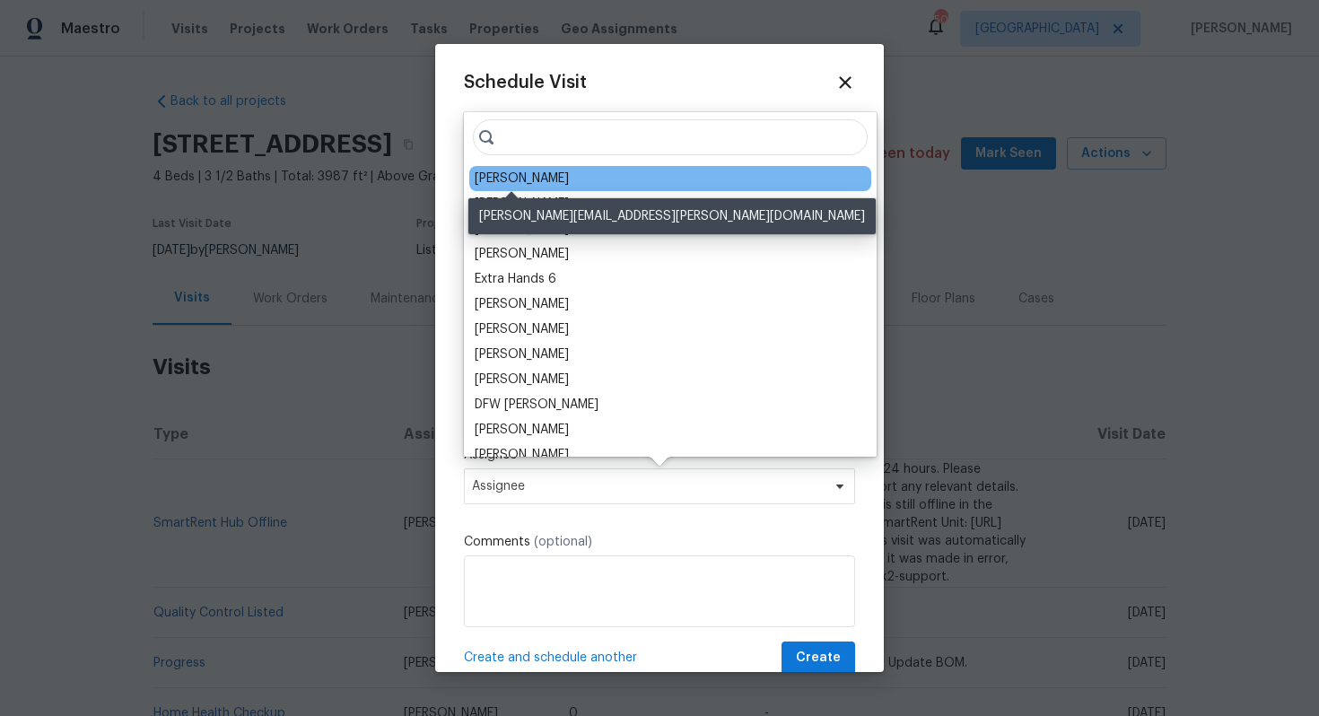
click at [511, 179] on div "[PERSON_NAME]" at bounding box center [522, 179] width 94 height 18
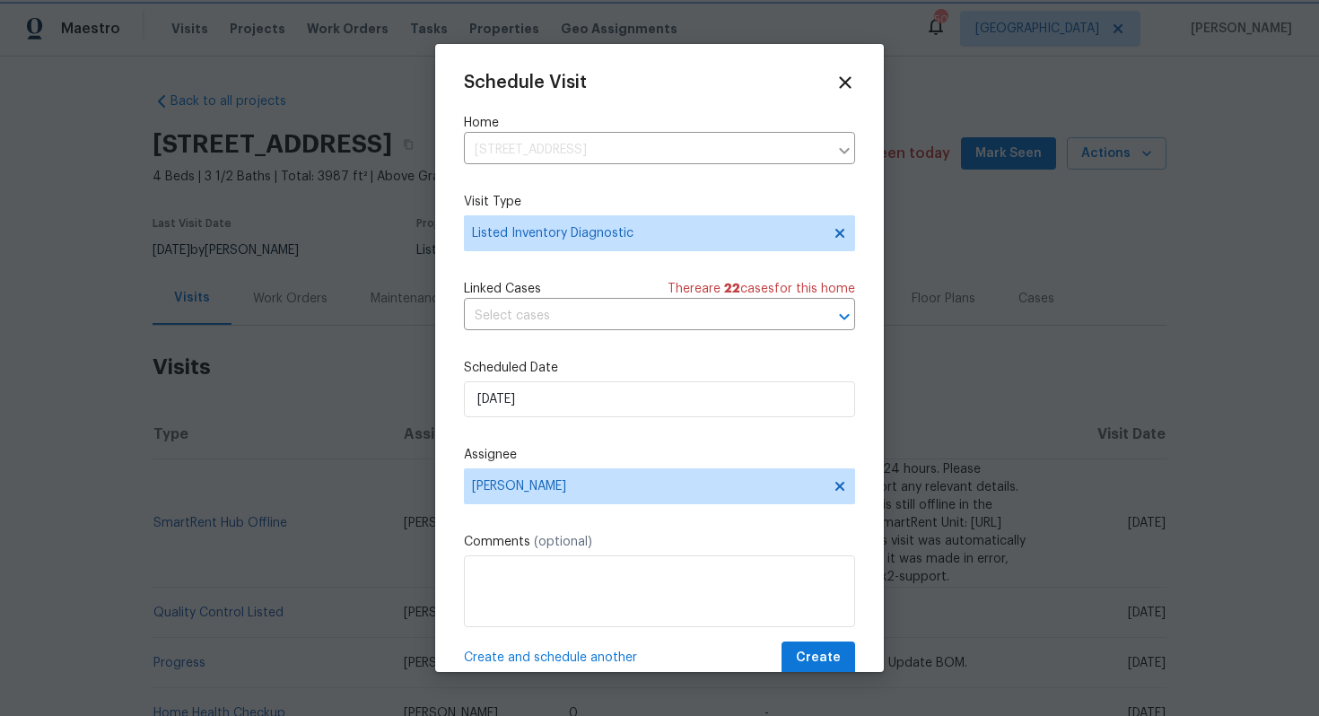
scroll to position [32, 0]
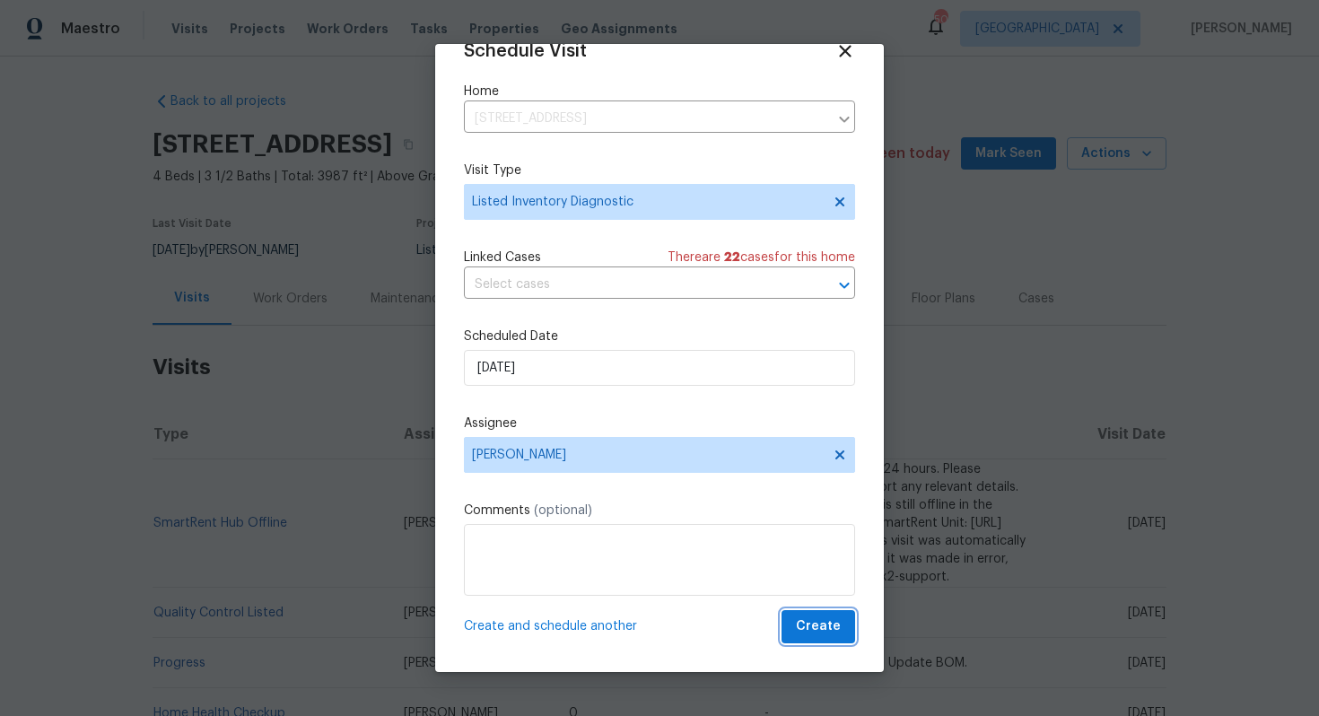
click at [841, 633] on button "Create" at bounding box center [819, 626] width 74 height 33
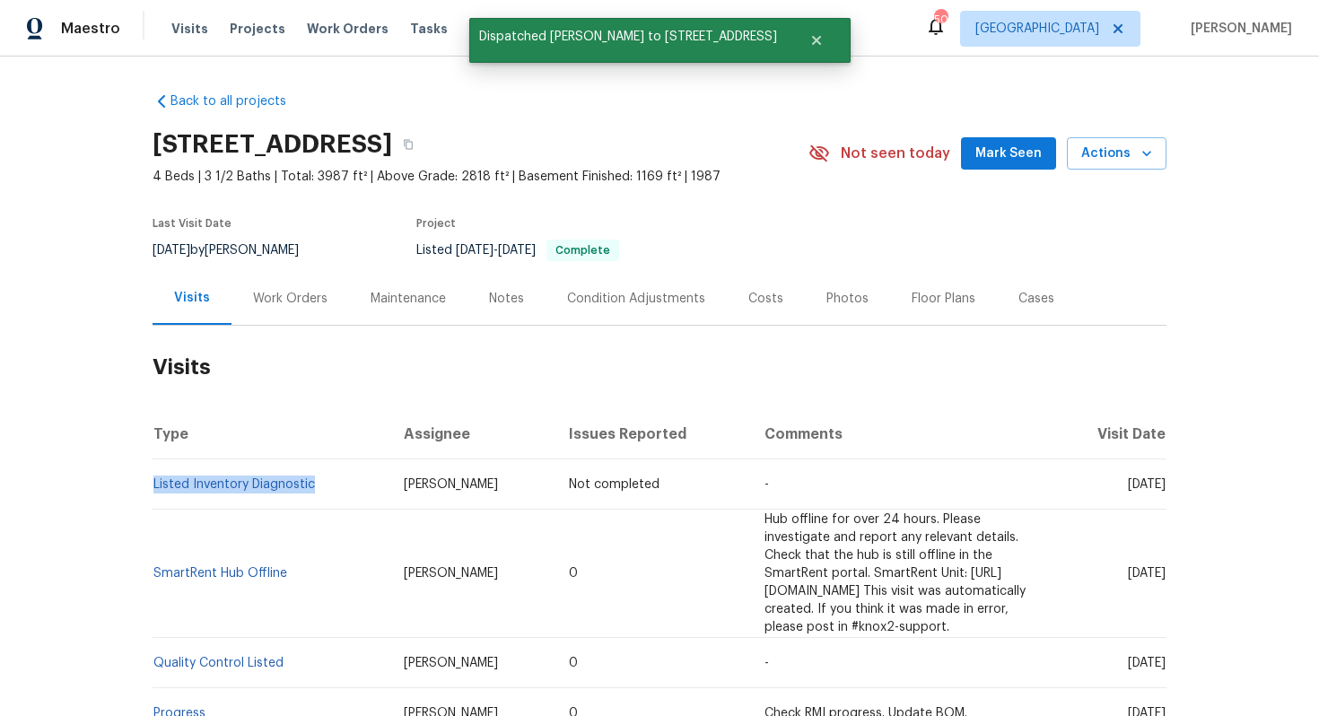
drag, startPoint x: 316, startPoint y: 488, endPoint x: 152, endPoint y: 487, distance: 164.2
click at [153, 487] on td "Listed Inventory Diagnostic" at bounding box center [271, 484] width 237 height 50
copy link "Listed Inventory Diagnostic"
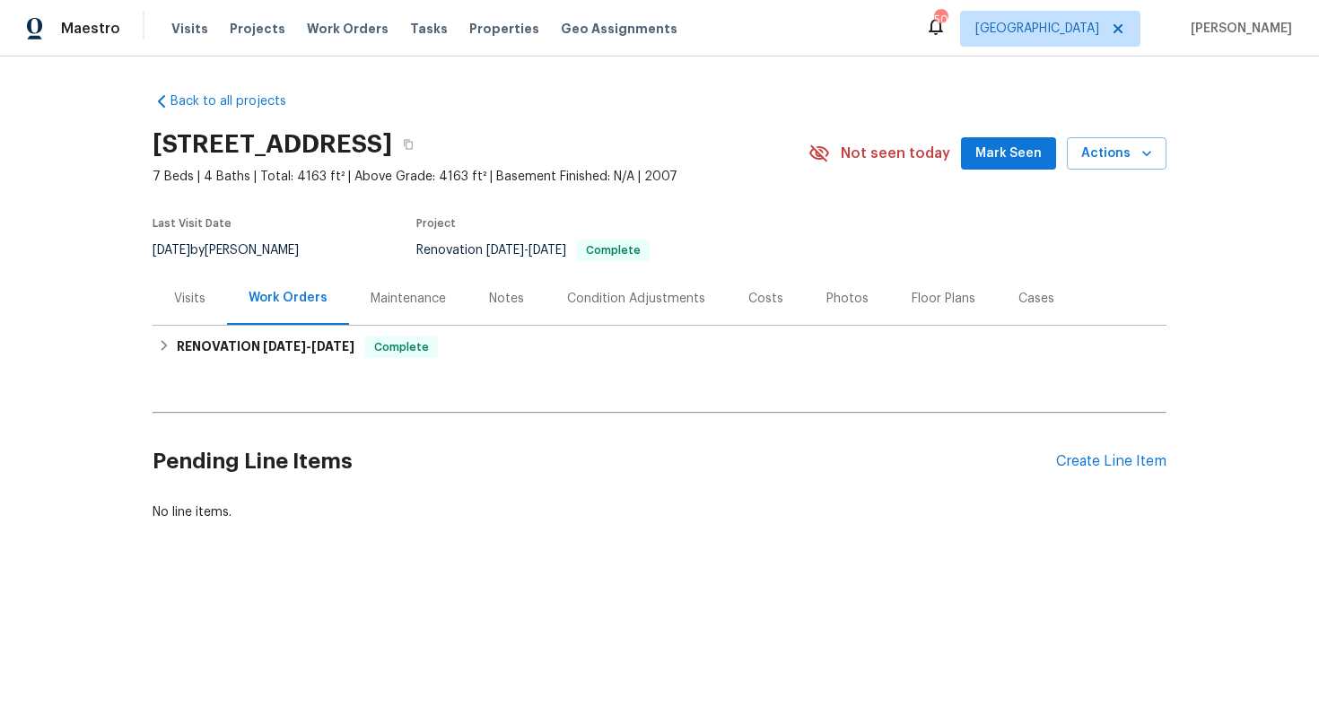
click at [202, 296] on div "Visits" at bounding box center [189, 299] width 31 height 18
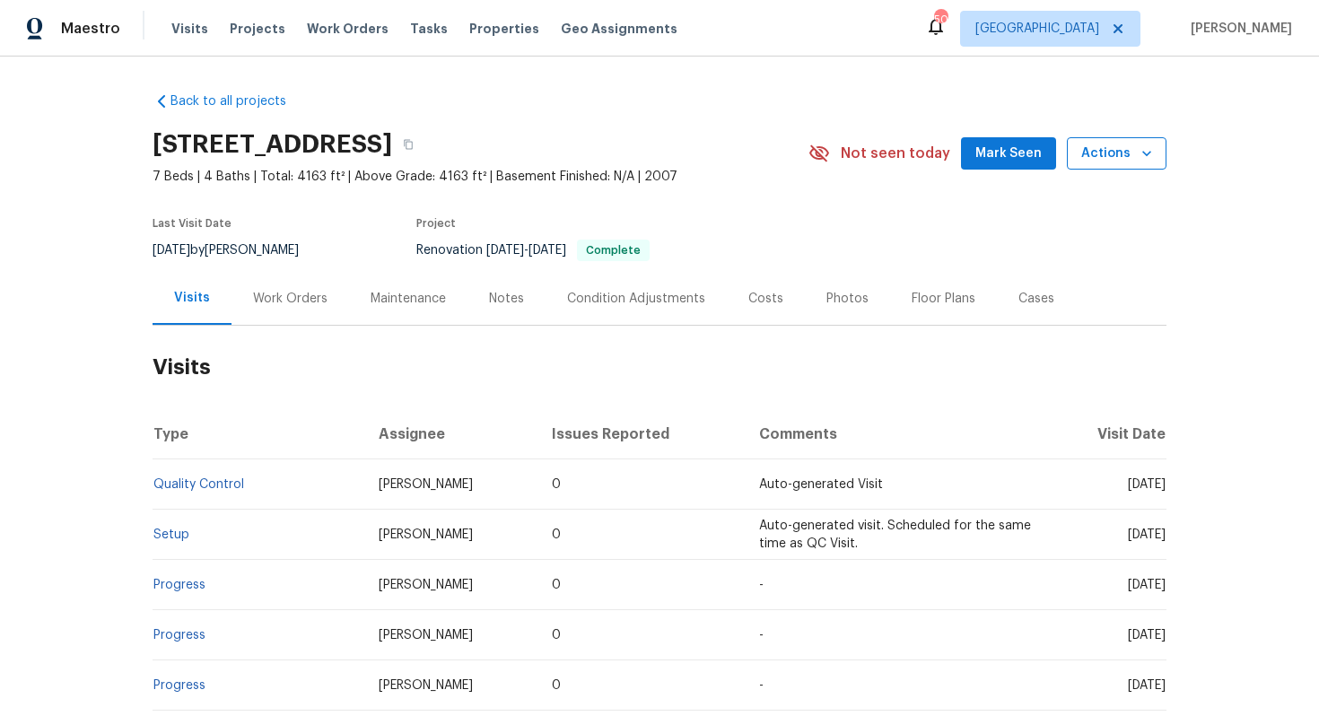
click at [1142, 152] on icon "button" at bounding box center [1146, 153] width 9 height 5
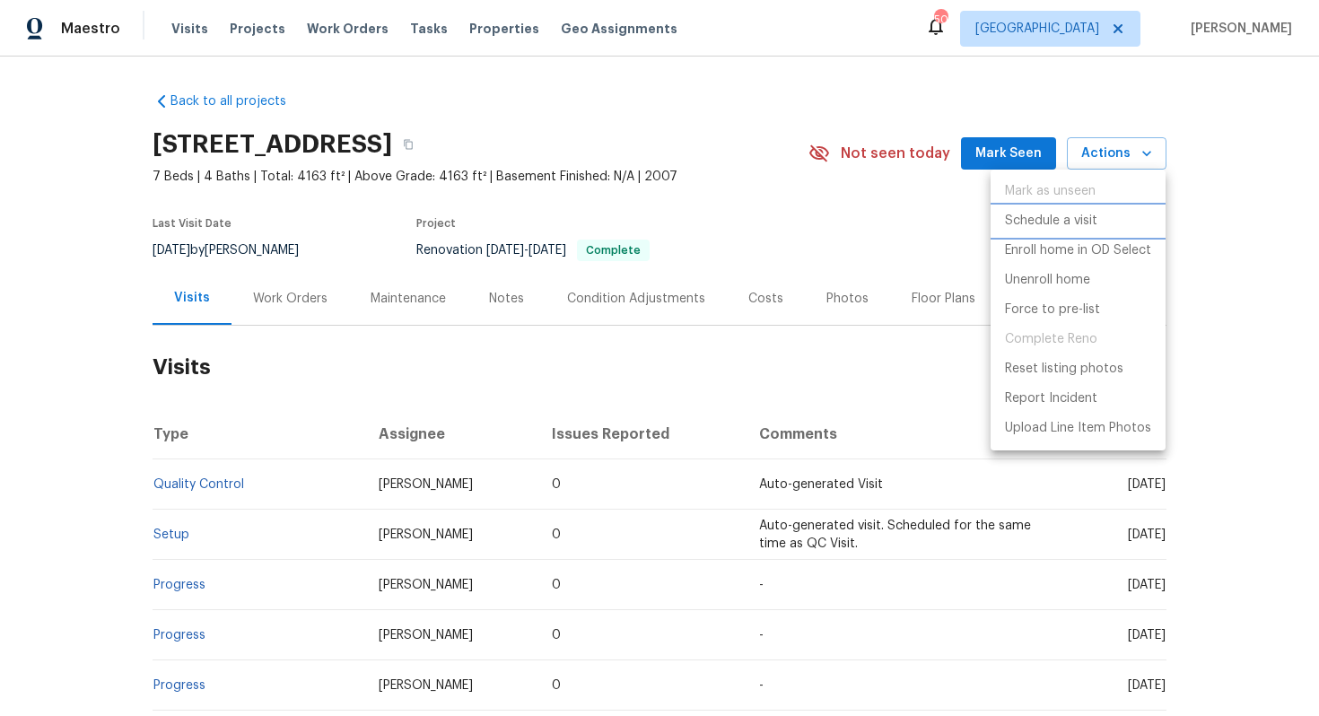
click at [1075, 219] on p "Schedule a visit" at bounding box center [1051, 221] width 92 height 19
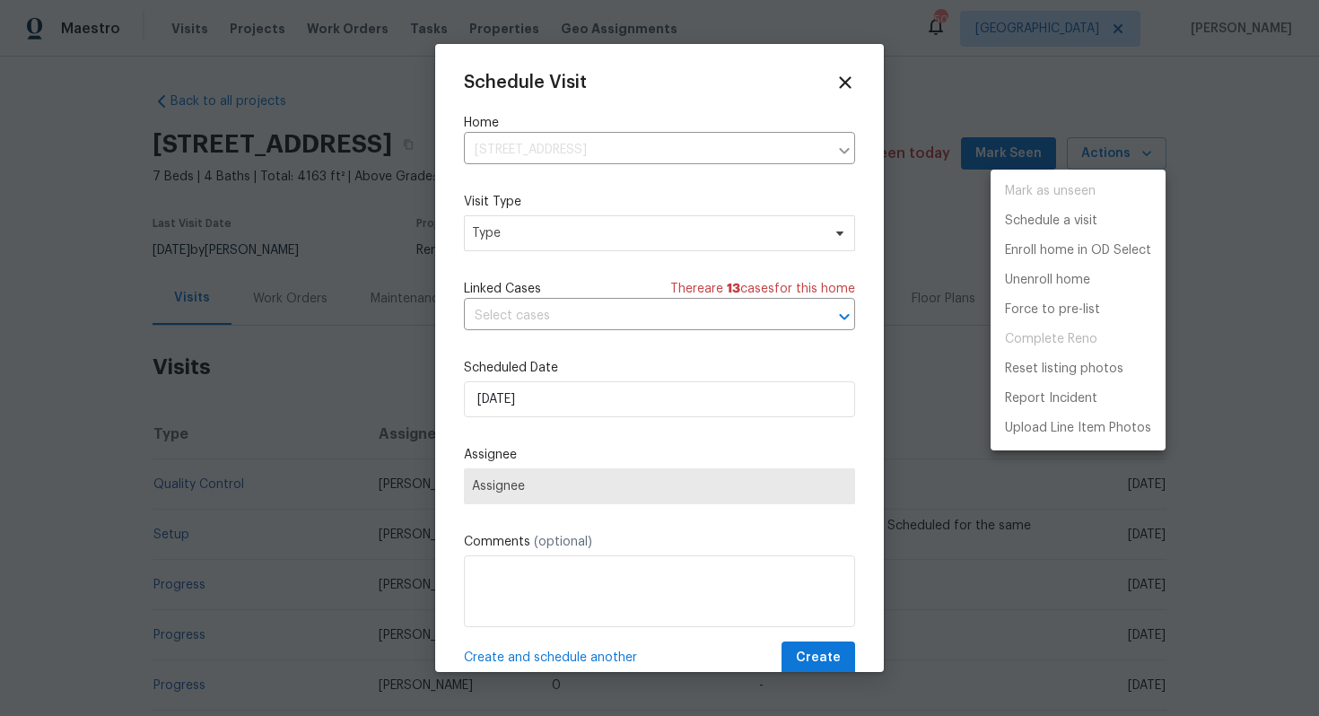
click at [522, 231] on div at bounding box center [659, 358] width 1319 height 716
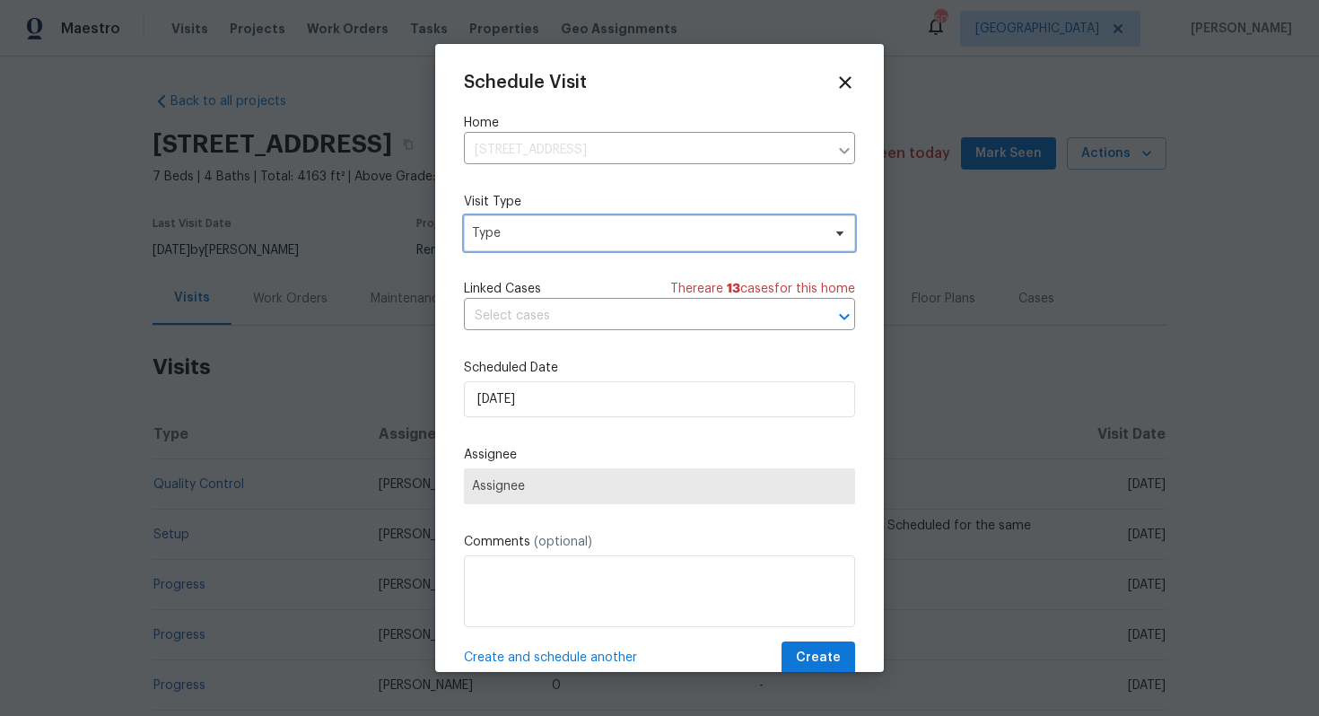
click at [493, 233] on span "Type" at bounding box center [646, 233] width 349 height 18
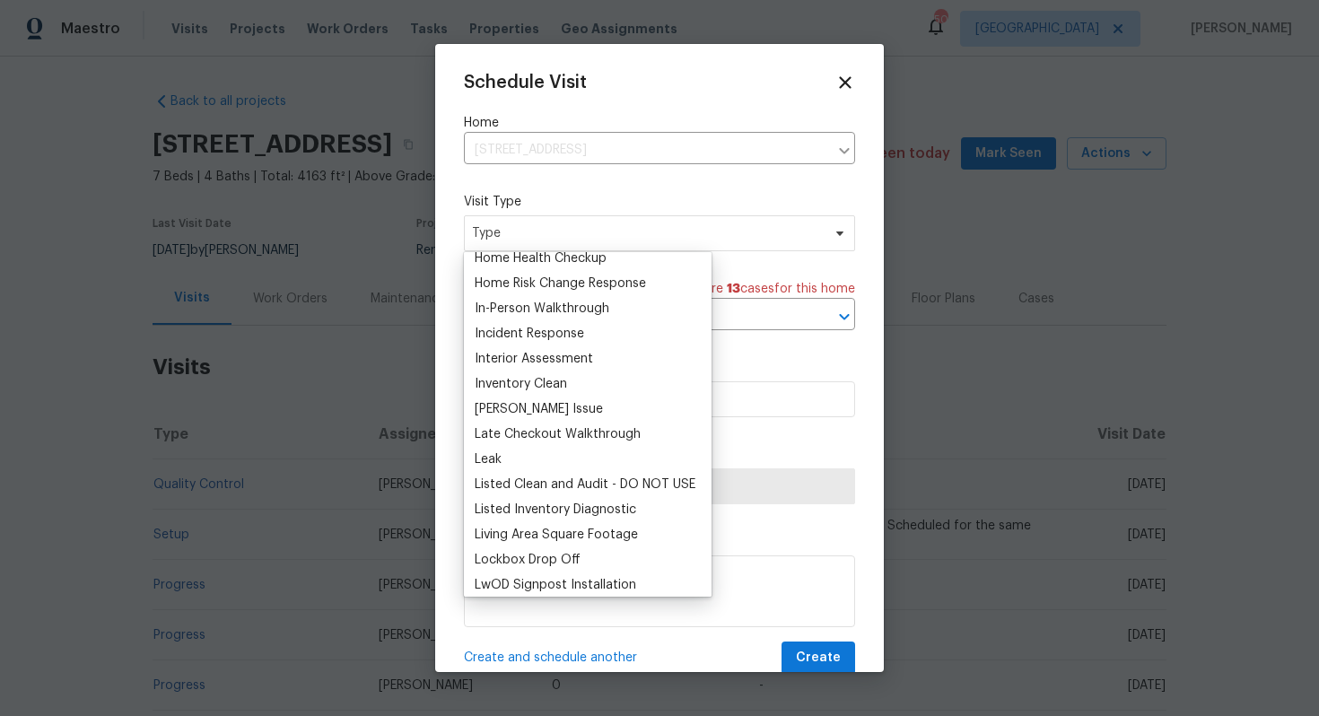
scroll to position [755, 0]
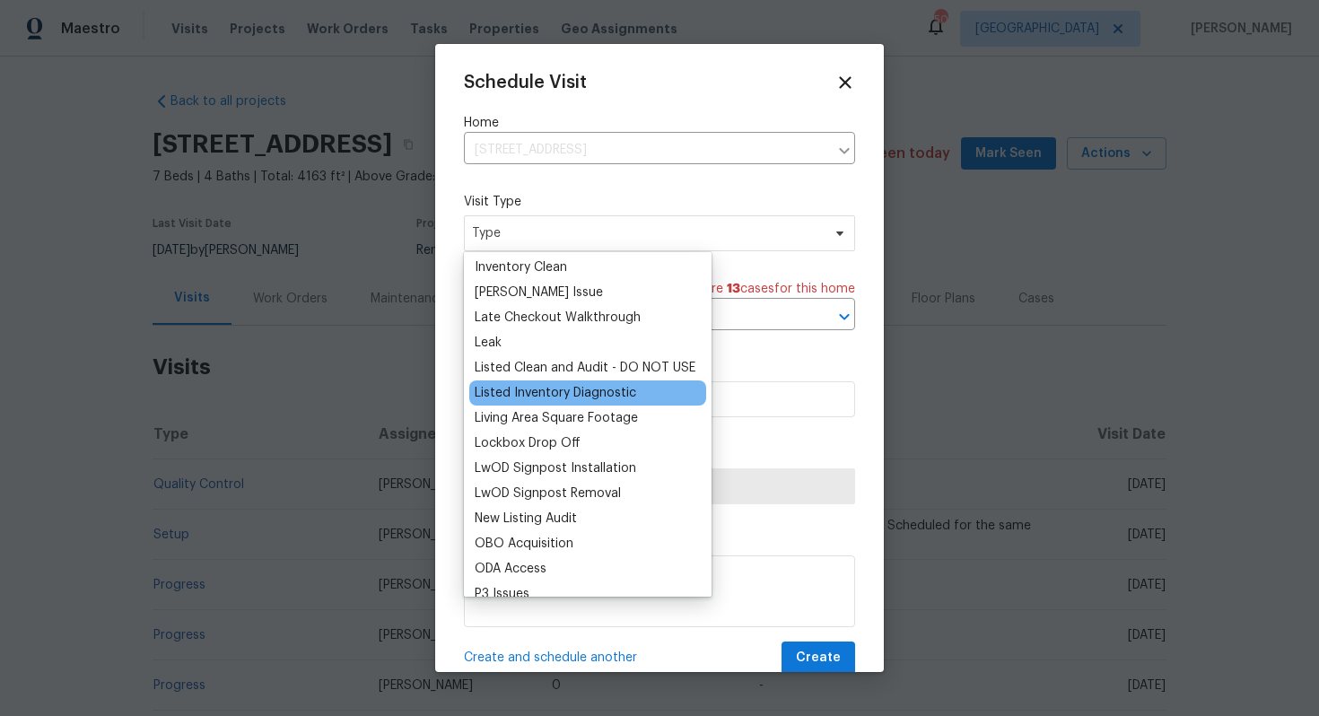
click at [524, 389] on div "Listed Inventory Diagnostic" at bounding box center [556, 393] width 162 height 18
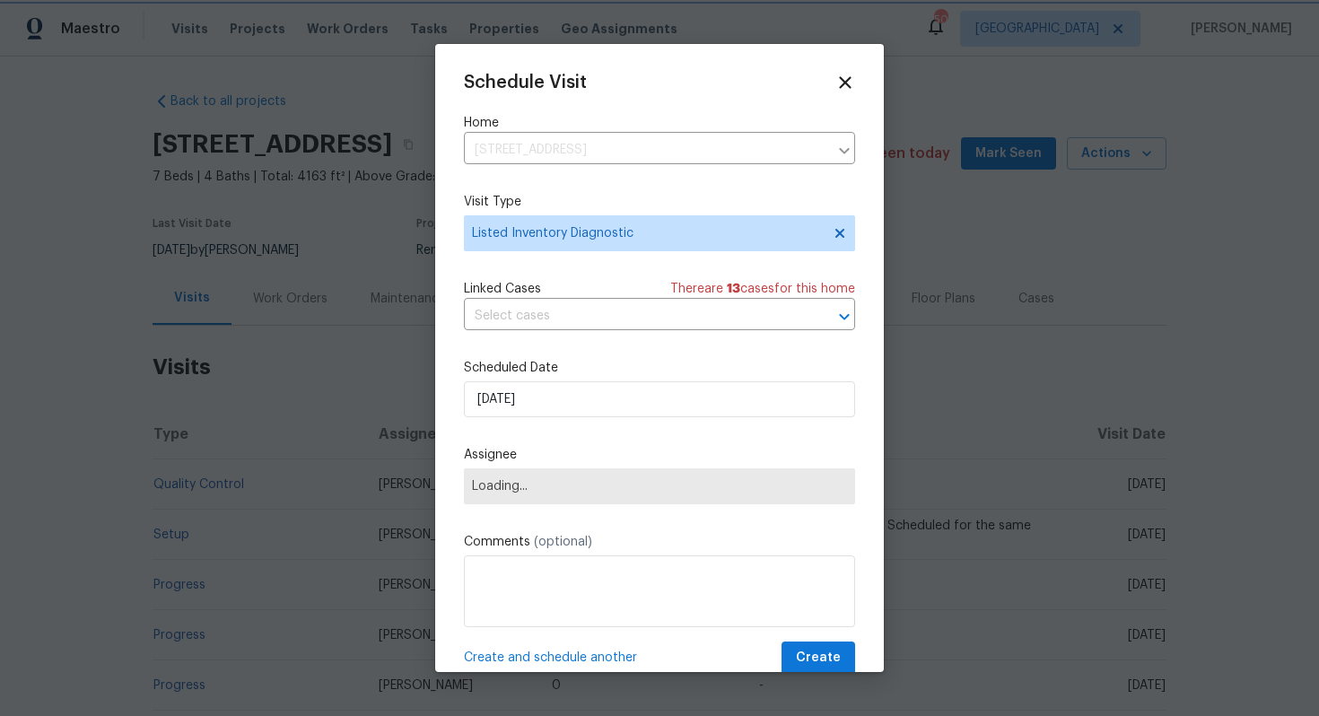
scroll to position [32, 0]
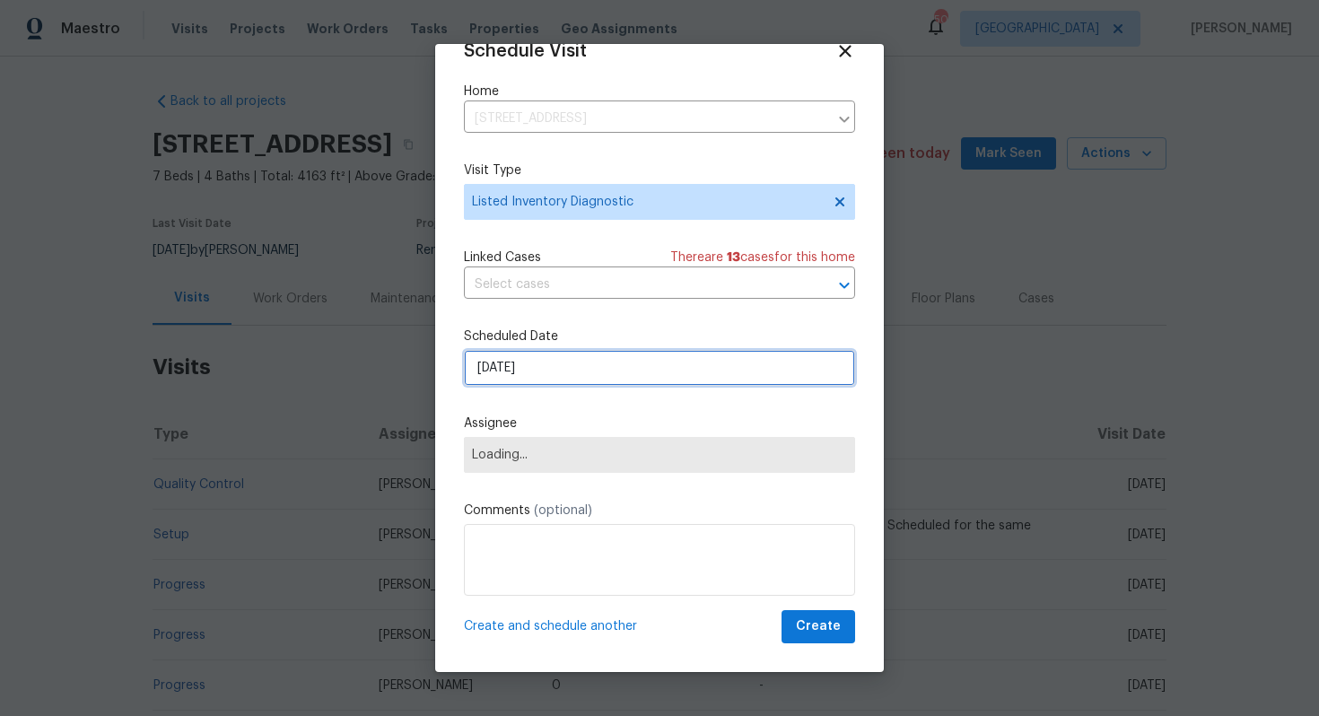
click at [663, 378] on input "[DATE]" at bounding box center [659, 368] width 391 height 36
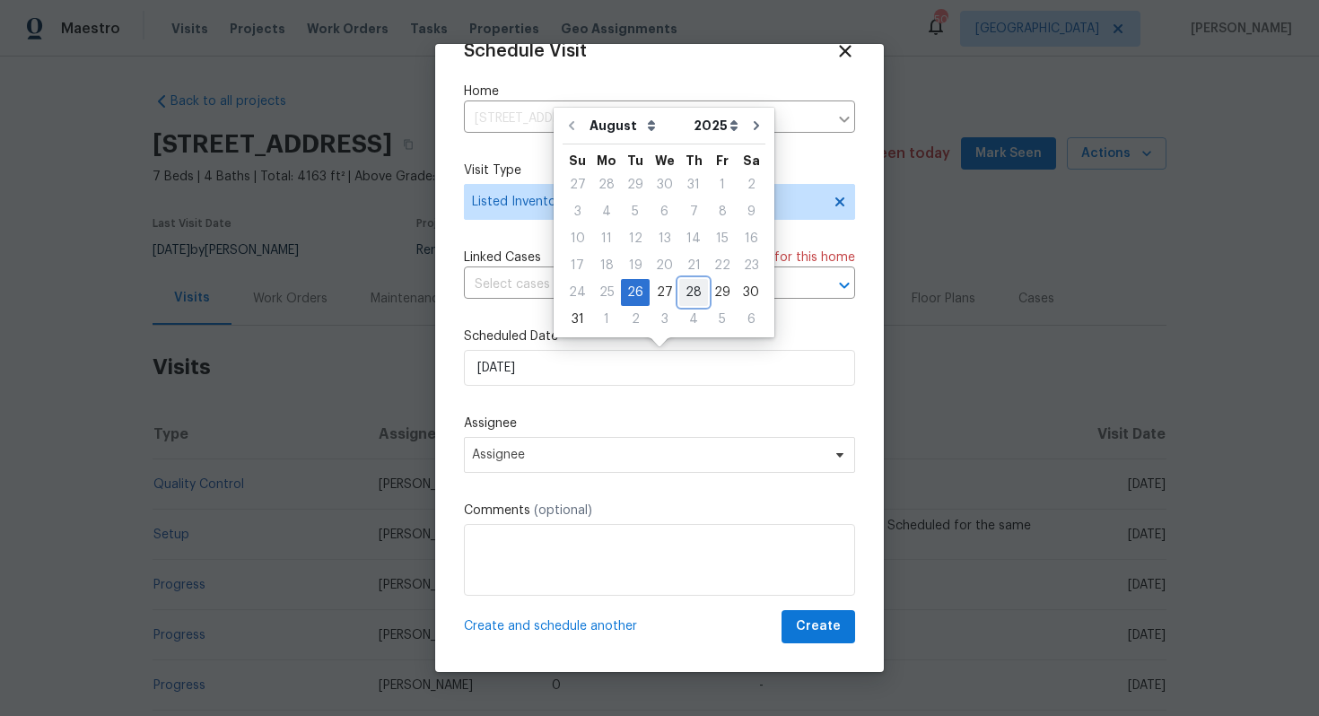
click at [683, 298] on div "28" at bounding box center [693, 292] width 29 height 25
type input "[DATE]"
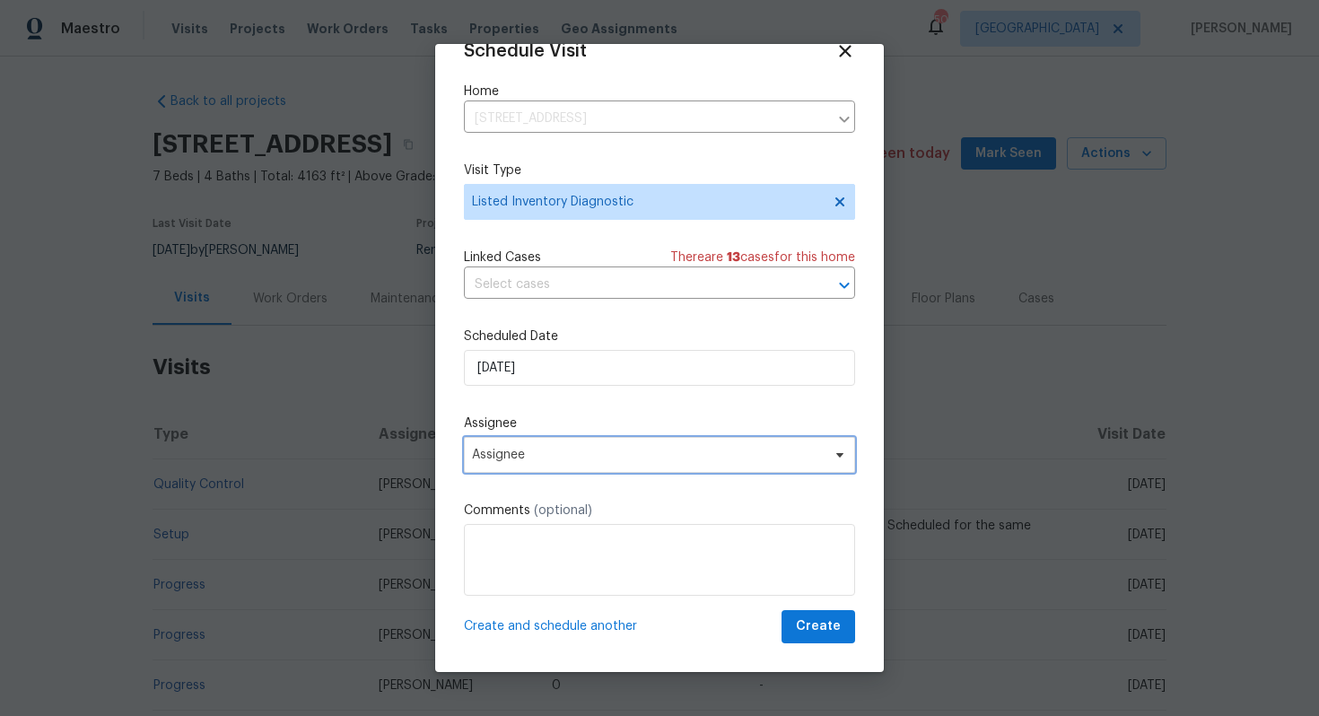
click at [774, 454] on span "Assignee" at bounding box center [648, 455] width 352 height 14
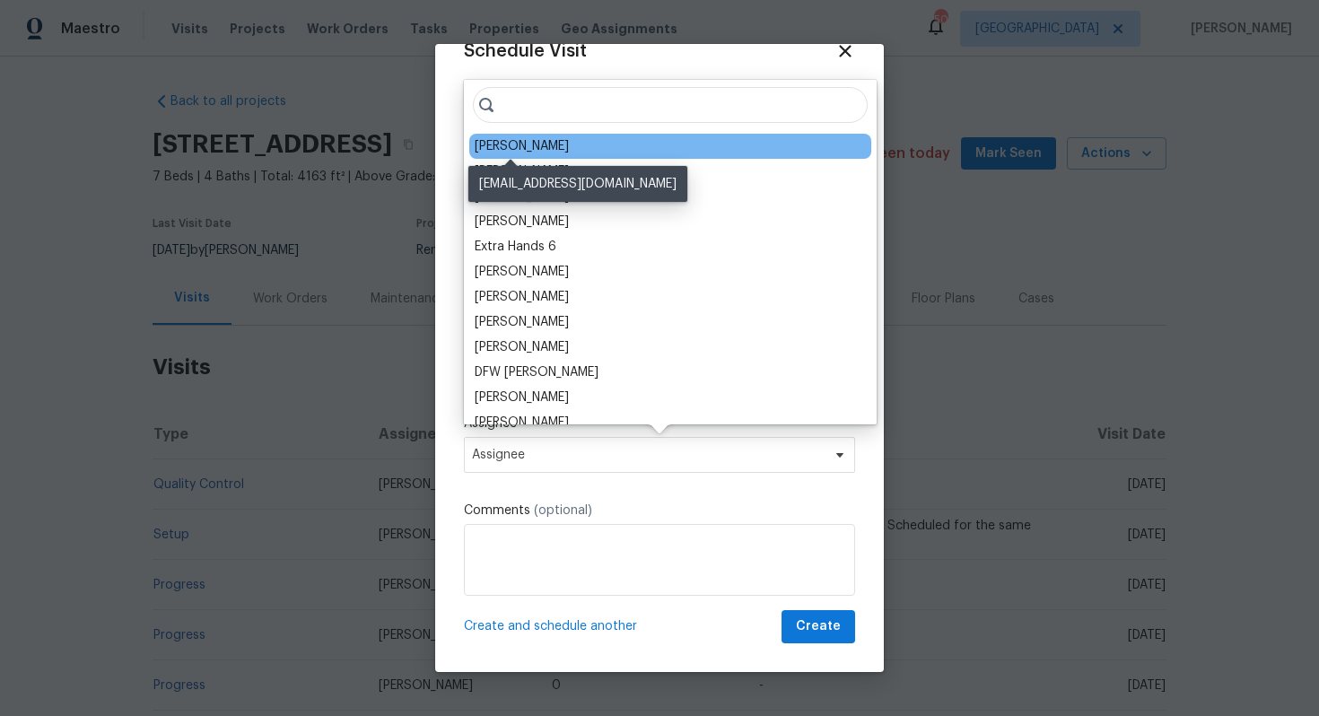
click at [520, 149] on div "[PERSON_NAME]" at bounding box center [522, 146] width 94 height 18
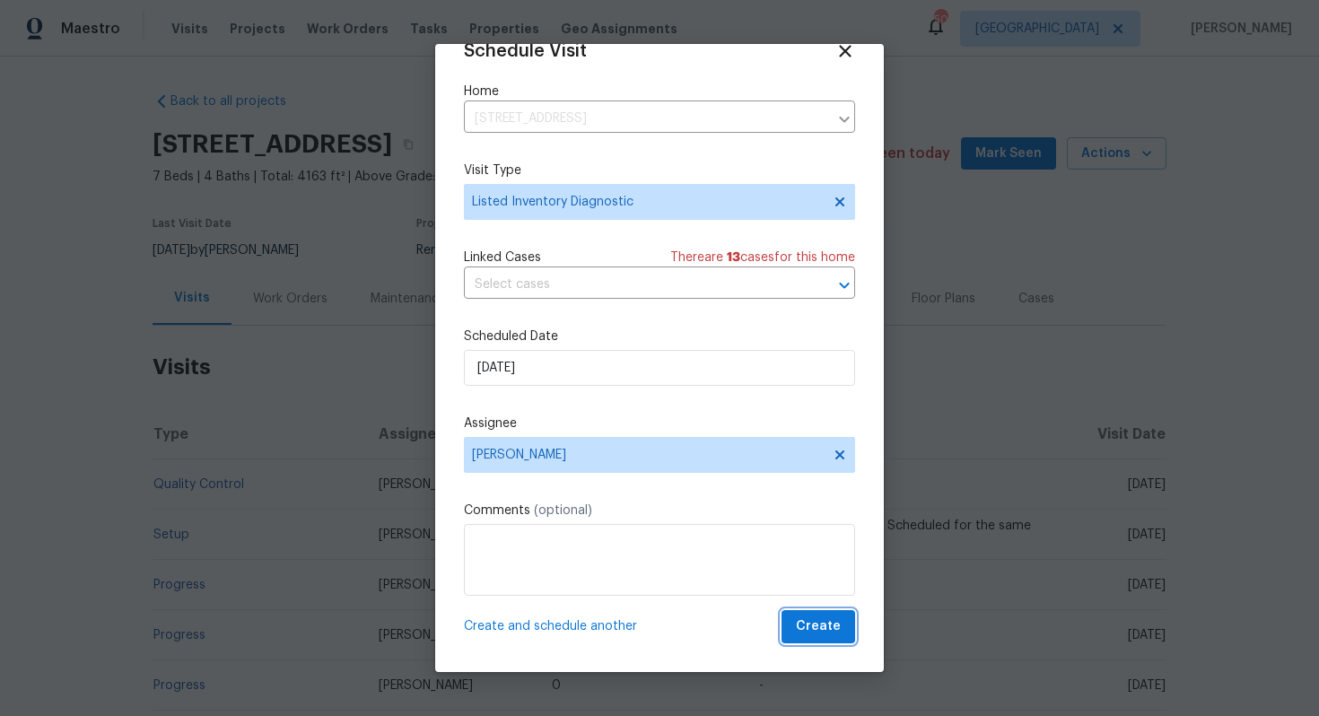
click at [811, 618] on span "Create" at bounding box center [818, 627] width 45 height 22
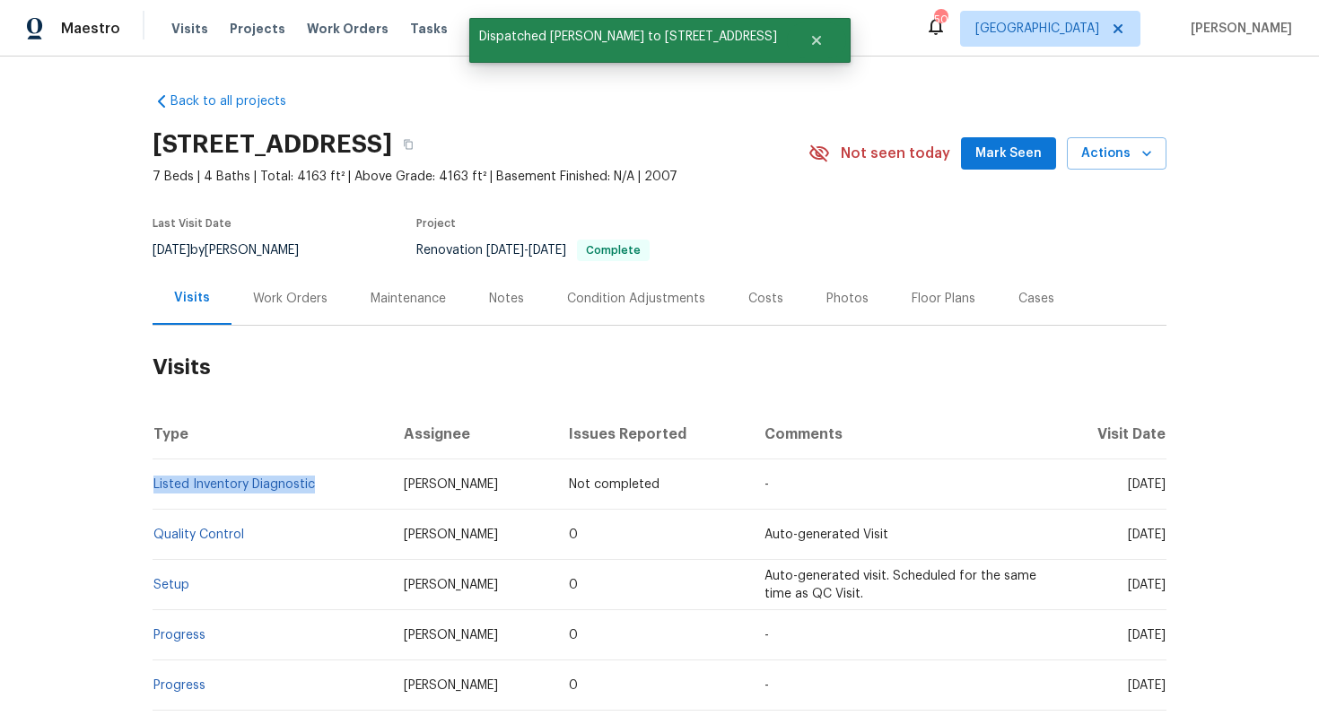
drag, startPoint x: 319, startPoint y: 487, endPoint x: 153, endPoint y: 482, distance: 167.0
click at [153, 482] on td "Listed Inventory Diagnostic" at bounding box center [271, 484] width 237 height 50
copy link "Listed Inventory Diagnostic"
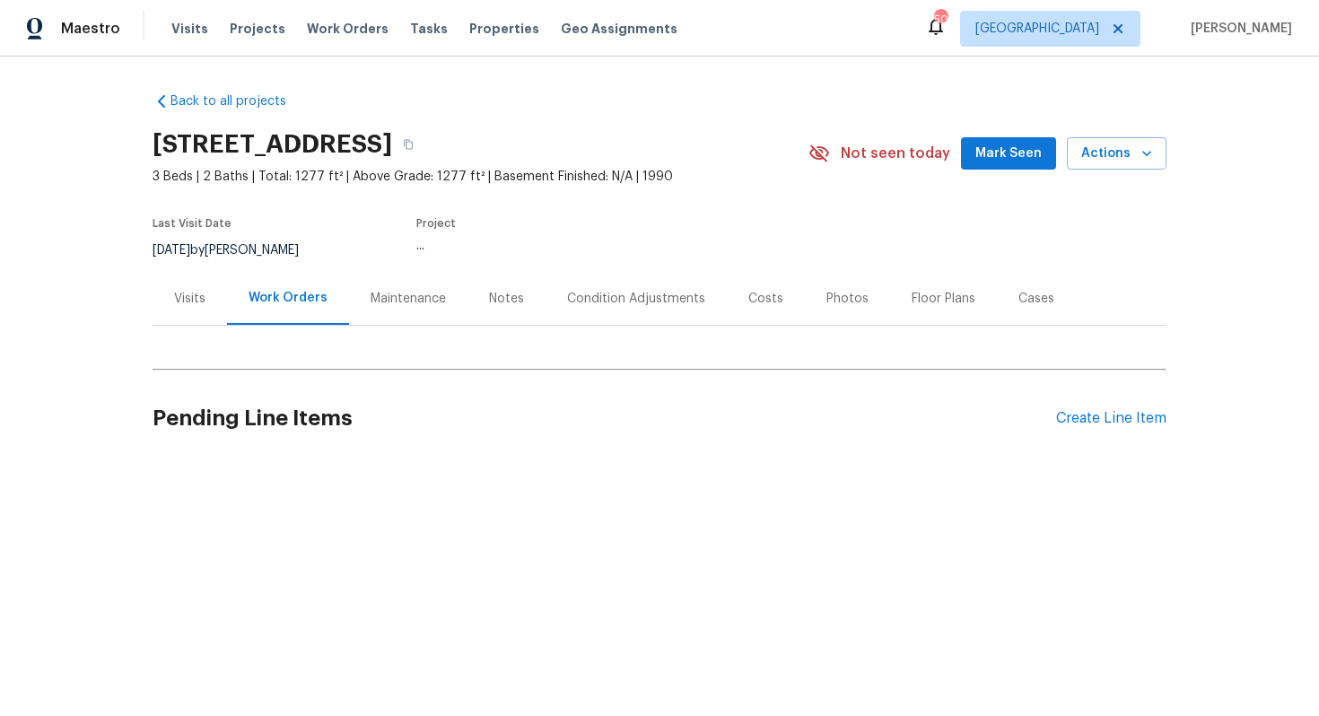
click at [192, 301] on div "Visits" at bounding box center [189, 299] width 31 height 18
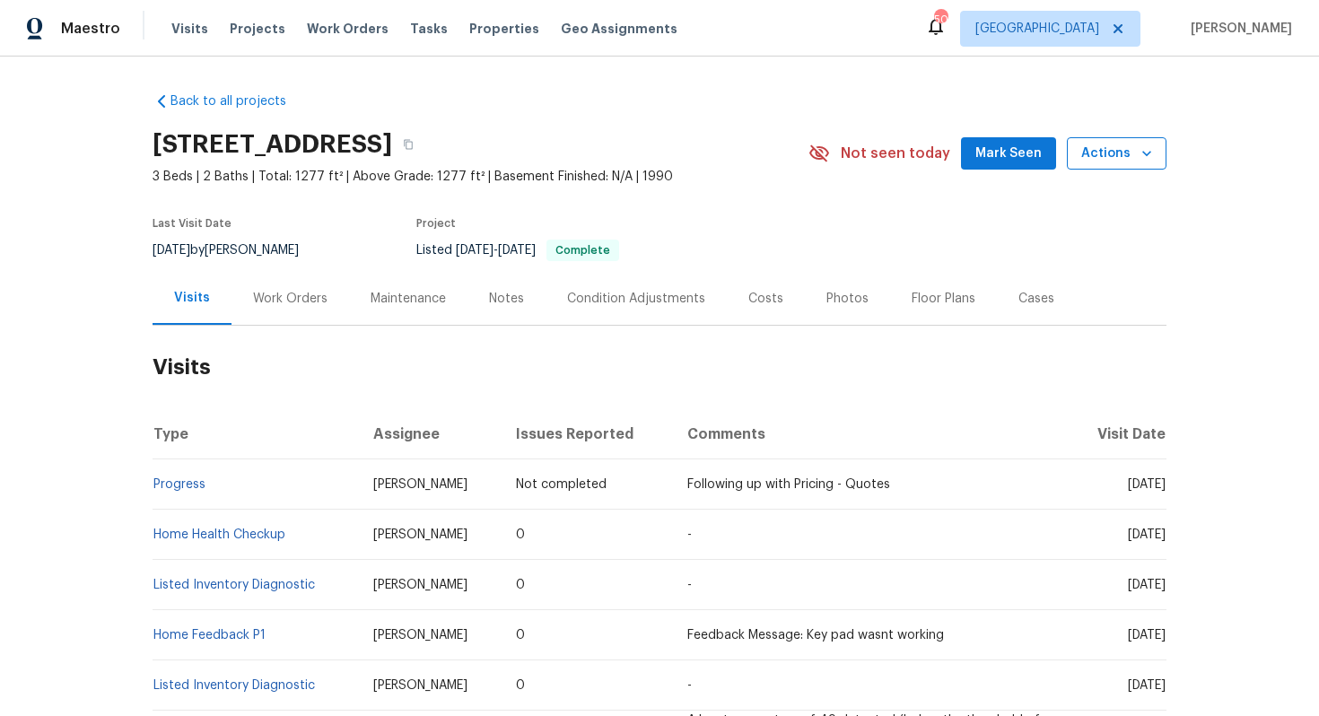
click at [1143, 156] on icon "button" at bounding box center [1147, 153] width 18 height 18
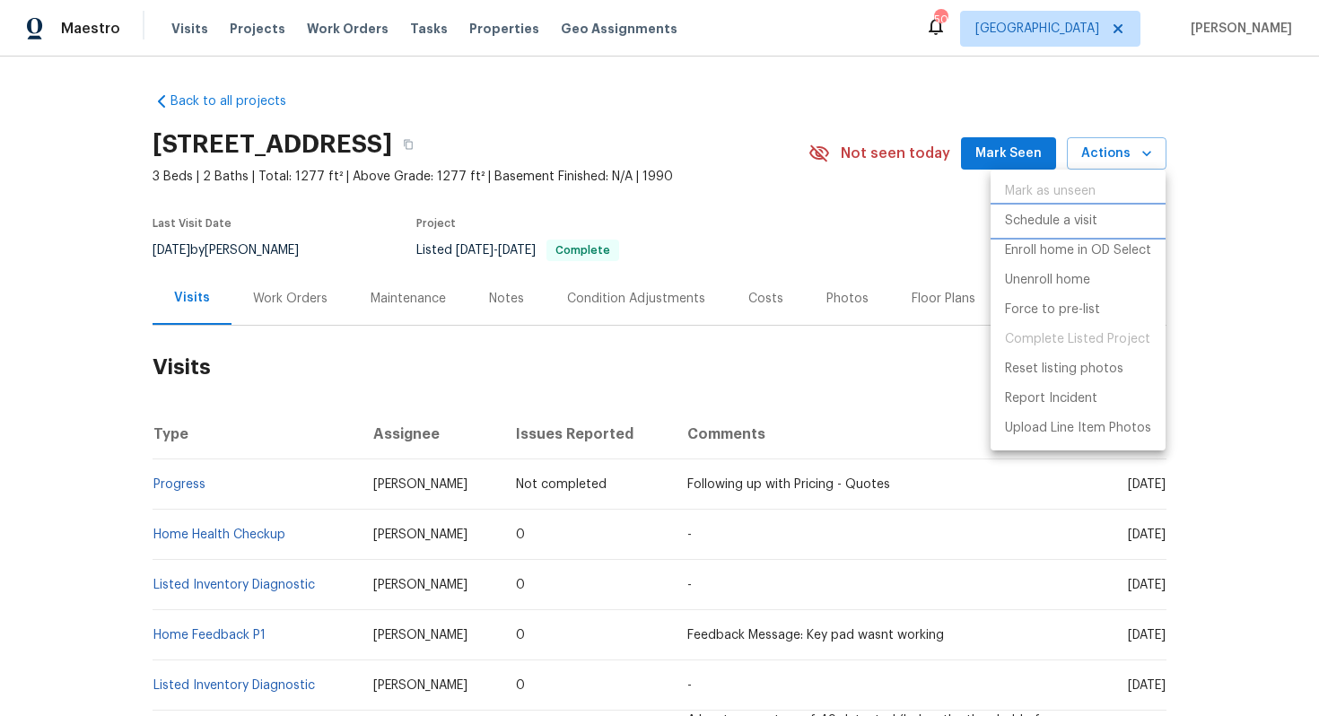
click at [1040, 221] on p "Schedule a visit" at bounding box center [1051, 221] width 92 height 19
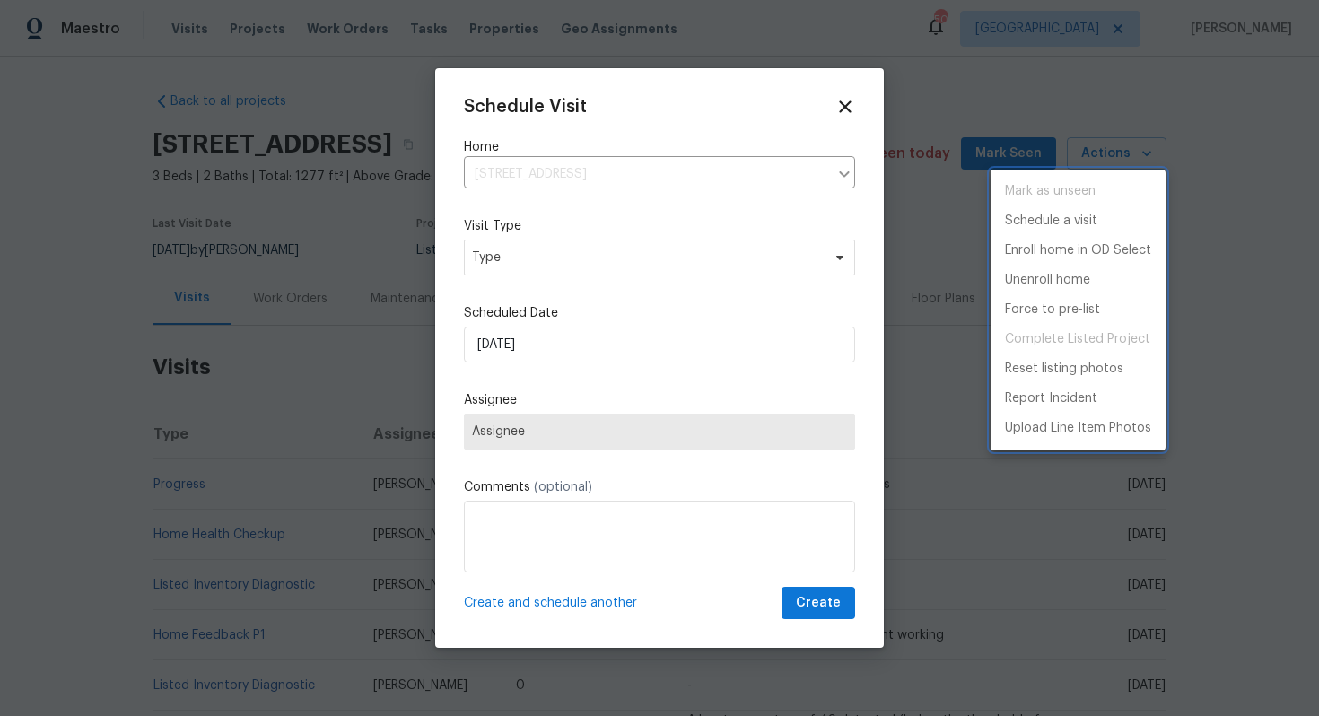
click at [514, 254] on div at bounding box center [659, 358] width 1319 height 716
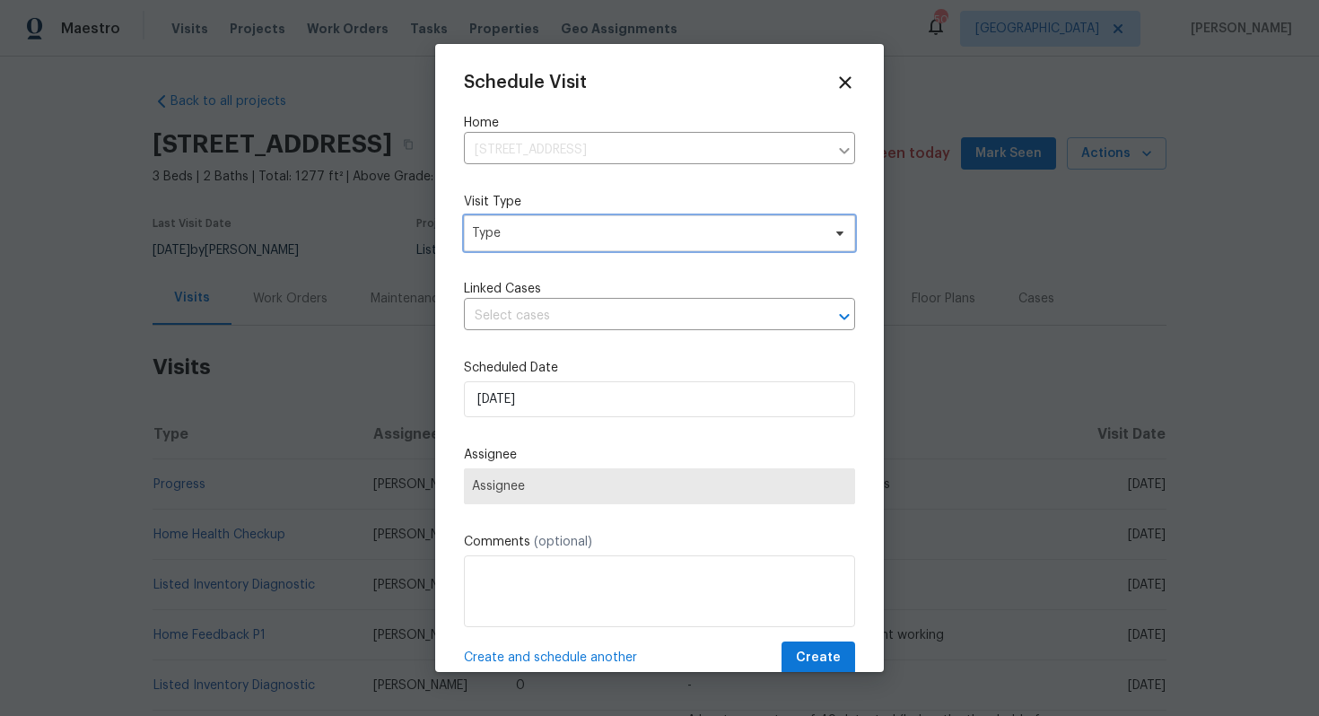
click at [492, 236] on span "Type" at bounding box center [646, 233] width 349 height 18
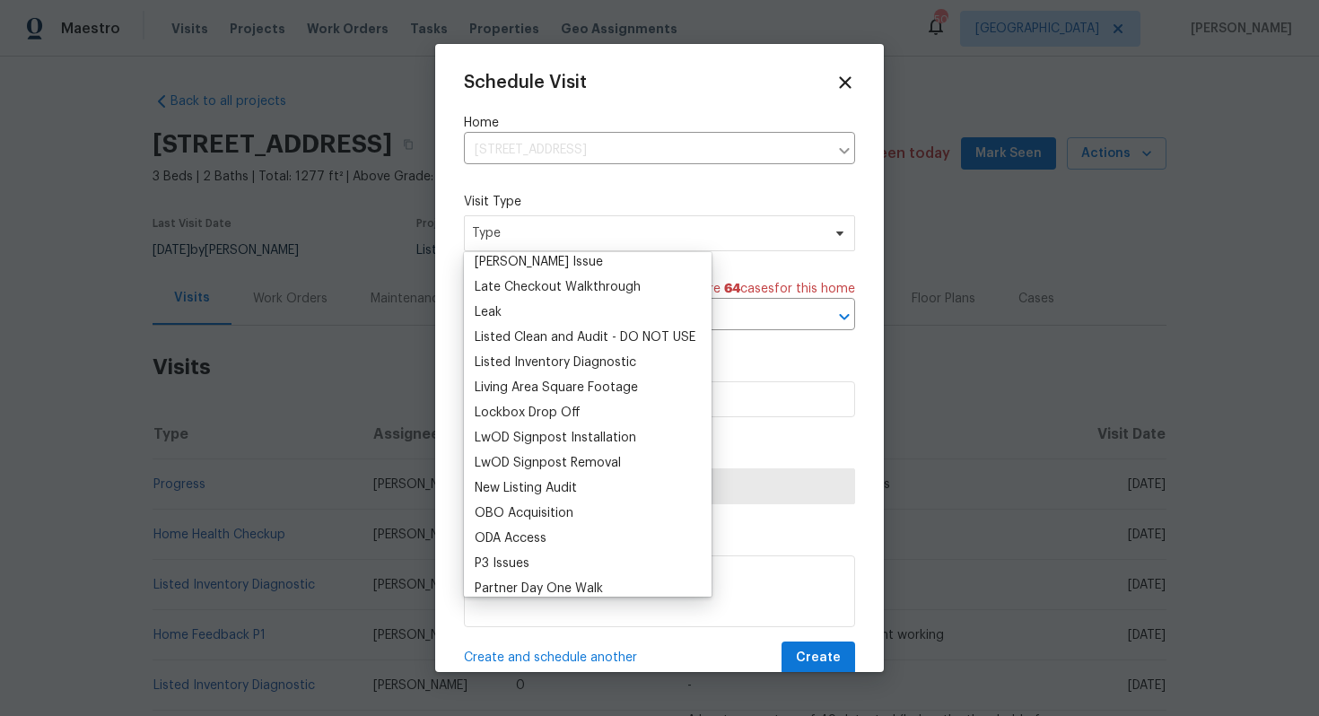
scroll to position [741, 0]
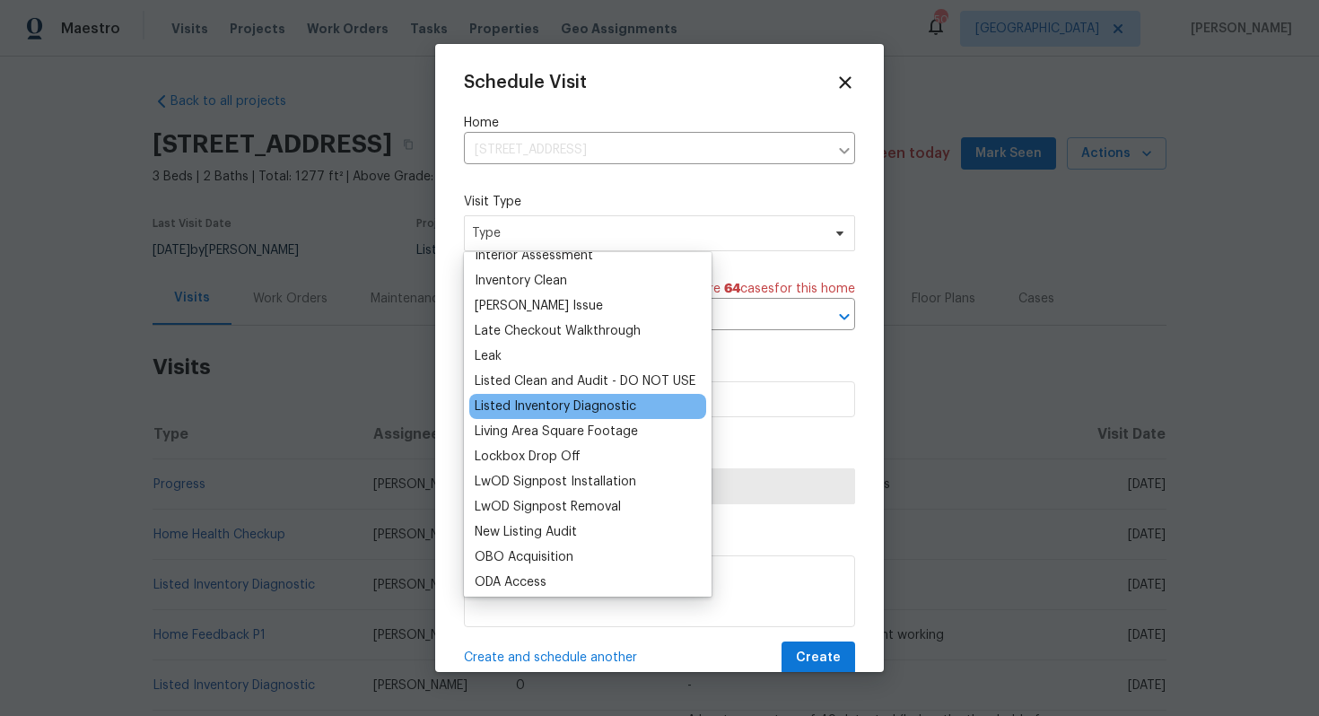
click at [543, 404] on div "Listed Inventory Diagnostic" at bounding box center [556, 406] width 162 height 18
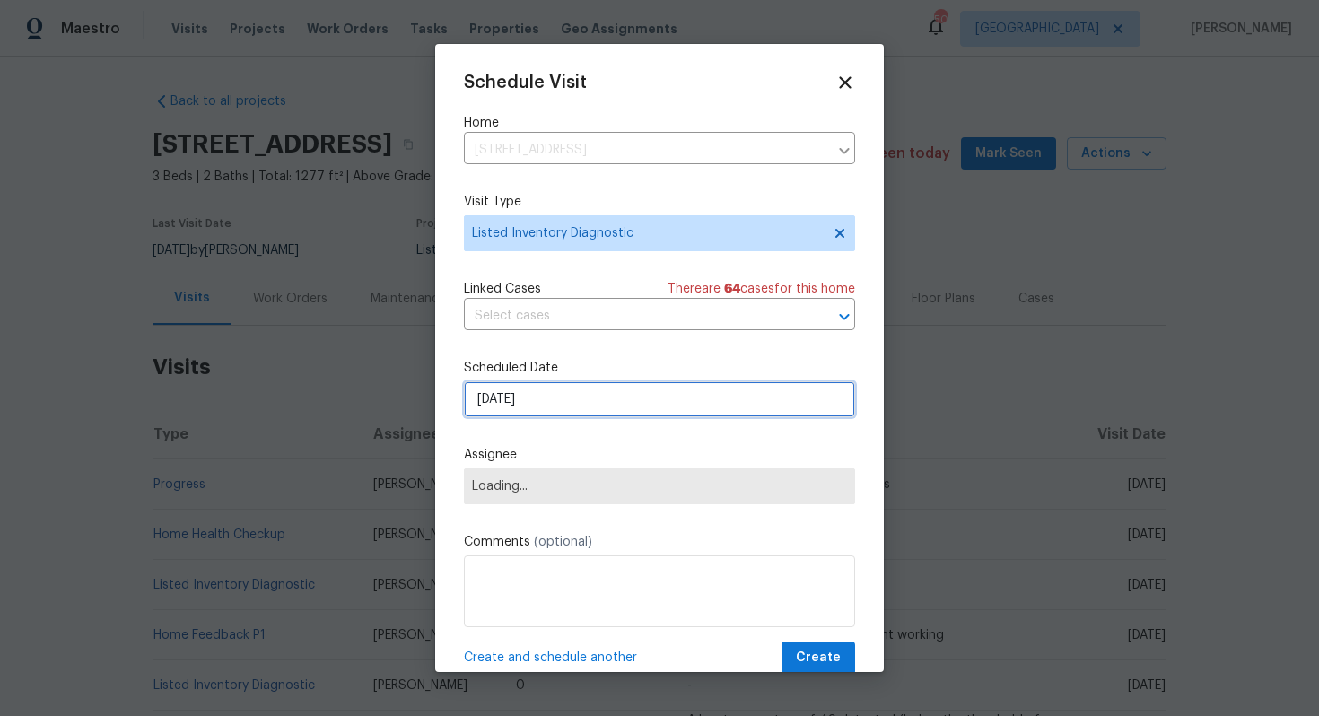
click at [572, 396] on input "[DATE]" at bounding box center [659, 399] width 391 height 36
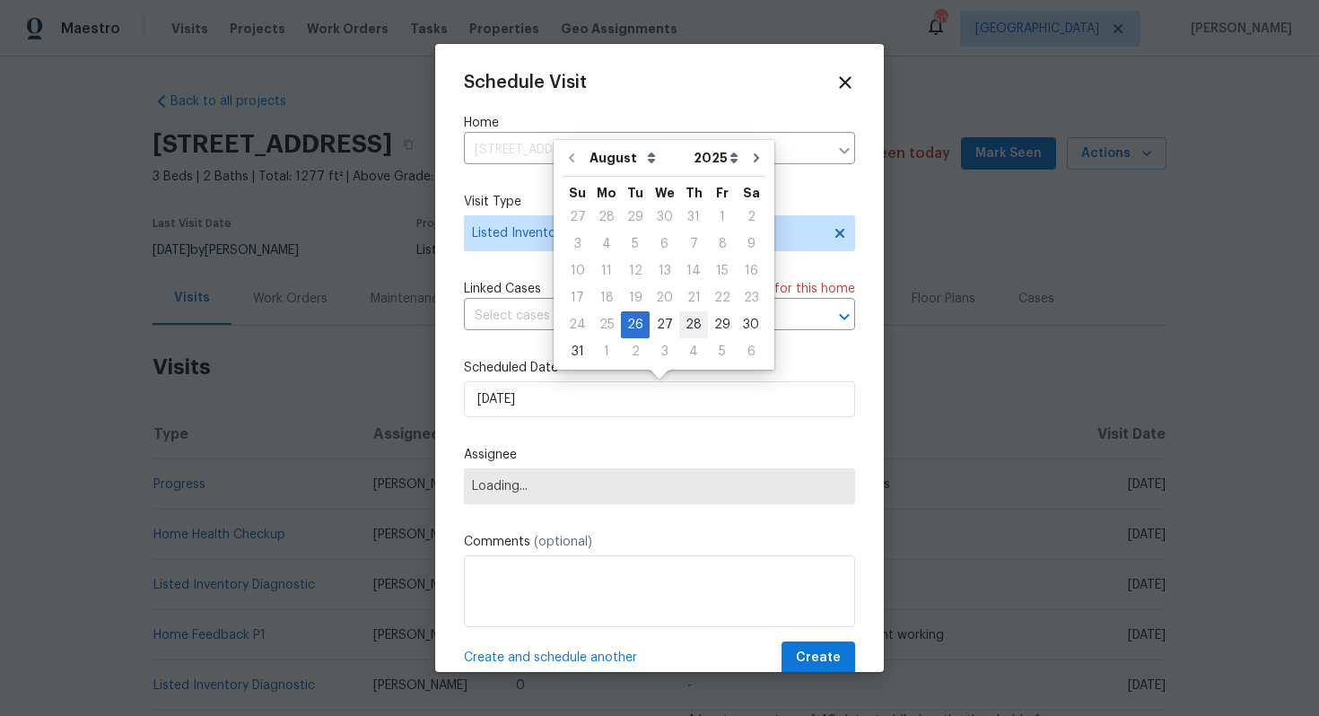
click at [687, 320] on div "28" at bounding box center [693, 324] width 29 height 25
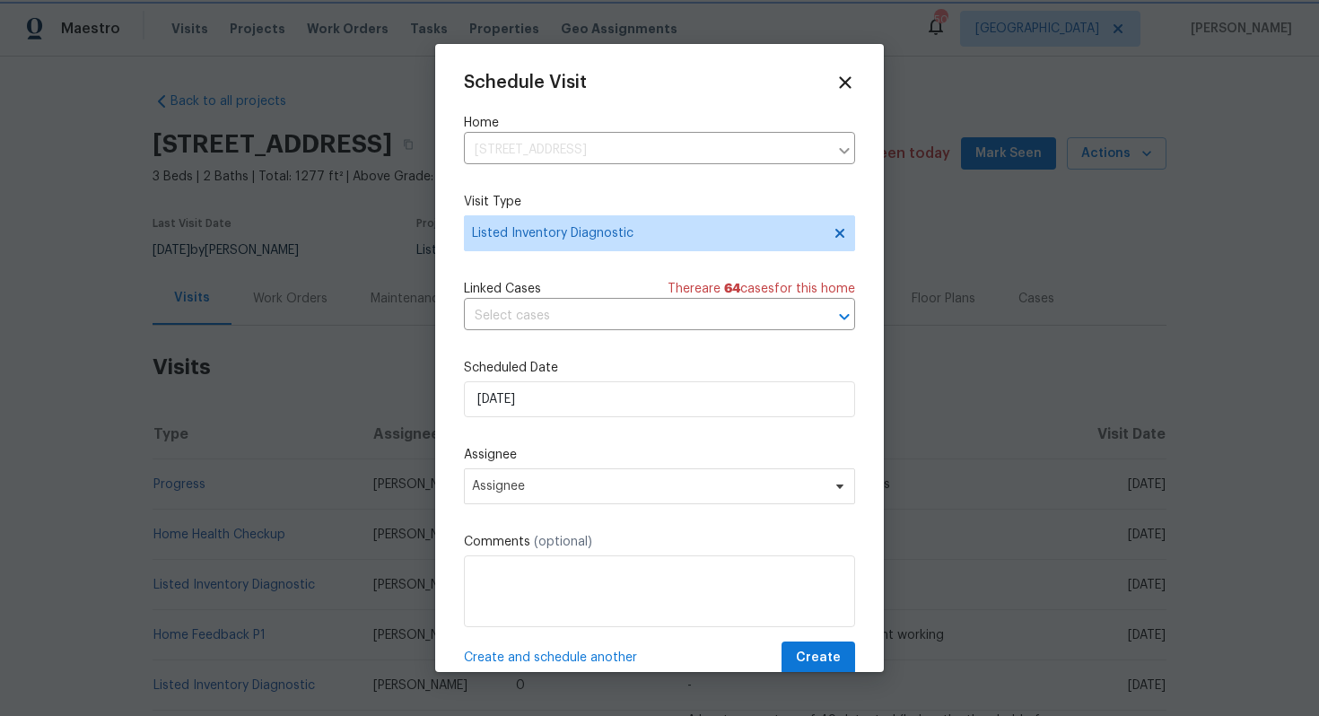
type input "[DATE]"
click at [618, 495] on span "Assignee" at bounding box center [659, 486] width 391 height 36
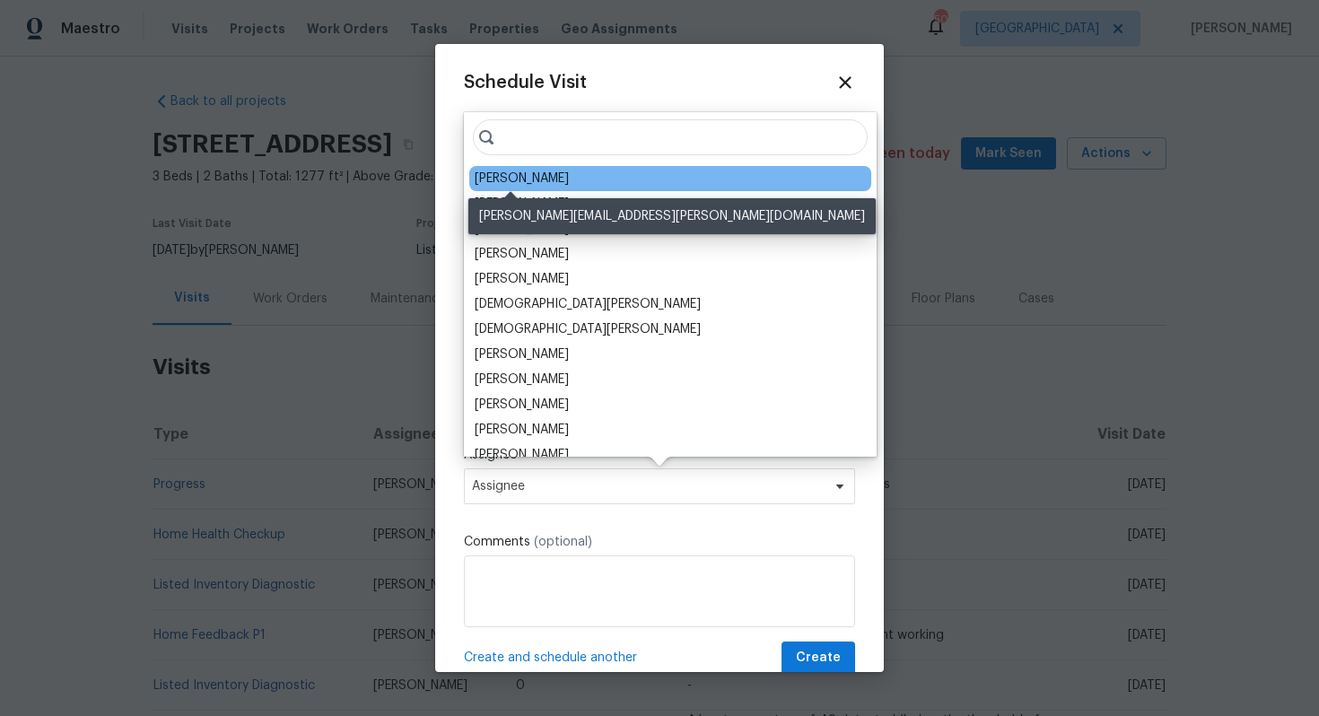
click at [506, 179] on div "[PERSON_NAME]" at bounding box center [522, 179] width 94 height 18
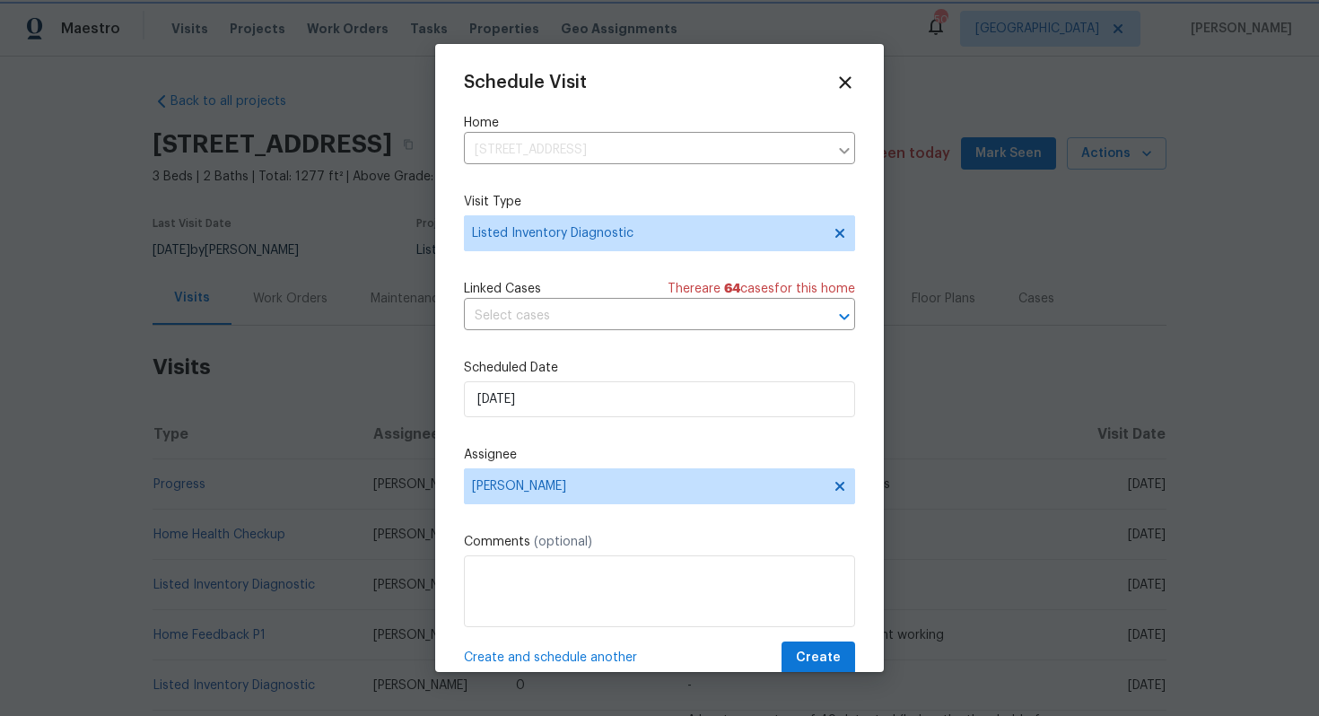
scroll to position [32, 0]
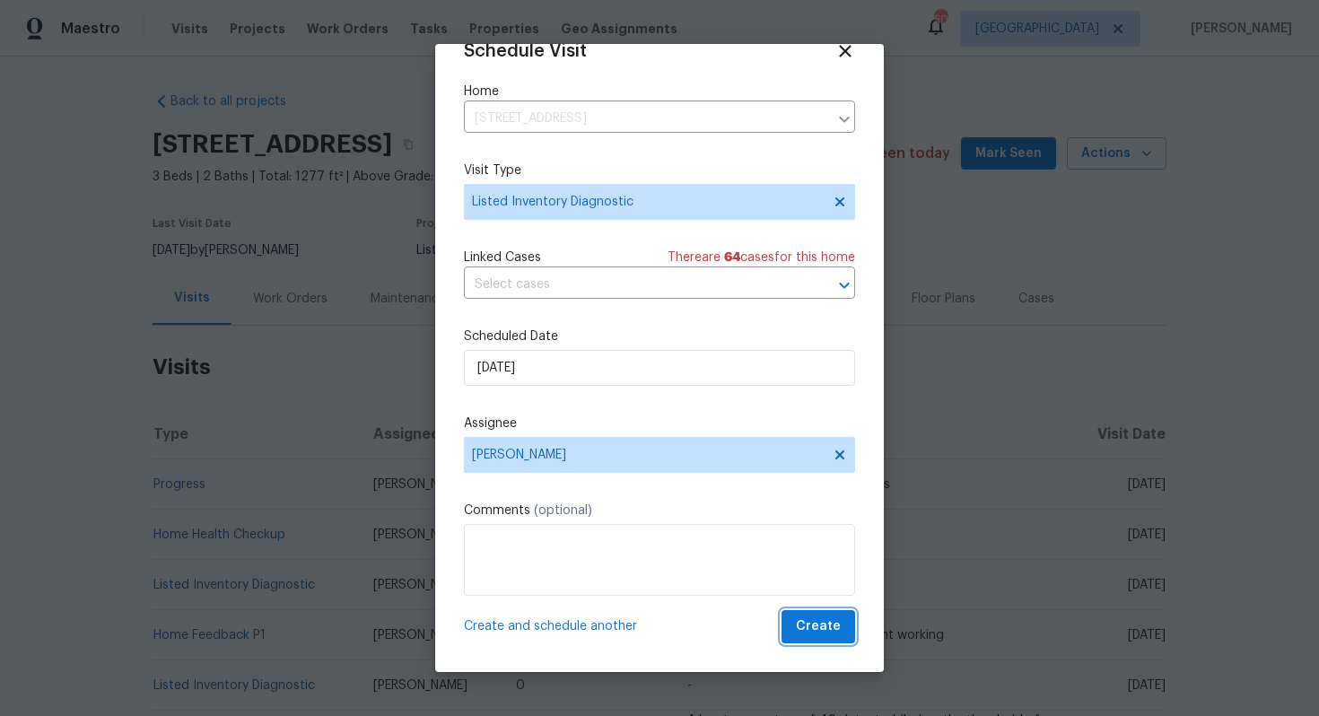
click at [816, 633] on span "Create" at bounding box center [818, 627] width 45 height 22
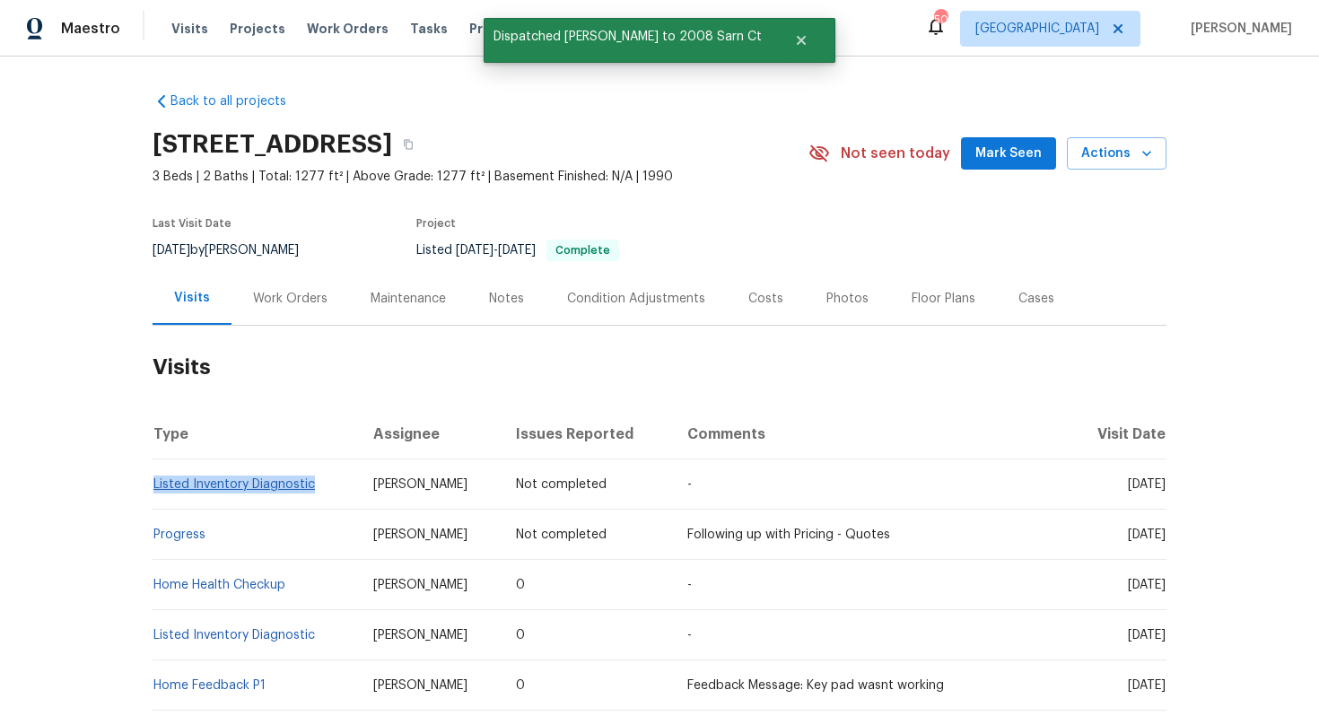
drag, startPoint x: 315, startPoint y: 489, endPoint x: 153, endPoint y: 487, distance: 161.5
click at [153, 487] on td "Listed Inventory Diagnostic" at bounding box center [256, 484] width 206 height 50
copy link "Listed Inventory Diagnostic"
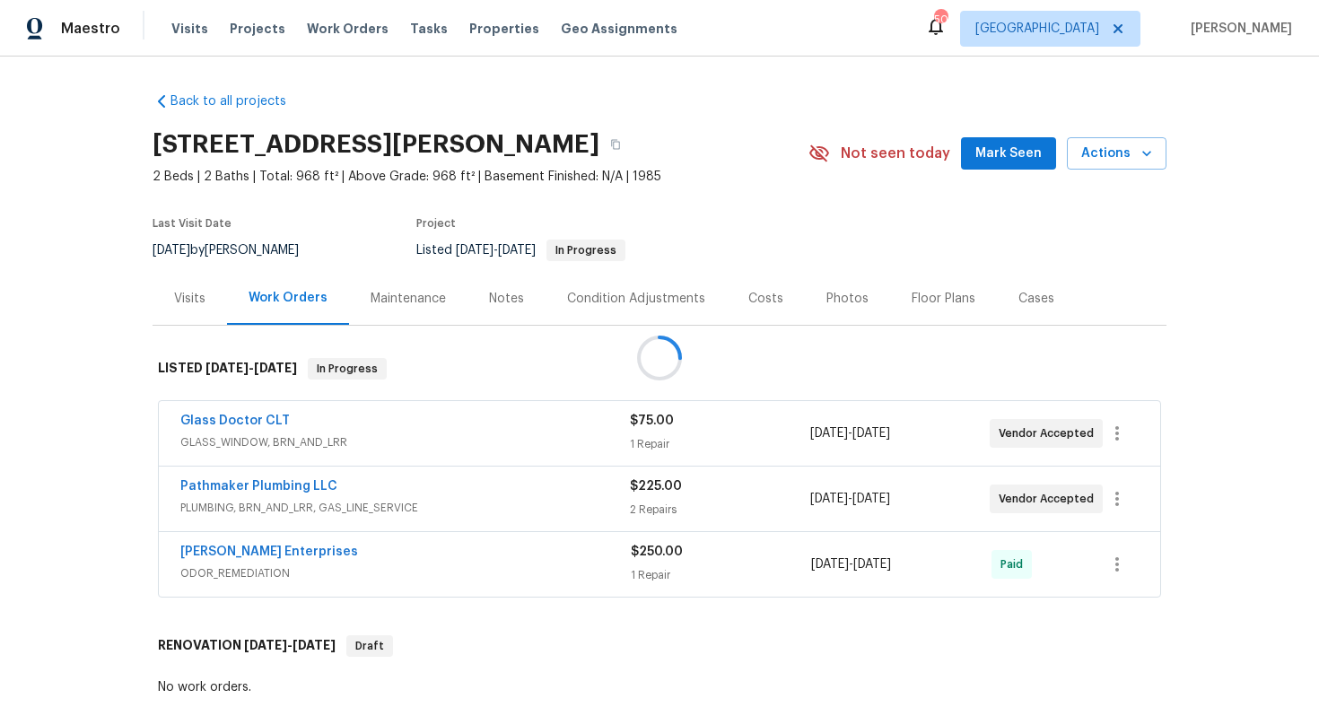
click at [187, 302] on div at bounding box center [659, 358] width 1319 height 716
click at [193, 298] on div "Visits" at bounding box center [189, 299] width 31 height 18
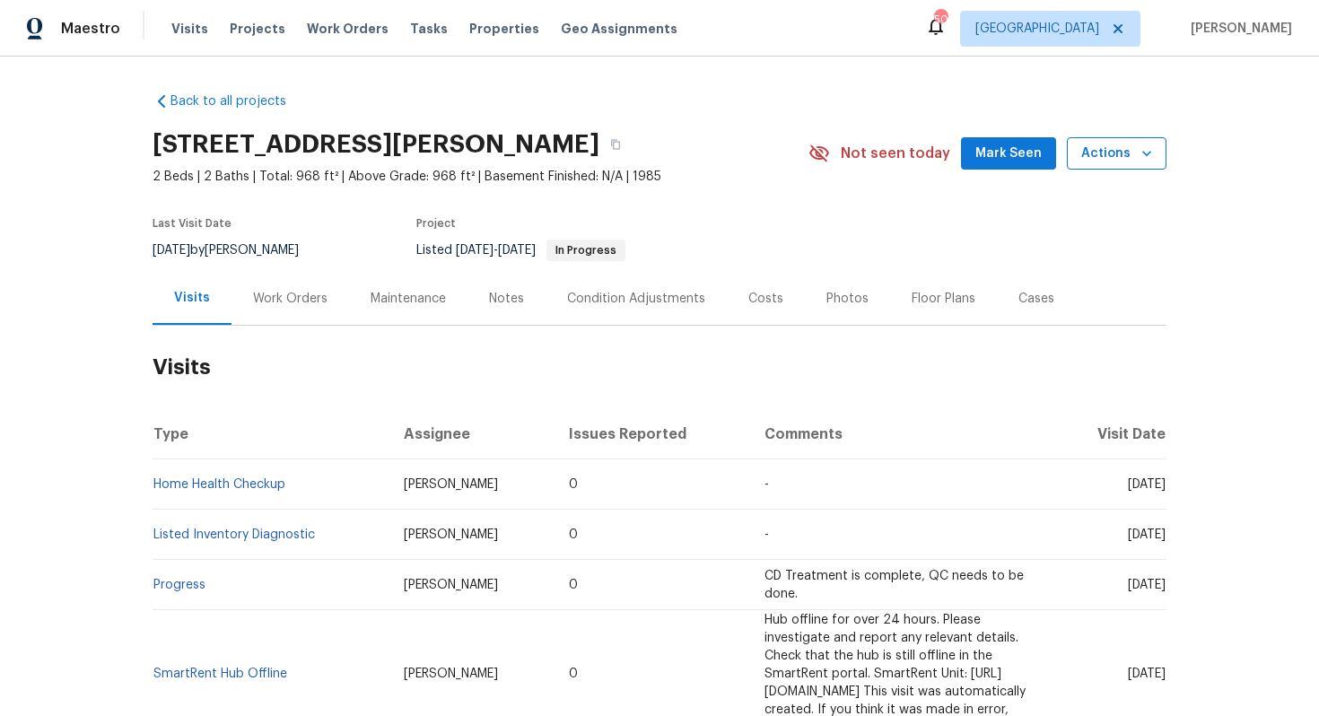
click at [1096, 153] on span "Actions" at bounding box center [1116, 154] width 71 height 22
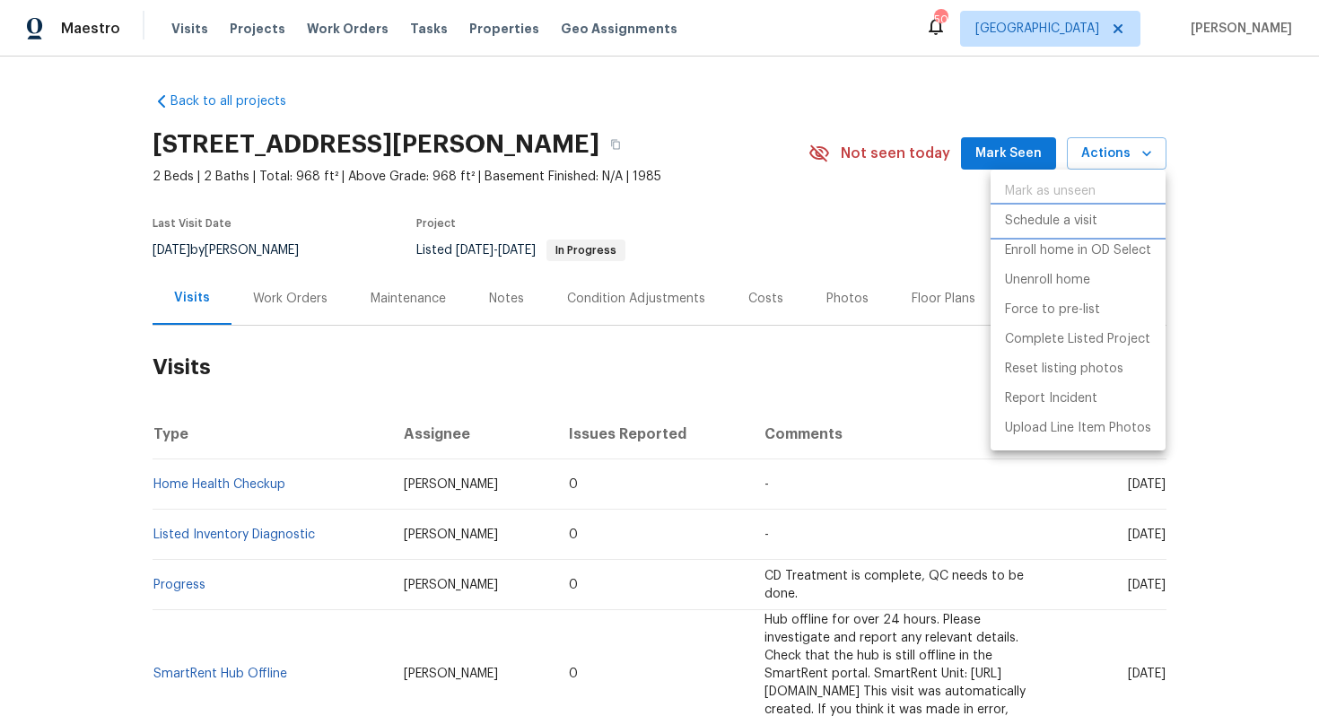
click at [1021, 216] on p "Schedule a visit" at bounding box center [1051, 221] width 92 height 19
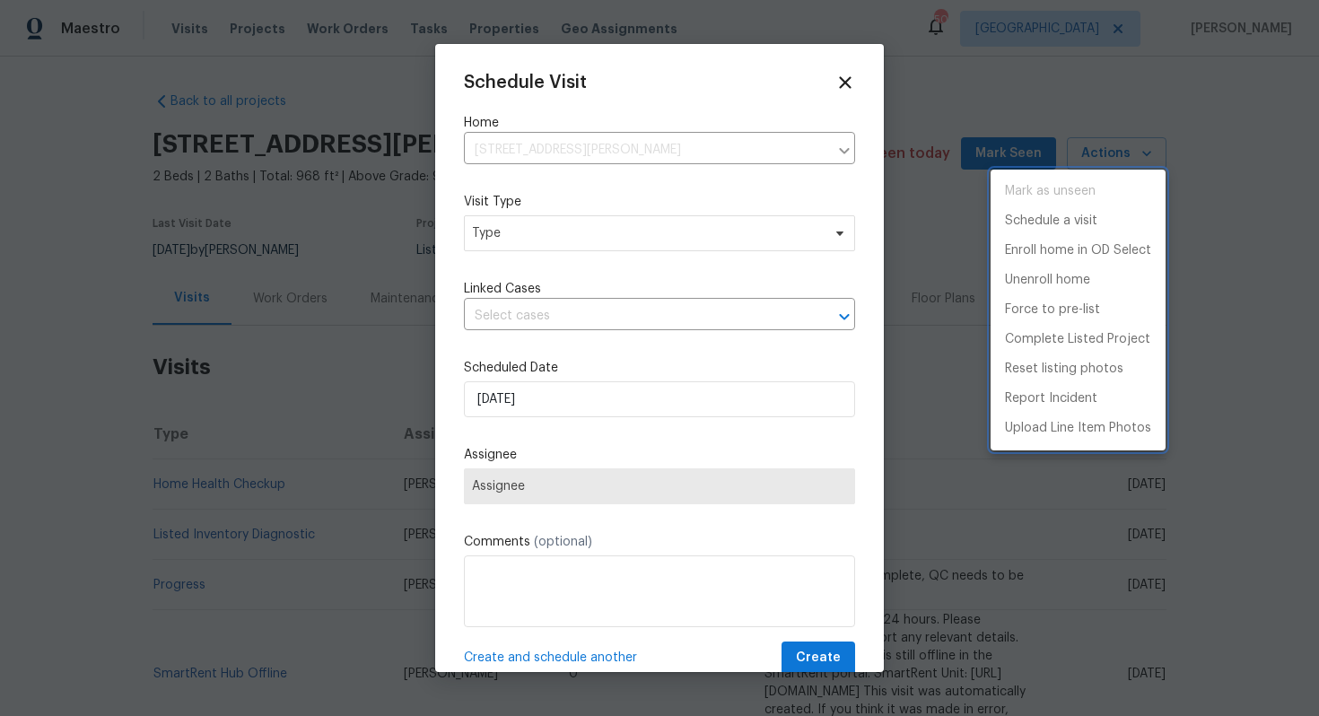
click at [506, 266] on div at bounding box center [659, 358] width 1319 height 716
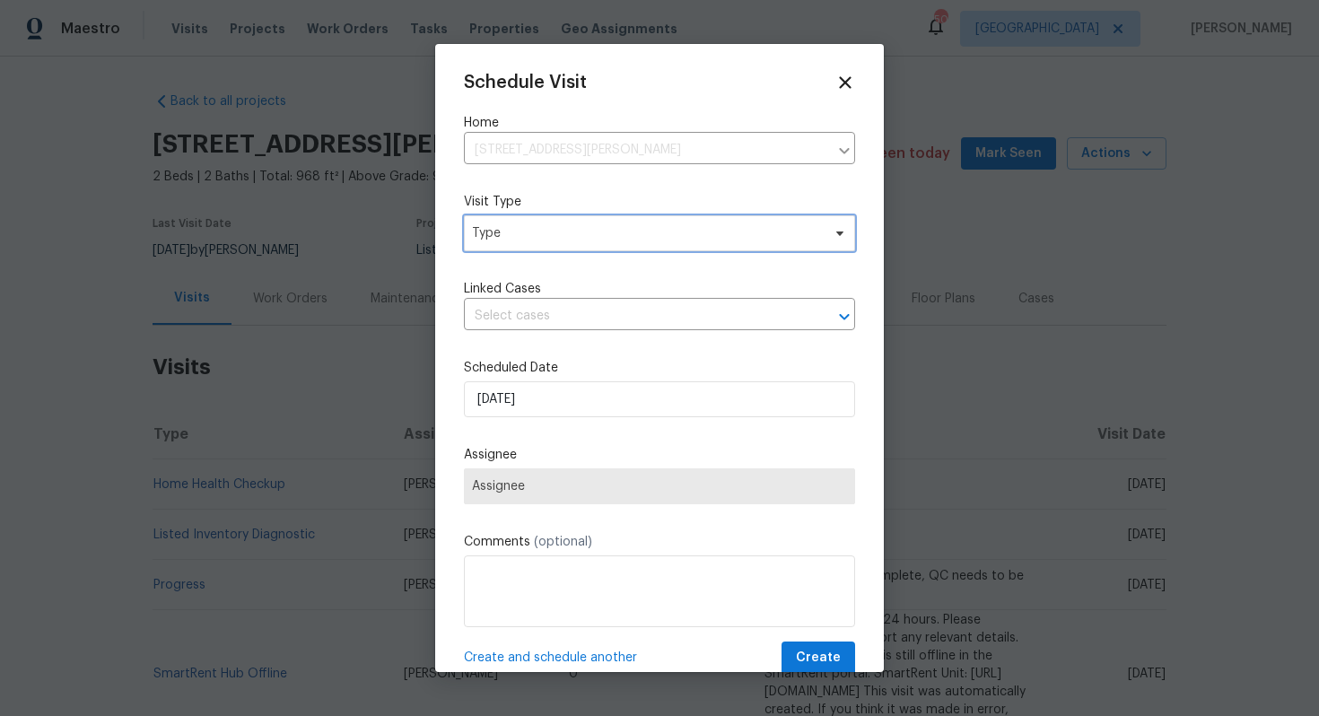
click at [493, 238] on span "Type" at bounding box center [646, 233] width 349 height 18
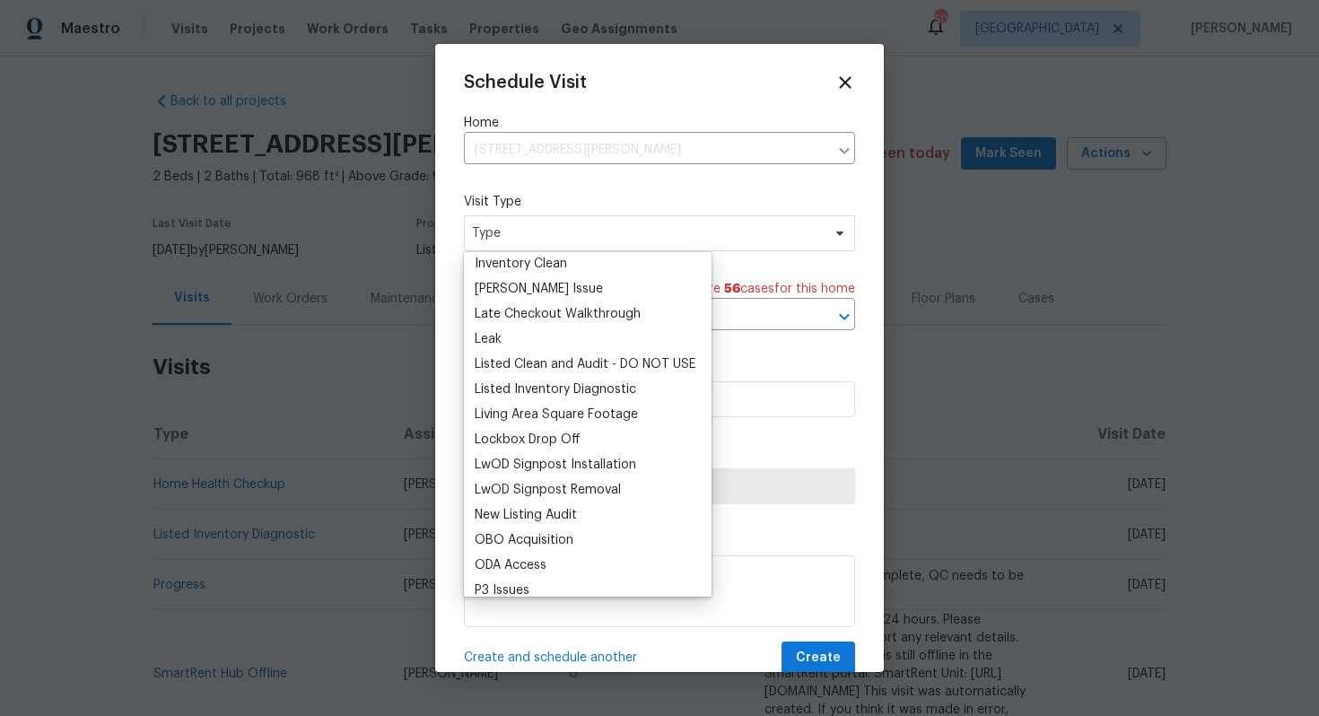
scroll to position [744, 0]
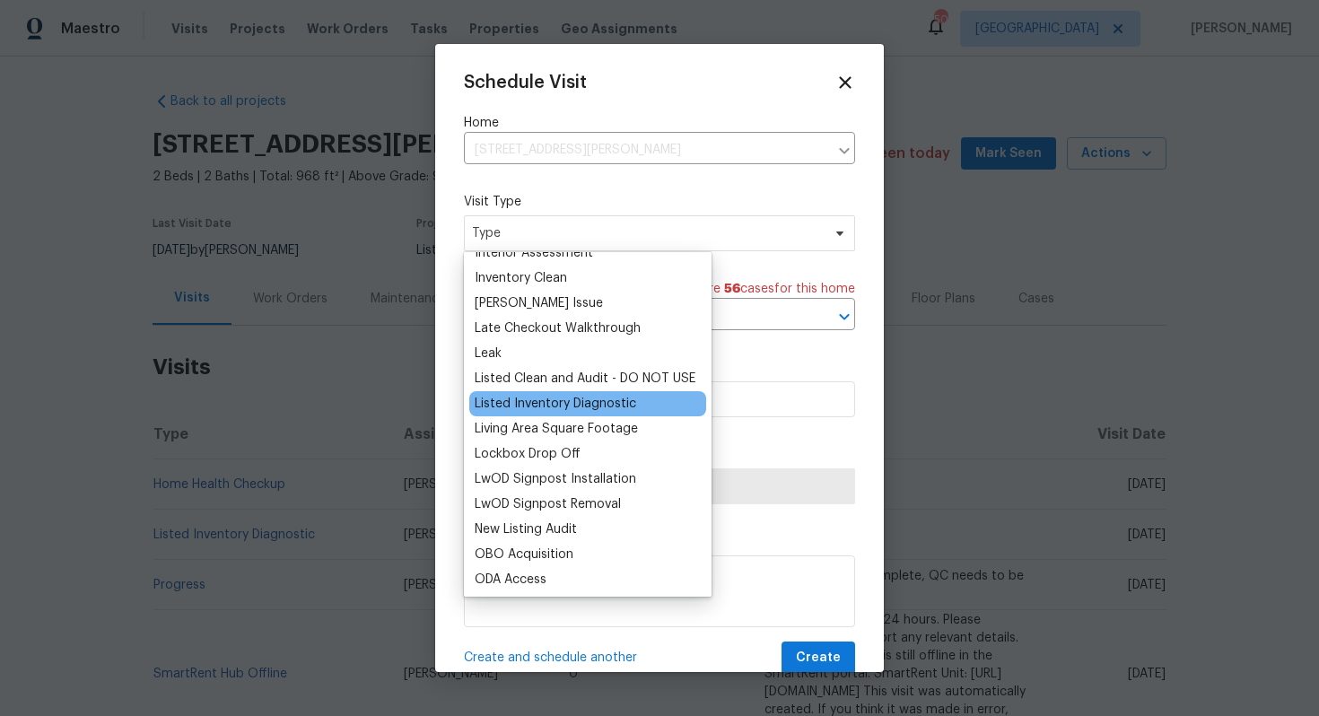
click at [525, 397] on div "Listed Inventory Diagnostic" at bounding box center [556, 404] width 162 height 18
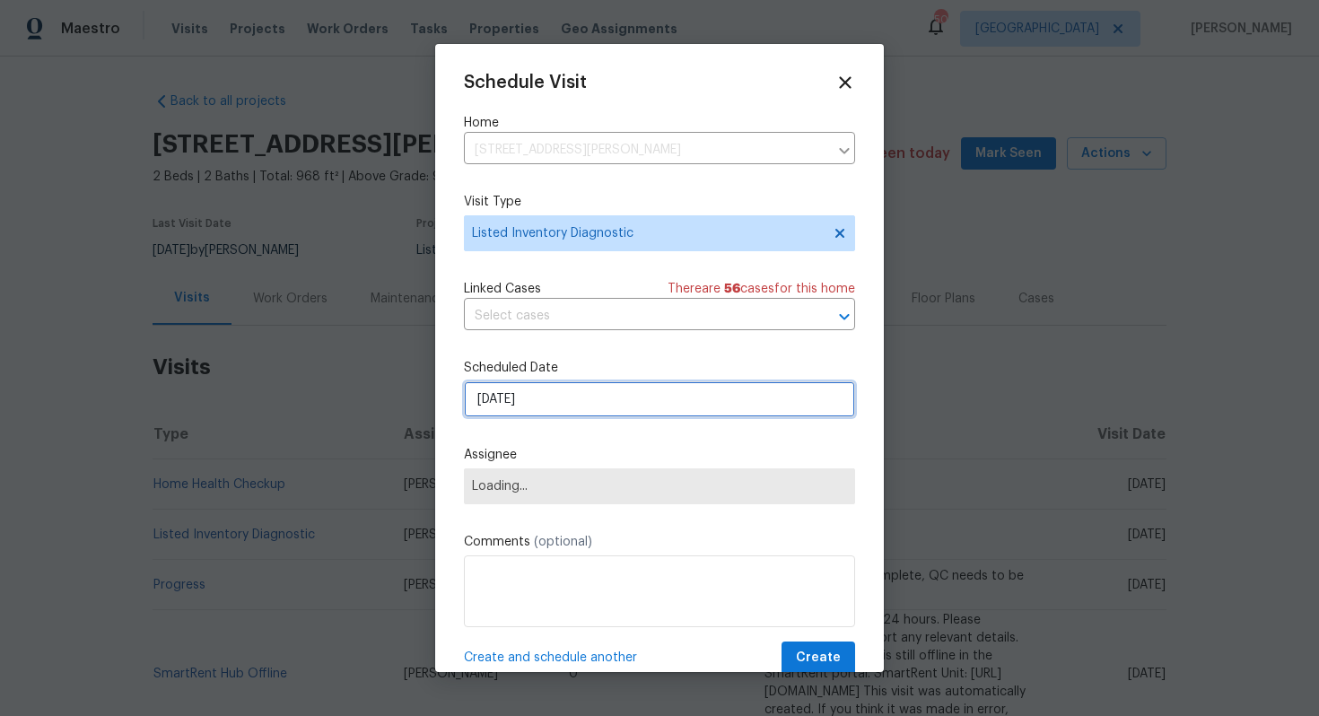
click at [562, 398] on input "[DATE]" at bounding box center [659, 399] width 391 height 36
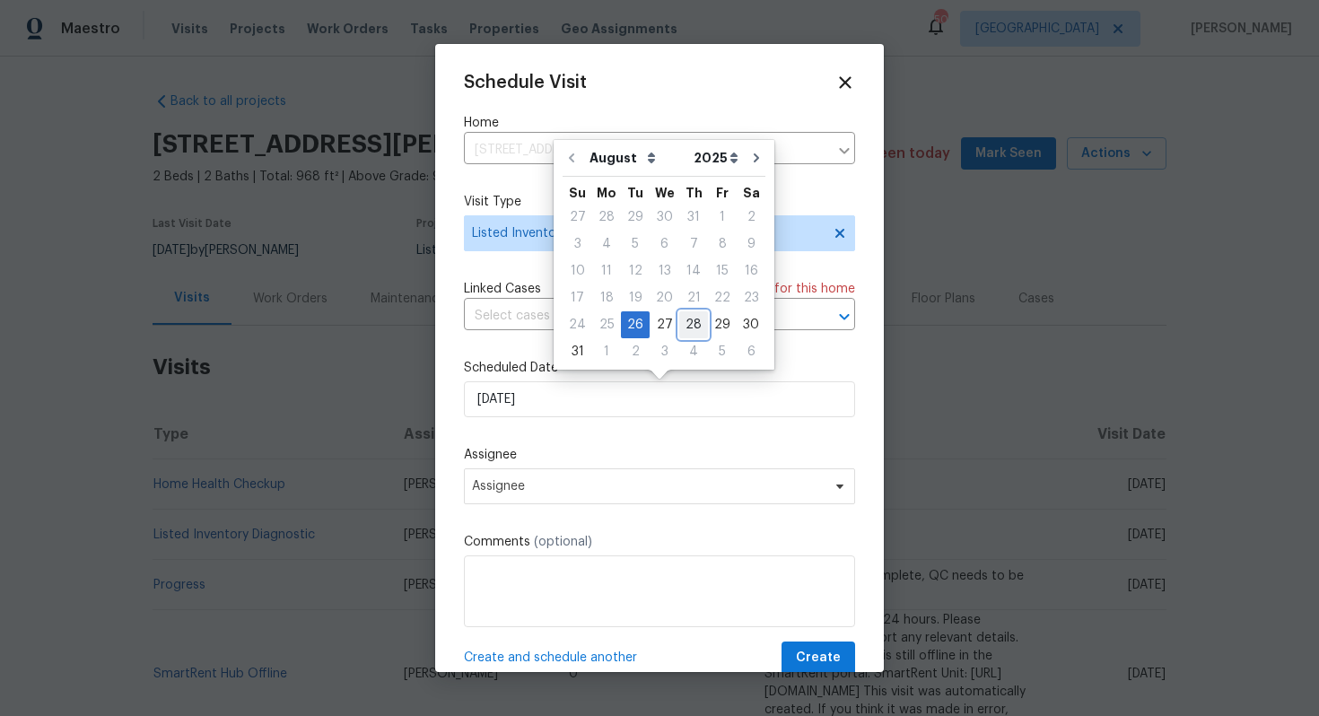
click at [685, 327] on div "28" at bounding box center [693, 324] width 29 height 25
type input "[DATE]"
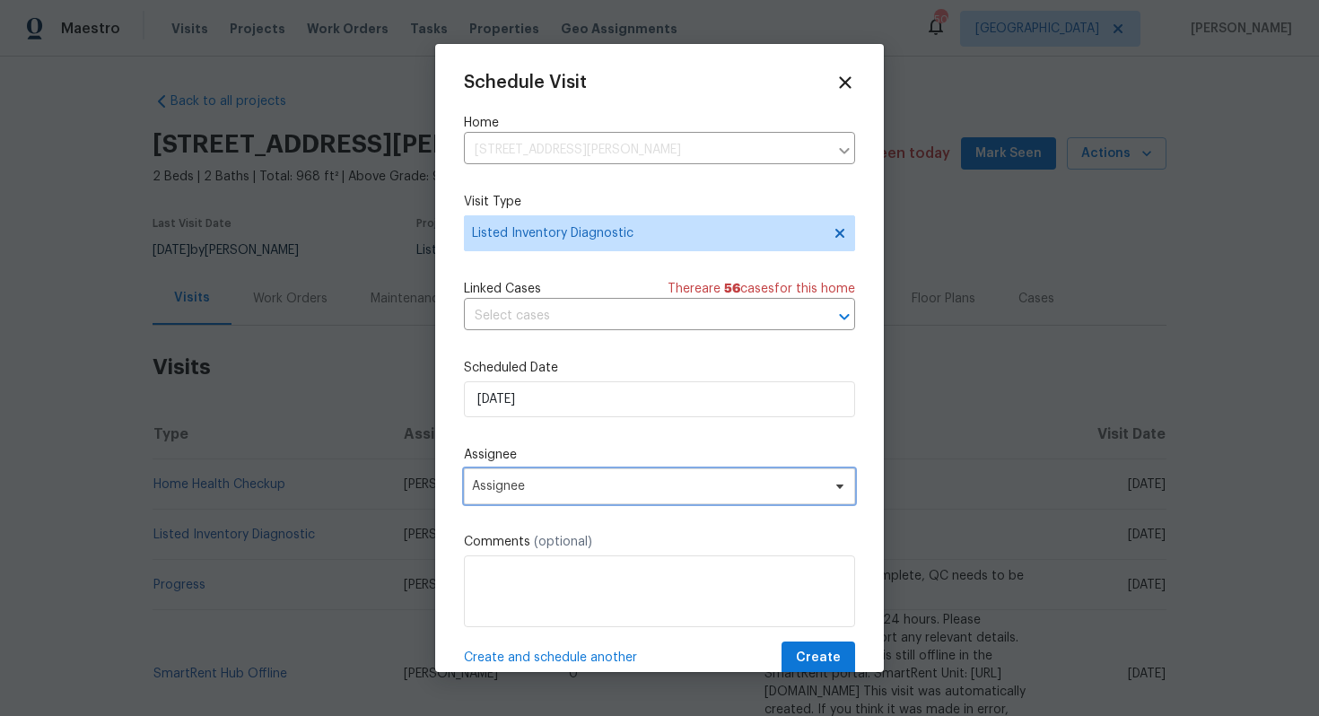
click at [586, 477] on span "Assignee" at bounding box center [659, 486] width 391 height 36
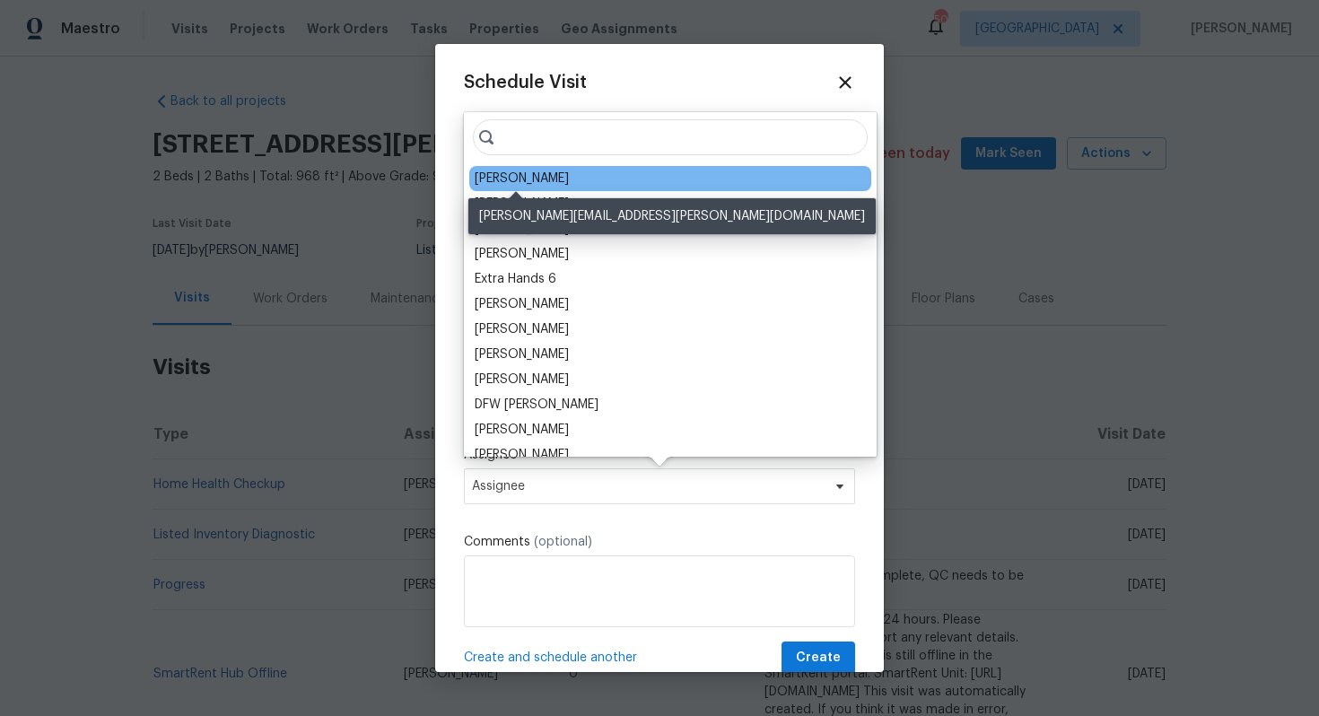
click at [499, 179] on div "[PERSON_NAME]" at bounding box center [522, 179] width 94 height 18
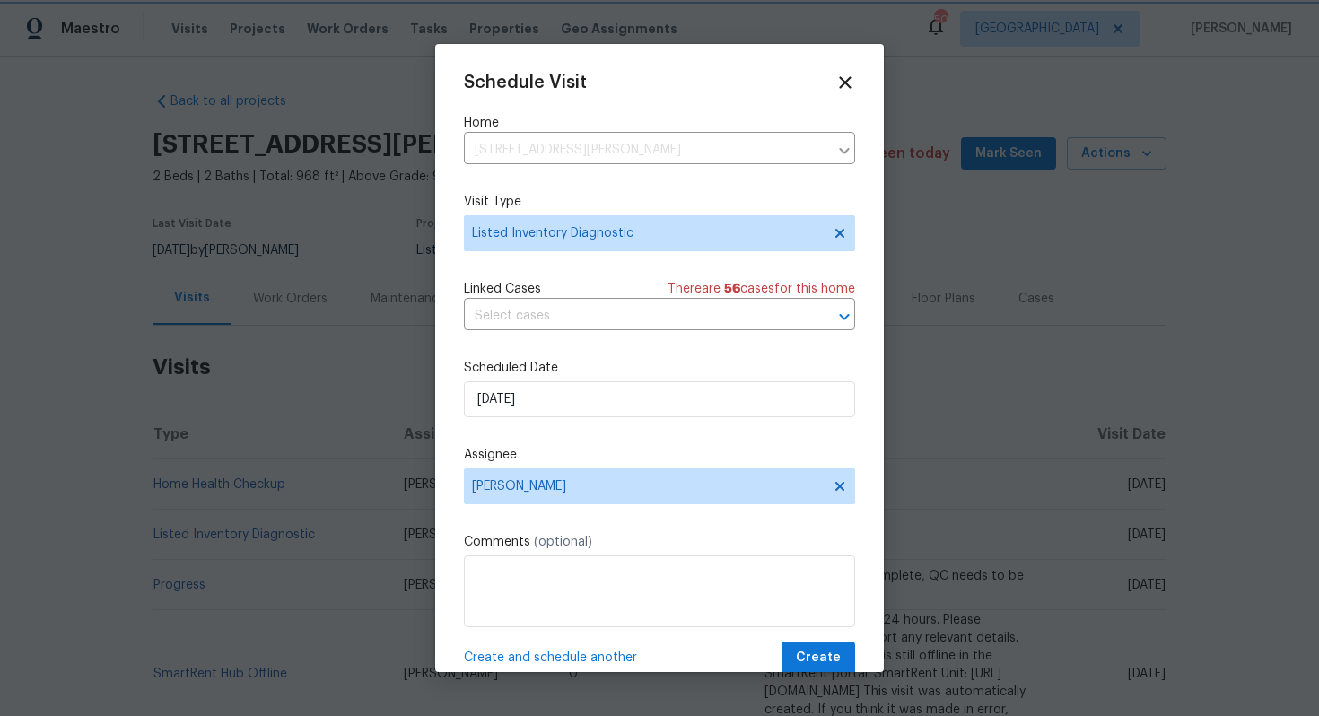
scroll to position [32, 0]
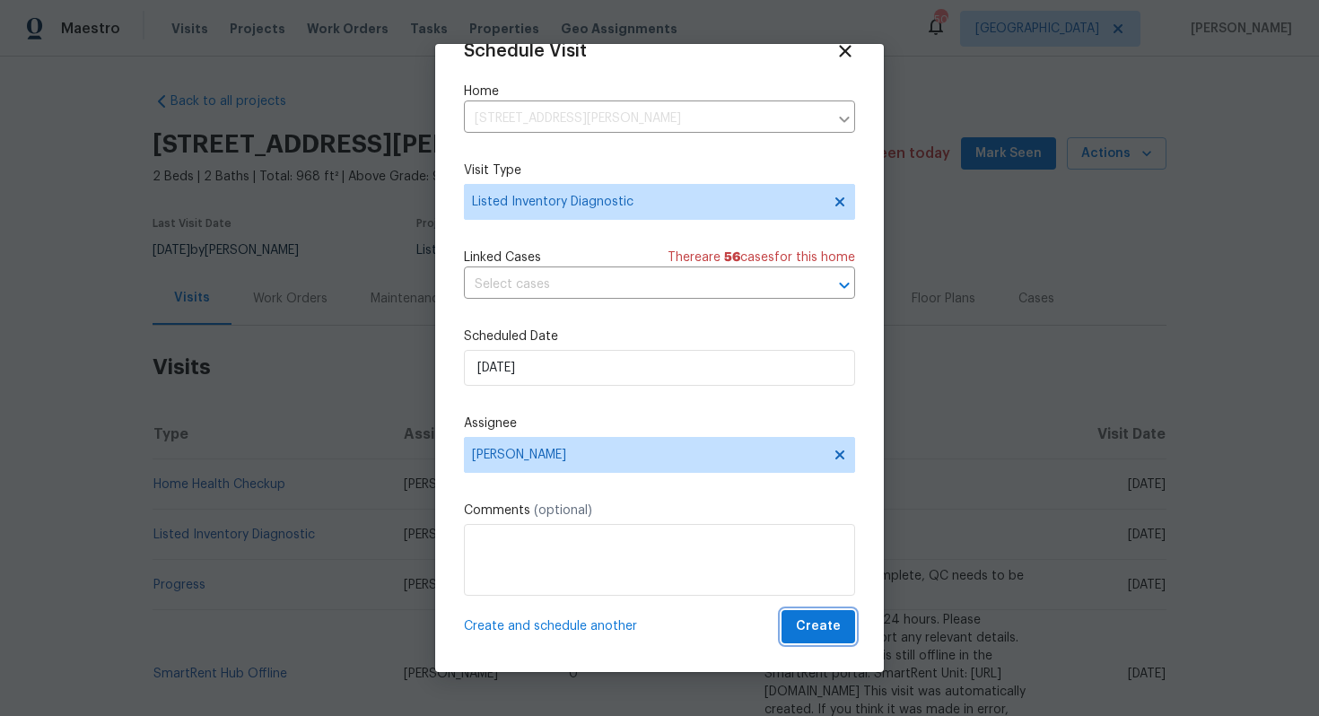
click at [809, 628] on span "Create" at bounding box center [818, 627] width 45 height 22
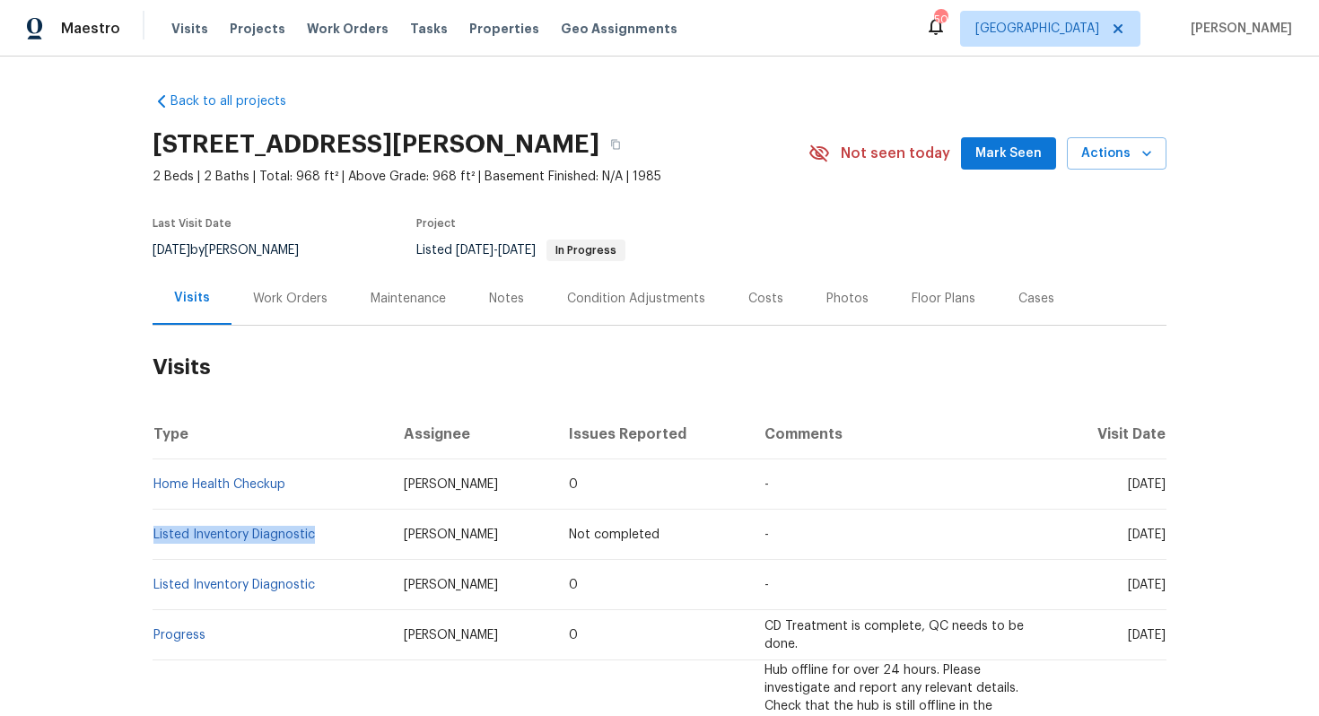
drag, startPoint x: 311, startPoint y: 535, endPoint x: 153, endPoint y: 529, distance: 158.9
click at [153, 529] on td "Listed Inventory Diagnostic" at bounding box center [271, 535] width 237 height 50
copy link "Listed Inventory Diagnostic"
